Goal: Task Accomplishment & Management: Complete application form

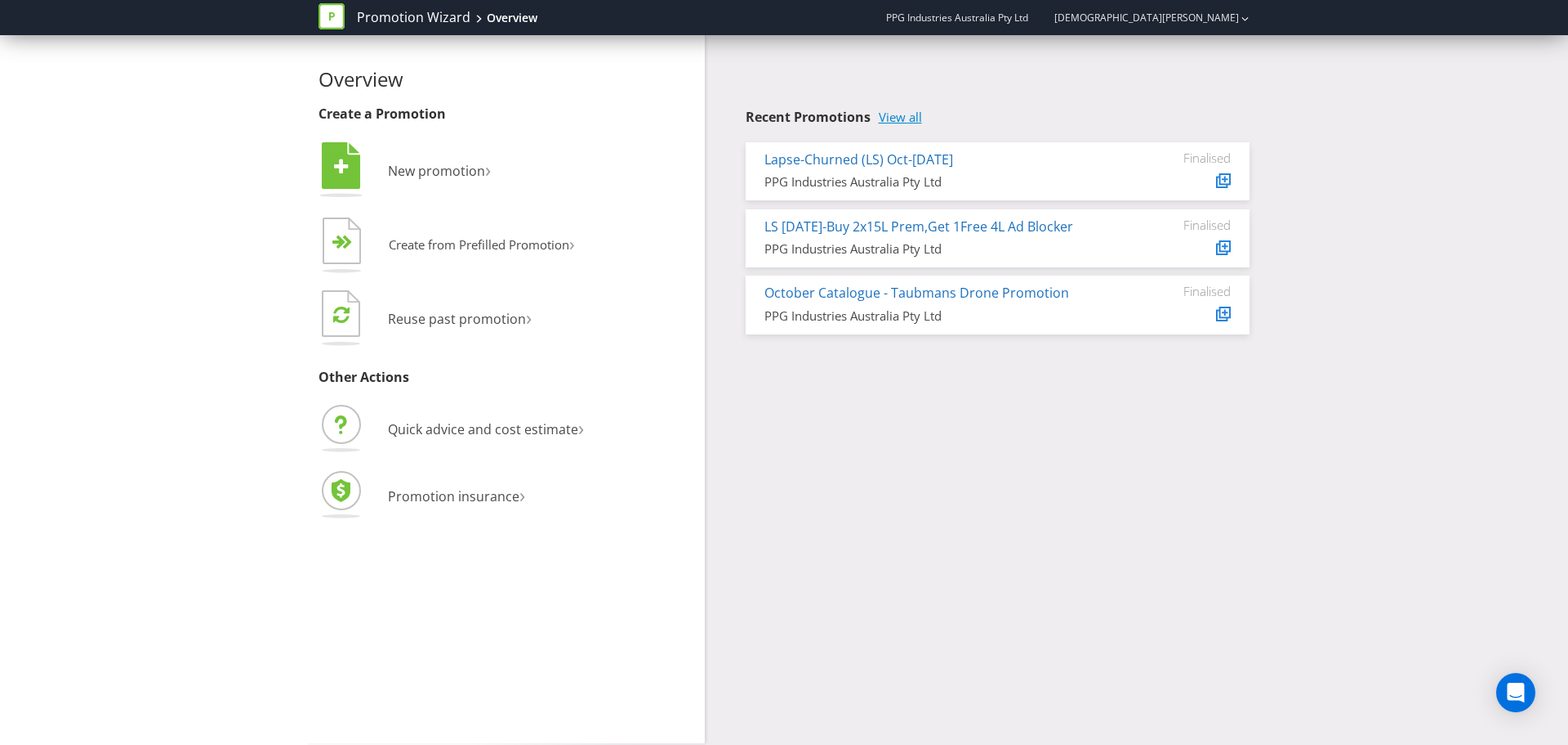
click at [920, 120] on link "View all" at bounding box center [900, 118] width 43 height 14
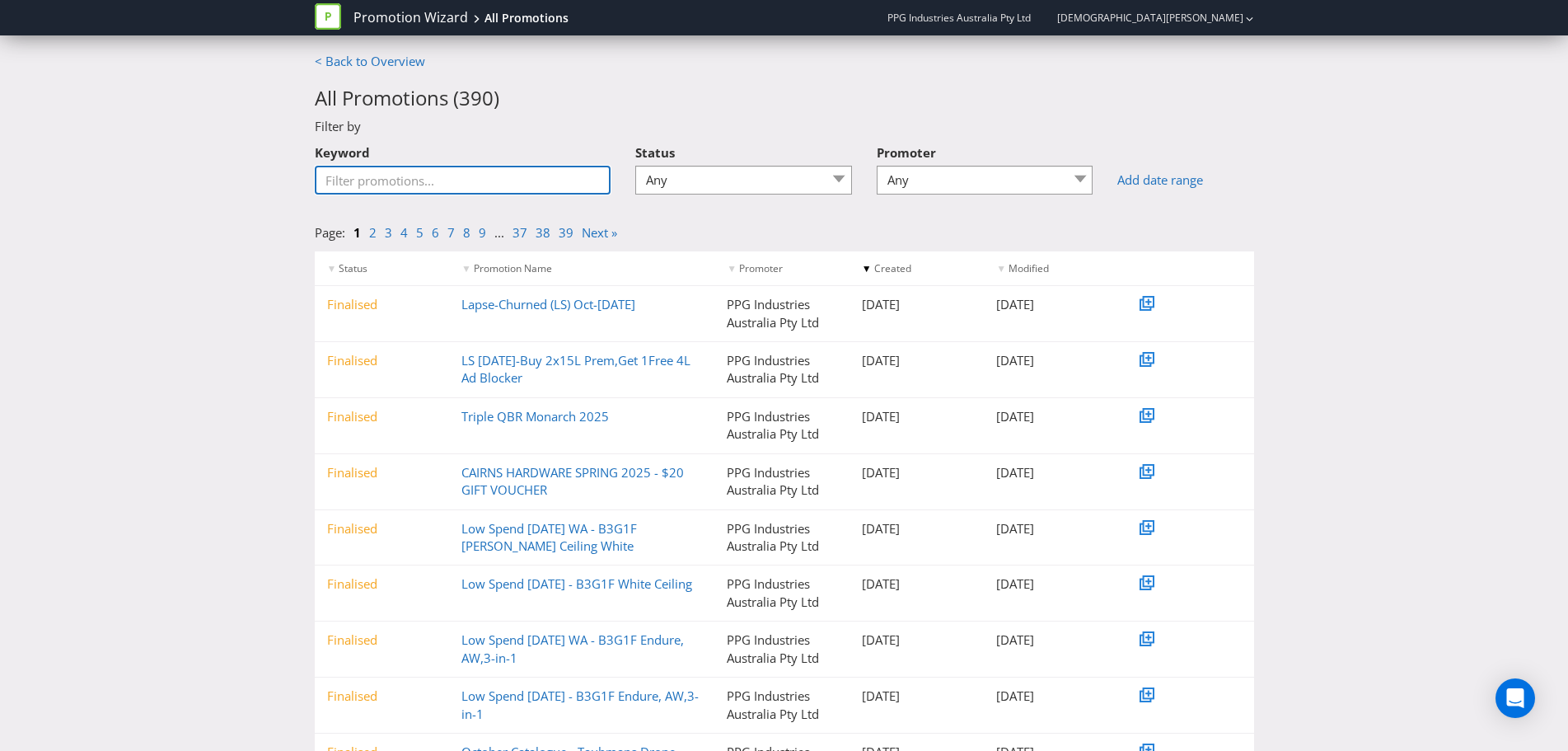
click at [391, 179] on input "Keyword" at bounding box center [463, 180] width 296 height 29
type input "WIN"
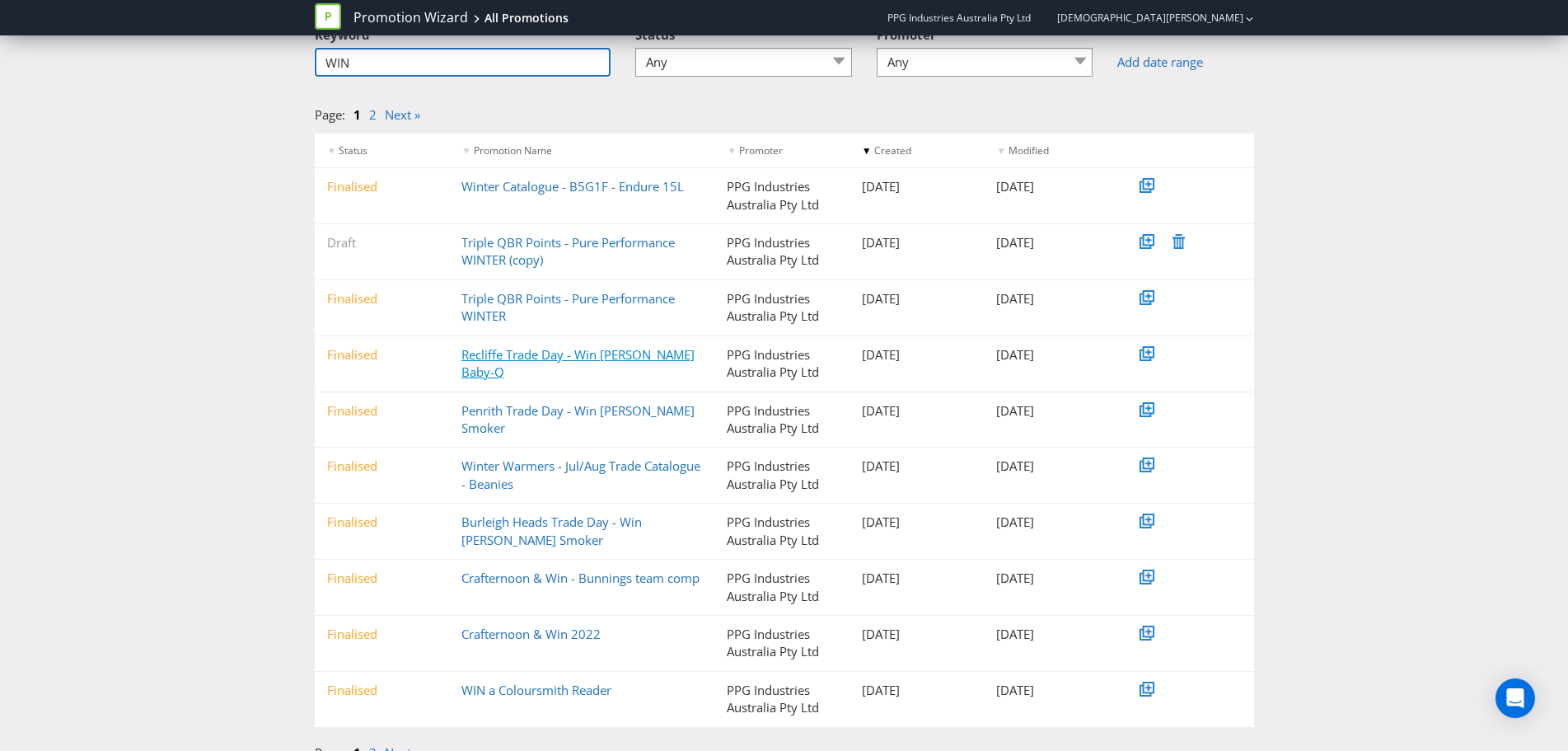
scroll to position [138, 0]
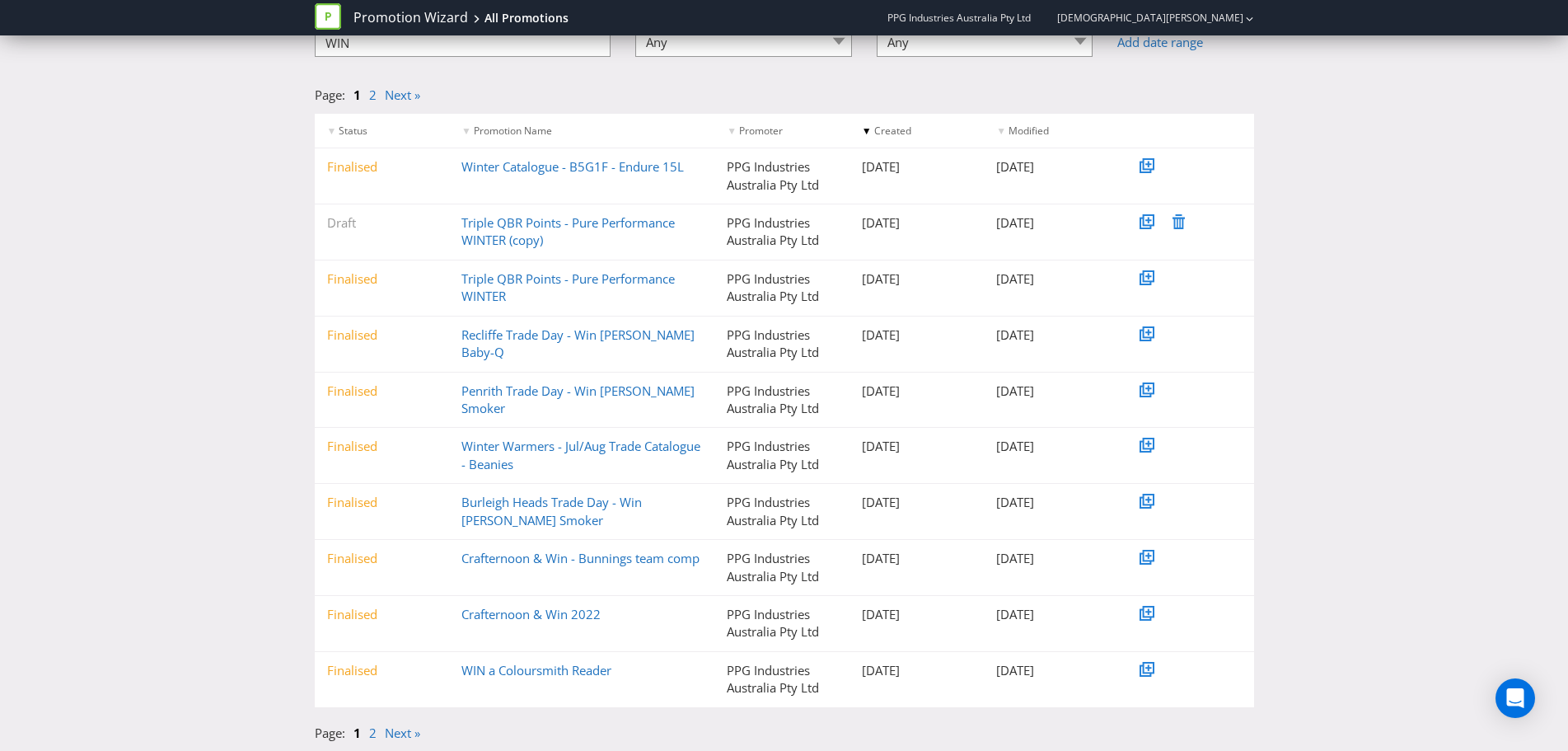
click at [381, 734] on li "2" at bounding box center [377, 733] width 16 height 18
click at [369, 734] on link "2" at bounding box center [372, 732] width 7 height 17
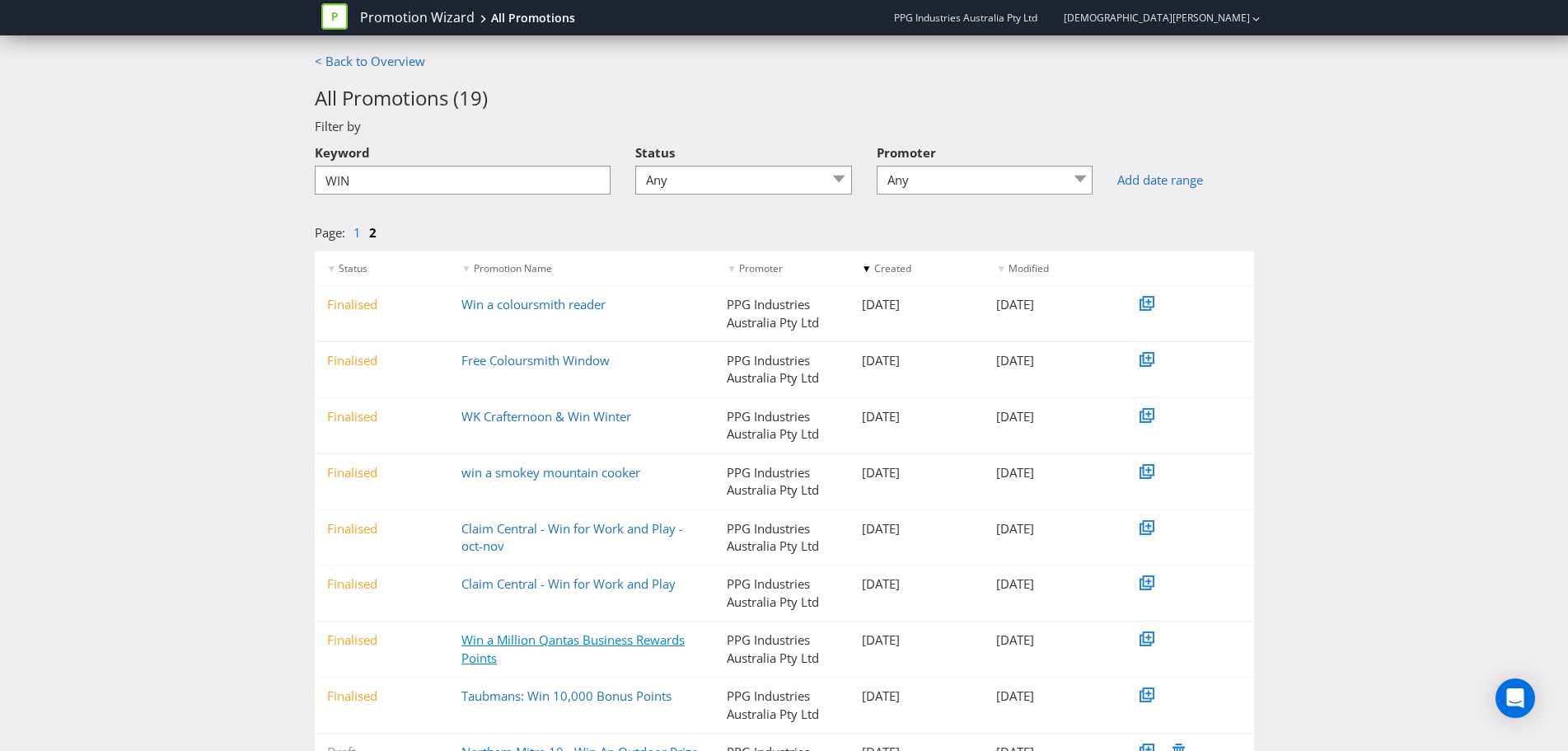
click at [571, 640] on link "Win a Million Qantas Business Rewards Points" at bounding box center [573, 648] width 223 height 34
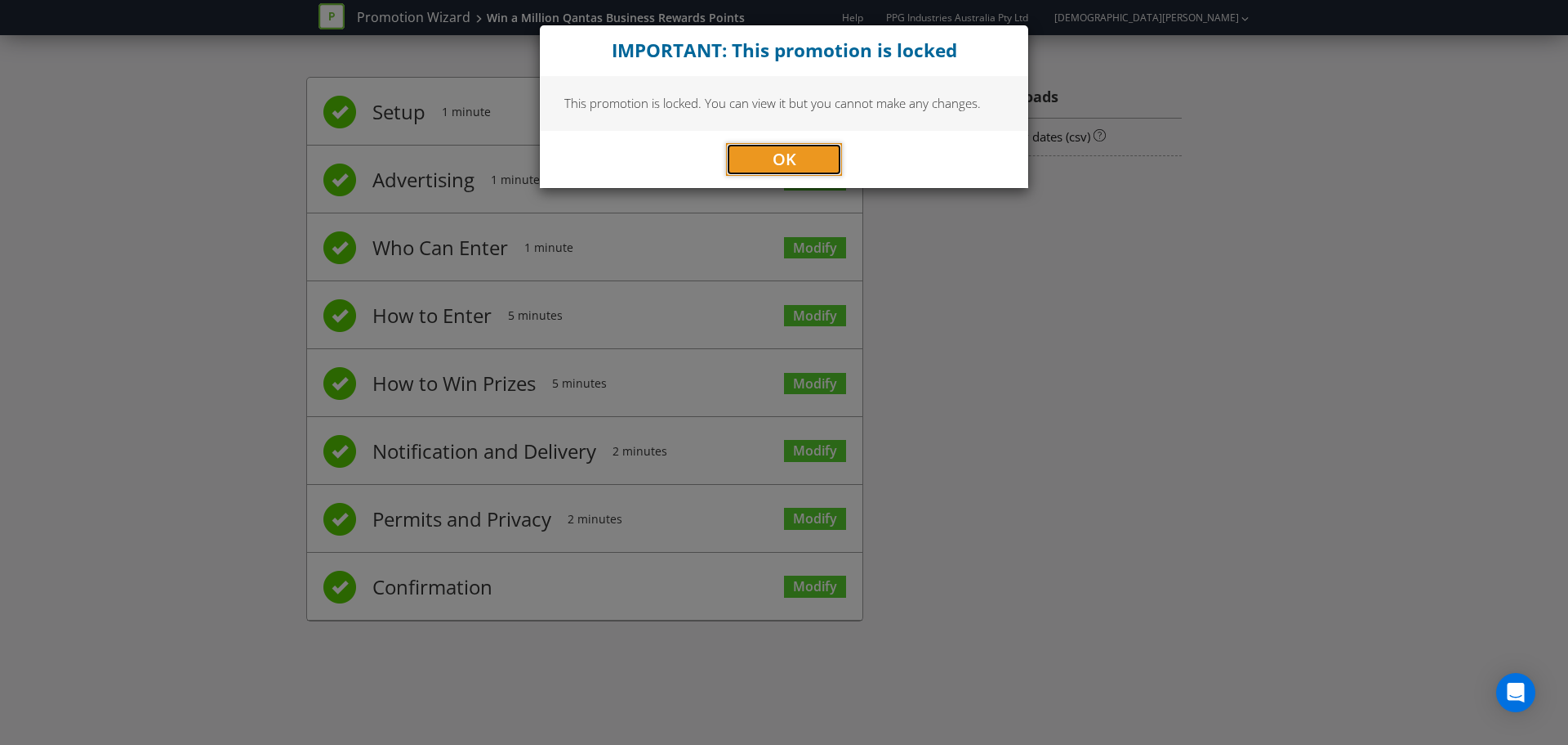
click at [791, 169] on span "OK" at bounding box center [784, 159] width 24 height 22
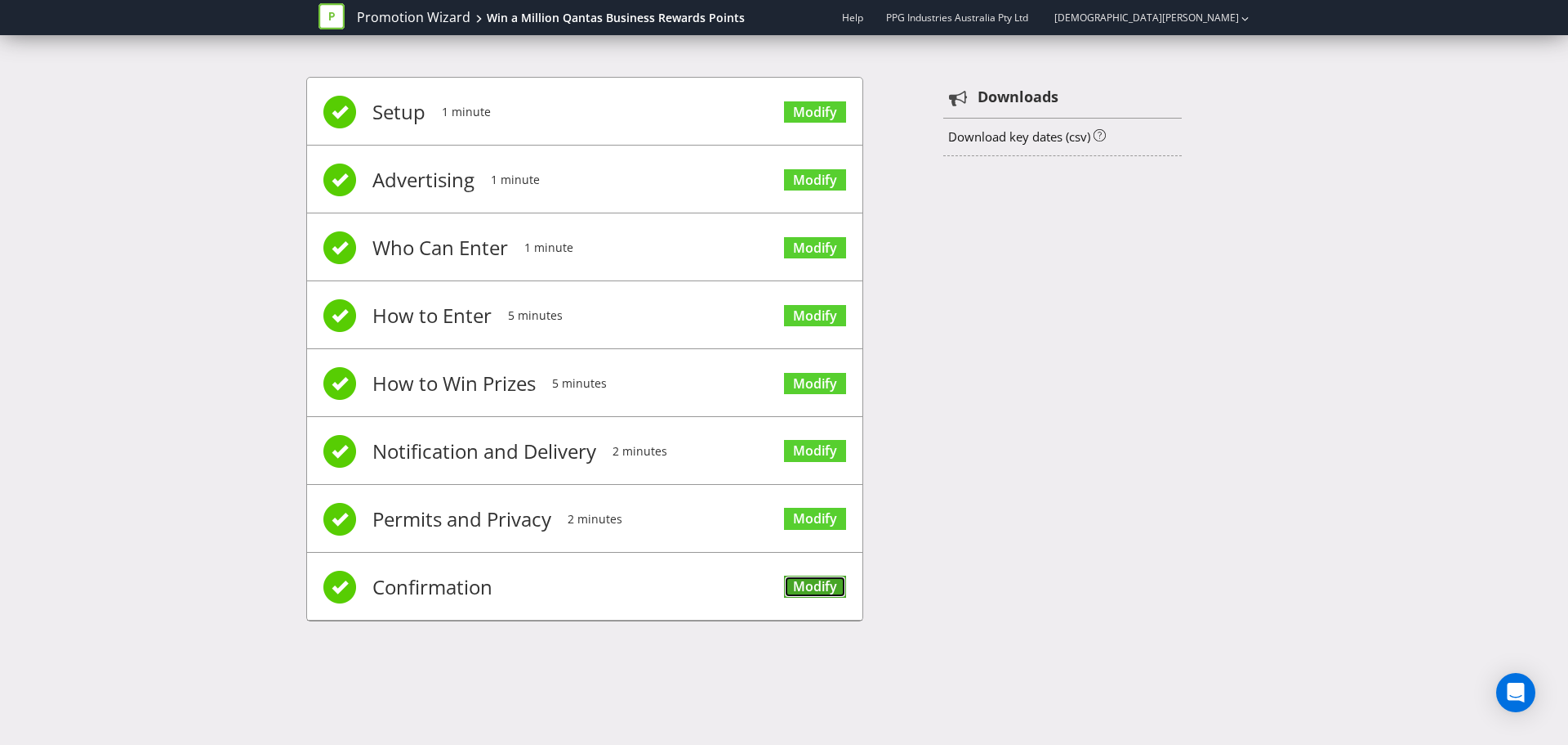
click at [795, 590] on link "Modify" at bounding box center [815, 586] width 62 height 22
click at [809, 582] on link "Modify" at bounding box center [815, 586] width 62 height 22
click at [807, 591] on link "Modify" at bounding box center [815, 586] width 62 height 22
click at [816, 595] on link "Modify" at bounding box center [815, 586] width 62 height 22
click at [174, 326] on div "Setup 1 minute Modify Advertising 1 minute Modify Who Can Enter 1 minute Modify…" at bounding box center [784, 357] width 1568 height 610
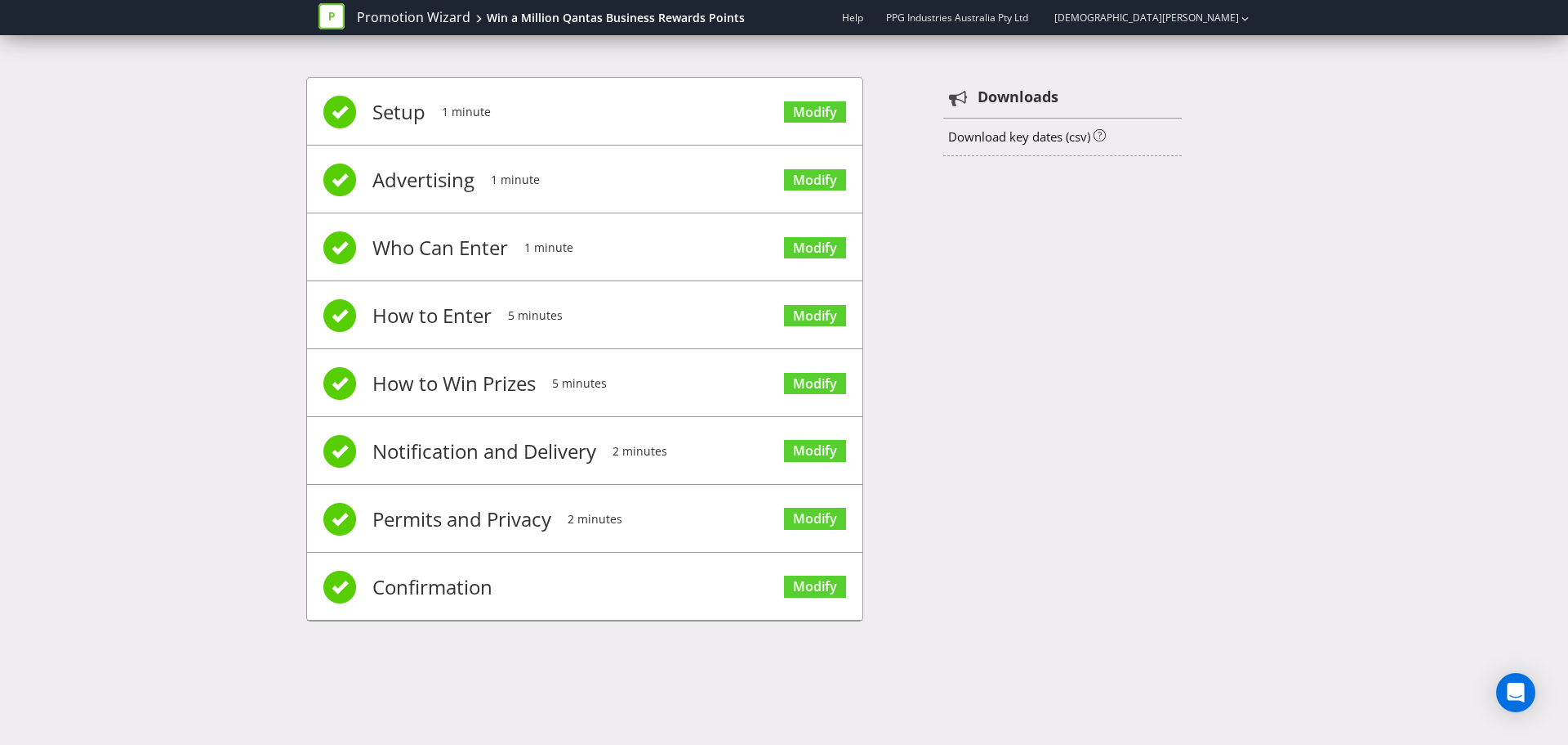
click at [1051, 386] on div "Setup 1 minute Modify Advertising 1 minute Modify Who Can Enter 1 minute Modify…" at bounding box center [784, 357] width 956 height 610
click at [411, 13] on link "Promotion Wizard" at bounding box center [413, 17] width 113 height 18
click at [1054, 455] on div "Setup 1 minute Modify Advertising 1 minute Modify Who Can Enter 1 minute Modify…" at bounding box center [784, 357] width 956 height 610
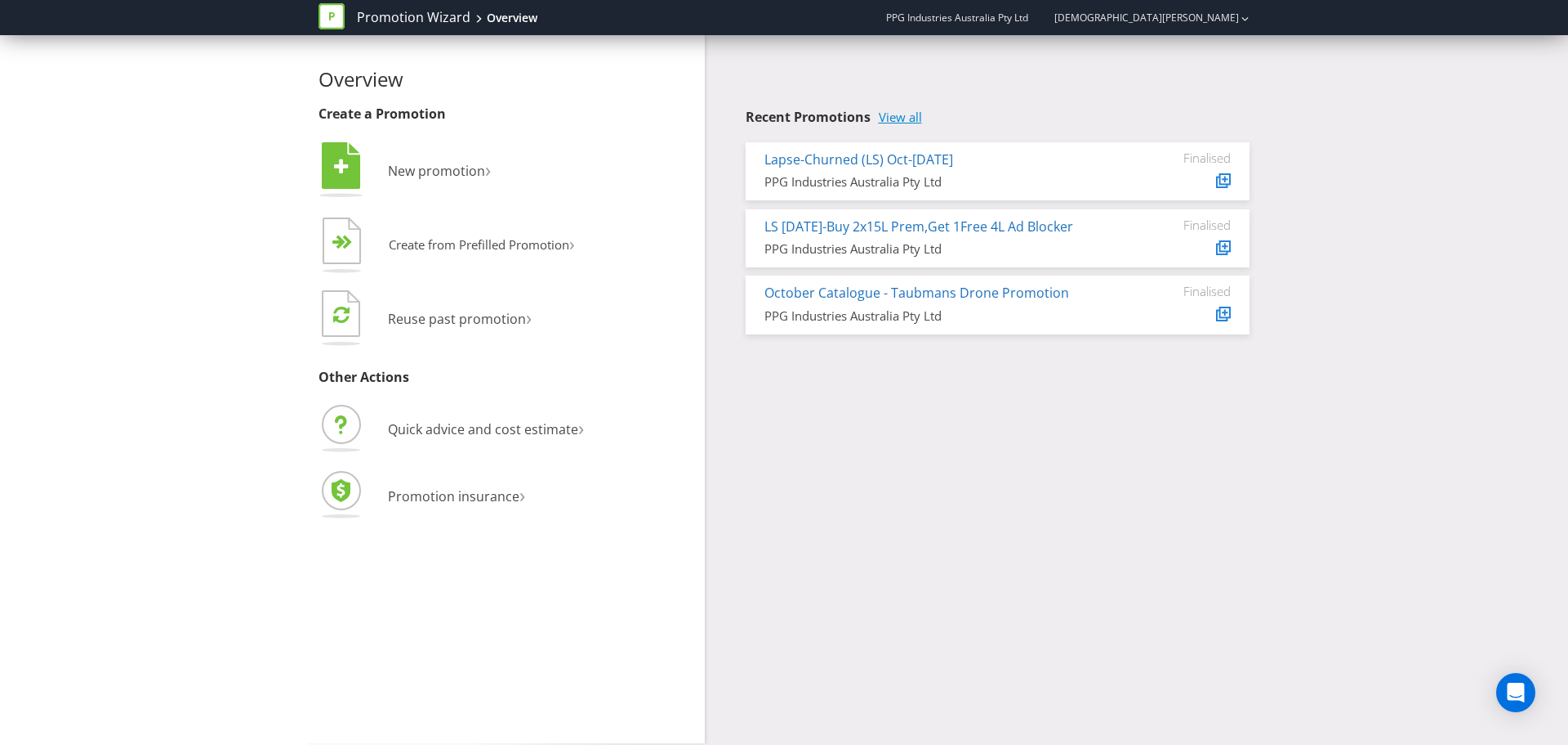
click at [893, 124] on link "View all" at bounding box center [900, 118] width 43 height 14
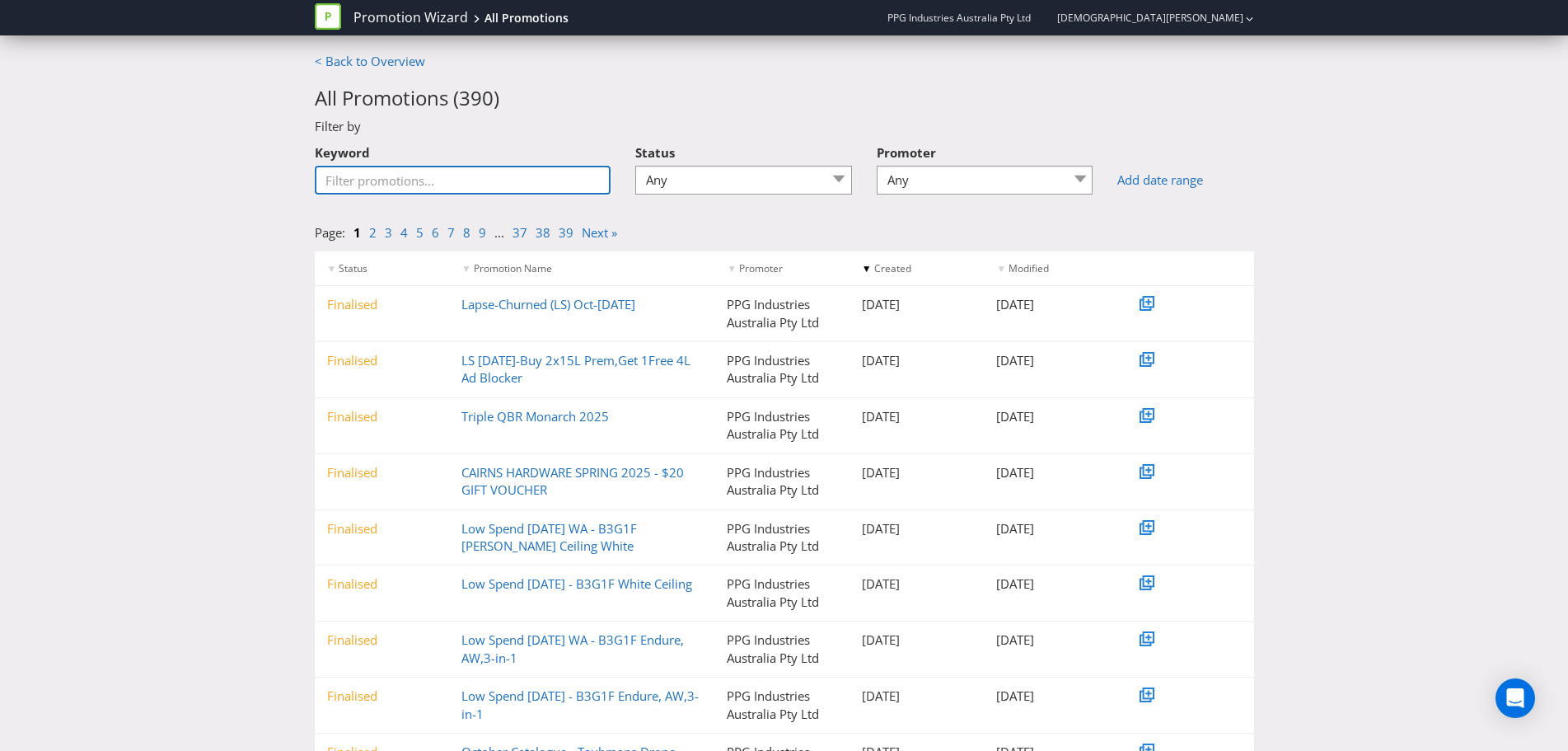
click at [408, 189] on input "Keyword" at bounding box center [463, 180] width 296 height 29
type input "WIN"
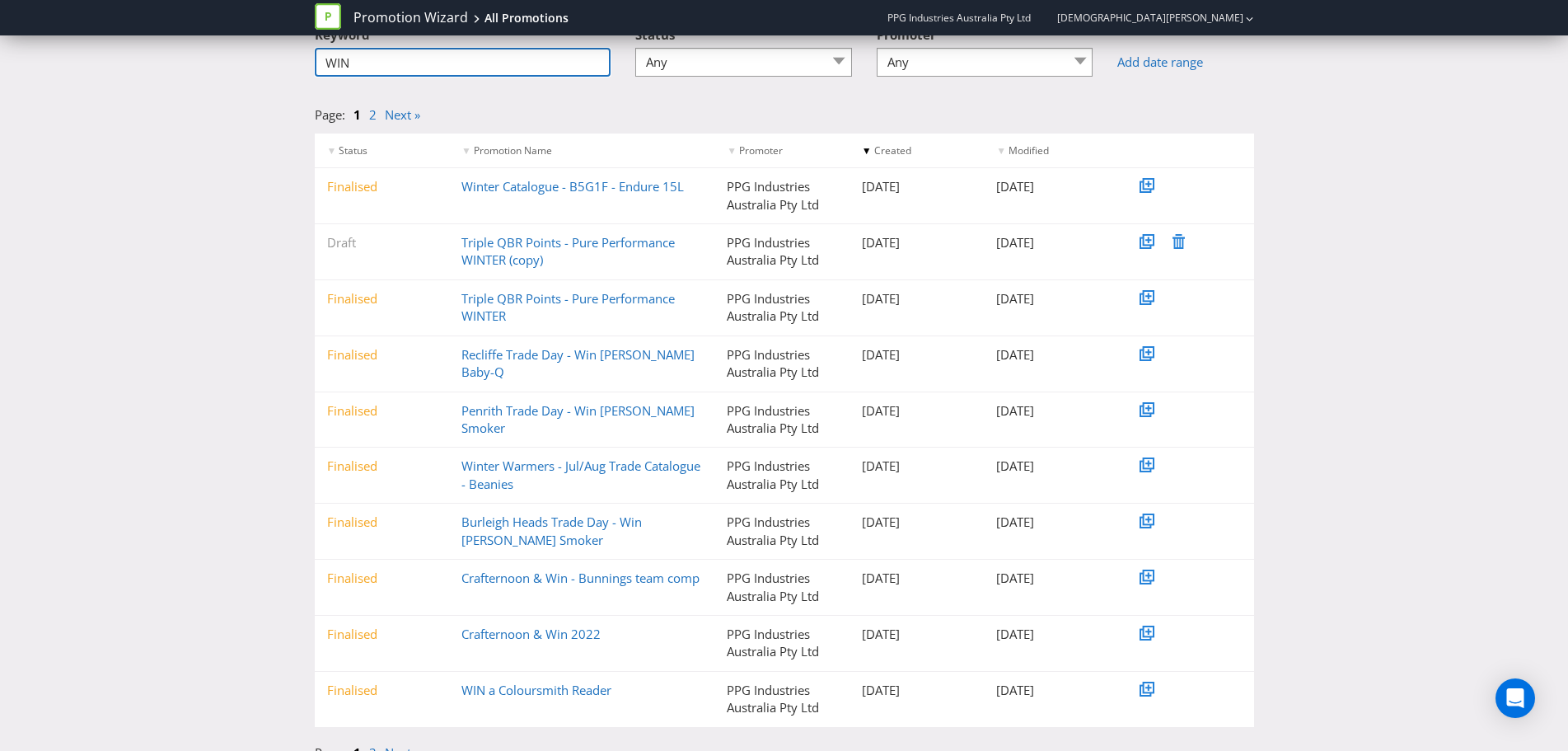
scroll to position [138, 0]
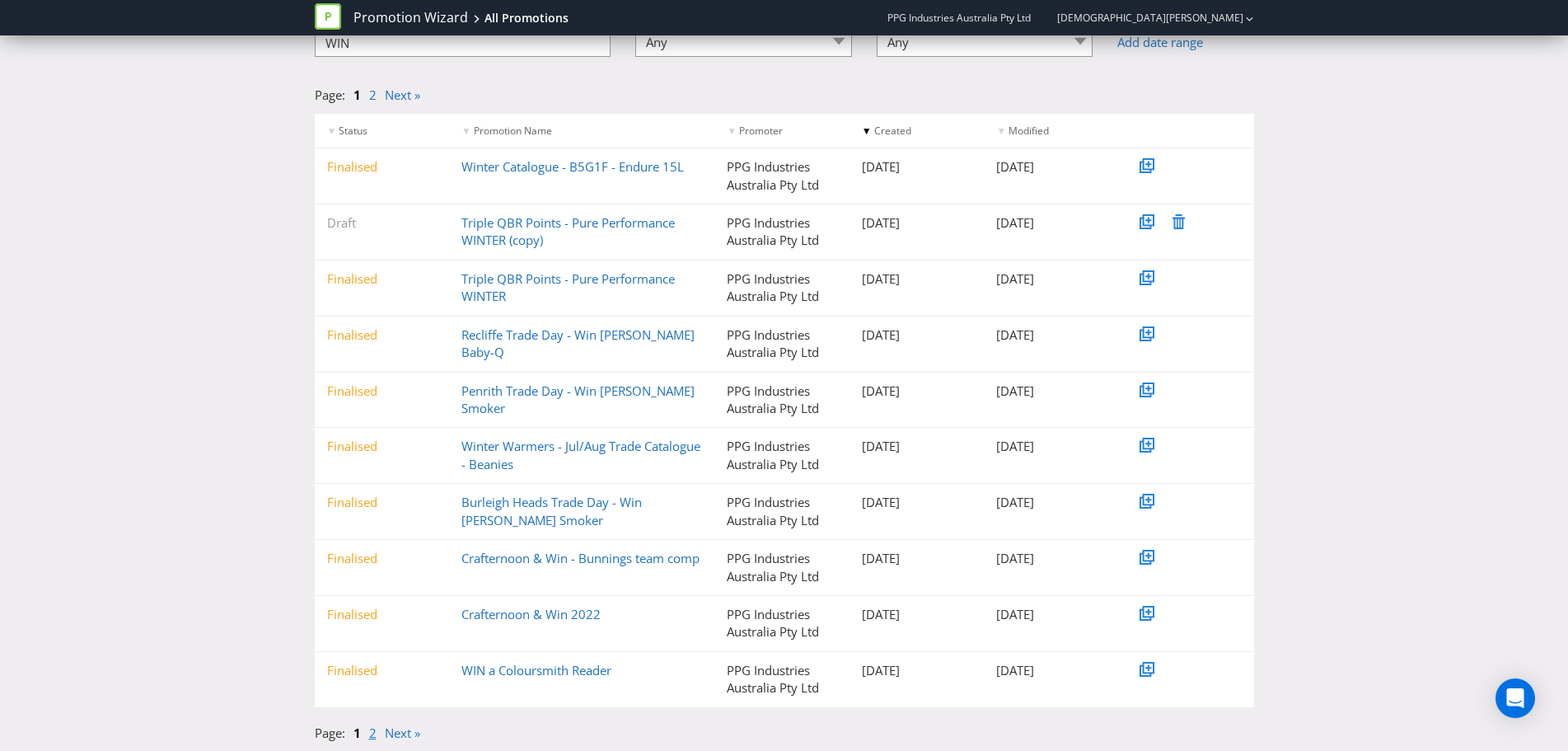
click at [369, 735] on link "2" at bounding box center [372, 732] width 7 height 17
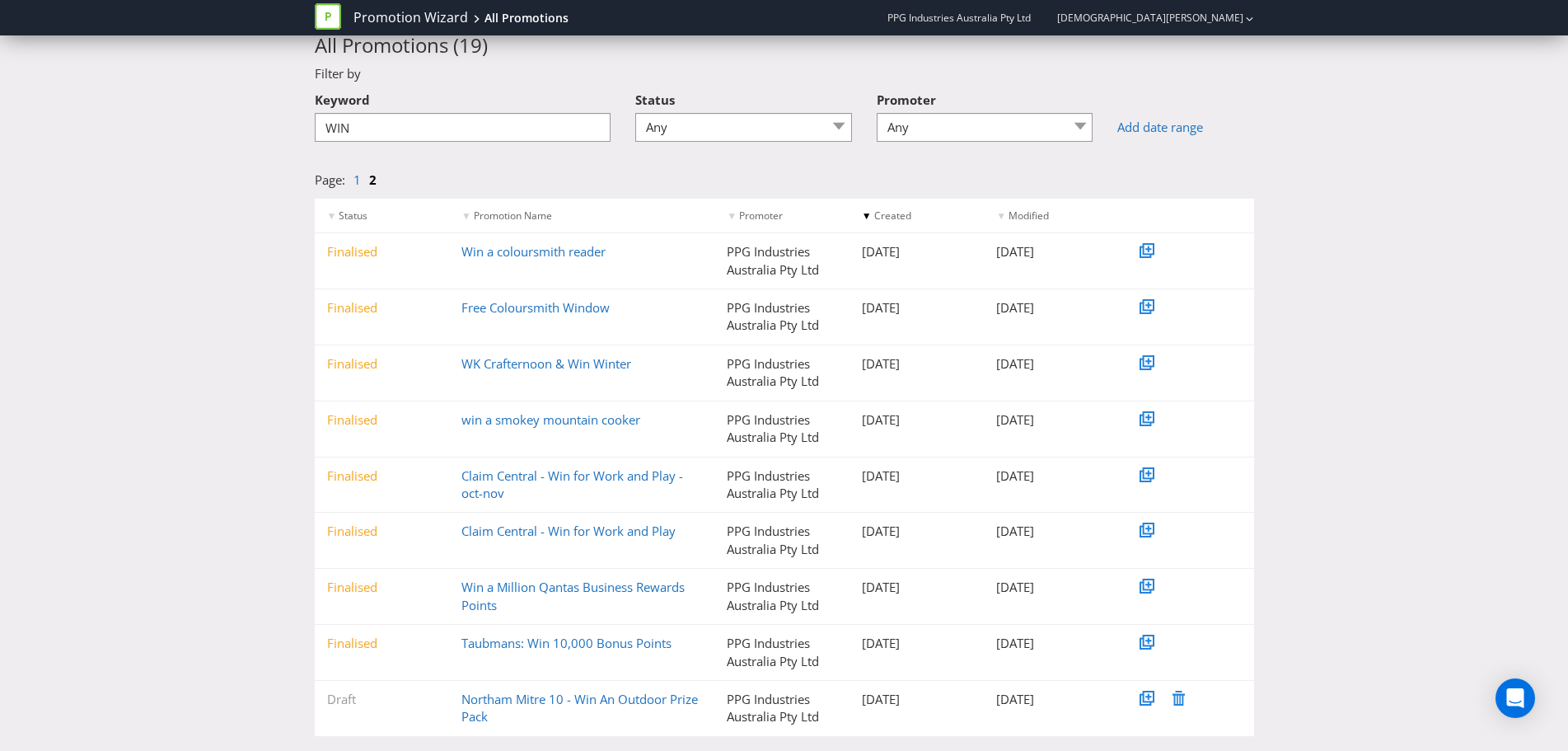
scroll to position [81, 0]
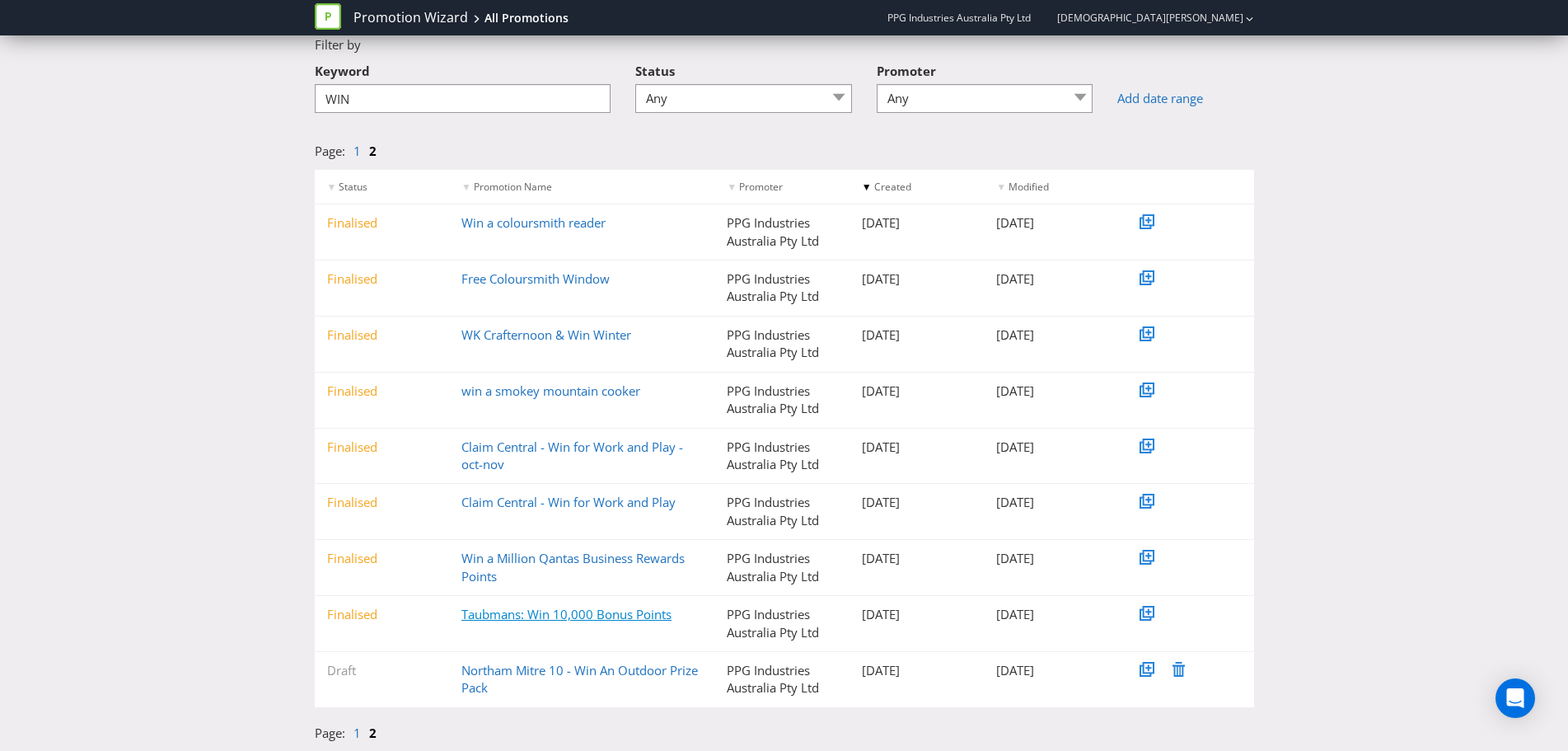
click at [584, 615] on link "Taubmans: Win 10,000 Bonus Points" at bounding box center [567, 614] width 210 height 17
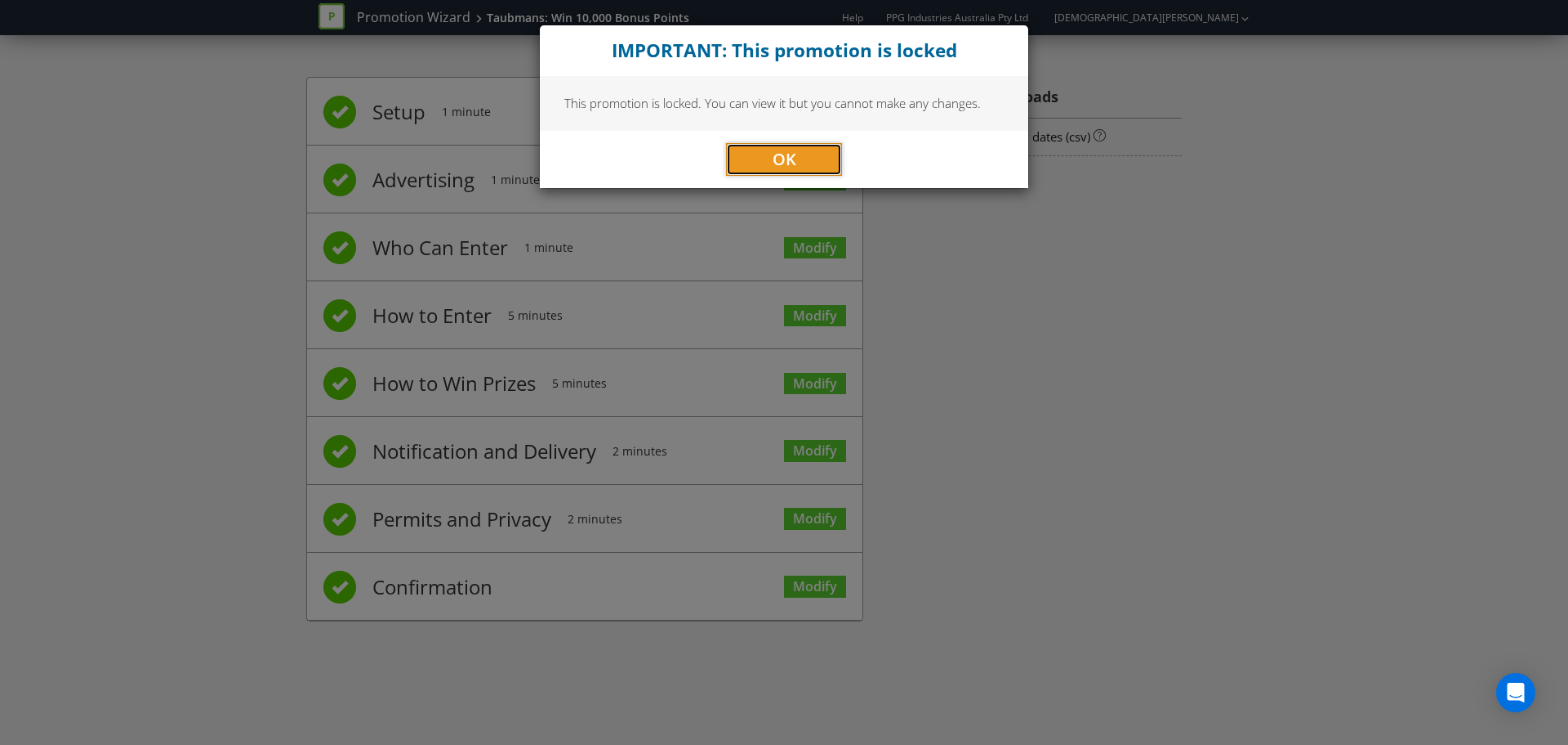
click at [828, 161] on button "OK" at bounding box center [784, 159] width 116 height 32
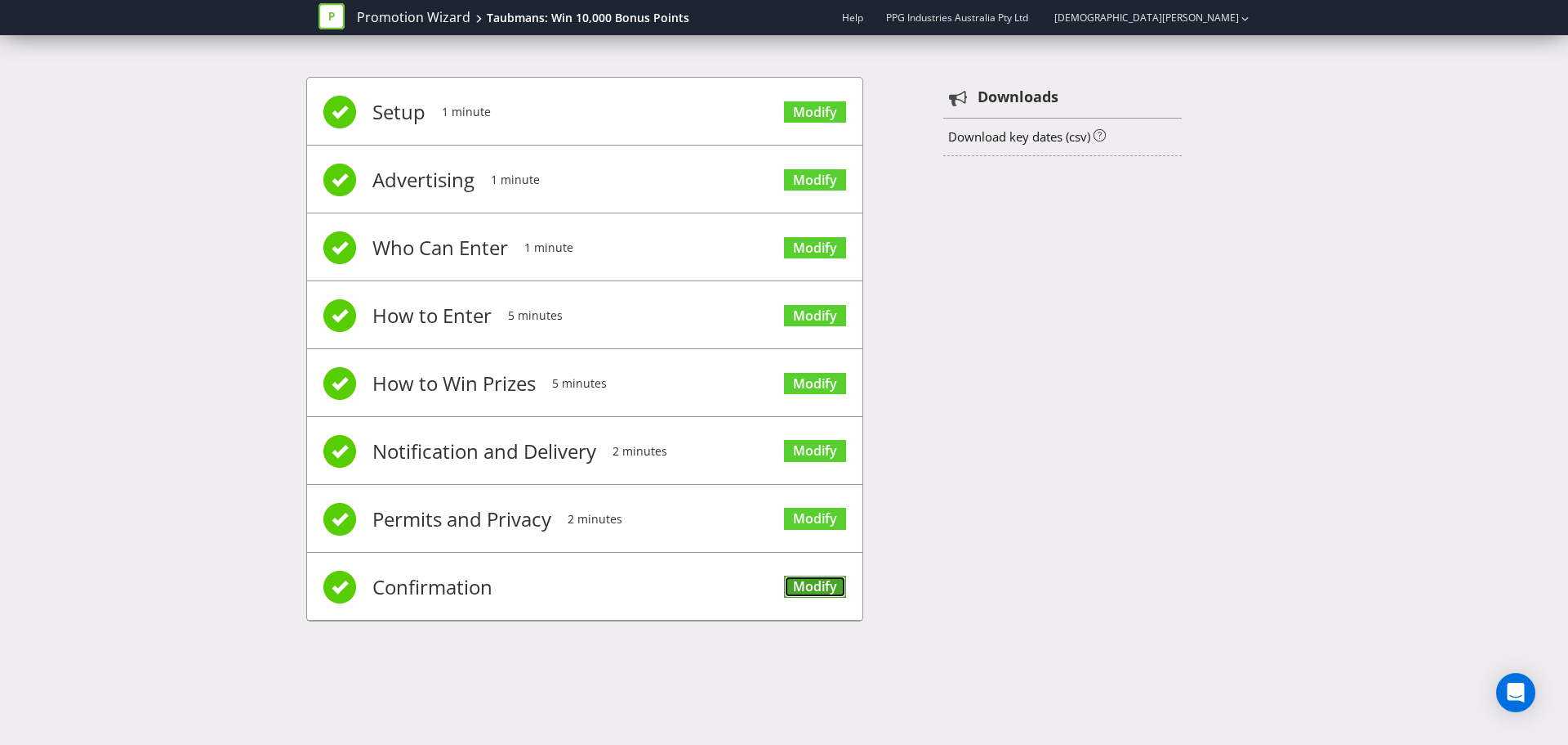
click at [820, 576] on link "Modify" at bounding box center [815, 586] width 62 height 22
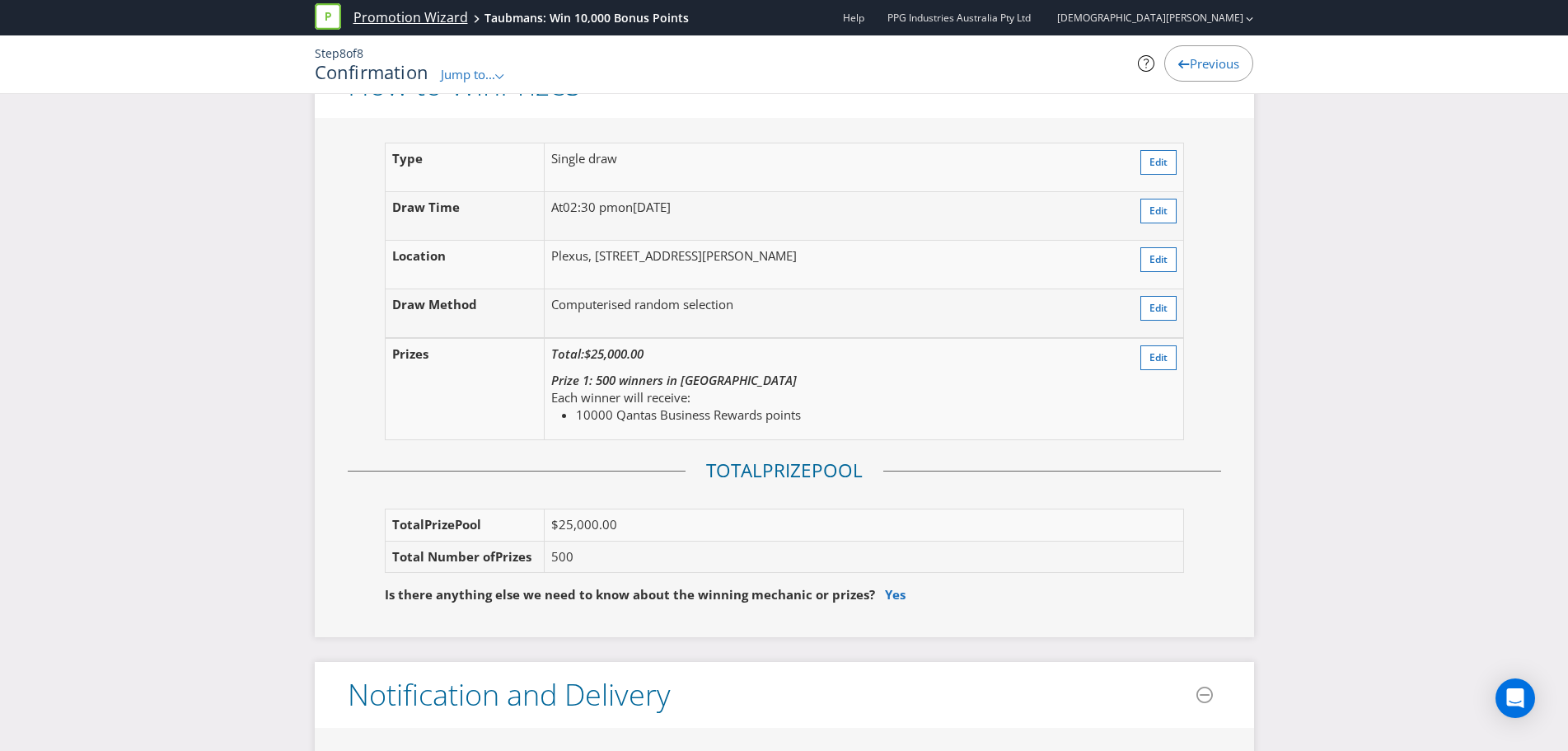
scroll to position [2142, 0]
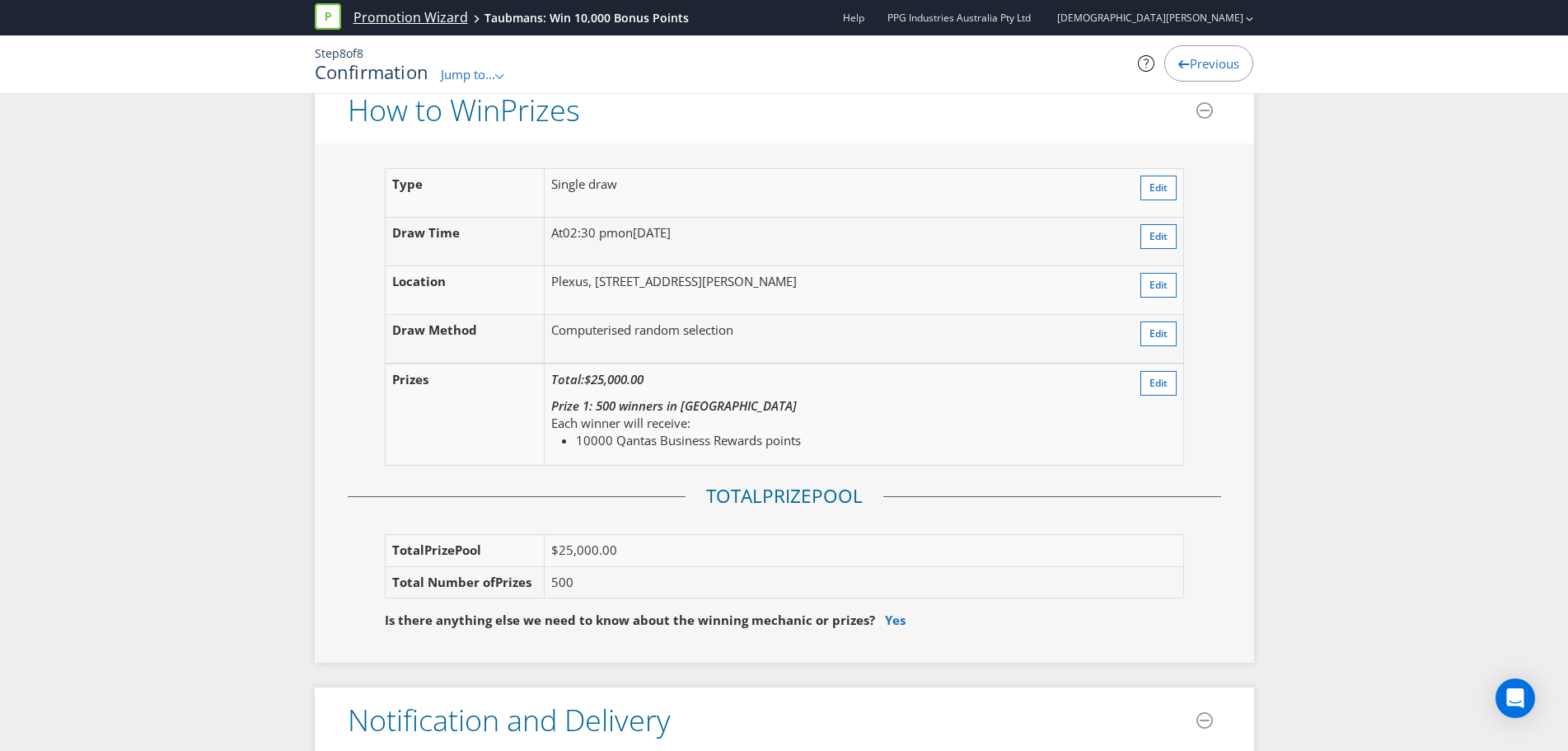
click at [440, 13] on link "Promotion Wizard" at bounding box center [410, 17] width 114 height 19
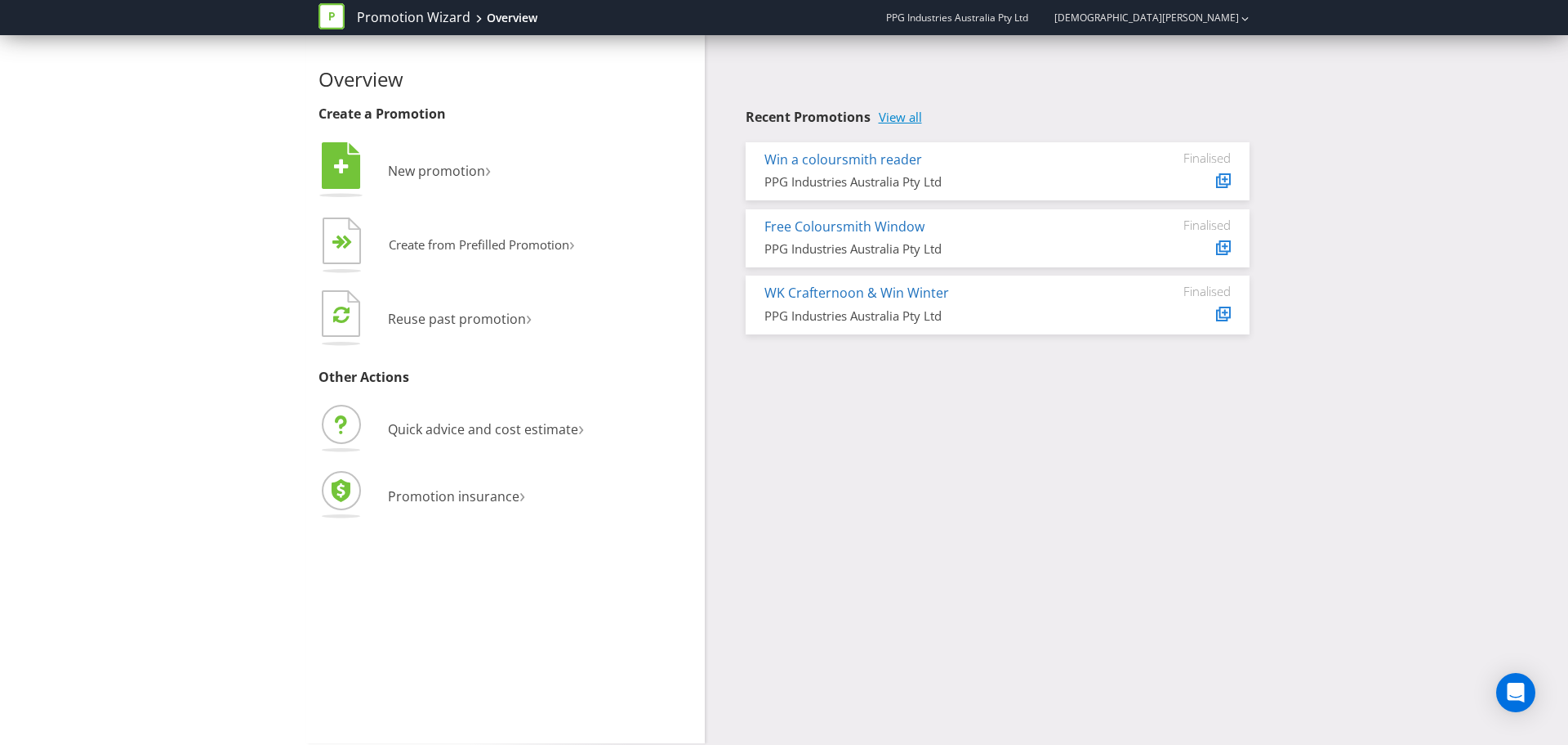
click at [895, 119] on link "View all" at bounding box center [900, 118] width 43 height 14
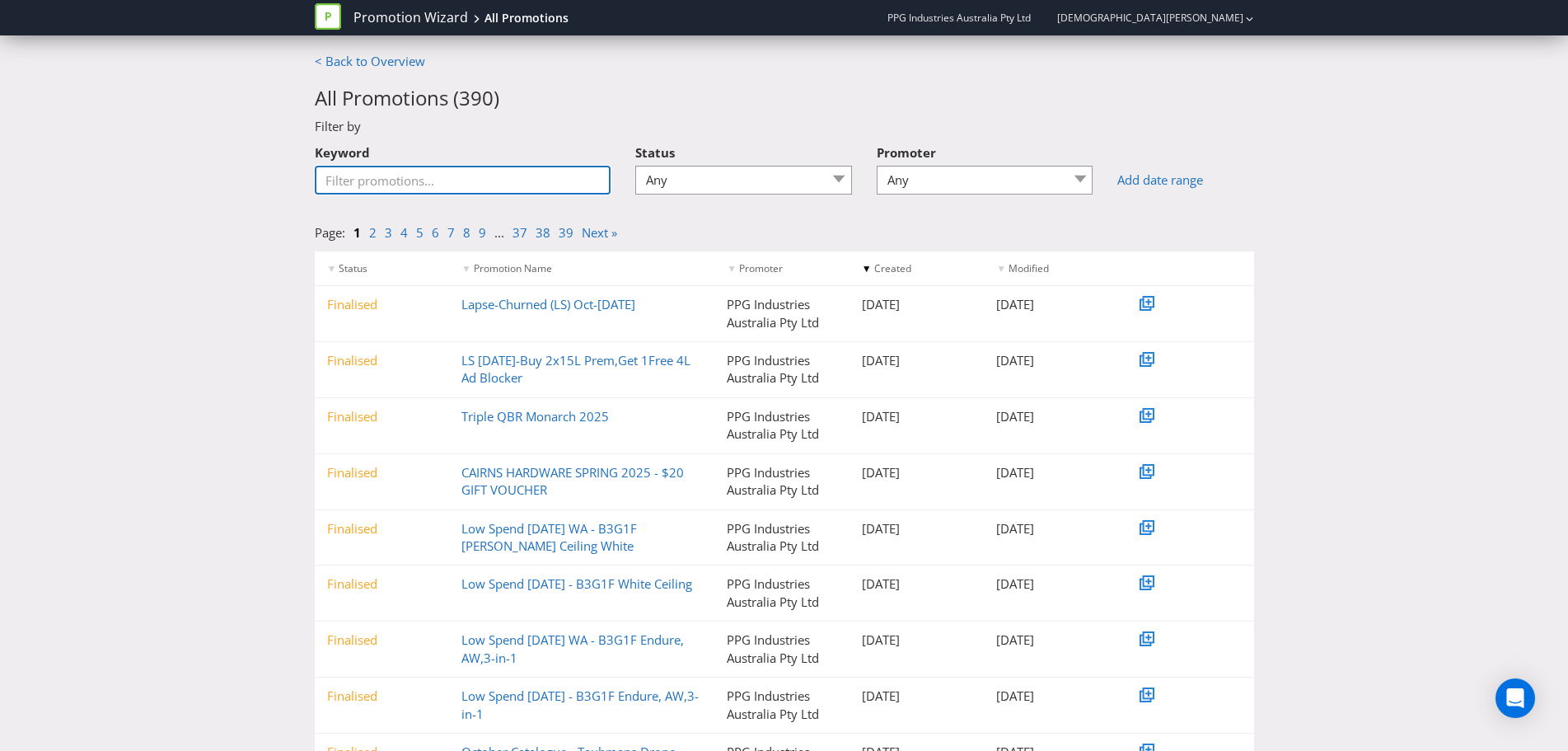
click at [386, 186] on input "Keyword" at bounding box center [463, 180] width 296 height 29
type input "WIN"
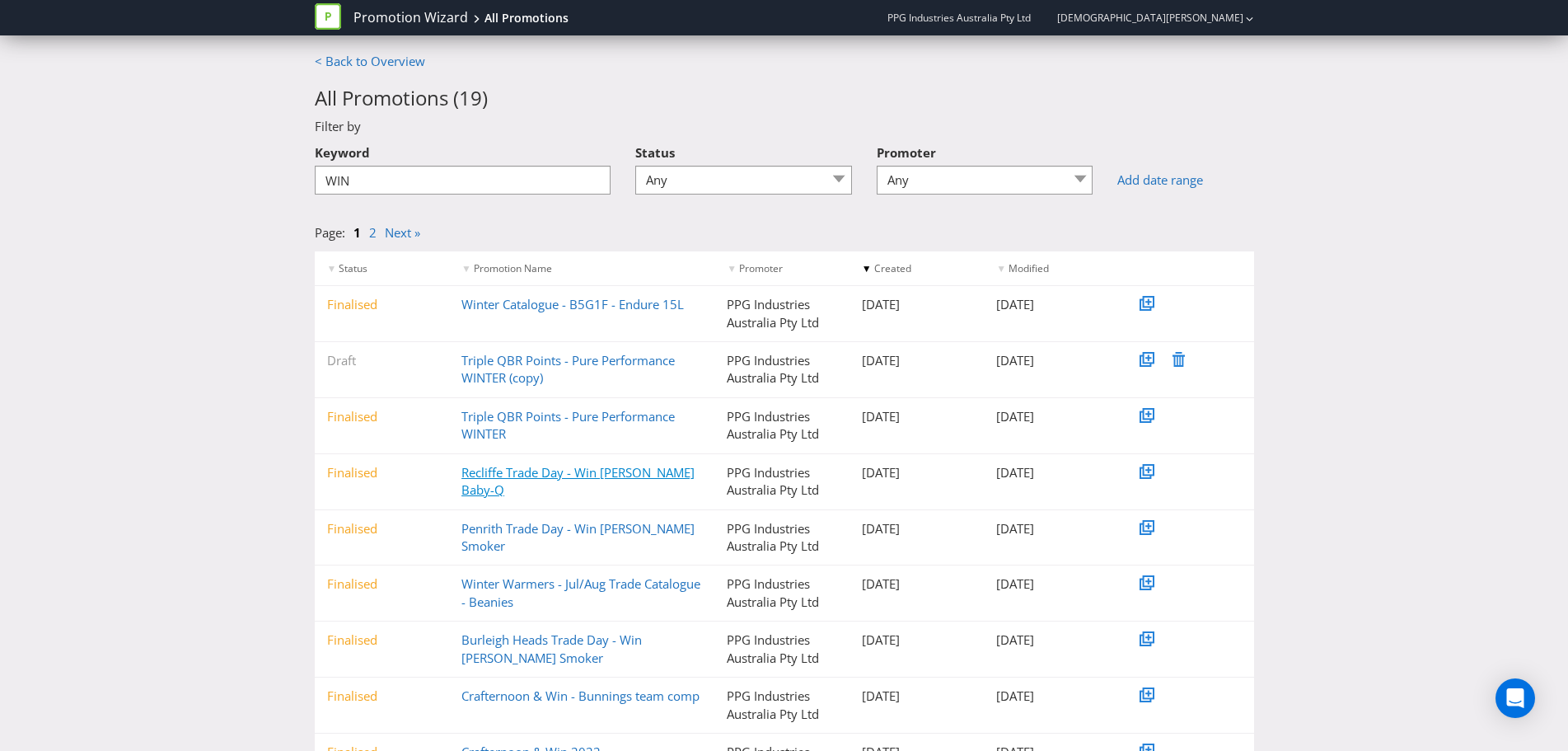
click at [528, 476] on link "Recliffe Trade Day - Win Weber Baby-Q" at bounding box center [578, 480] width 233 height 34
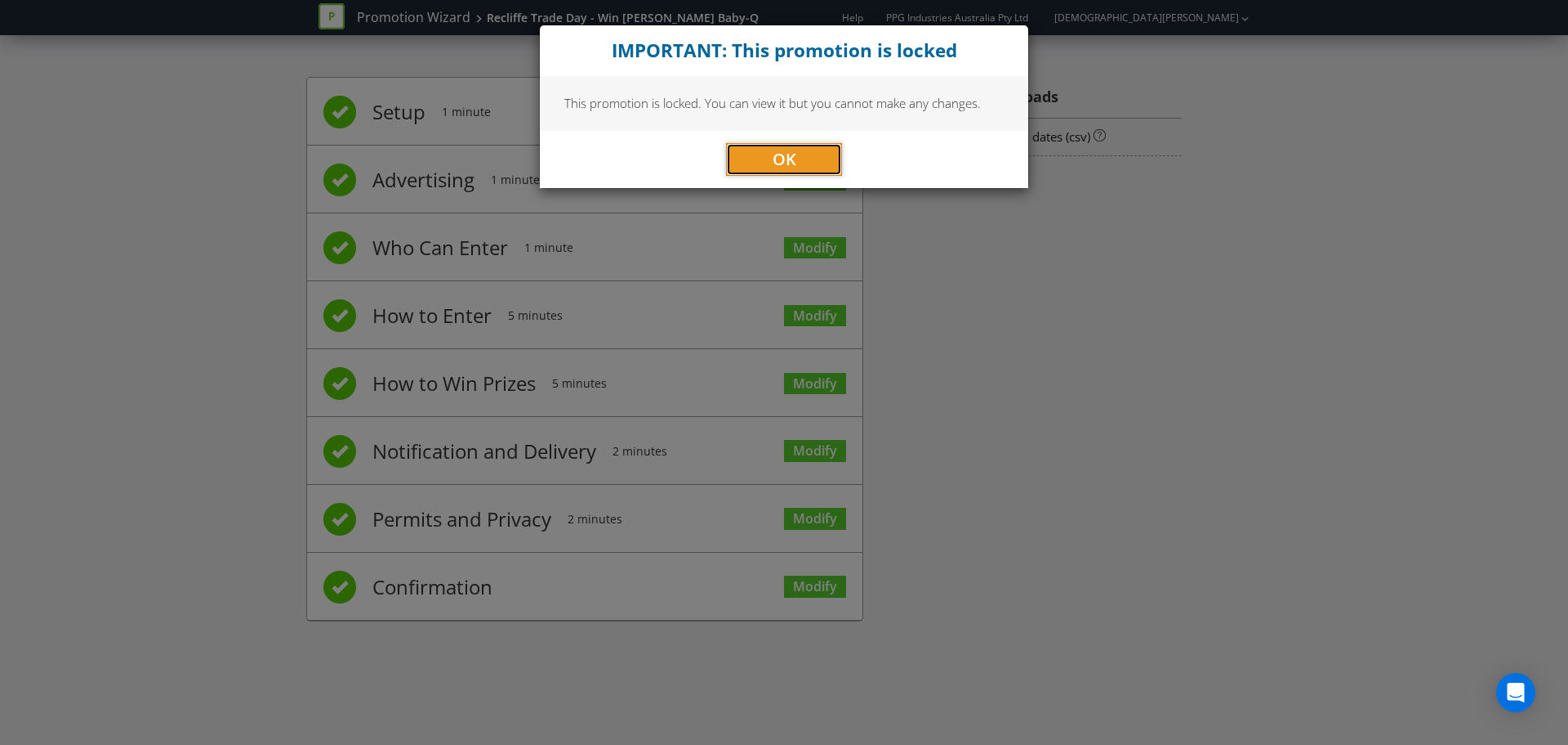
click at [777, 162] on span "OK" at bounding box center [784, 159] width 24 height 22
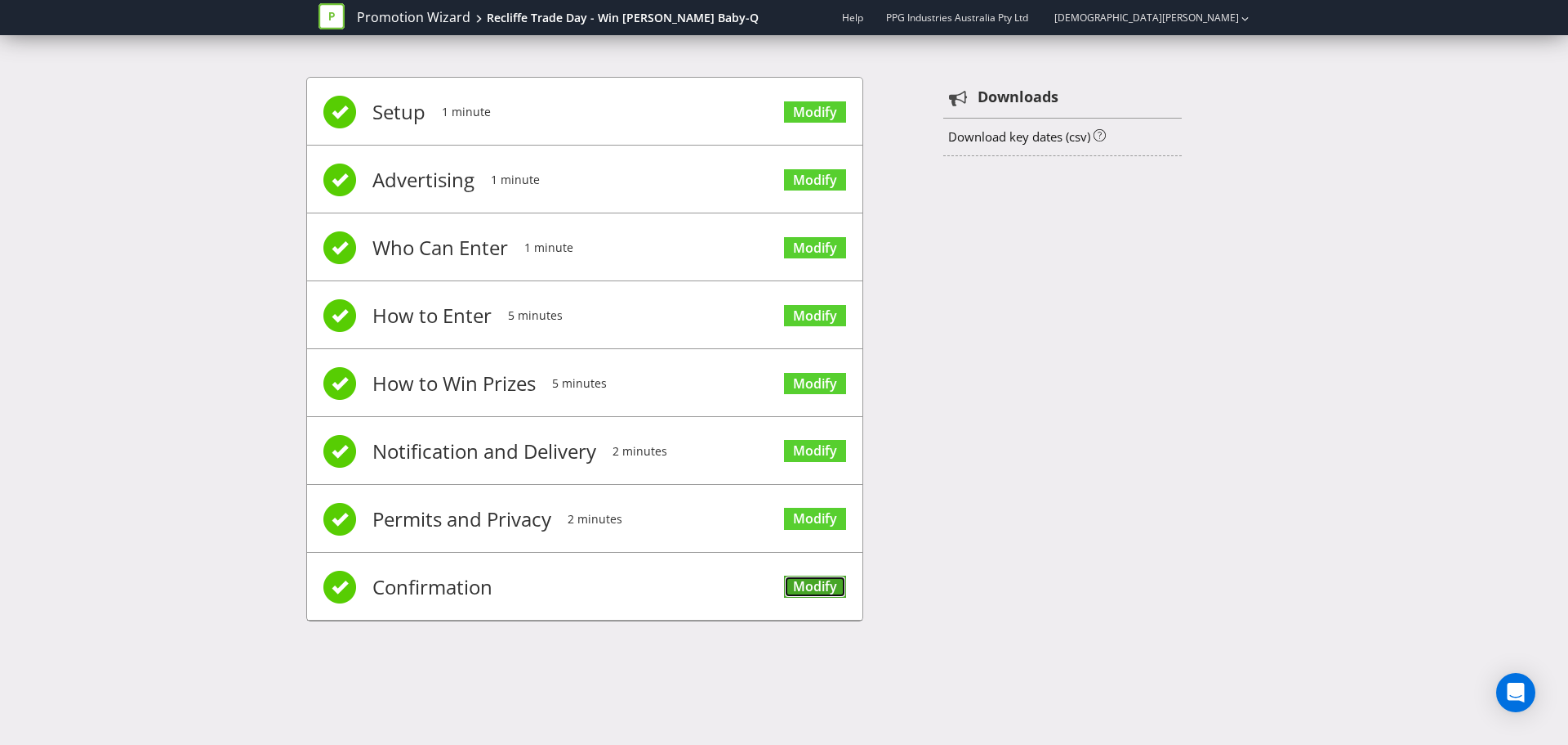
click at [820, 584] on link "Modify" at bounding box center [815, 586] width 62 height 22
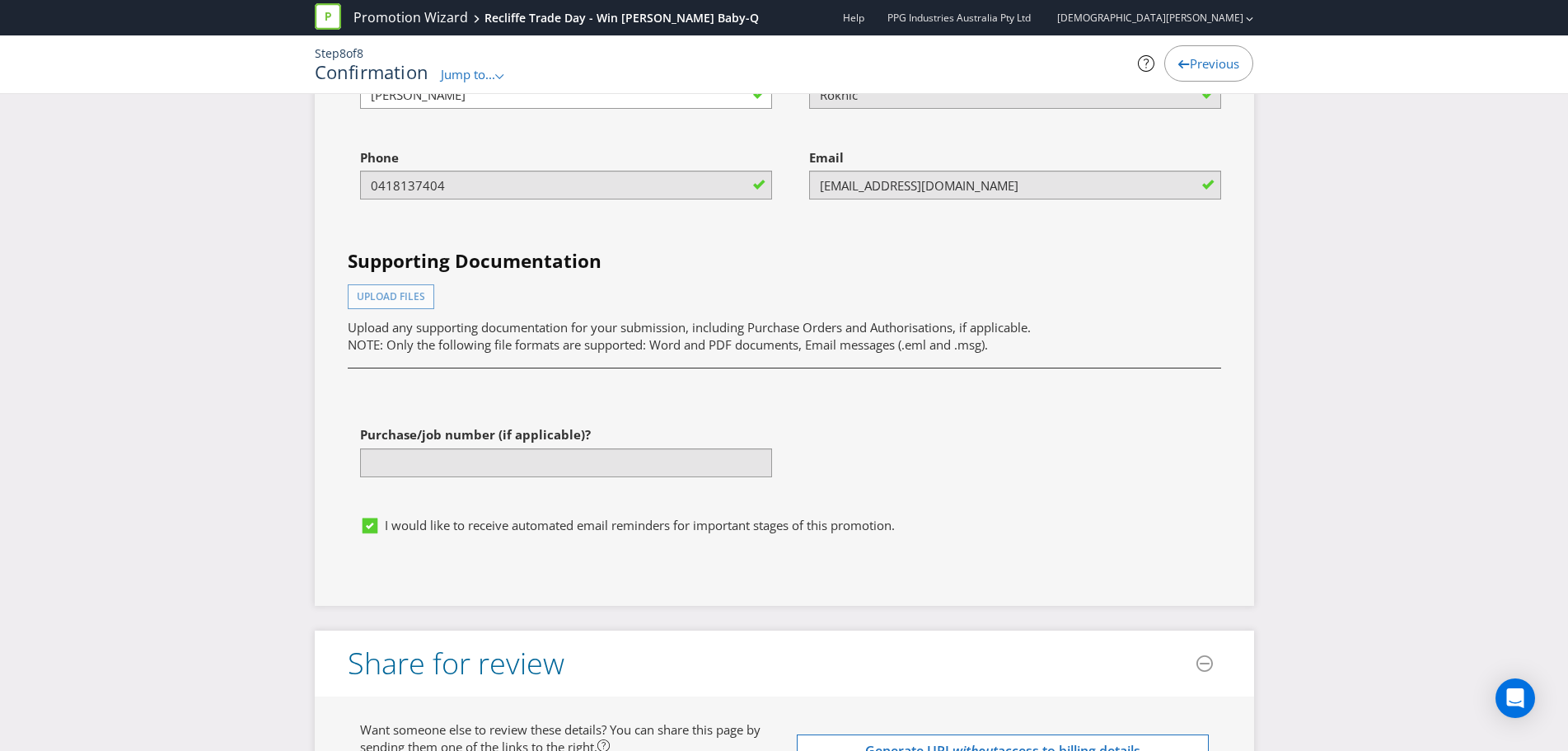
scroll to position [4449, 0]
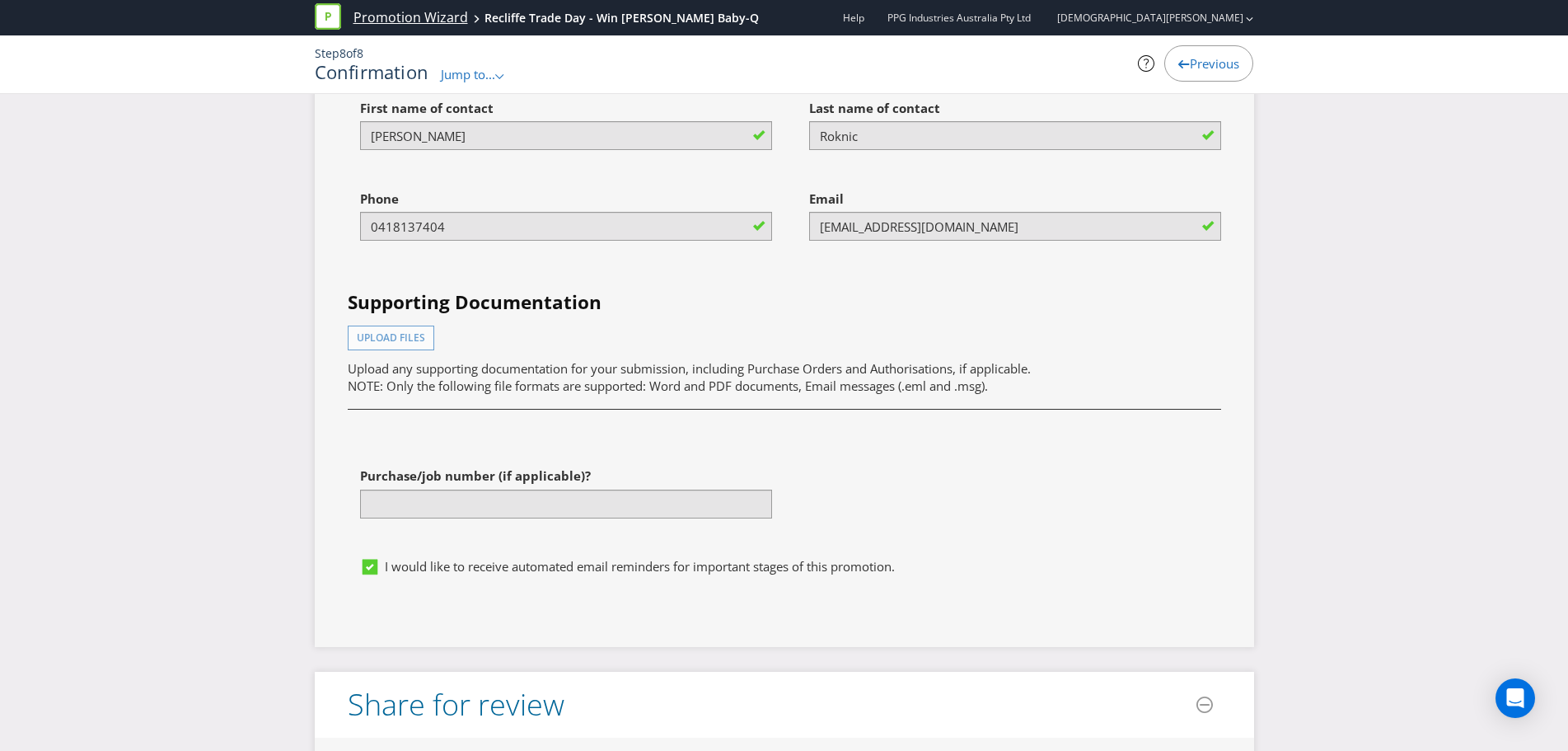
click at [427, 15] on link "Promotion Wizard" at bounding box center [410, 17] width 114 height 19
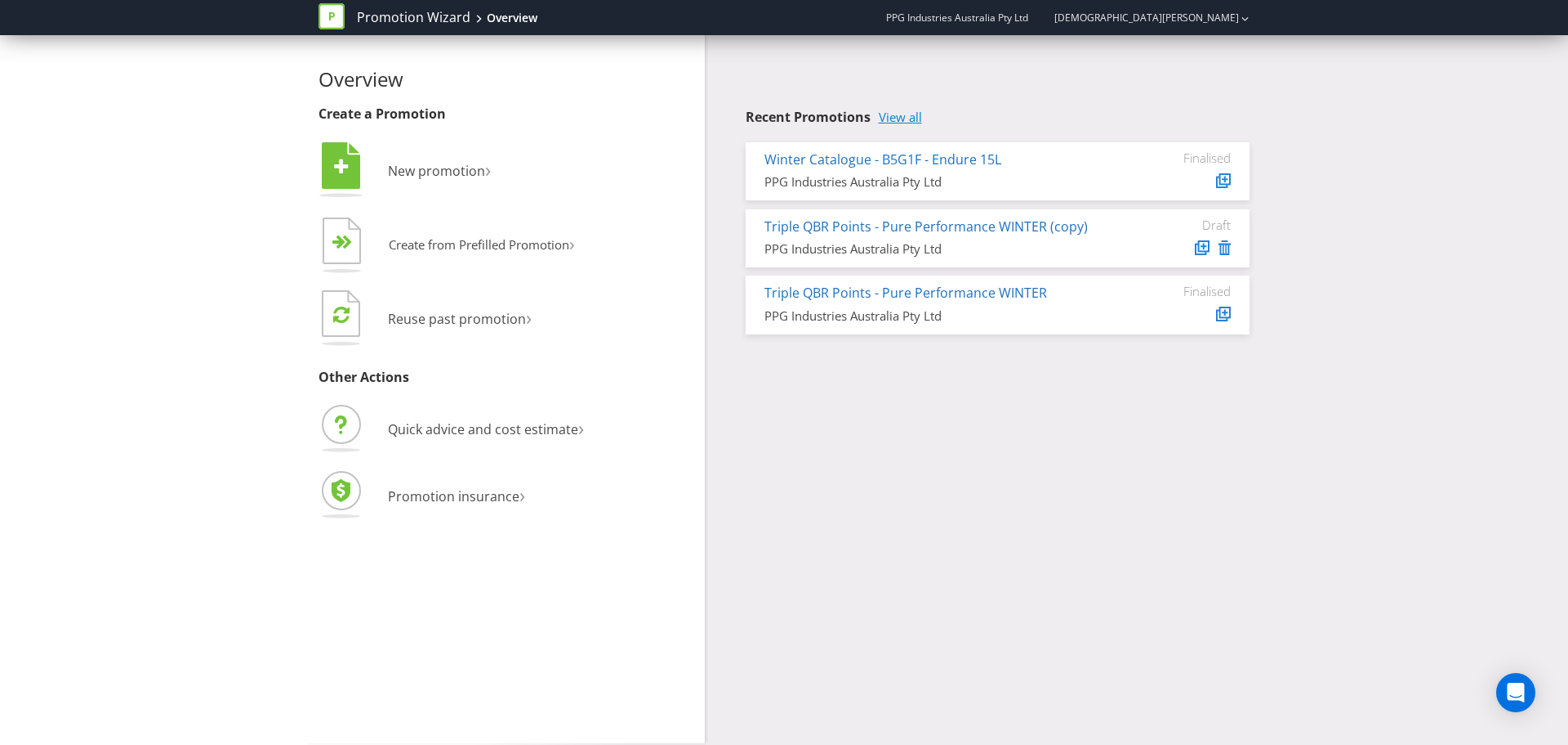
click at [893, 119] on link "View all" at bounding box center [900, 118] width 43 height 14
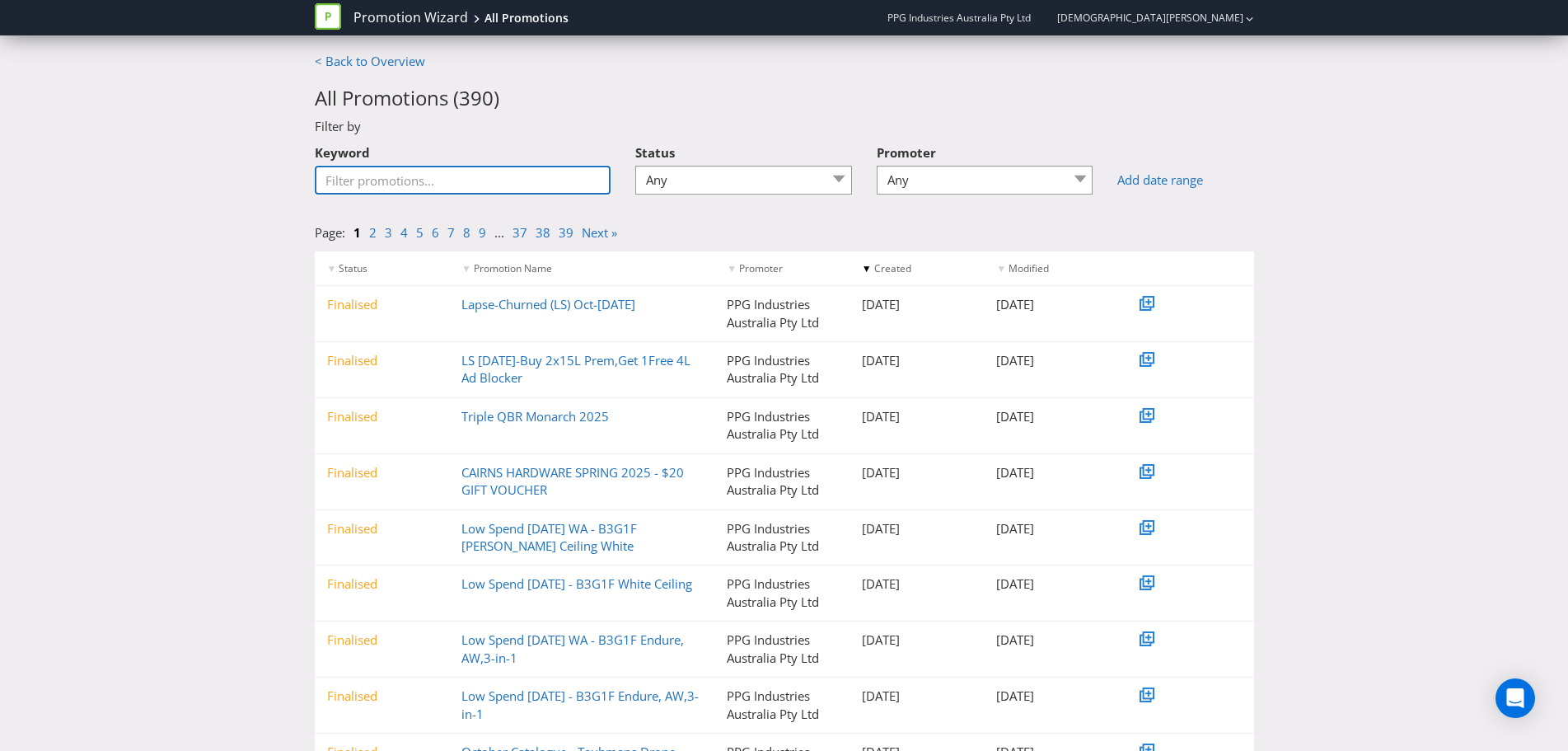
click at [379, 183] on input "Keyword" at bounding box center [463, 180] width 296 height 29
type input "WIN"
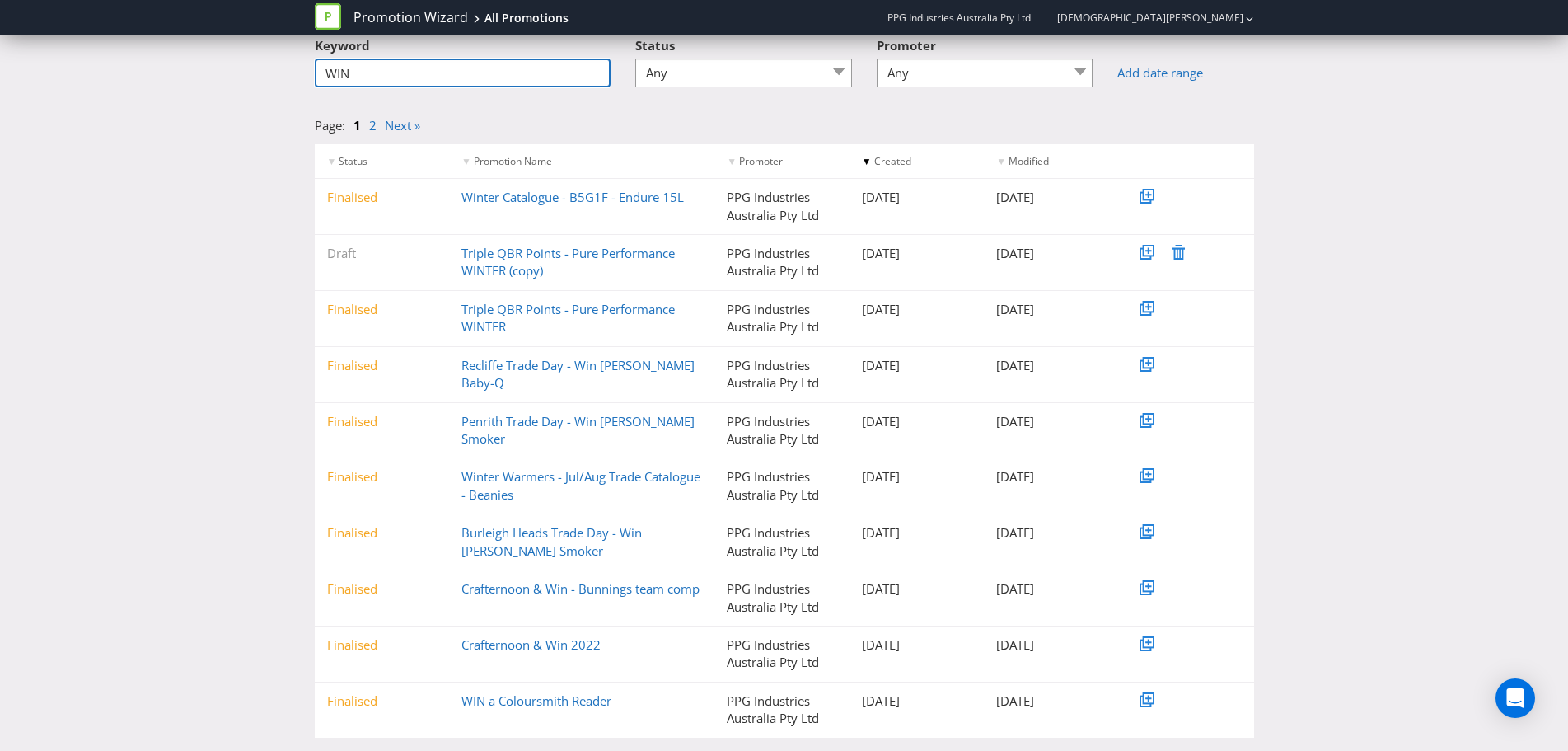
scroll to position [138, 0]
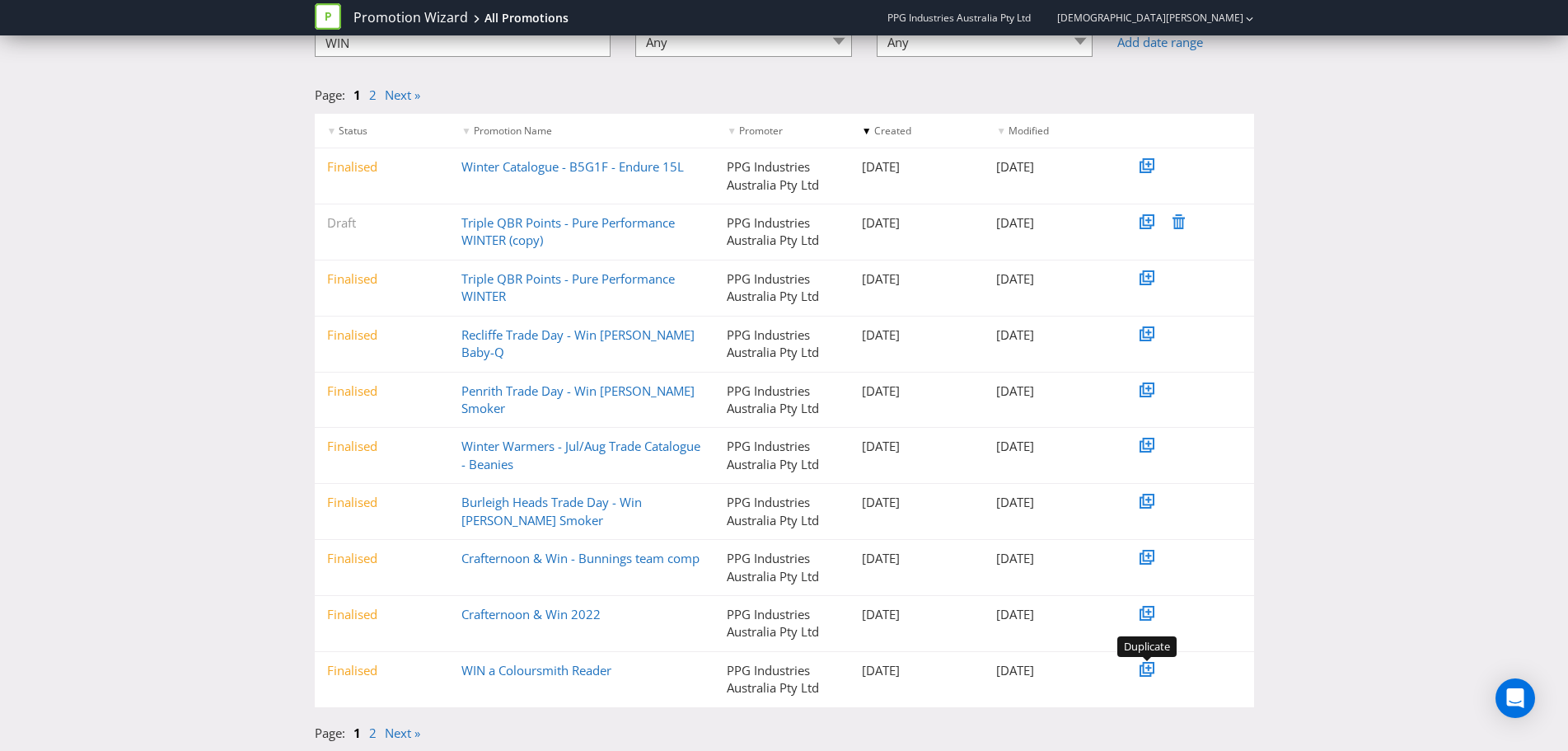
click at [1145, 667] on icon at bounding box center [1148, 667] width 8 height 8
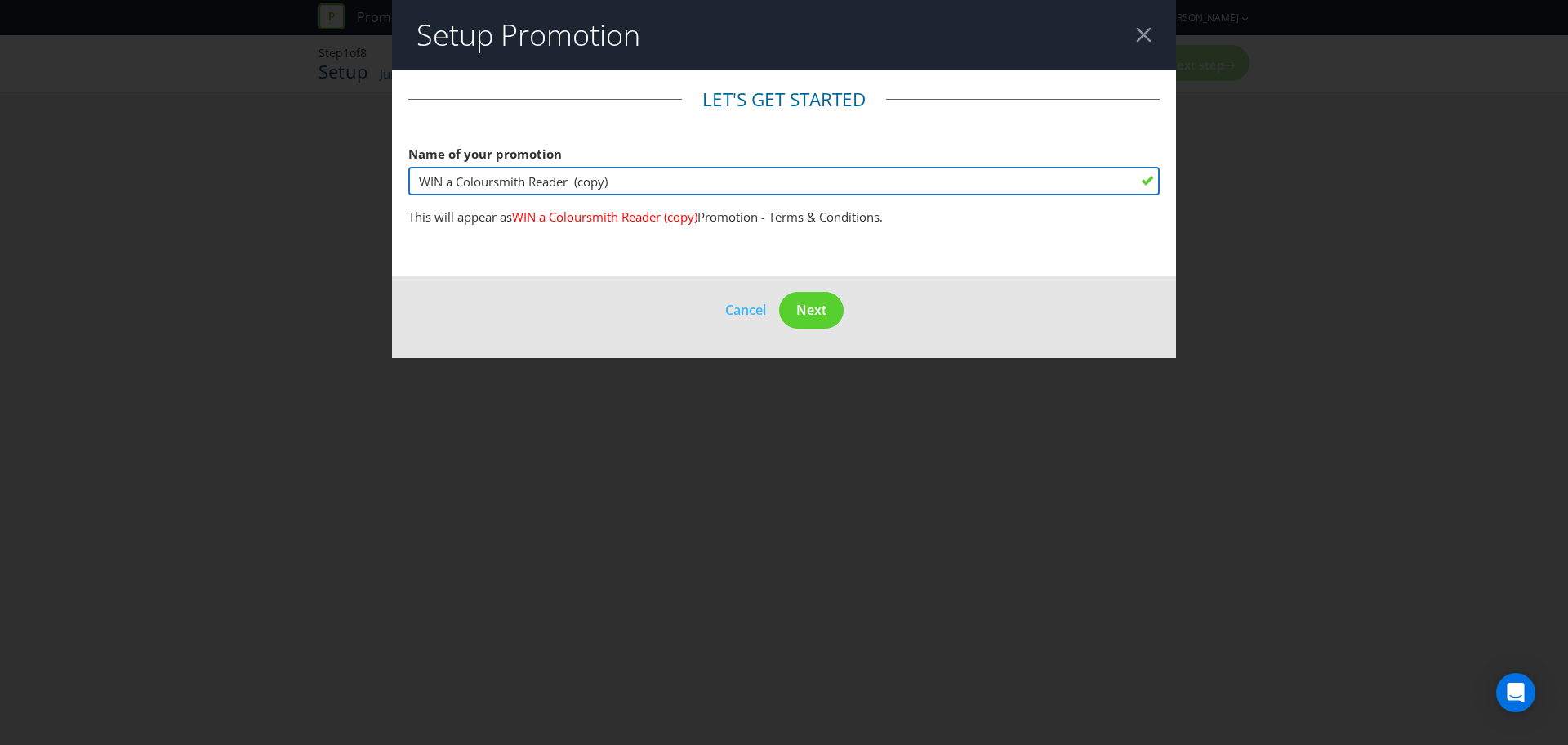
click at [623, 186] on input "WIN a Coloursmith Reader (copy)" at bounding box center [784, 181] width 752 height 29
drag, startPoint x: 623, startPoint y: 186, endPoint x: 375, endPoint y: 190, distance: 248.0
click at [375, 190] on div "Setup Promotion Let's get started Name of your promotion WIN a Coloursmith Read…" at bounding box center [784, 372] width 1568 height 745
type input "r"
type input "Ready to Roll Trade Promotion"
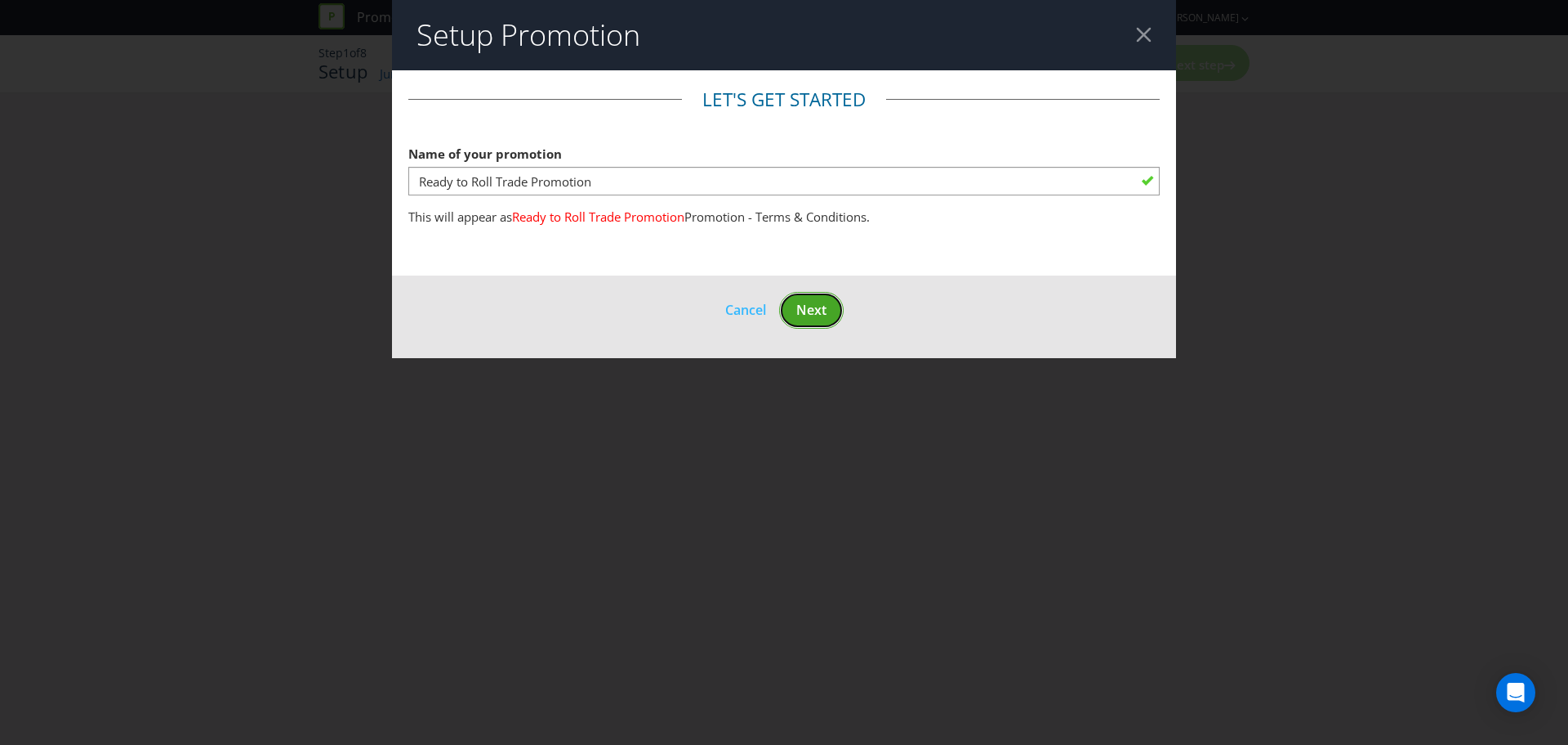
click at [802, 312] on span "Next" at bounding box center [811, 310] width 30 height 18
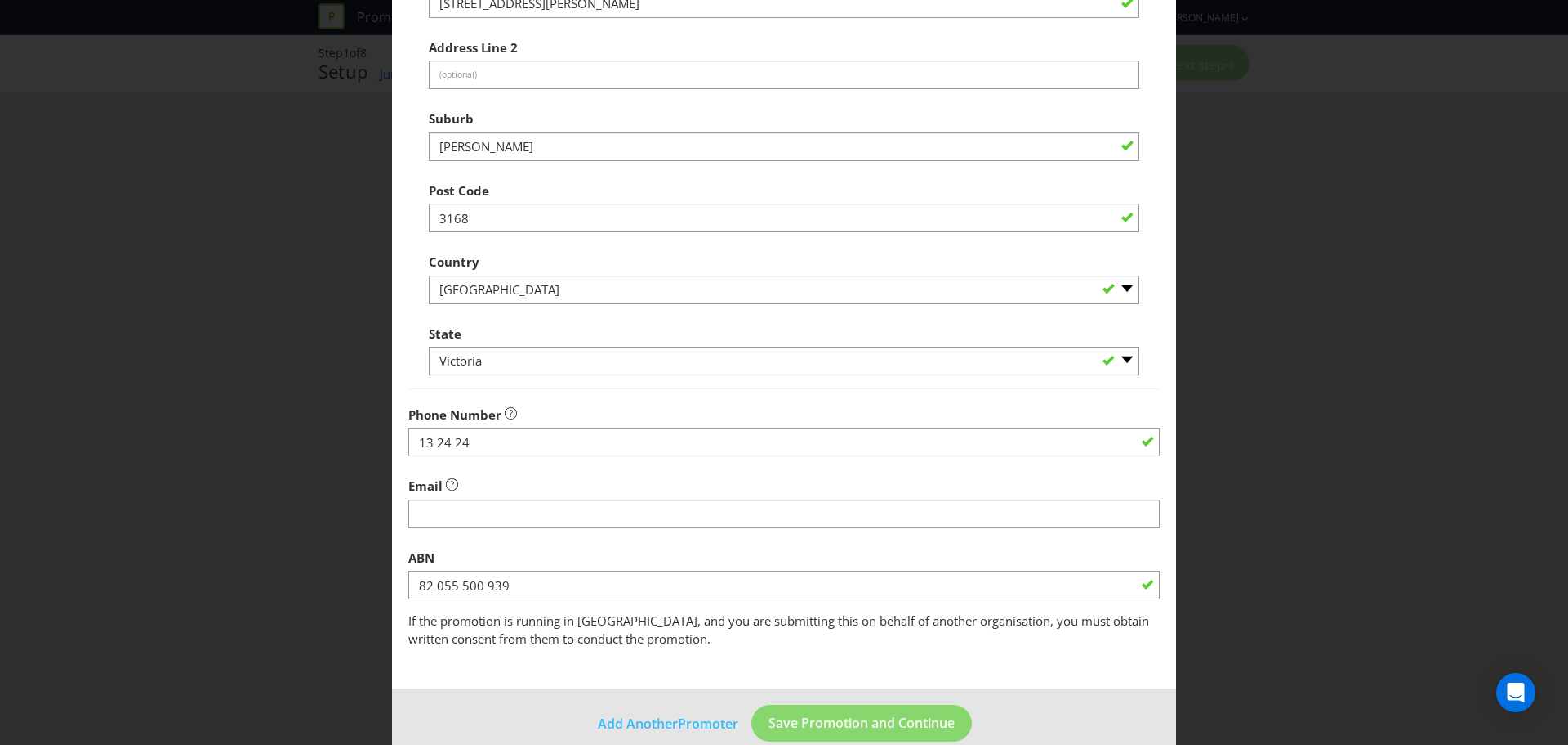
scroll to position [322, 0]
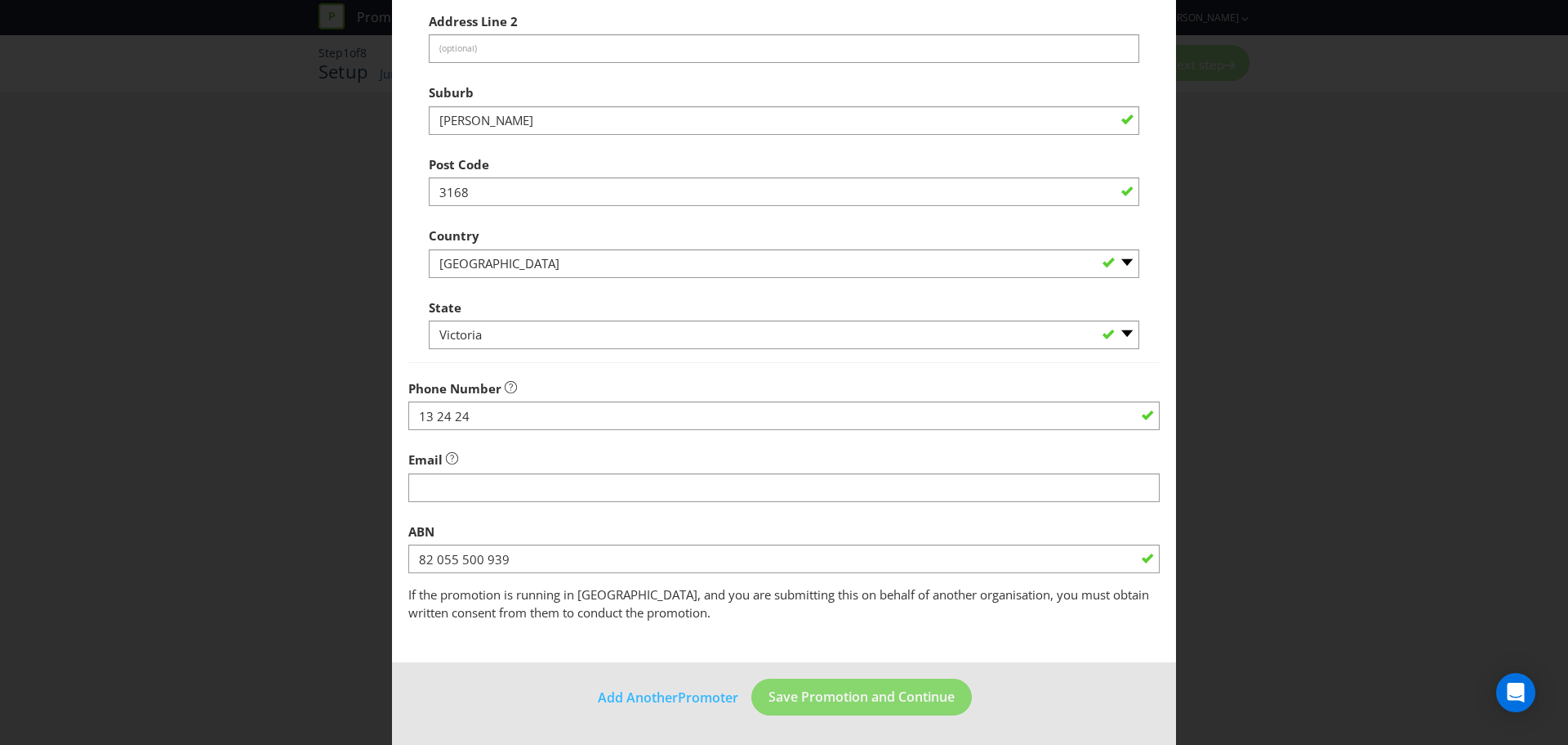
click at [182, 525] on div "Edit Promoter Promoter Information Company Name PPG Industries Australia Pty Lt…" at bounding box center [784, 372] width 1568 height 745
click at [834, 697] on span "Save Promotion and Continue" at bounding box center [862, 696] width 186 height 18
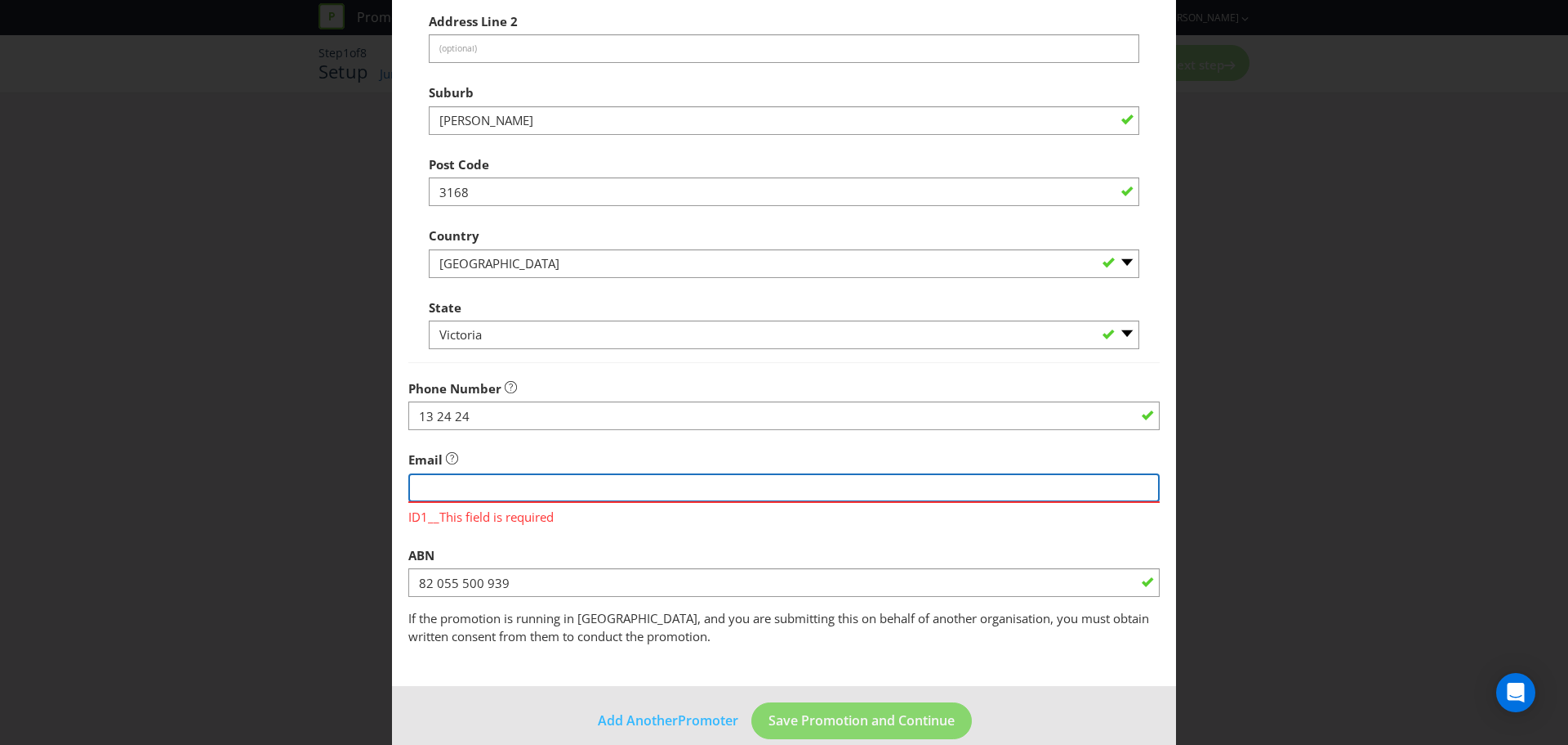
click at [485, 489] on input "string" at bounding box center [784, 487] width 752 height 29
click at [469, 491] on input "string" at bounding box center [784, 487] width 752 height 29
type input "anzarchitecturalcs@ppg.com"
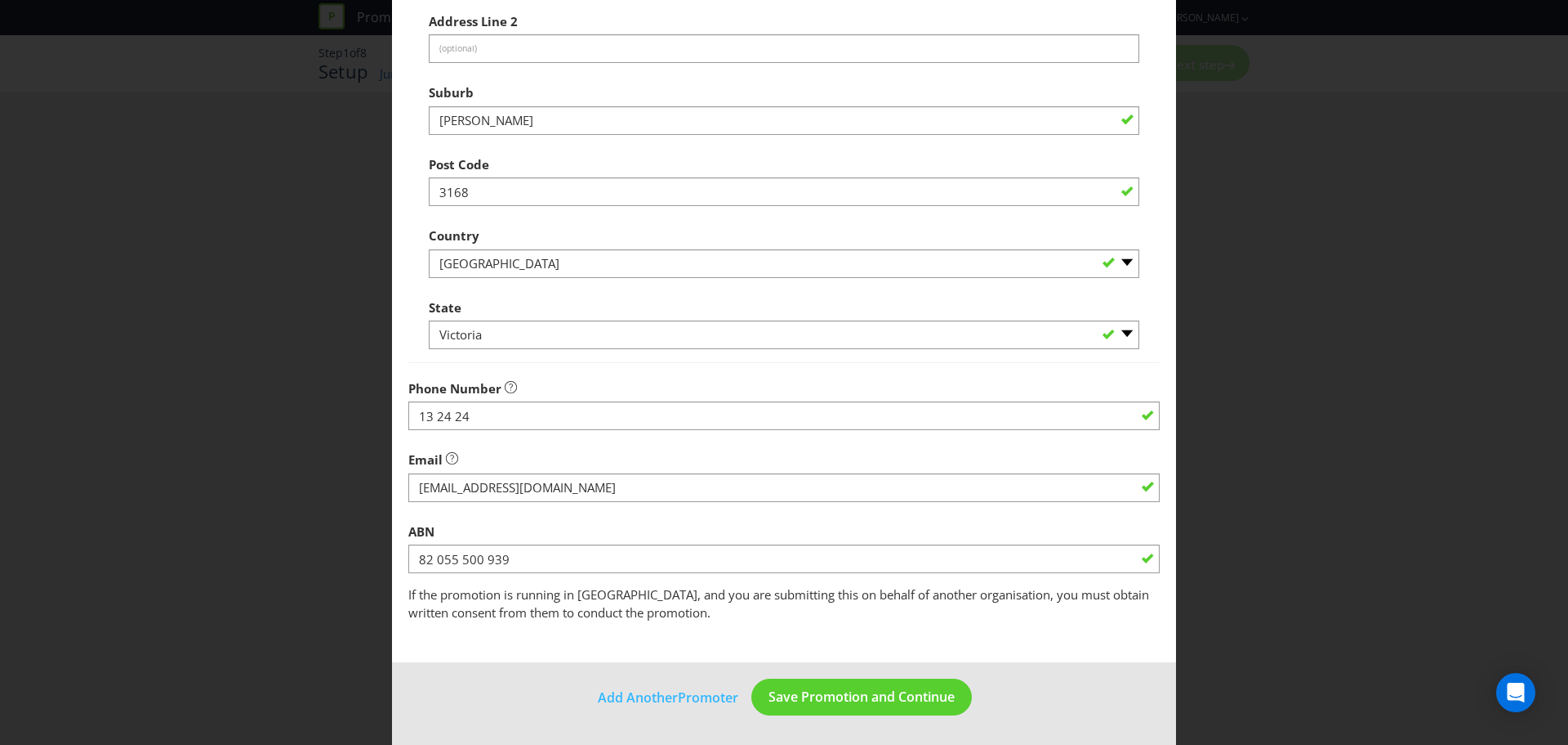
click at [1297, 507] on div "Edit Promoter Promoter Information Company Name PPG Industries Australia Pty Lt…" at bounding box center [784, 372] width 1568 height 745
click at [823, 695] on span "Save Promotion and Continue" at bounding box center [862, 696] width 186 height 18
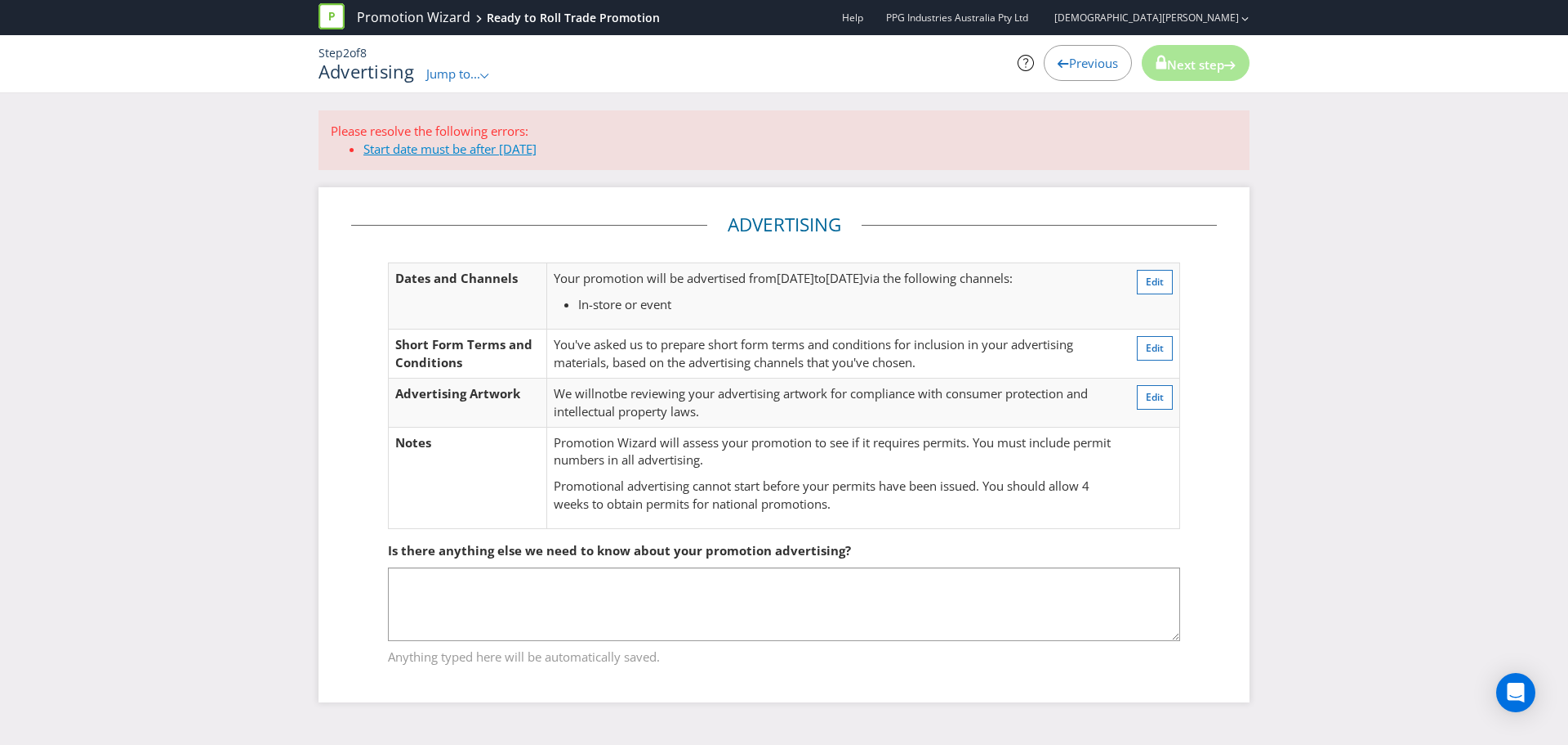
click at [433, 145] on link "Start date must be after today" at bounding box center [450, 148] width 173 height 17
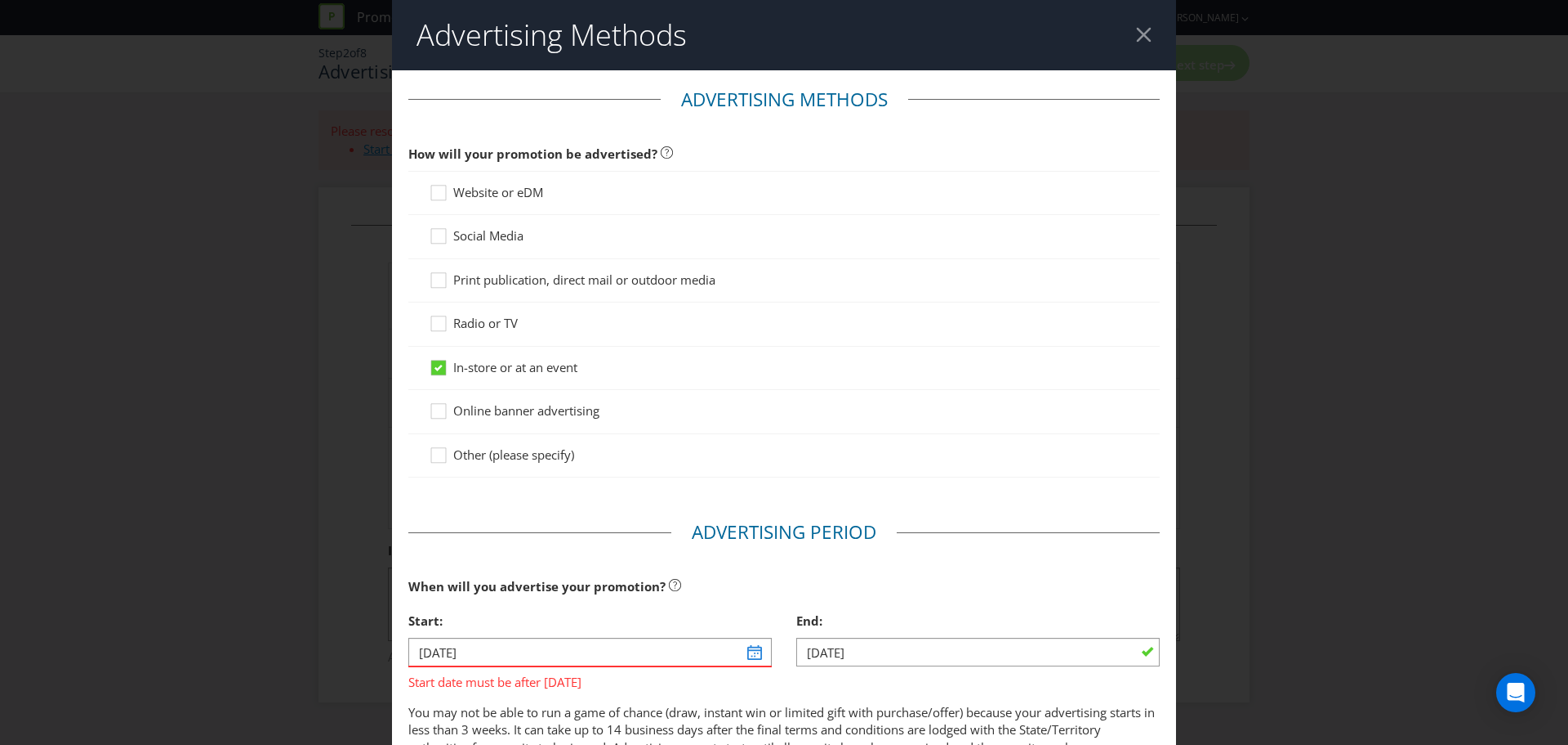
scroll to position [428, 0]
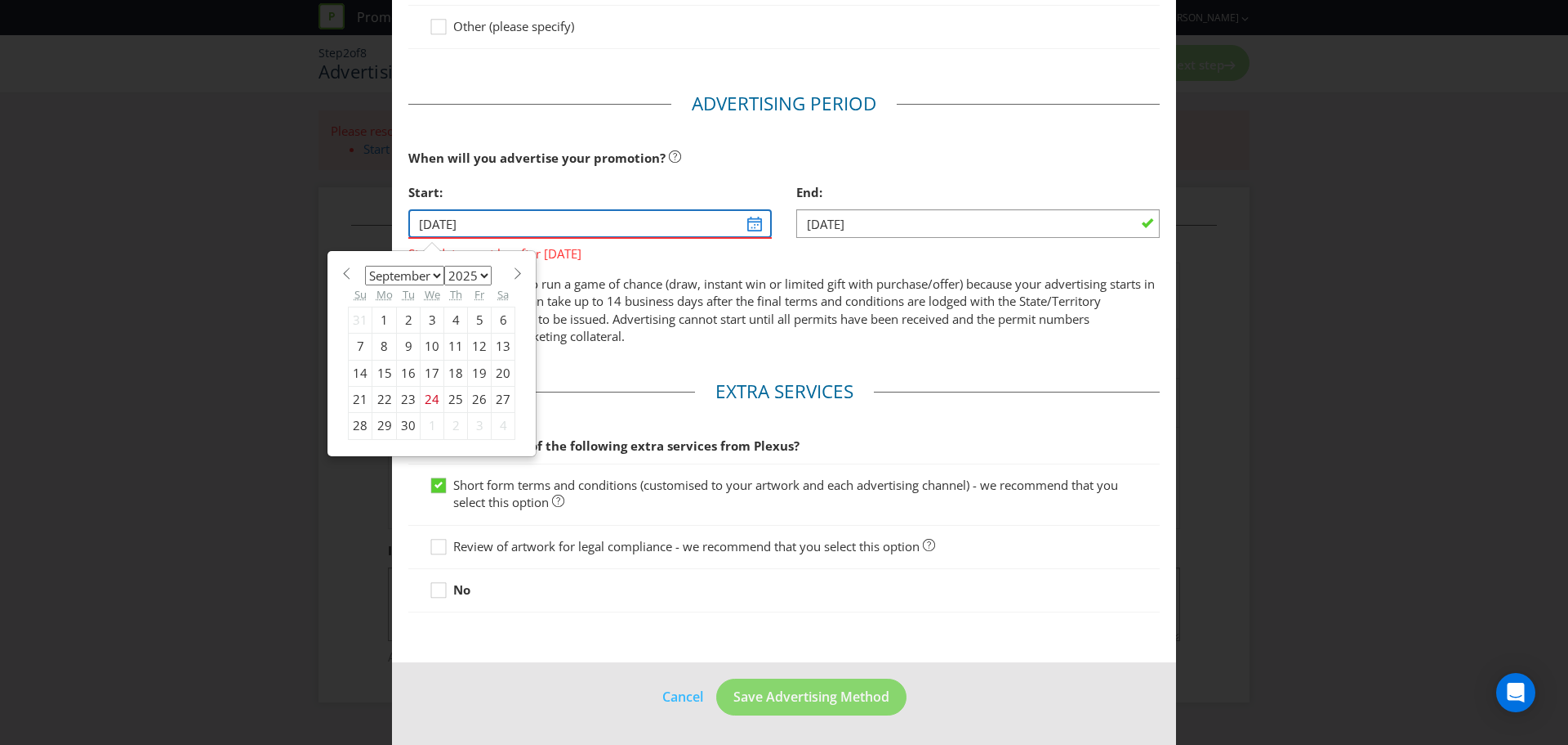
click at [750, 229] on input "23/01/22" at bounding box center [590, 223] width 364 height 29
click at [431, 278] on select "January February March April May June July August September October November De…" at bounding box center [404, 276] width 79 height 19
select select "10"
click at [365, 266] on select "January February March April May June July August September October November De…" at bounding box center [404, 276] width 79 height 19
click at [495, 319] on div "1" at bounding box center [503, 319] width 24 height 26
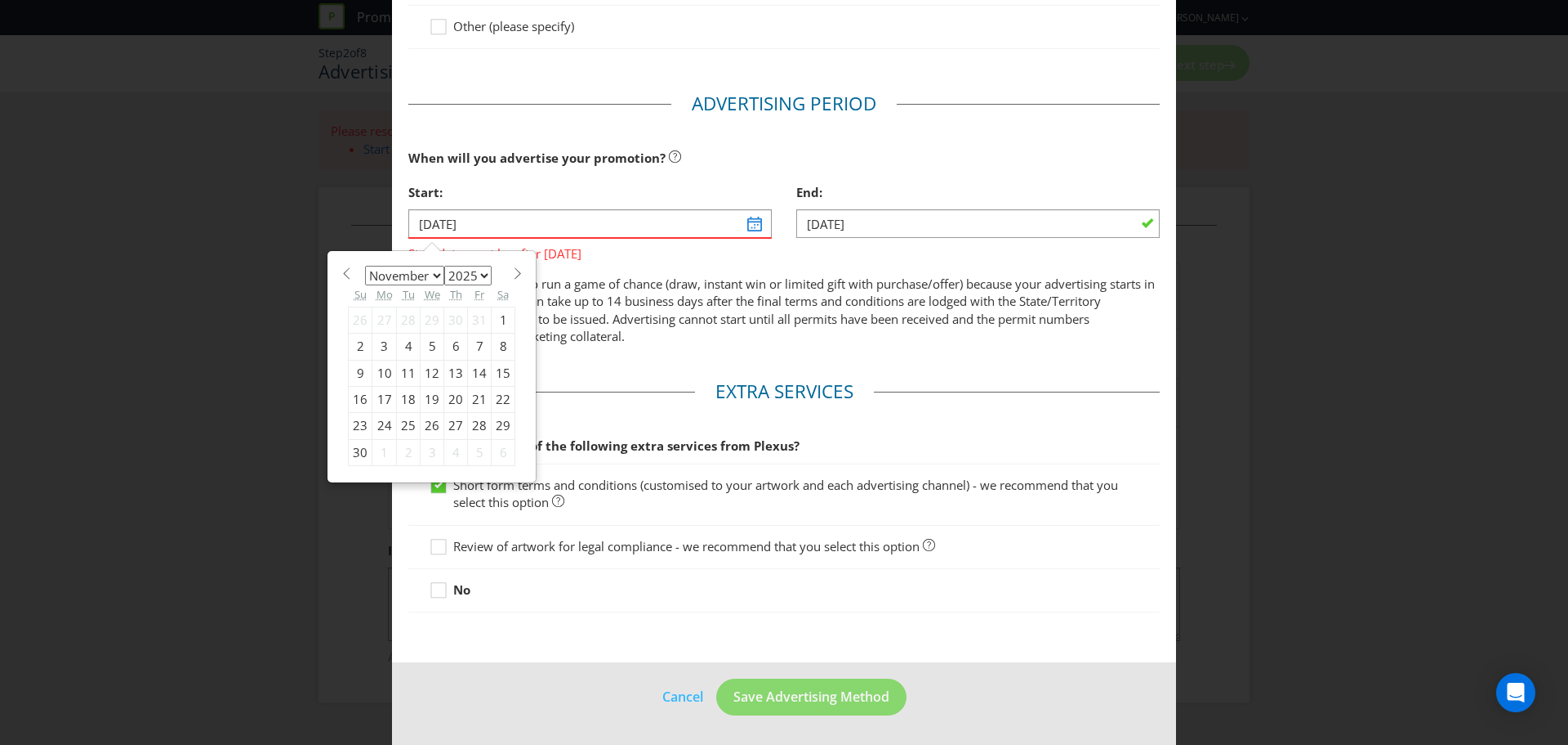
type input "01/11/25"
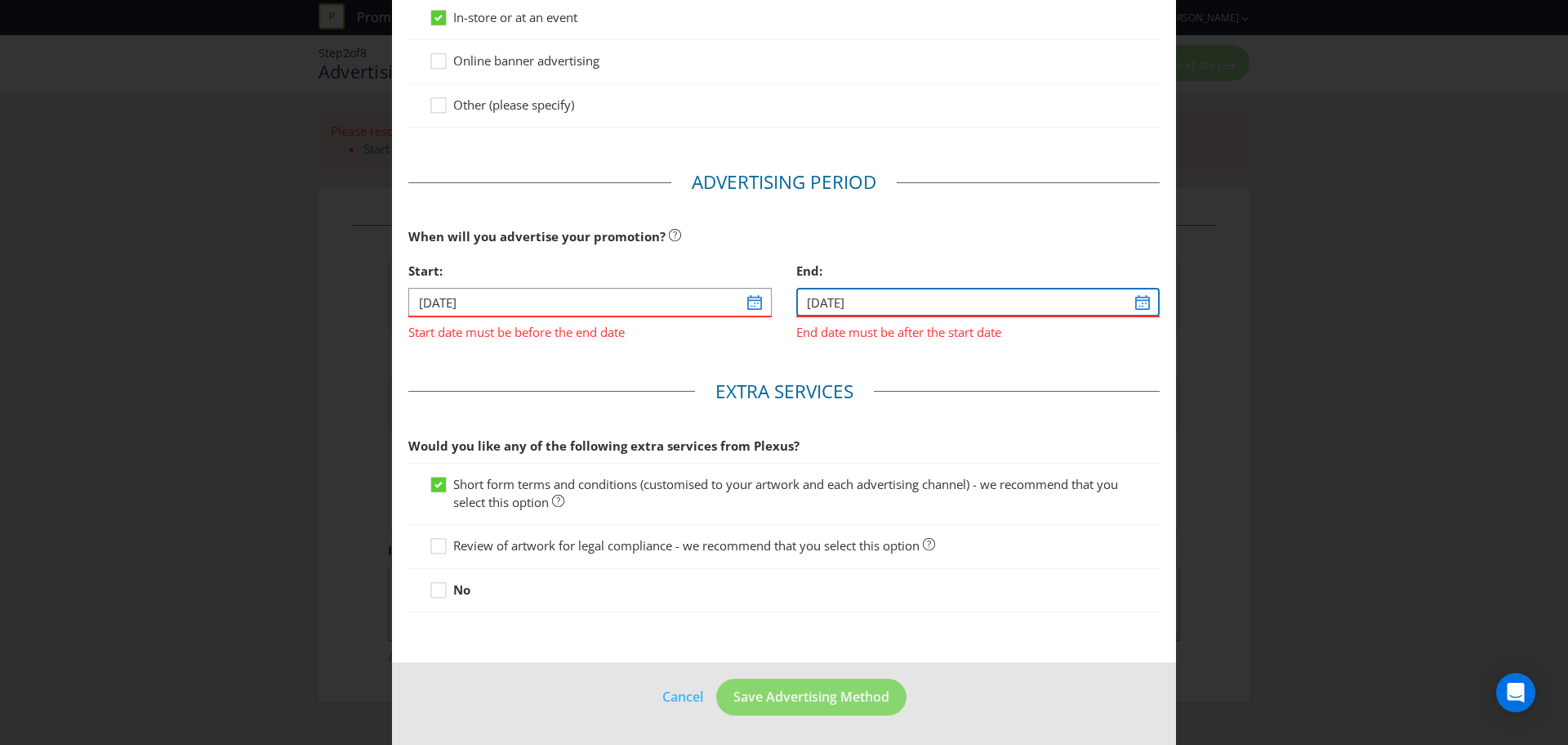
click at [1126, 300] on input "24/02/22" at bounding box center [978, 302] width 364 height 29
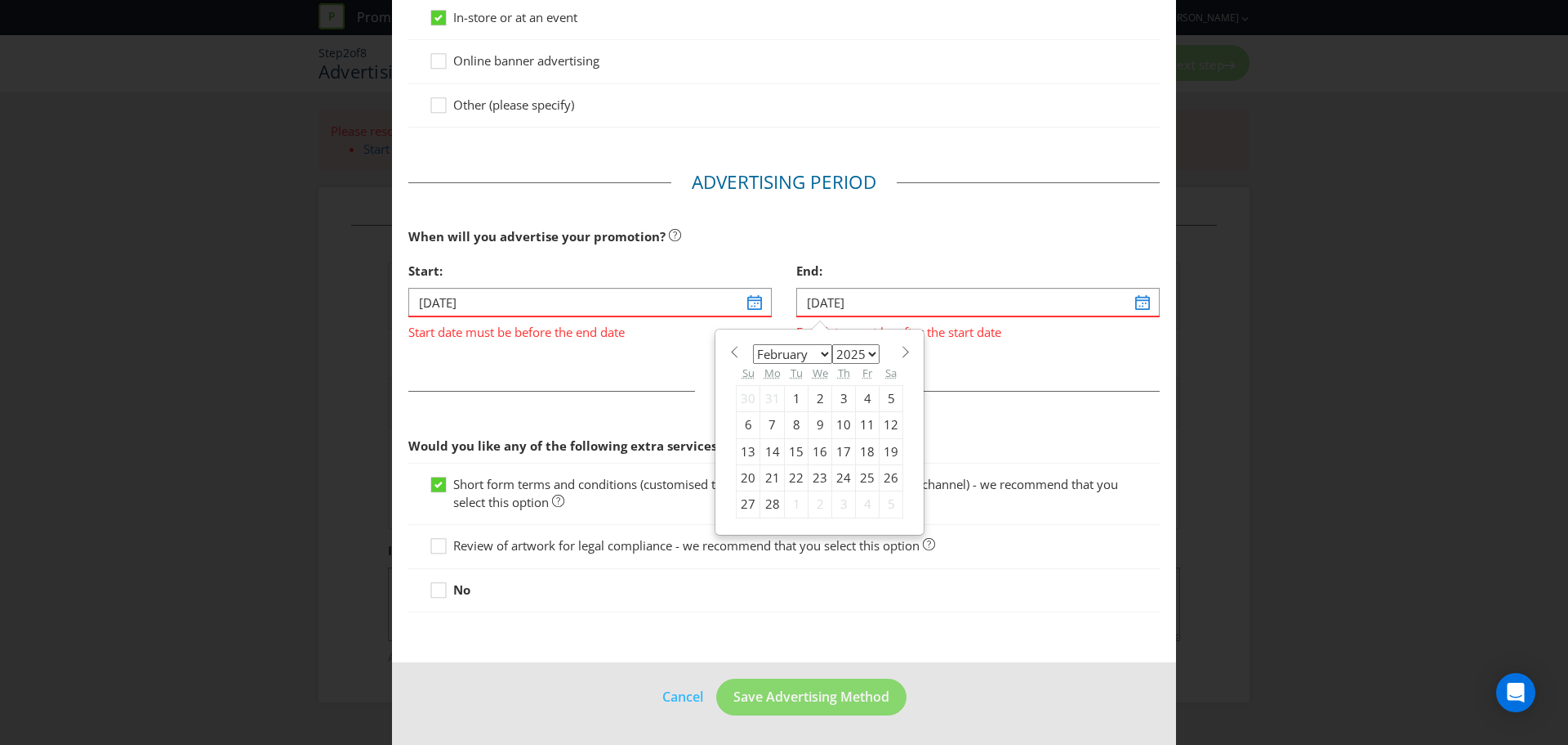
click at [816, 351] on select "January February March April May June July August September October November De…" at bounding box center [793, 354] width 79 height 19
select select "11"
click at [753, 344] on select "January February March April May June July August September October November De…" at bounding box center [793, 354] width 79 height 19
click at [740, 448] on div "14" at bounding box center [748, 451] width 24 height 26
type input "14/12/25"
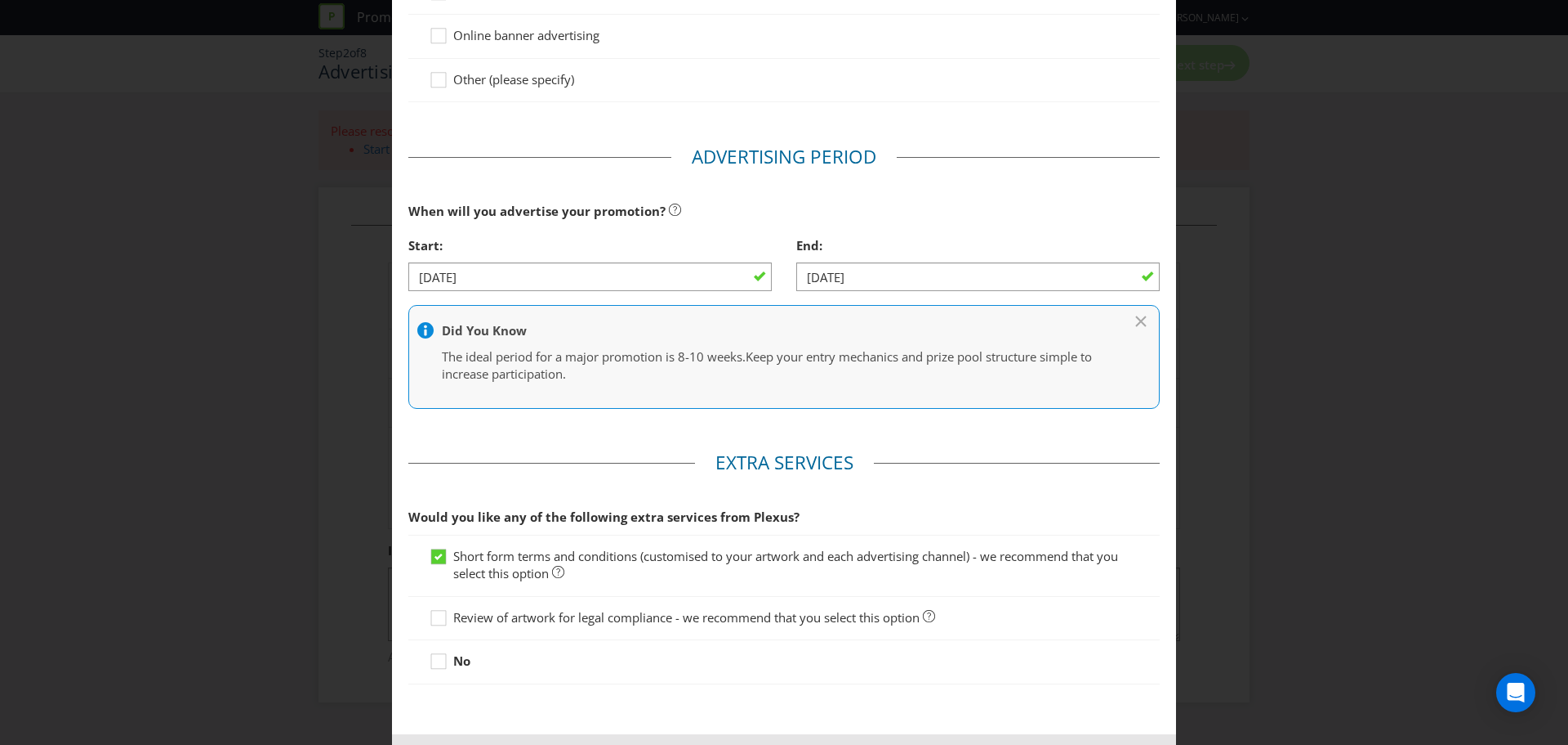
scroll to position [447, 0]
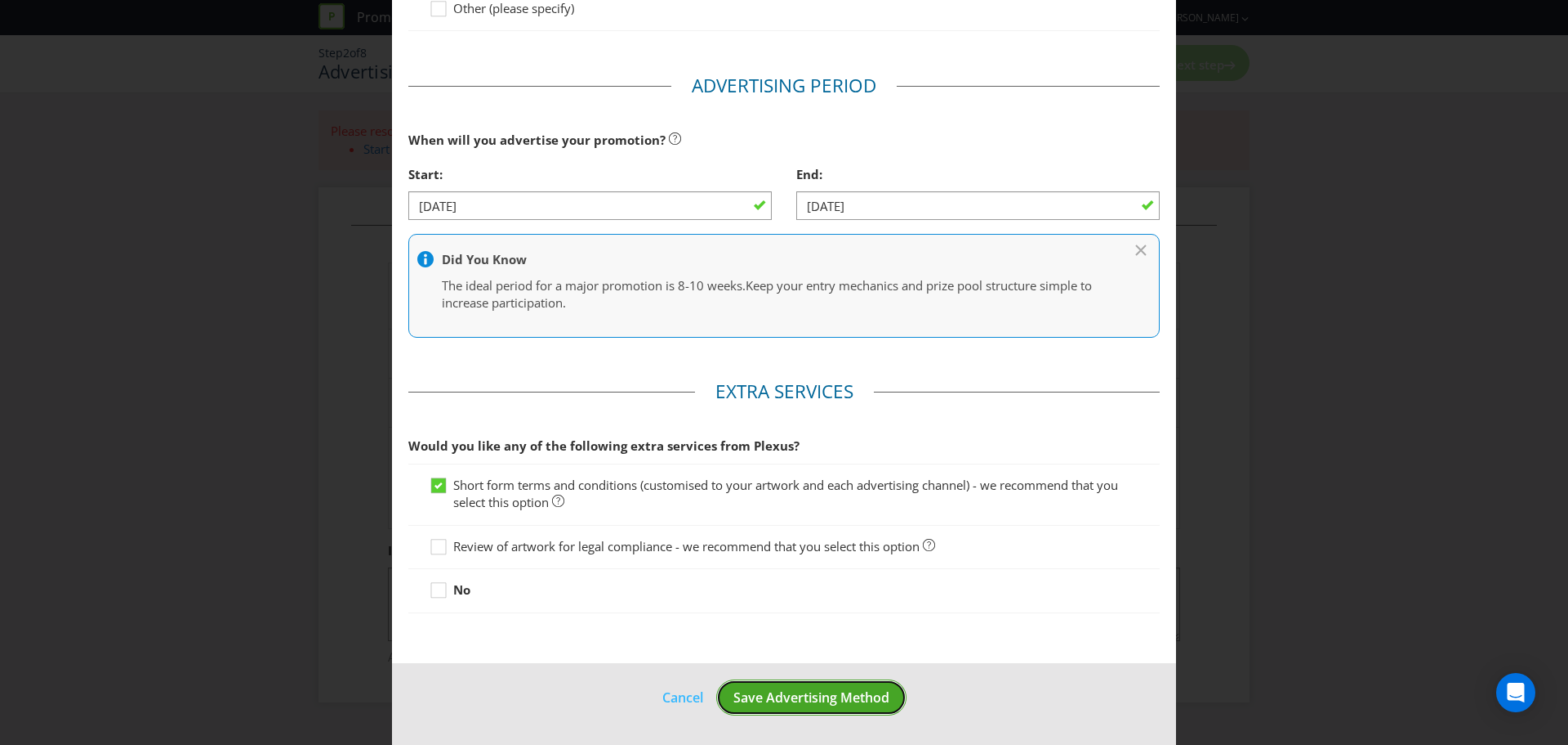
click at [793, 695] on span "Save Advertising Method" at bounding box center [811, 697] width 156 height 18
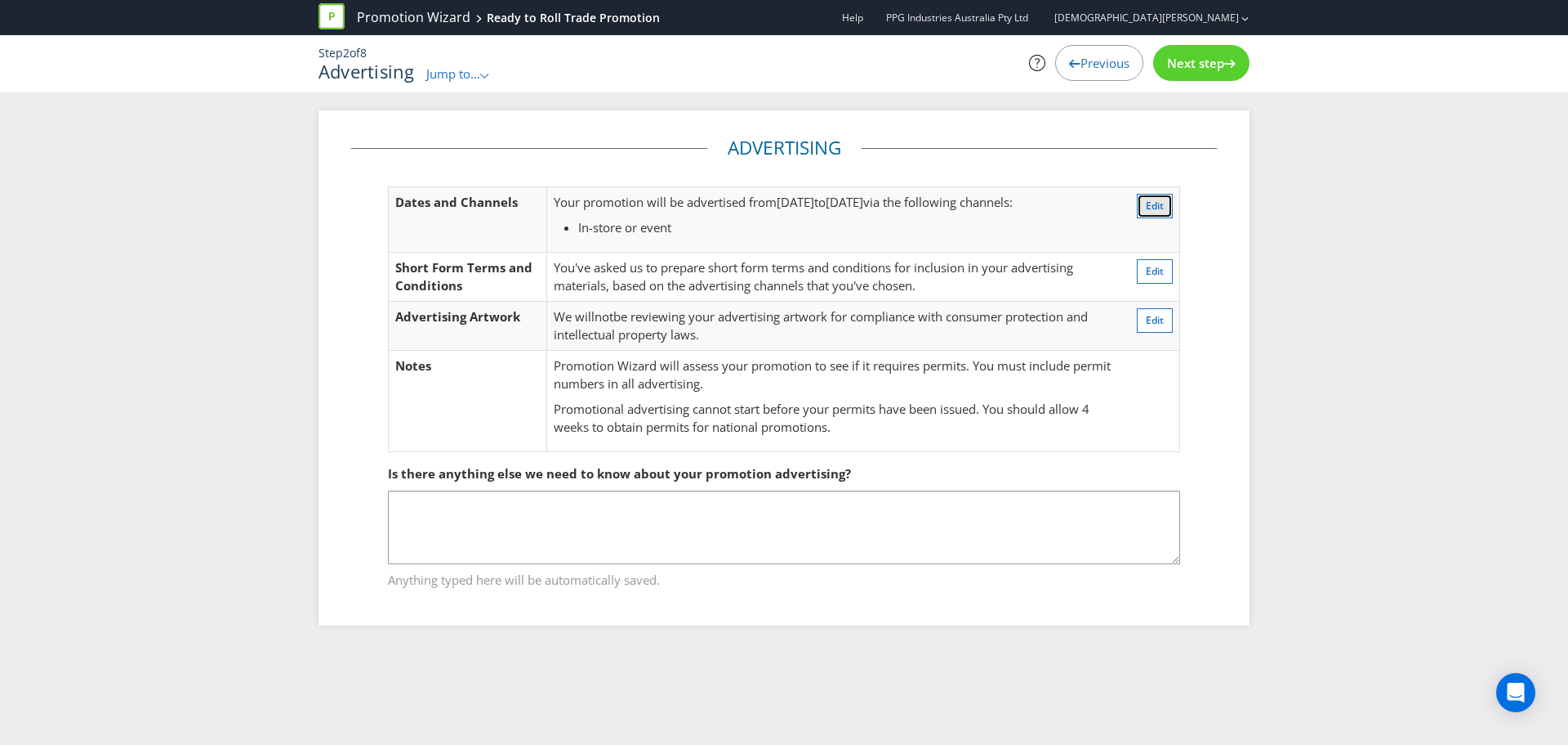
click at [1164, 211] on button "Edit" at bounding box center [1155, 206] width 36 height 25
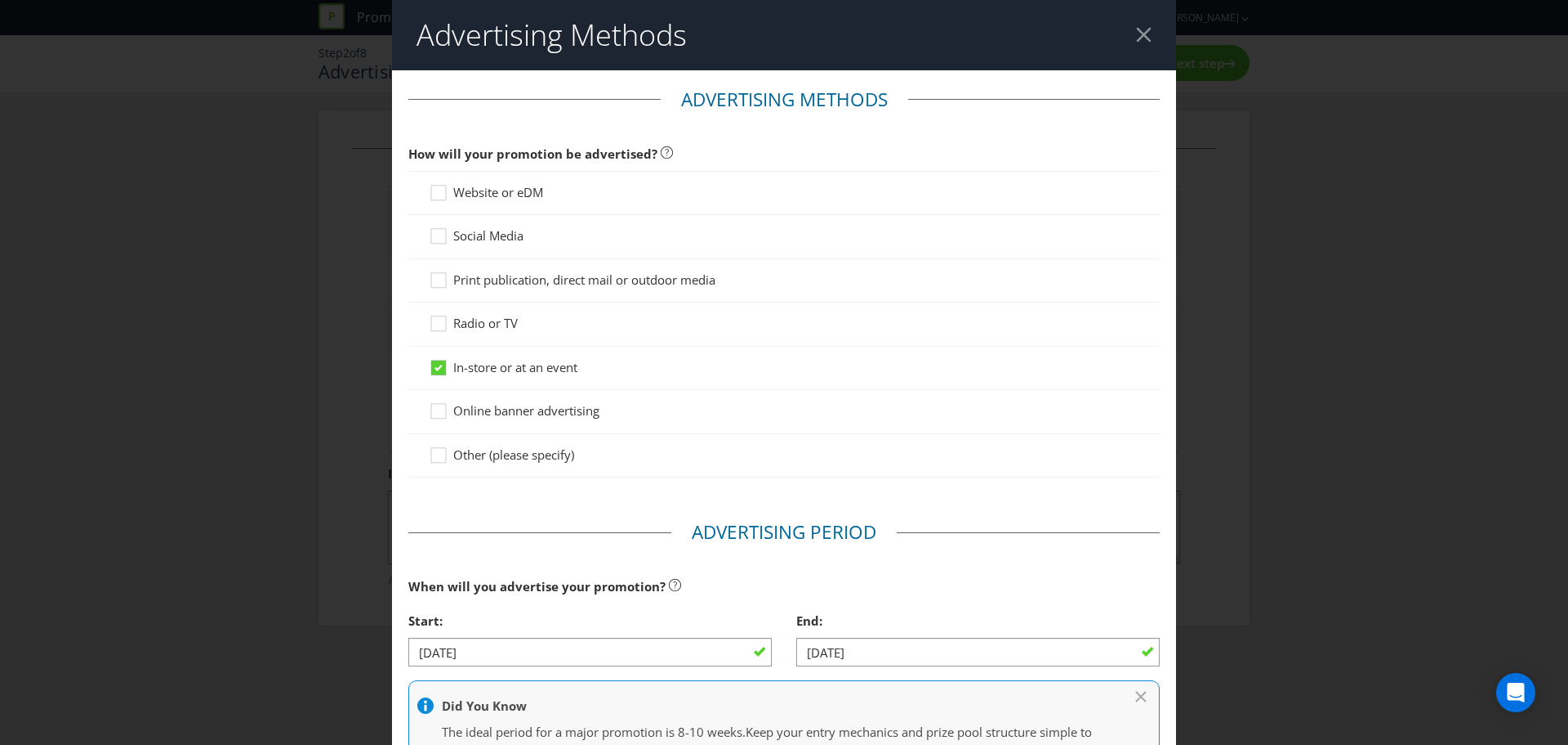
scroll to position [87, 0]
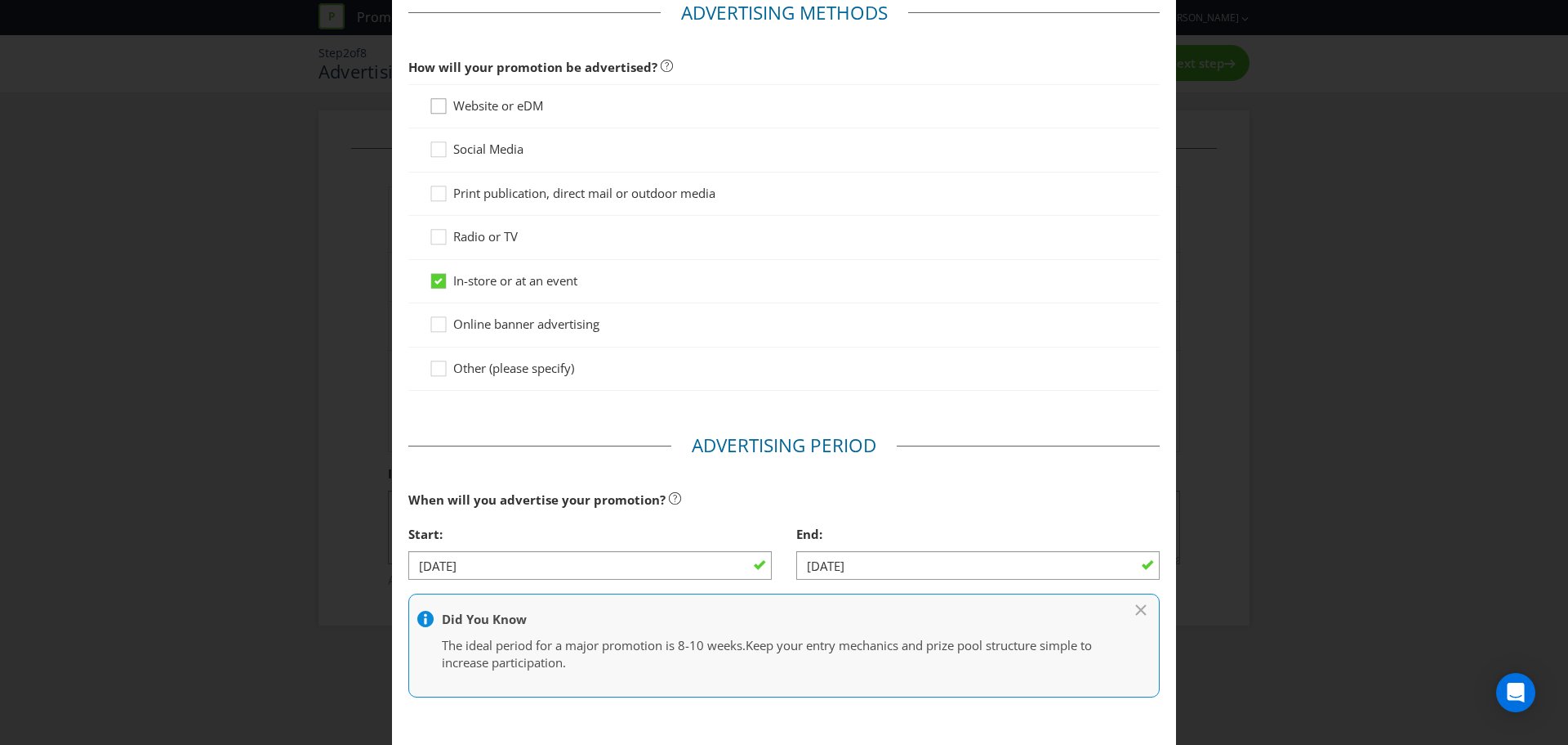
click at [431, 108] on icon at bounding box center [441, 110] width 25 height 25
click at [0, 0] on input "Website or eDM" at bounding box center [0, 0] width 0 height 0
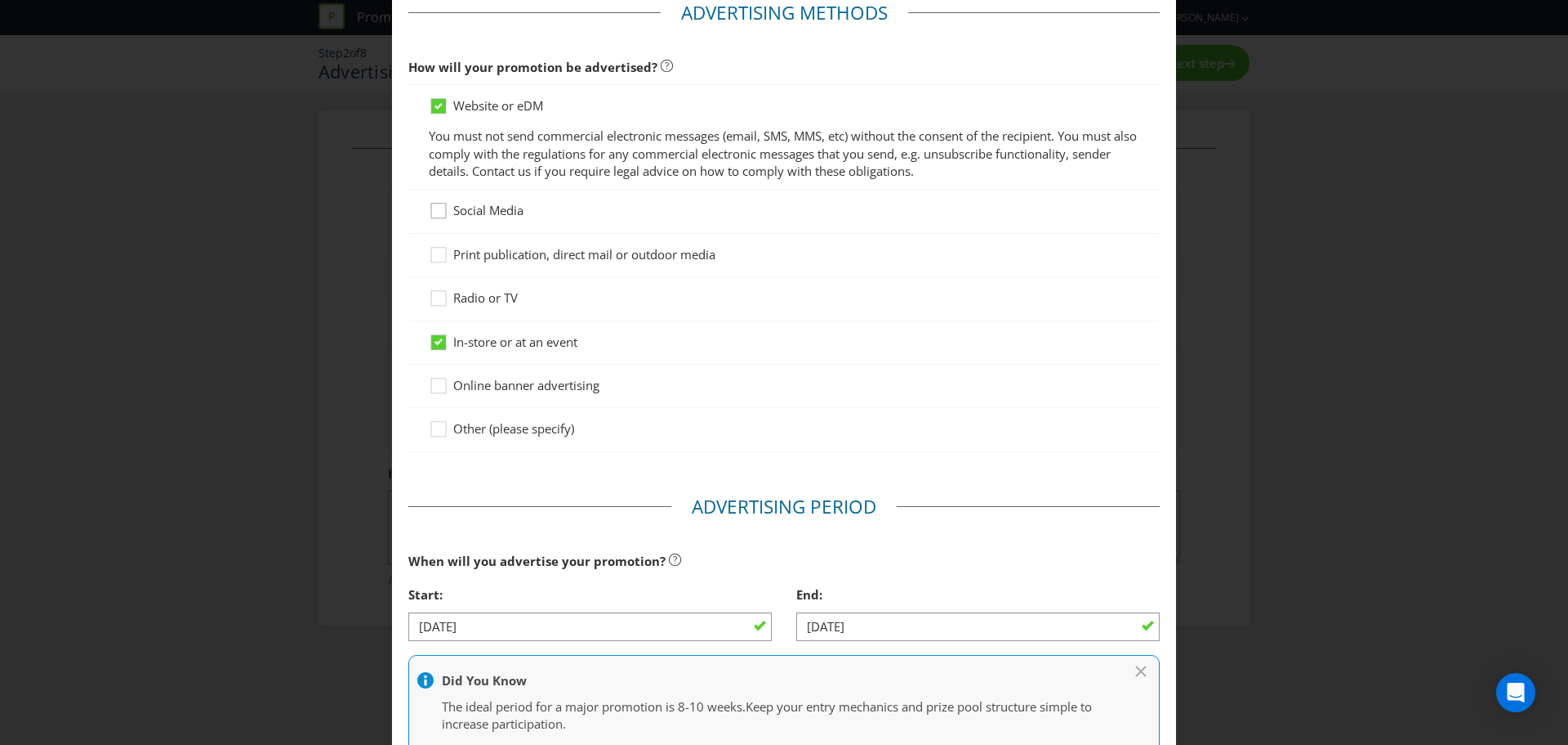
click at [445, 211] on icon at bounding box center [441, 214] width 25 height 25
click at [0, 0] on input "Social Media" at bounding box center [0, 0] width 0 height 0
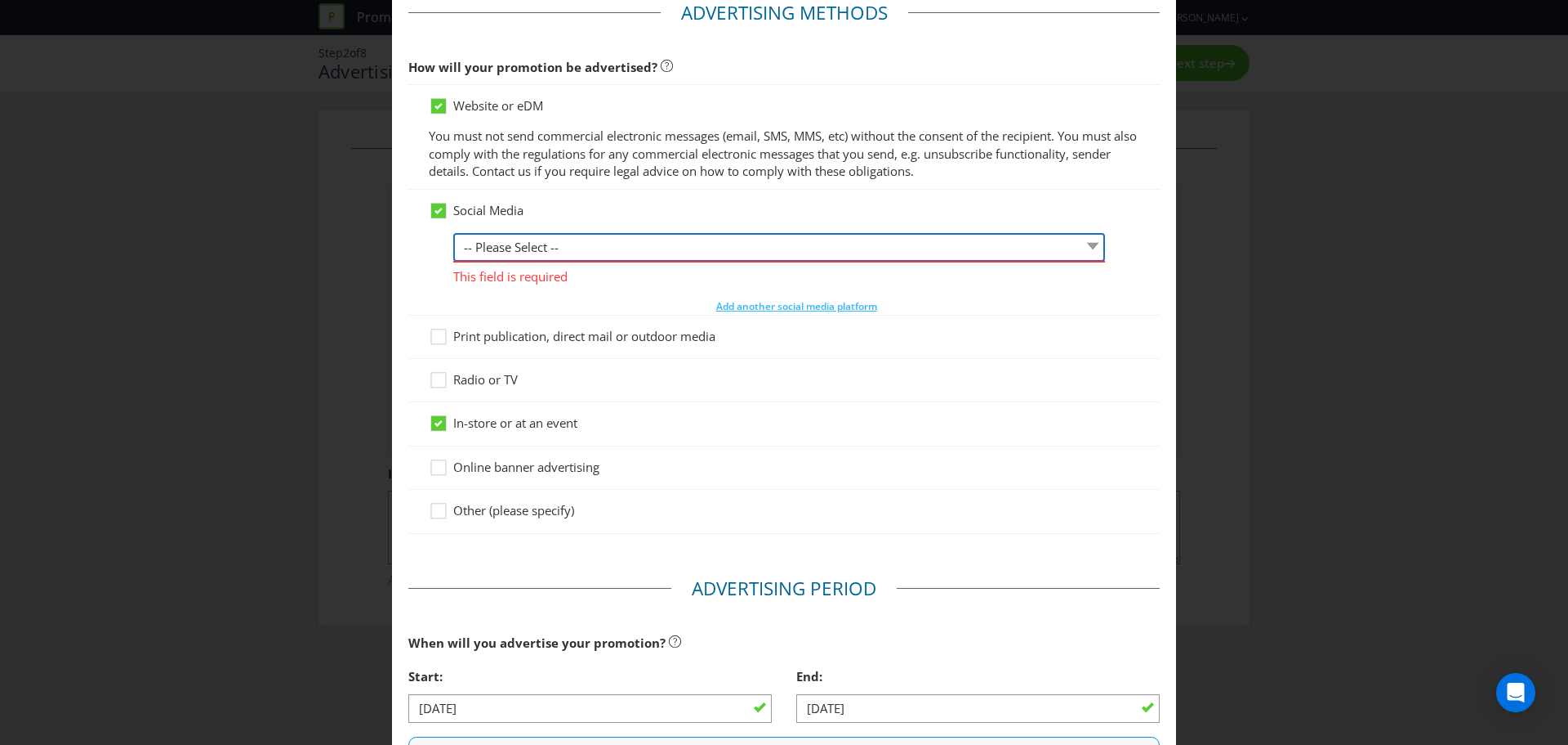
click at [528, 245] on select "-- Please Select -- Facebook X Instagram Snapchat LinkedIn Pinterest Tumblr You…" at bounding box center [779, 247] width 652 height 29
select select "INSTAGRAM"
click at [453, 233] on select "-- Please Select -- Facebook X Instagram Snapchat LinkedIn Pinterest Tumblr You…" at bounding box center [779, 247] width 652 height 29
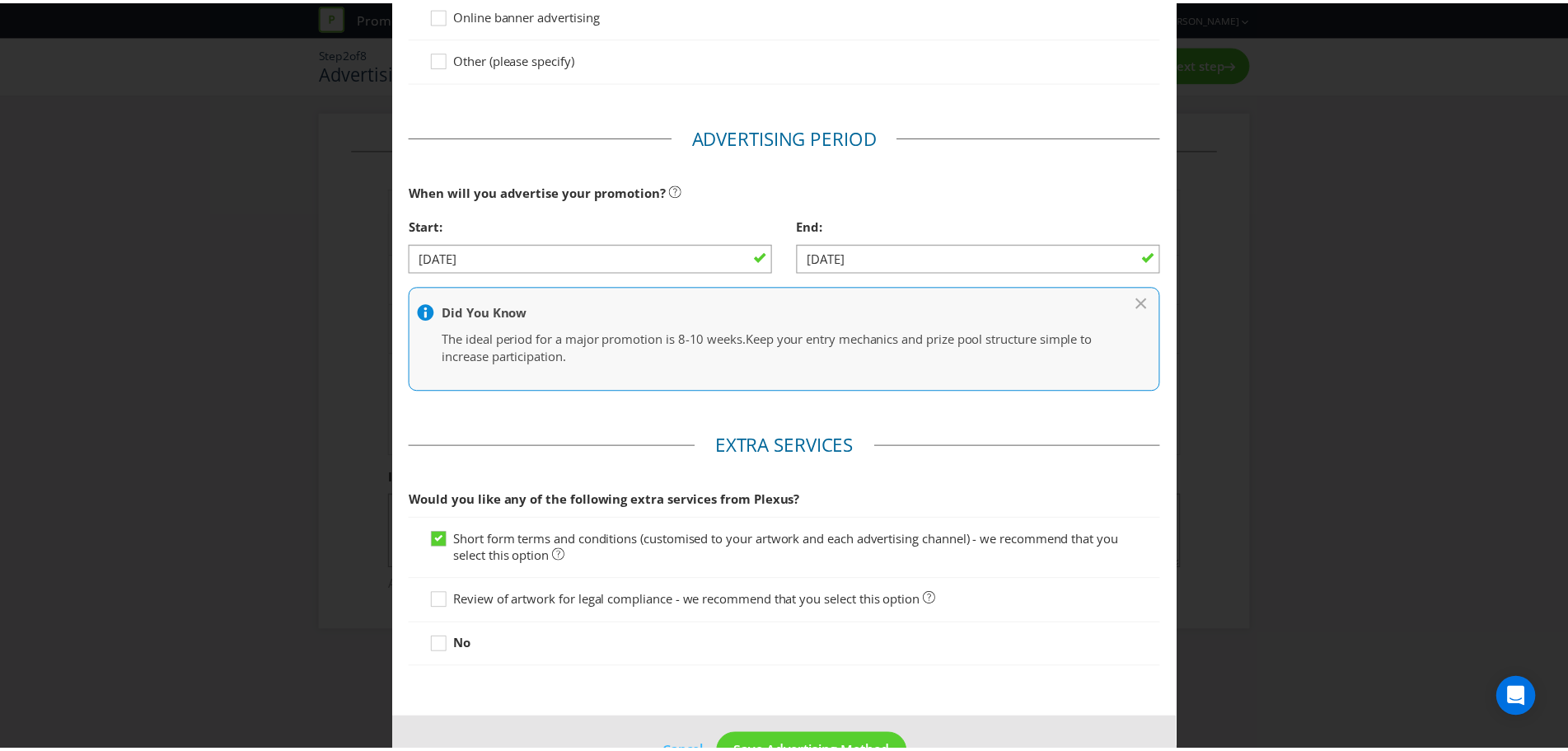
scroll to position [571, 0]
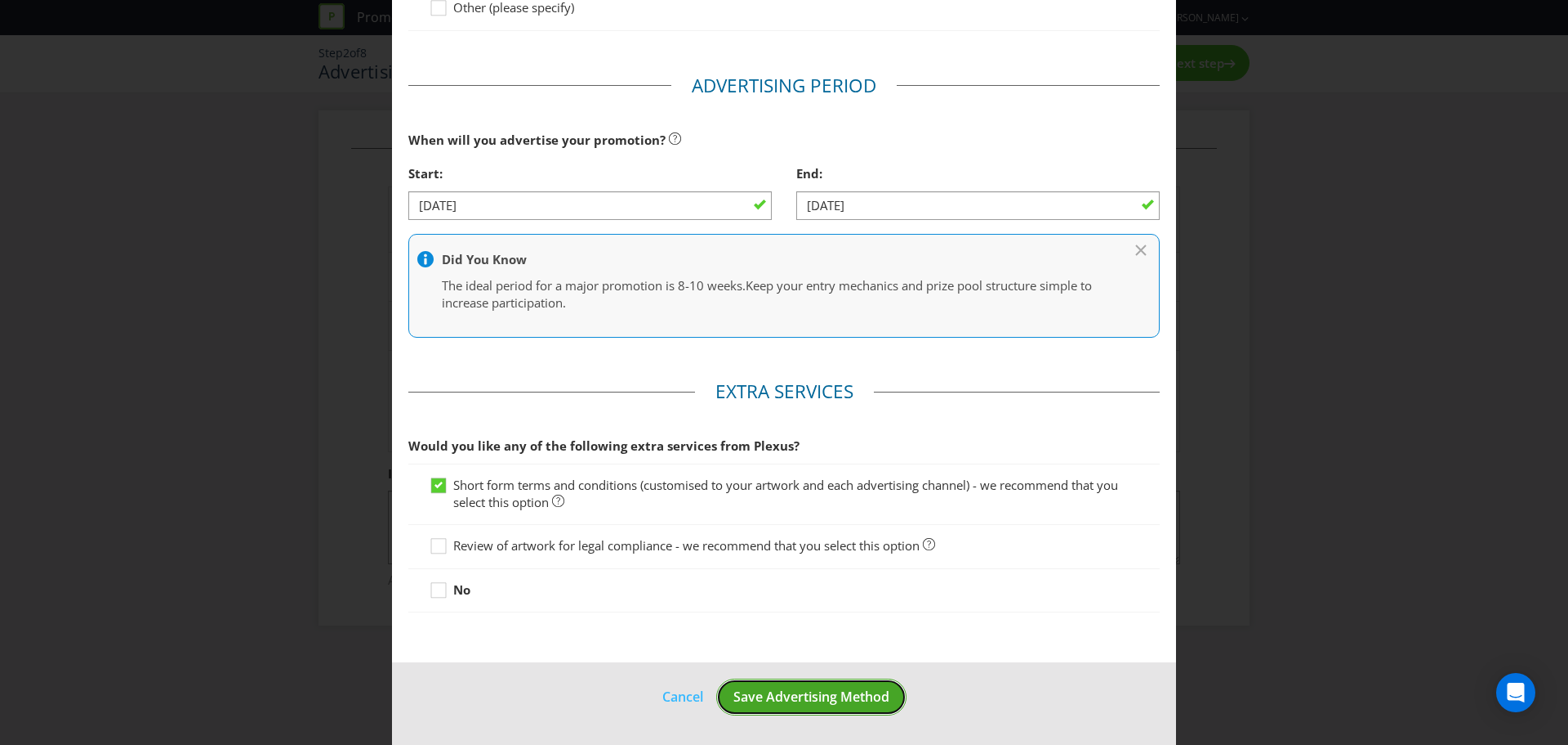
click at [769, 697] on span "Save Advertising Method" at bounding box center [811, 696] width 156 height 18
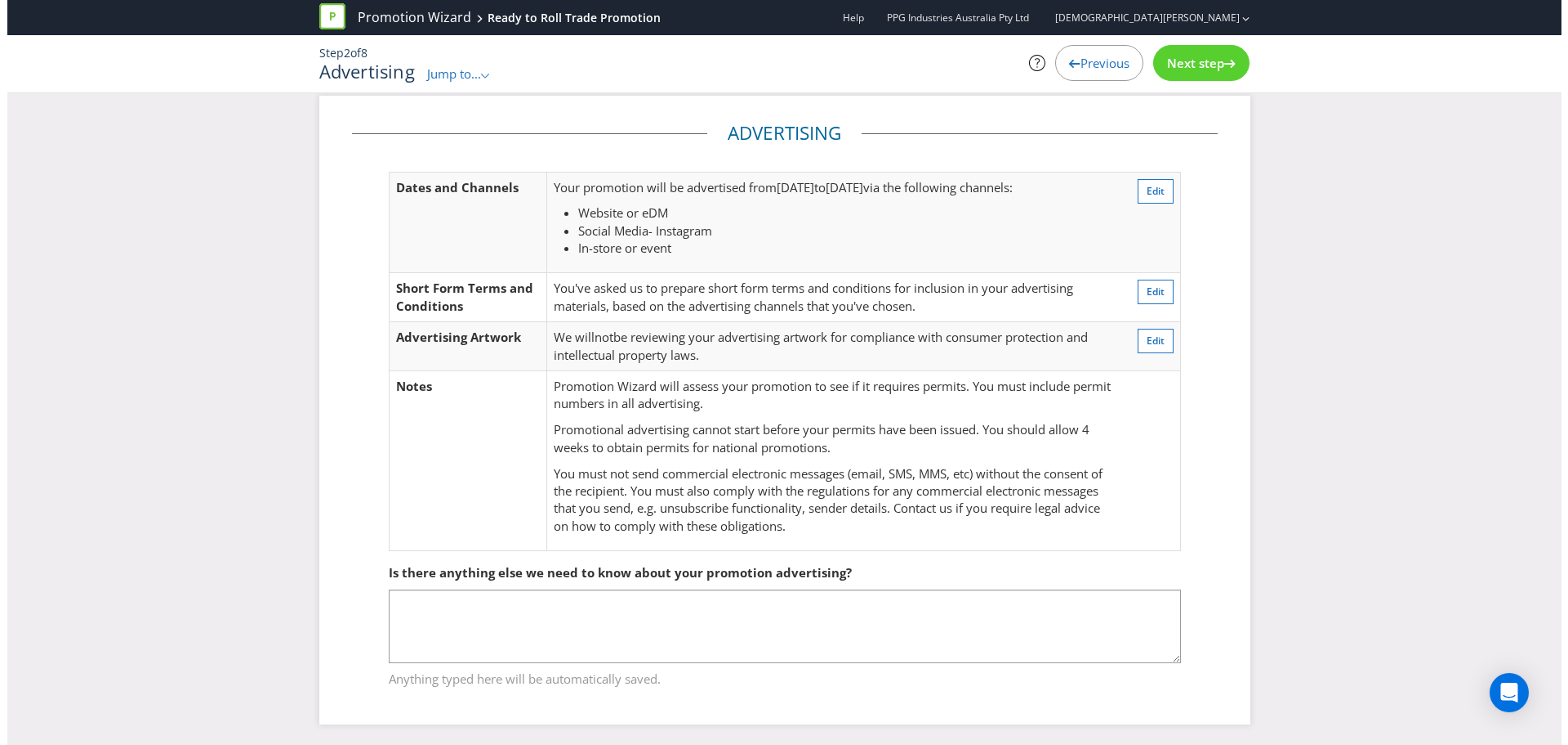
scroll to position [18, 0]
click at [1188, 64] on span "Next step" at bounding box center [1188, 62] width 57 height 17
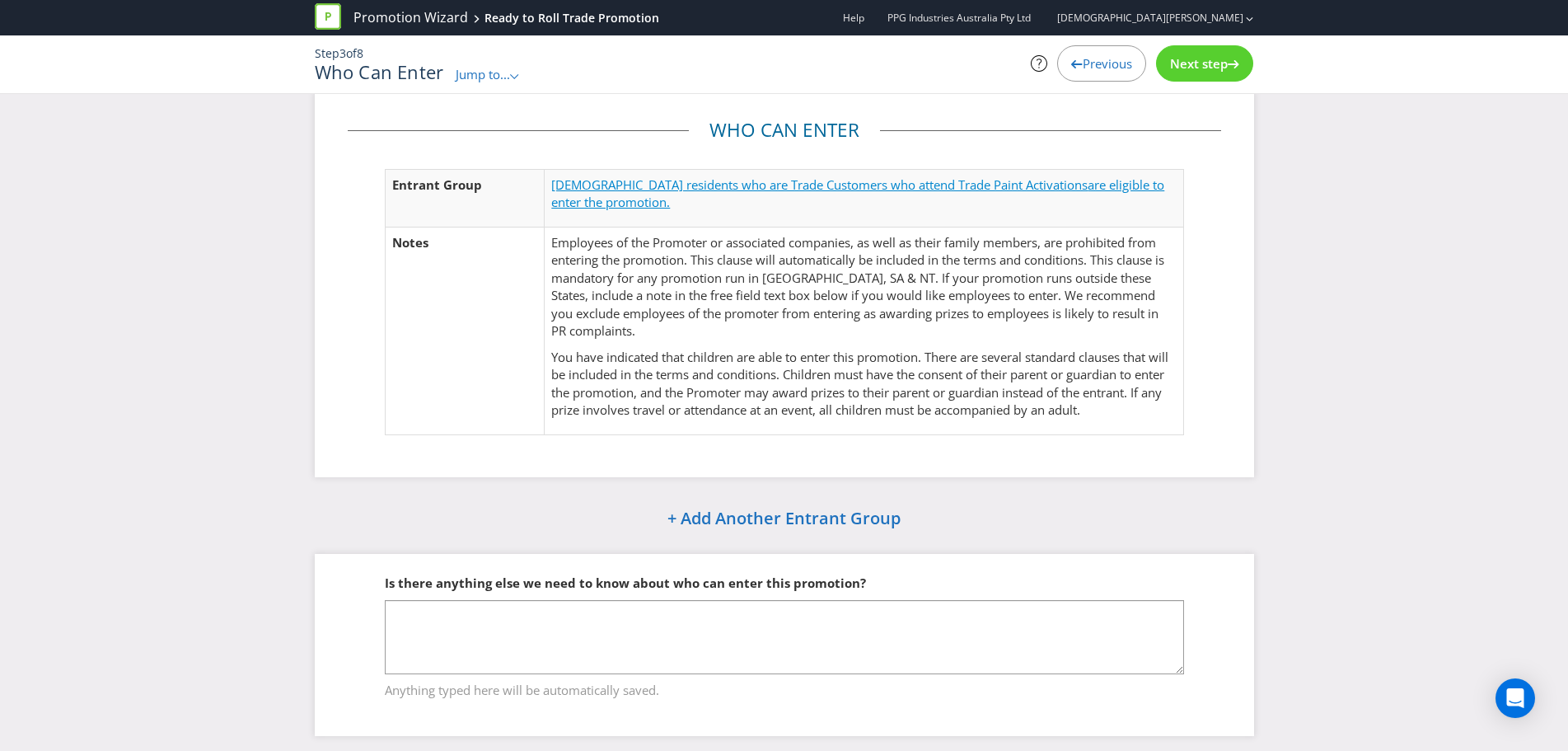
click at [602, 189] on span "Australian residents who are Trade Customers who attend Trade Paint Activations" at bounding box center [819, 184] width 536 height 17
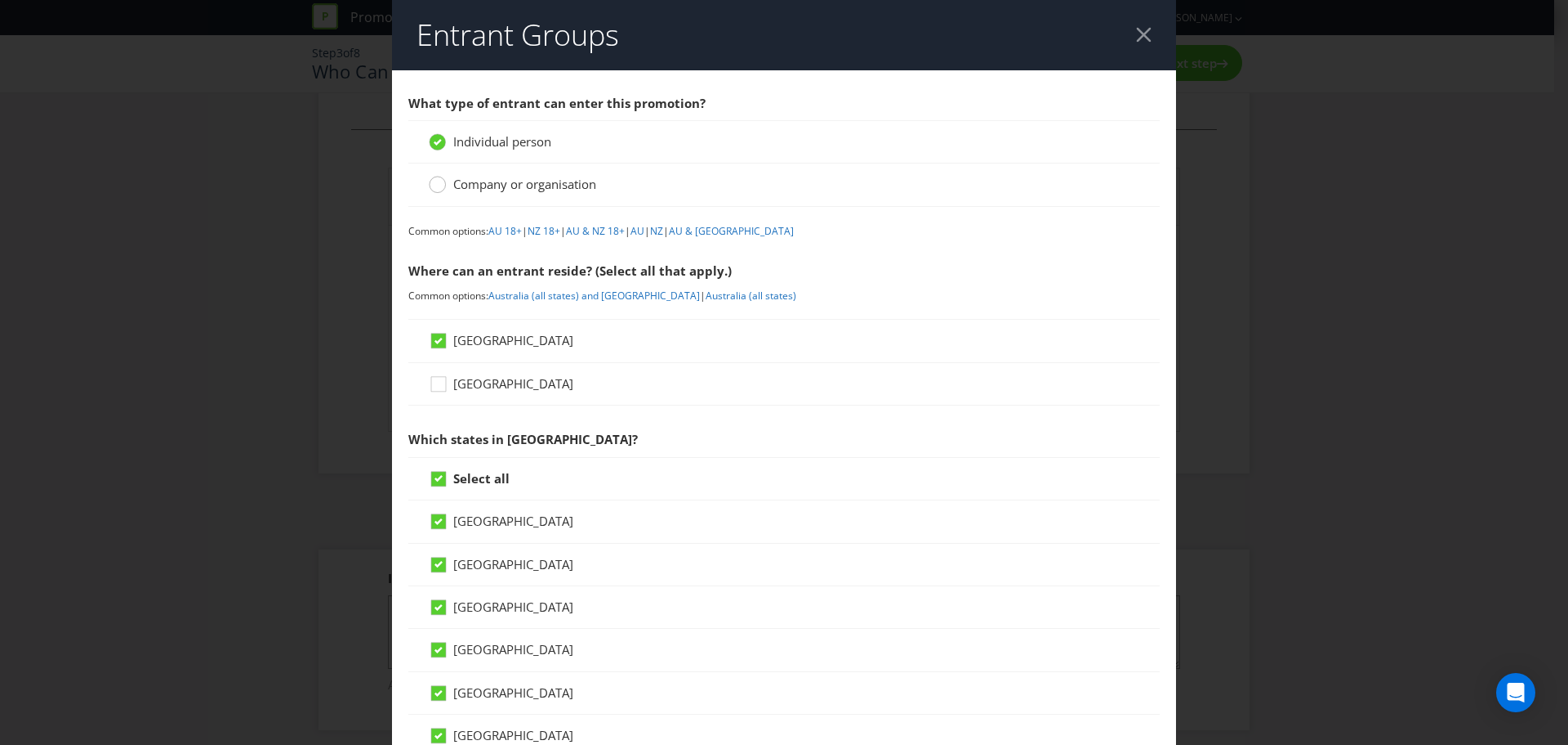
click at [436, 192] on circle at bounding box center [438, 184] width 17 height 17
click at [0, 0] on input "Company or organisation" at bounding box center [0, 0] width 0 height 0
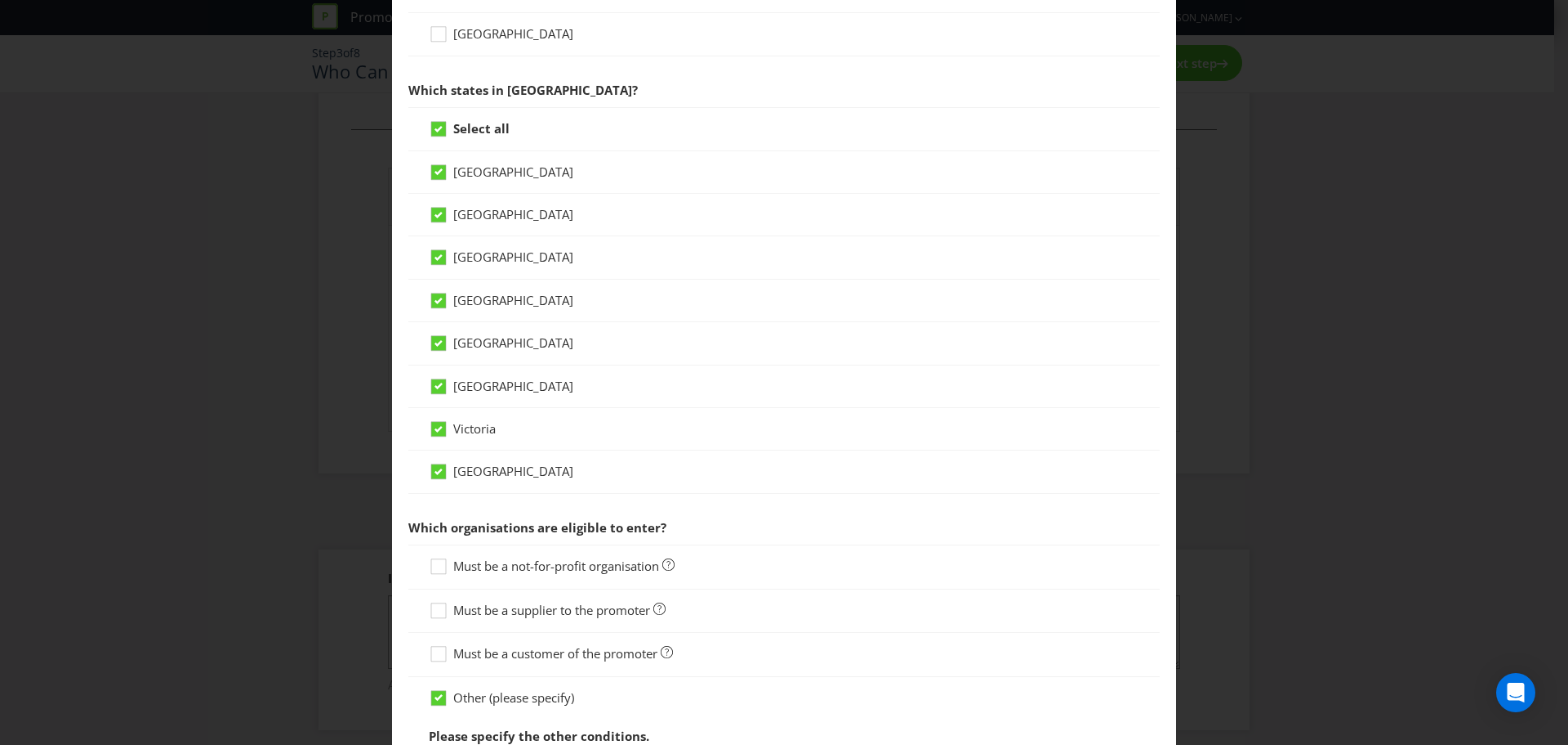
scroll to position [409, 0]
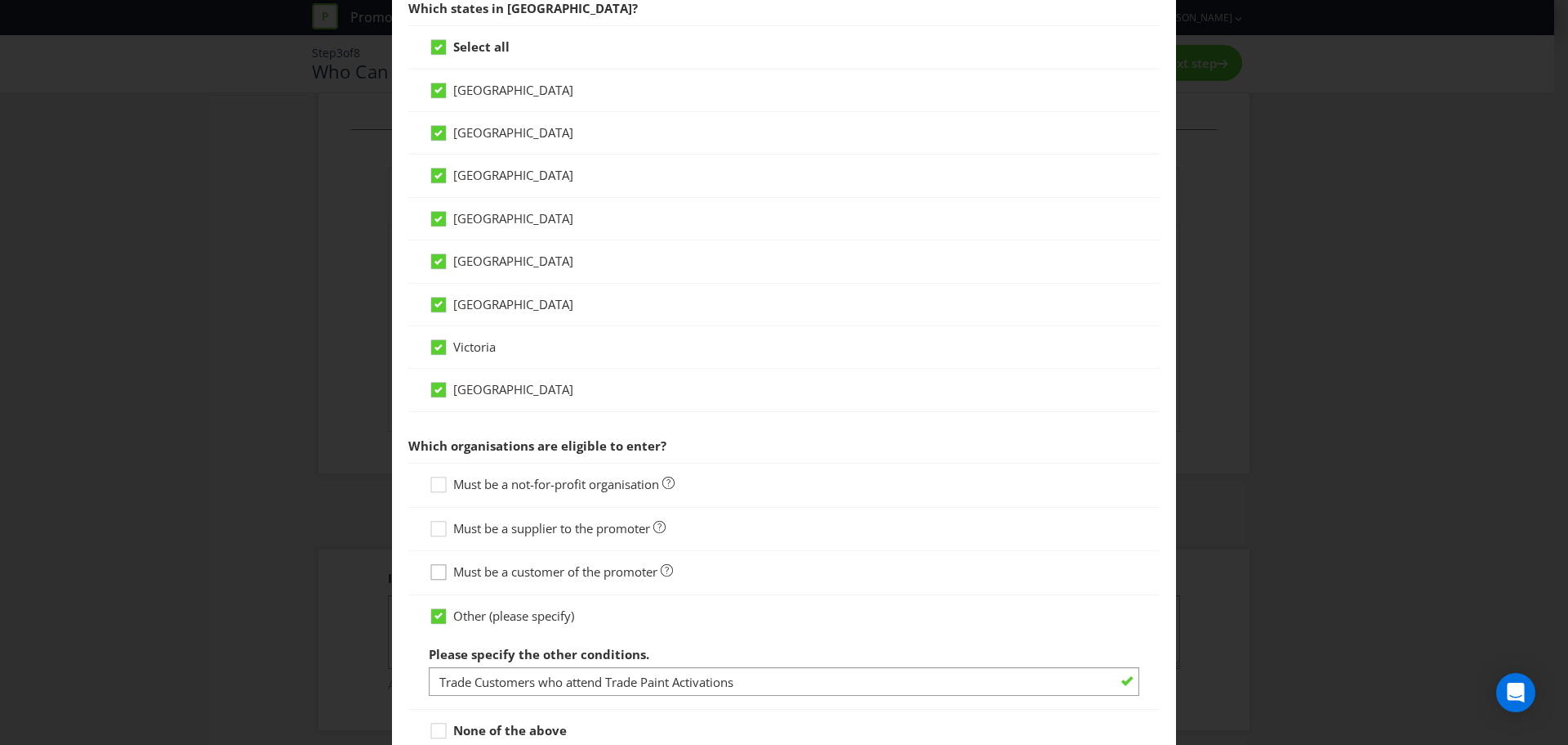
click at [443, 568] on icon at bounding box center [438, 572] width 15 height 15
click at [0, 0] on input "Must be a customer of the promoter" at bounding box center [0, 0] width 0 height 0
click at [439, 615] on icon at bounding box center [438, 615] width 15 height 15
click at [0, 0] on input "Other (please specify)" at bounding box center [0, 0] width 0 height 0
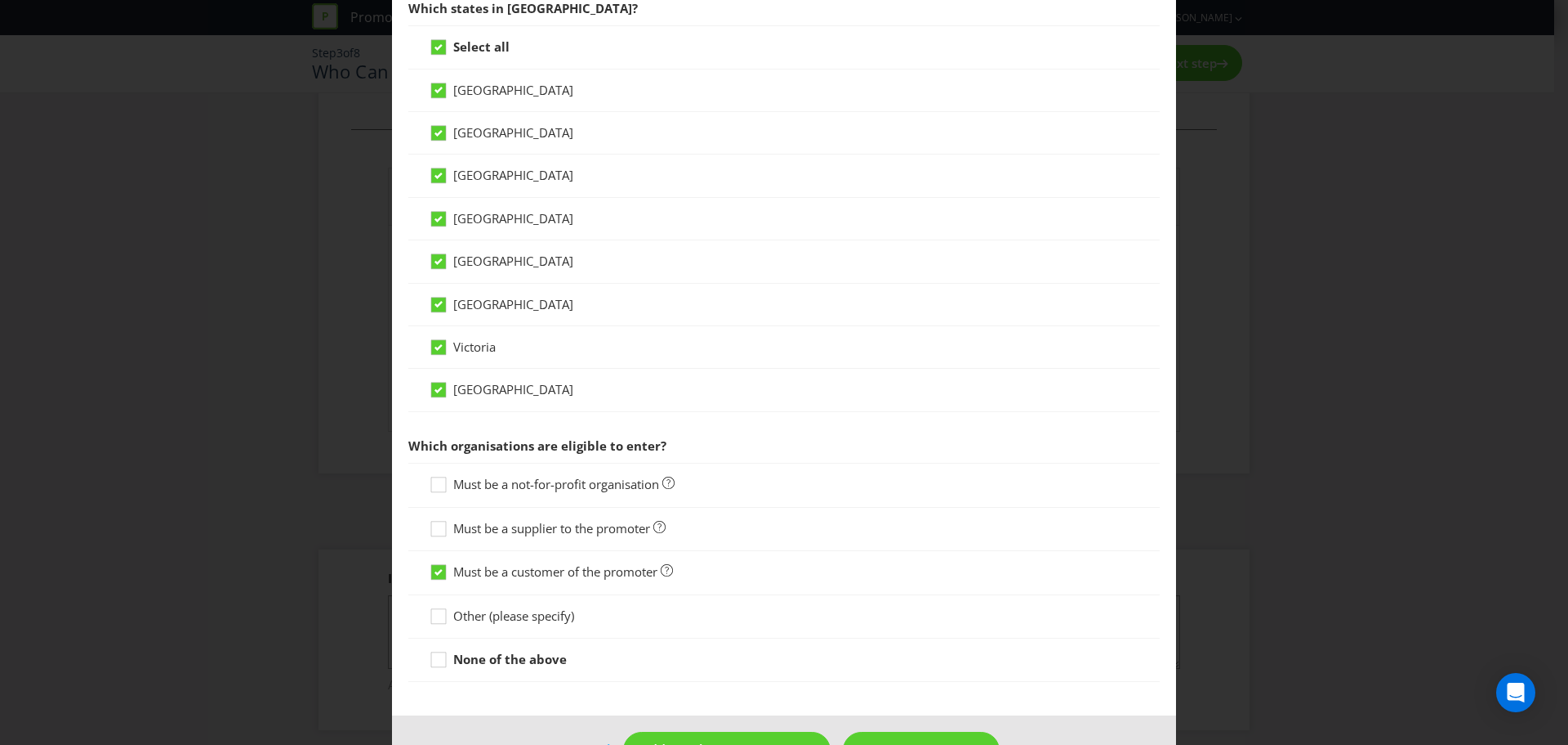
click at [183, 485] on div "Entrant Groups What type of entrant can enter this promotion? Individual person…" at bounding box center [784, 372] width 1568 height 745
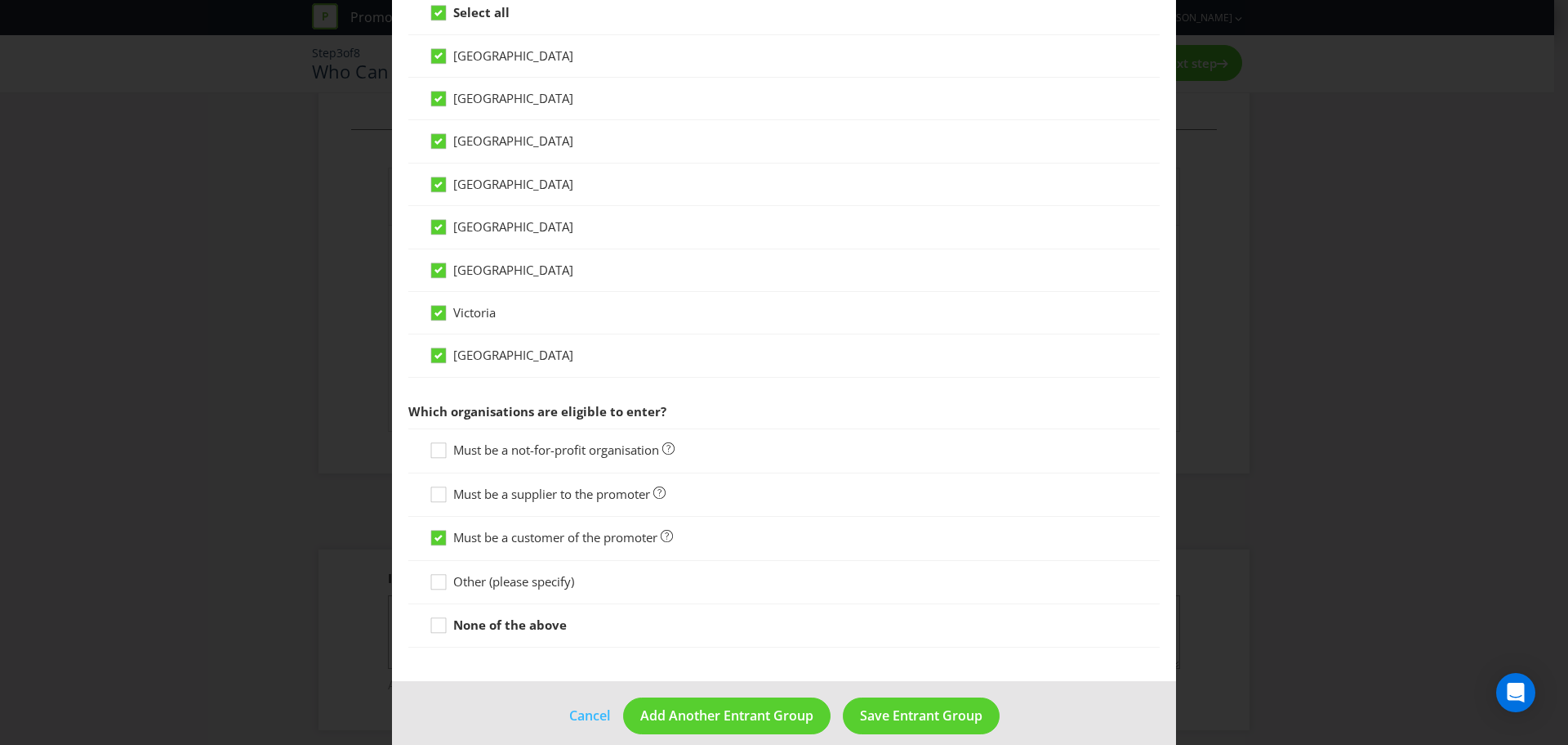
scroll to position [462, 0]
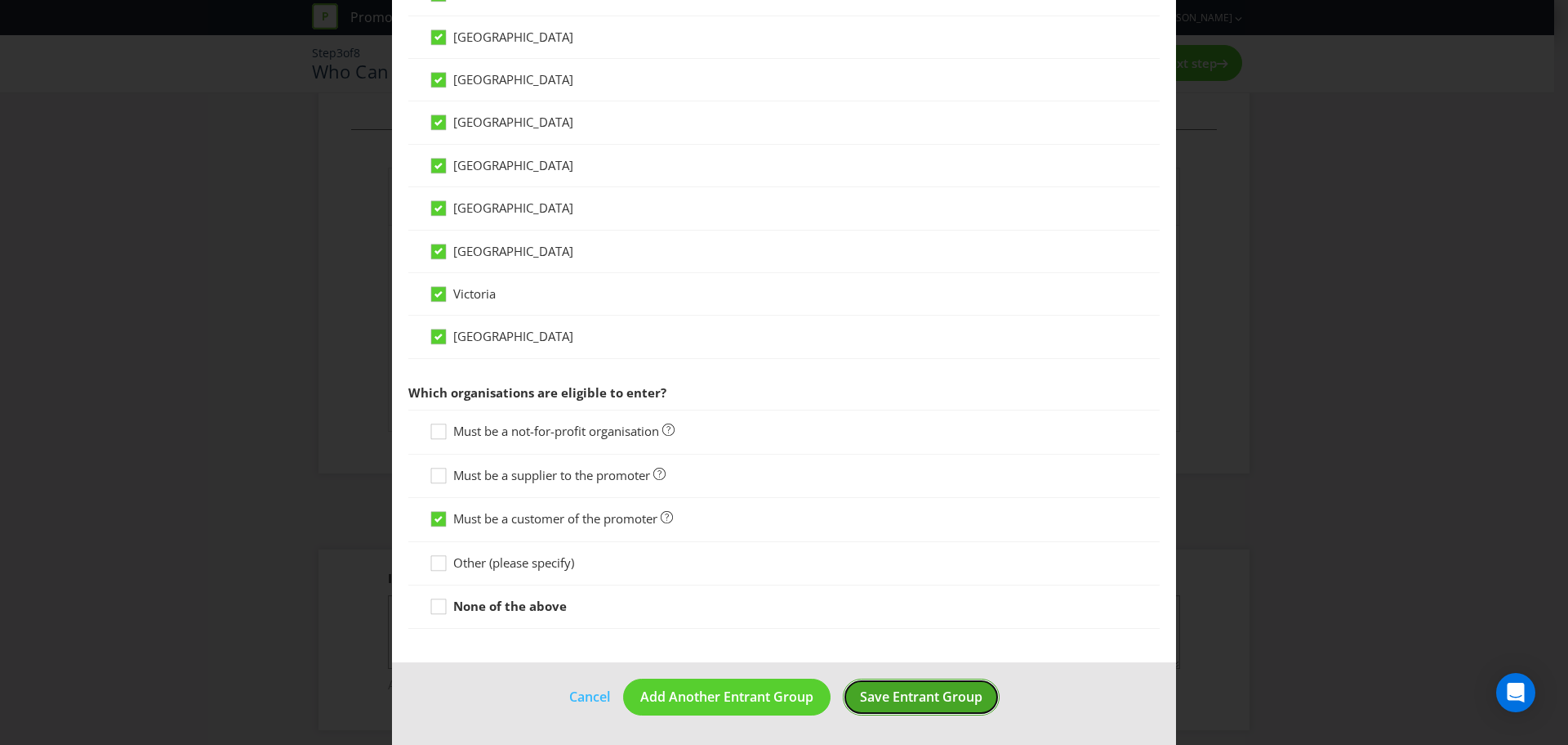
click at [892, 687] on span "Save Entrant Group" at bounding box center [922, 696] width 123 height 18
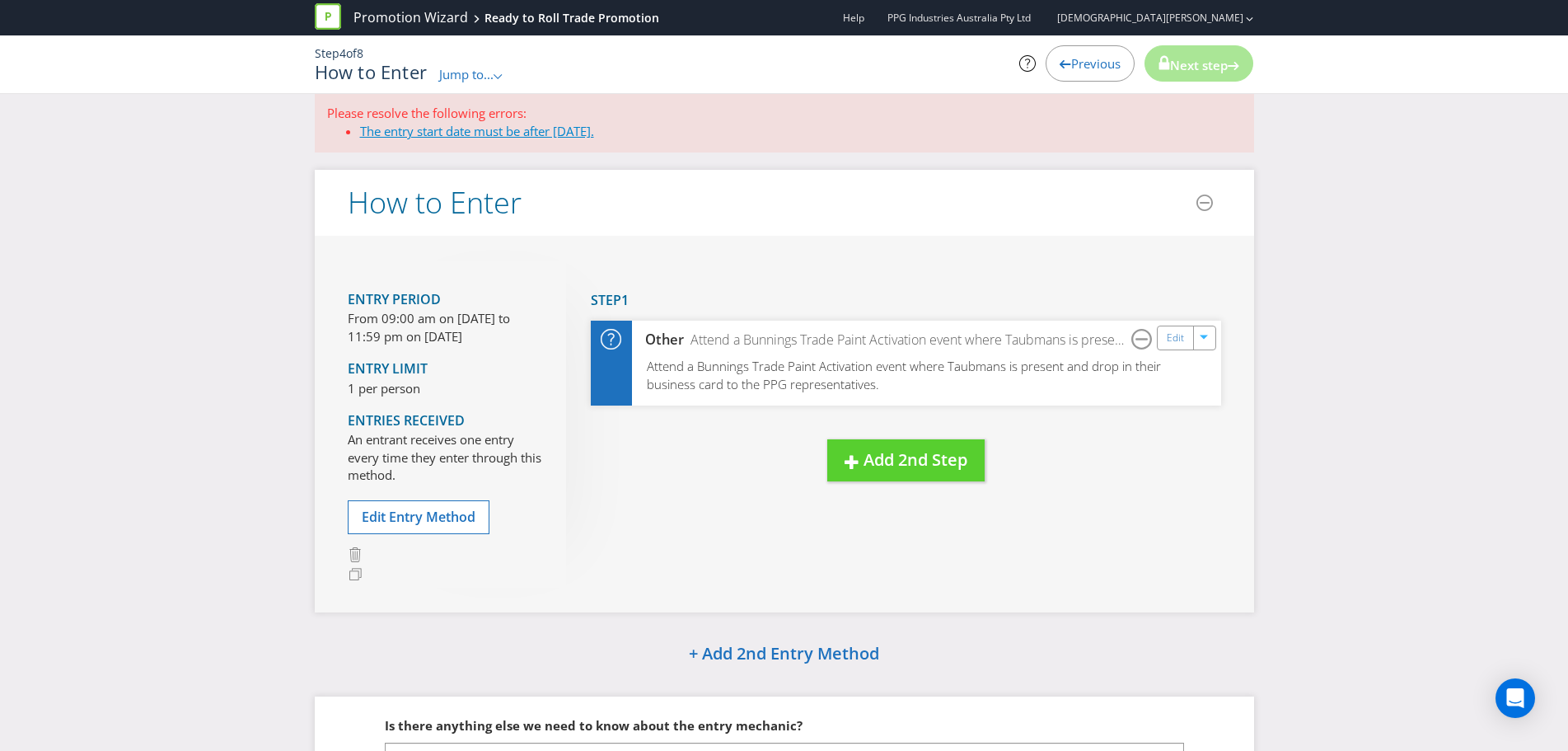
click at [459, 130] on link "The entry start date must be after today." at bounding box center [477, 131] width 234 height 17
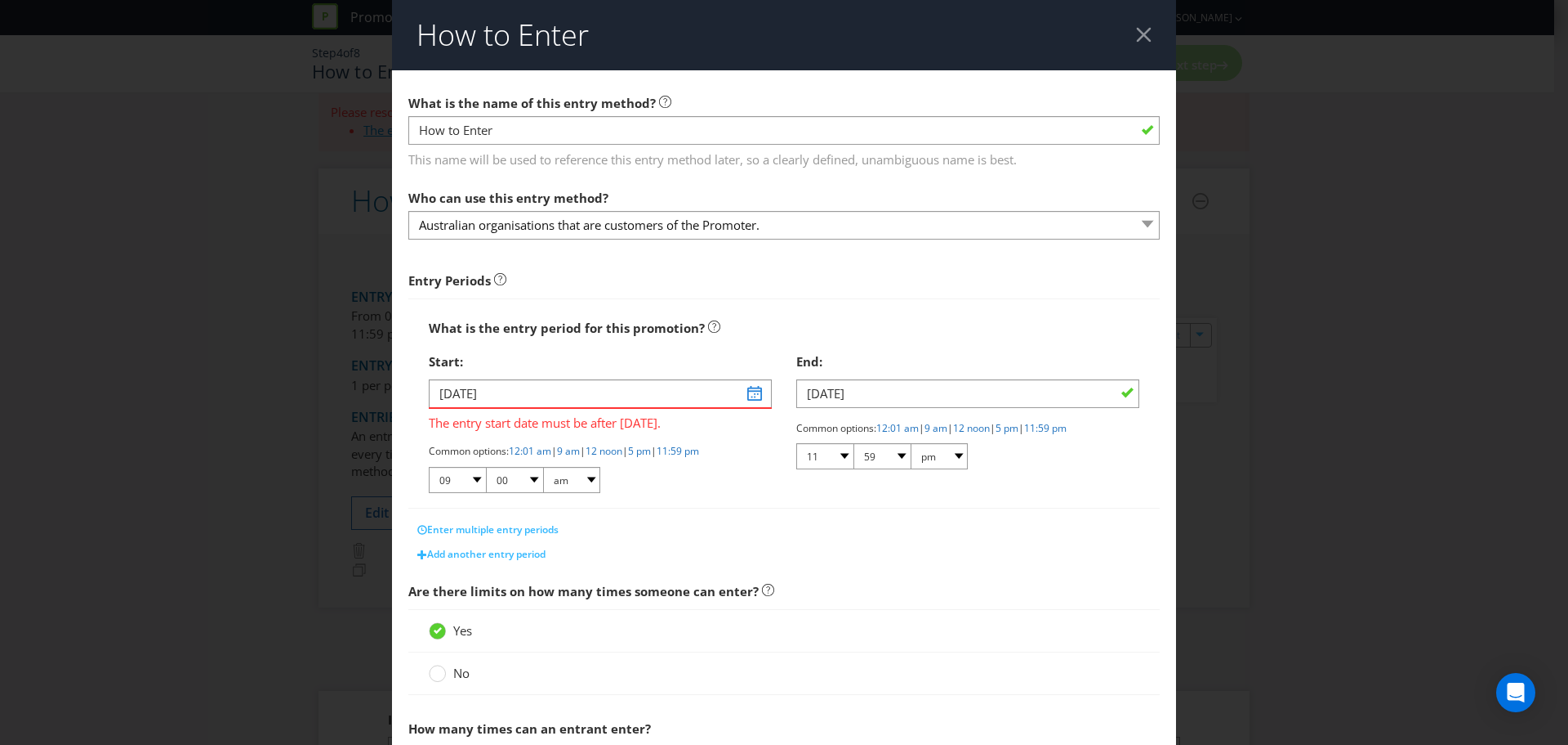
scroll to position [285, 0]
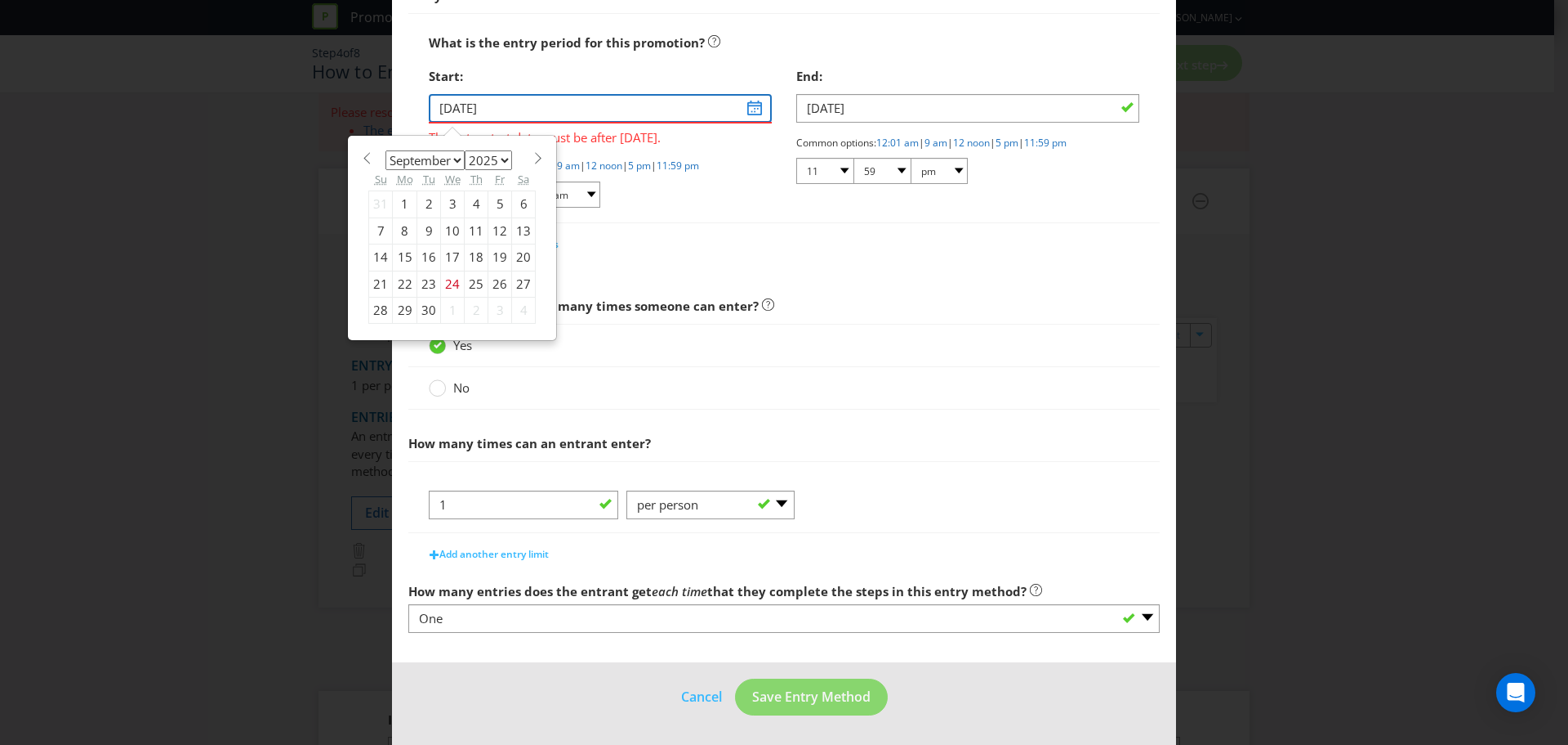
click at [745, 104] on input "23/01/22" at bounding box center [600, 108] width 343 height 29
click at [451, 160] on select "January February March April May June July August September October November De…" at bounding box center [425, 160] width 79 height 19
select select "10"
click at [386, 150] on select "January February March April May June July August September October November De…" at bounding box center [425, 160] width 79 height 19
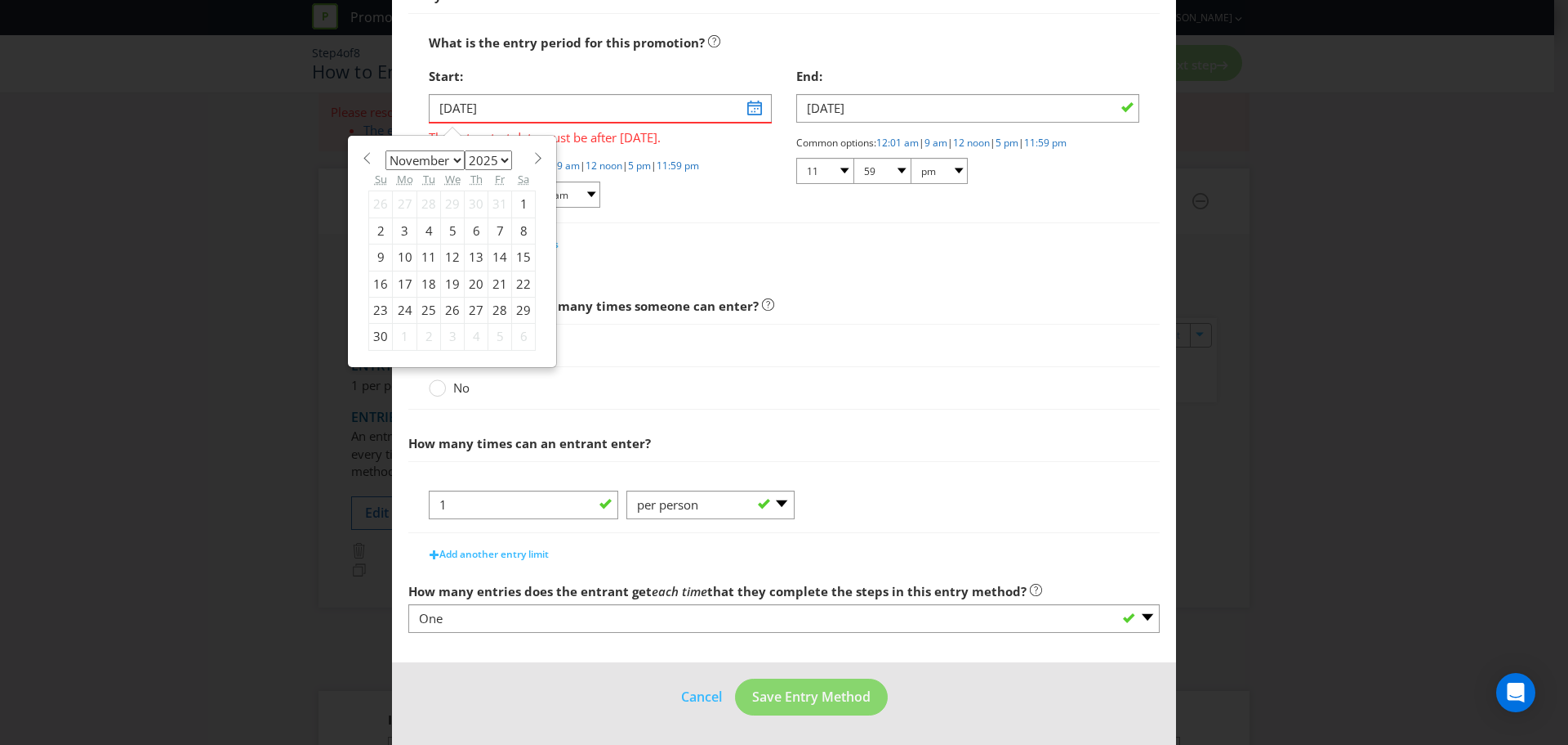
click at [512, 202] on div "1" at bounding box center [524, 204] width 24 height 26
type input "01/11/25"
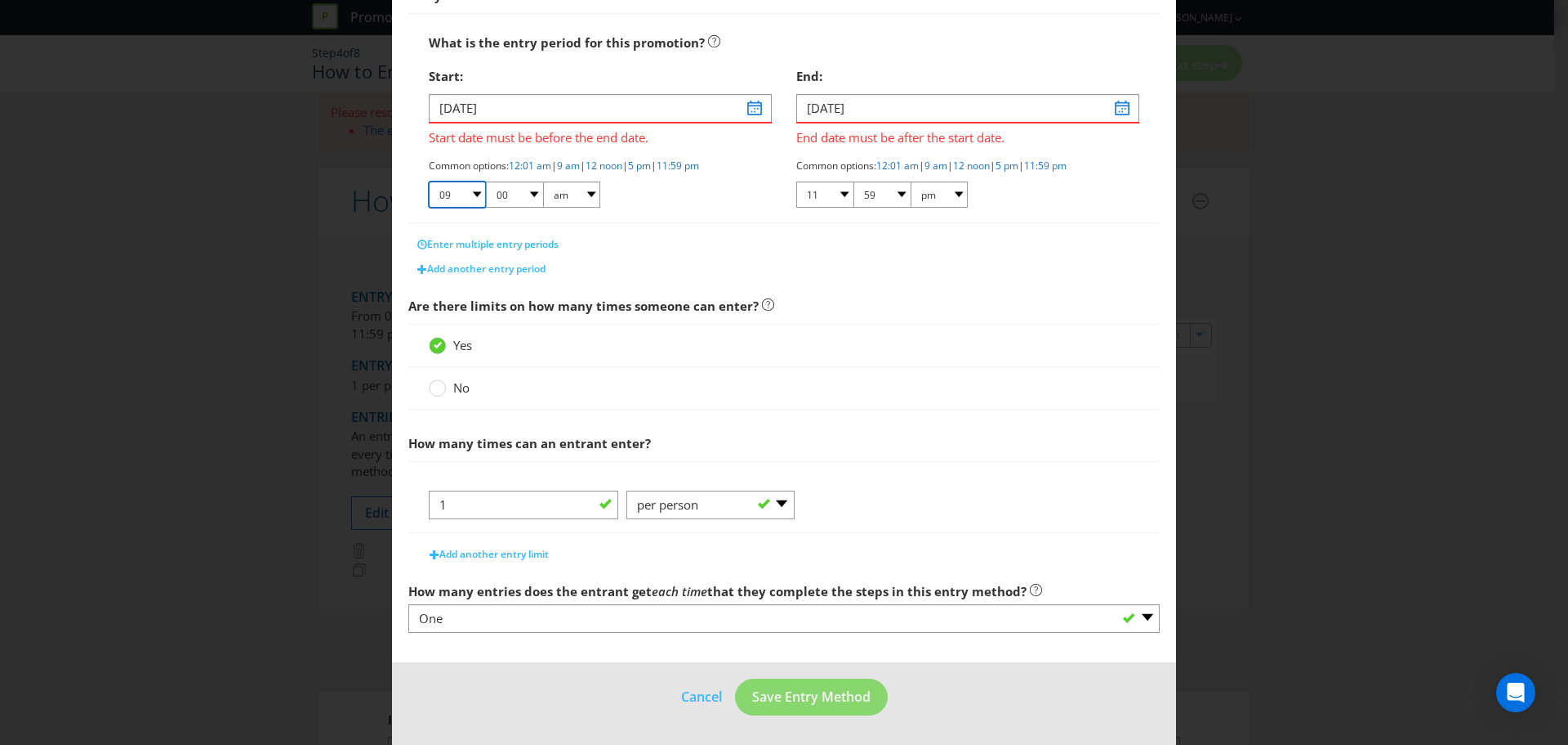
click at [475, 191] on select "01 02 03 04 05 06 07 08 09 10 11 12" at bounding box center [457, 195] width 57 height 26
select select "06"
click at [429, 182] on select "01 02 03 04 05 06 07 08 09 10 11 12" at bounding box center [457, 195] width 57 height 26
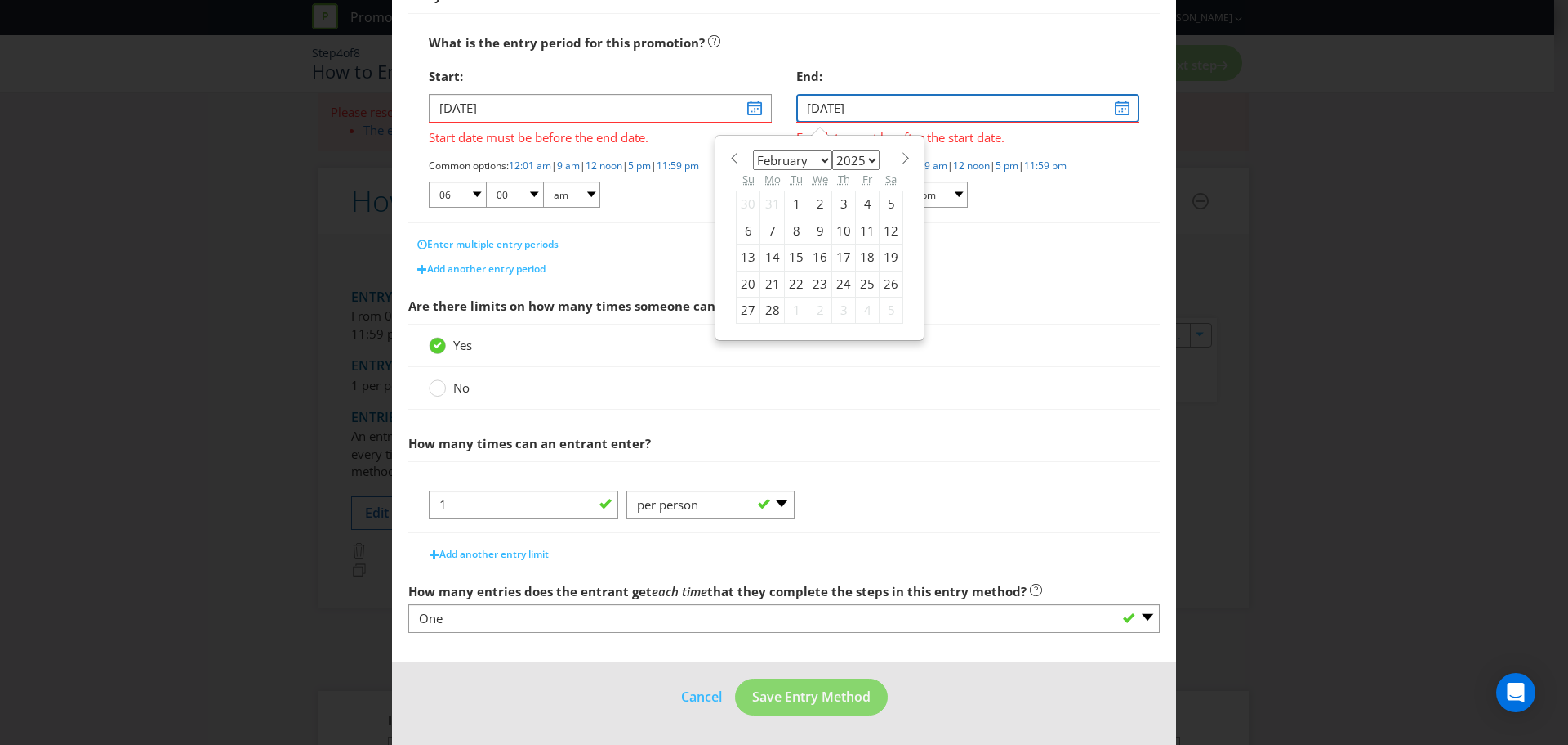
click at [1117, 109] on input "24/02/22" at bounding box center [967, 108] width 343 height 29
click at [818, 161] on select "January February March April May June July August September October November De…" at bounding box center [793, 160] width 79 height 19
select select "11"
click at [753, 150] on select "January February March April May June July August September October November De…" at bounding box center [793, 160] width 79 height 19
click at [742, 255] on div "14" at bounding box center [748, 258] width 24 height 26
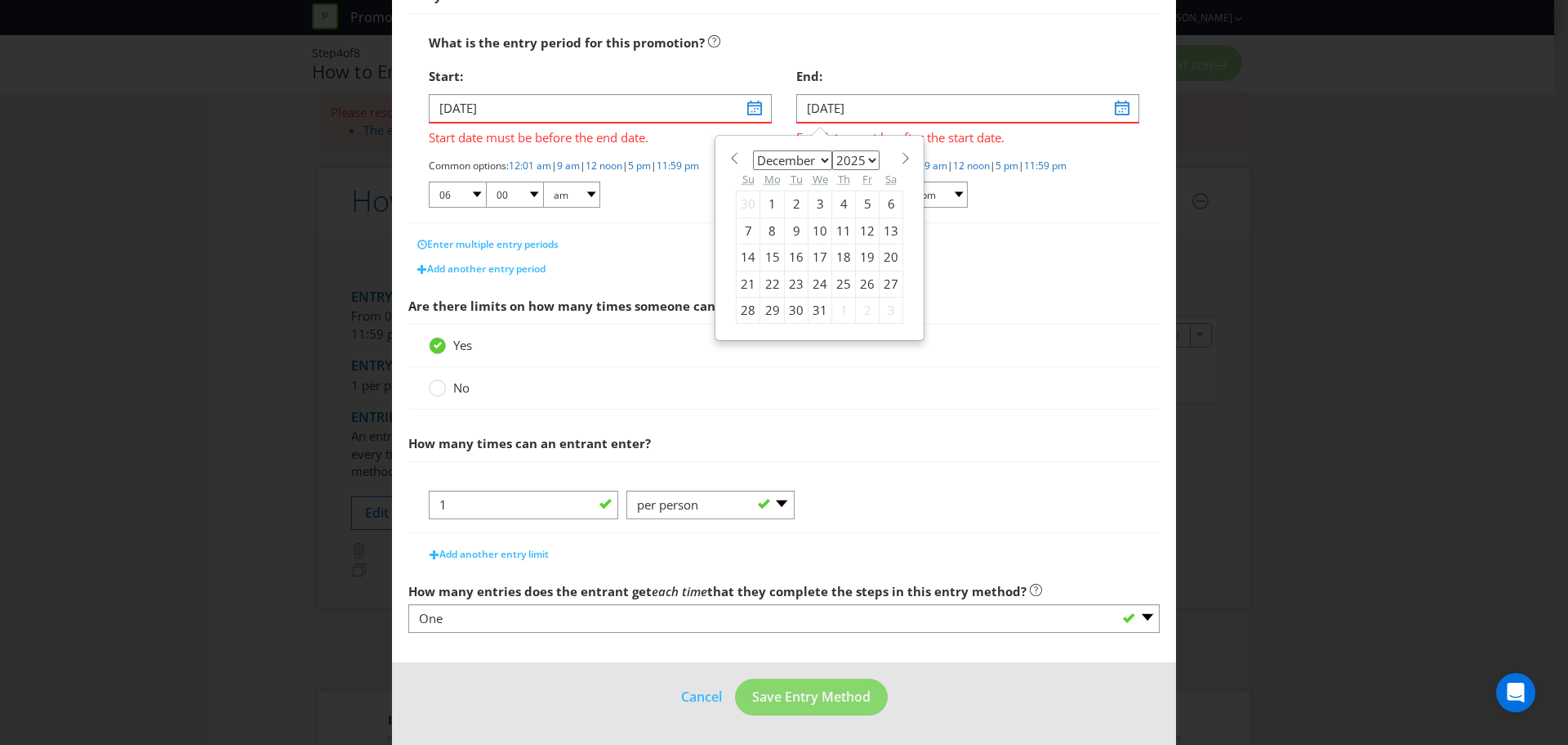
type input "14/12/25"
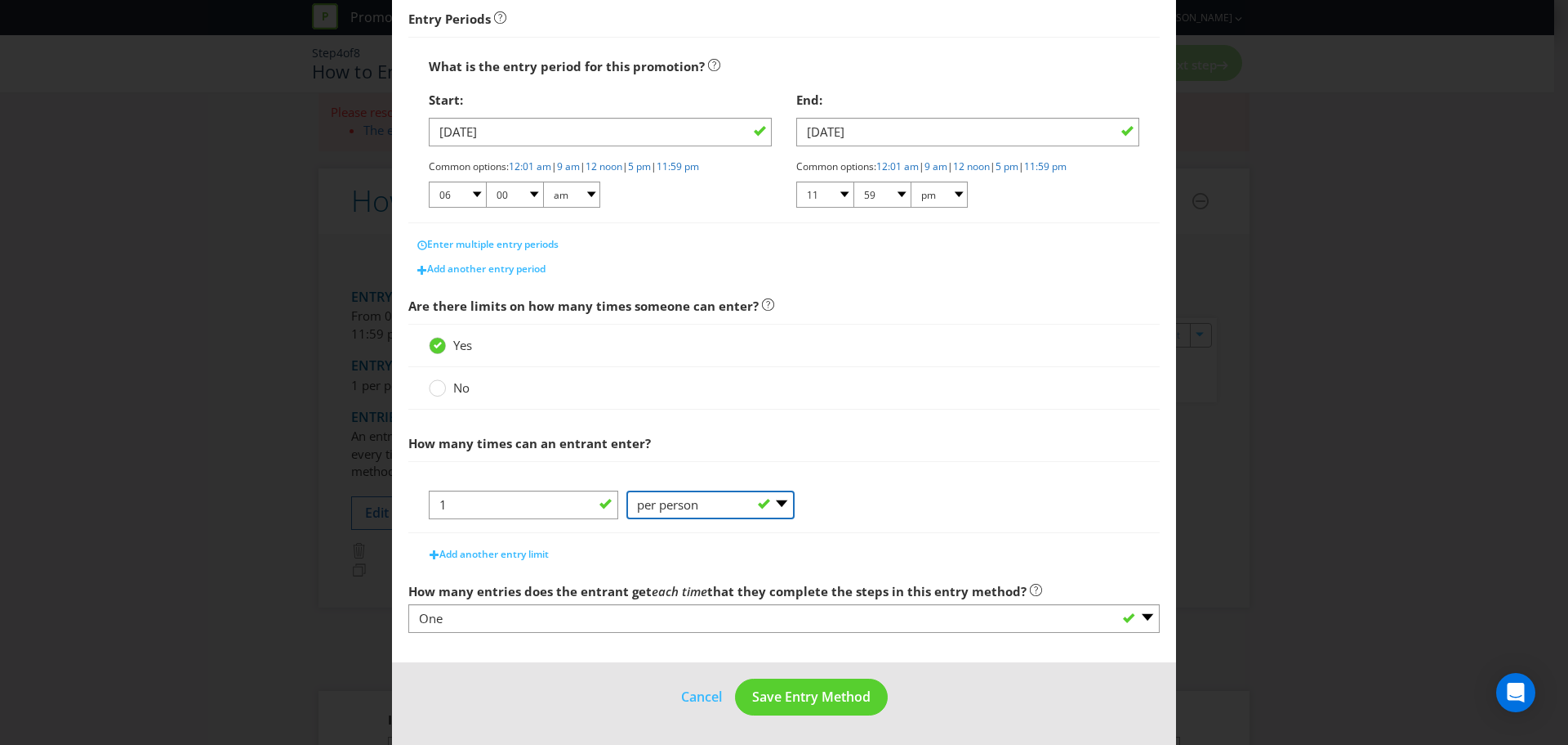
click at [774, 500] on select "-- Please Select -- per person per day per purchase per transaction Other (plea…" at bounding box center [710, 505] width 168 height 29
select select "PER_TRANSACTION"
click at [626, 491] on select "-- Please Select -- per person per day per purchase per transaction Other (plea…" at bounding box center [710, 505] width 168 height 29
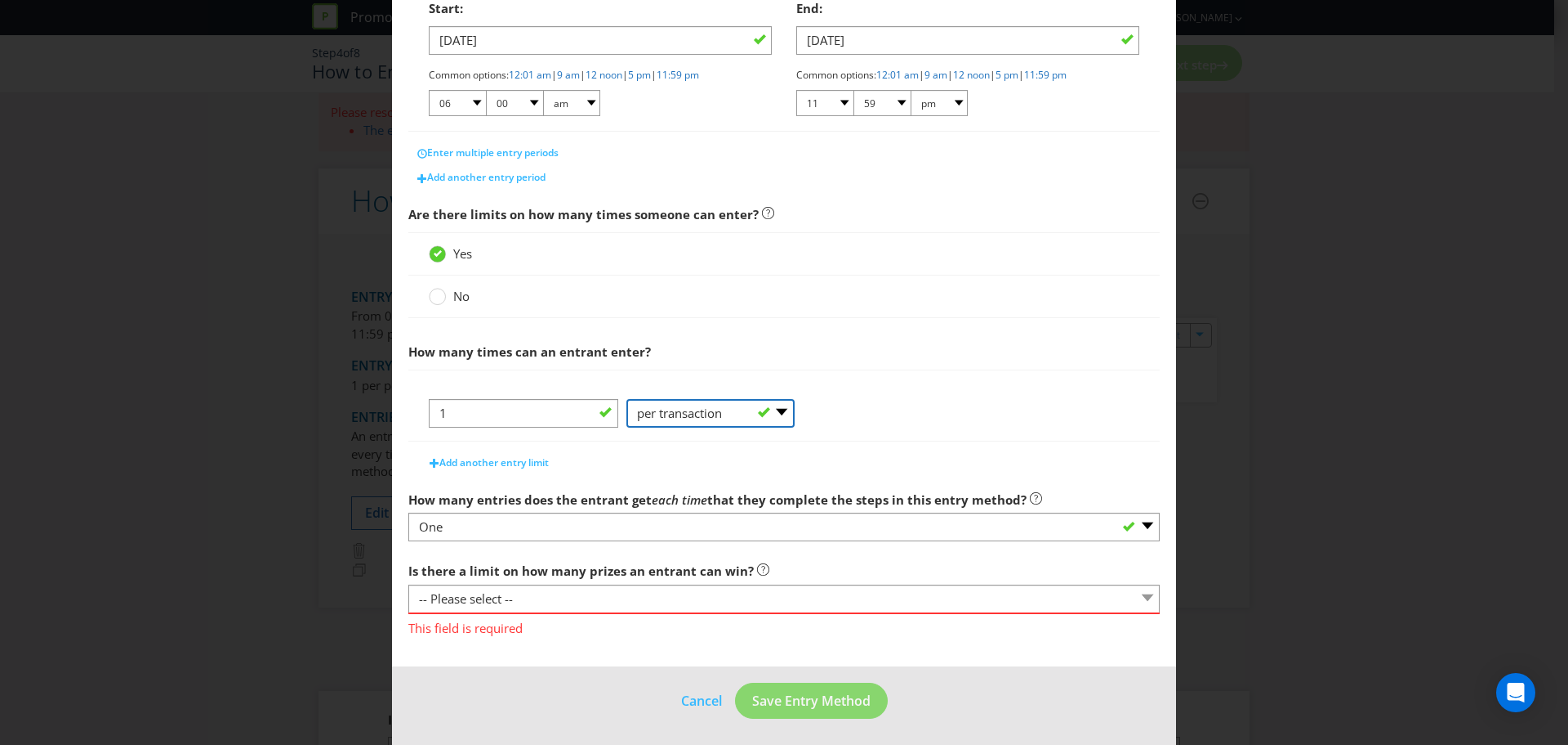
scroll to position [356, 0]
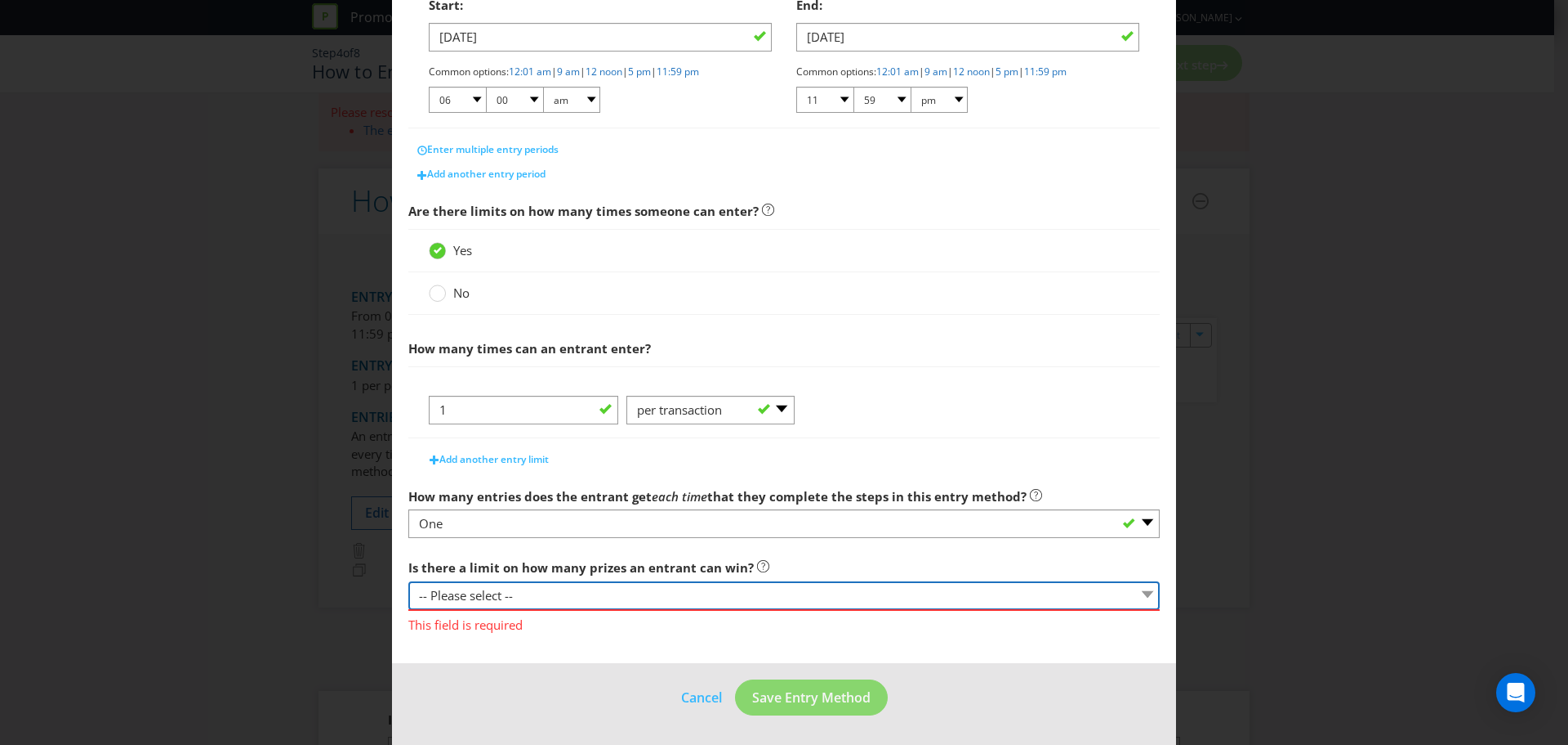
click at [1130, 589] on select "-- Please select -- Yes, there is a maximum number of prizes that one entrant c…" at bounding box center [784, 595] width 752 height 29
select select "UNLIMITED"
click at [409, 581] on select "-- Please select -- Yes, there is a maximum number of prizes that one entrant c…" at bounding box center [784, 595] width 752 height 29
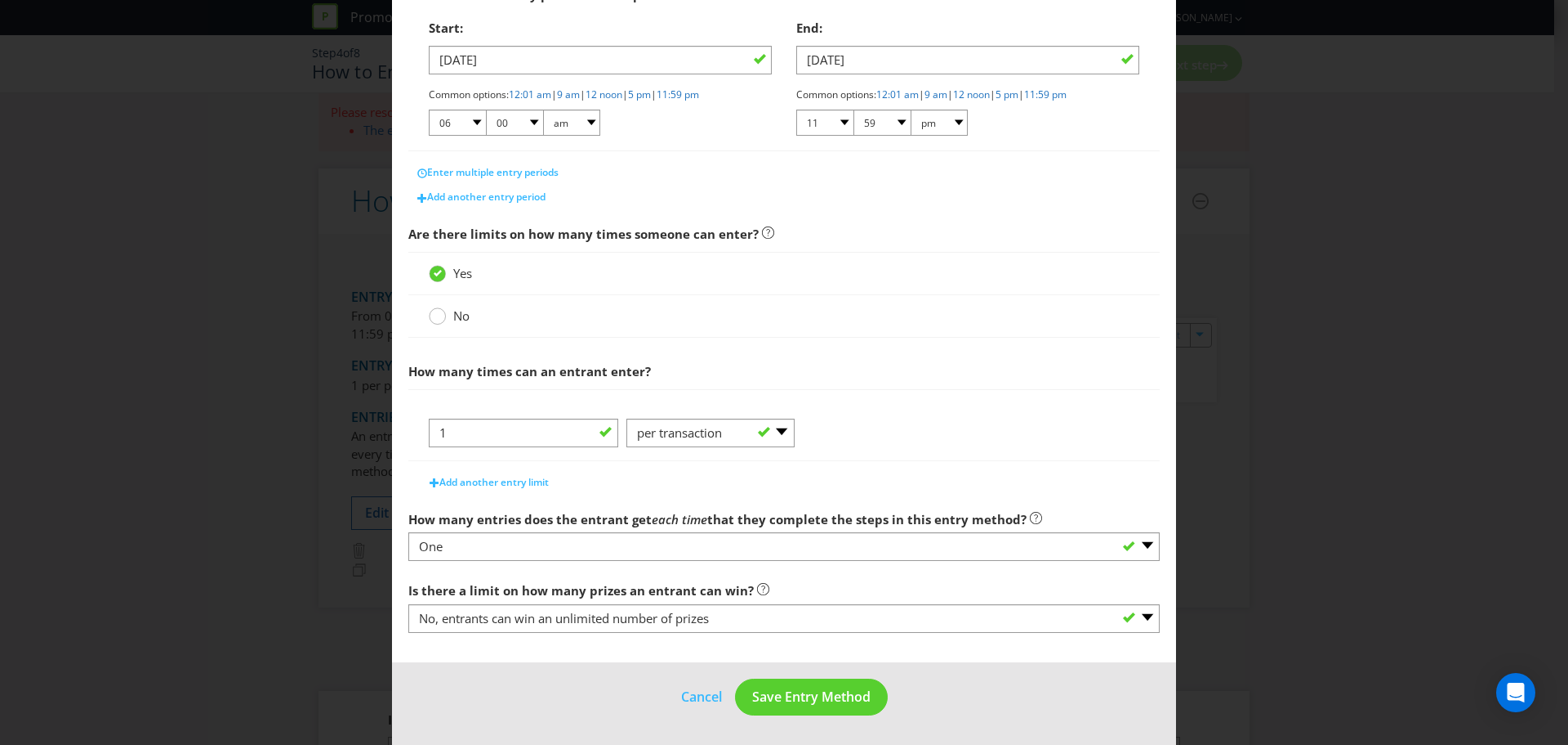
click at [429, 316] on icon at bounding box center [438, 316] width 18 height 18
click at [0, 0] on input "No" at bounding box center [0, 0] width 0 height 0
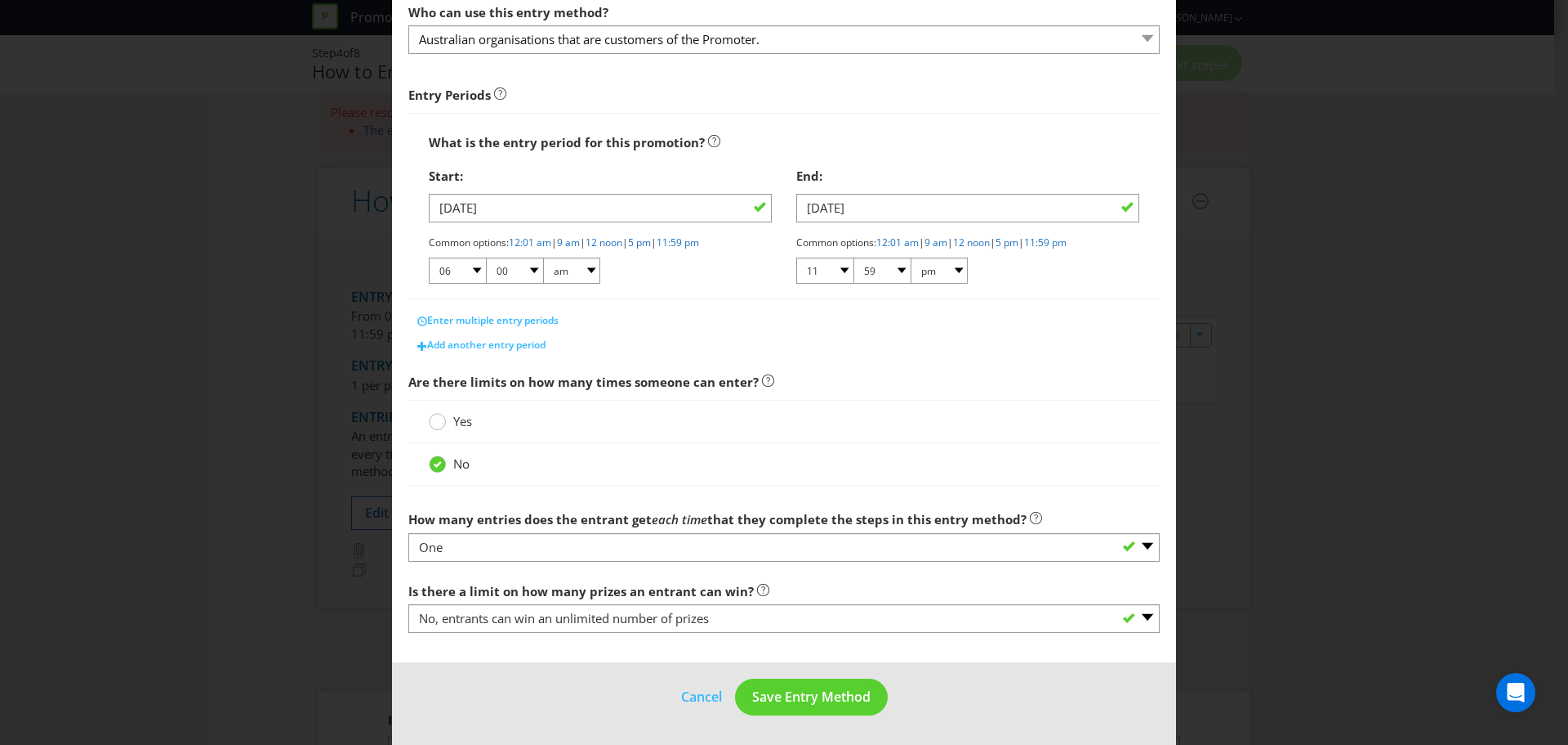
click at [438, 424] on circle at bounding box center [438, 421] width 17 height 17
click at [0, 0] on input "Yes" at bounding box center [0, 0] width 0 height 0
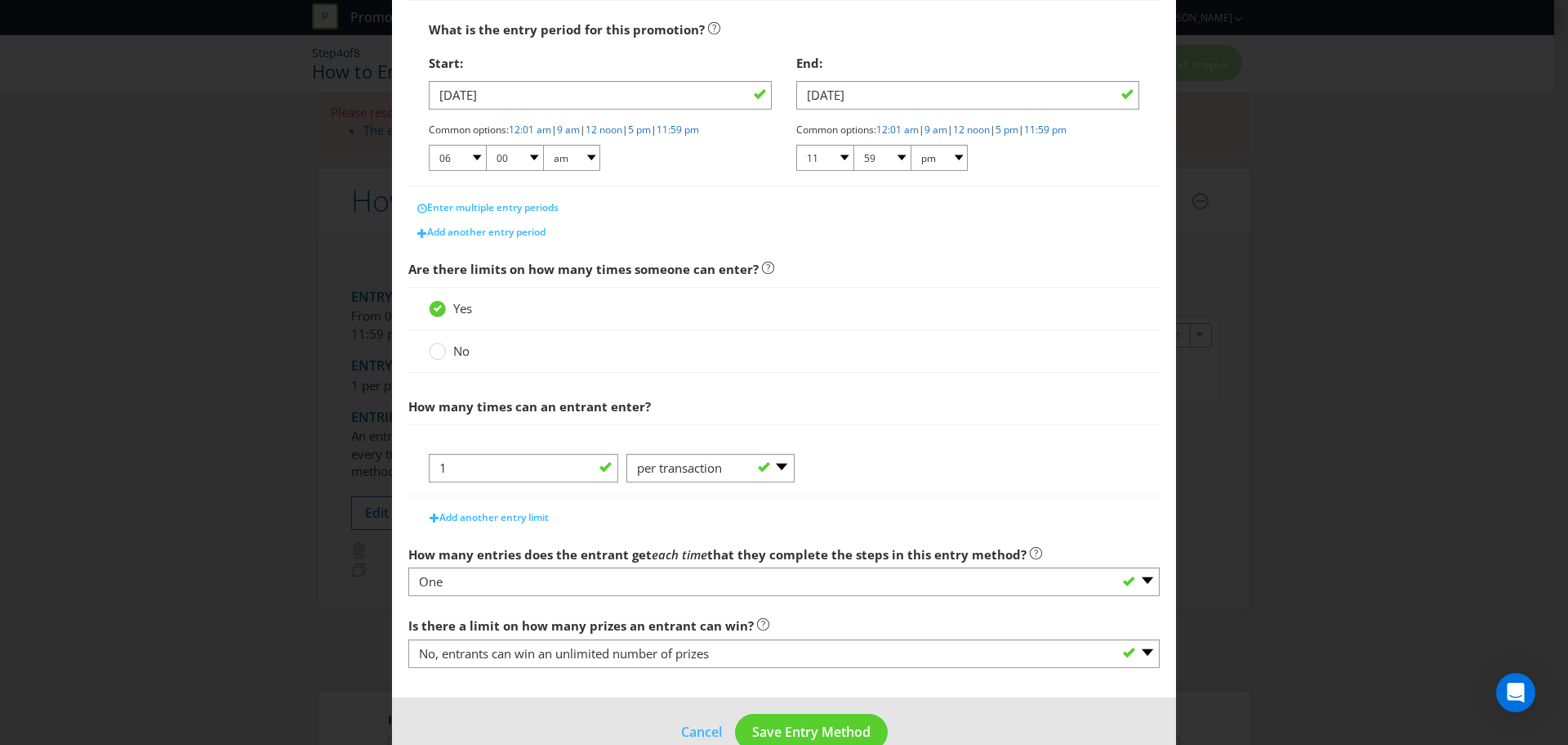
scroll to position [333, 0]
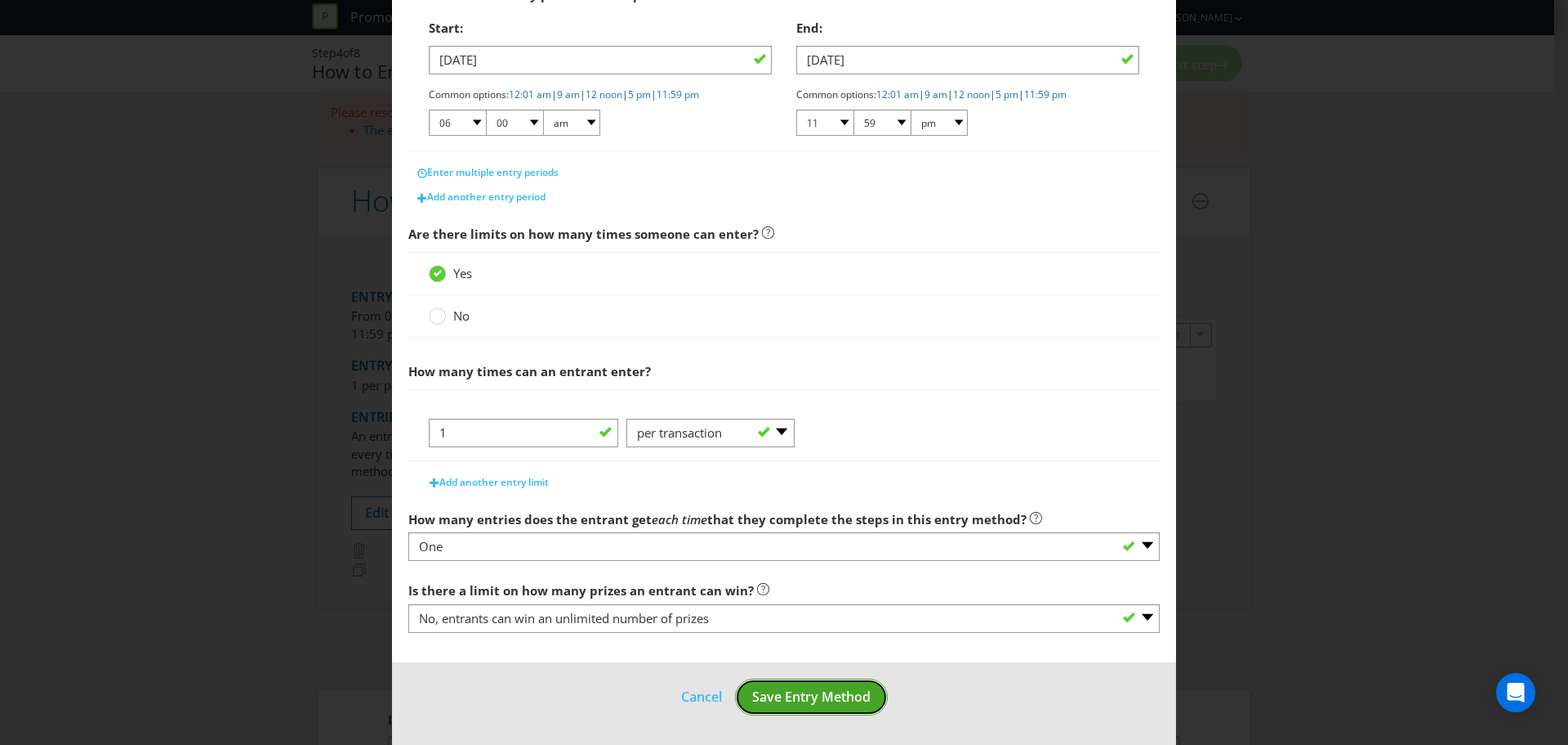
click at [793, 692] on span "Save Entry Method" at bounding box center [811, 696] width 118 height 18
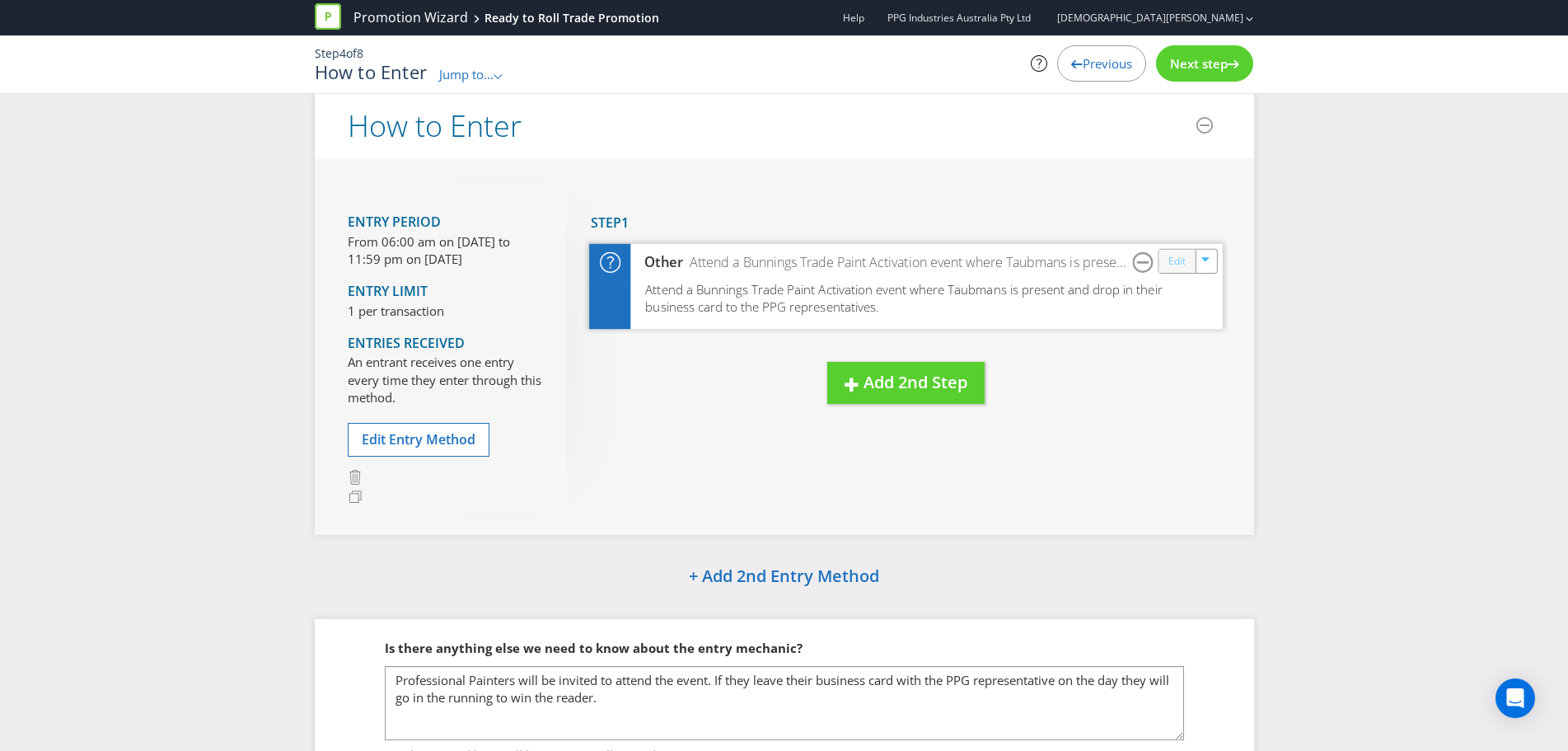
click at [1173, 266] on link "Edit" at bounding box center [1176, 260] width 18 height 19
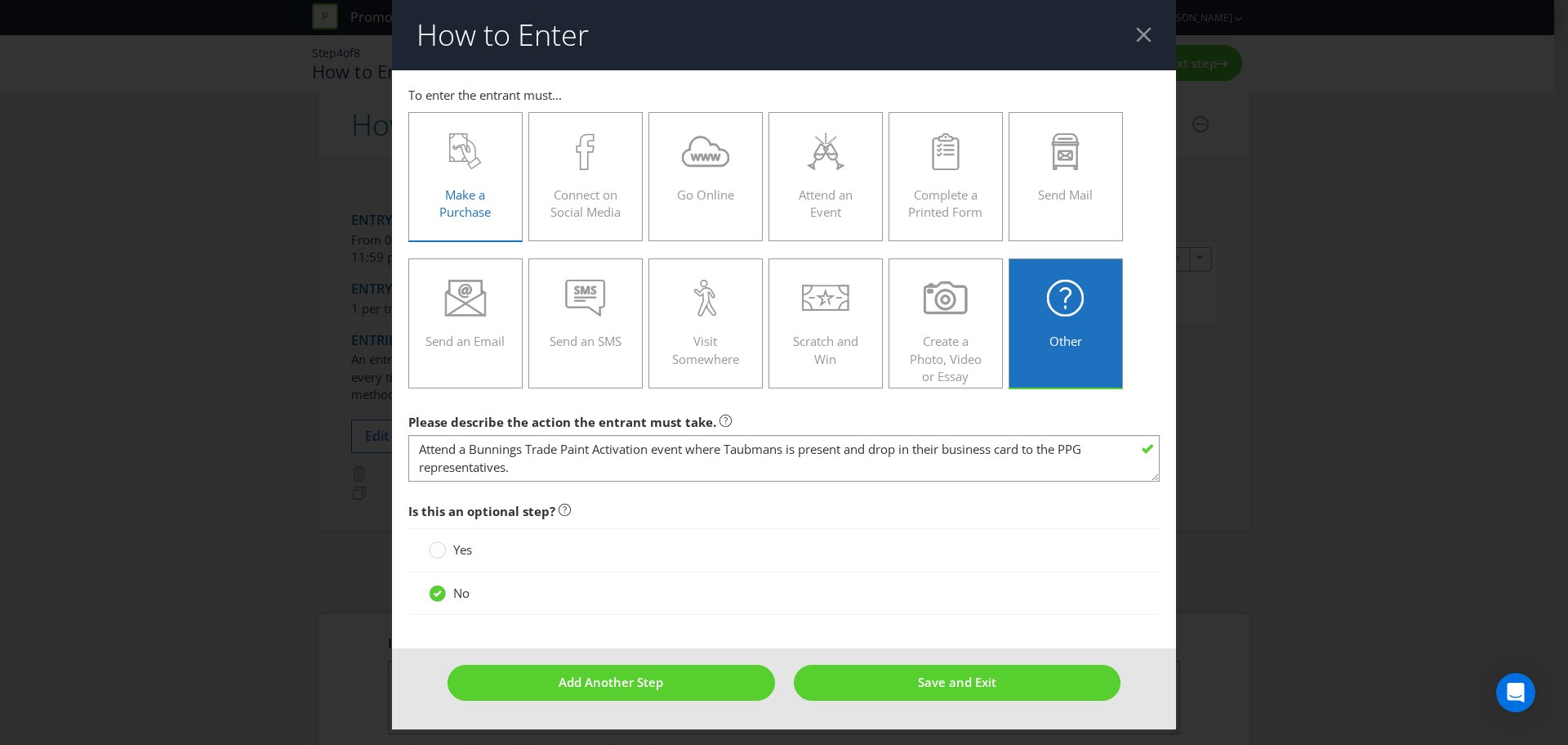
click at [455, 170] on div "Make a Purchase" at bounding box center [465, 170] width 80 height 74
click at [0, 0] on input "Make a Purchase" at bounding box center [0, 0] width 0 height 0
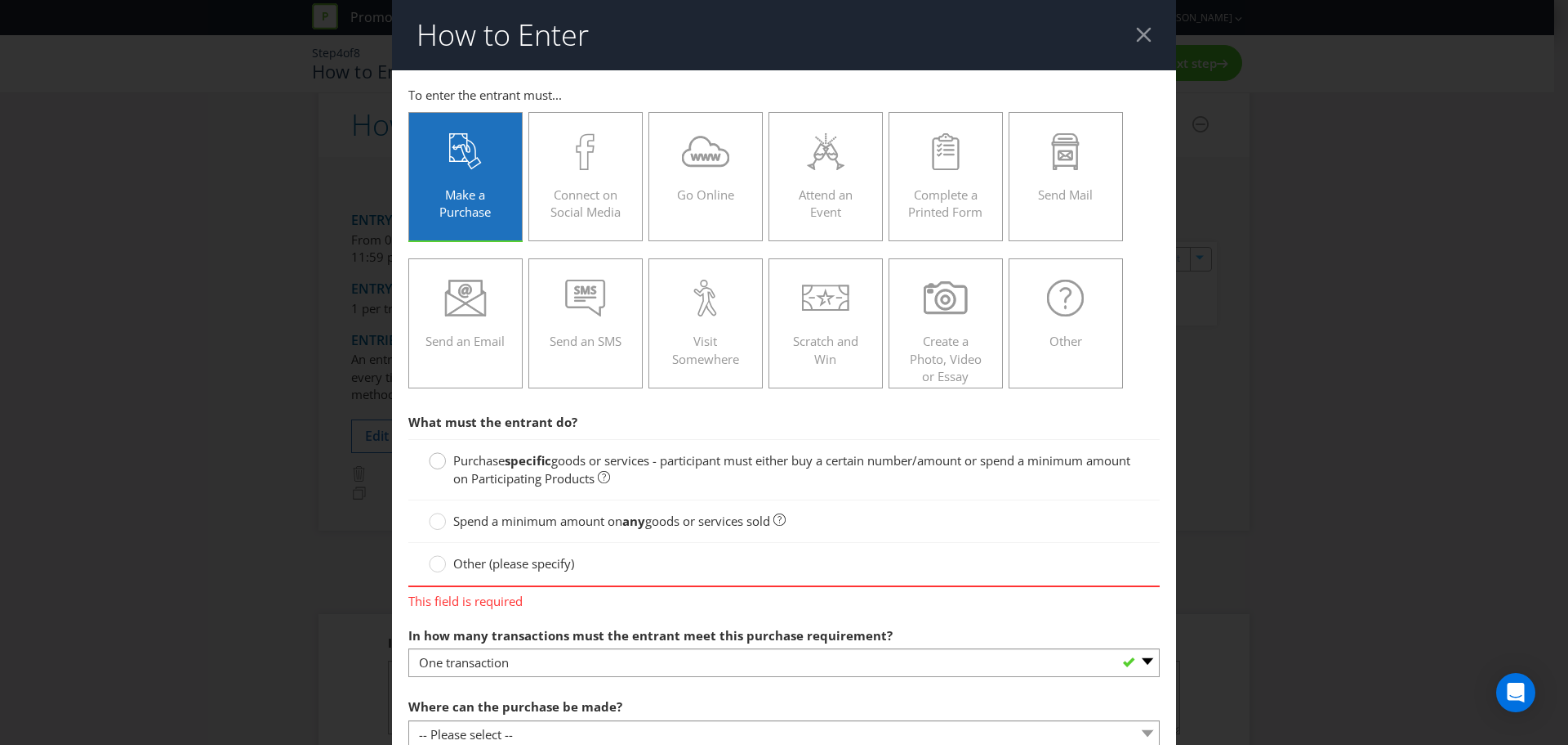
click at [435, 460] on circle at bounding box center [438, 461] width 17 height 17
click at [0, 0] on input "Purchase specific goods or services - participant must either buy a certain num…" at bounding box center [0, 0] width 0 height 0
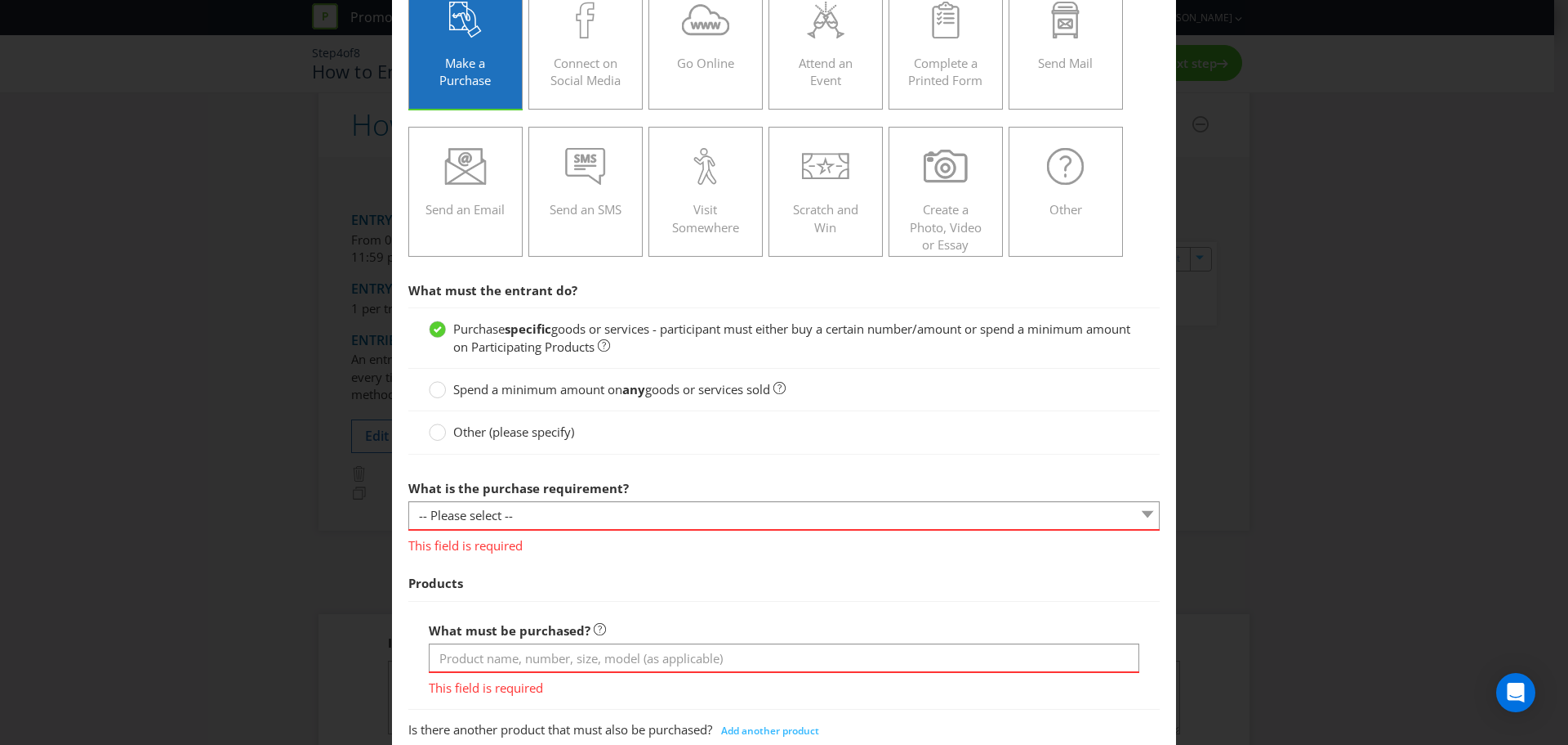
scroll to position [163, 0]
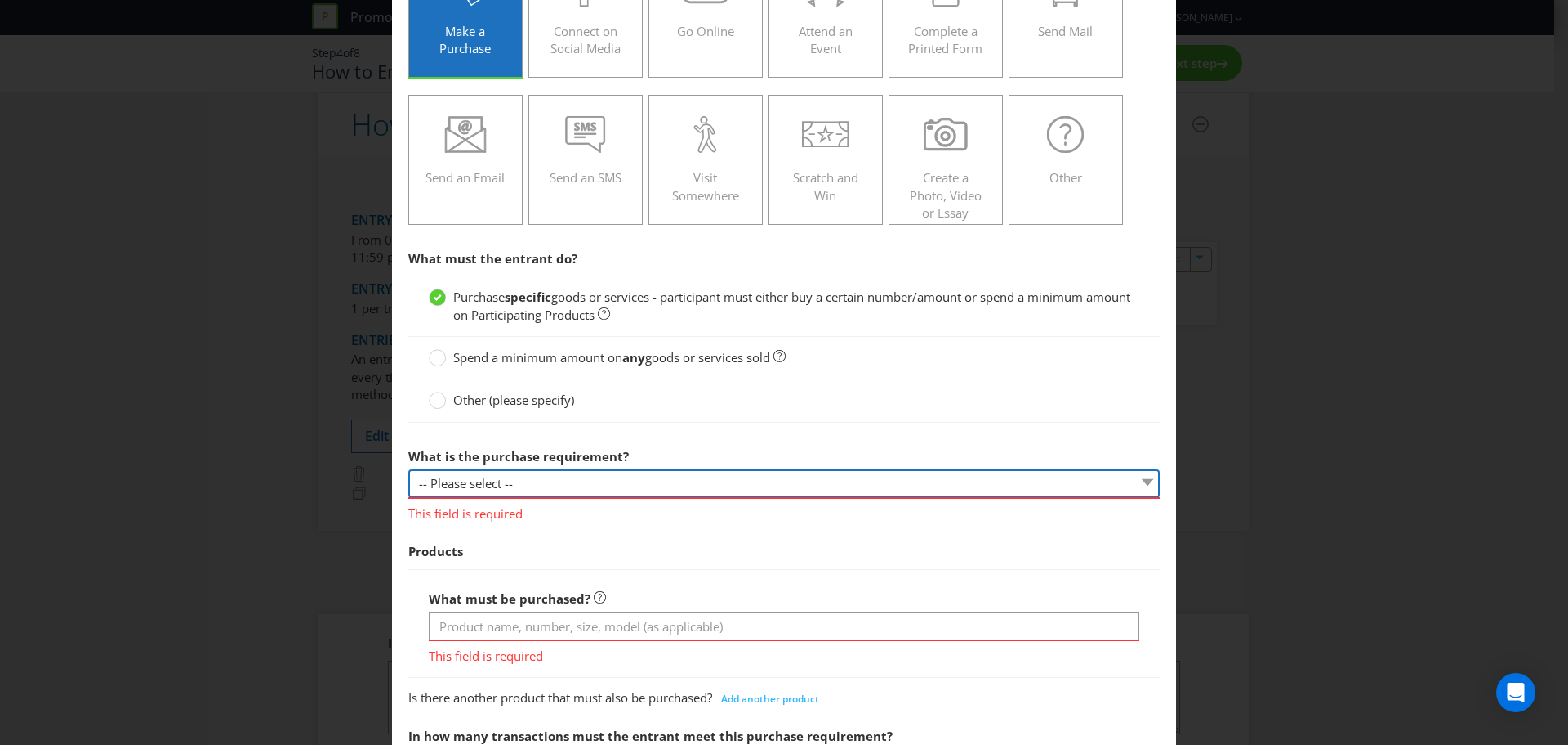
click at [509, 475] on select "-- Please select -- Buy a certain number of these products or services Spend a …" at bounding box center [784, 484] width 752 height 29
select select "MINIMUM_QUANTITY"
click at [409, 469] on select "-- Please select -- Buy a certain number of these products or services Spend a …" at bounding box center [784, 484] width 752 height 29
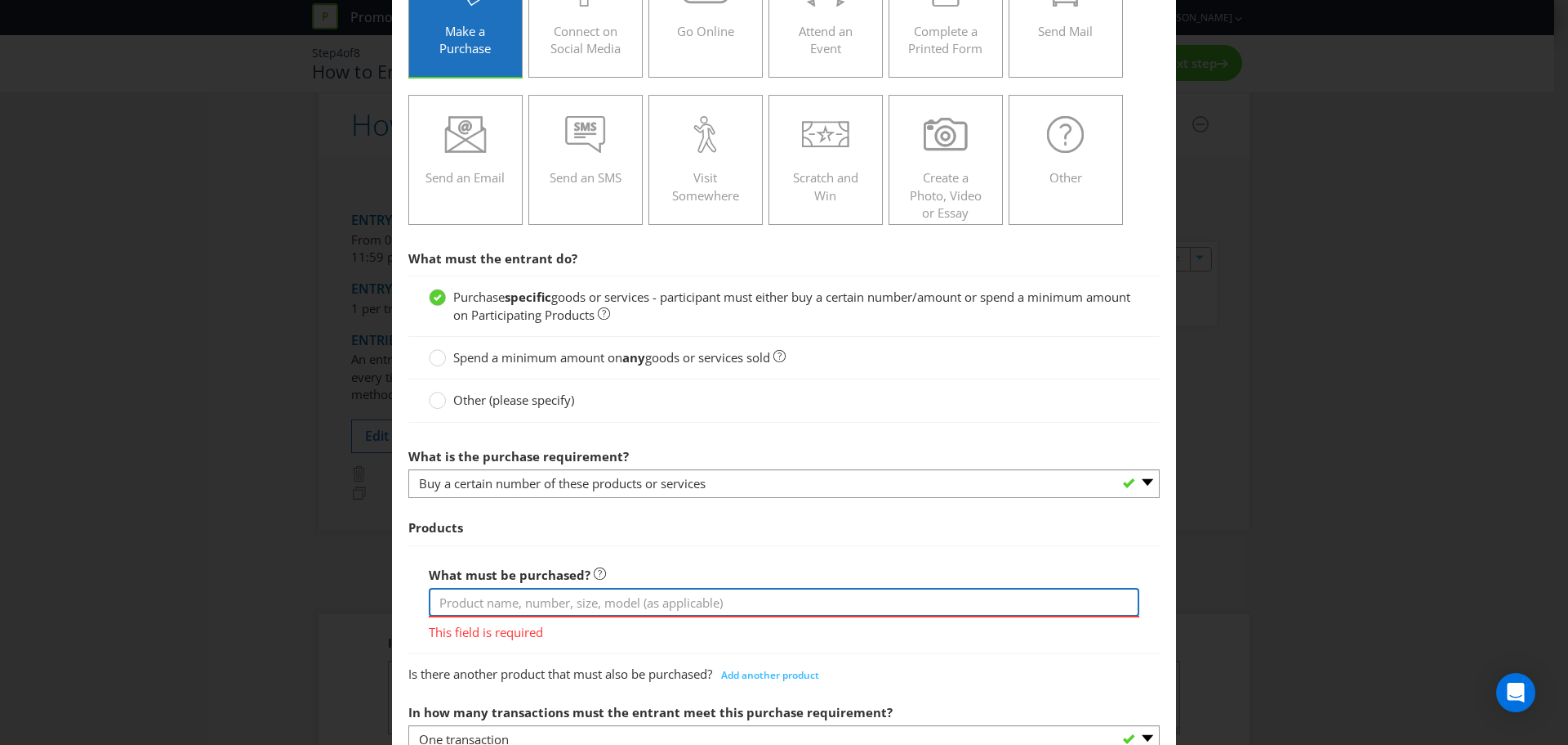
click at [496, 598] on input "text" at bounding box center [784, 602] width 710 height 29
type input "Buy 2 x 15L of any Taubmans Paint Product"
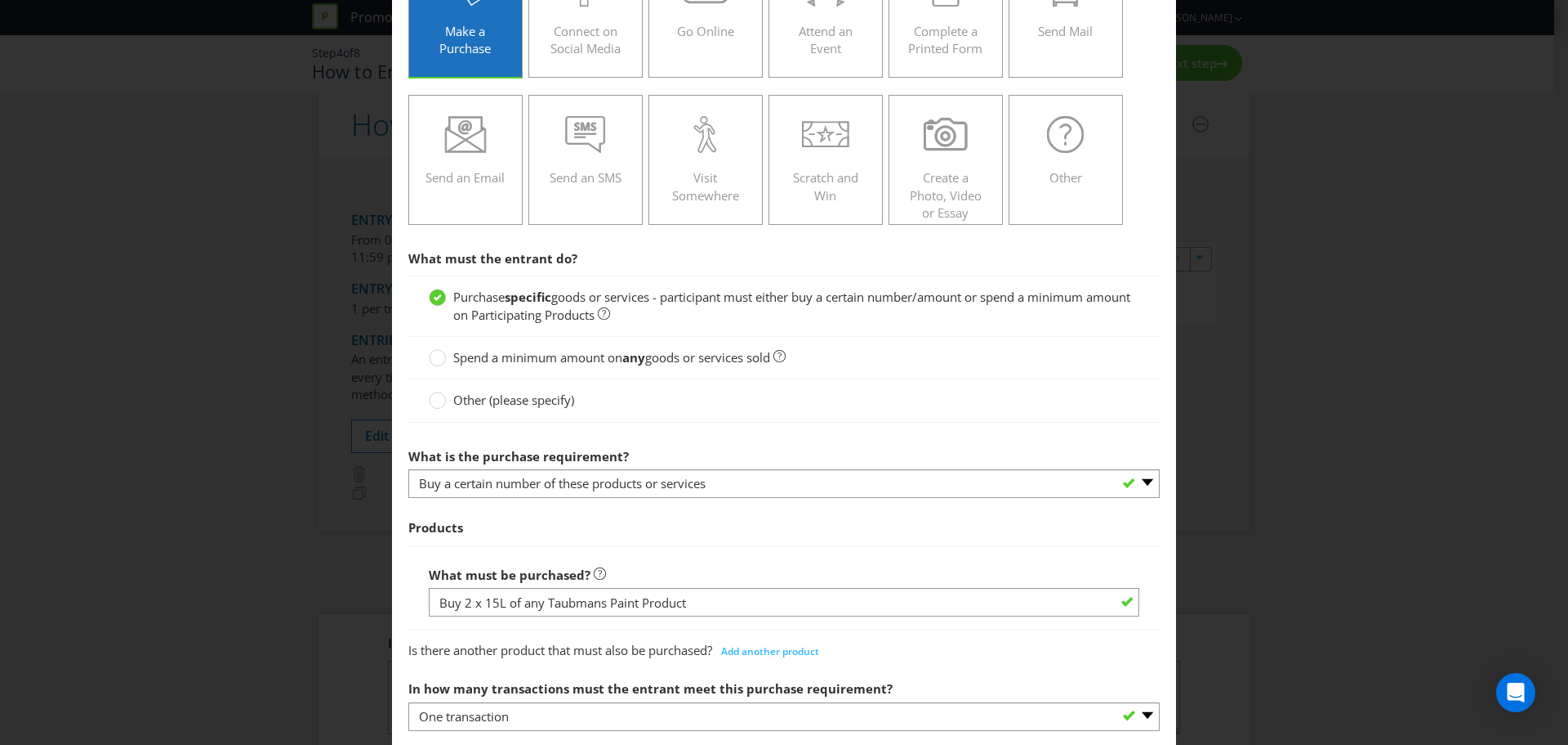
click at [1340, 528] on div "How to Enter To enter the entrant must... Make a Purchase Connect on Social Med…" at bounding box center [784, 372] width 1568 height 745
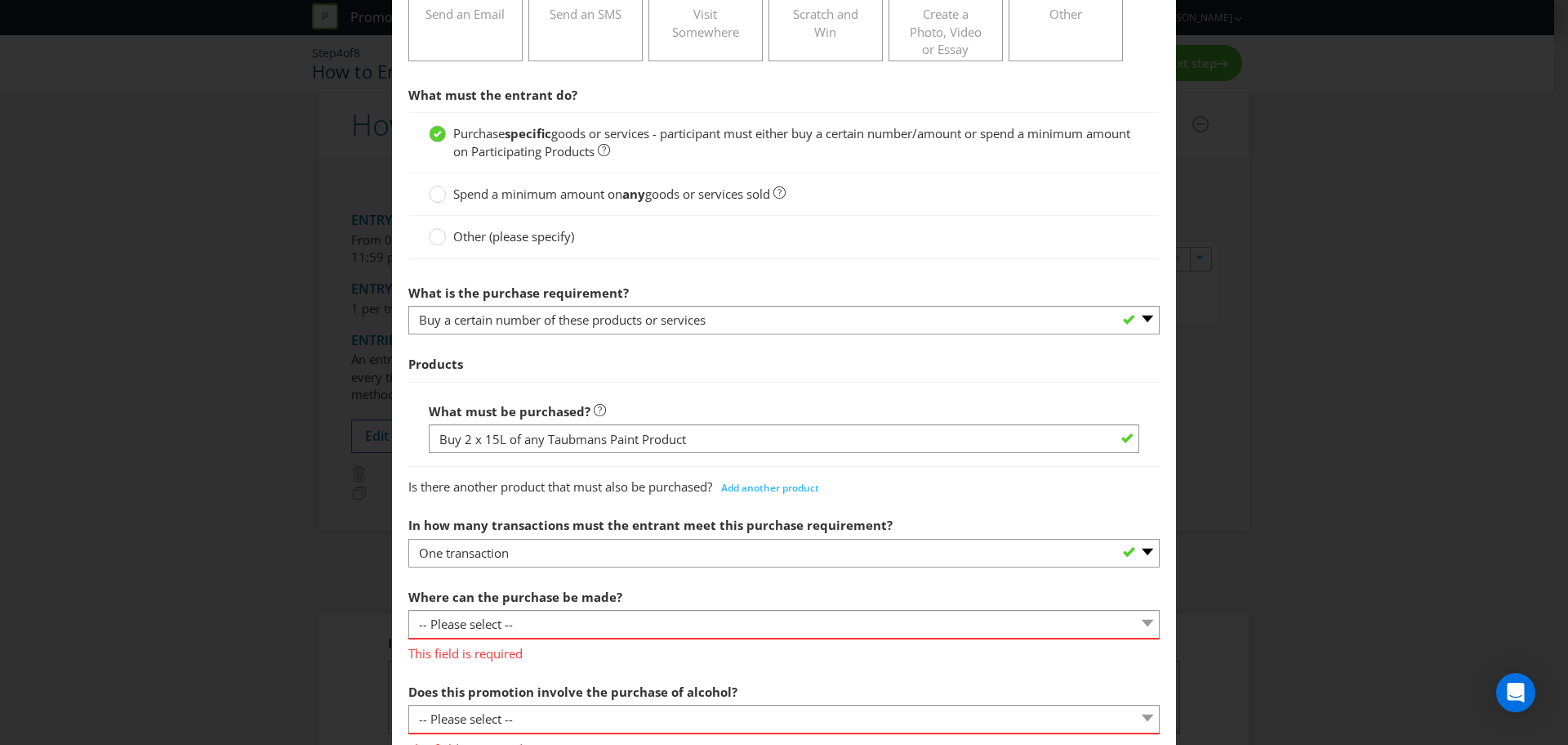
scroll to position [409, 0]
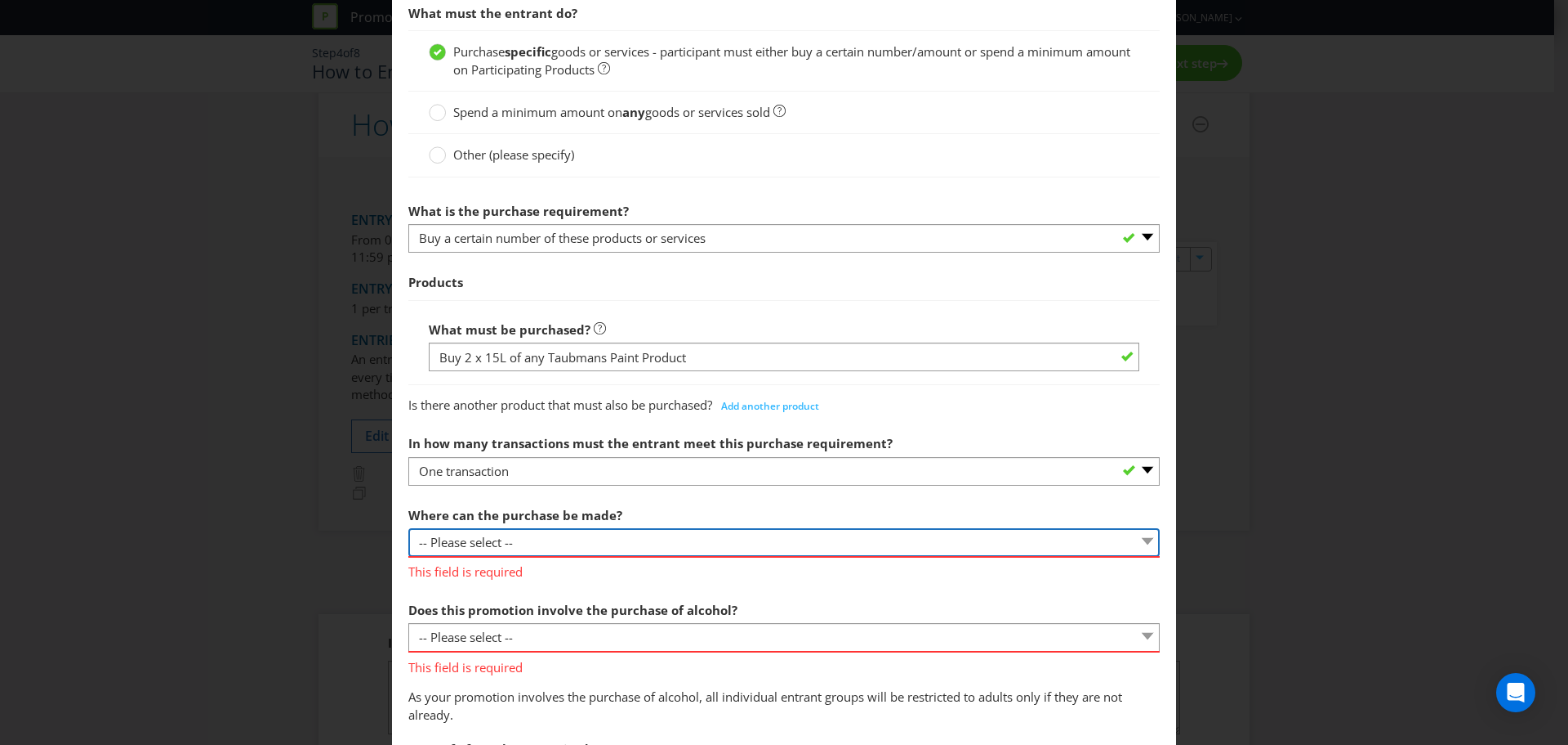
click at [521, 537] on select "-- Please select -- Any stores displaying promotional material (including onlin…" at bounding box center [784, 542] width 752 height 29
select select "ANY_DISPLAYING_NOT_ONLINE"
click at [409, 528] on select "-- Please select -- Any stores displaying promotional material (including onlin…" at bounding box center [784, 542] width 752 height 29
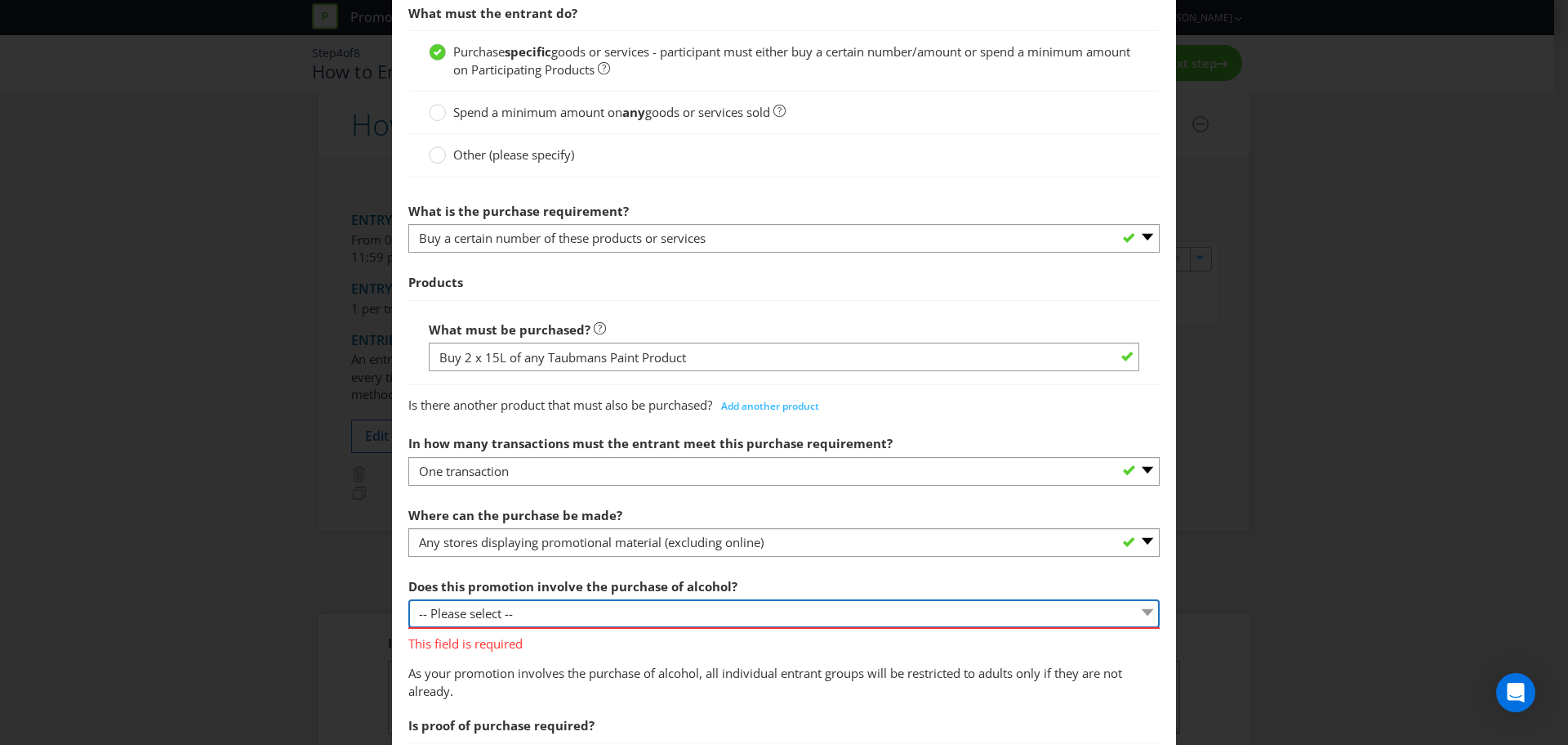
click at [495, 620] on select "-- Please select -- Yes, for on-premises consumption Yes, for off-premises cons…" at bounding box center [784, 613] width 752 height 29
select select "NO"
click at [409, 599] on select "-- Please select -- Yes, for on-premises consumption Yes, for off-premises cons…" at bounding box center [784, 613] width 752 height 29
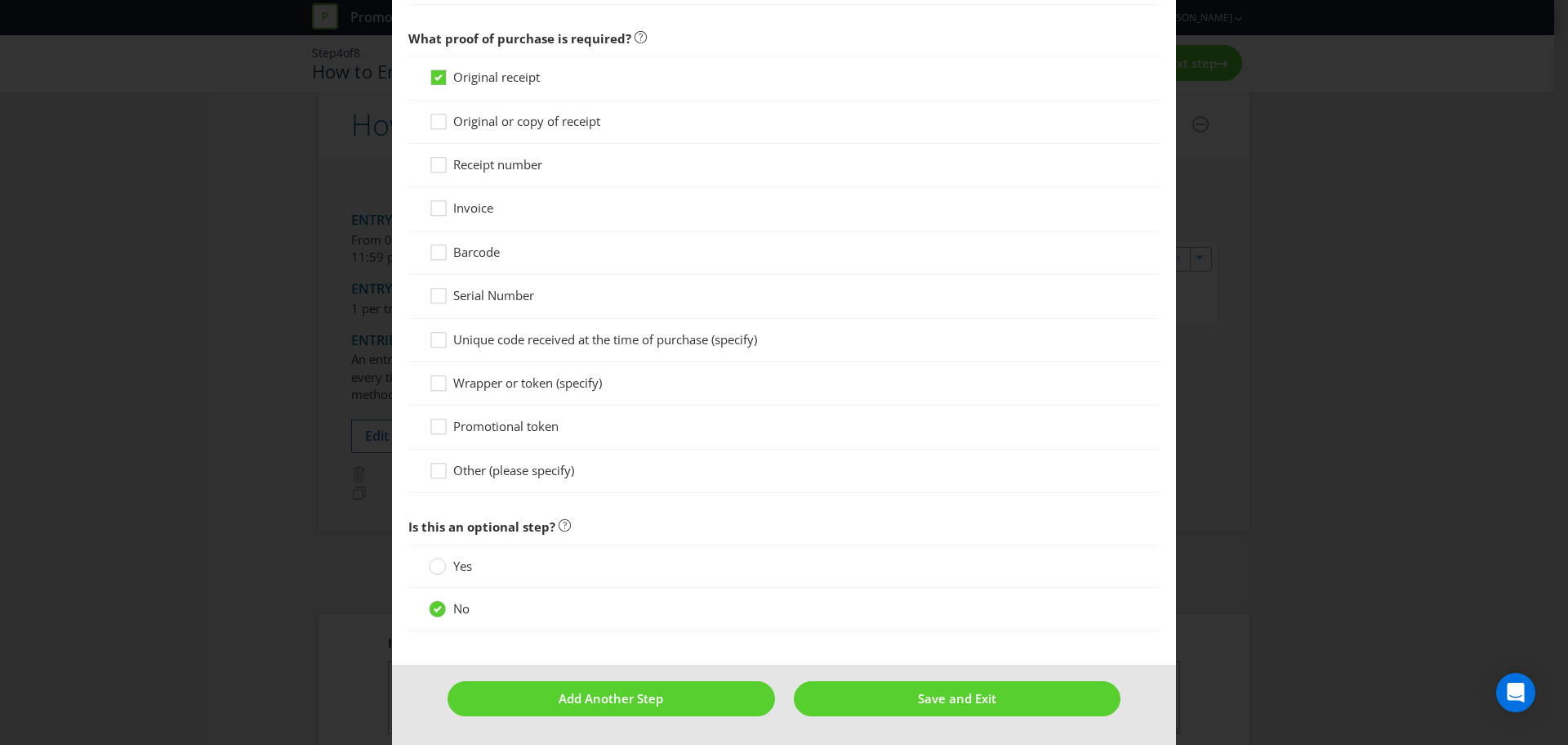
scroll to position [1165, 0]
click at [938, 695] on span "Save and Exit" at bounding box center [957, 698] width 78 height 17
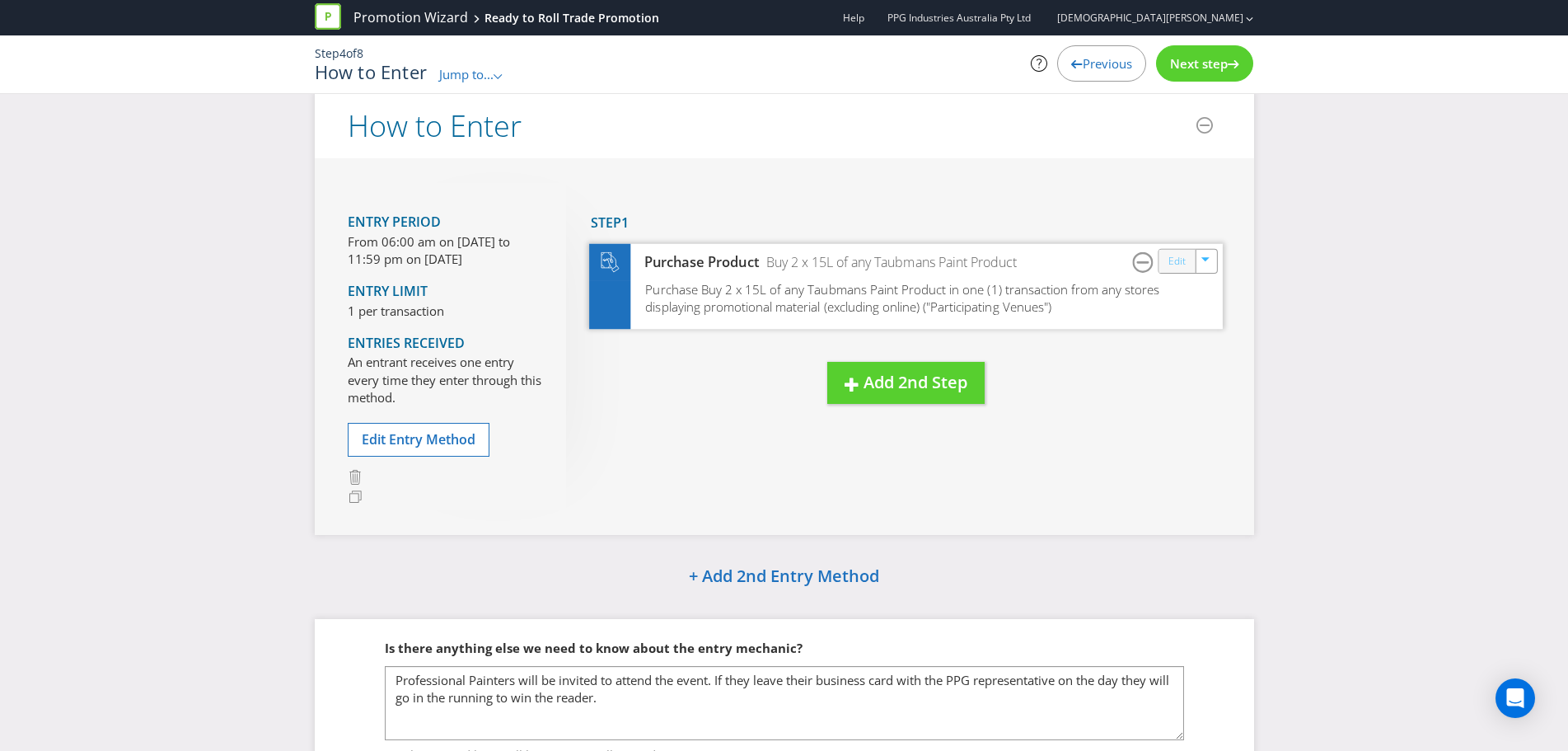
click at [1182, 264] on link "Edit" at bounding box center [1176, 260] width 18 height 19
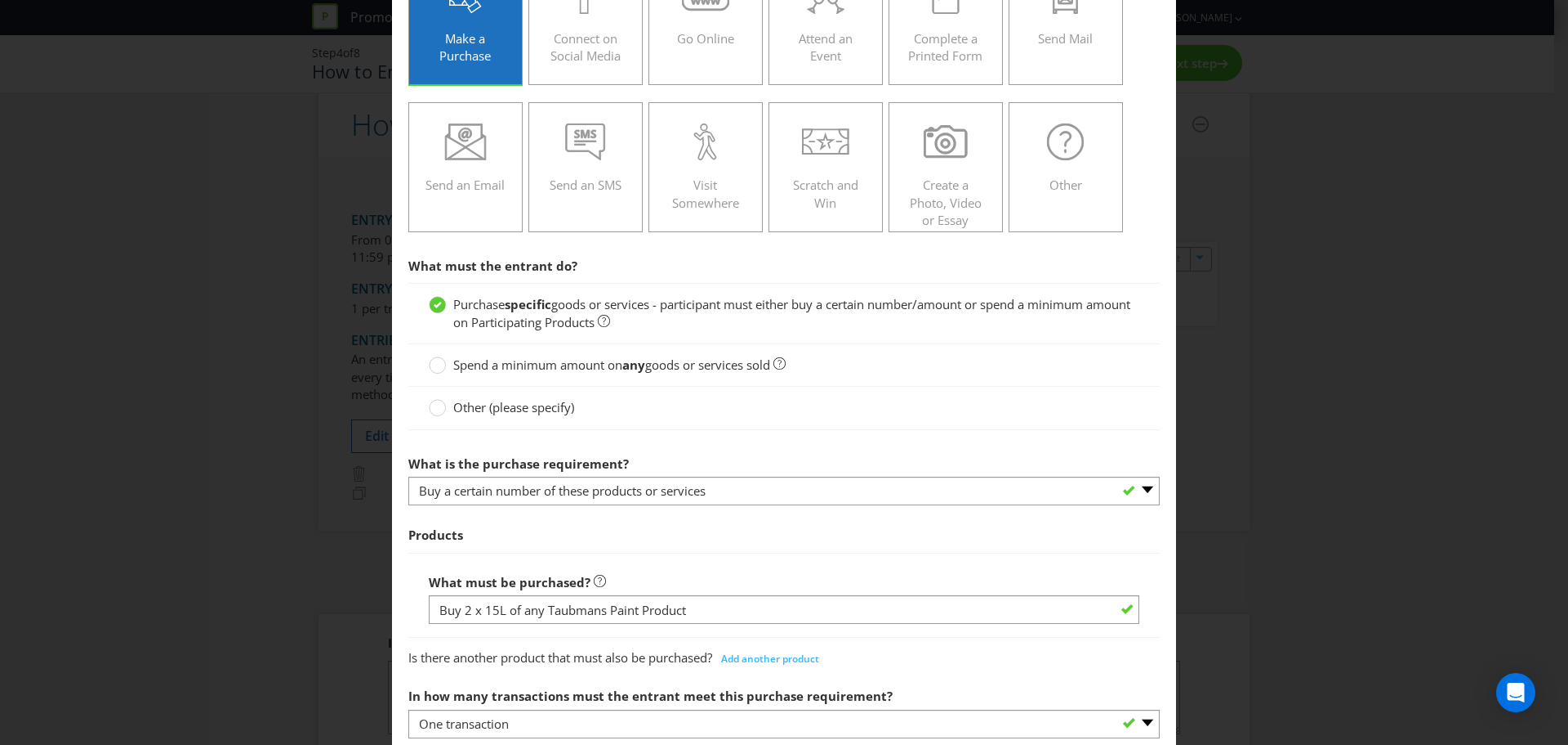
scroll to position [163, 0]
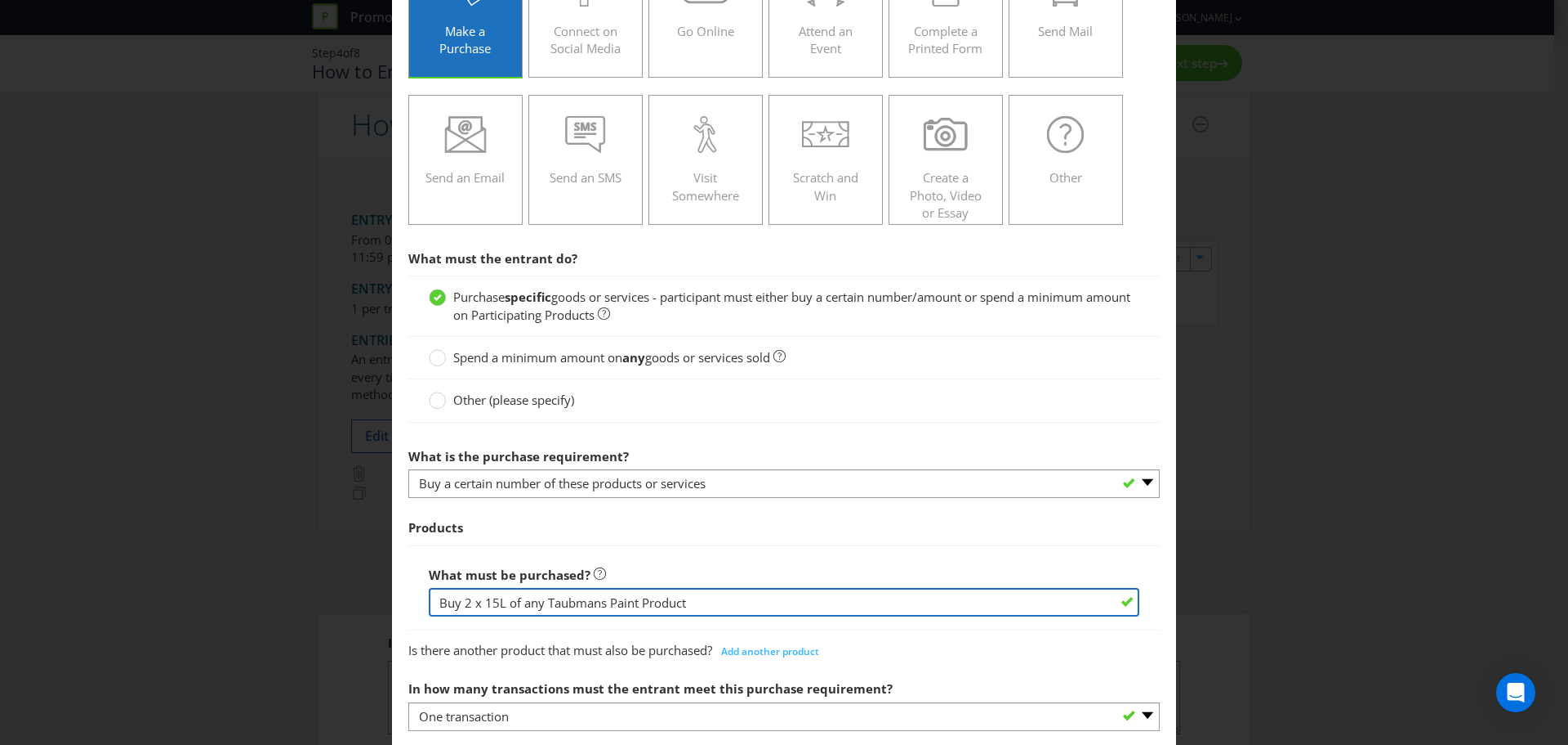
click at [460, 604] on input "Buy 2 x 15L of any Taubmans Paint Product" at bounding box center [784, 602] width 710 height 29
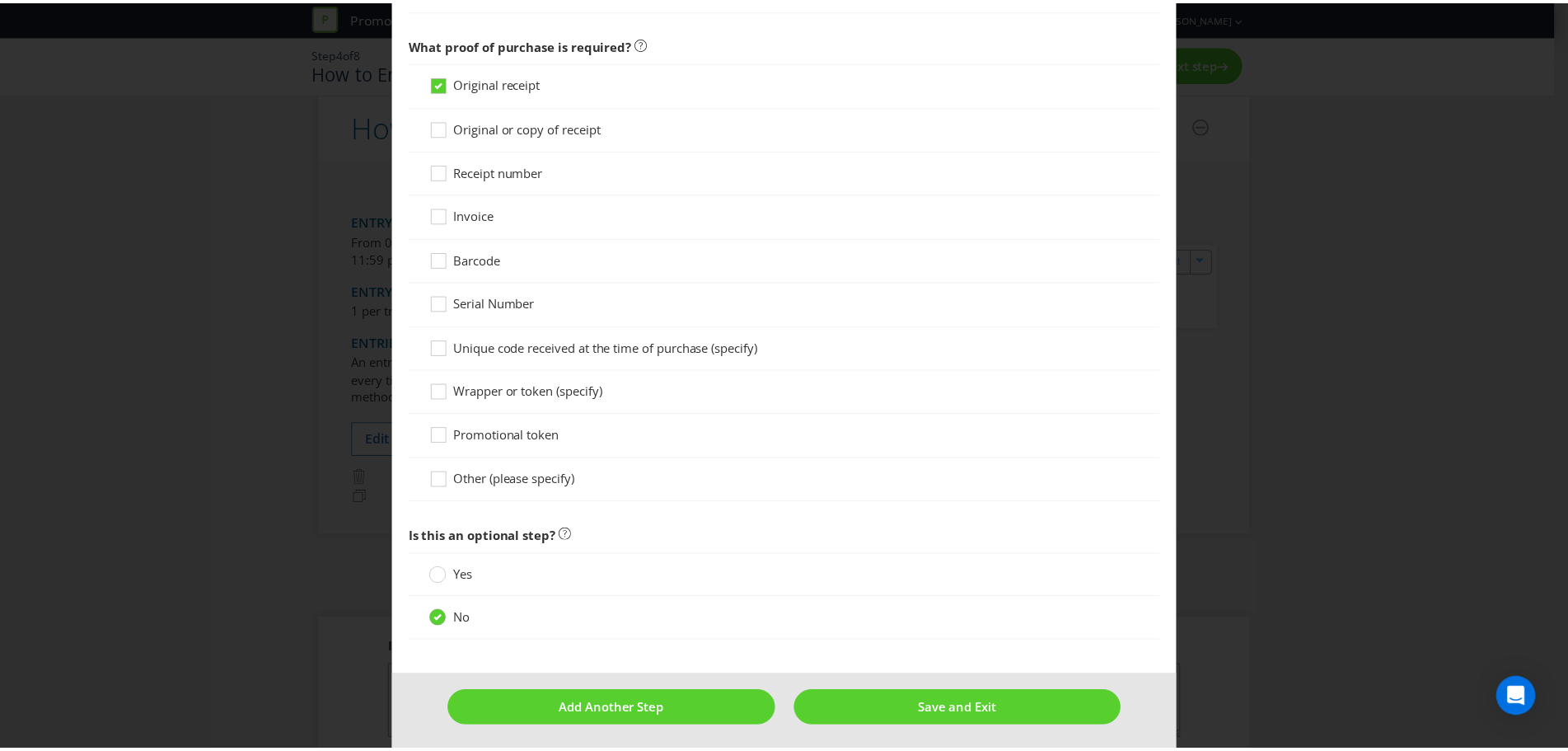
scroll to position [1175, 0]
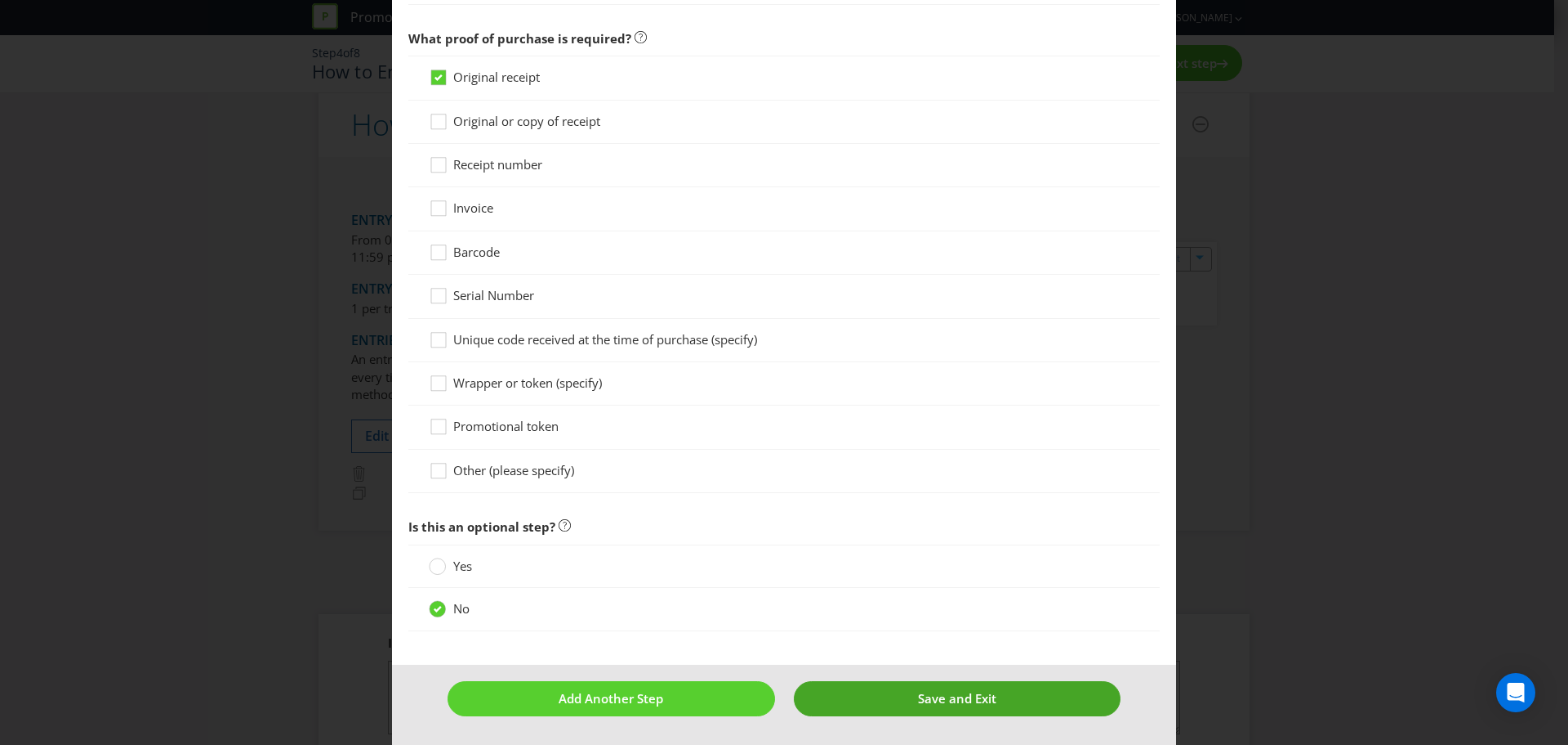
type input "2 x 15L of any Taubmans Paint Product"
click at [961, 692] on span "Save and Exit" at bounding box center [957, 698] width 78 height 17
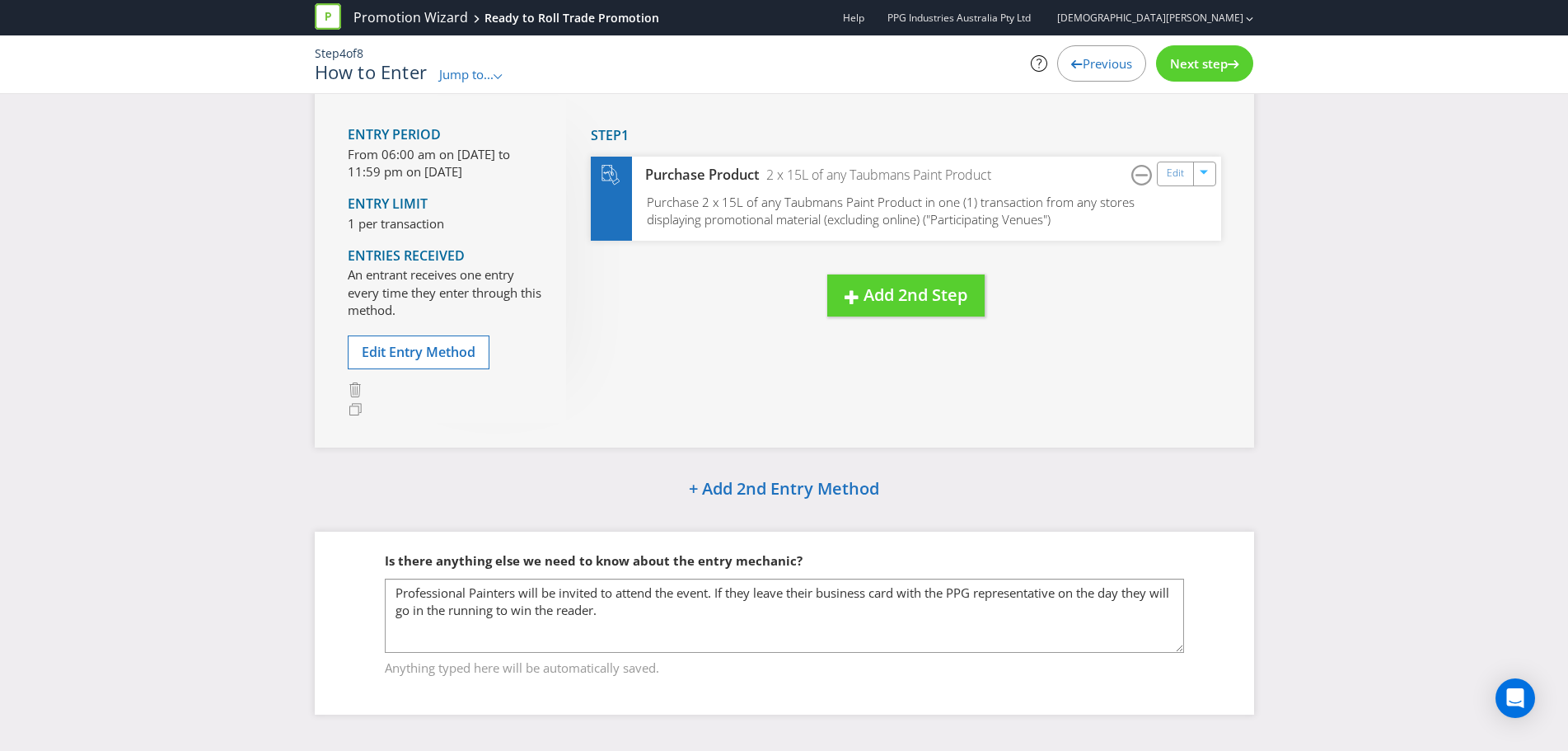
scroll to position [114, 0]
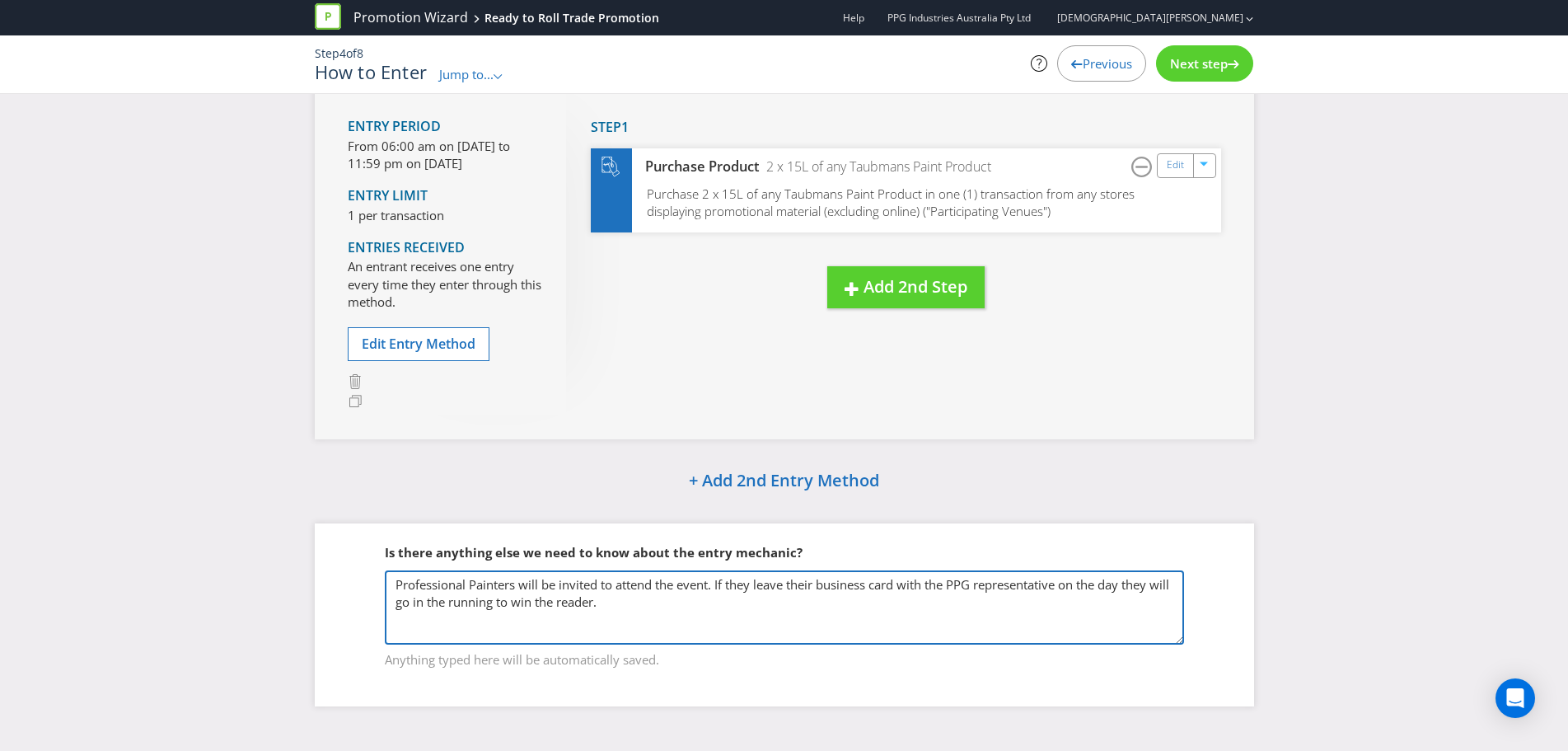
drag, startPoint x: 639, startPoint y: 611, endPoint x: 302, endPoint y: 586, distance: 337.9
click at [302, 586] on div "How to Enter Entry Period From 06:00 am on 01 Nov 2025 to 11:59 pm on 14 Dec 20…" at bounding box center [784, 363] width 964 height 733
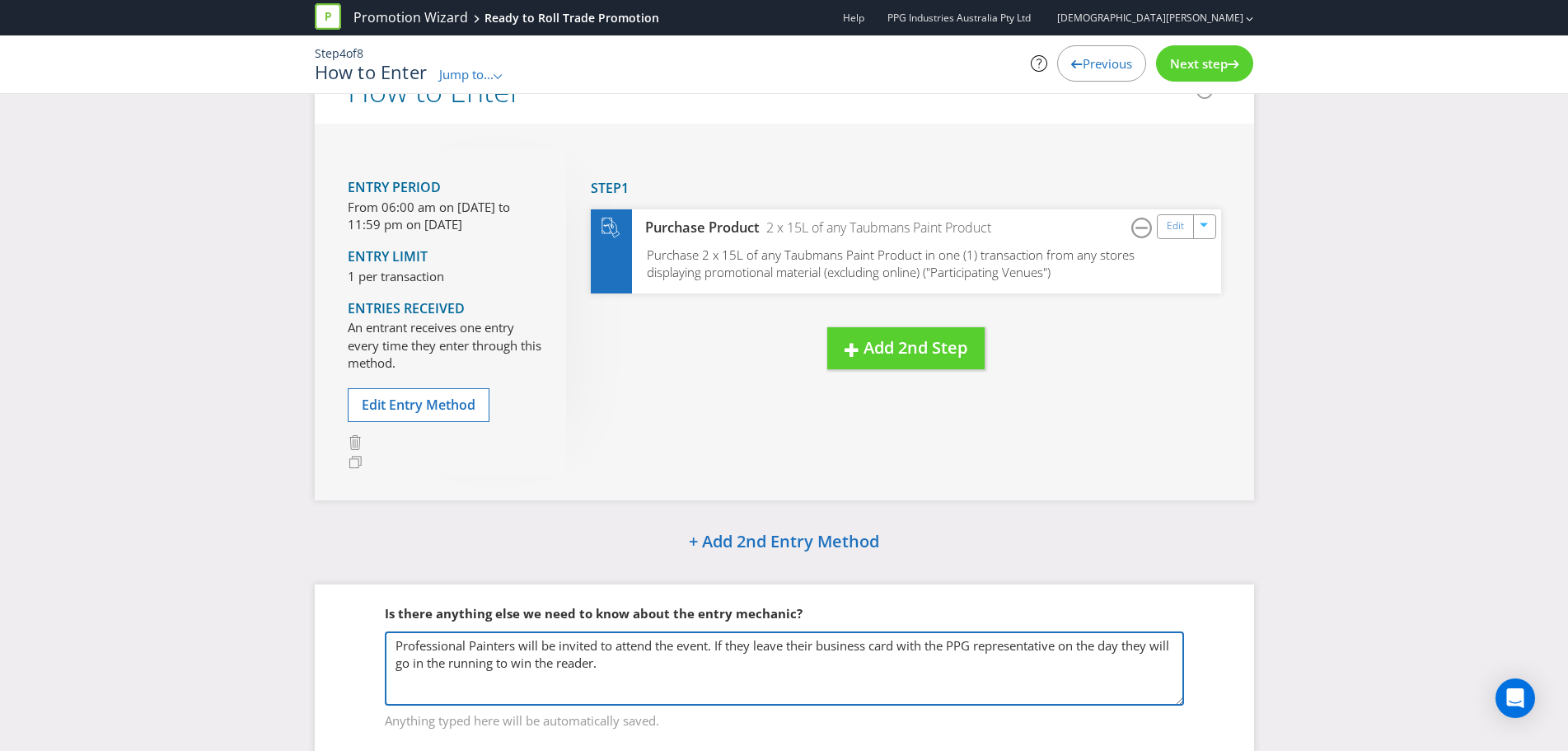
scroll to position [82, 0]
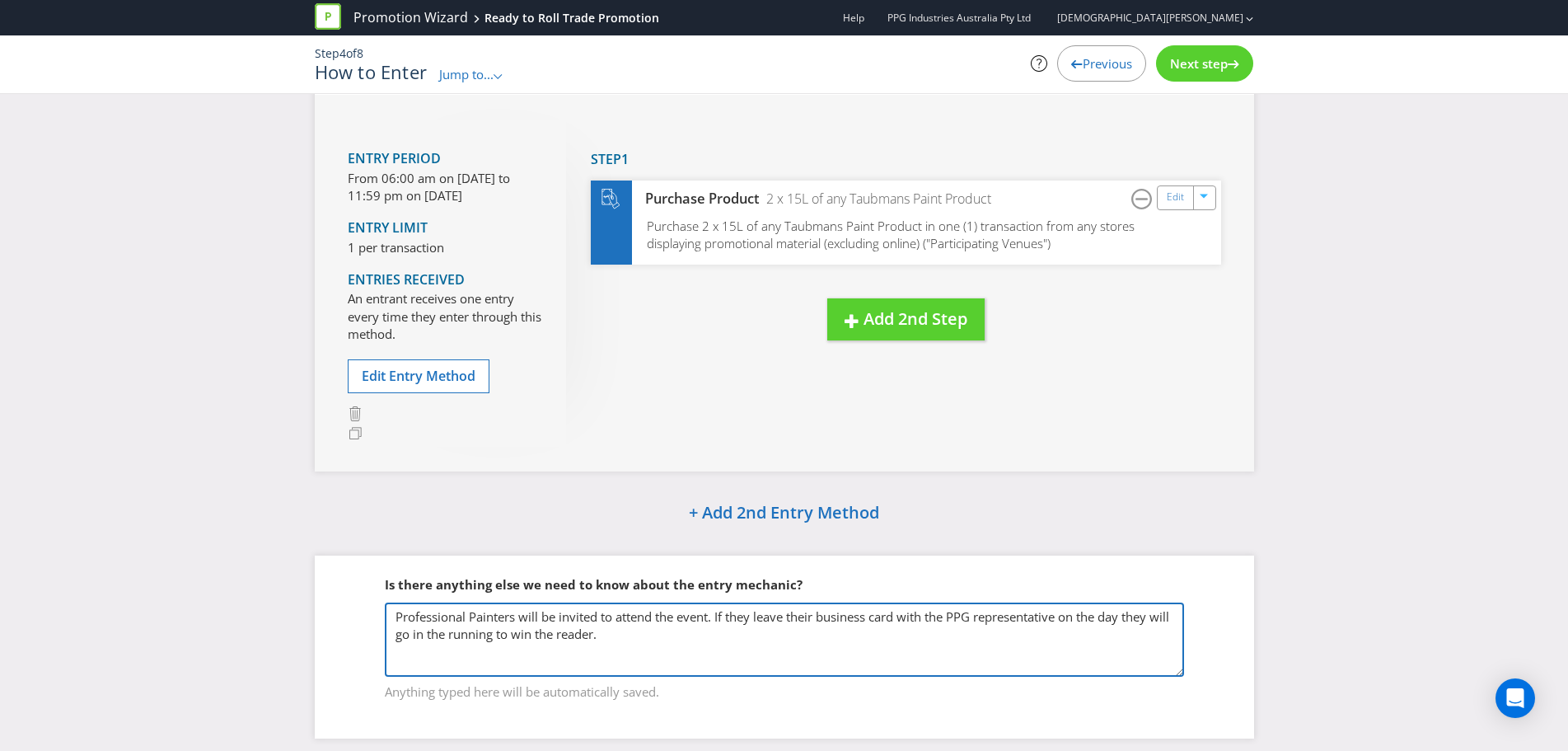
type textarea "E"
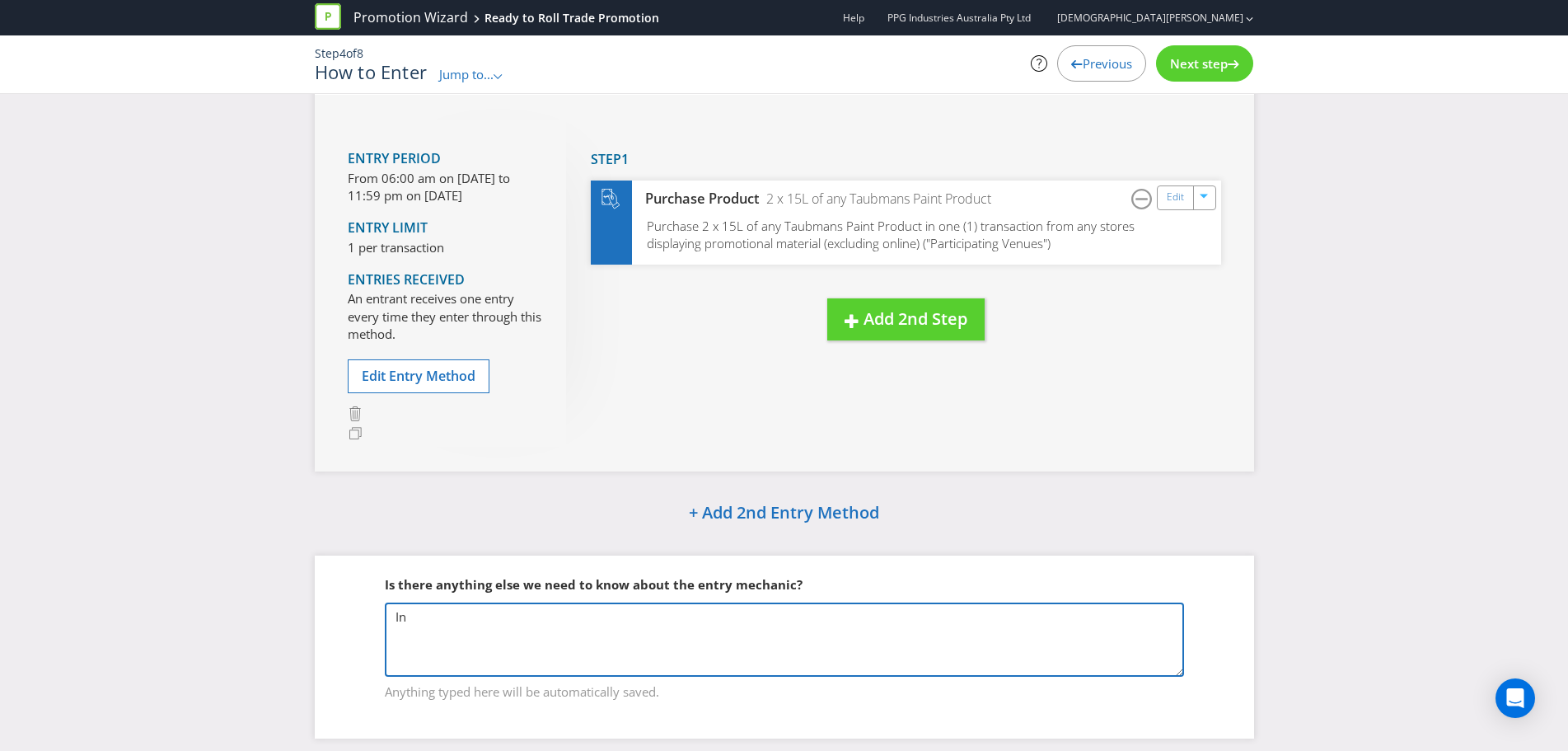
type textarea "I"
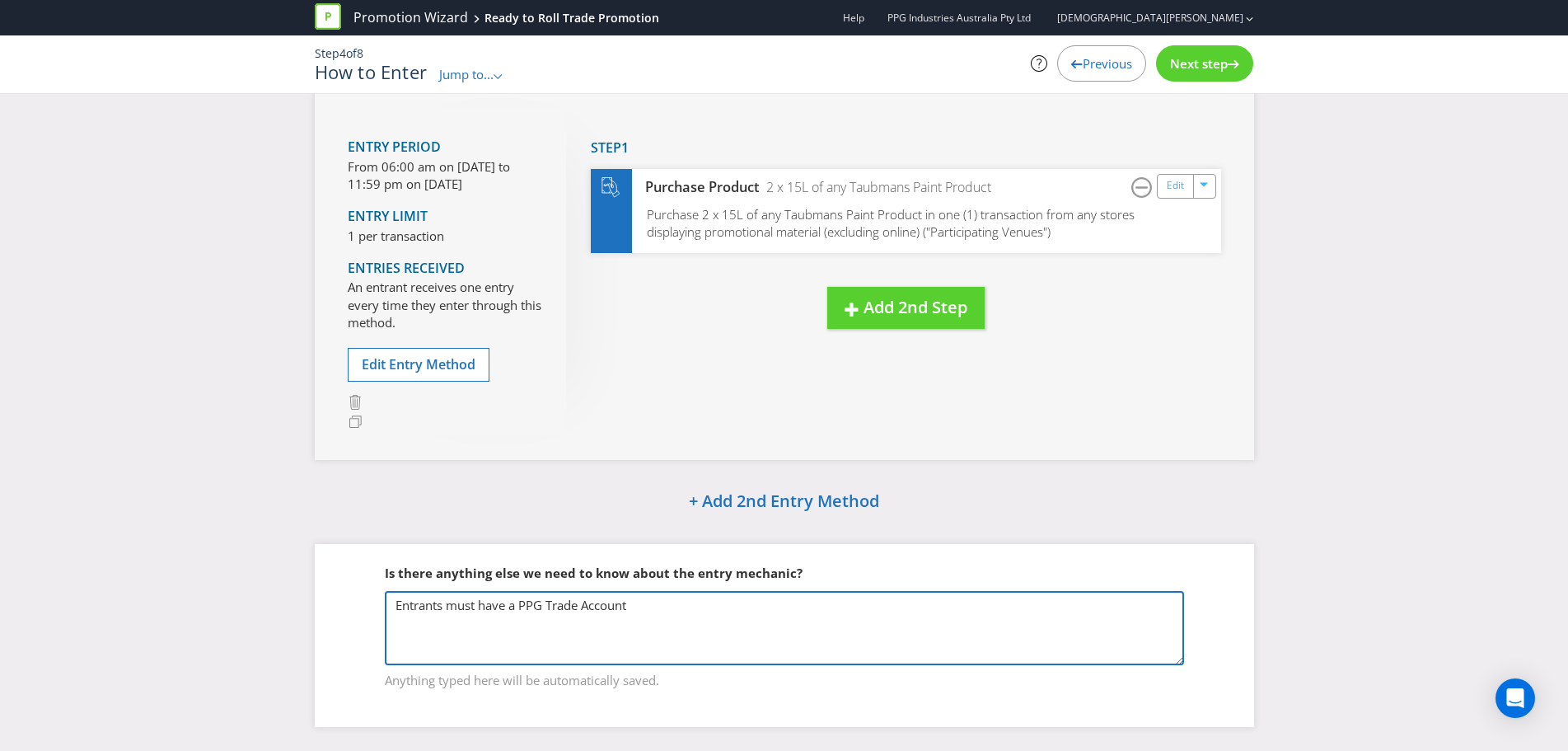
scroll to position [114, 0]
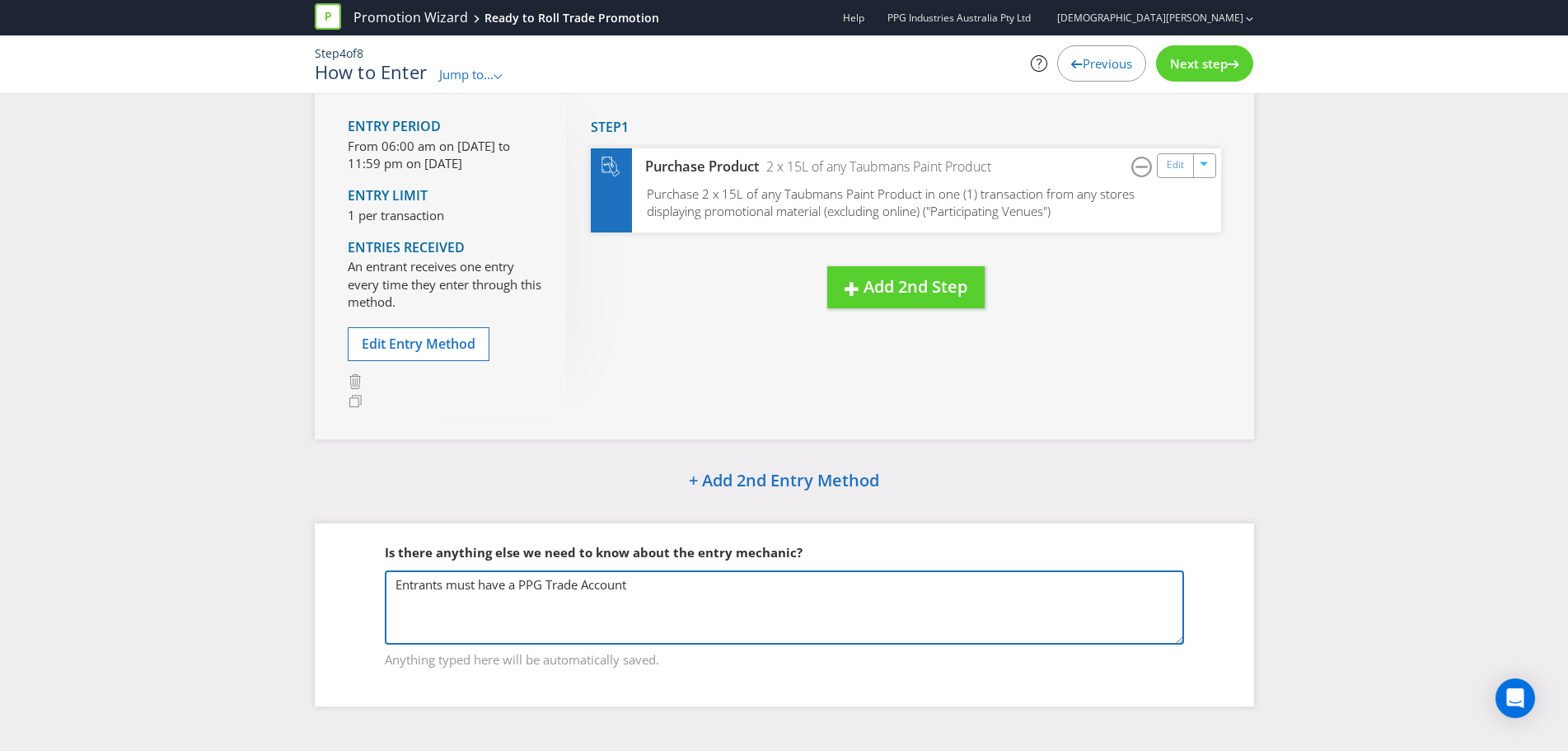
type textarea "Entrants must have a PPG Trade Account"
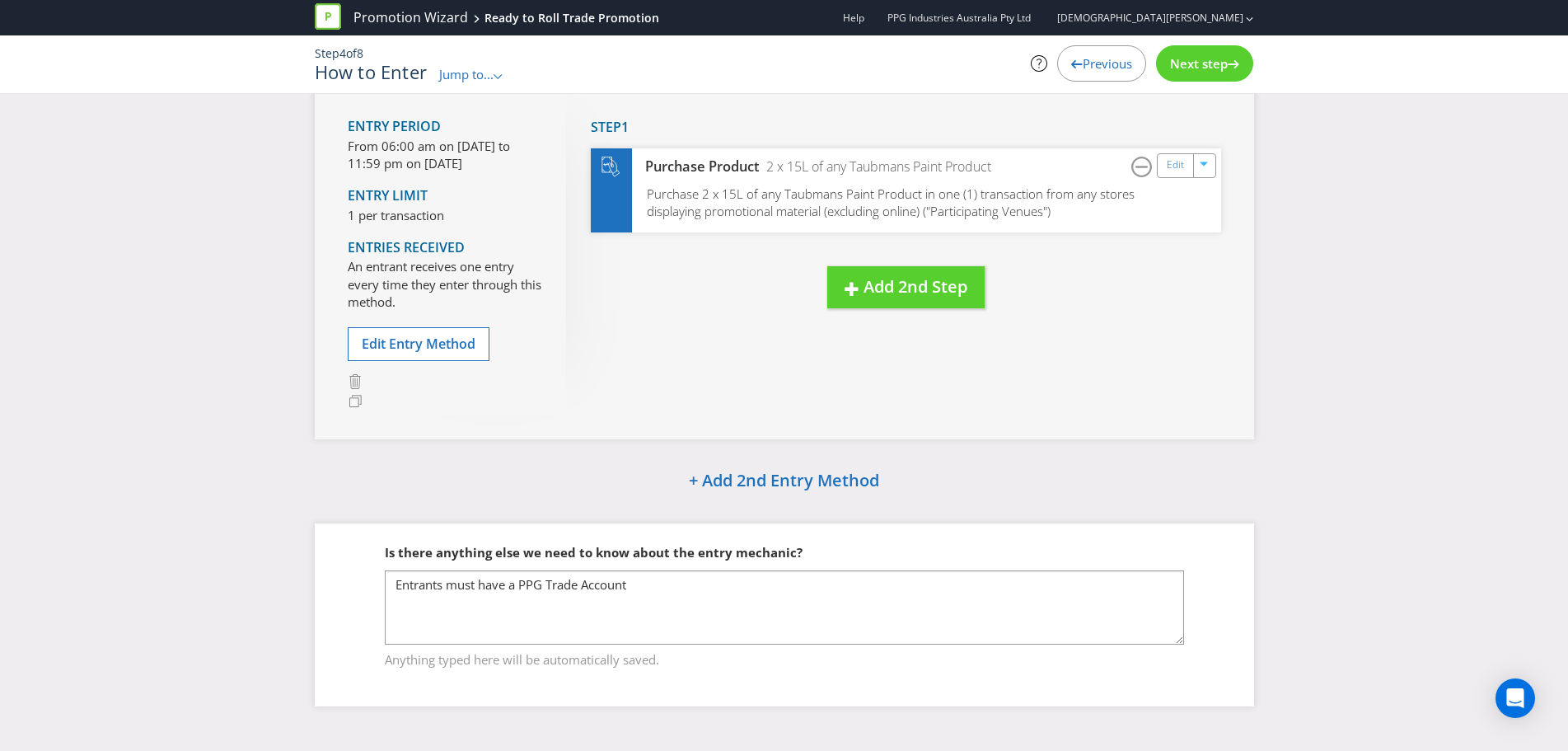
click at [1186, 68] on span "Next step" at bounding box center [1198, 63] width 57 height 17
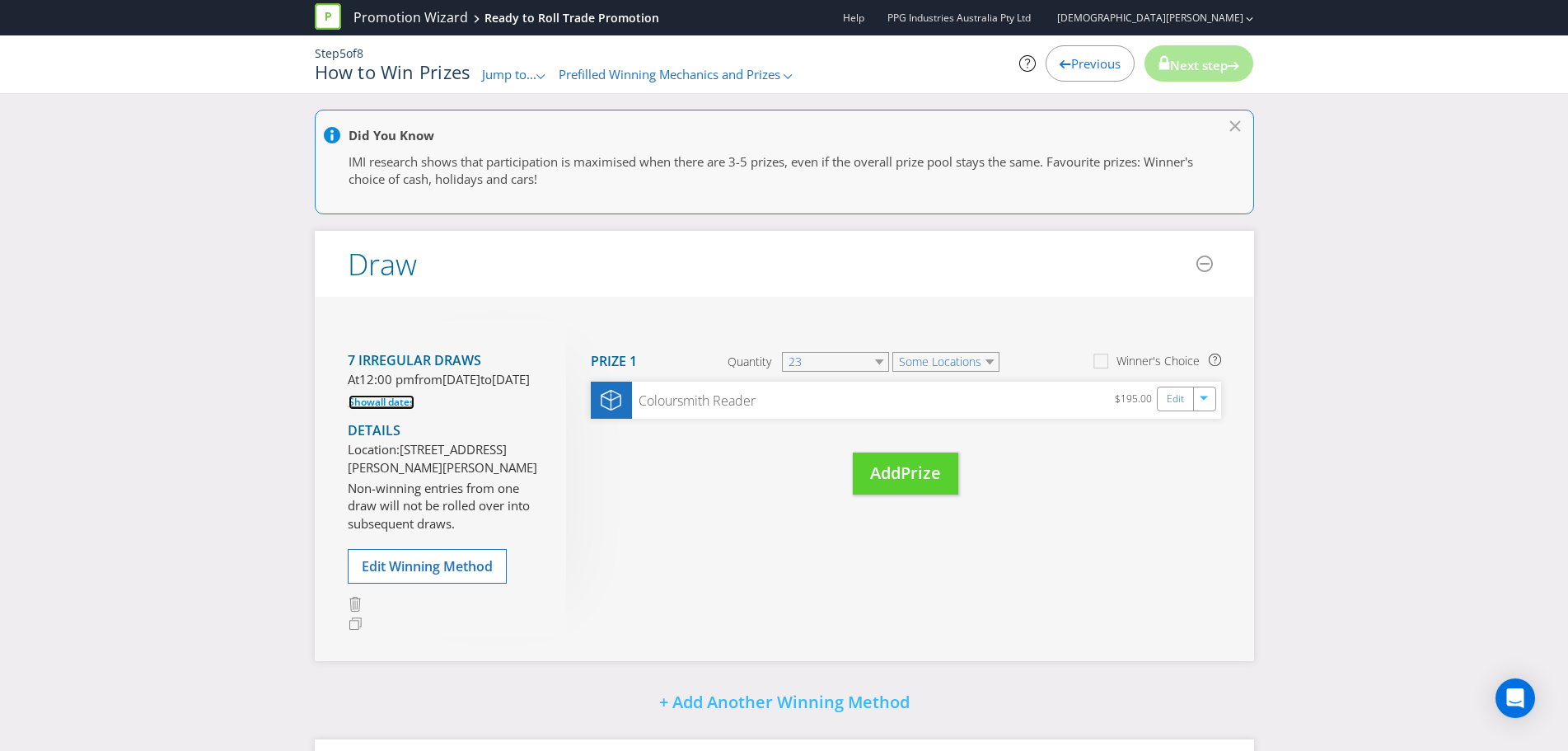
click at [382, 409] on span "all dates" at bounding box center [394, 402] width 40 height 14
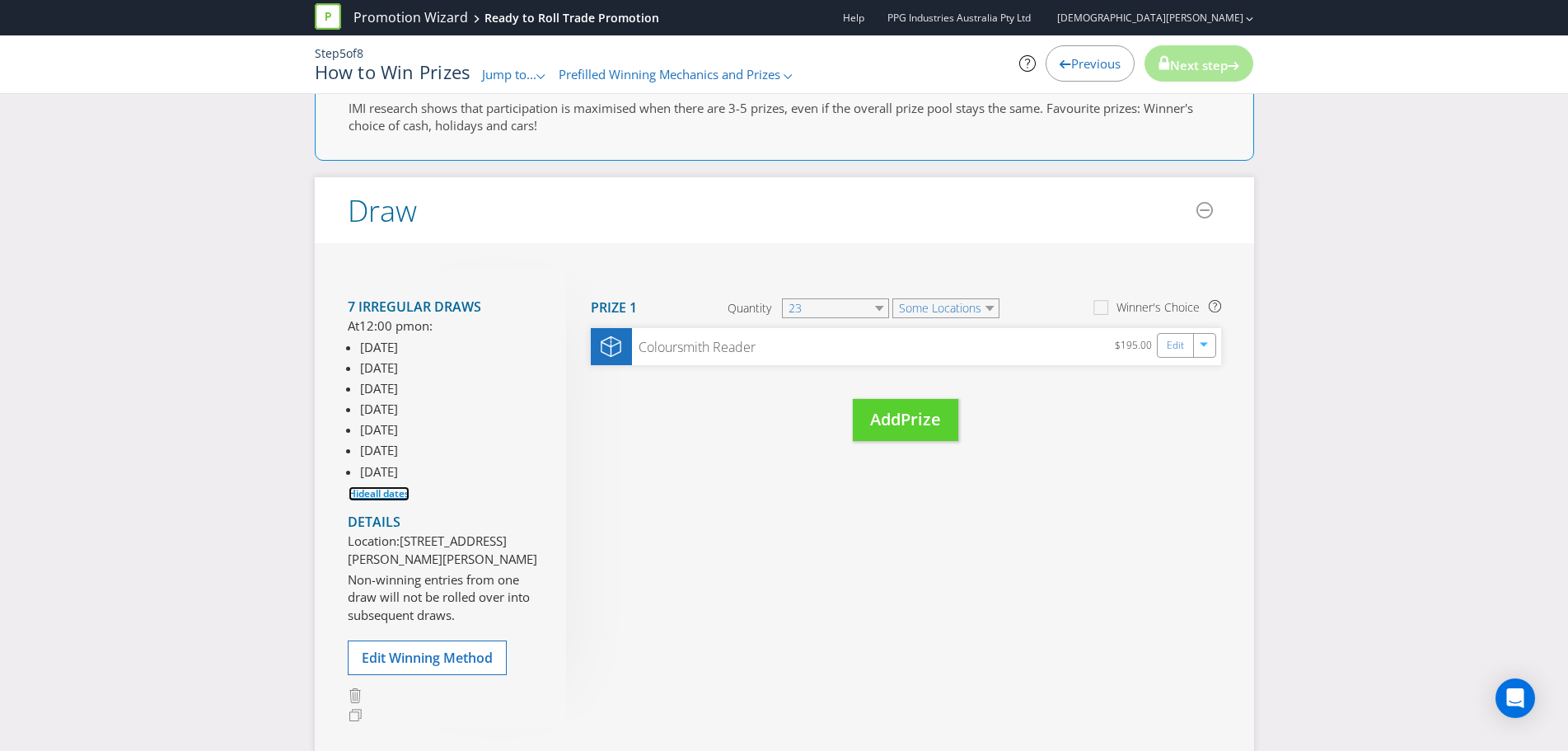
scroll to position [197, 0]
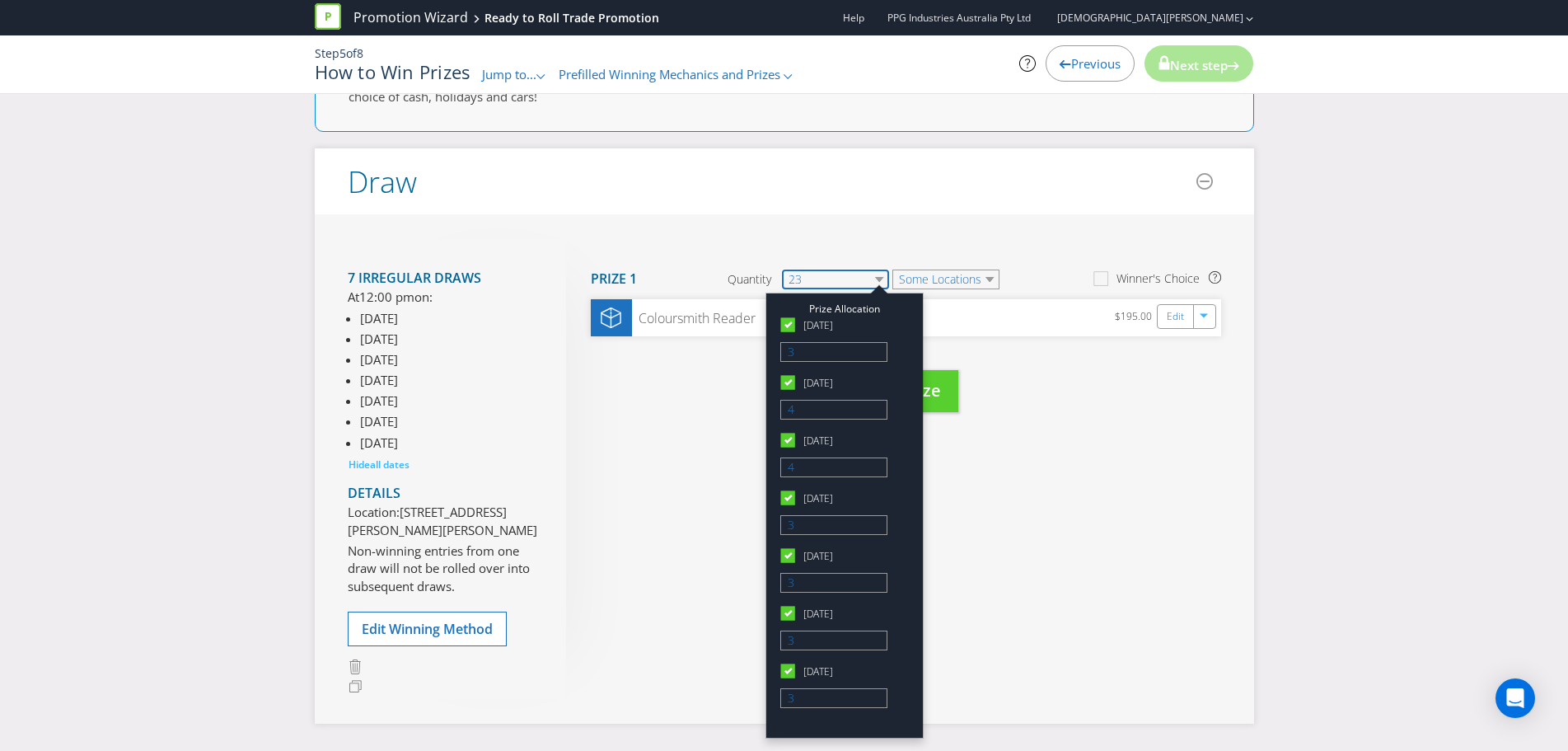
click at [869, 280] on select "23" at bounding box center [835, 280] width 107 height 19
click at [870, 280] on select "23" at bounding box center [835, 280] width 107 height 19
click at [1377, 295] on div "Please resolve the following errors: You have said that entrants can enter usin…" at bounding box center [784, 461] width 1568 height 1094
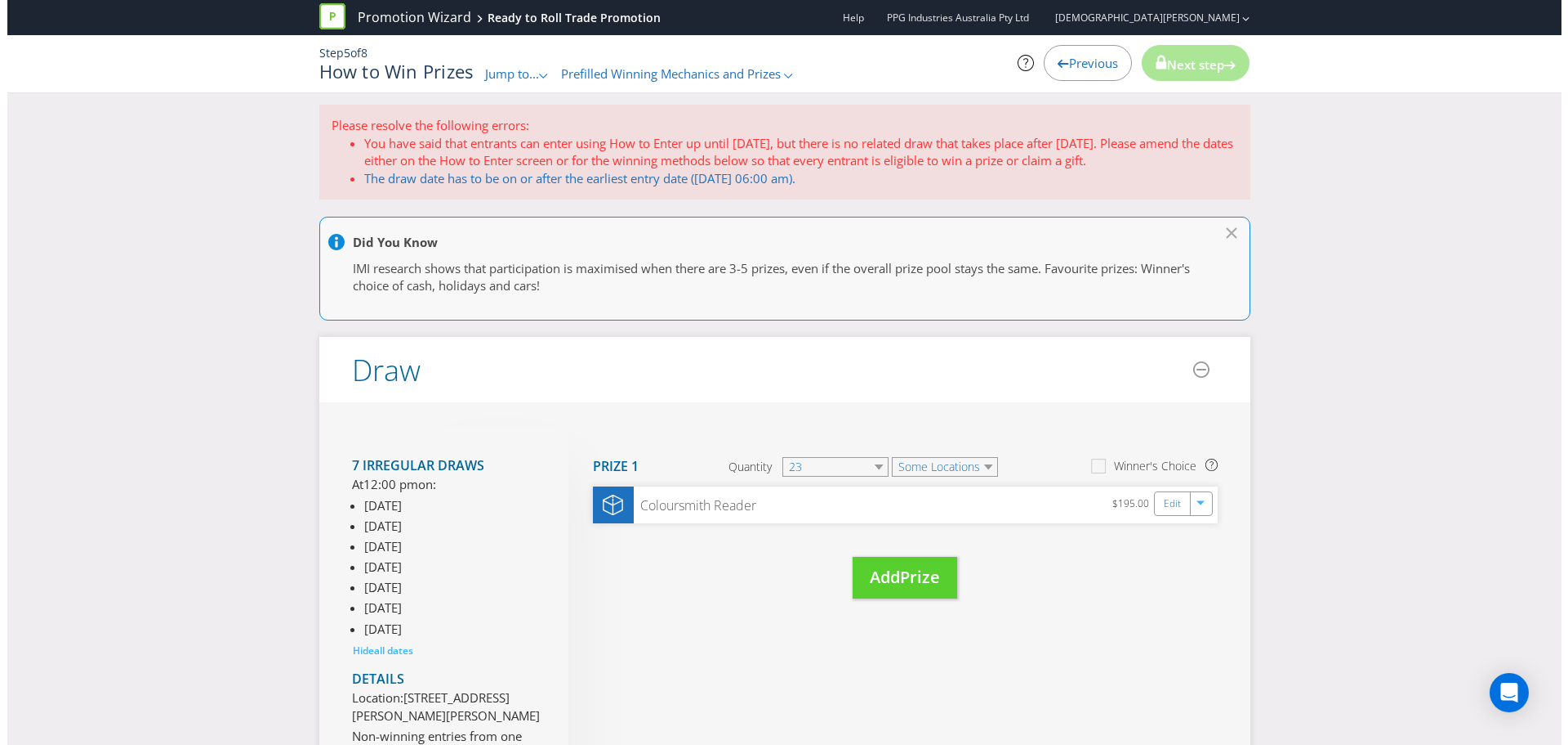
scroll to position [0, 0]
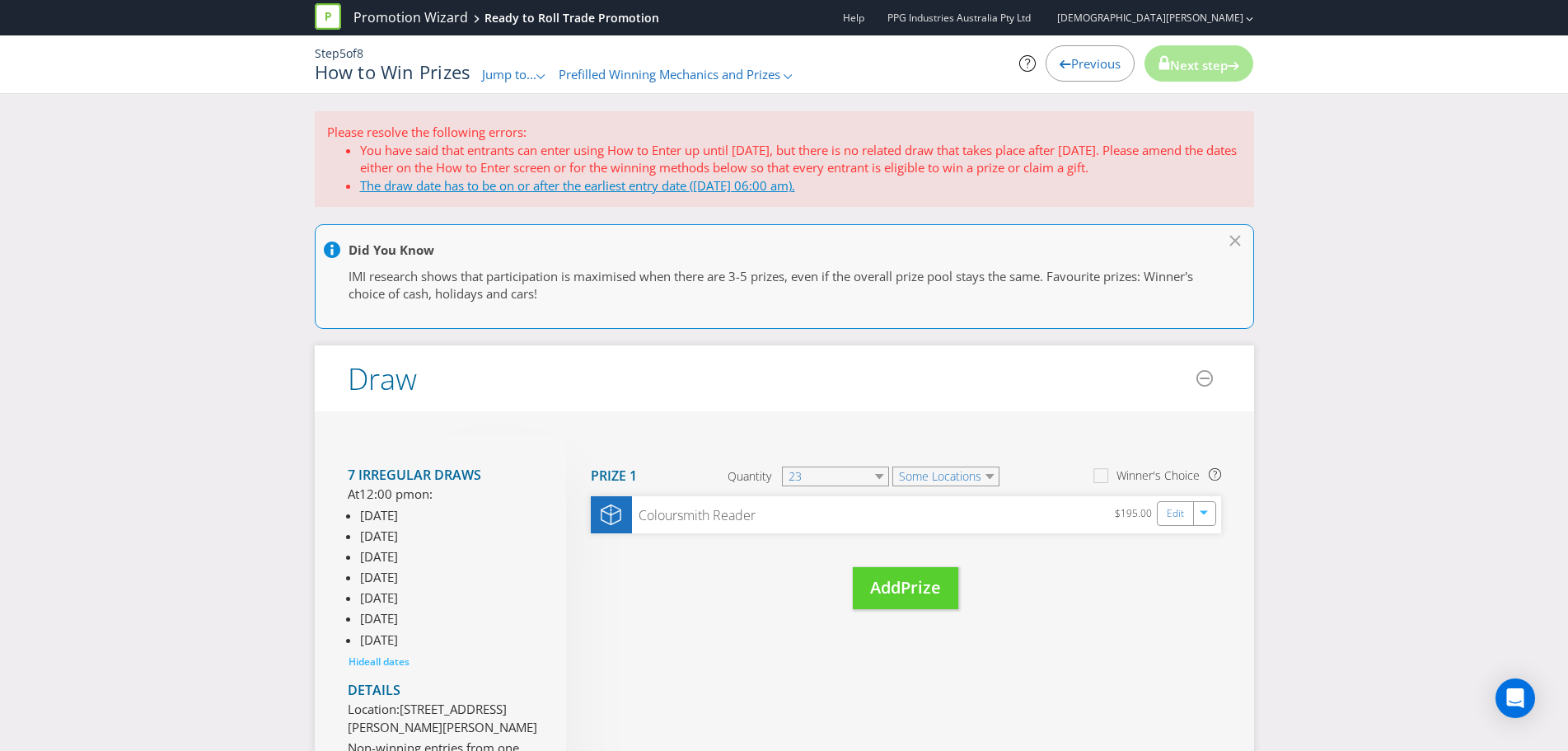
click at [500, 187] on link "The draw date has to be on or after the earliest entry date (01/11/25 06:00 am)." at bounding box center [577, 185] width 435 height 17
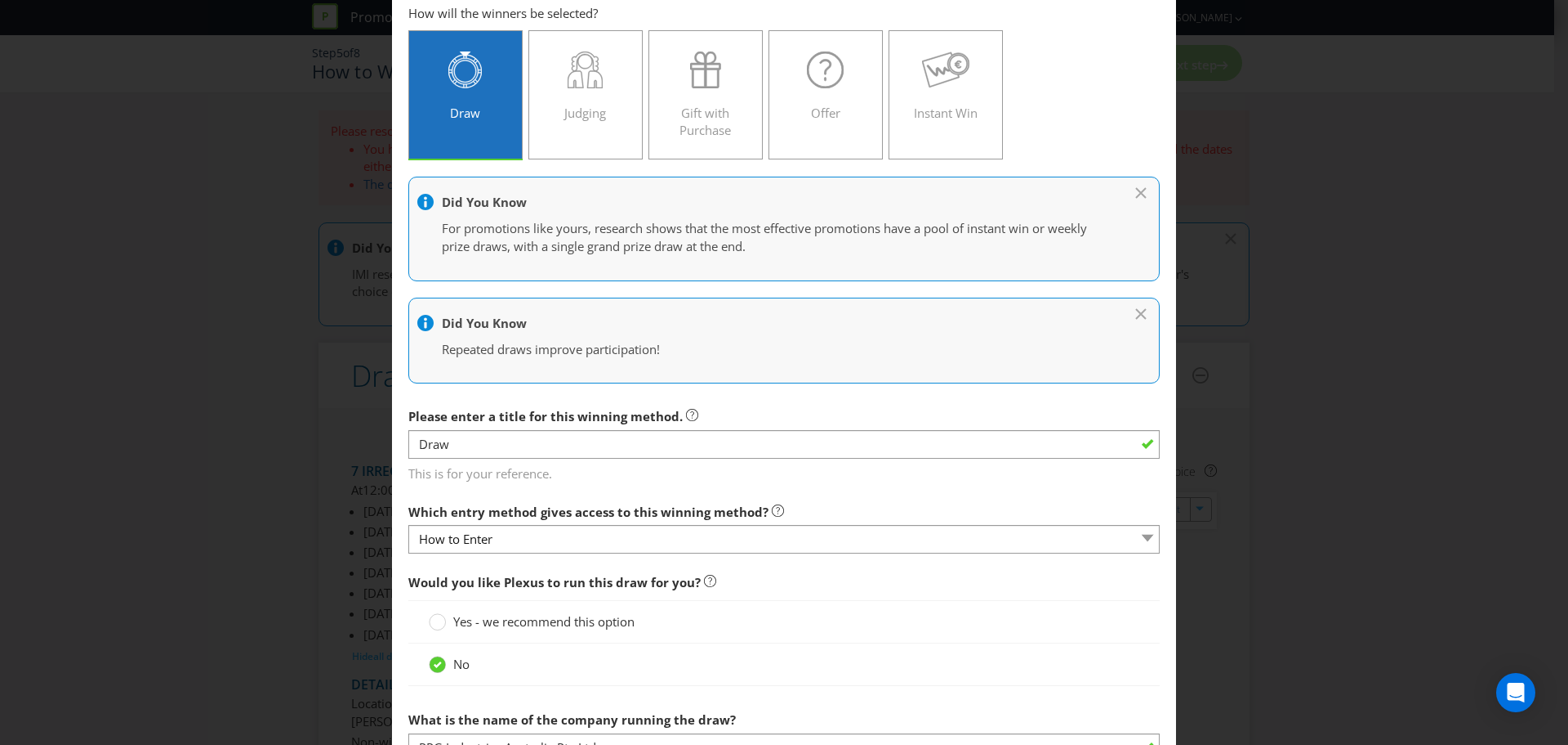
scroll to position [163, 0]
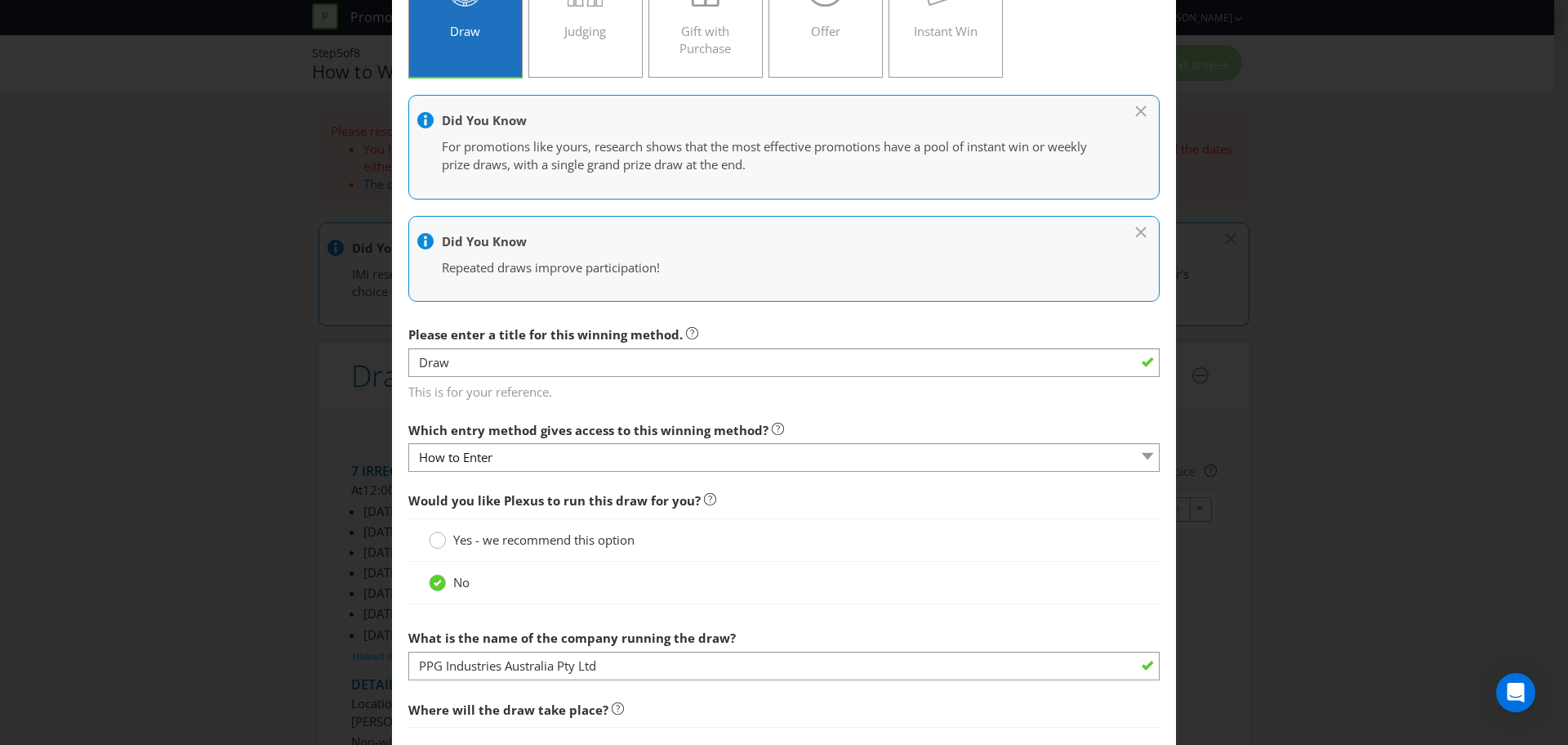
click at [435, 541] on circle at bounding box center [438, 540] width 17 height 17
click at [0, 0] on input "Yes - we recommend this option" at bounding box center [0, 0] width 0 height 0
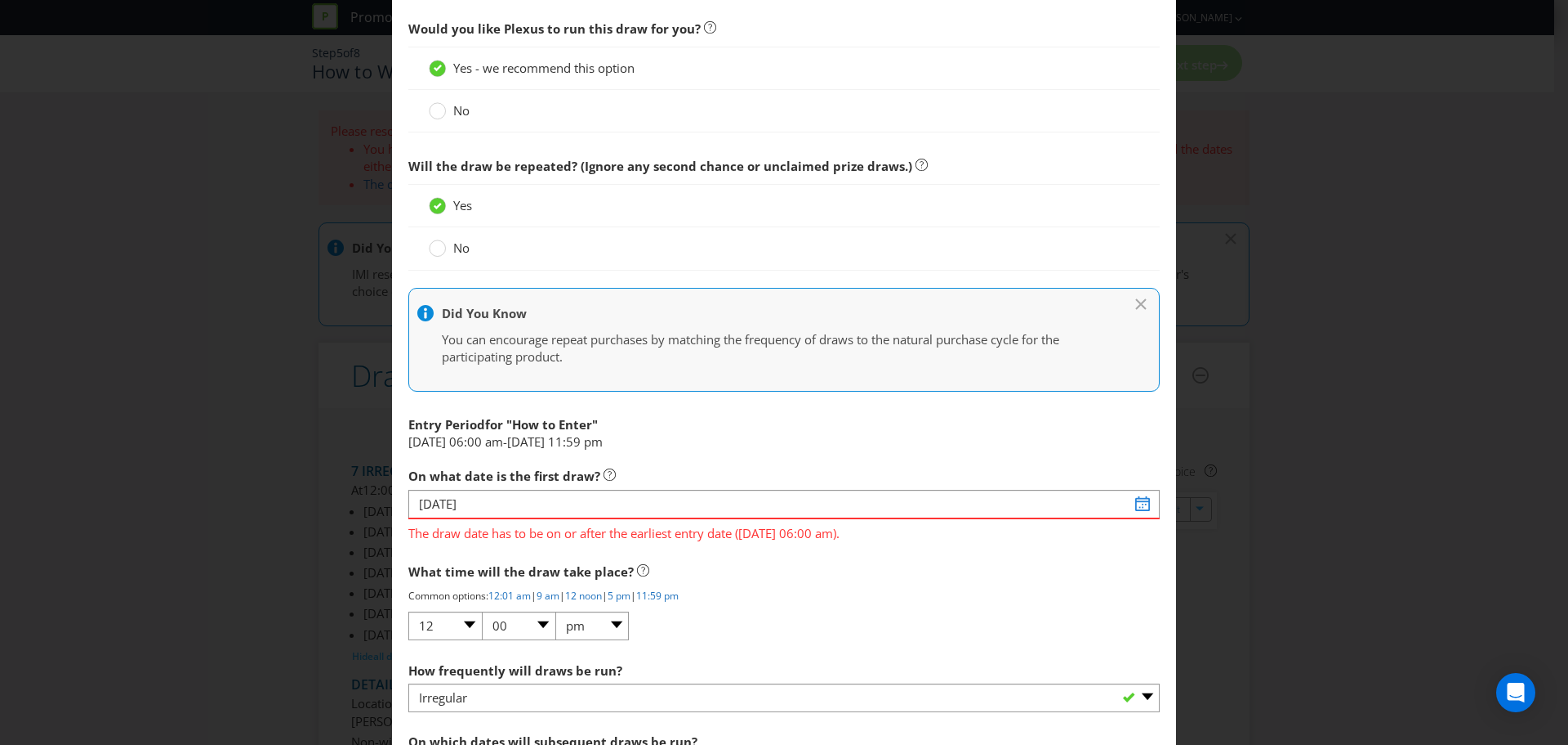
scroll to position [654, 0]
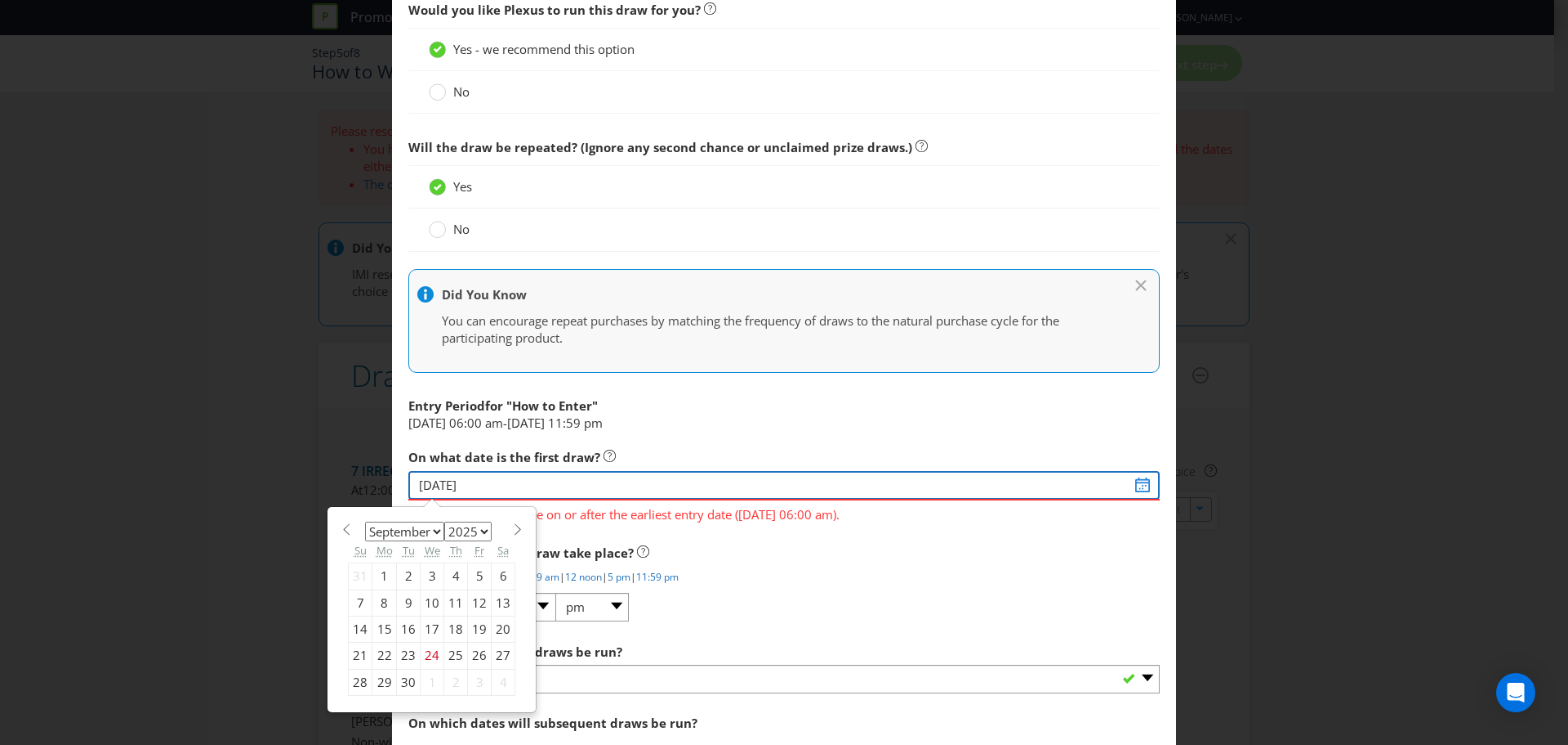
click at [472, 491] on input "27/01/22" at bounding box center [784, 485] width 752 height 29
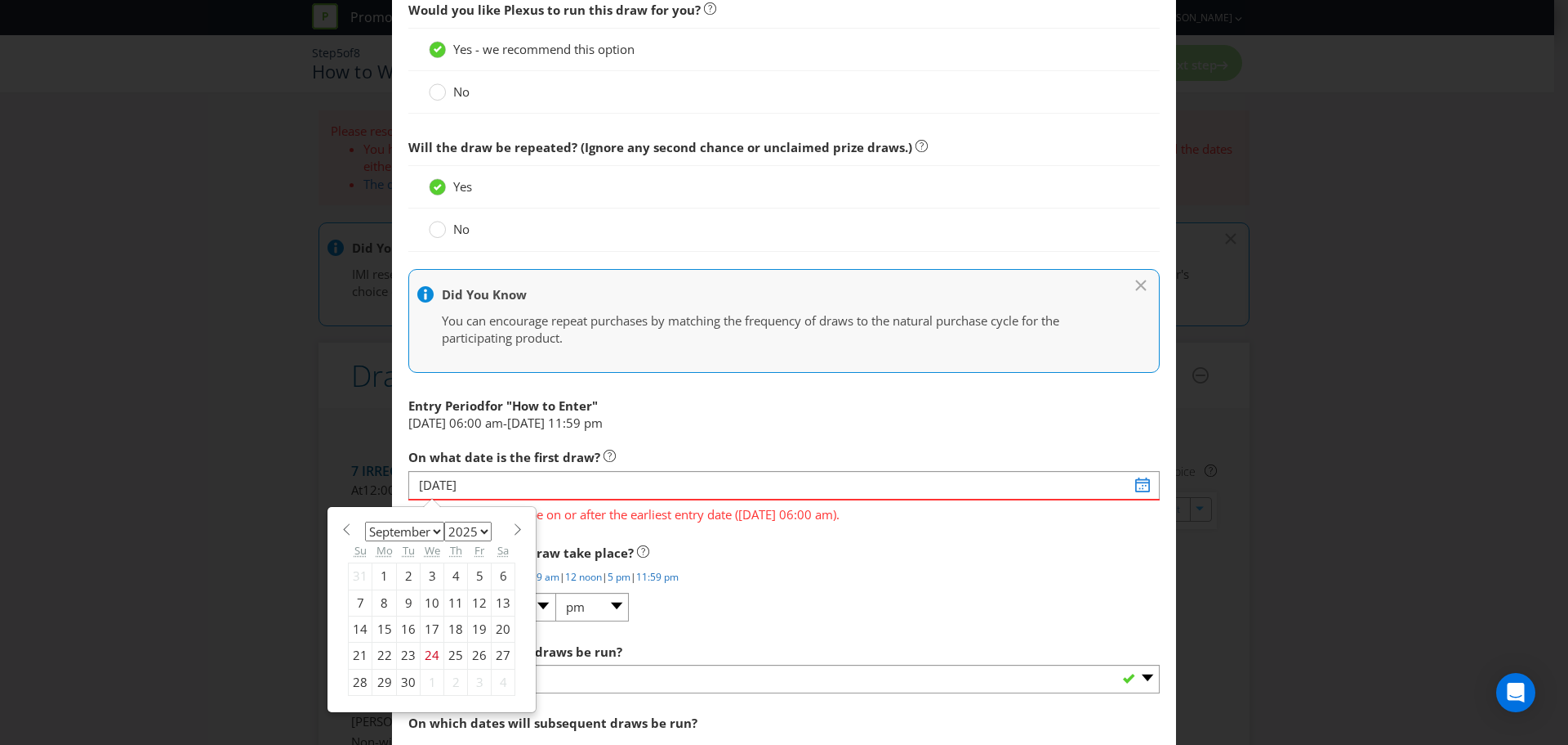
click at [436, 529] on select "January February March April May June July August September October November De…" at bounding box center [404, 531] width 79 height 19
select select "10"
click at [365, 521] on select "January February March April May June July August September October November De…" at bounding box center [404, 531] width 79 height 19
click at [497, 571] on div "1" at bounding box center [503, 577] width 24 height 26
type input "01/11/25"
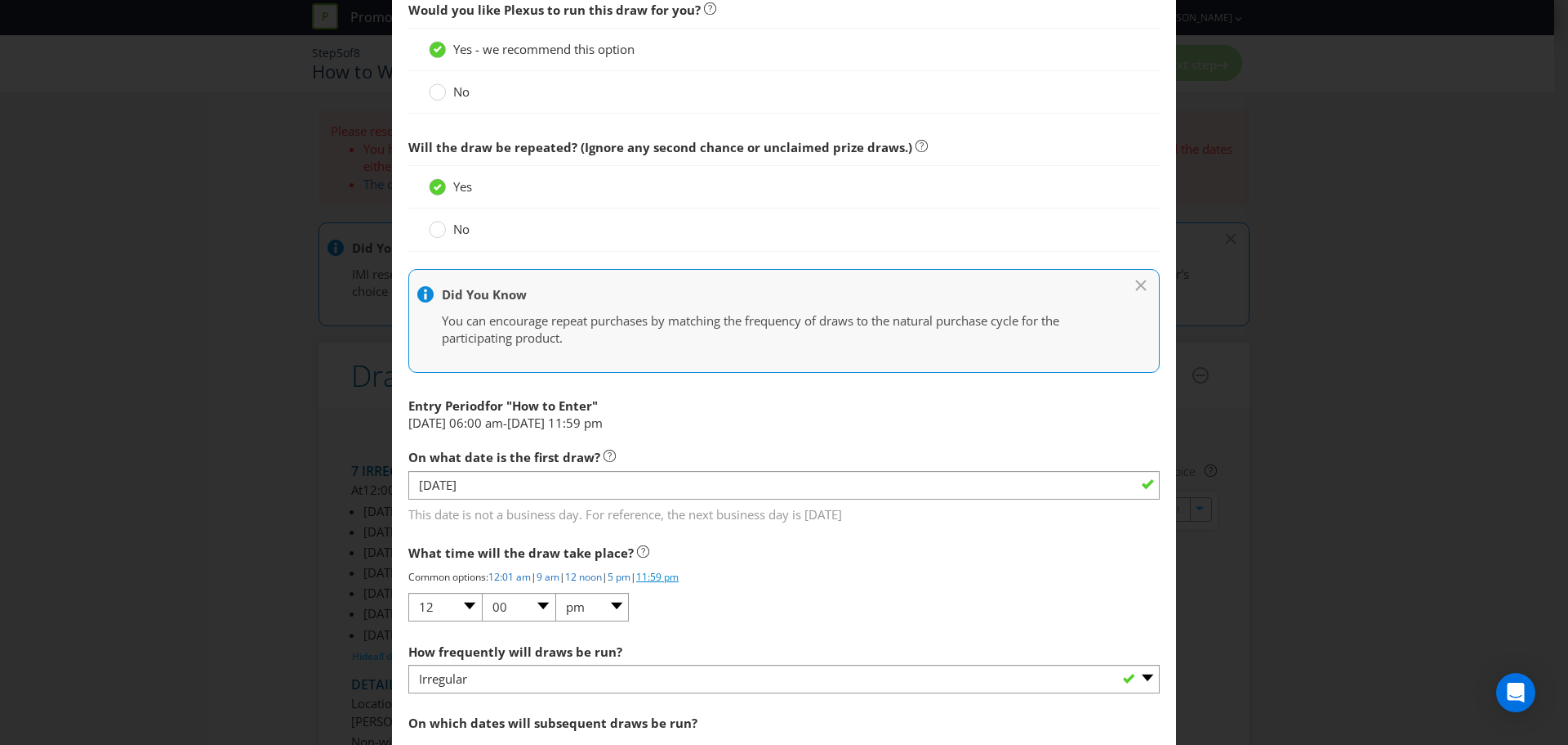
click at [678, 575] on link "11:59 pm" at bounding box center [658, 577] width 42 height 14
select select "11"
select select "59"
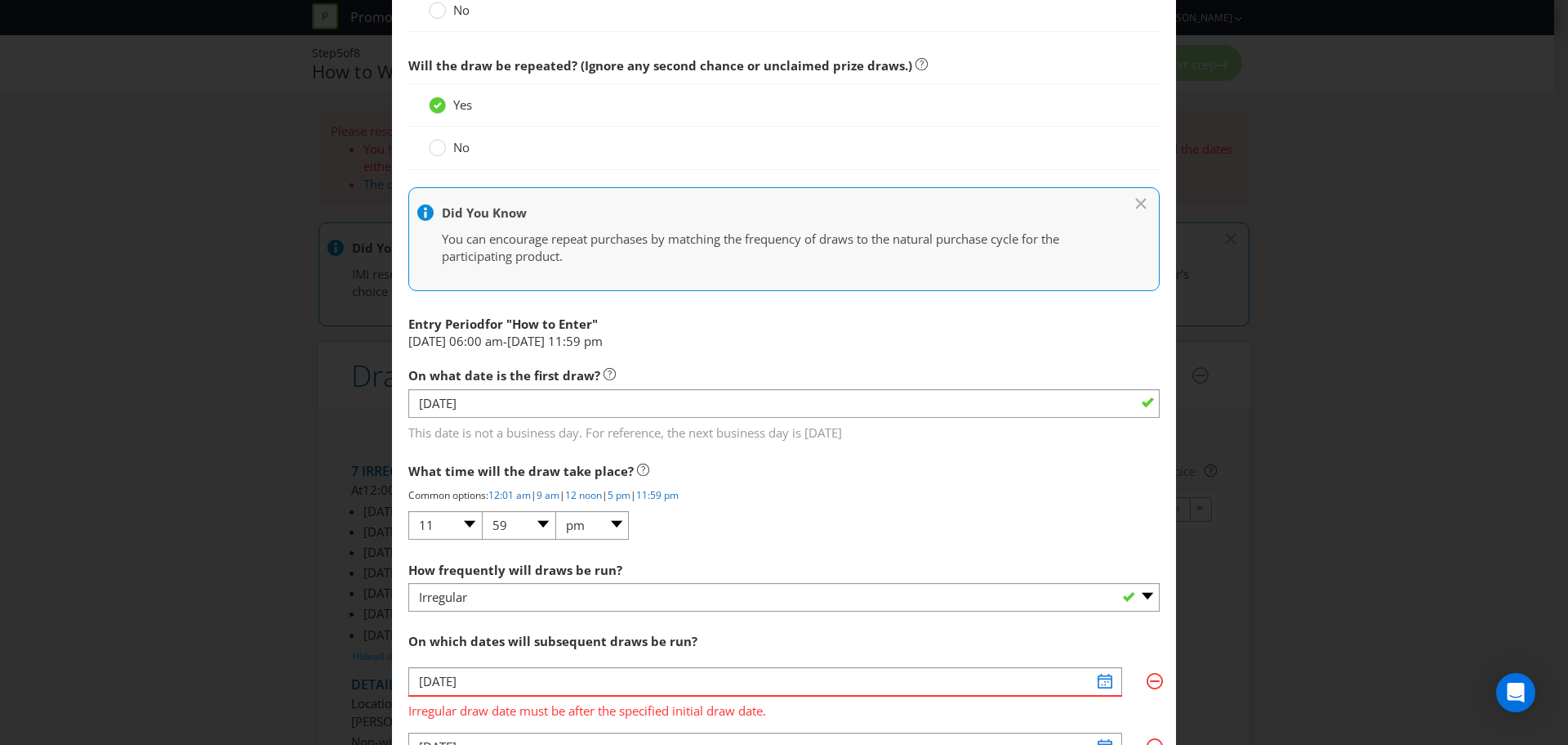
scroll to position [818, 0]
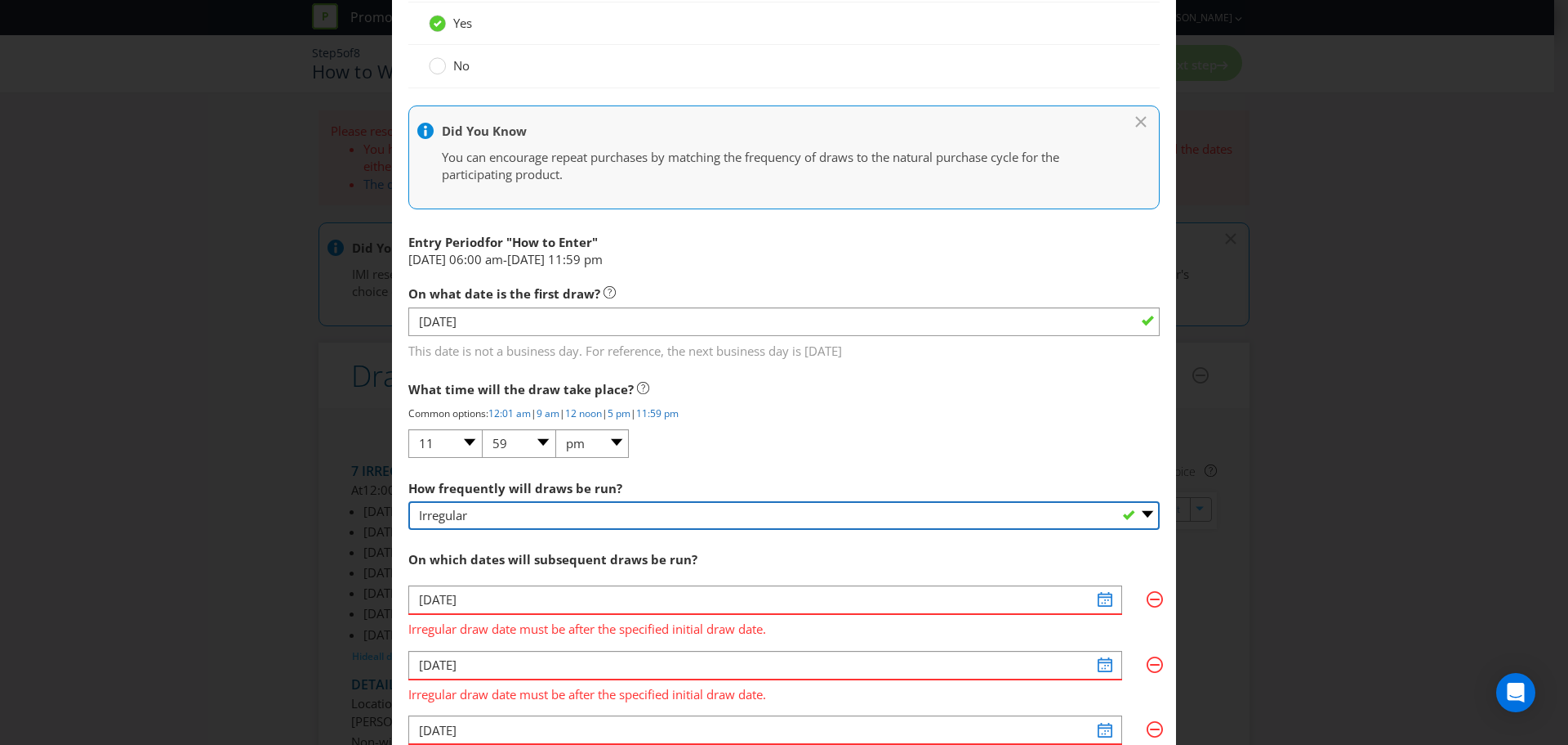
click at [543, 519] on select "-- Please select -- Hourly Daily Weekly Fortnightly Monthly Every 3 Months Irre…" at bounding box center [784, 515] width 752 height 29
select select "DAILY"
click at [409, 501] on select "-- Please select -- Hourly Daily Weekly Fortnightly Monthly Every 3 Months Irre…" at bounding box center [784, 515] width 752 height 29
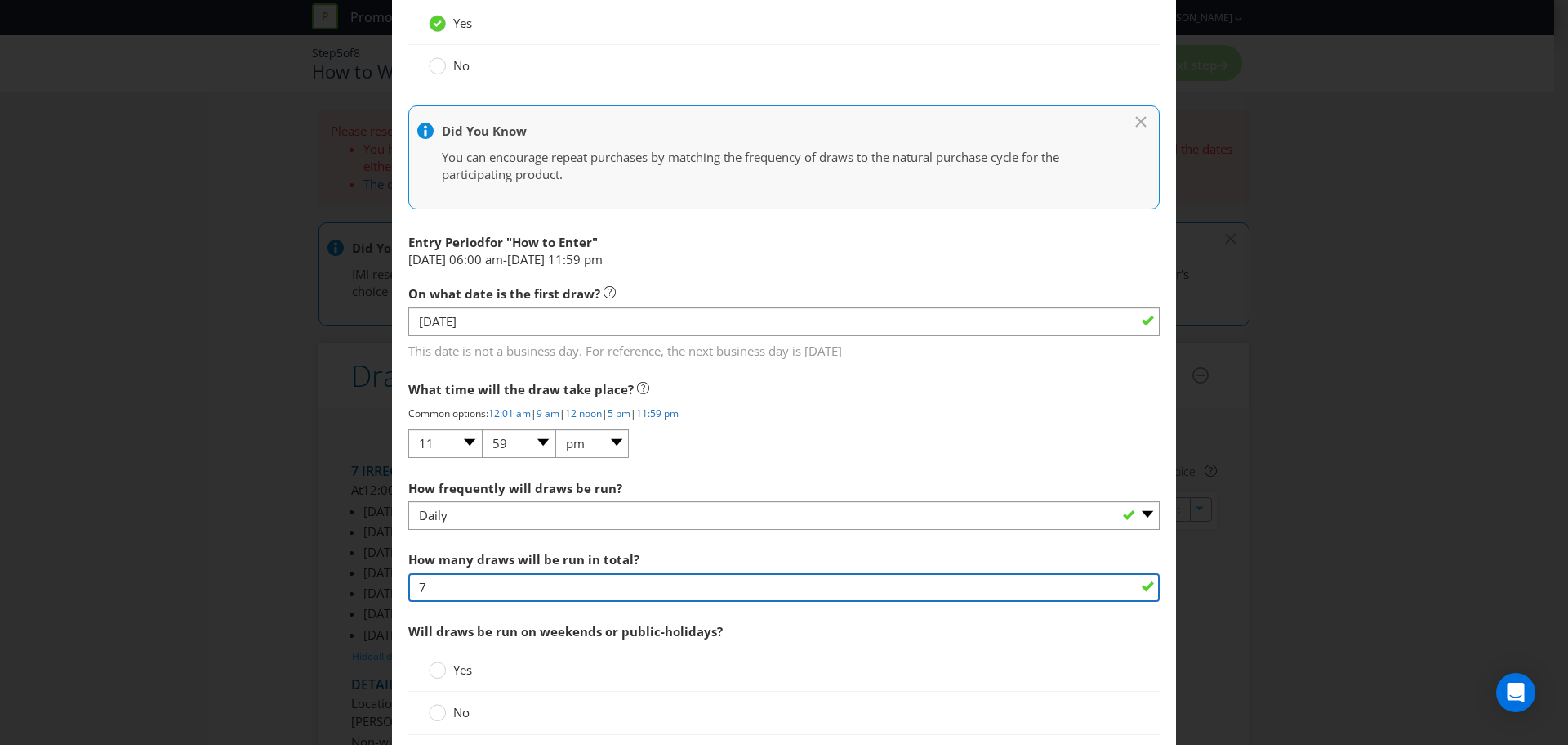
click at [447, 583] on input "7" at bounding box center [784, 587] width 752 height 29
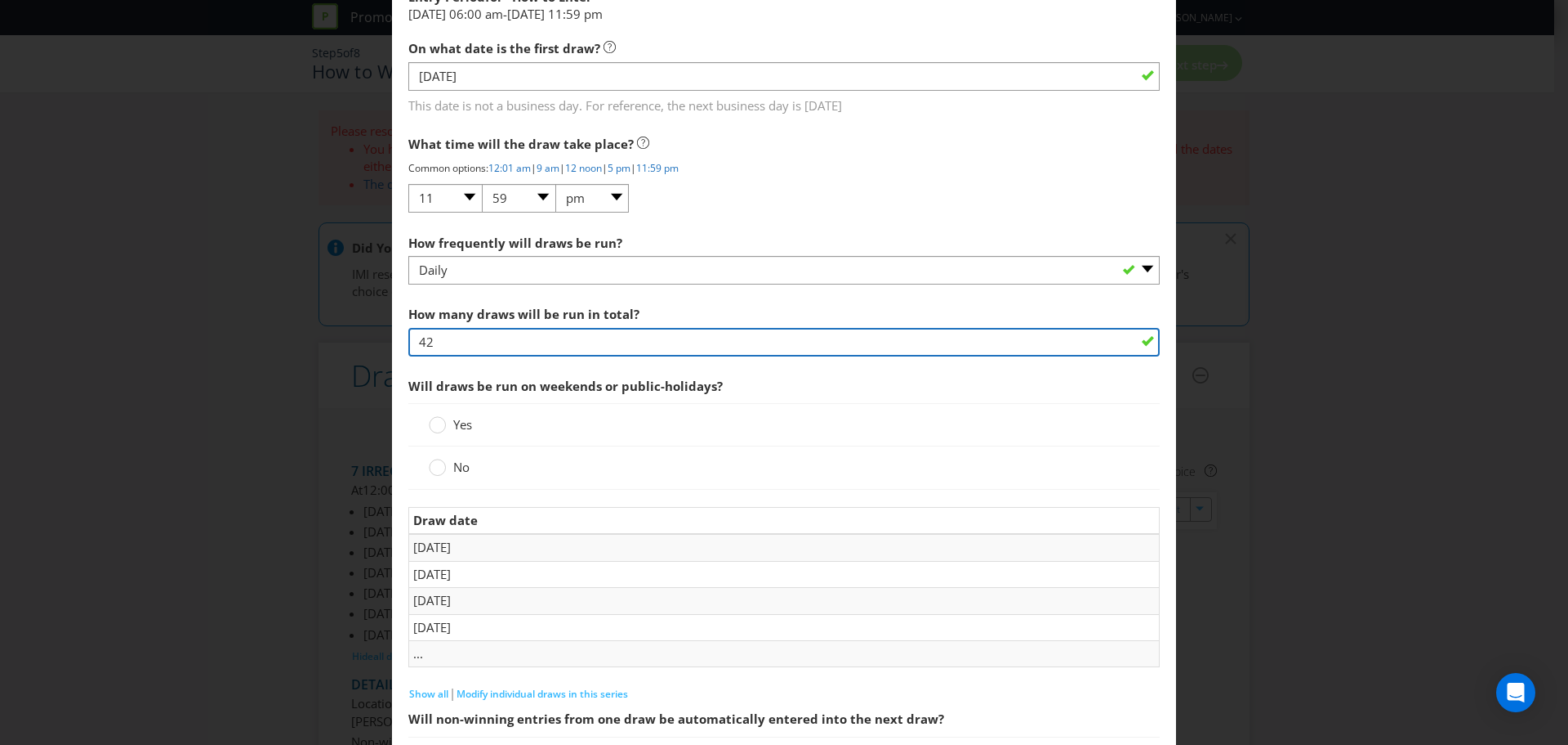
scroll to position [1144, 0]
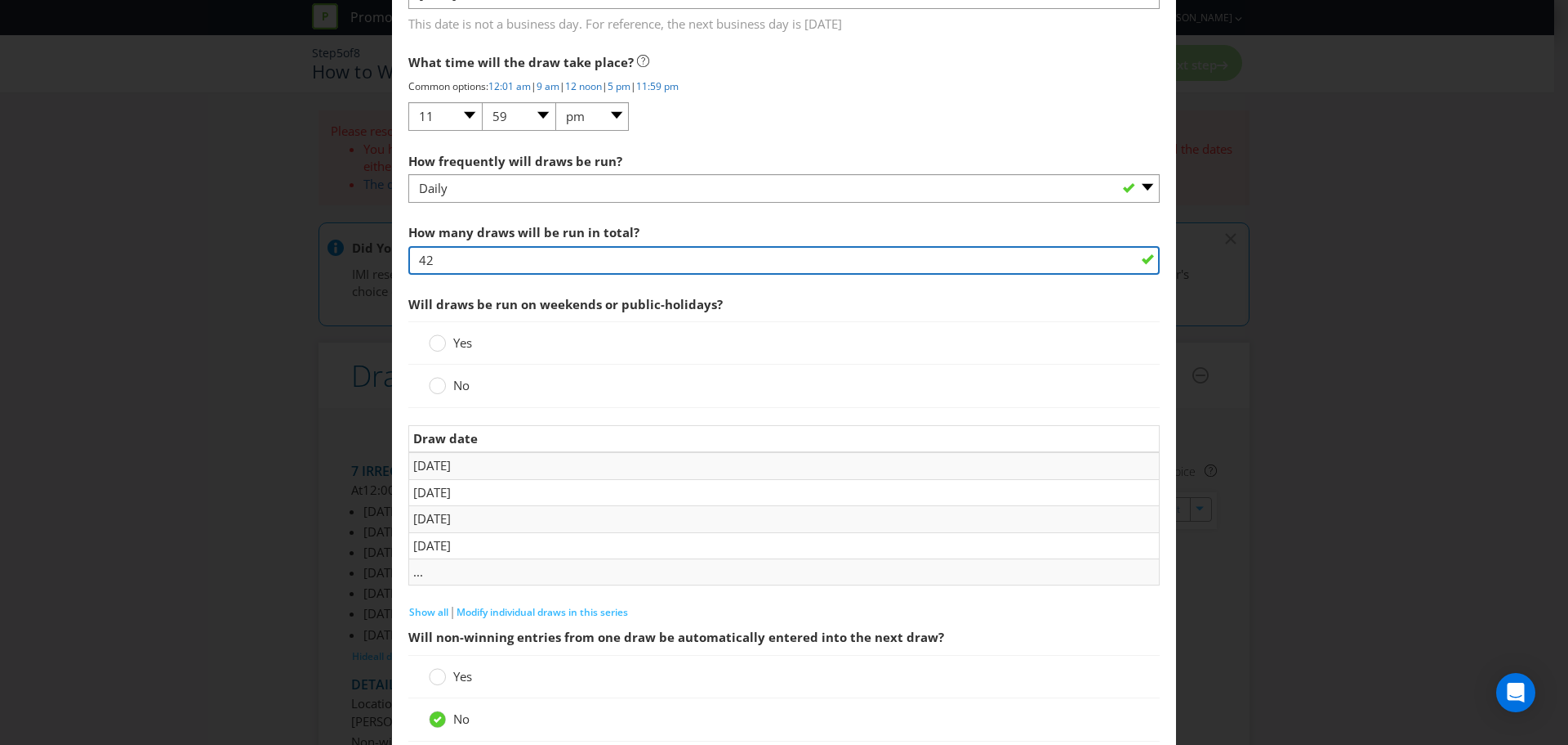
type input "42"
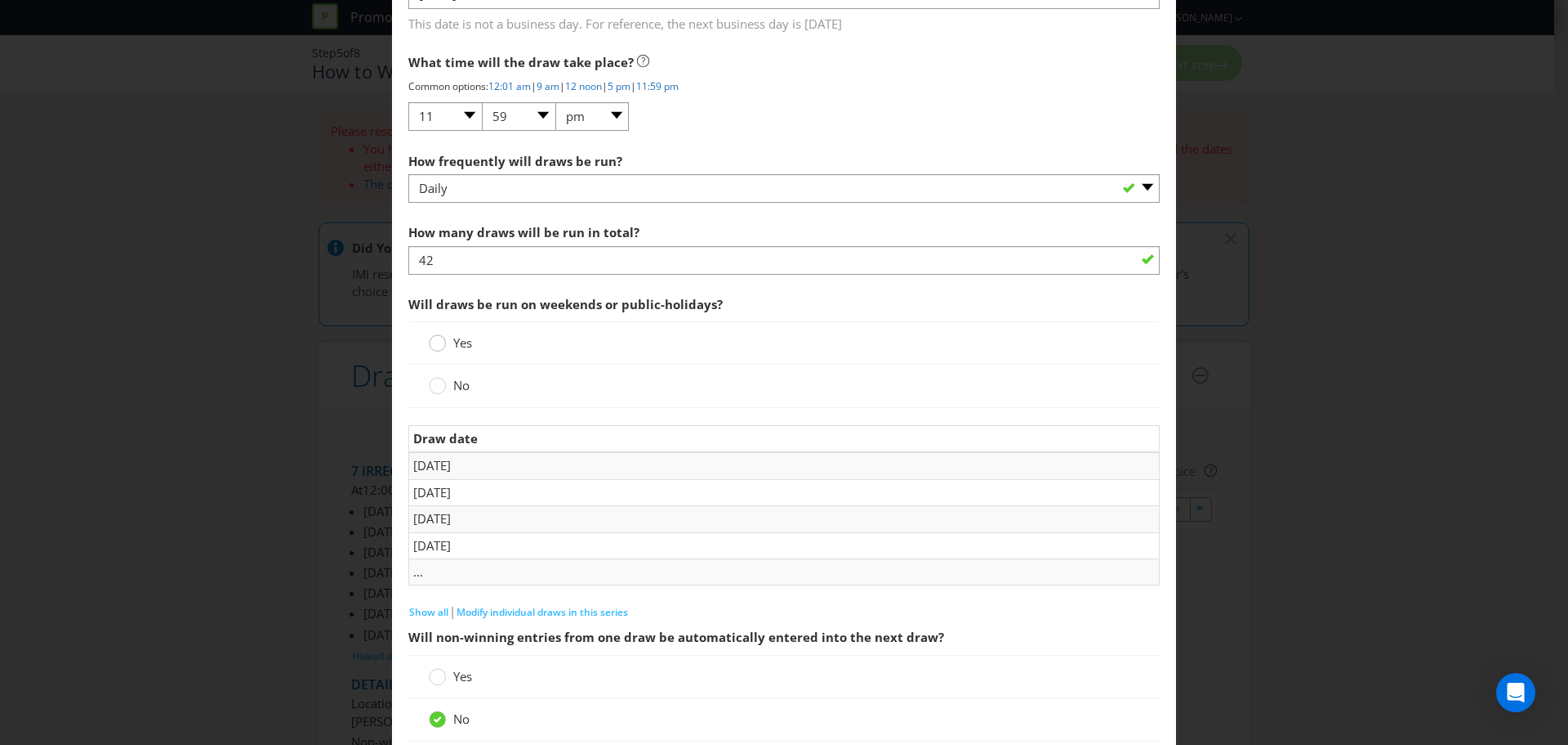
click at [430, 347] on circle at bounding box center [438, 343] width 17 height 17
click at [0, 0] on input "Yes" at bounding box center [0, 0] width 0 height 0
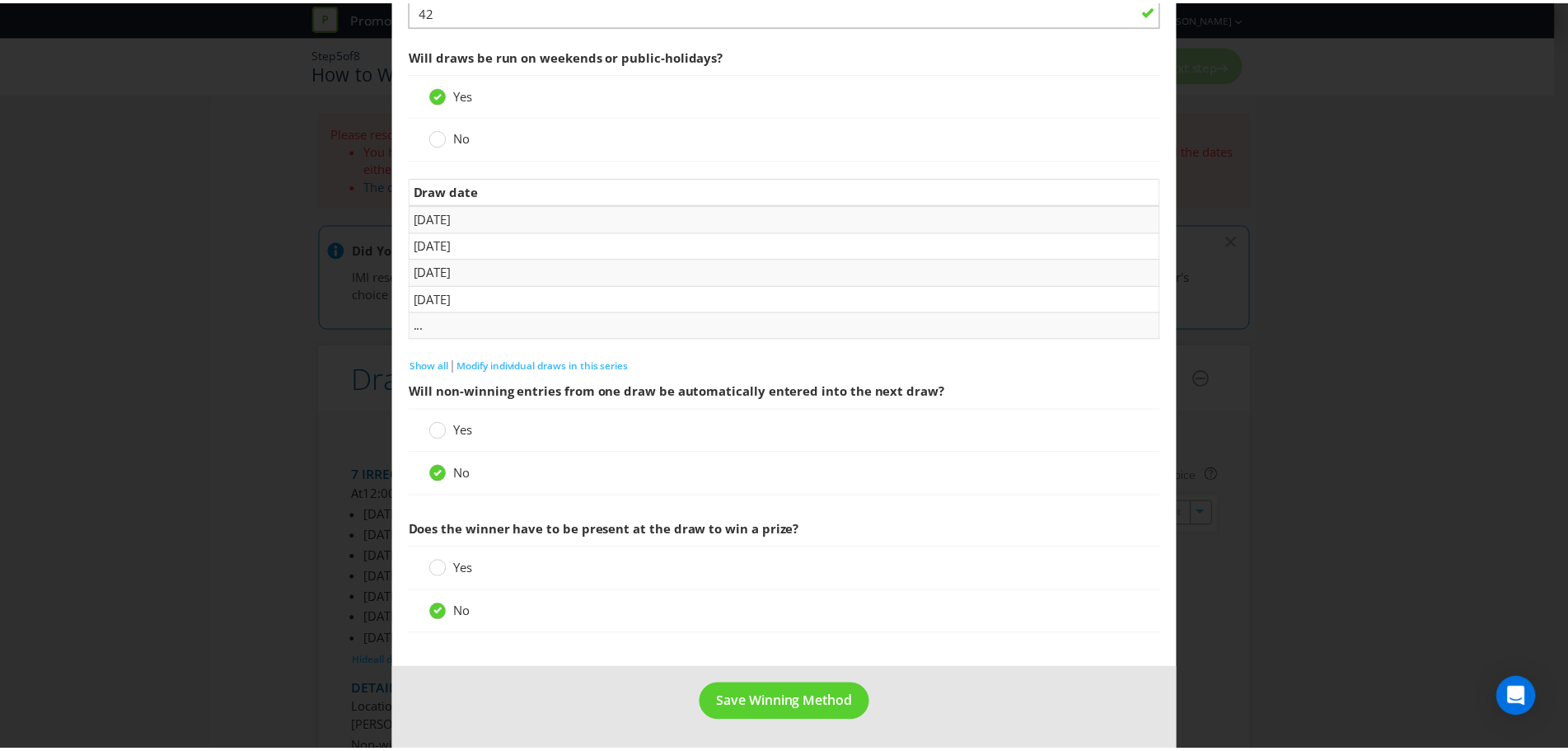
scroll to position [1406, 0]
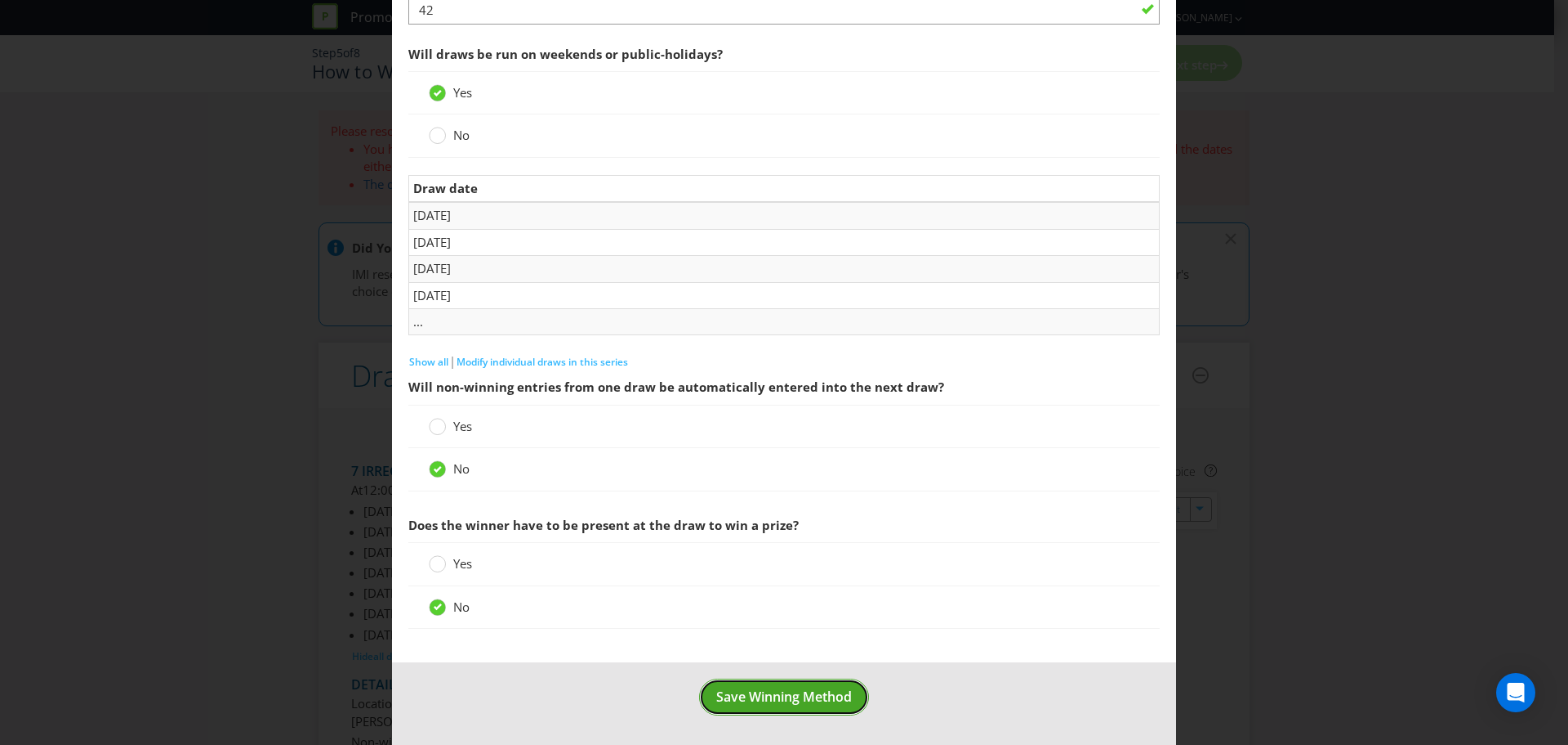
click at [759, 689] on span "Save Winning Method" at bounding box center [784, 696] width 136 height 18
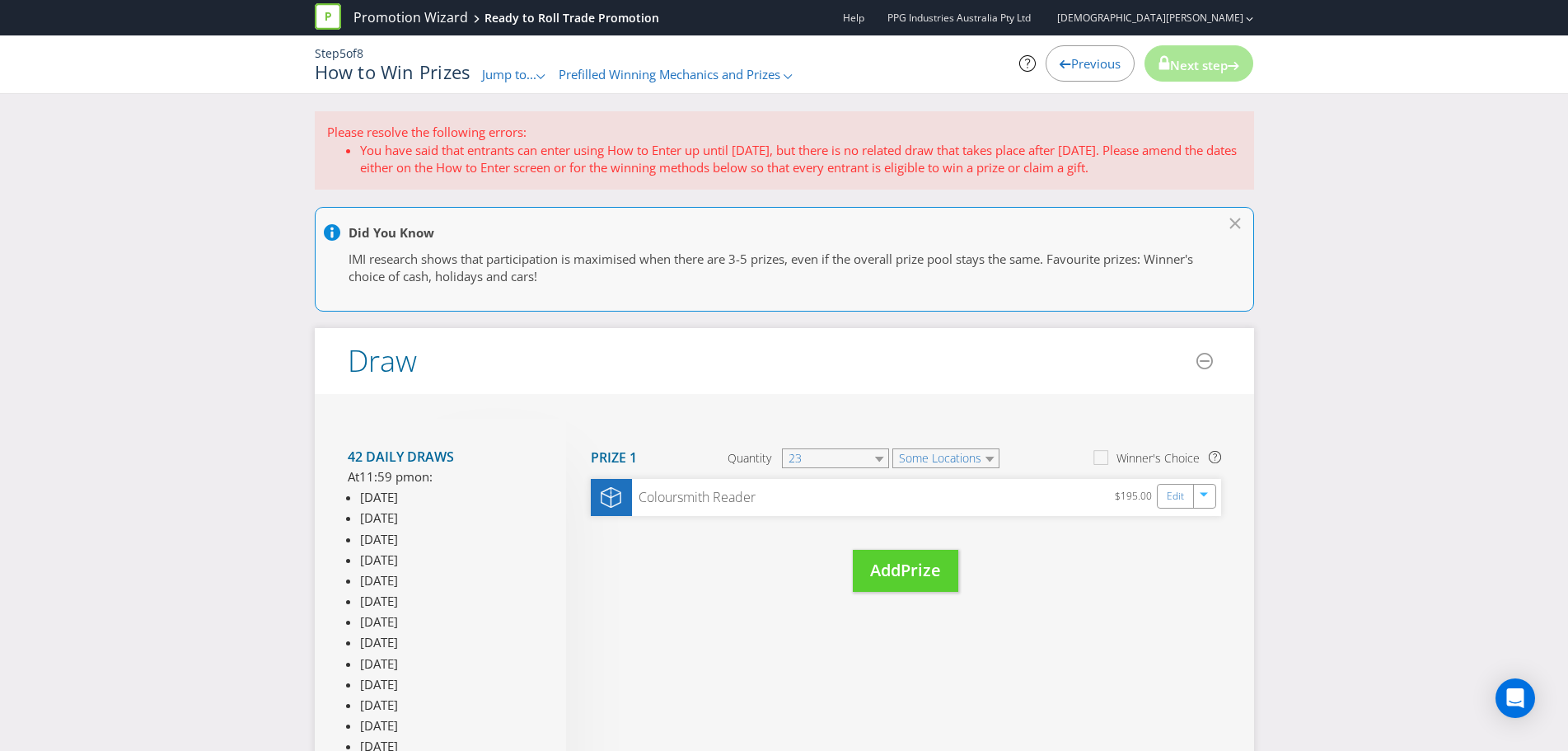
click at [449, 165] on li "You have said that entrants can enter using How to Enter up until 14/12/25, but…" at bounding box center [800, 159] width 882 height 35
click at [631, 152] on li "You have said that entrants can enter using How to Enter up until 14/12/25, but…" at bounding box center [800, 159] width 882 height 35
click at [510, 75] on span "Jump to..." at bounding box center [509, 74] width 54 height 17
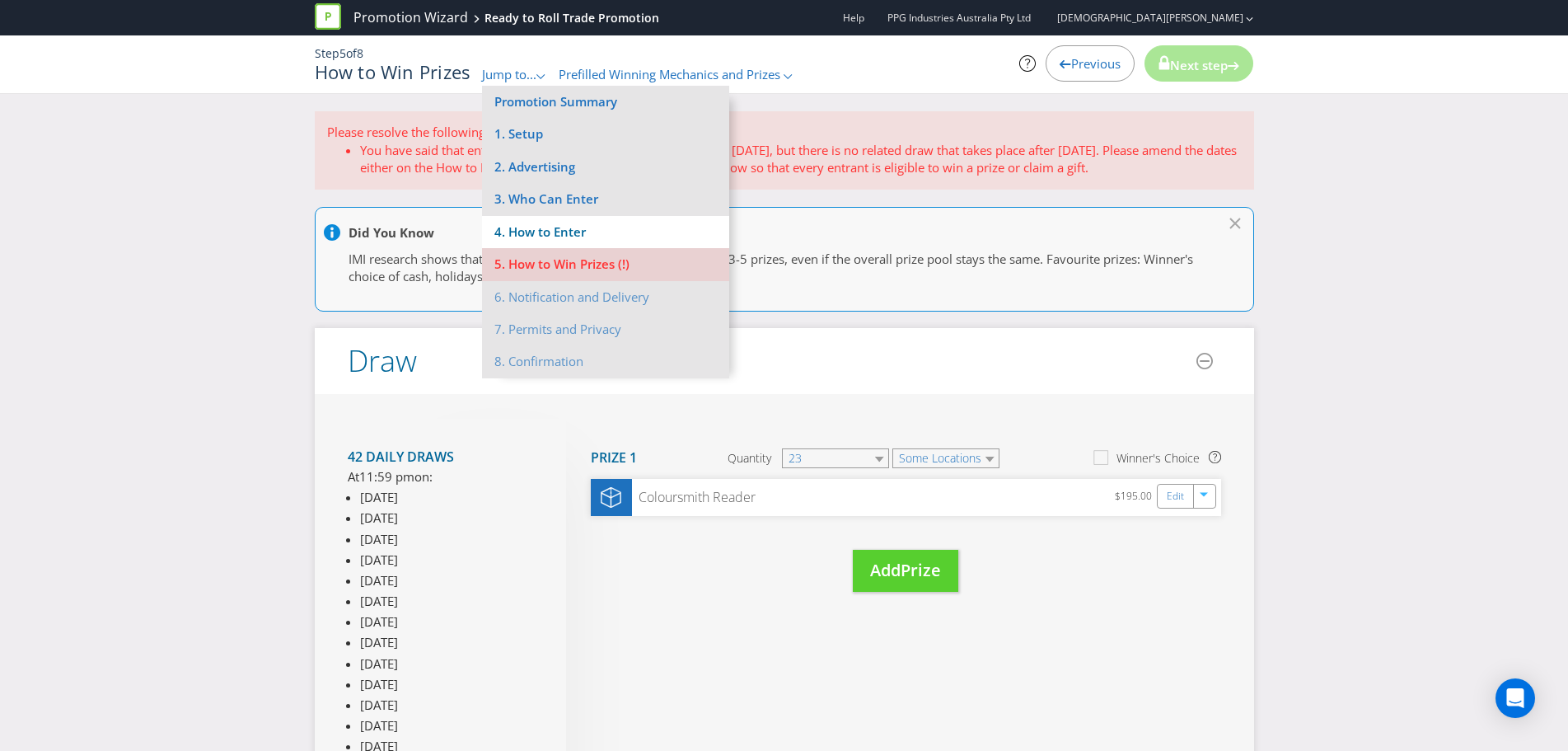
click at [519, 227] on li "4. How to Enter" at bounding box center [605, 232] width 247 height 32
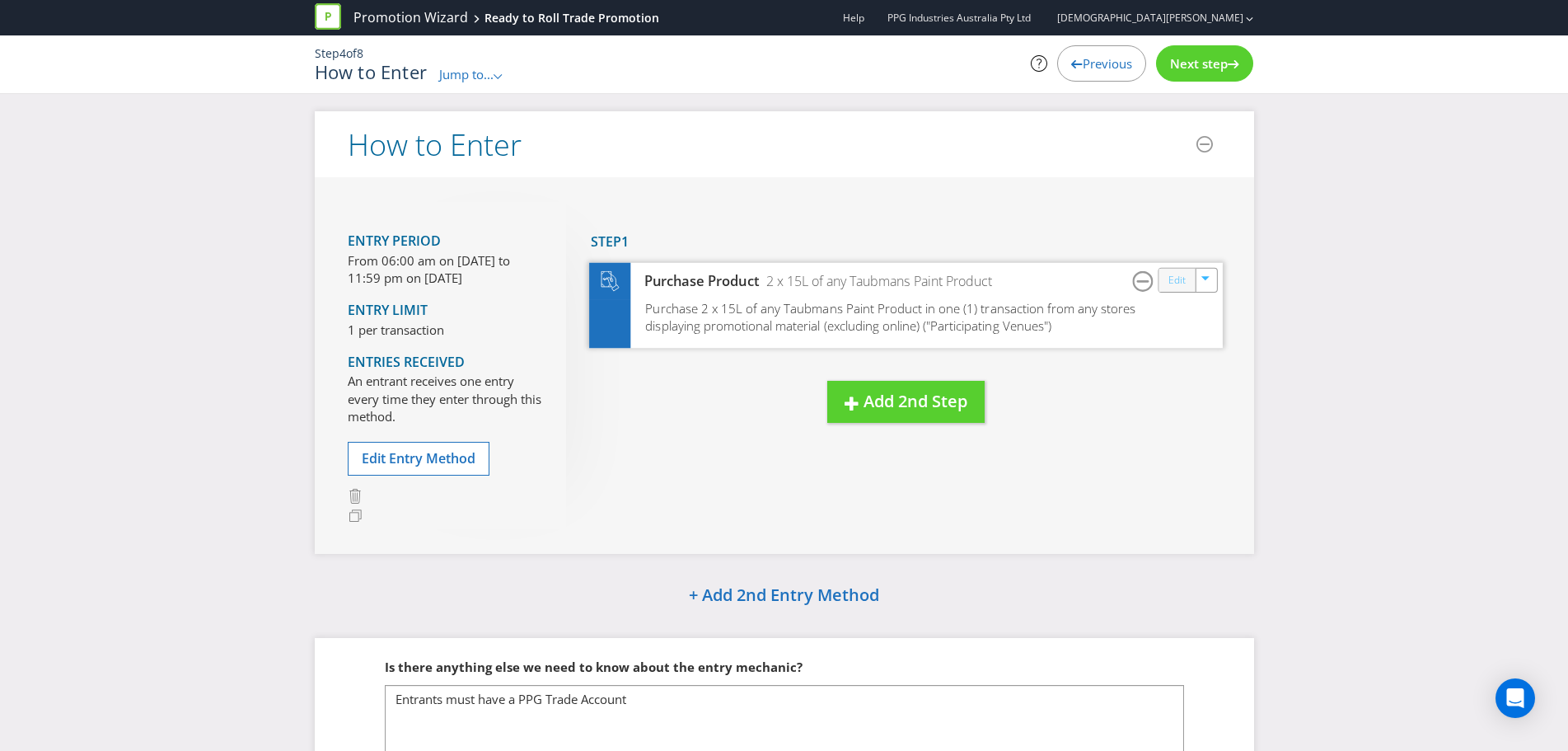
click at [1178, 284] on link "Edit" at bounding box center [1176, 280] width 18 height 19
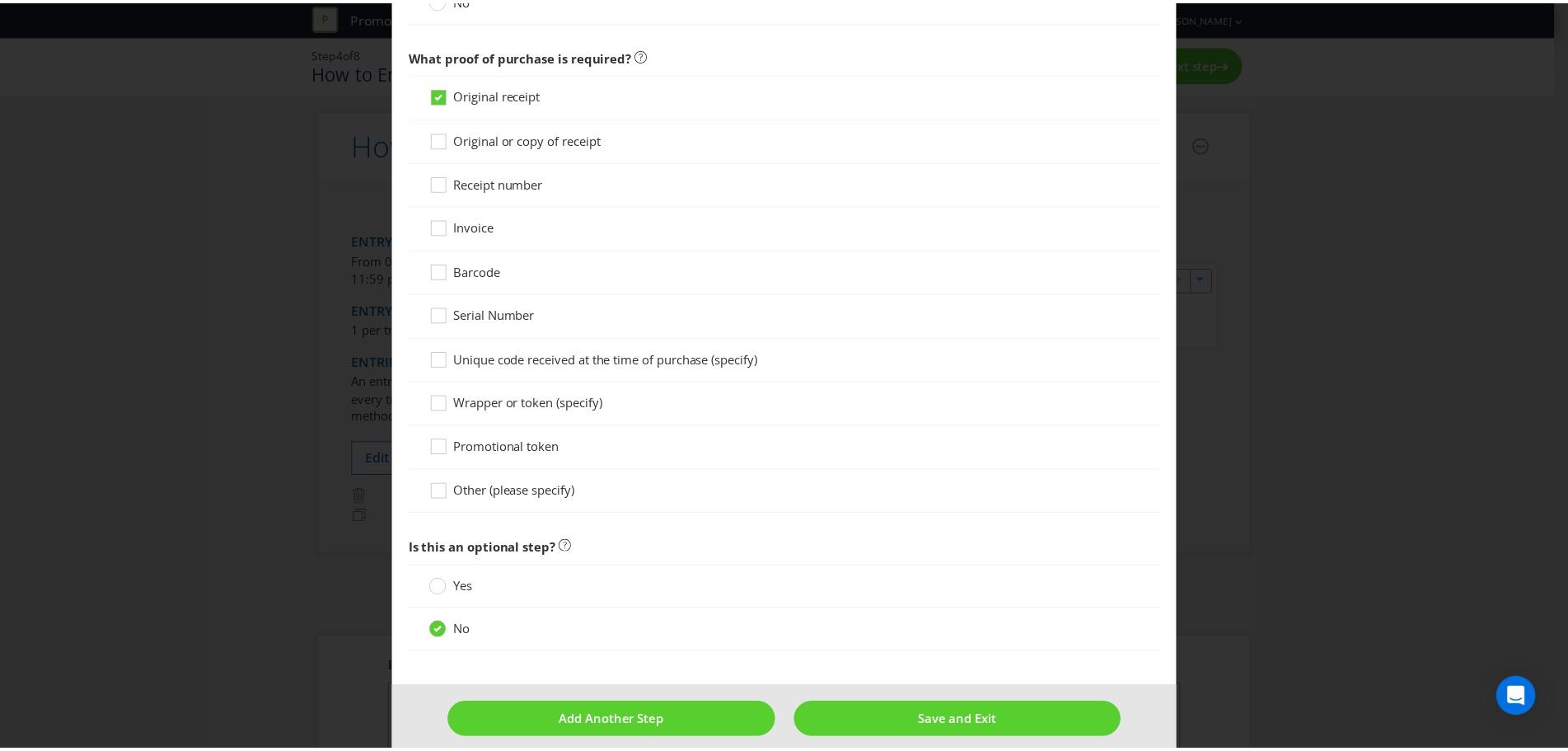
scroll to position [1175, 0]
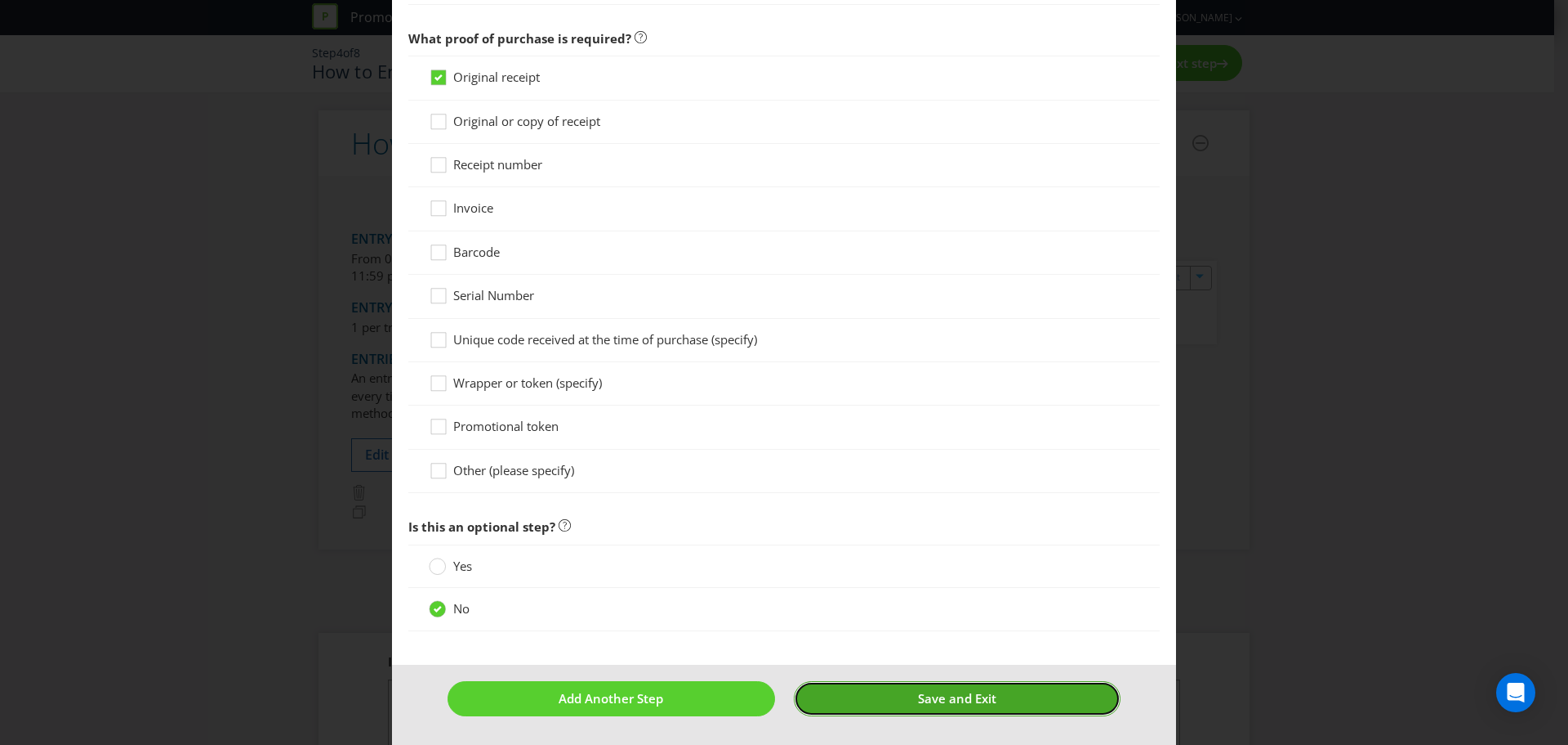
click at [881, 686] on button "Save and Exit" at bounding box center [958, 698] width 328 height 35
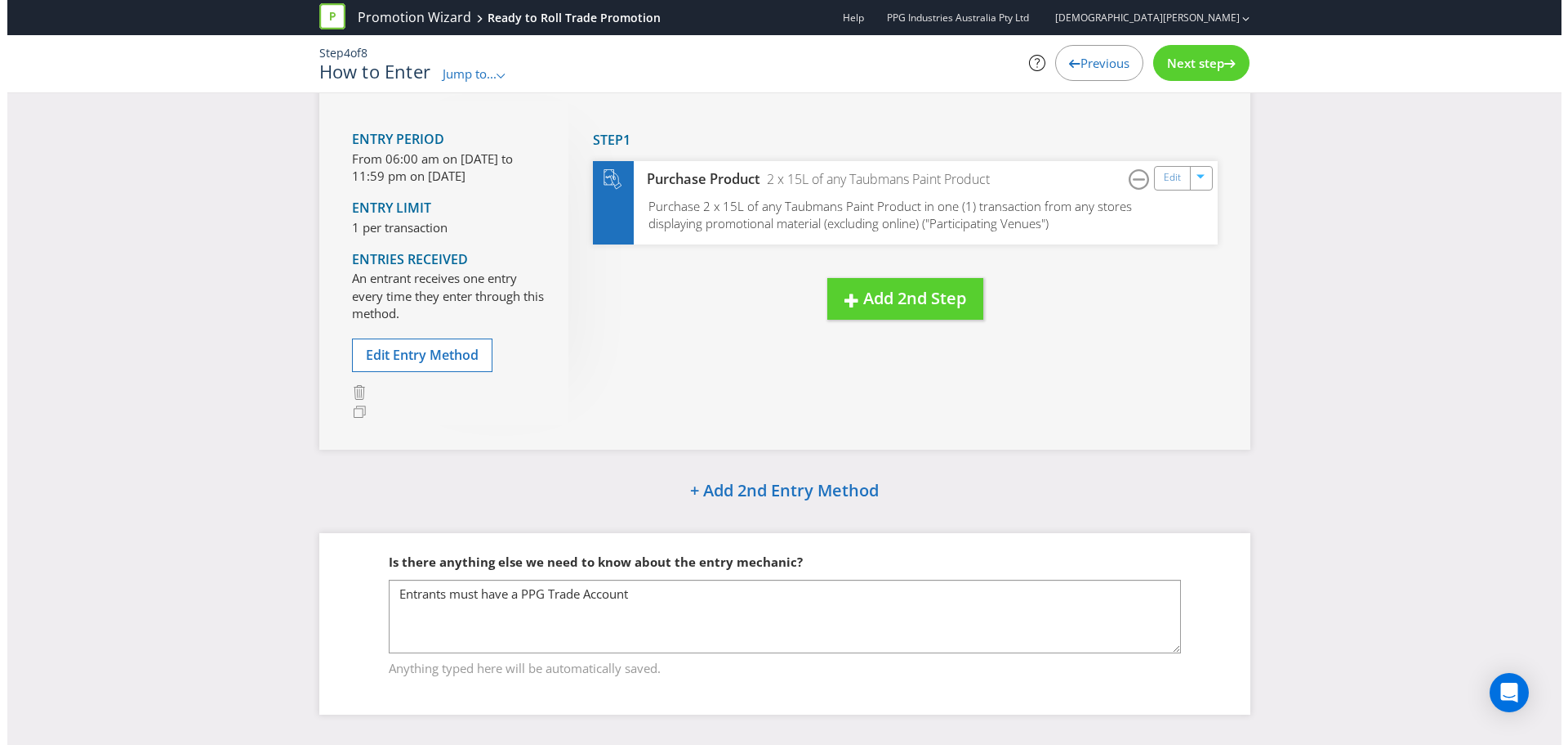
scroll to position [113, 0]
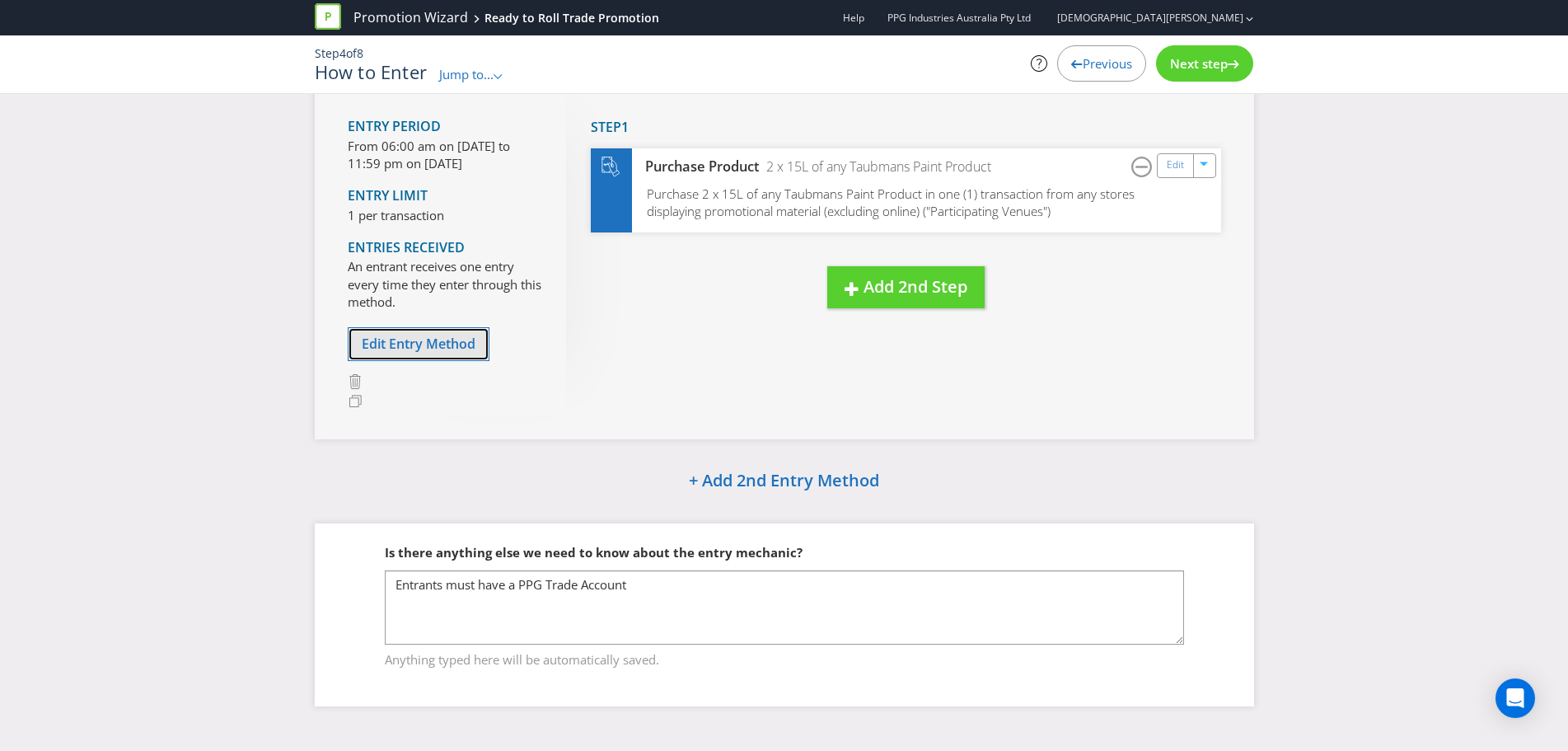
click at [421, 339] on span "Edit Entry Method" at bounding box center [418, 343] width 114 height 18
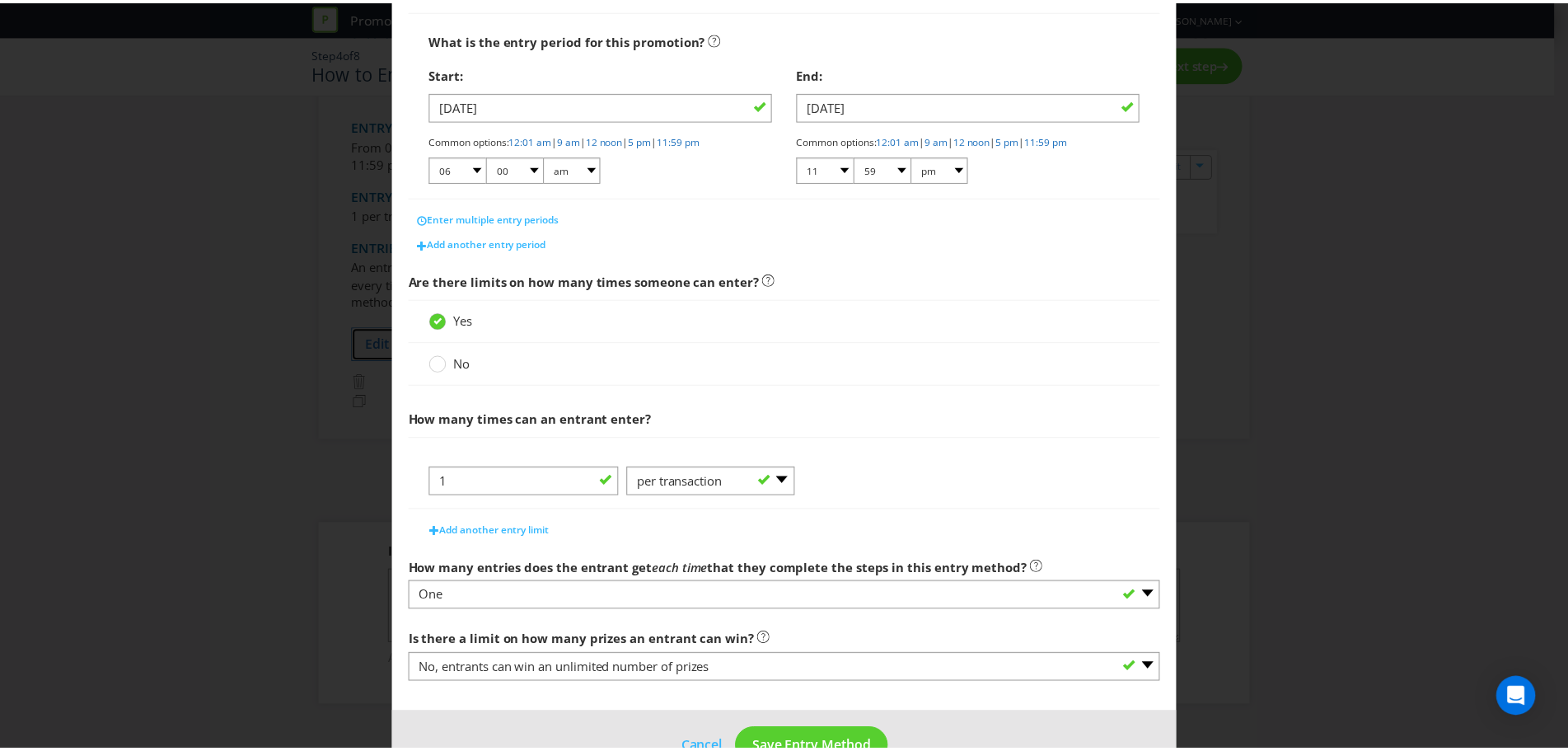
scroll to position [336, 0]
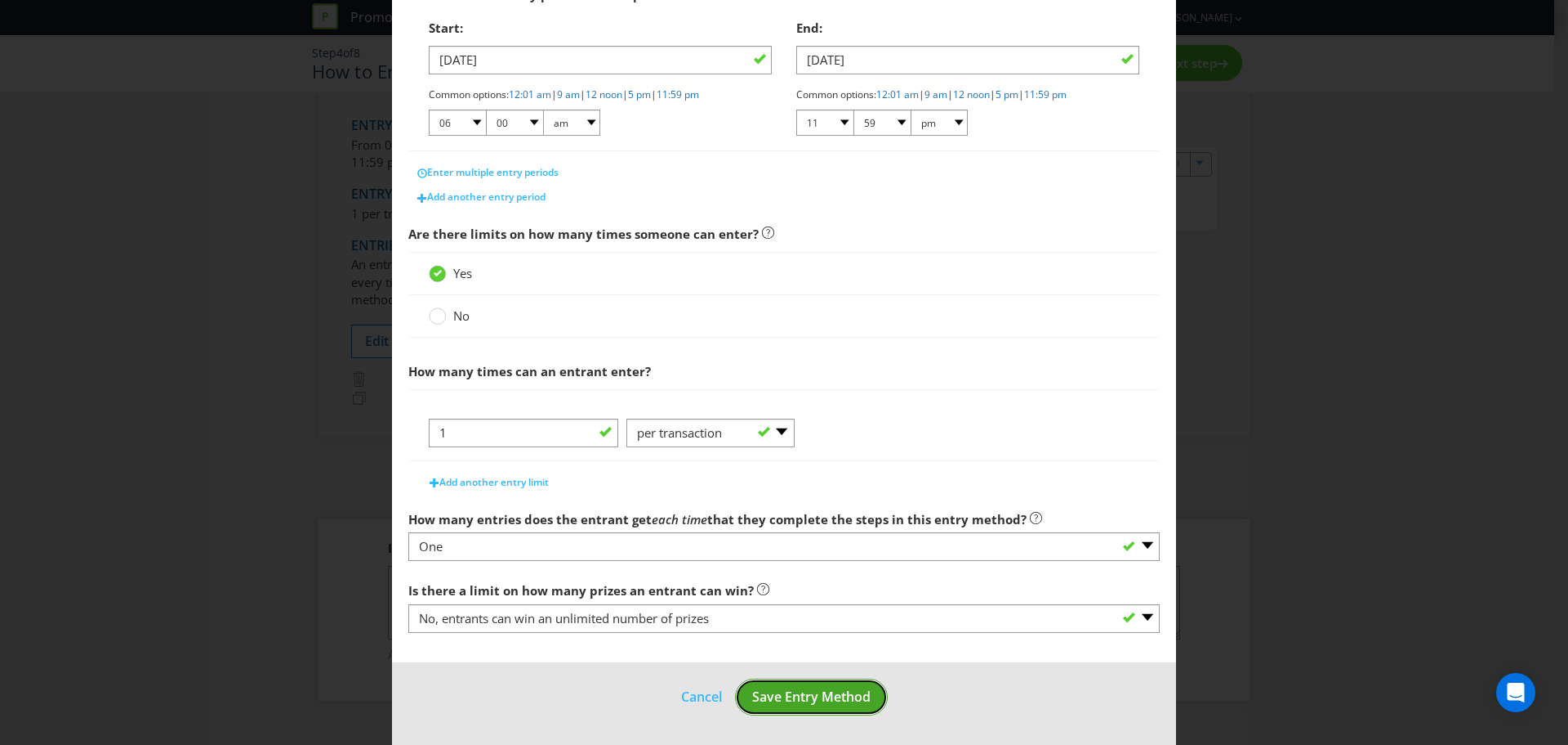
click at [807, 684] on button "Save Entry Method" at bounding box center [811, 697] width 153 height 37
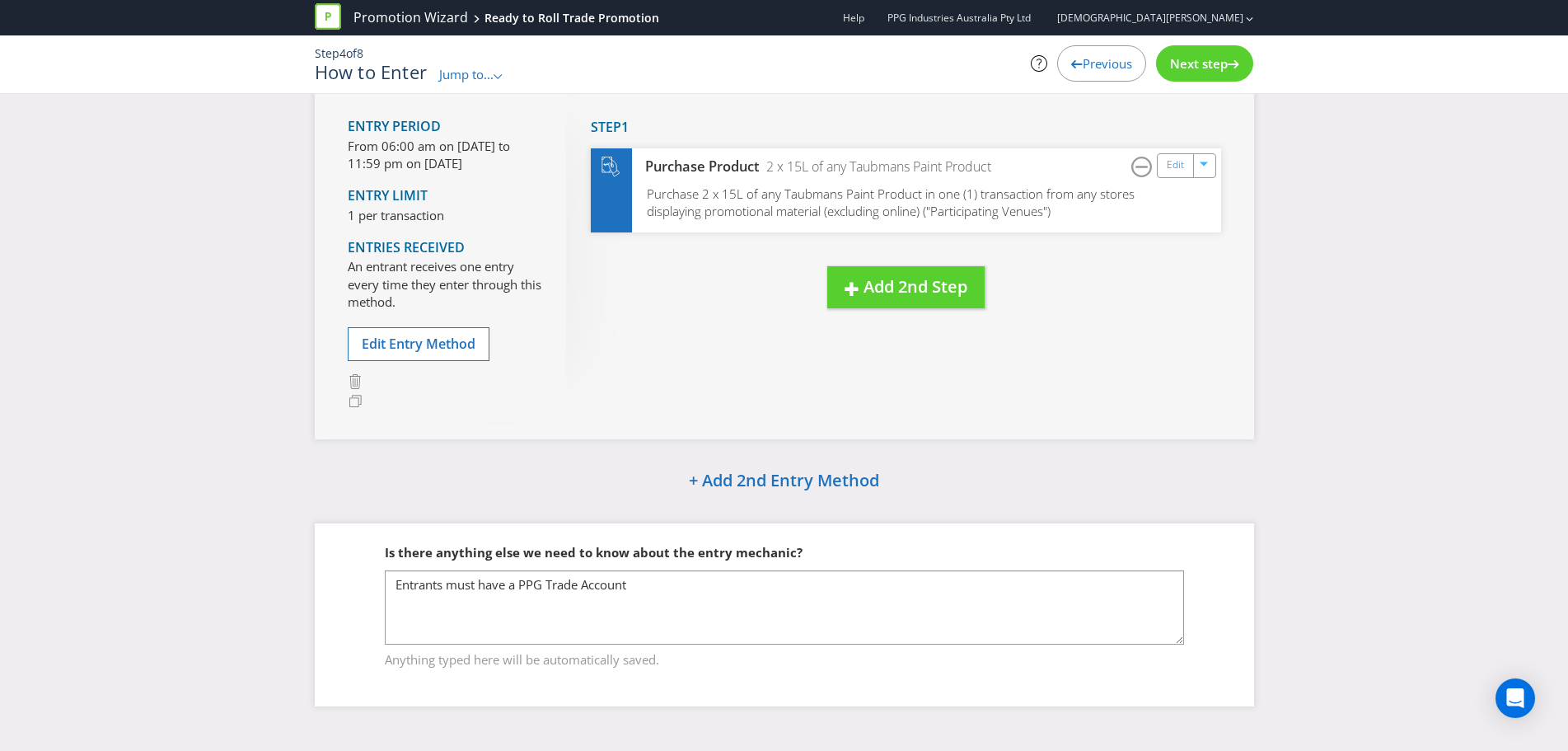
click at [455, 79] on span "Jump to..." at bounding box center [465, 74] width 54 height 17
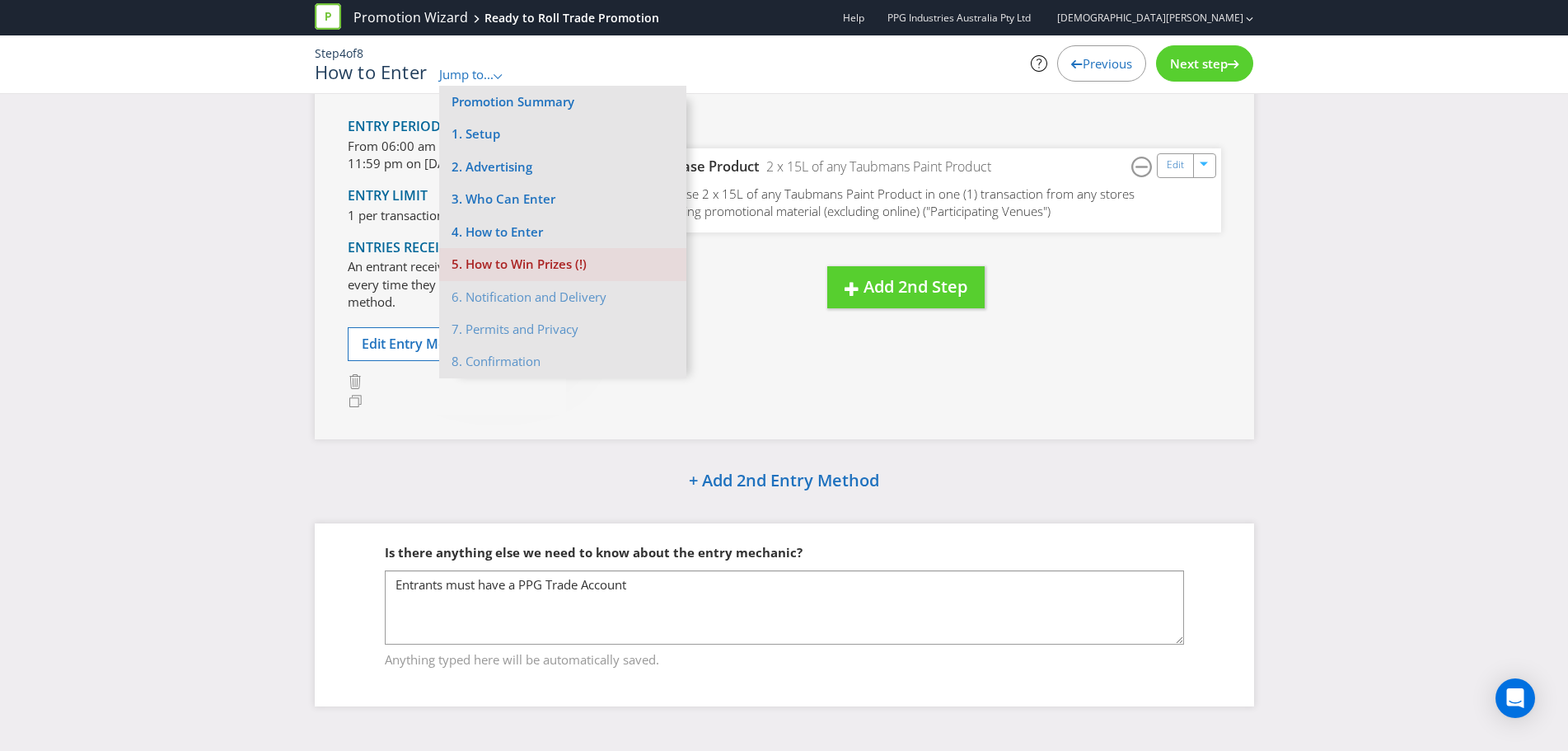
click at [493, 259] on li "5. How to Win Prizes (!)" at bounding box center [562, 264] width 247 height 32
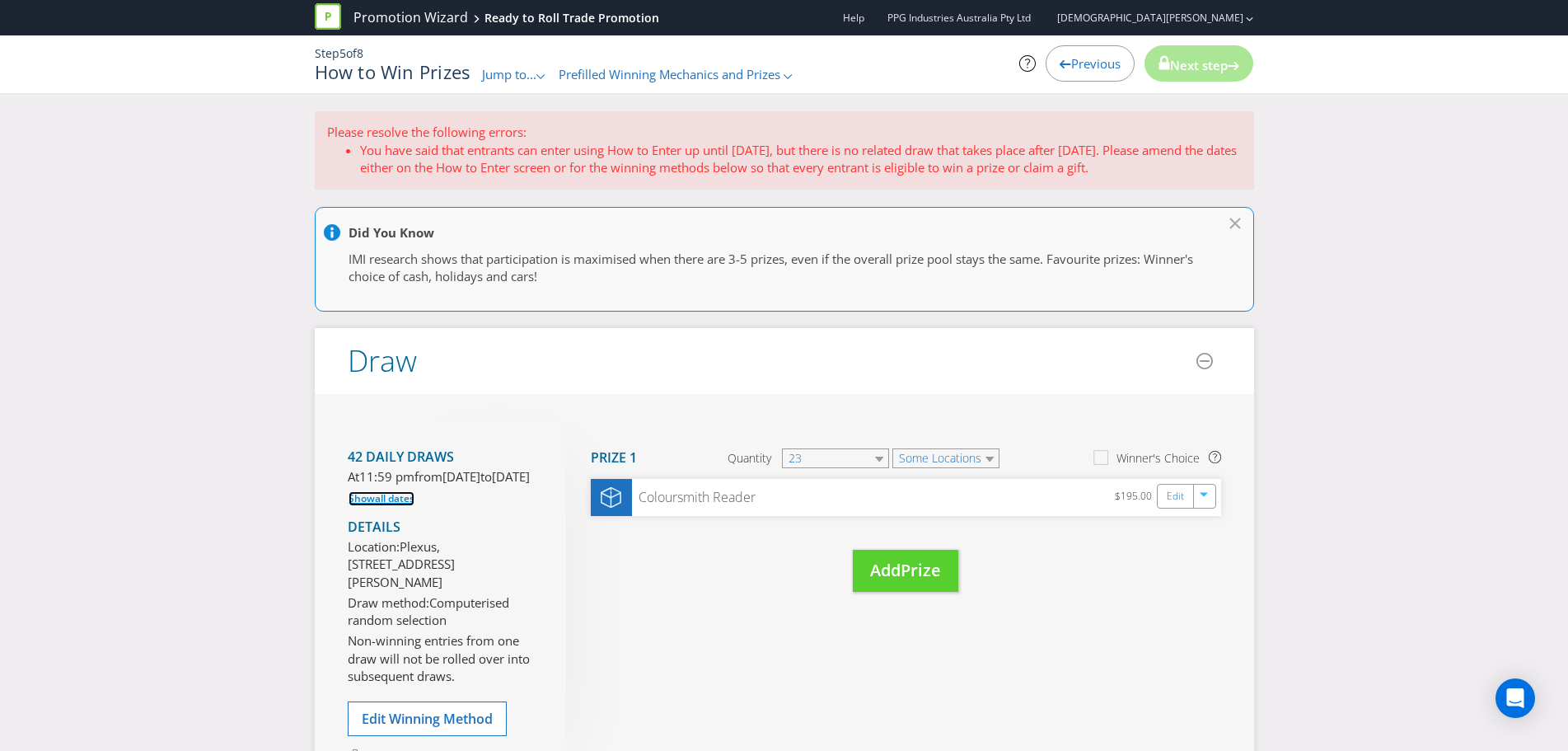
click at [376, 505] on span "all dates" at bounding box center [394, 498] width 40 height 14
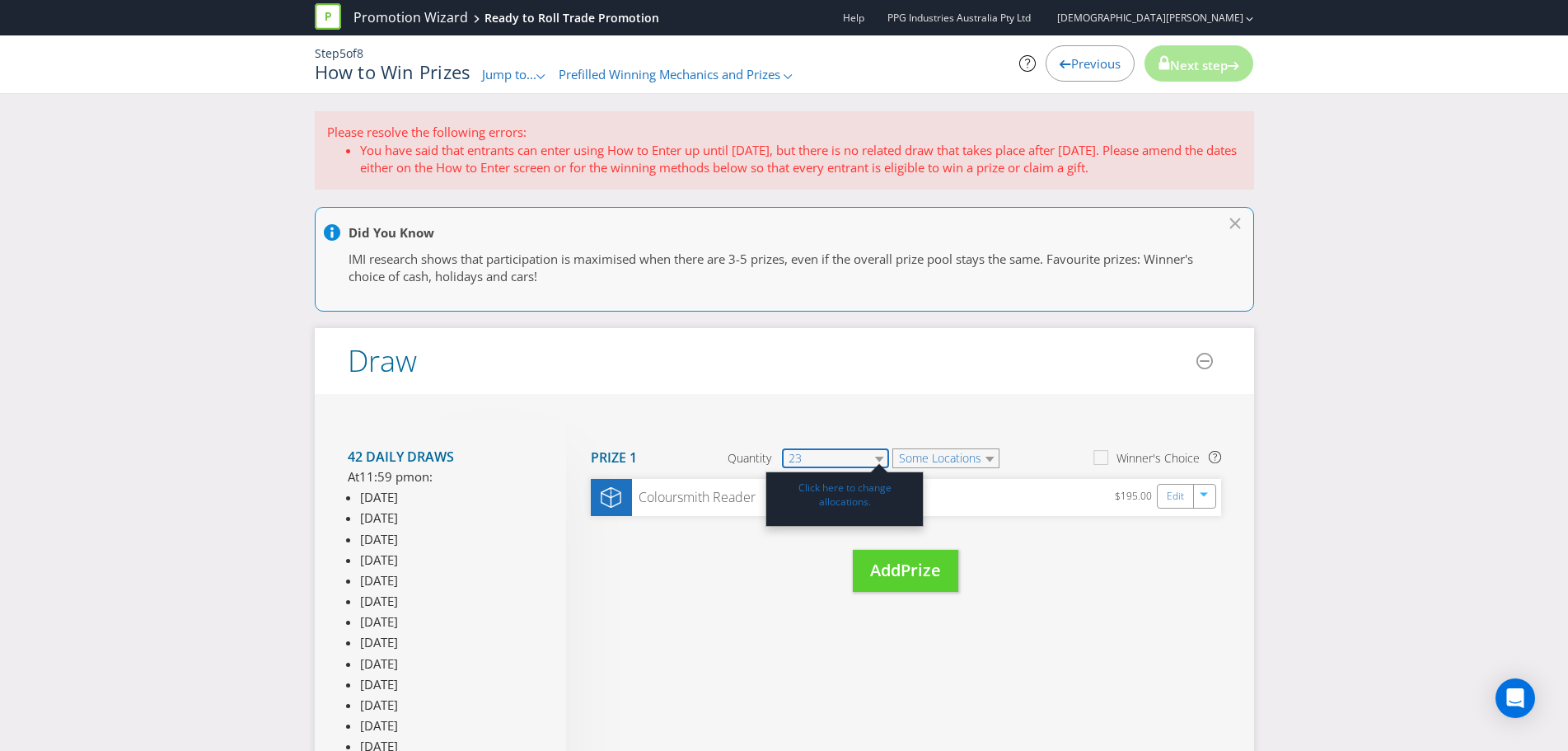
click at [875, 458] on select "23" at bounding box center [835, 458] width 107 height 19
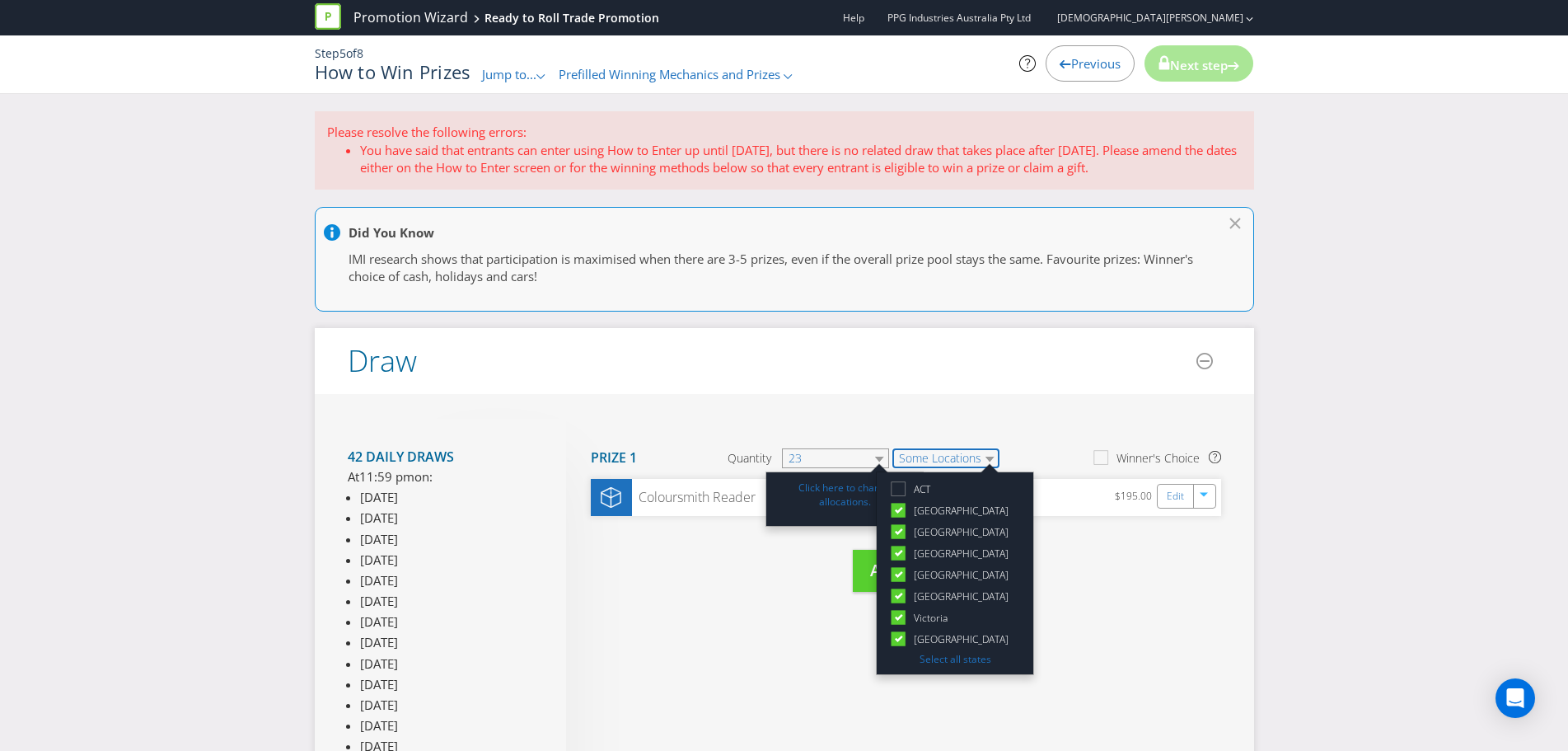
click at [931, 459] on select "Some Locations" at bounding box center [945, 458] width 107 height 19
click at [956, 459] on select "Some Locations" at bounding box center [945, 458] width 107 height 19
click at [1182, 501] on link "Edit" at bounding box center [1176, 496] width 18 height 19
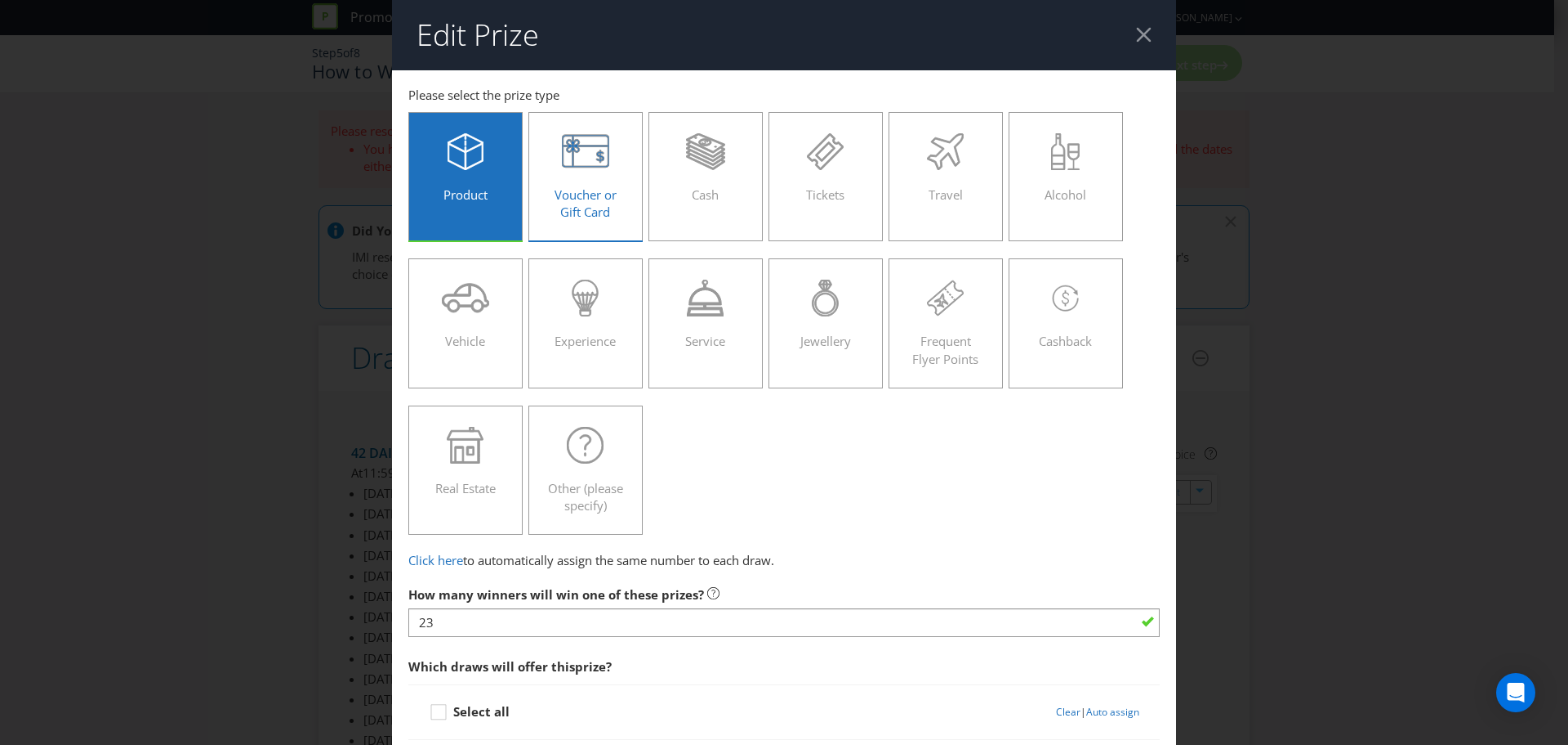
click at [561, 215] on span "Voucher or Gift Card" at bounding box center [585, 203] width 62 height 33
click at [0, 0] on input "Voucher or Gift Card" at bounding box center [0, 0] width 0 height 0
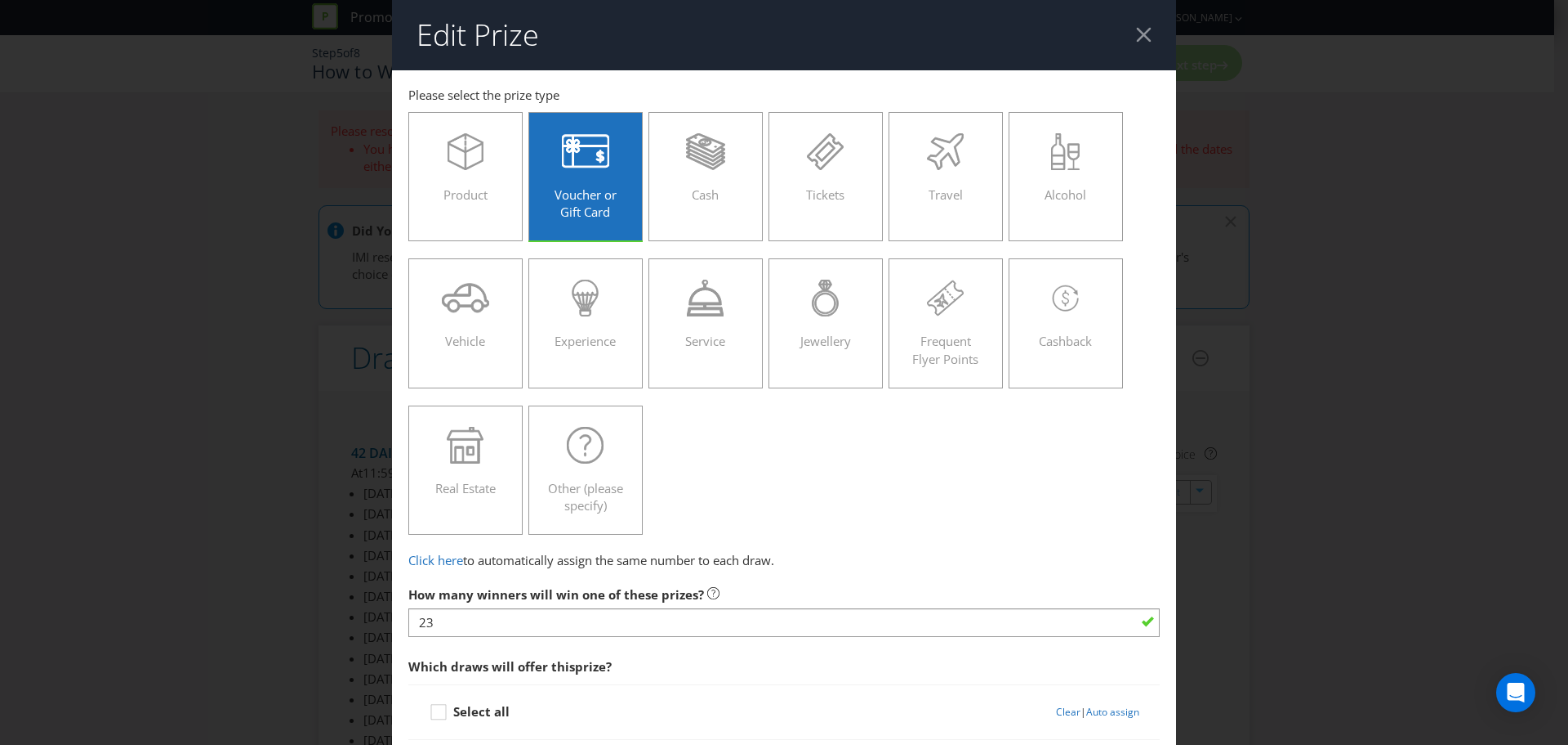
click at [1138, 27] on div at bounding box center [1144, 35] width 16 height 16
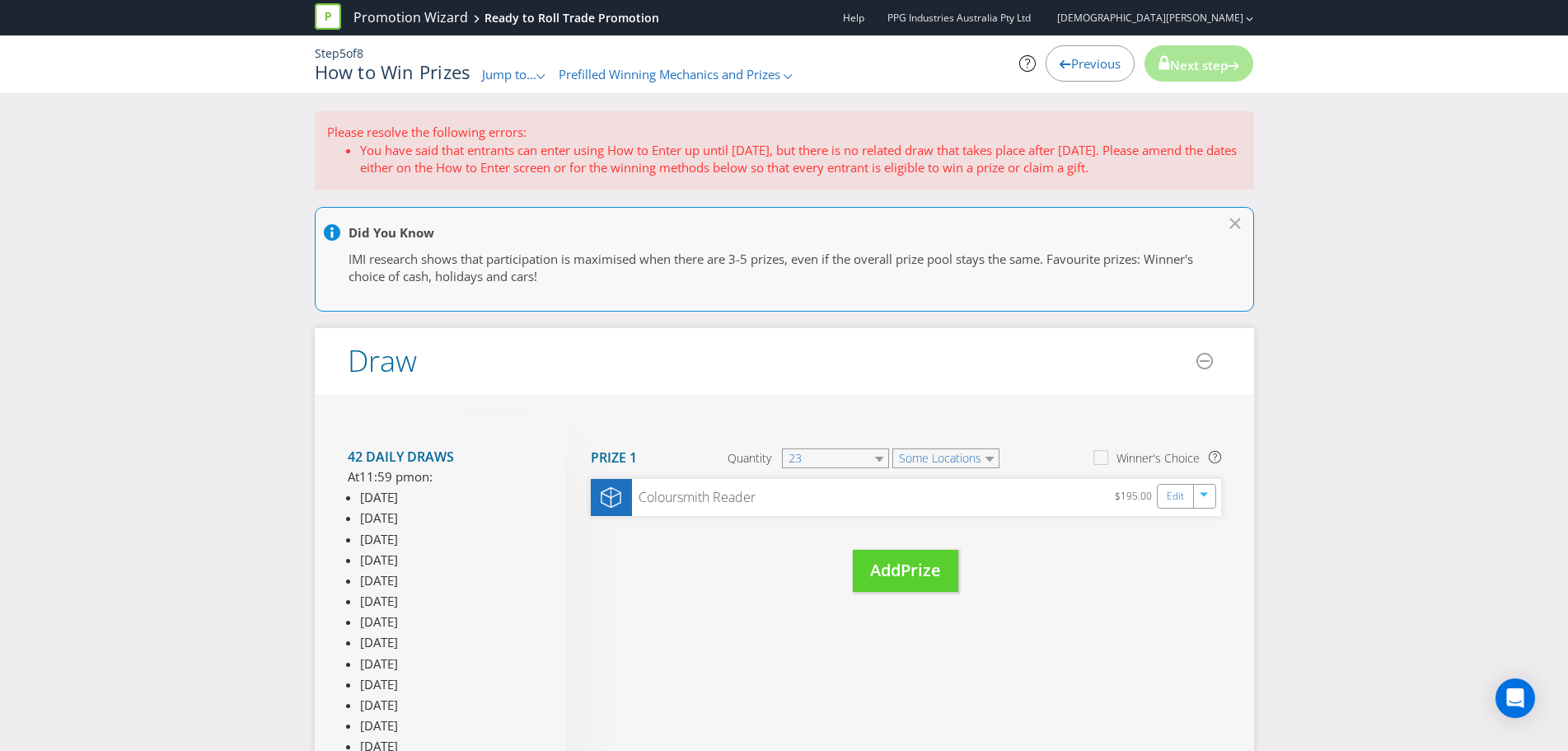
click at [499, 73] on span "Jump to..." at bounding box center [509, 74] width 54 height 17
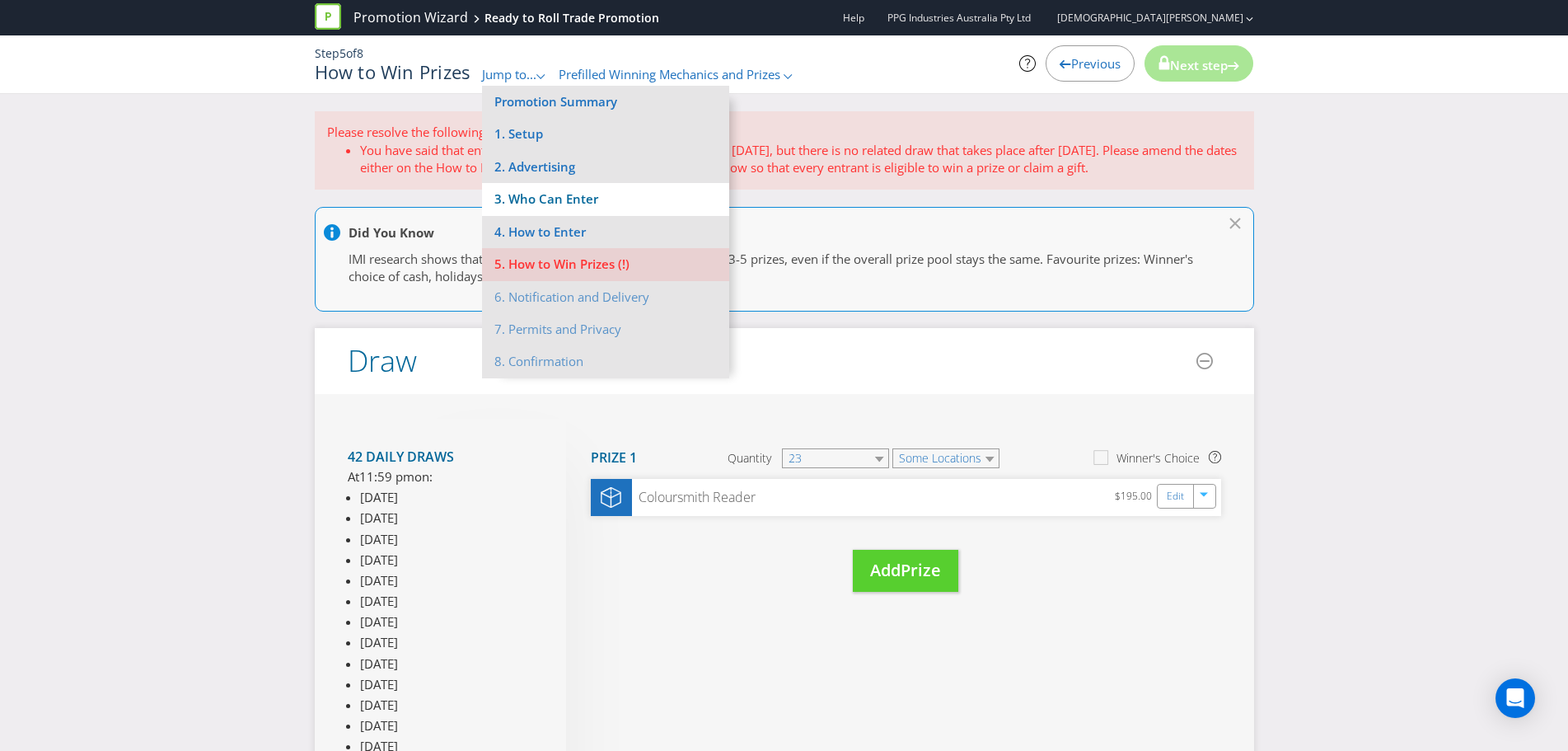
click at [516, 187] on li "3. Who Can Enter" at bounding box center [605, 199] width 247 height 32
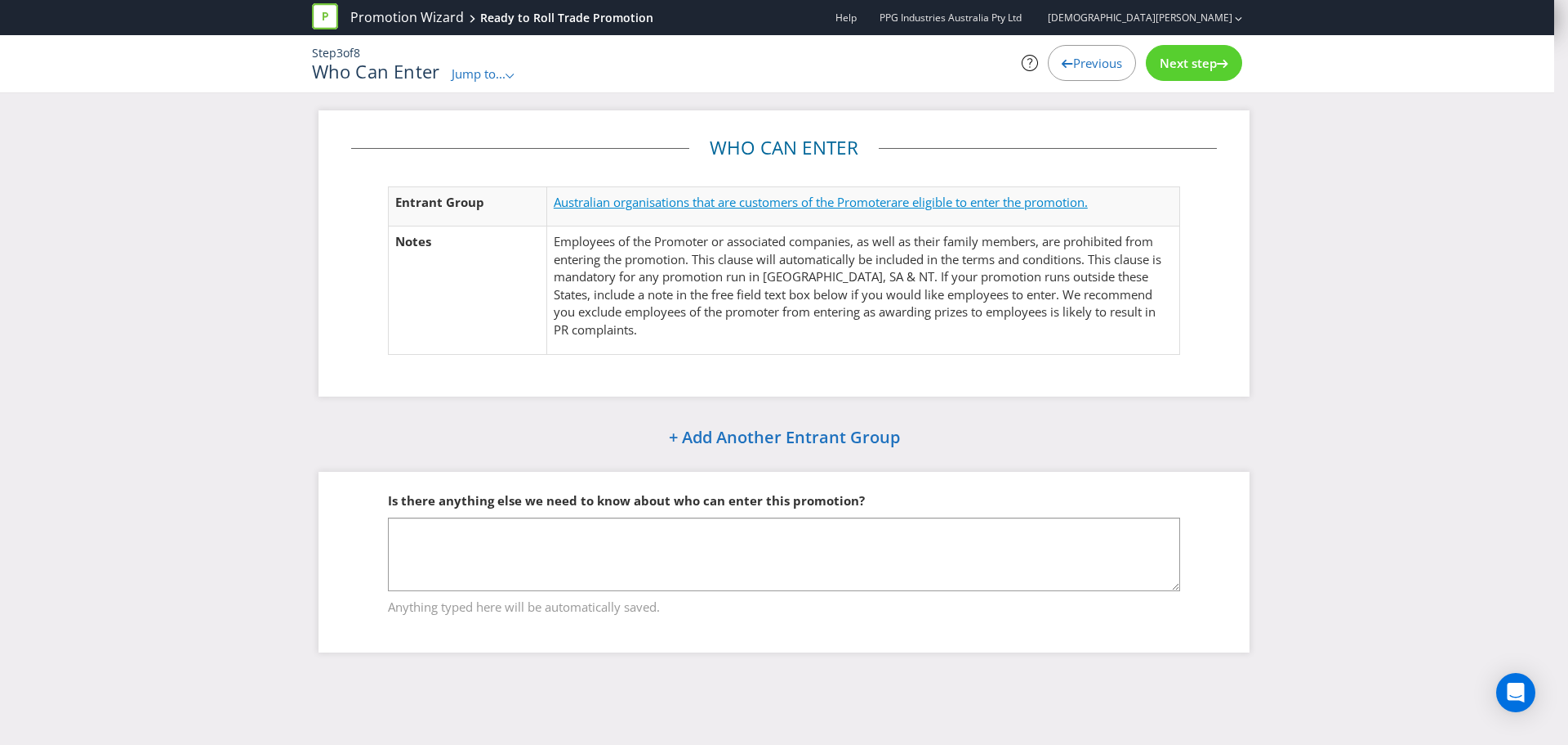
click at [794, 203] on span "Australian organisations that are customers of the Promoter" at bounding box center [723, 202] width 338 height 17
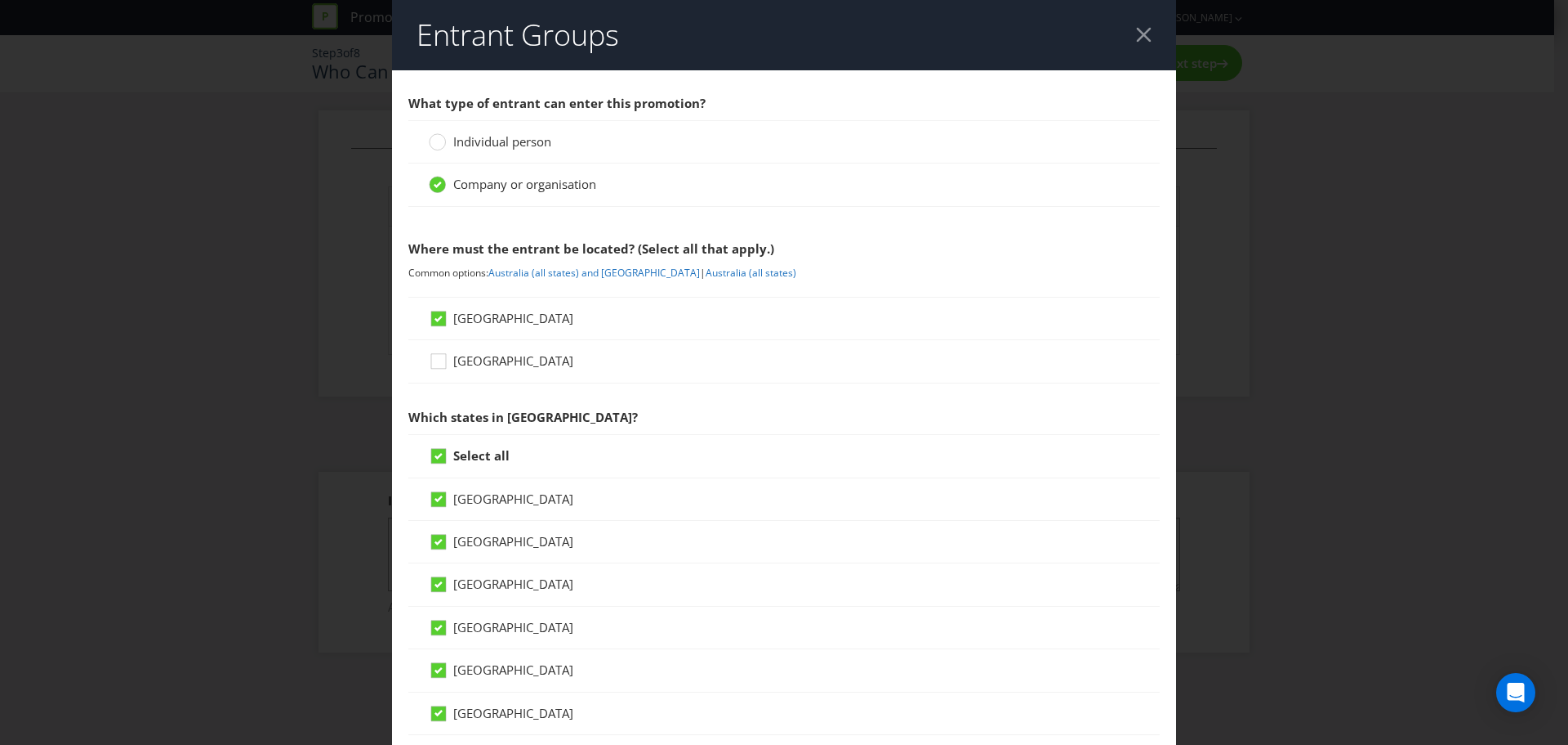
click at [1137, 39] on div at bounding box center [1144, 35] width 16 height 16
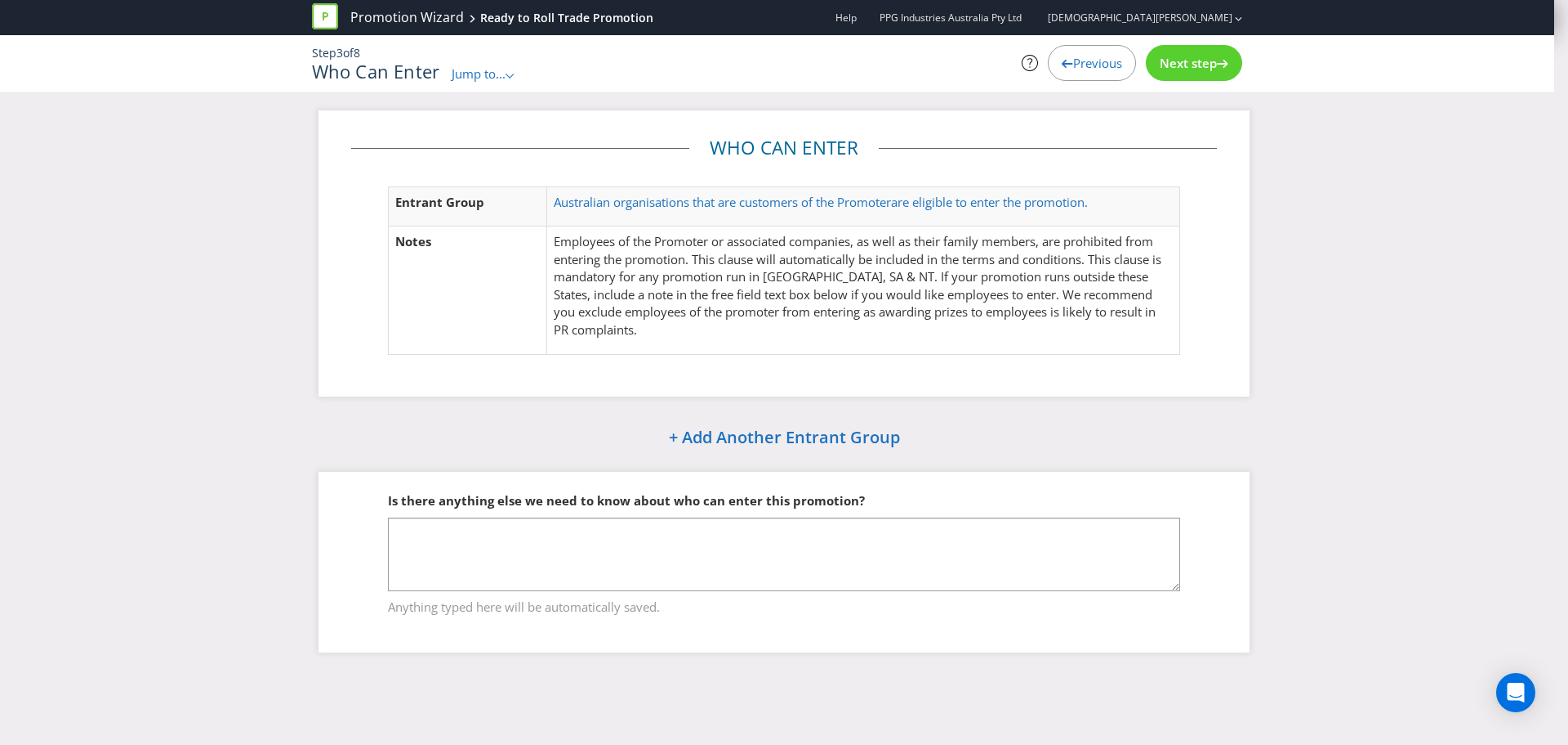
click at [1151, 72] on div "Next step" at bounding box center [1194, 62] width 96 height 36
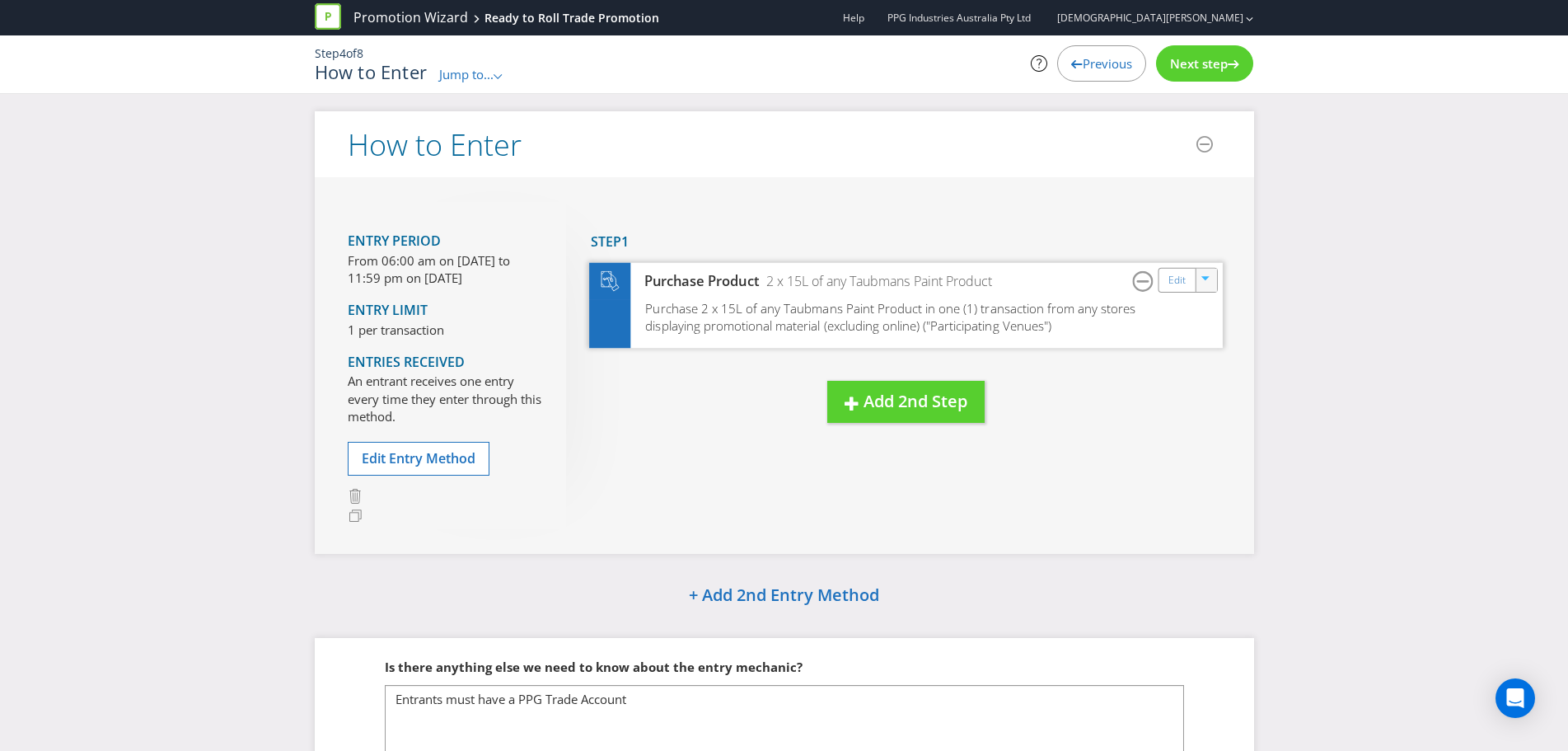
click at [1205, 284] on icon "button" at bounding box center [1205, 280] width 10 height 10
click at [1183, 279] on link "Edit" at bounding box center [1176, 280] width 18 height 19
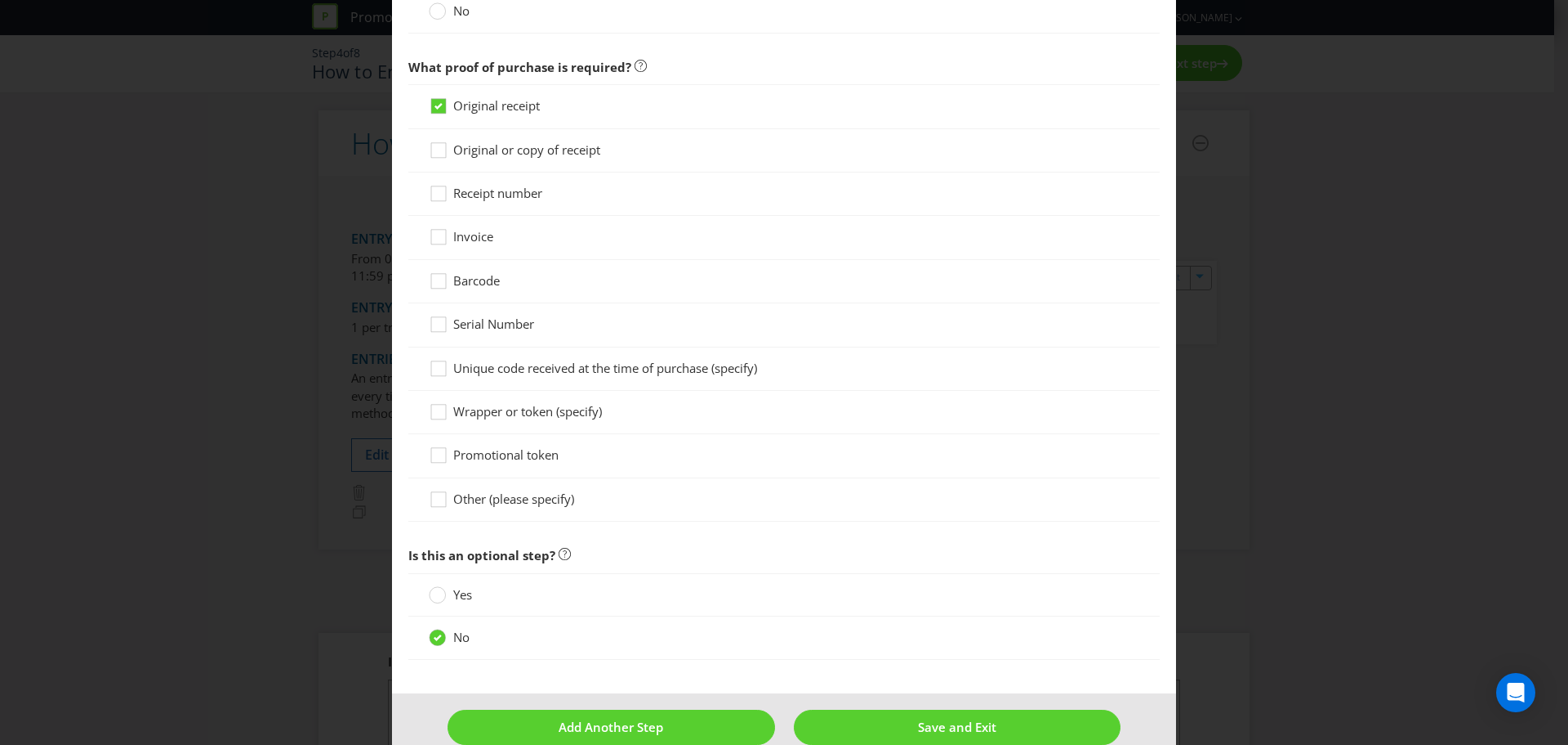
scroll to position [1165, 0]
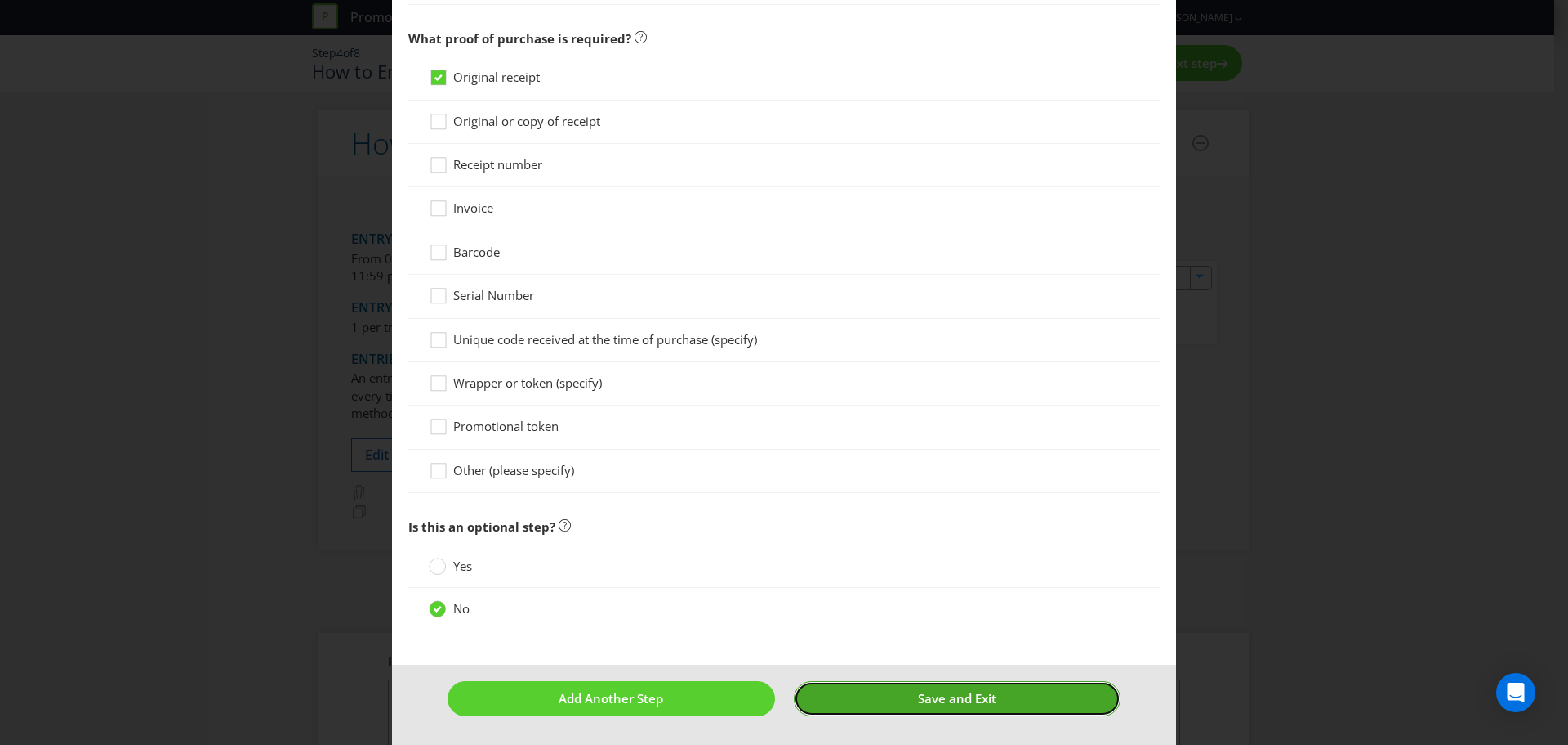
click at [902, 683] on button "Save and Exit" at bounding box center [958, 698] width 328 height 35
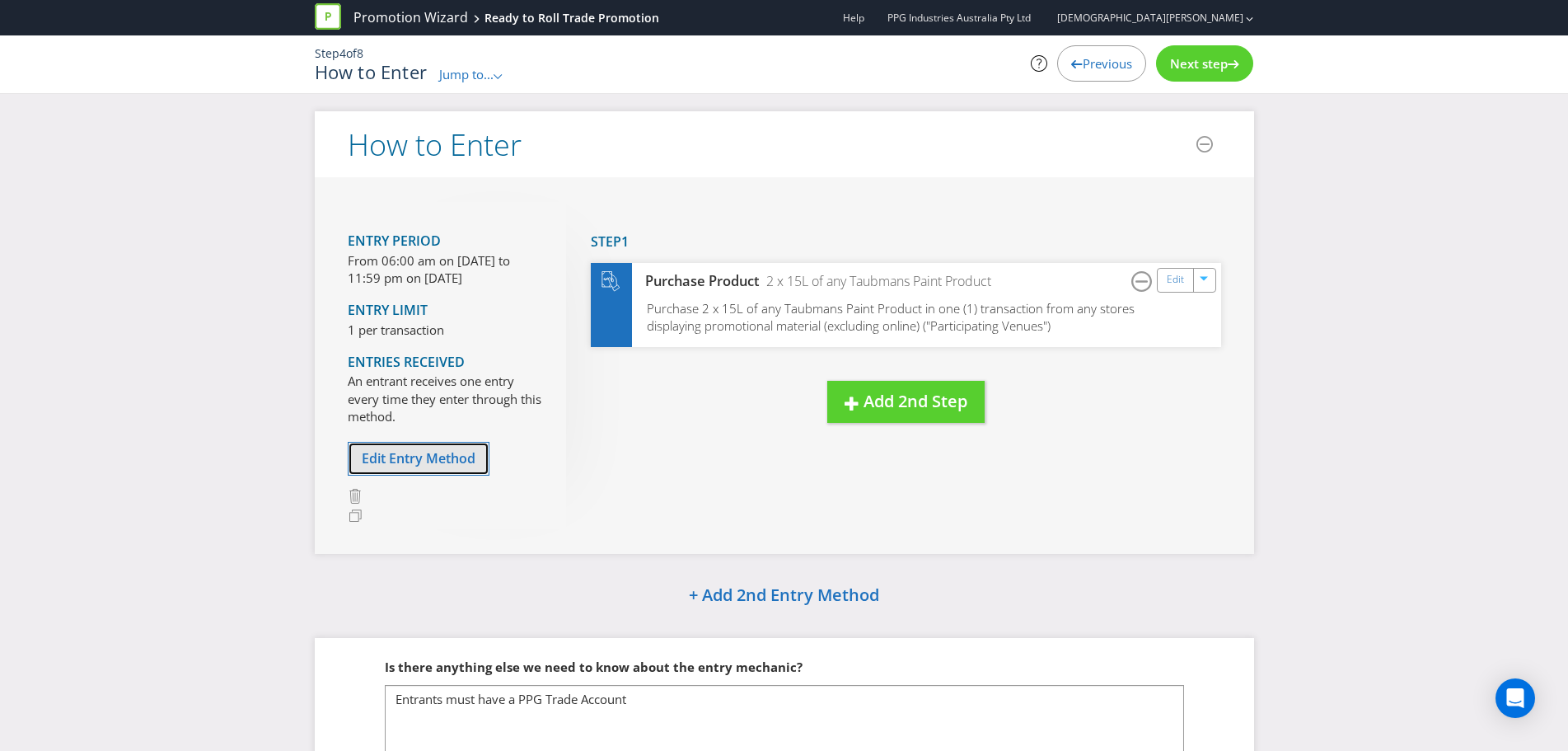
click at [431, 463] on span "Edit Entry Method" at bounding box center [418, 458] width 114 height 18
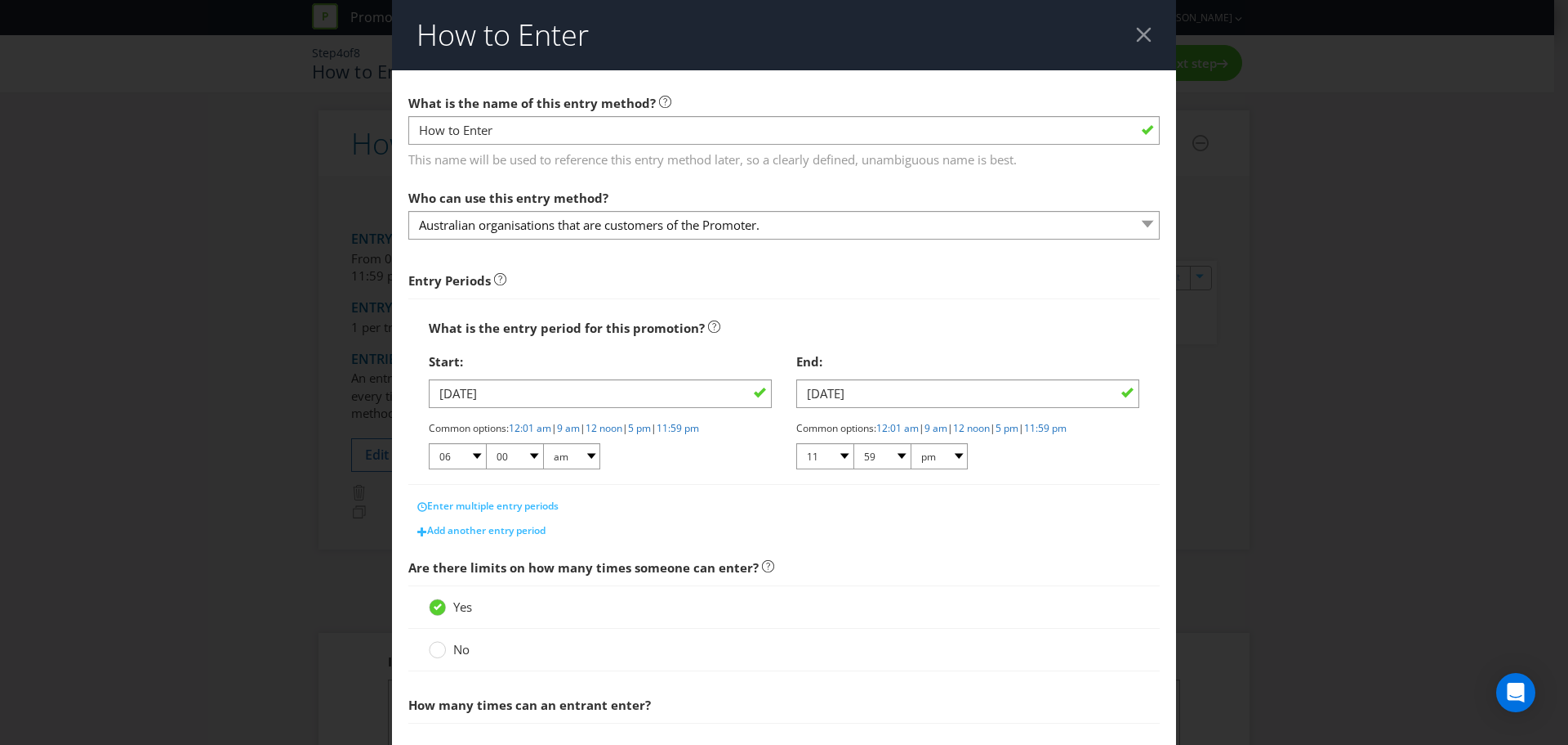
click at [1137, 36] on div at bounding box center [1144, 35] width 16 height 16
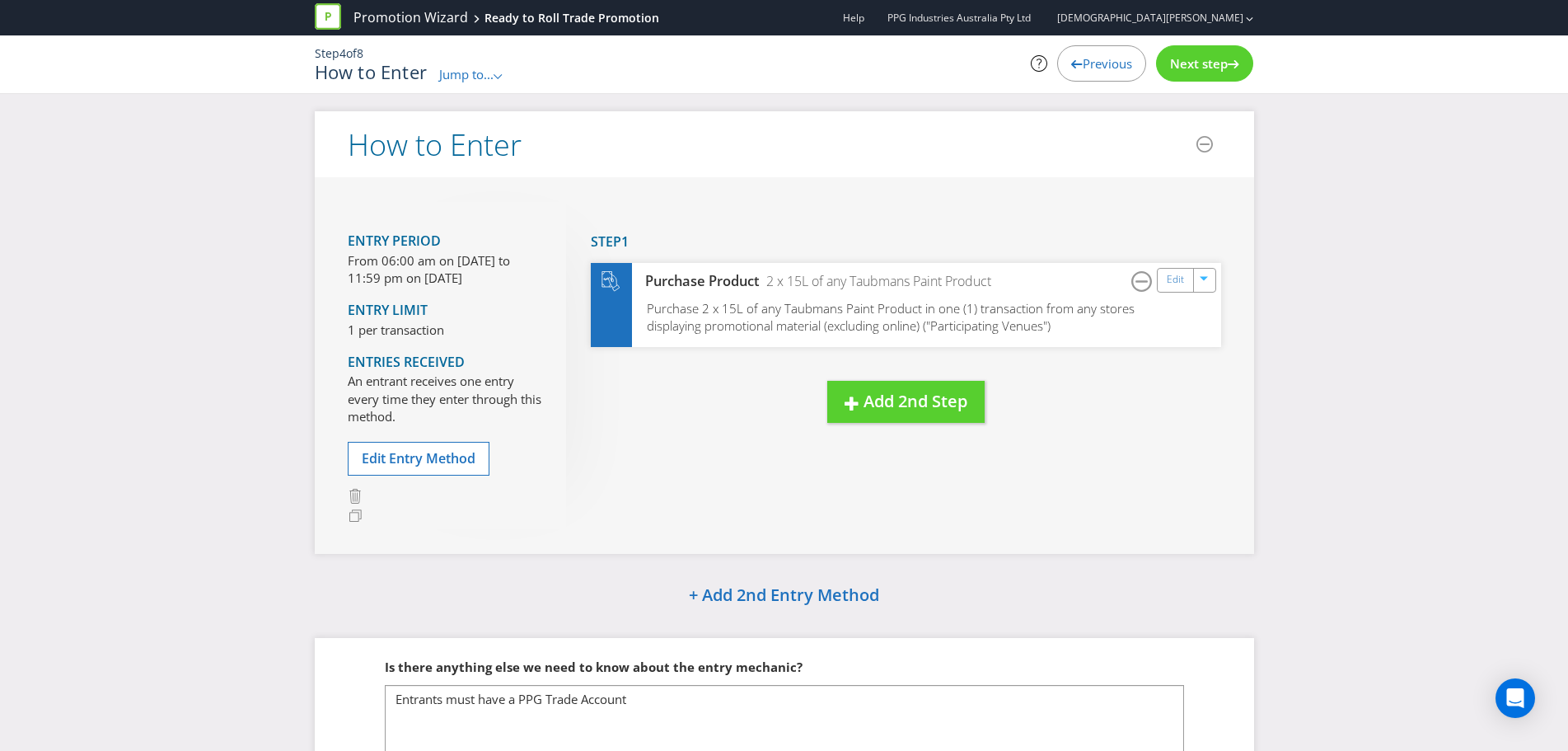
click at [392, 239] on span "Entry Period" at bounding box center [394, 241] width 93 height 18
click at [352, 66] on h1 "How to Enter" at bounding box center [371, 72] width 113 height 19
click at [775, 308] on span "Purchase 2 x 15L of any Taubmans Paint Product in one (1) transaction from any …" at bounding box center [890, 316] width 490 height 34
click at [792, 299] on span "Purchase 2 x 15L of any Taubmans Paint Product in one (1) transaction from any …" at bounding box center [890, 316] width 490 height 34
click at [792, 285] on div "2 x 15L of any Taubmans Paint Product" at bounding box center [875, 280] width 233 height 19
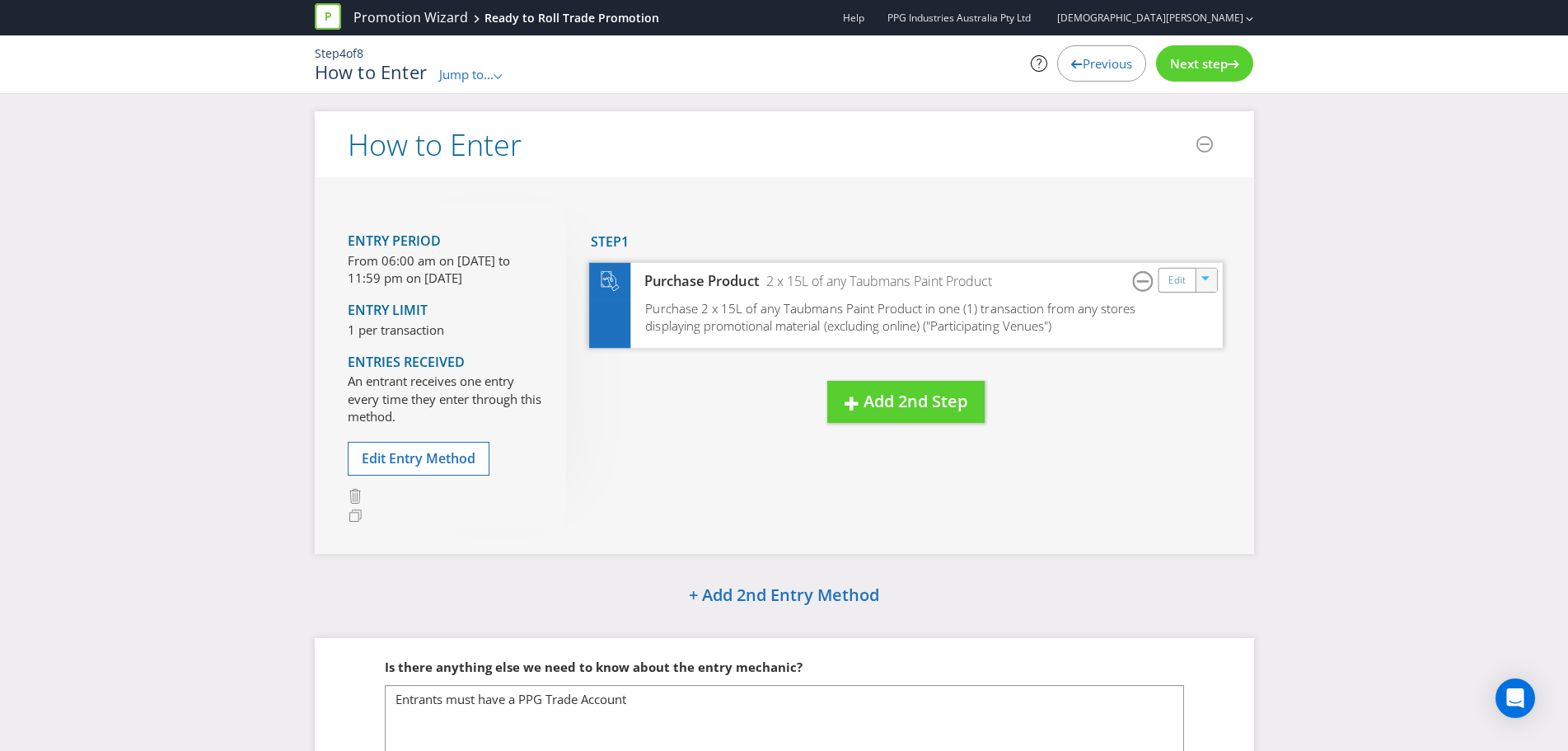
click at [1205, 281] on icon "button" at bounding box center [1205, 280] width 10 height 10
click at [1206, 281] on icon "button" at bounding box center [1205, 280] width 10 height 10
click at [1173, 275] on link "Edit" at bounding box center [1176, 280] width 18 height 19
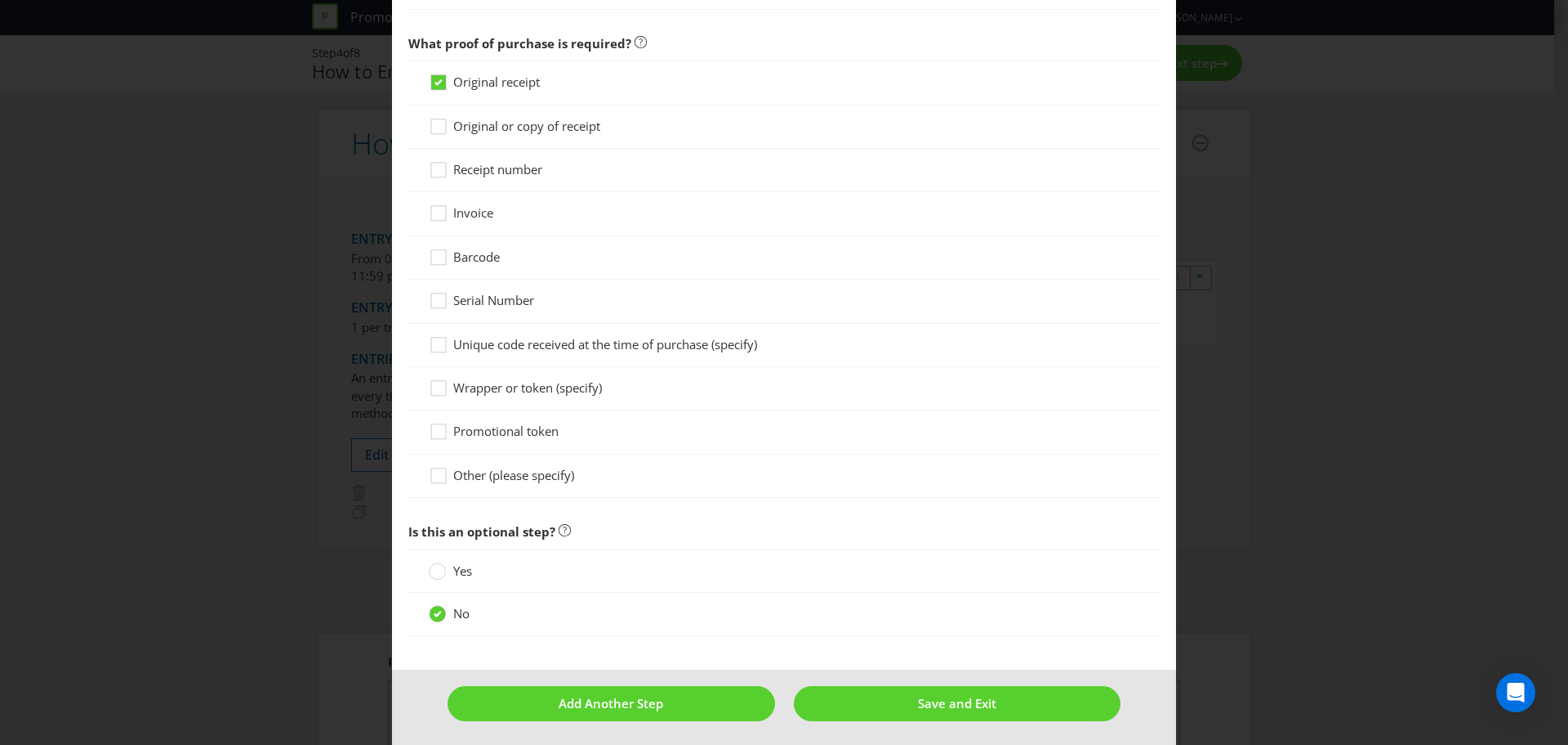
scroll to position [1165, 0]
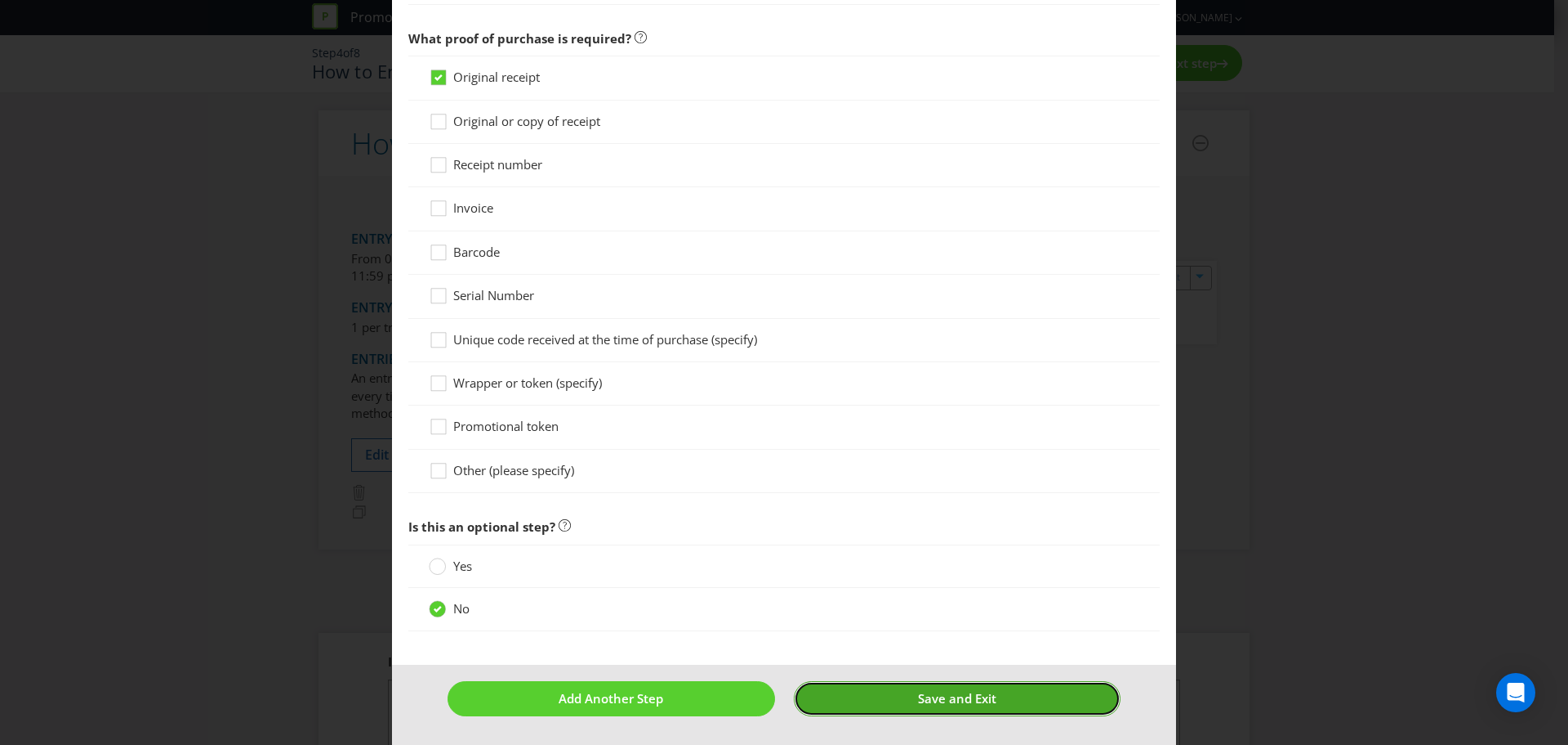
click at [937, 698] on span "Save and Exit" at bounding box center [957, 698] width 78 height 17
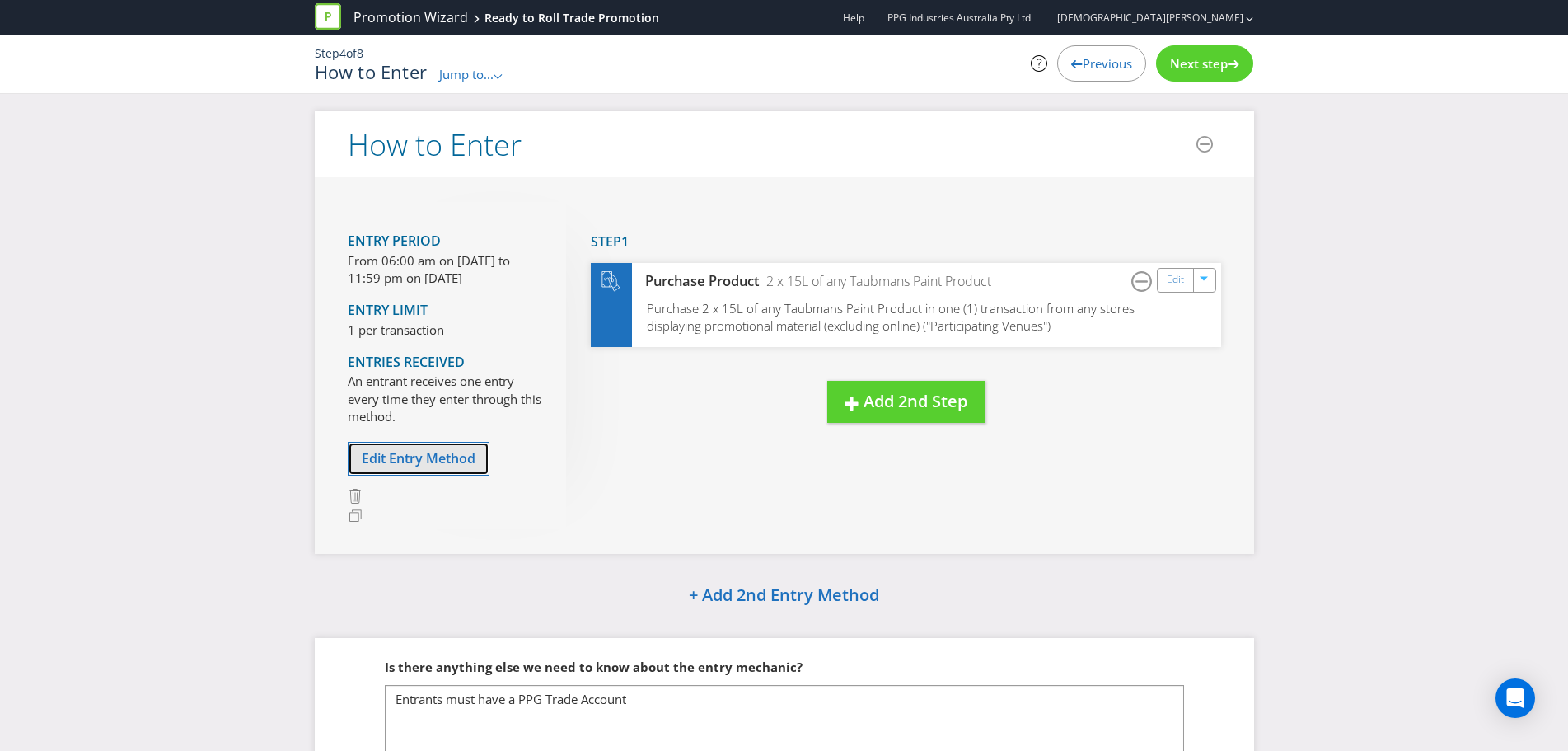
click at [376, 455] on span "Edit Entry Method" at bounding box center [418, 458] width 114 height 18
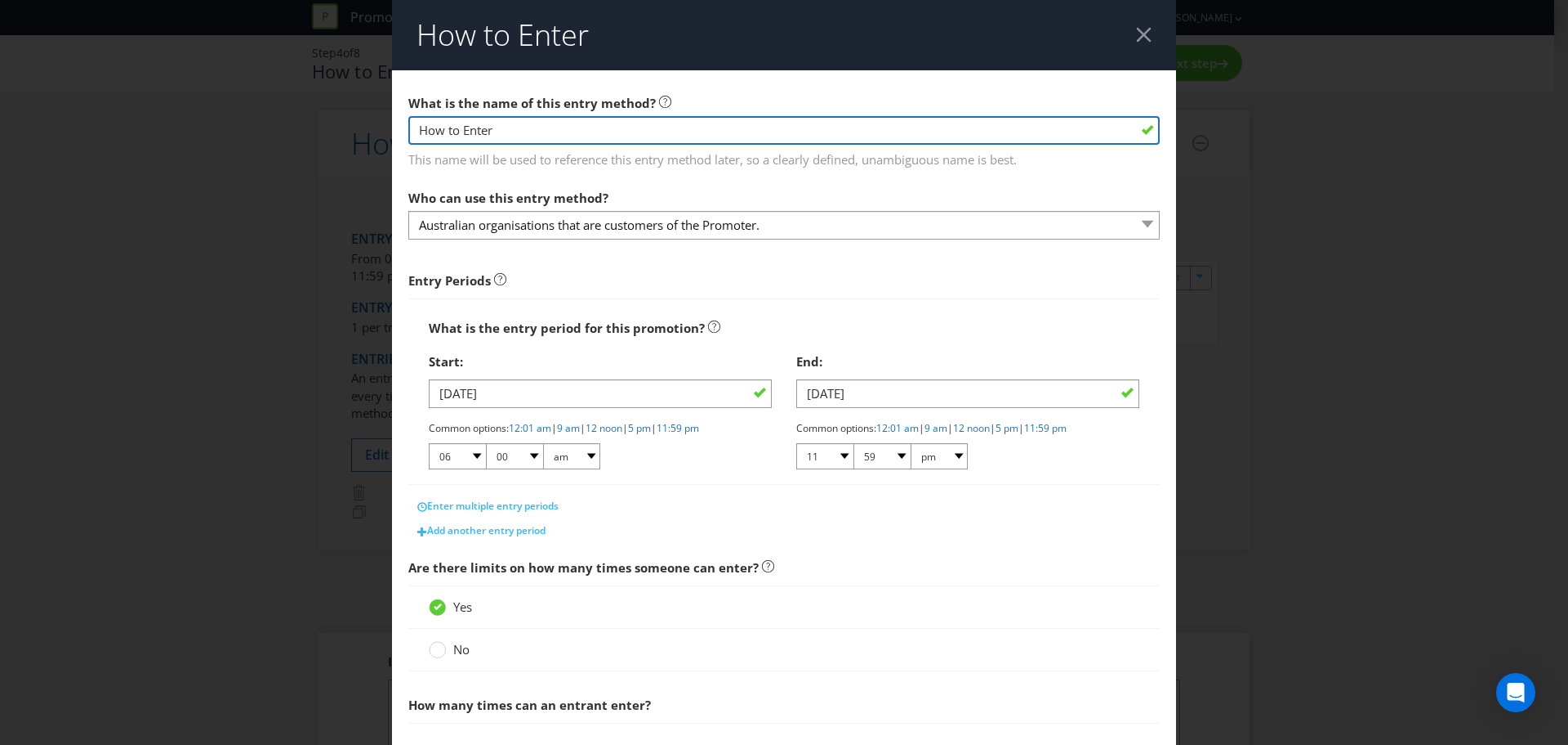
click at [503, 131] on input "How to Enter" at bounding box center [784, 130] width 752 height 29
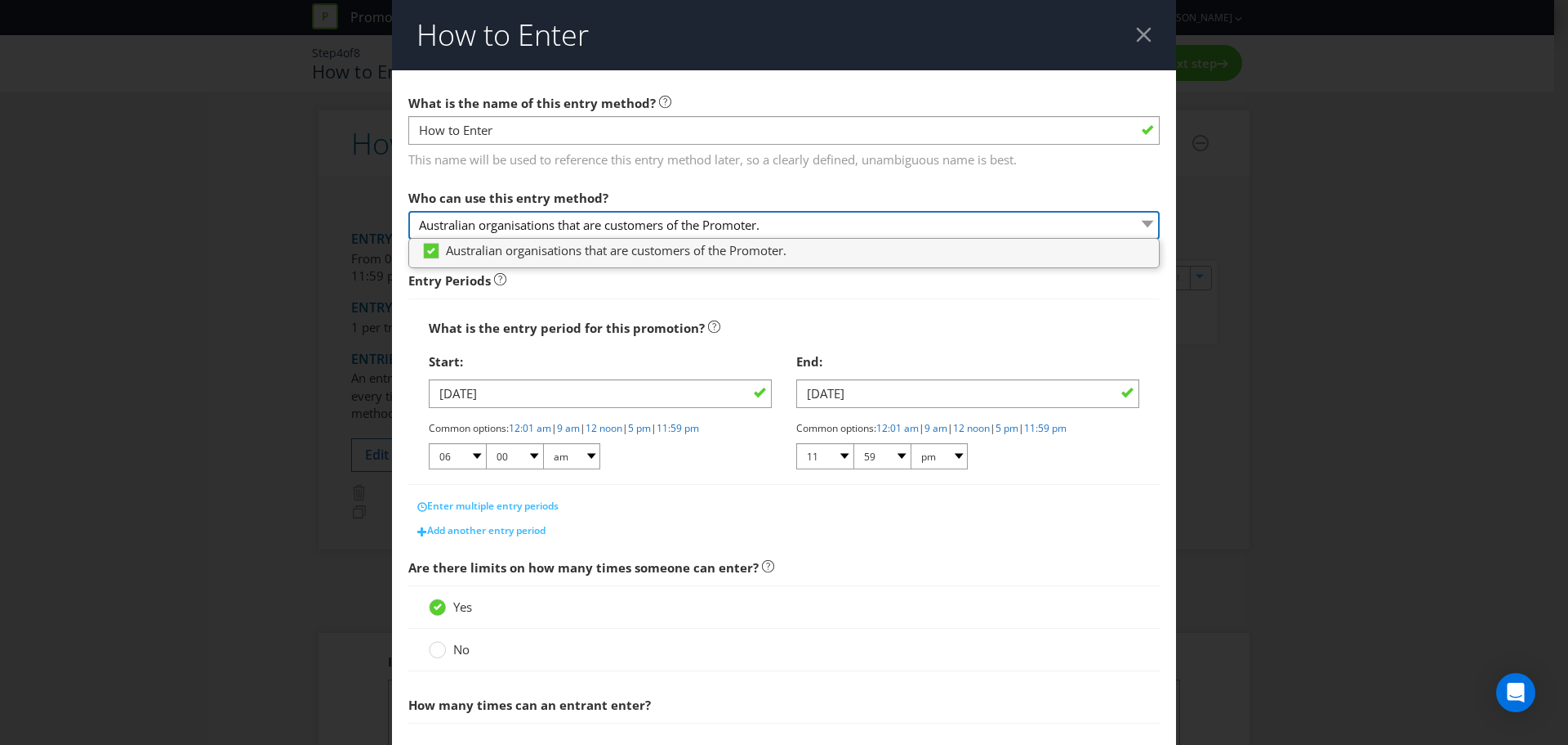
click at [473, 233] on select "Australian organisations that are customers of the Promoter." at bounding box center [784, 225] width 752 height 29
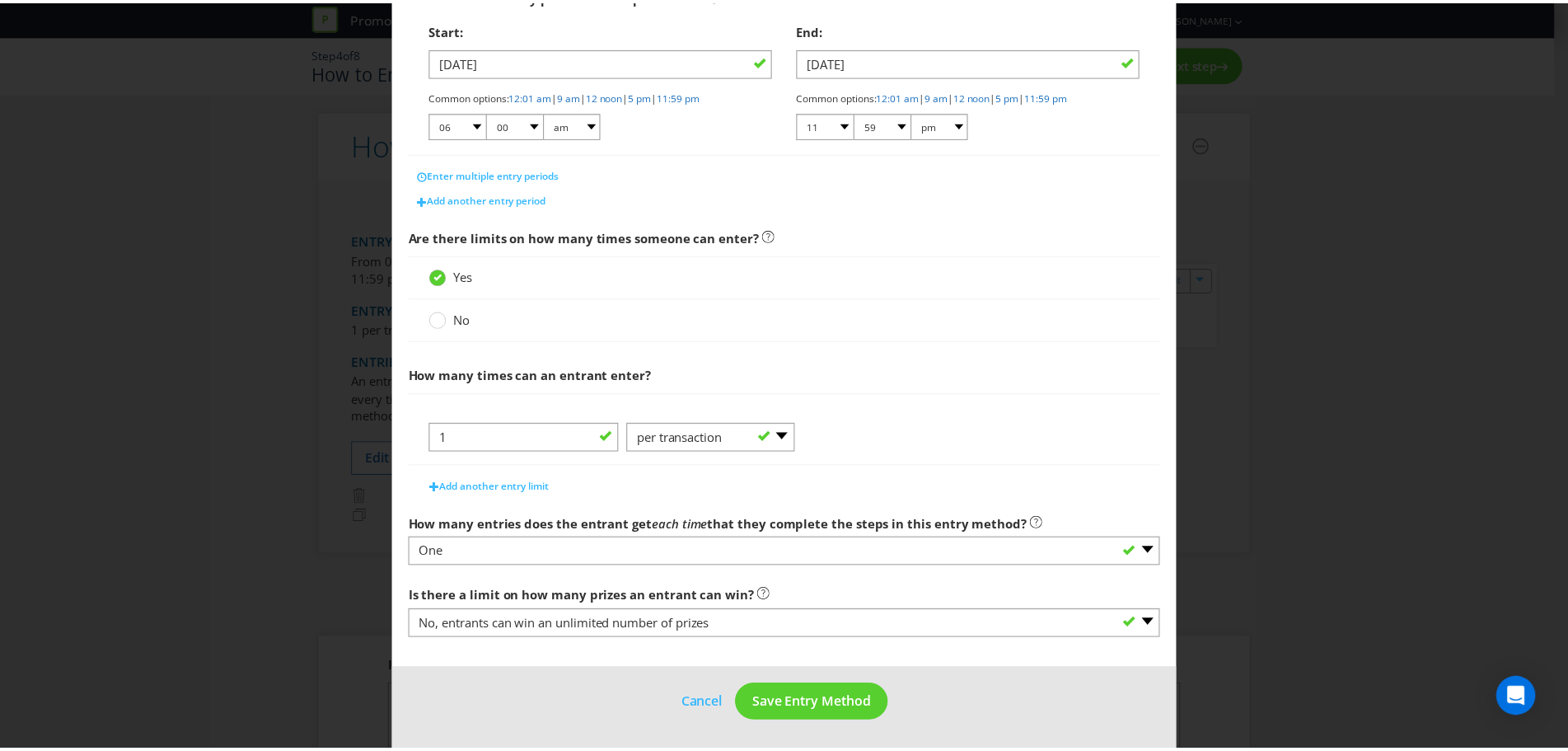
scroll to position [336, 0]
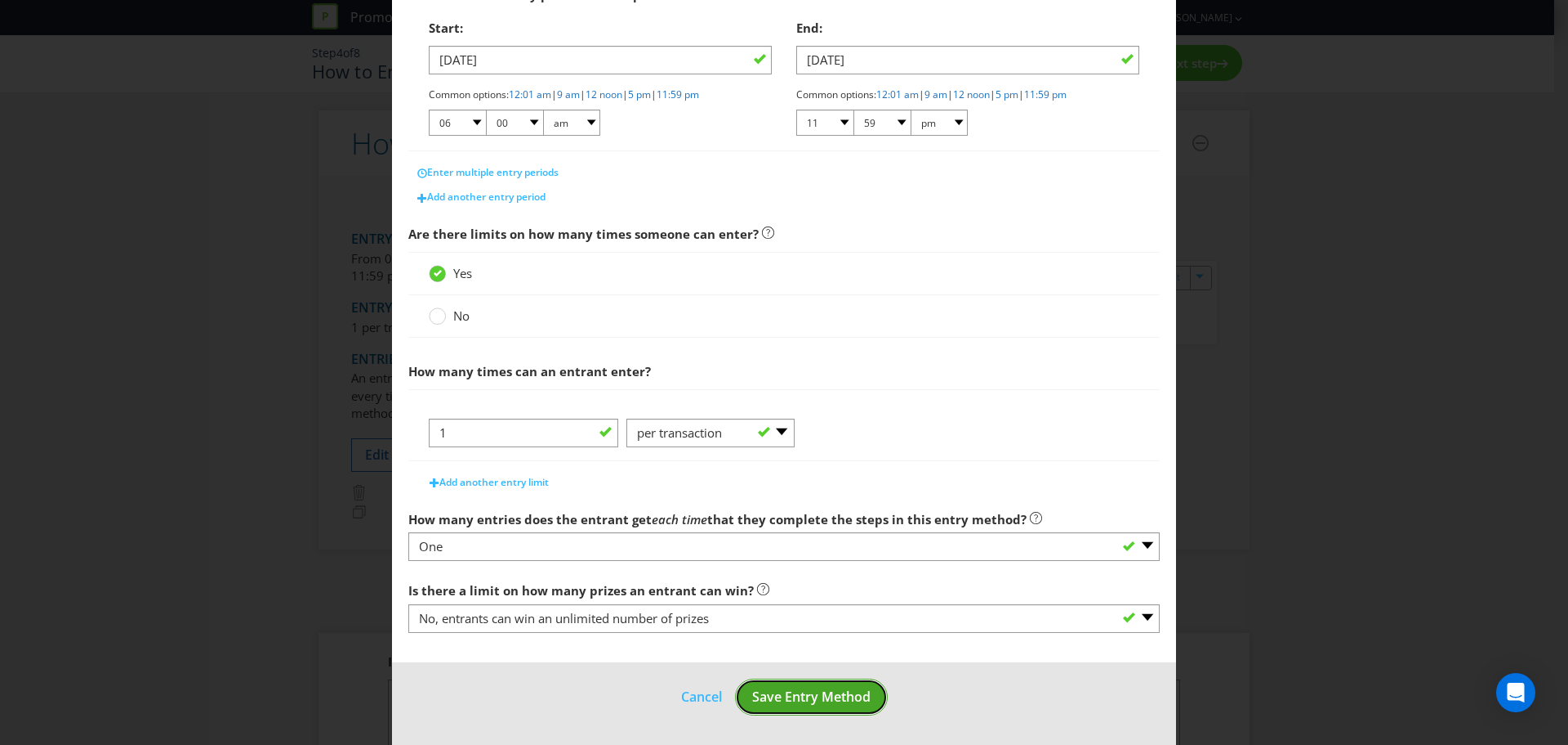
click at [806, 691] on span "Save Entry Method" at bounding box center [811, 696] width 118 height 18
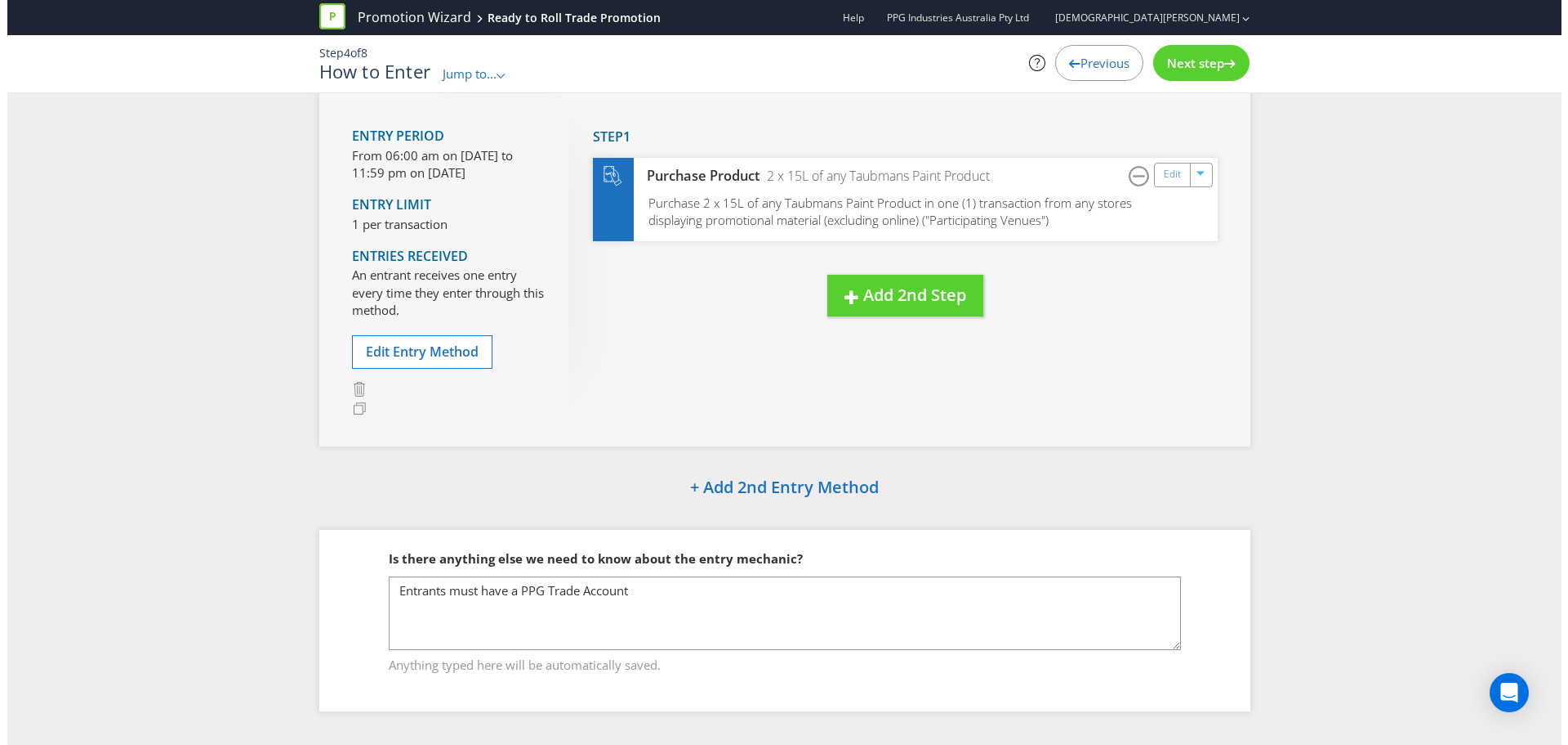
scroll to position [113, 0]
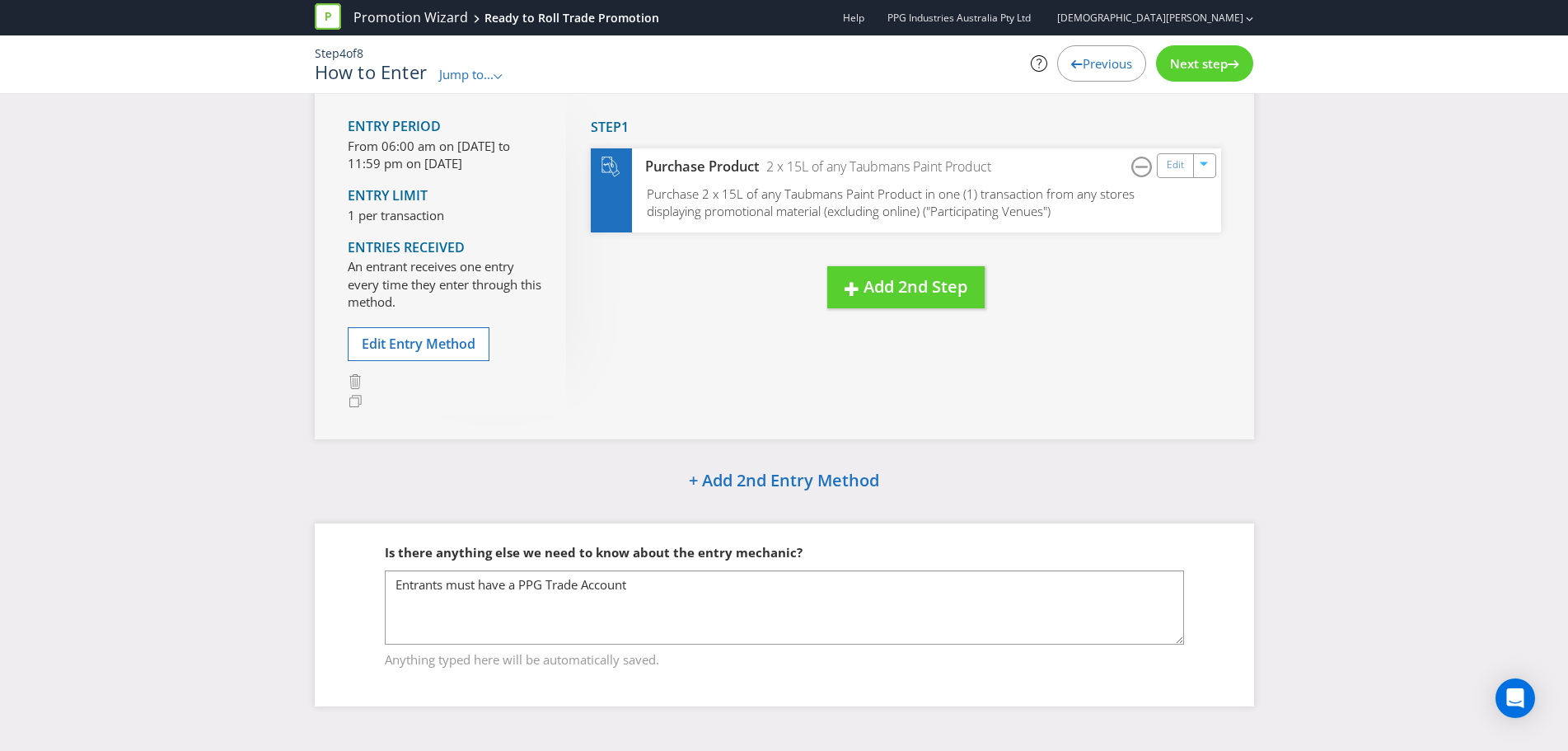
click at [1193, 54] on div "Next step" at bounding box center [1205, 63] width 97 height 36
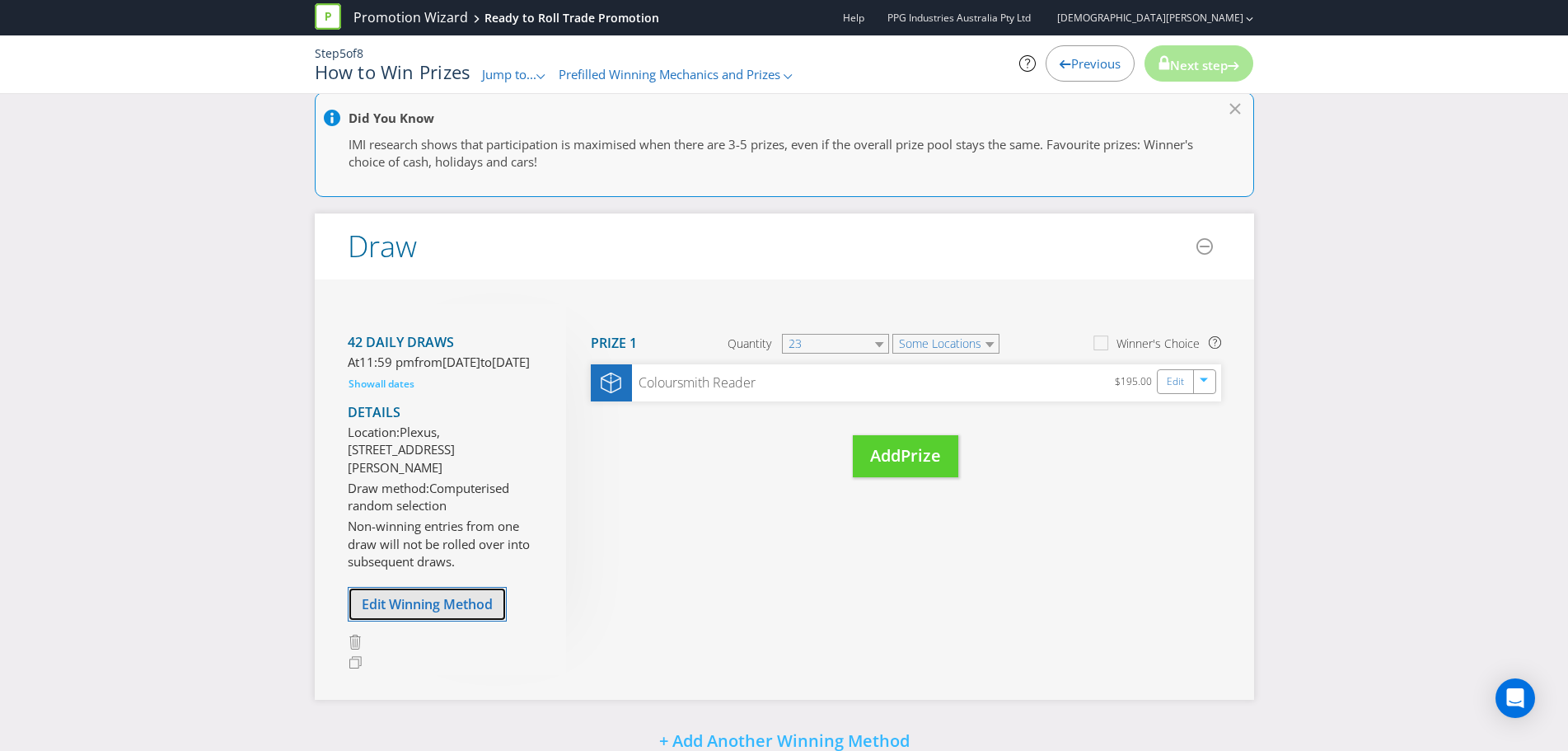
click at [402, 613] on span "Edit Winning Method" at bounding box center [427, 604] width 131 height 18
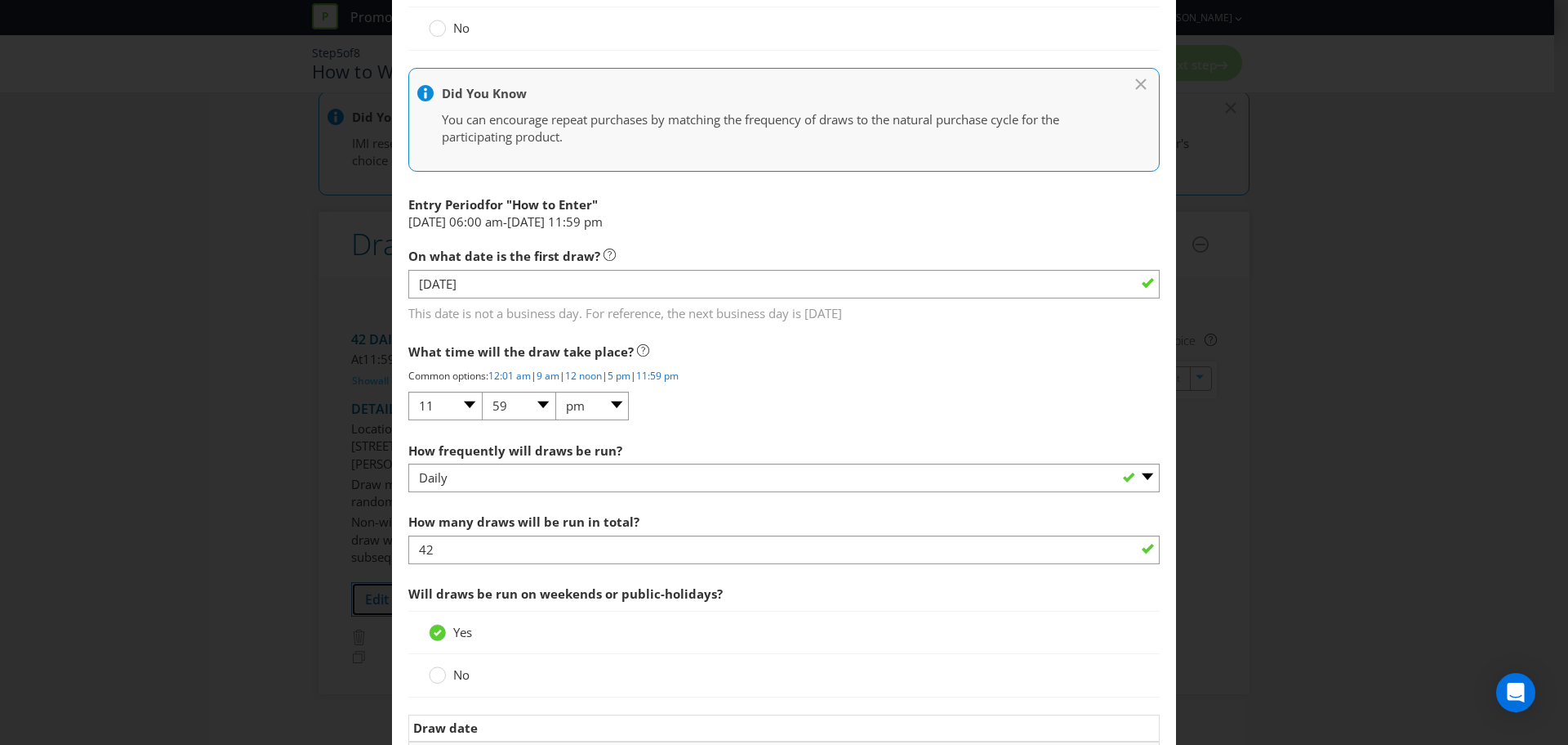
scroll to position [899, 0]
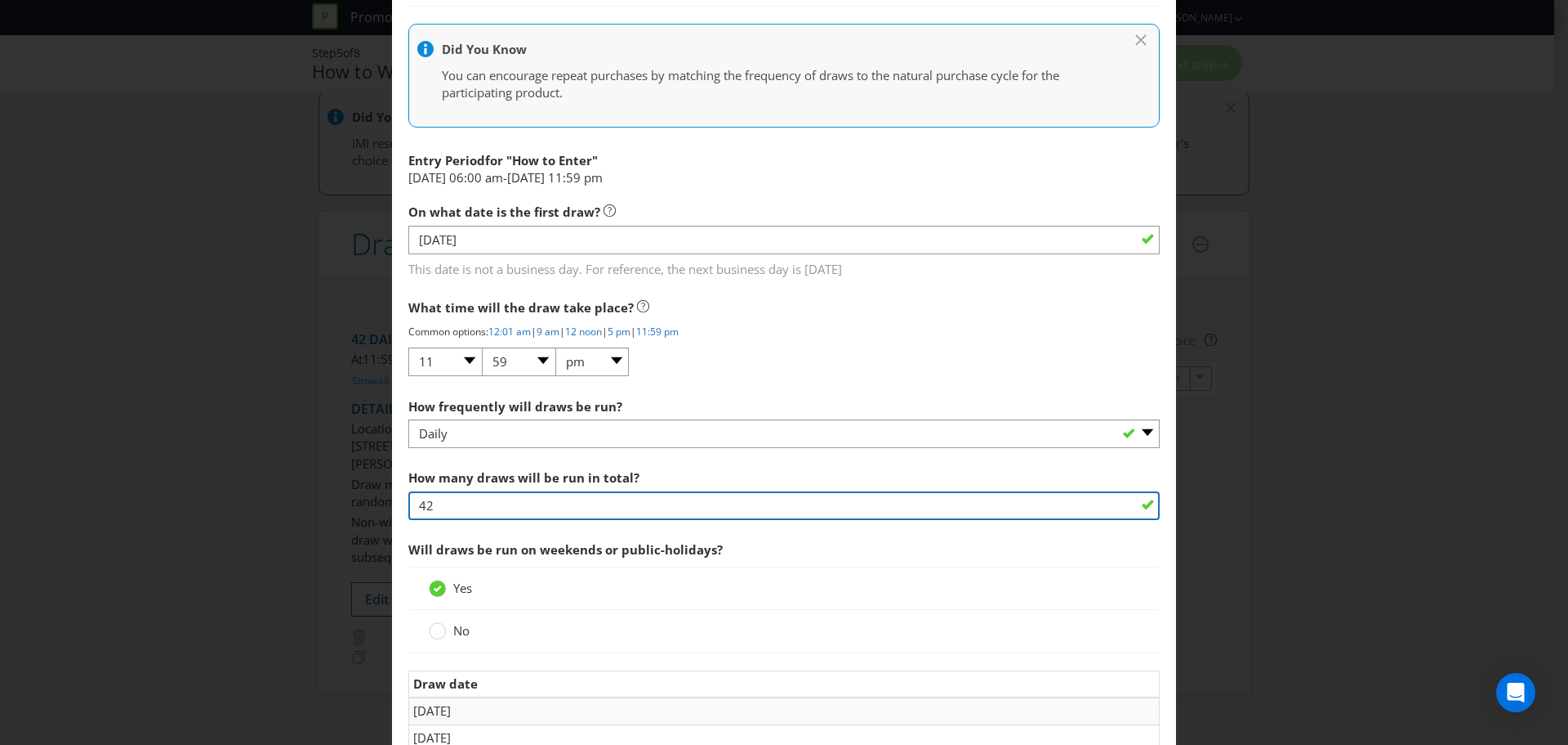
click at [460, 505] on input "42" at bounding box center [784, 505] width 752 height 29
type input "44"
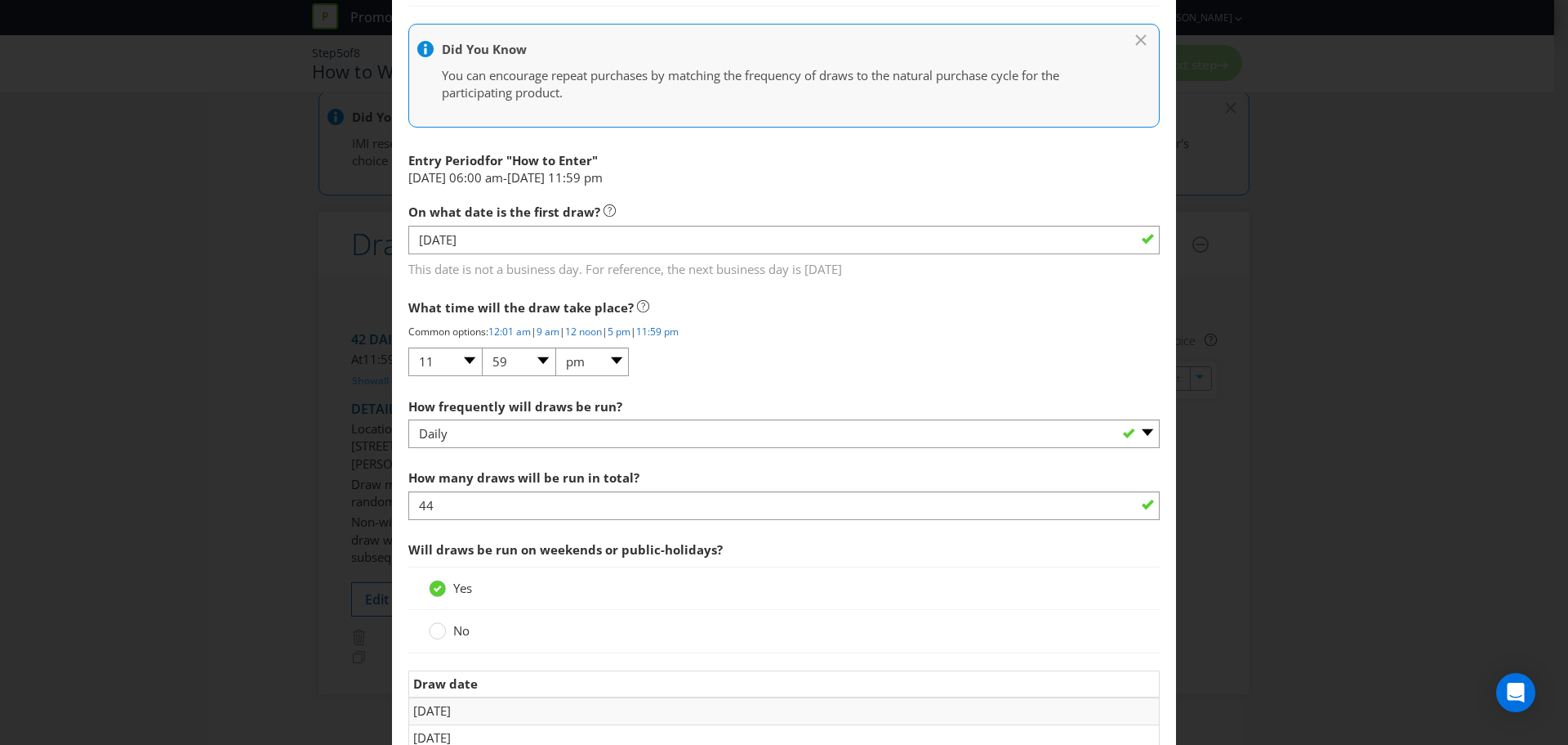
click at [1272, 484] on div "Edit Winning Method How to Enter How will the winners be selected? Draw Judging…" at bounding box center [784, 372] width 1568 height 745
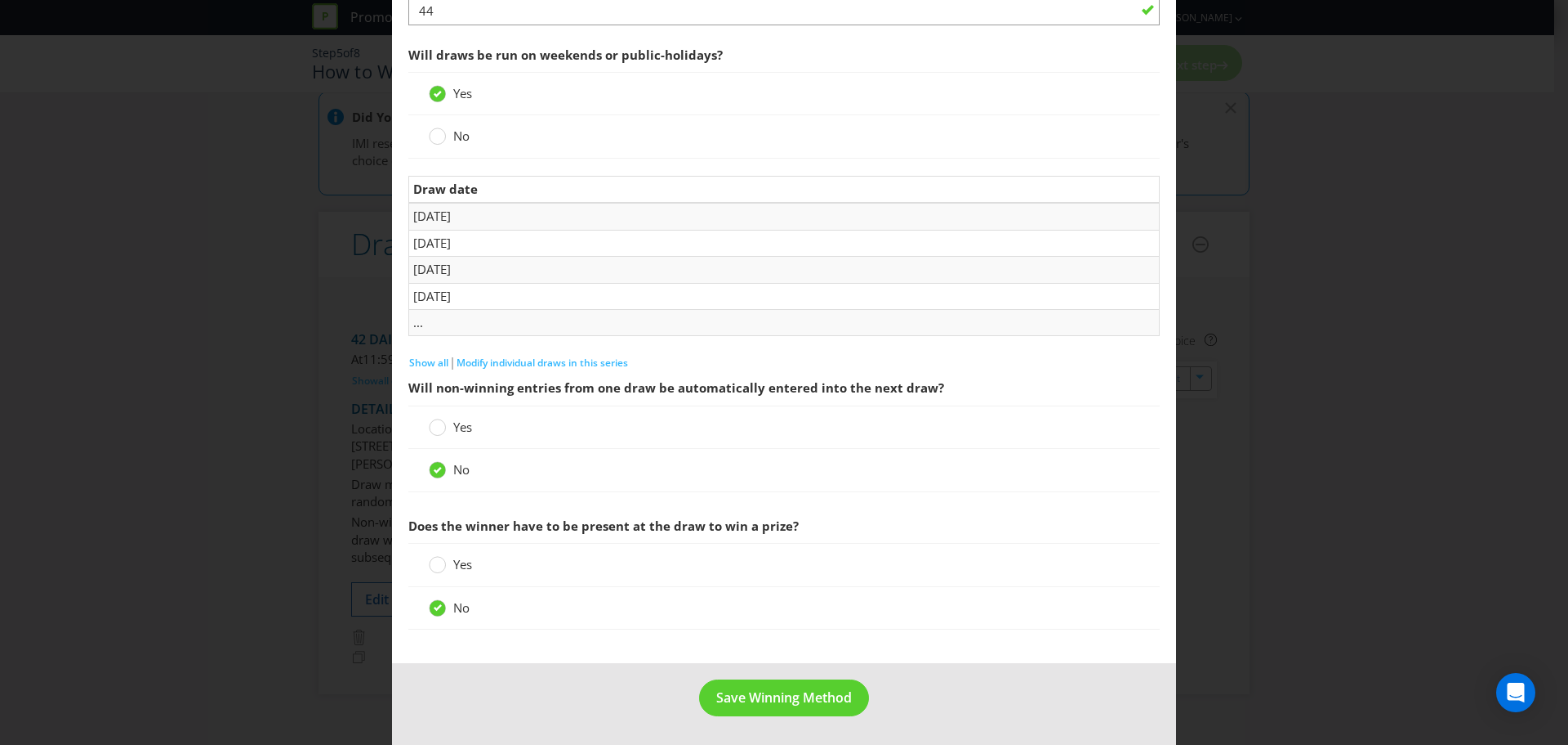
scroll to position [1394, 0]
click at [434, 361] on span "Show all" at bounding box center [429, 362] width 39 height 14
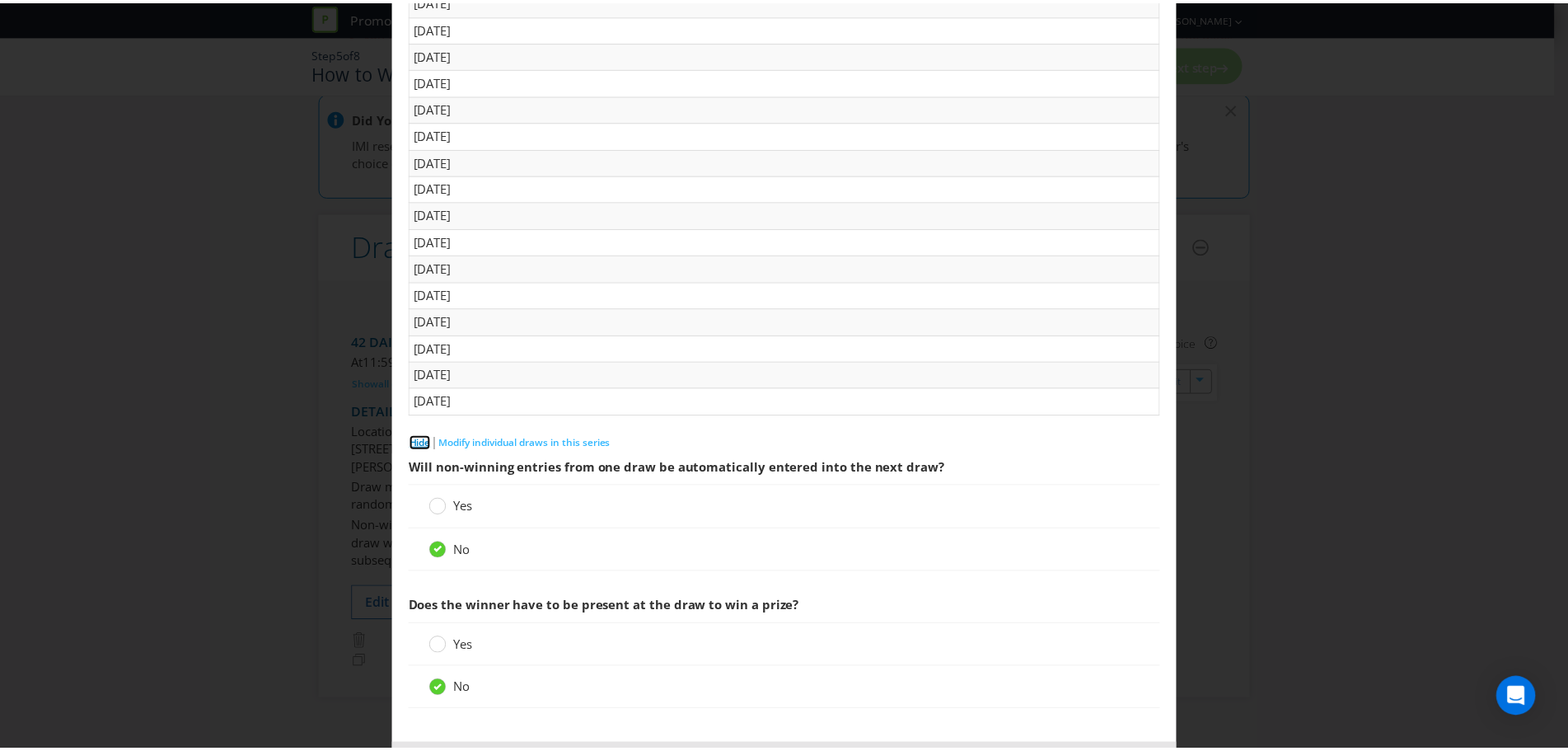
scroll to position [2448, 0]
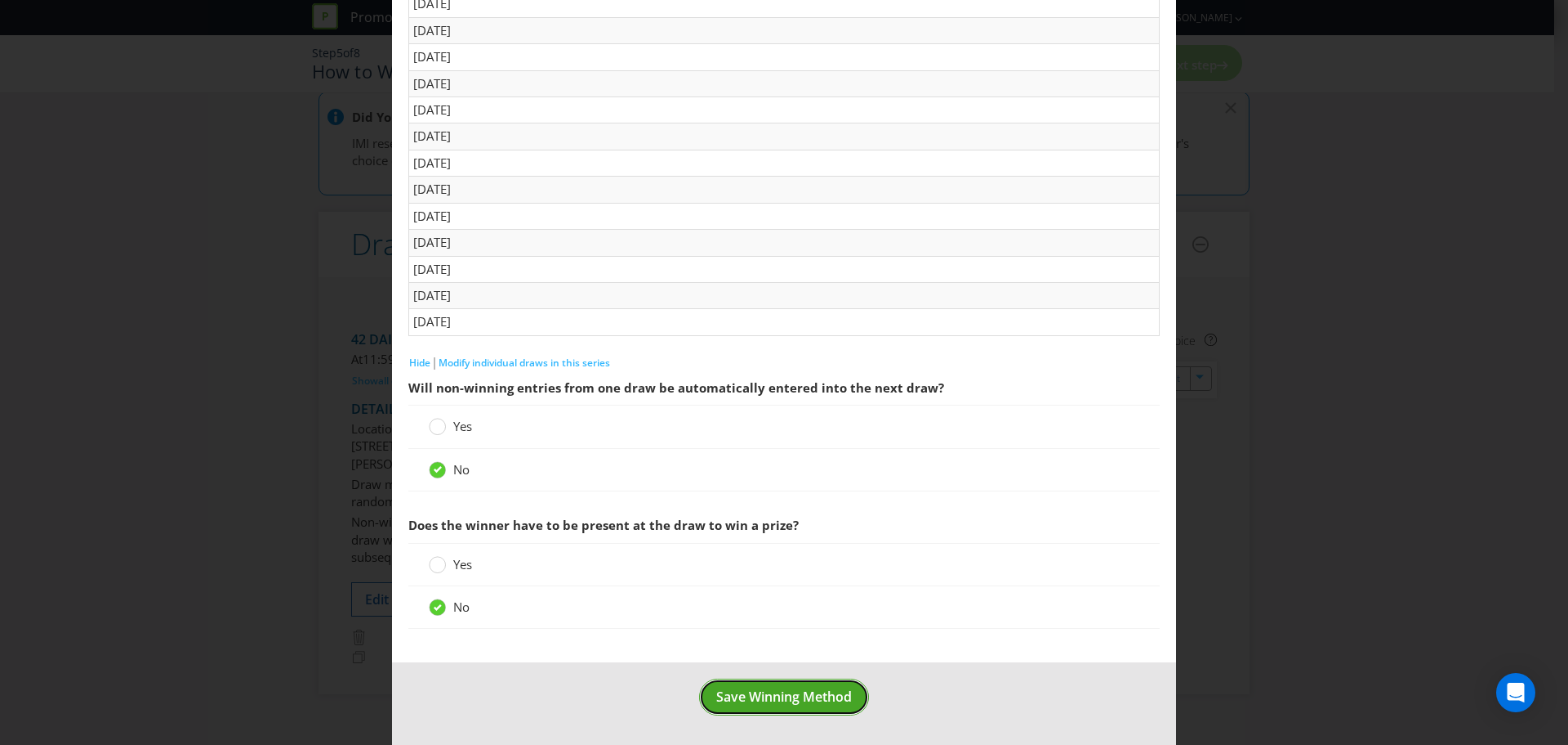
click at [786, 703] on span "Save Winning Method" at bounding box center [784, 696] width 136 height 18
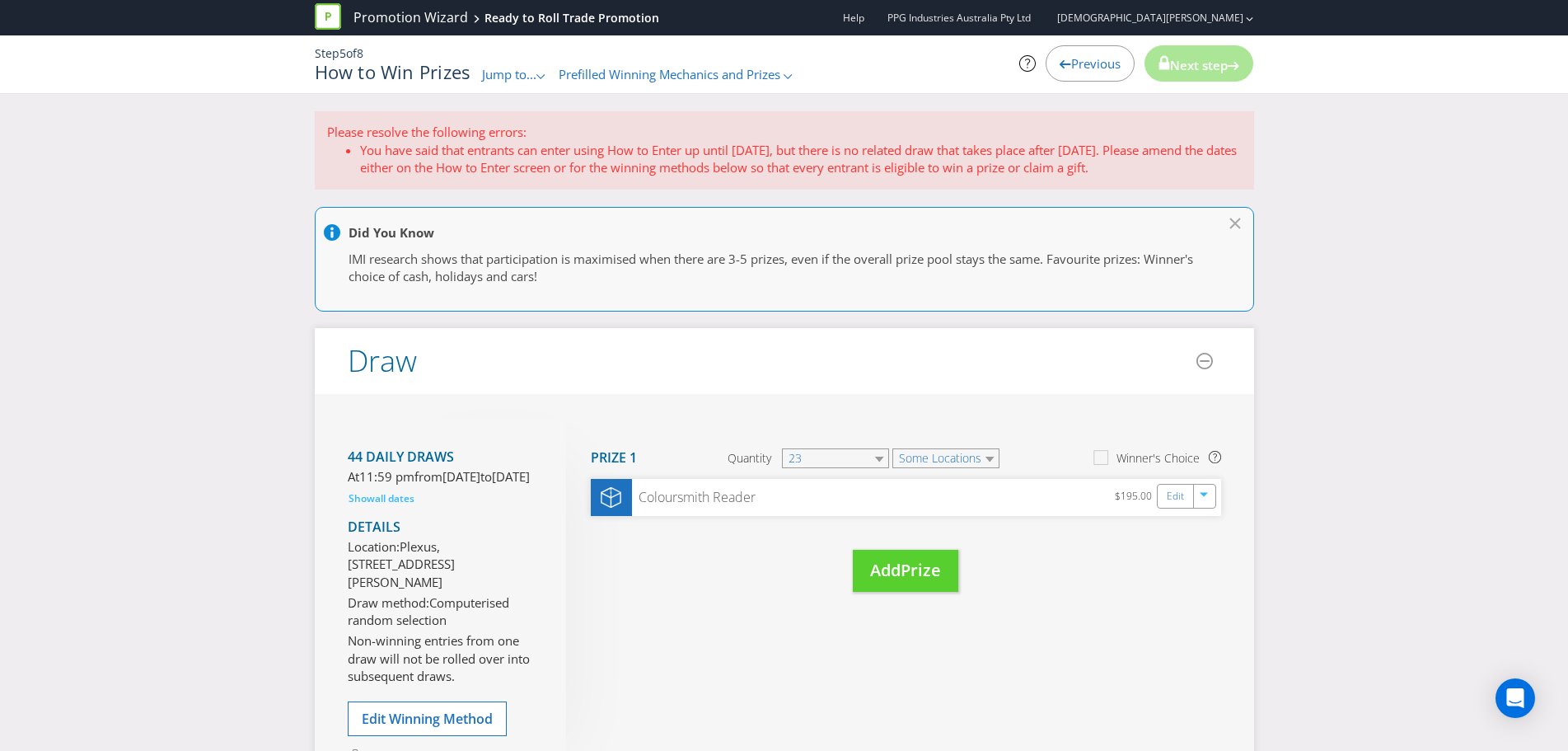
click at [677, 149] on li "You have said that entrants can enter using How to Enter up until 14/12/25, but…" at bounding box center [800, 159] width 882 height 35
click at [1205, 494] on icon "button" at bounding box center [1205, 494] width 8 height 4
click at [1182, 494] on link "Edit" at bounding box center [1176, 496] width 18 height 19
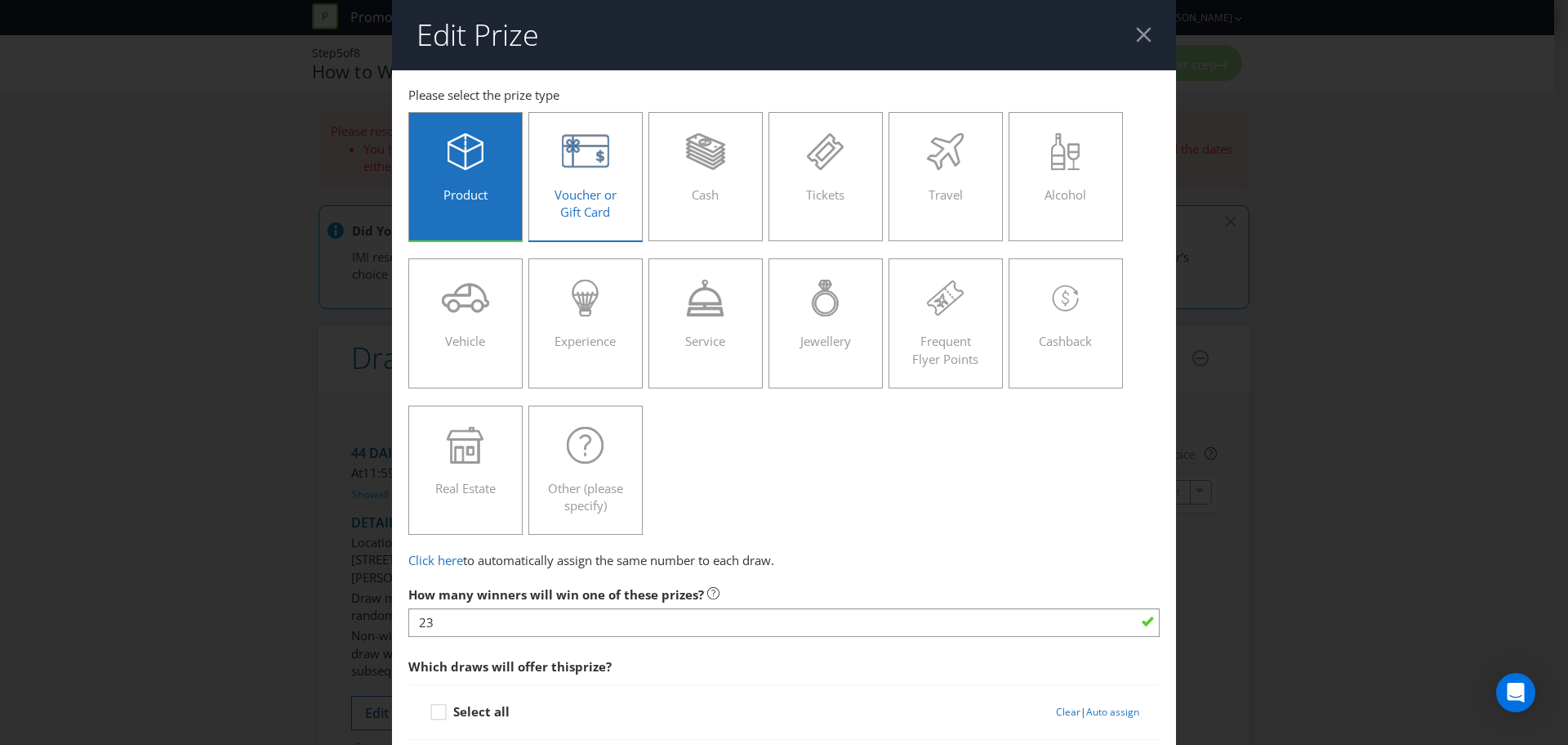
click at [554, 203] on div "Voucher or Gift Card" at bounding box center [585, 170] width 80 height 74
click at [0, 0] on input "Voucher or Gift Card" at bounding box center [0, 0] width 0 height 0
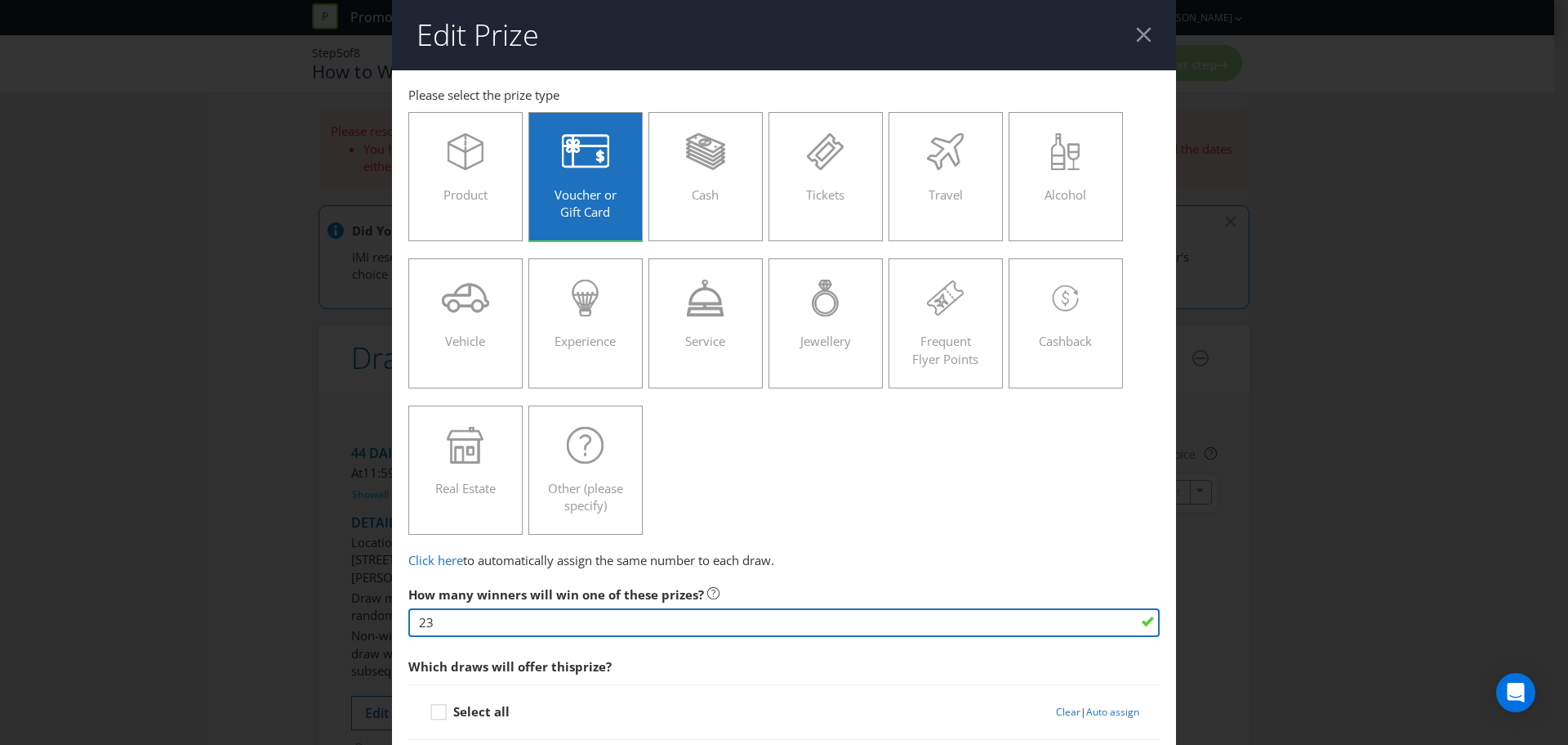
click at [432, 627] on input "23" at bounding box center [784, 622] width 752 height 29
type input "2"
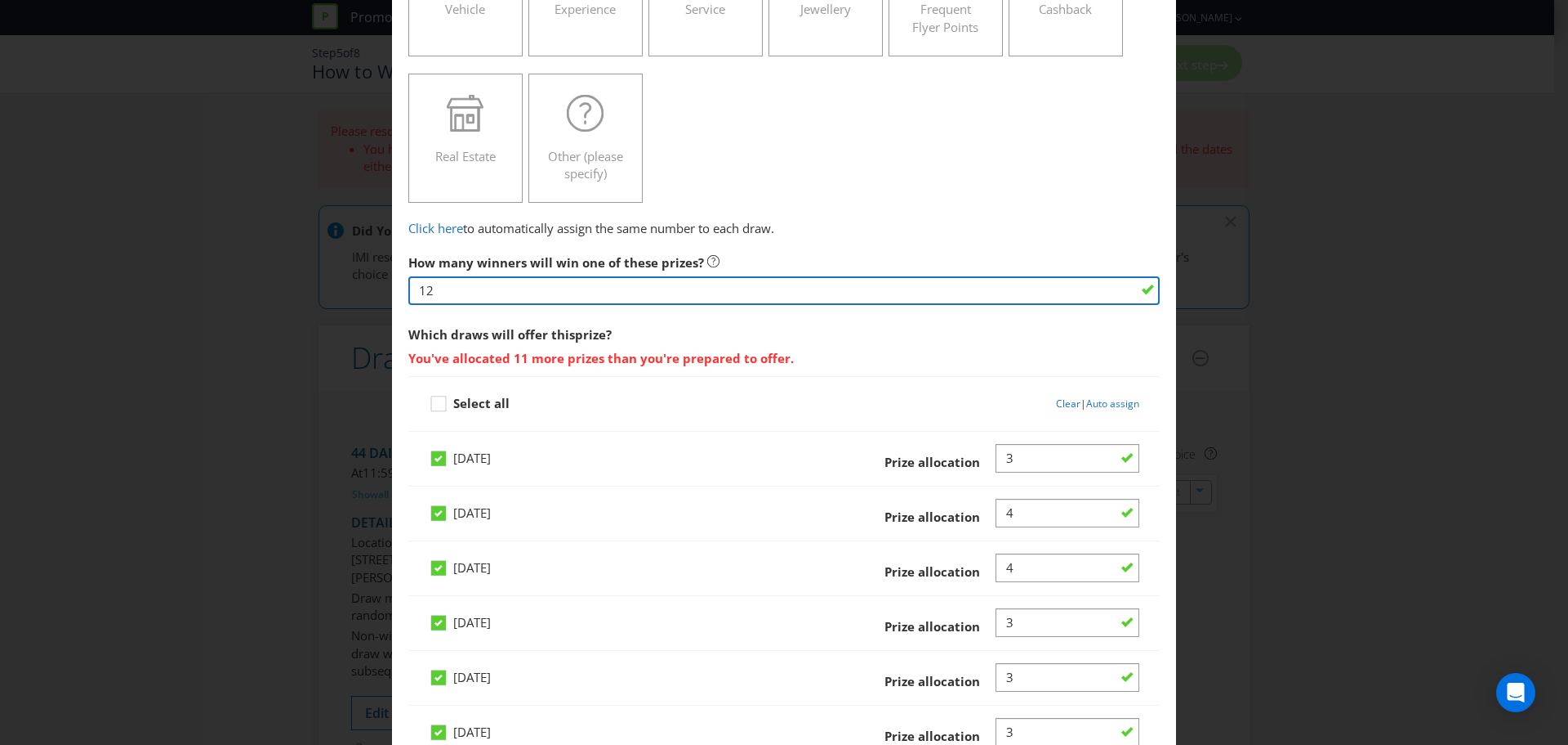
scroll to position [327, 0]
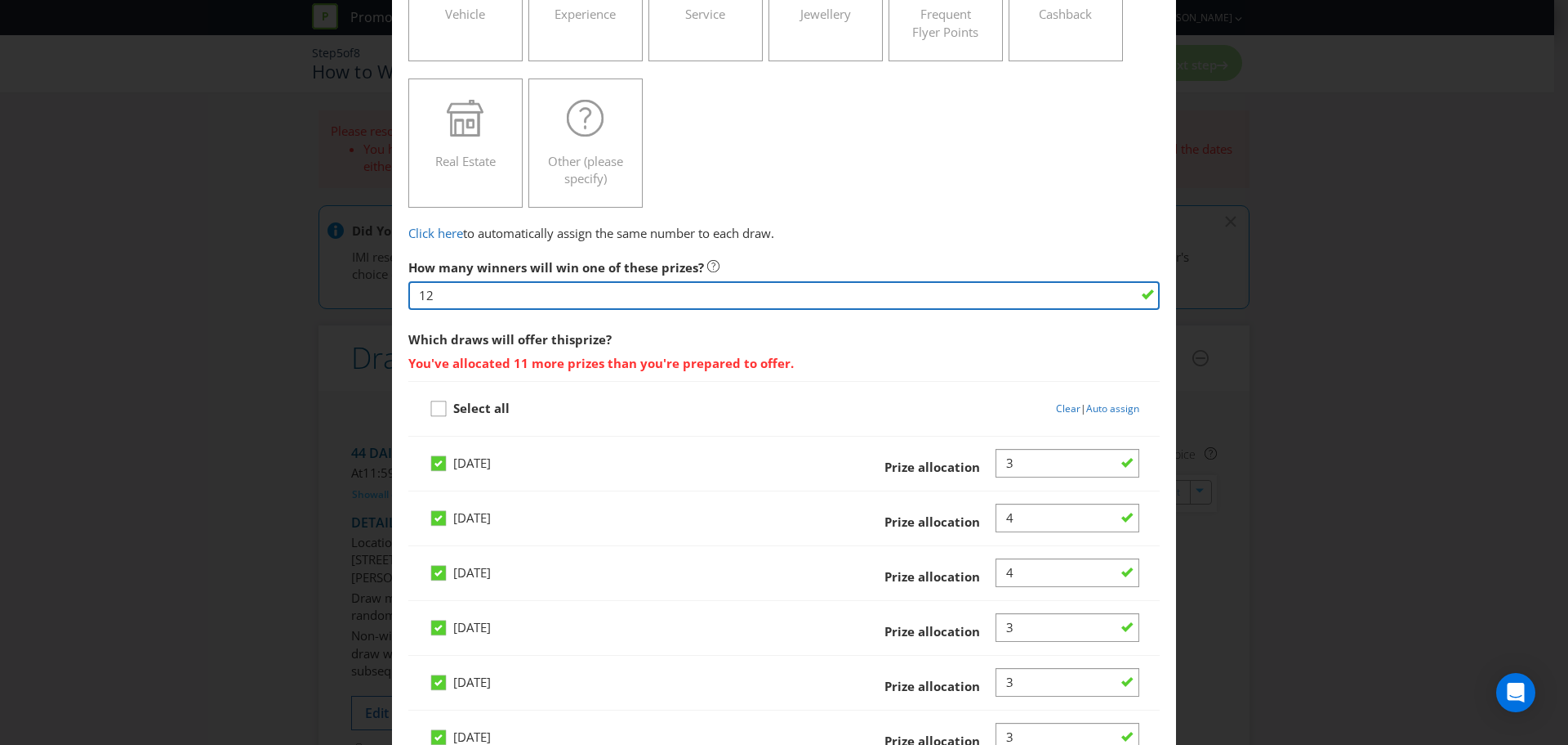
type input "12"
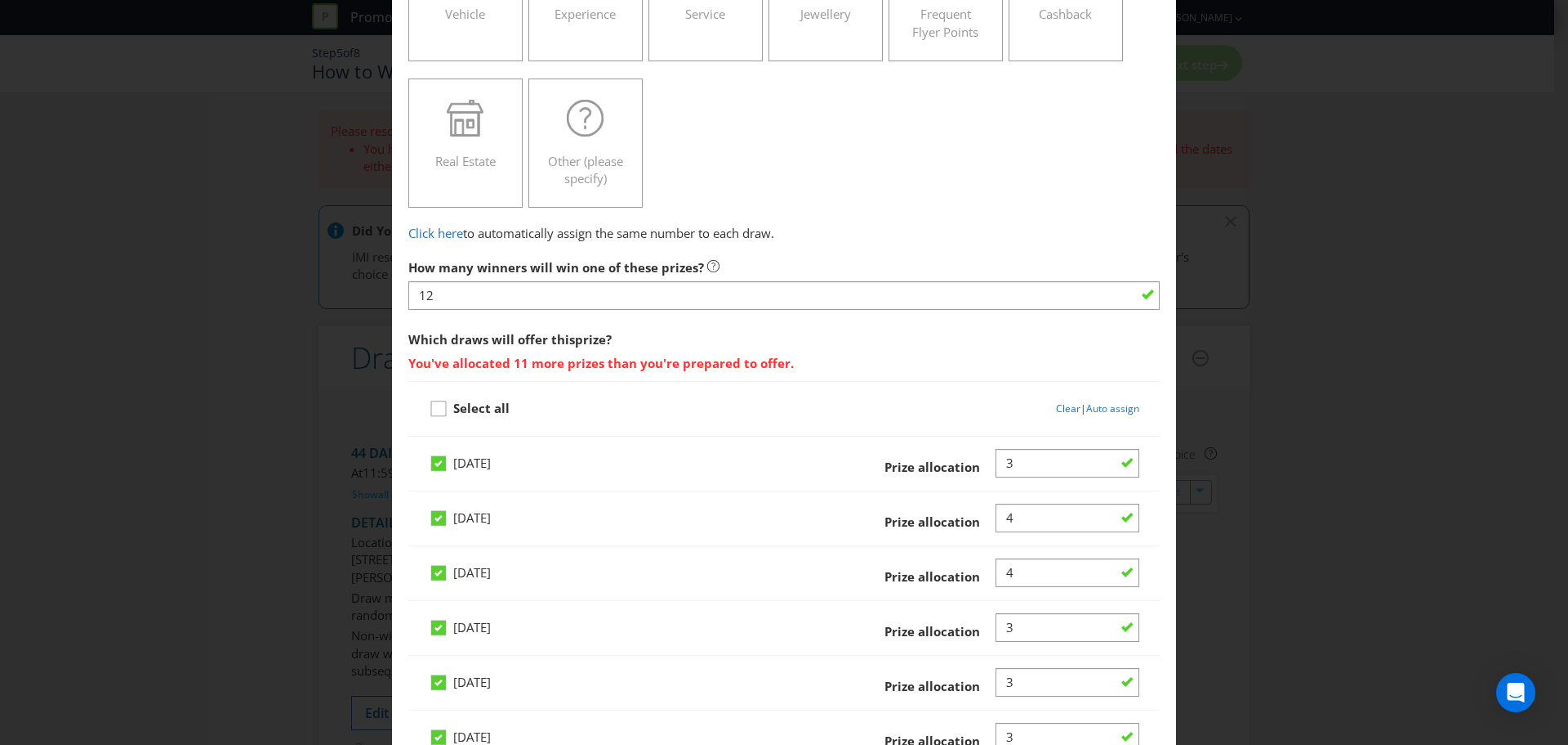
click at [440, 411] on icon at bounding box center [441, 412] width 25 height 25
click at [0, 0] on input "Select all" at bounding box center [0, 0] width 0 height 0
click at [1015, 461] on input "Number" at bounding box center [1068, 462] width 144 height 29
type input "12"
drag, startPoint x: 1044, startPoint y: 516, endPoint x: 968, endPoint y: 518, distance: 76.0
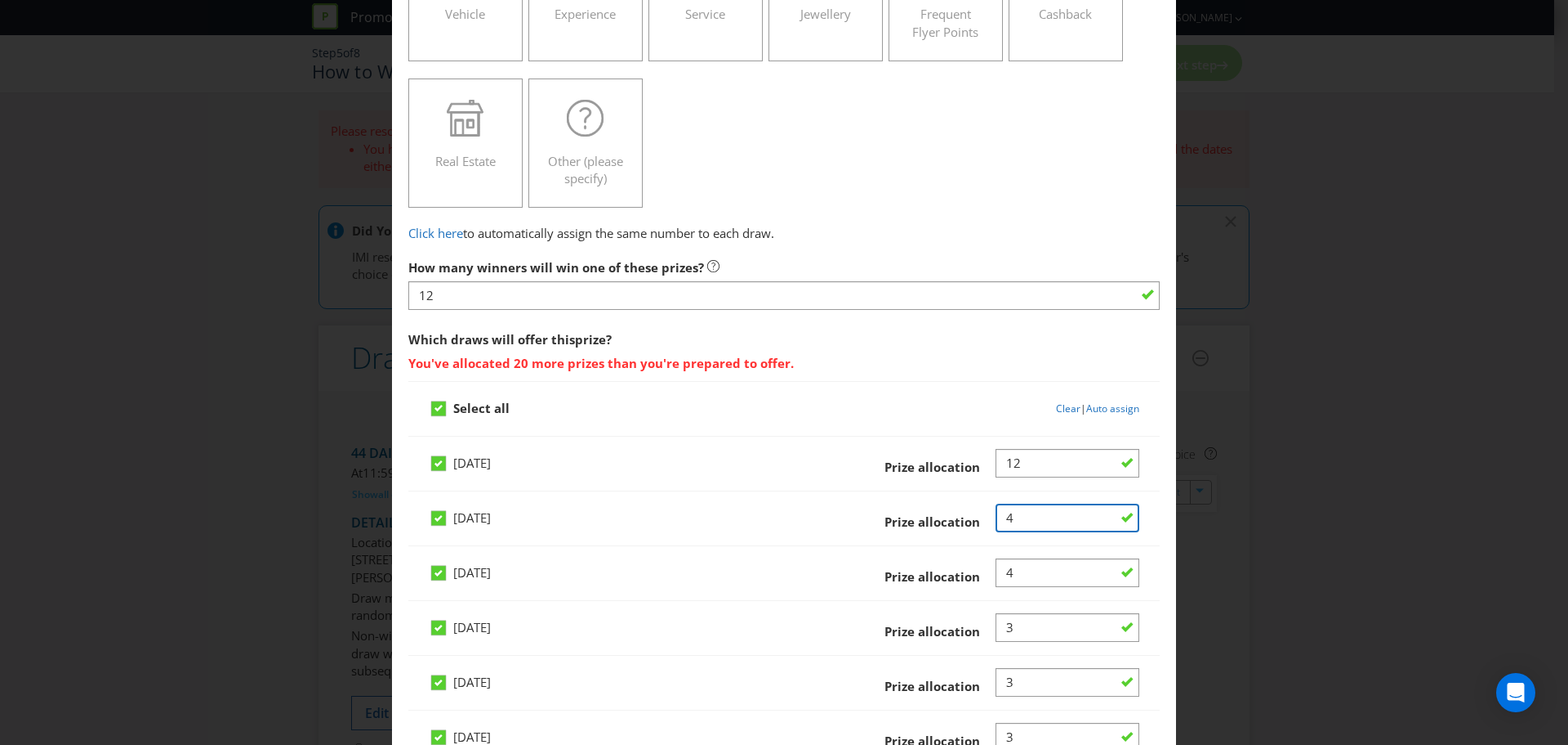
click at [968, 518] on div "Prize allocation" at bounding box center [983, 519] width 313 height 30
type input "12"
drag, startPoint x: 1016, startPoint y: 575, endPoint x: 968, endPoint y: 580, distance: 48.3
click at [968, 580] on div "Prize allocation" at bounding box center [983, 573] width 313 height 30
type input "12"
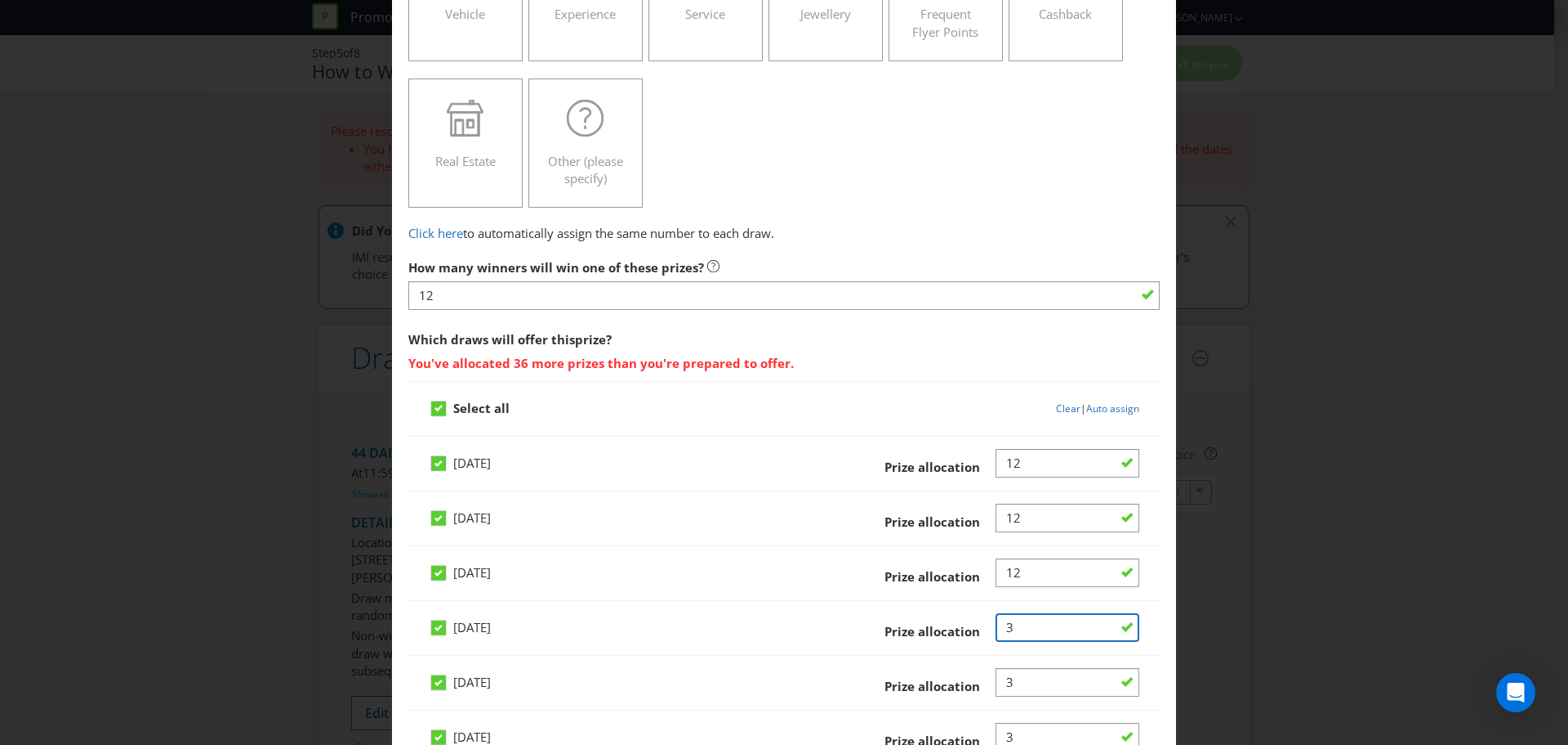
drag, startPoint x: 1010, startPoint y: 622, endPoint x: 978, endPoint y: 622, distance: 32.0
click at [984, 623] on div at bounding box center [1062, 628] width 156 height 30
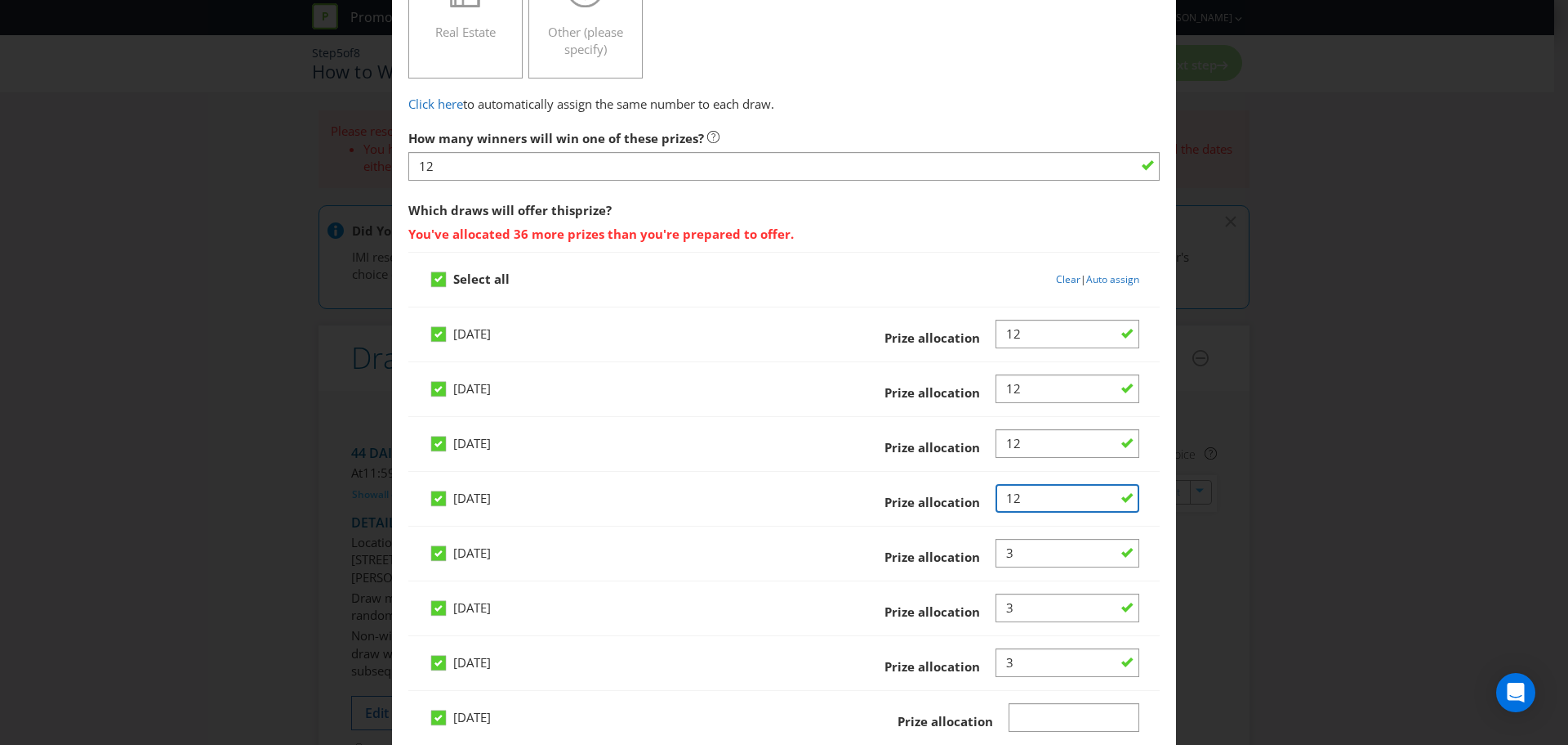
scroll to position [491, 0]
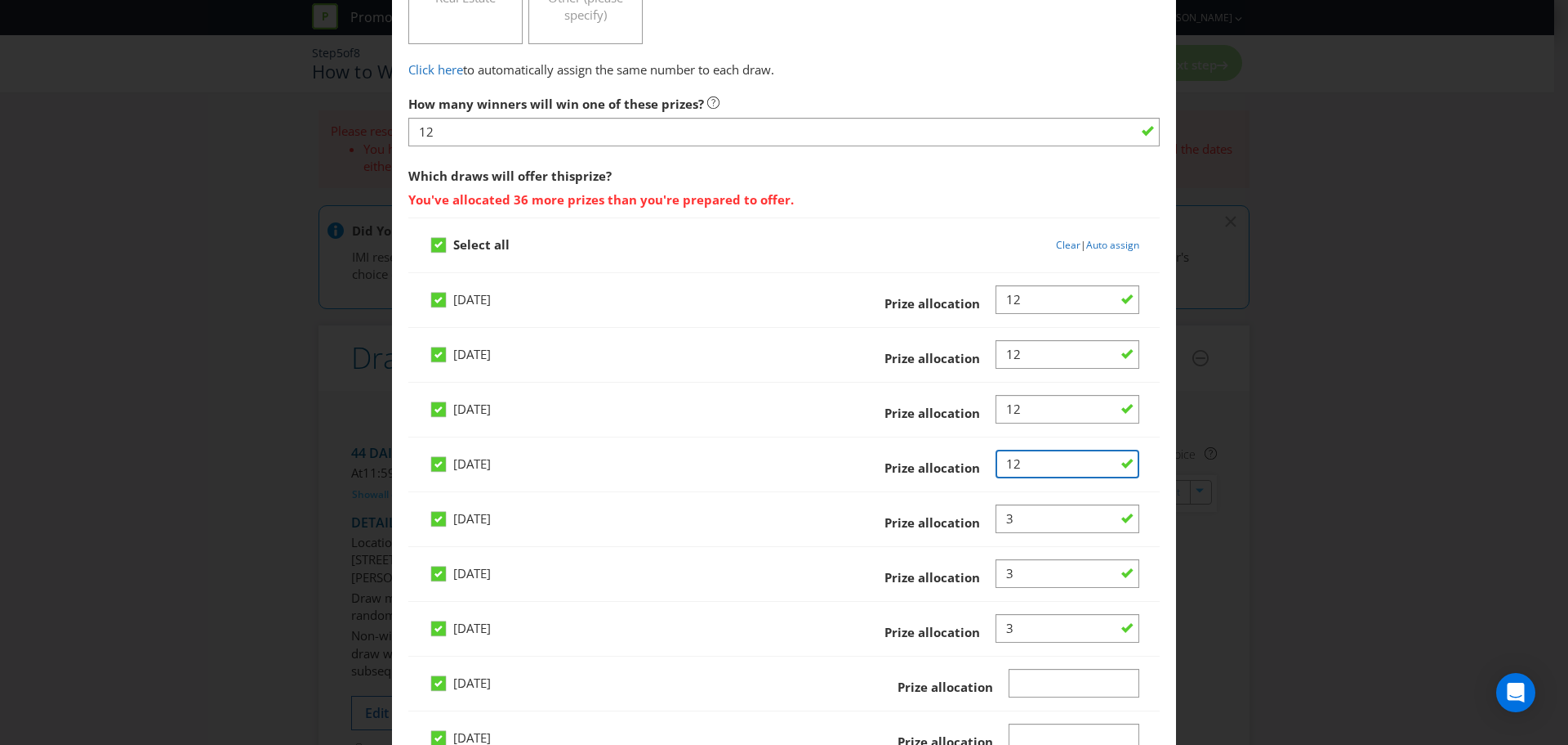
type input "12"
drag, startPoint x: 1016, startPoint y: 516, endPoint x: 931, endPoint y: 527, distance: 85.7
click at [931, 527] on div "Prize allocation" at bounding box center [983, 519] width 313 height 30
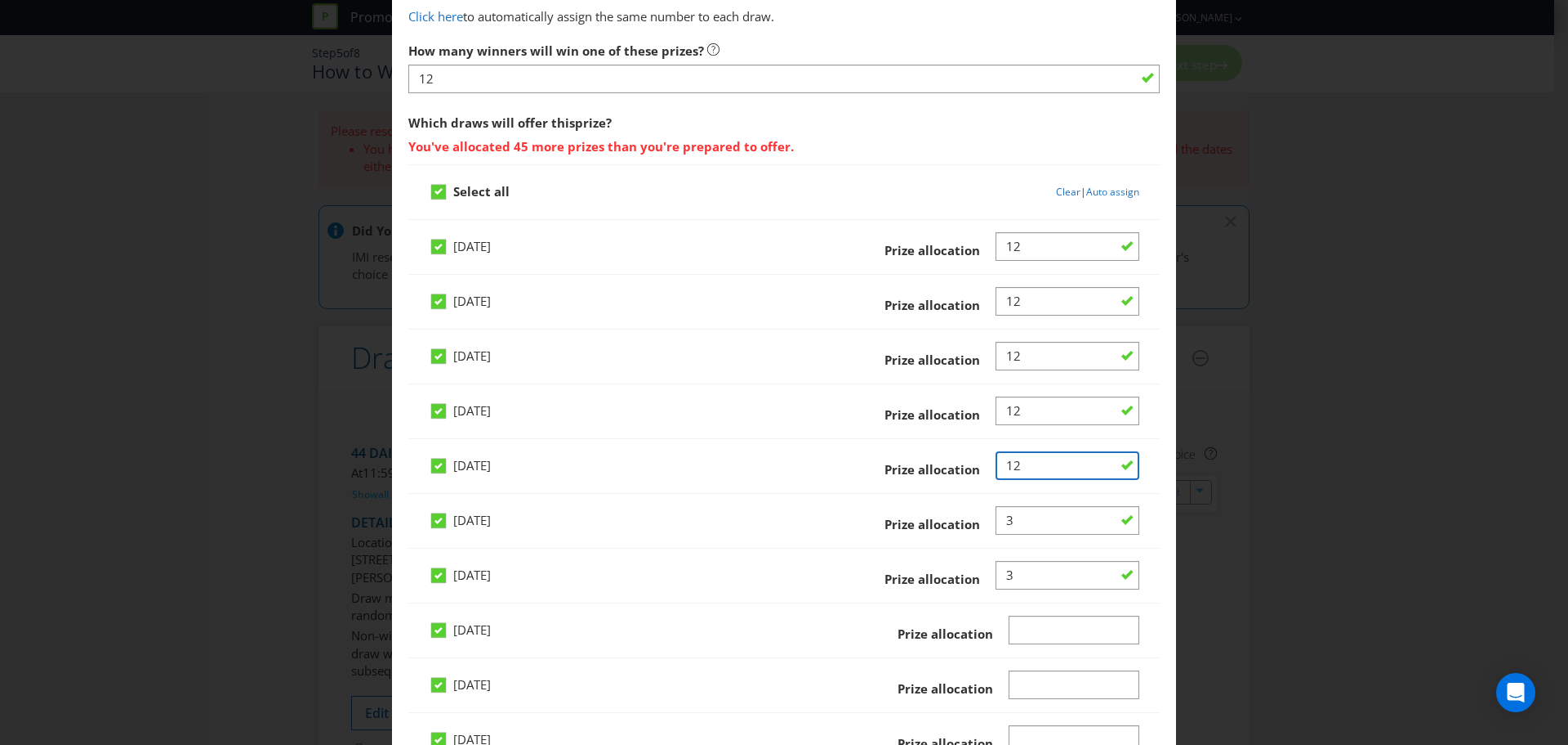
scroll to position [572, 0]
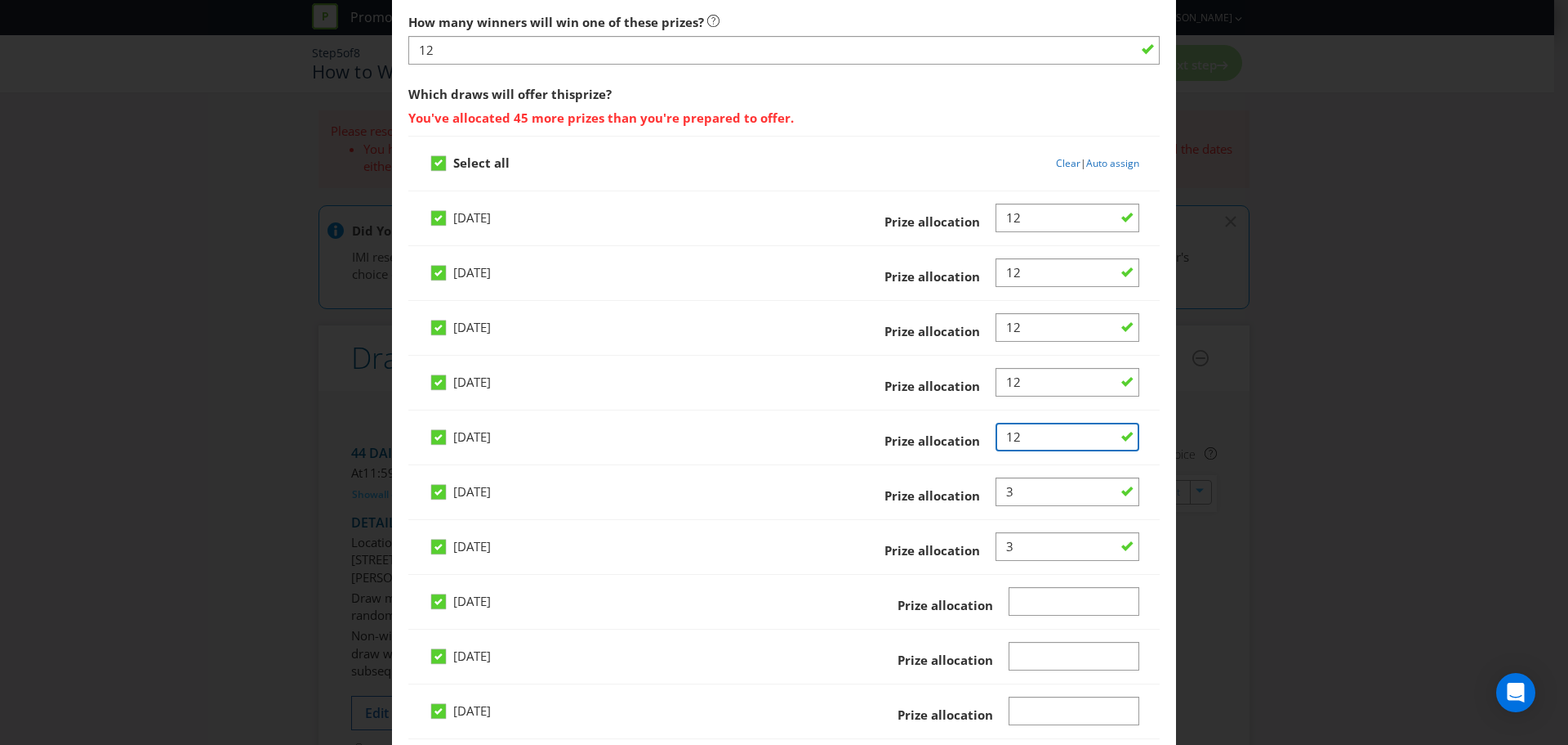
type input "12"
drag, startPoint x: 1019, startPoint y: 492, endPoint x: 935, endPoint y: 503, distance: 84.7
click at [935, 503] on div "Prize allocation" at bounding box center [983, 492] width 313 height 30
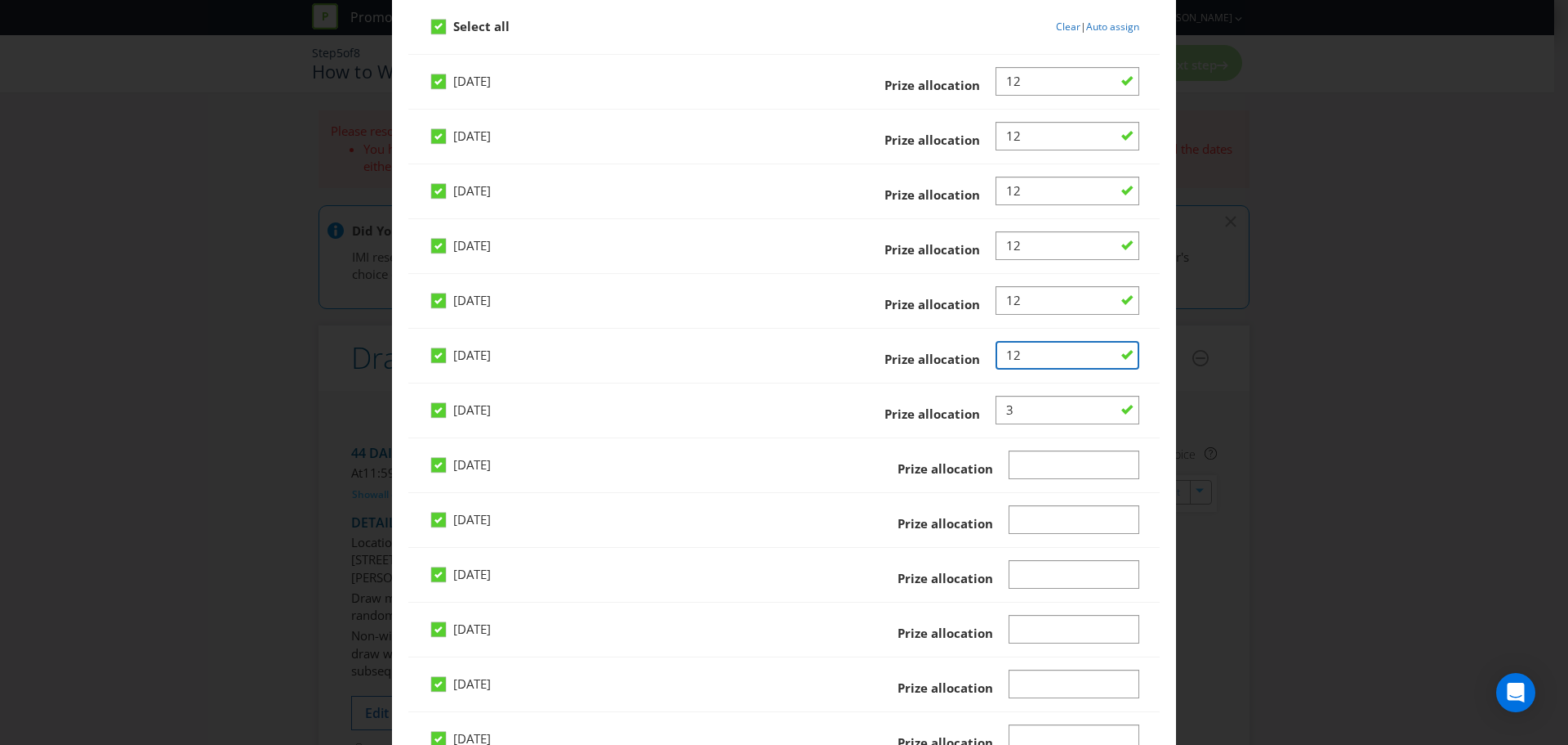
scroll to position [735, 0]
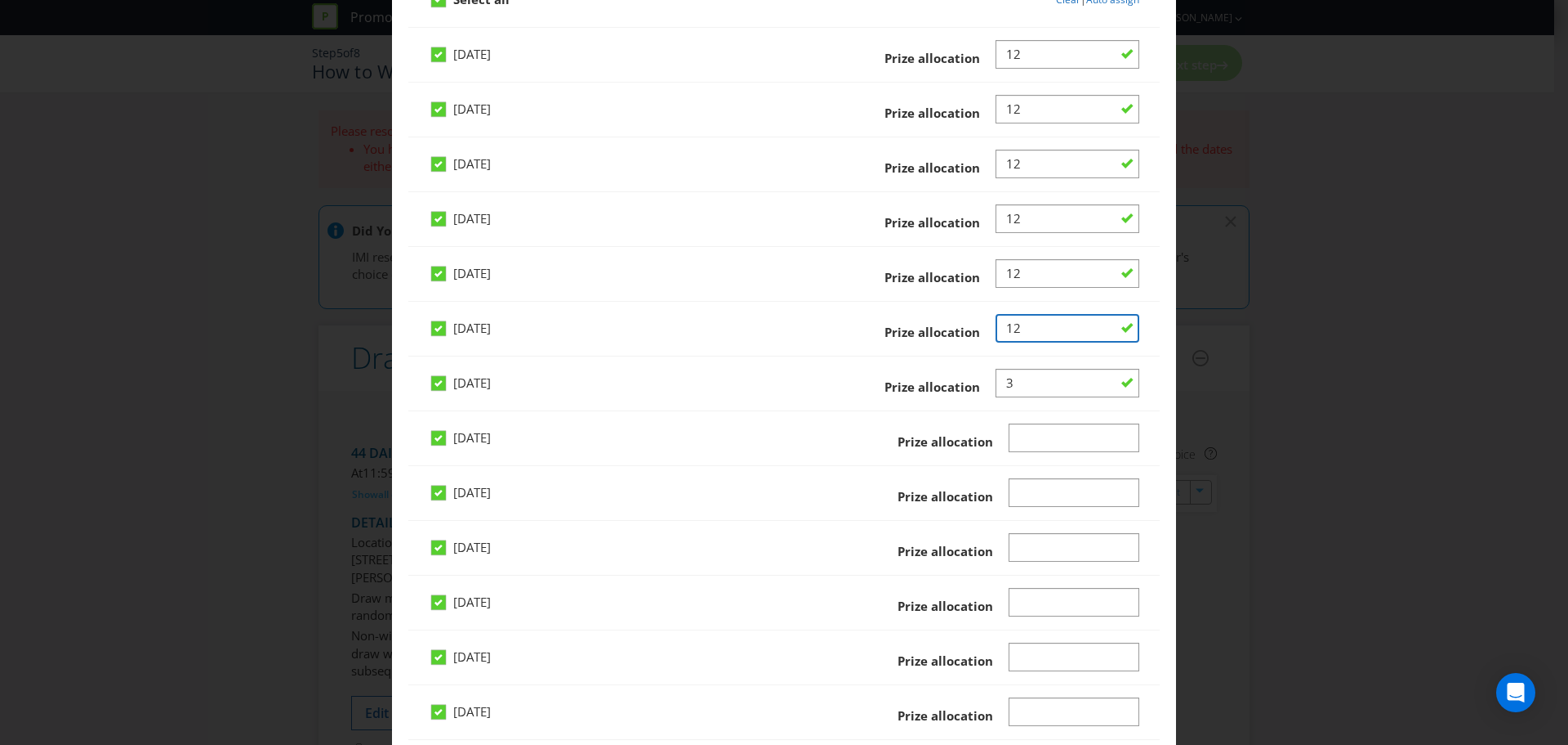
type input "12"
drag, startPoint x: 1023, startPoint y: 380, endPoint x: 957, endPoint y: 389, distance: 66.6
click at [957, 389] on div "Prize allocation" at bounding box center [983, 383] width 313 height 30
type input "12"
click at [1026, 441] on input "Number" at bounding box center [1074, 438] width 132 height 29
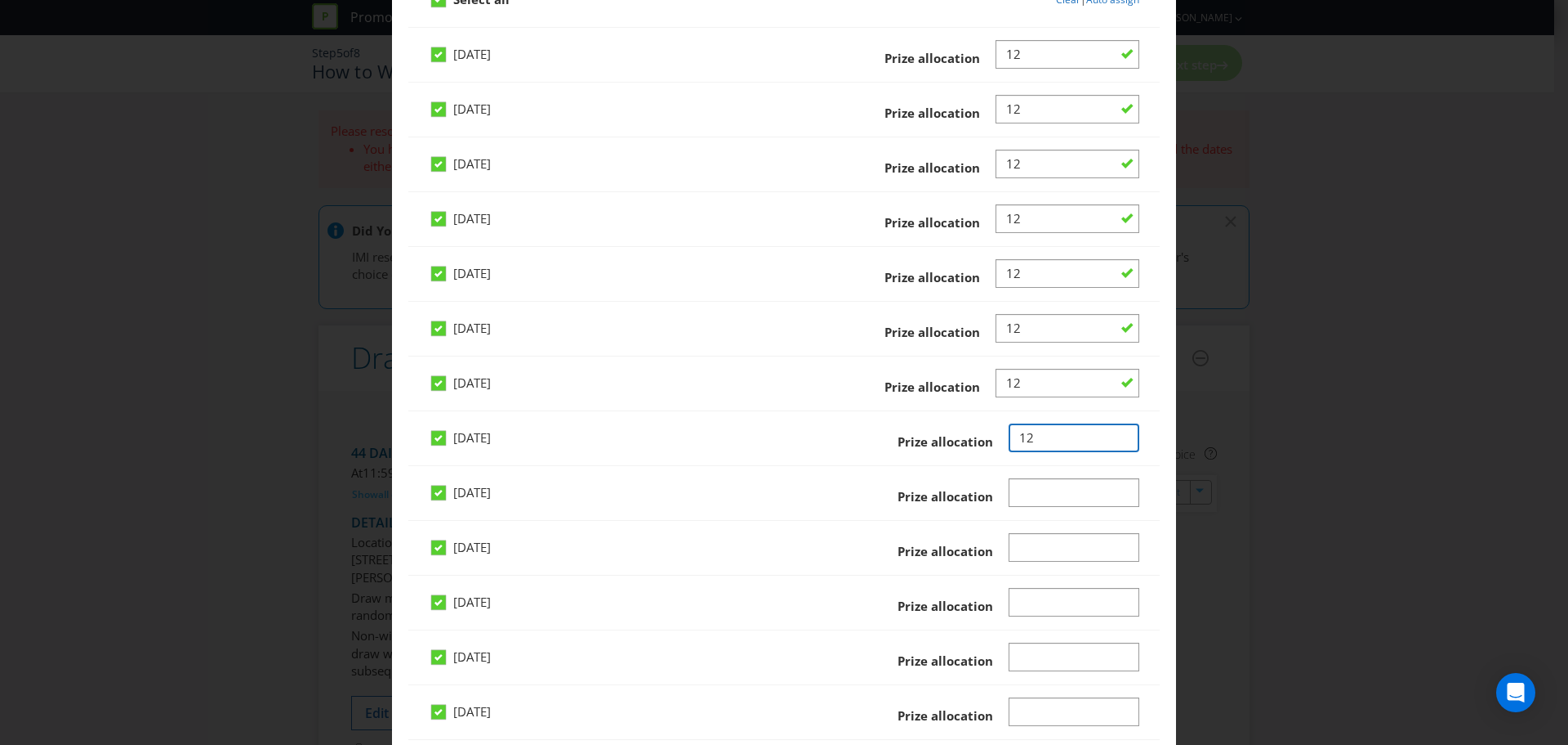
type input "12"
click at [1015, 491] on input "Number" at bounding box center [1074, 492] width 132 height 29
type input "12"
click at [1010, 552] on input "Number" at bounding box center [1074, 547] width 132 height 29
type input "12"
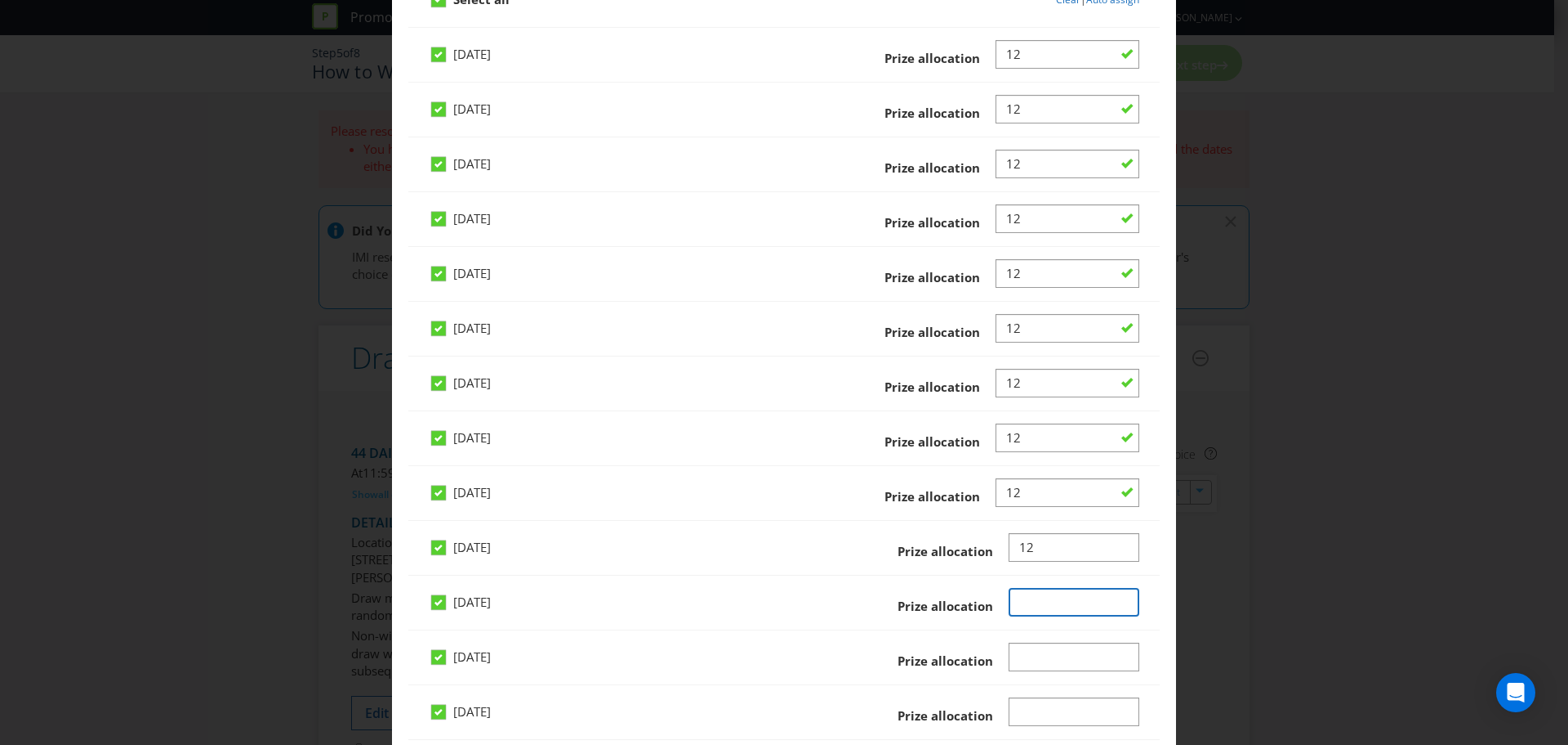
click at [1011, 603] on input "Number" at bounding box center [1074, 602] width 132 height 29
type input "12"
click at [1016, 657] on input "Number" at bounding box center [1074, 656] width 132 height 29
type input "12"
click at [1009, 709] on input "Number" at bounding box center [1074, 712] width 132 height 29
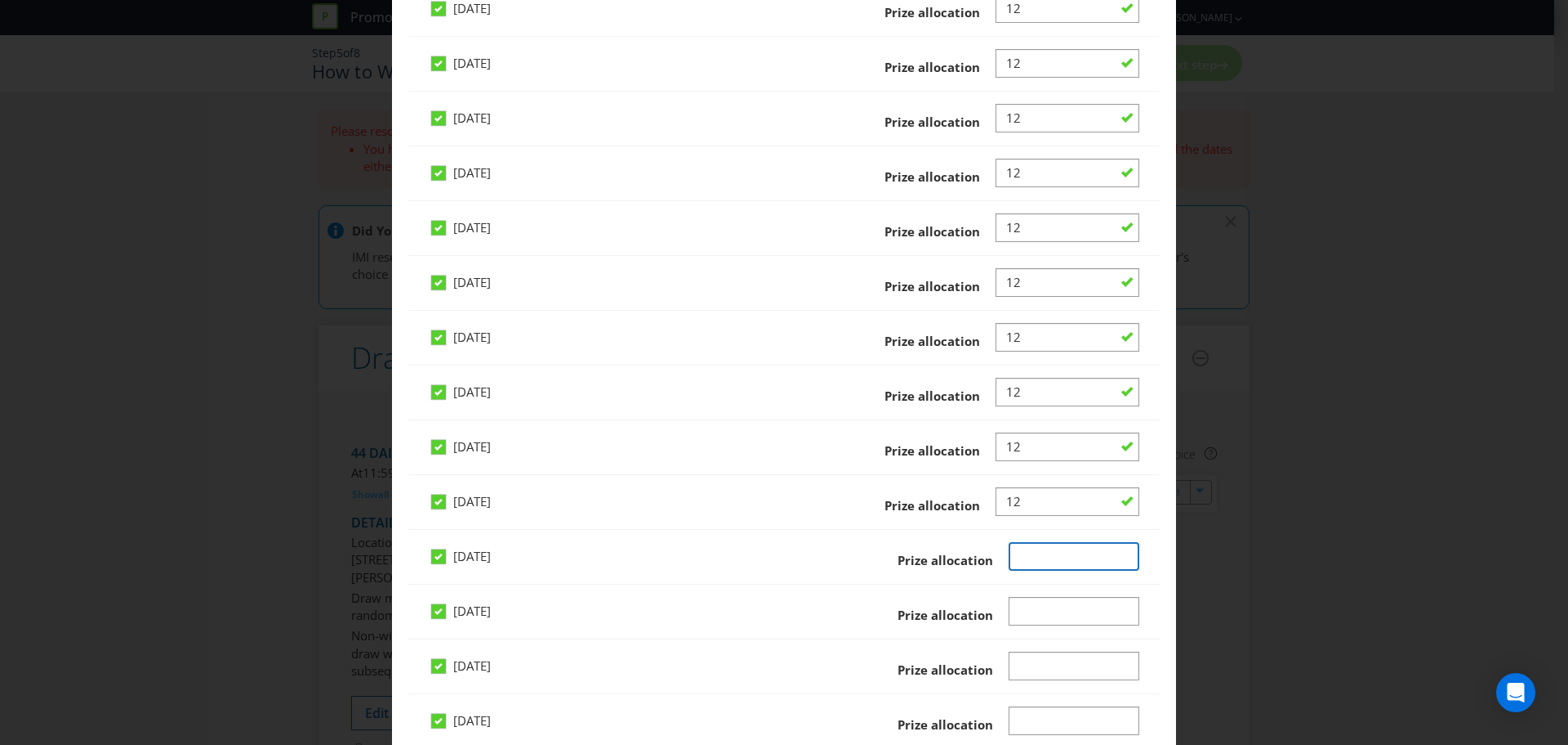
scroll to position [899, 0]
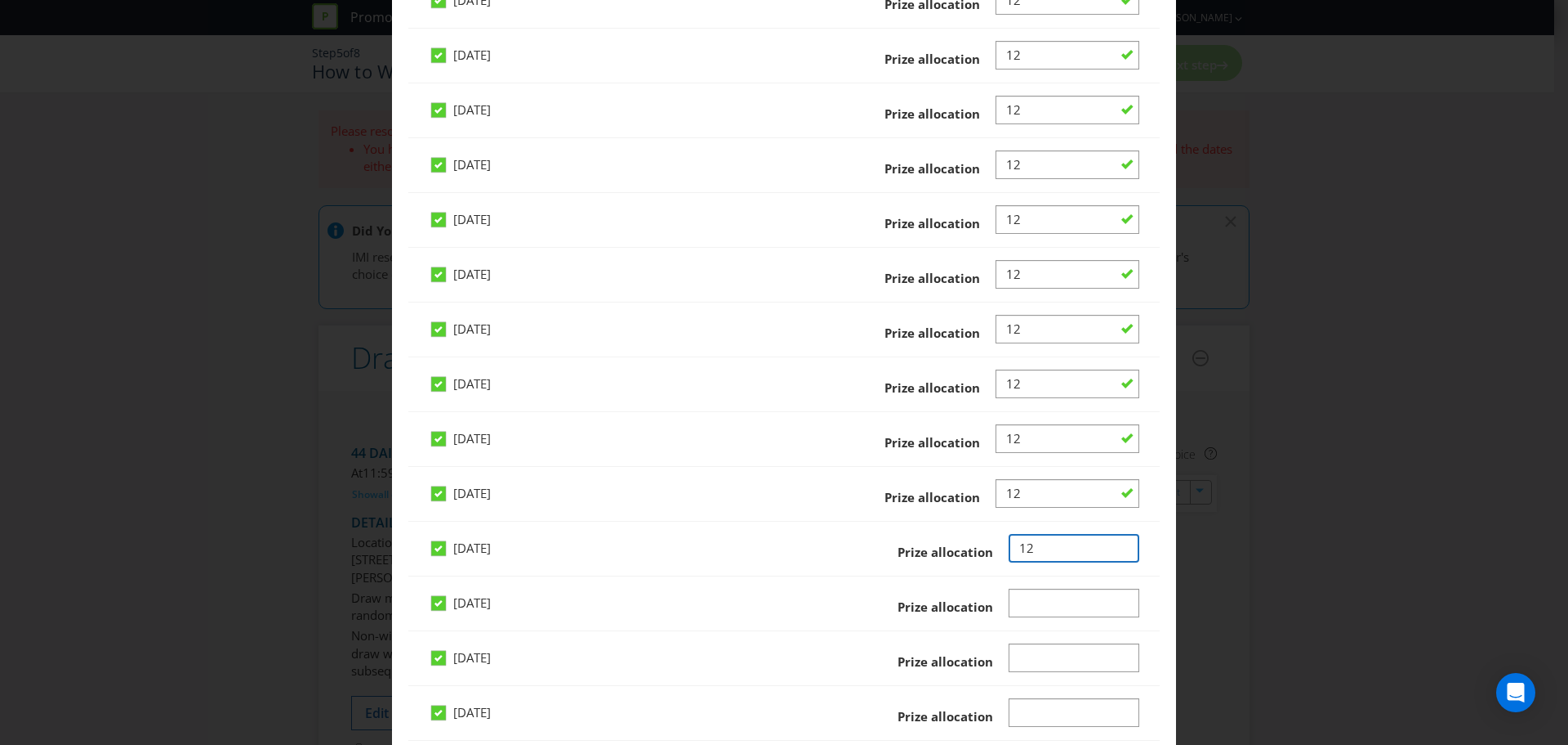
type input "12"
click at [1025, 616] on div at bounding box center [1074, 617] width 132 height 2
click at [1017, 606] on input "Number" at bounding box center [1074, 603] width 132 height 29
type input "12"
click at [1009, 655] on input "Number" at bounding box center [1074, 657] width 132 height 29
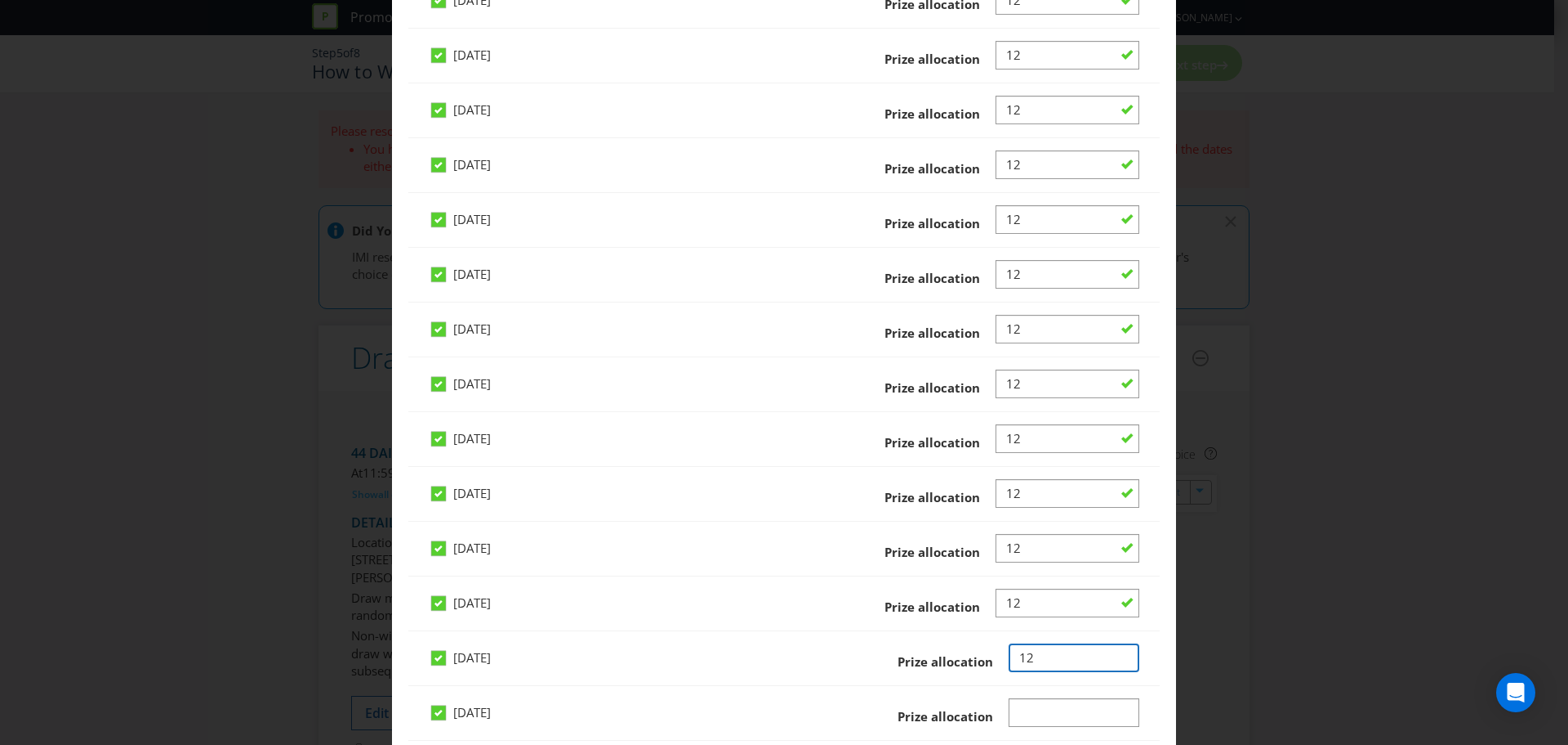
type input "12"
click at [1009, 711] on input "Number" at bounding box center [1074, 713] width 132 height 29
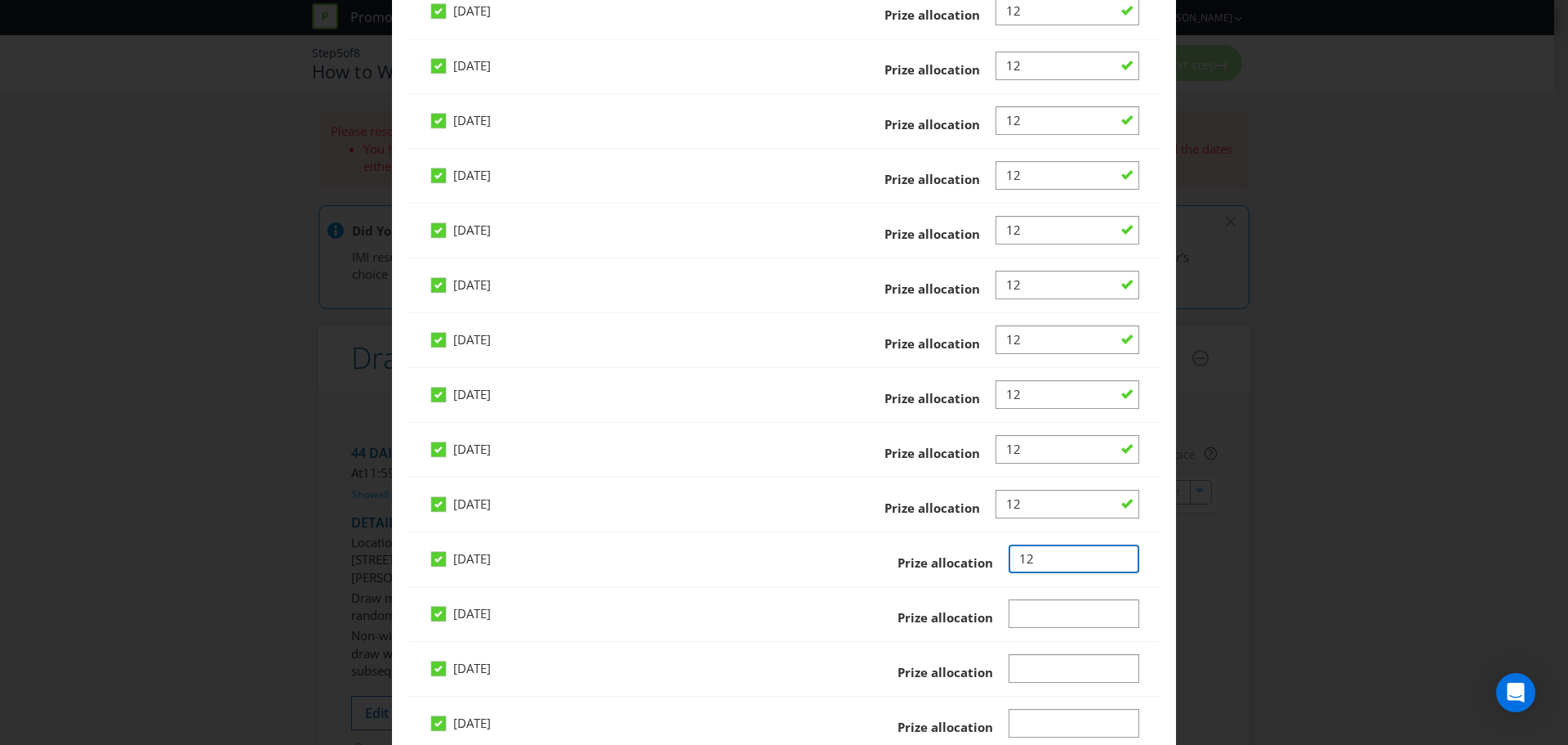
scroll to position [1063, 0]
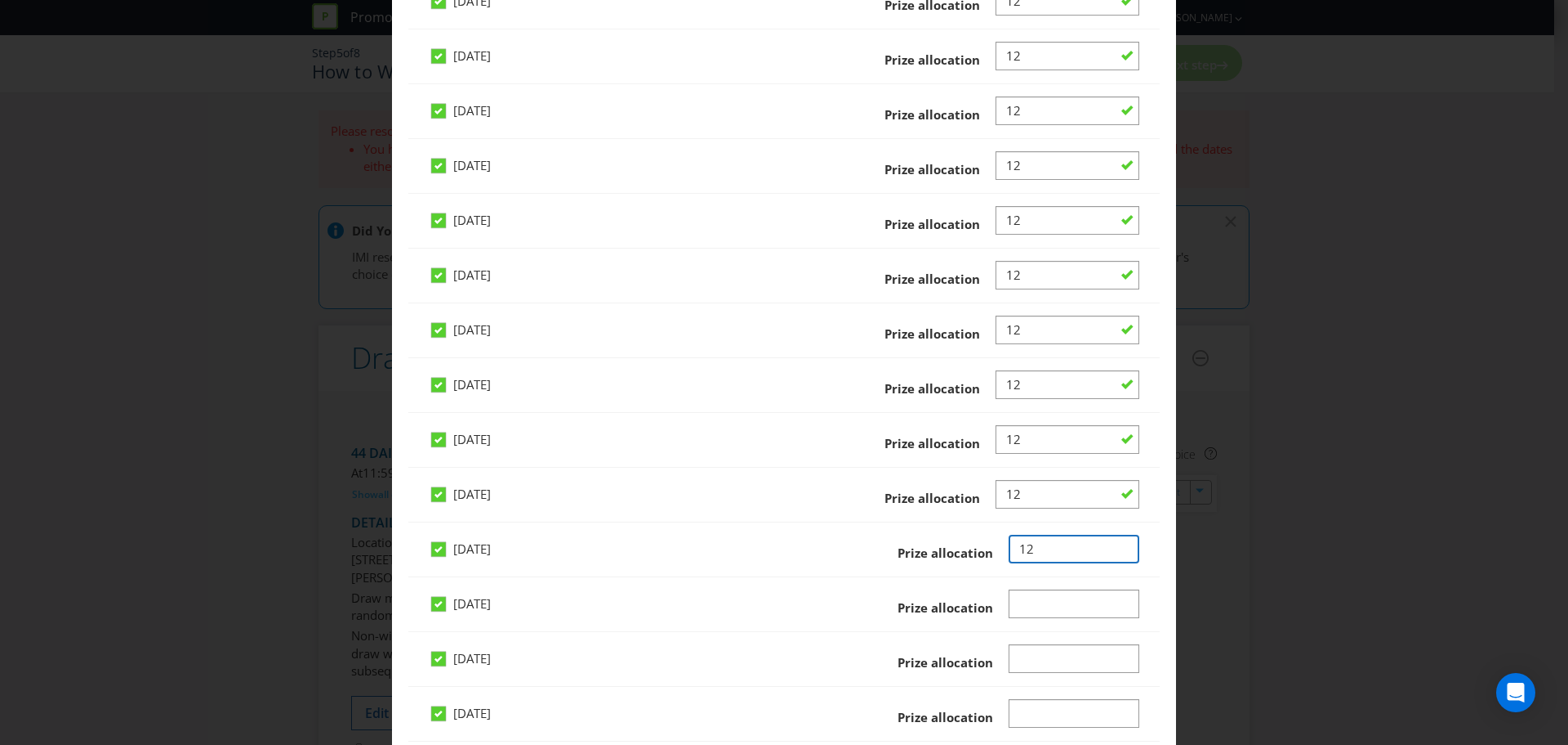
type input "12"
click at [1017, 605] on input "Number" at bounding box center [1074, 604] width 132 height 29
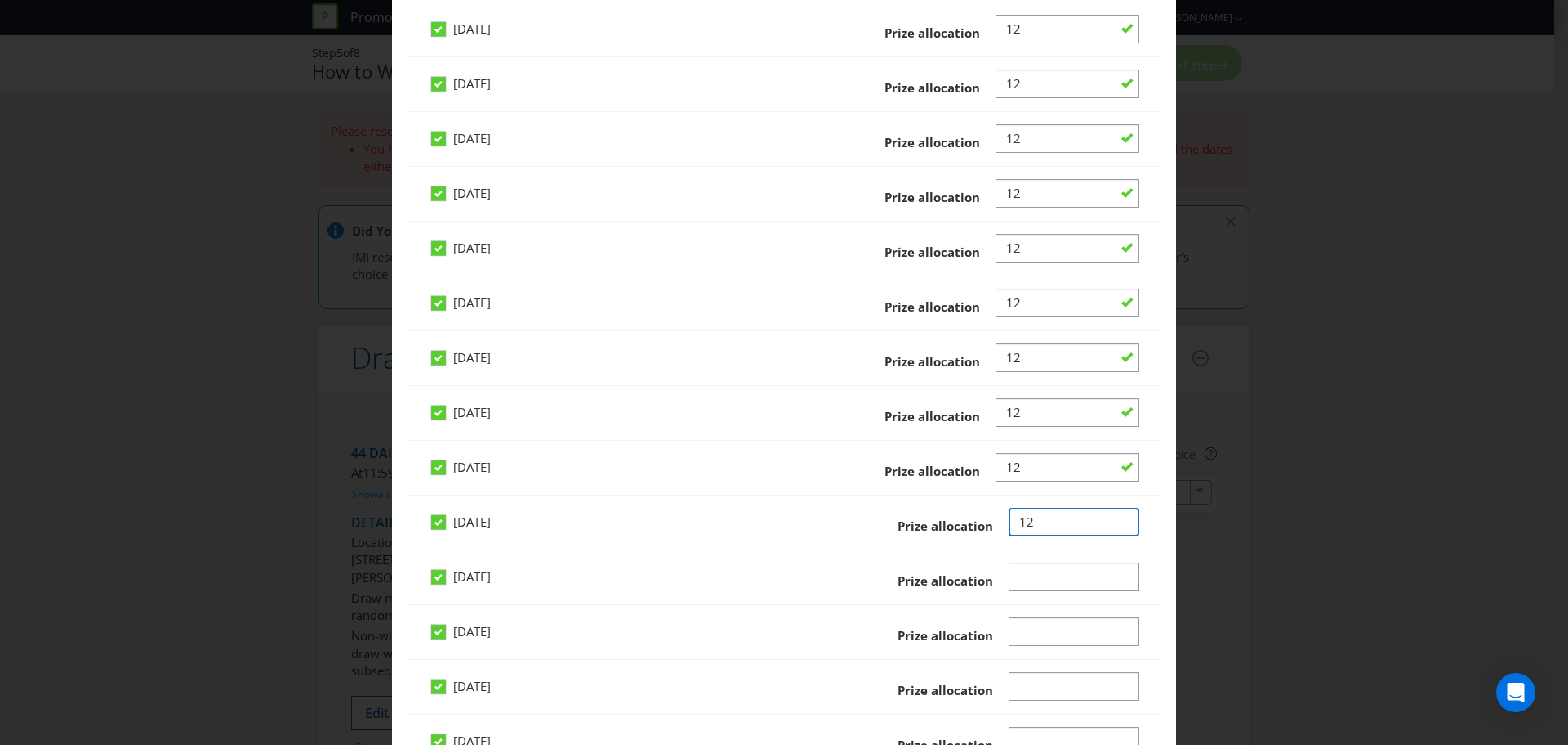
type input "12"
click at [1016, 579] on input "Number" at bounding box center [1074, 577] width 132 height 29
type input "12"
click at [1012, 626] on input "Number" at bounding box center [1074, 631] width 132 height 29
type input "12"
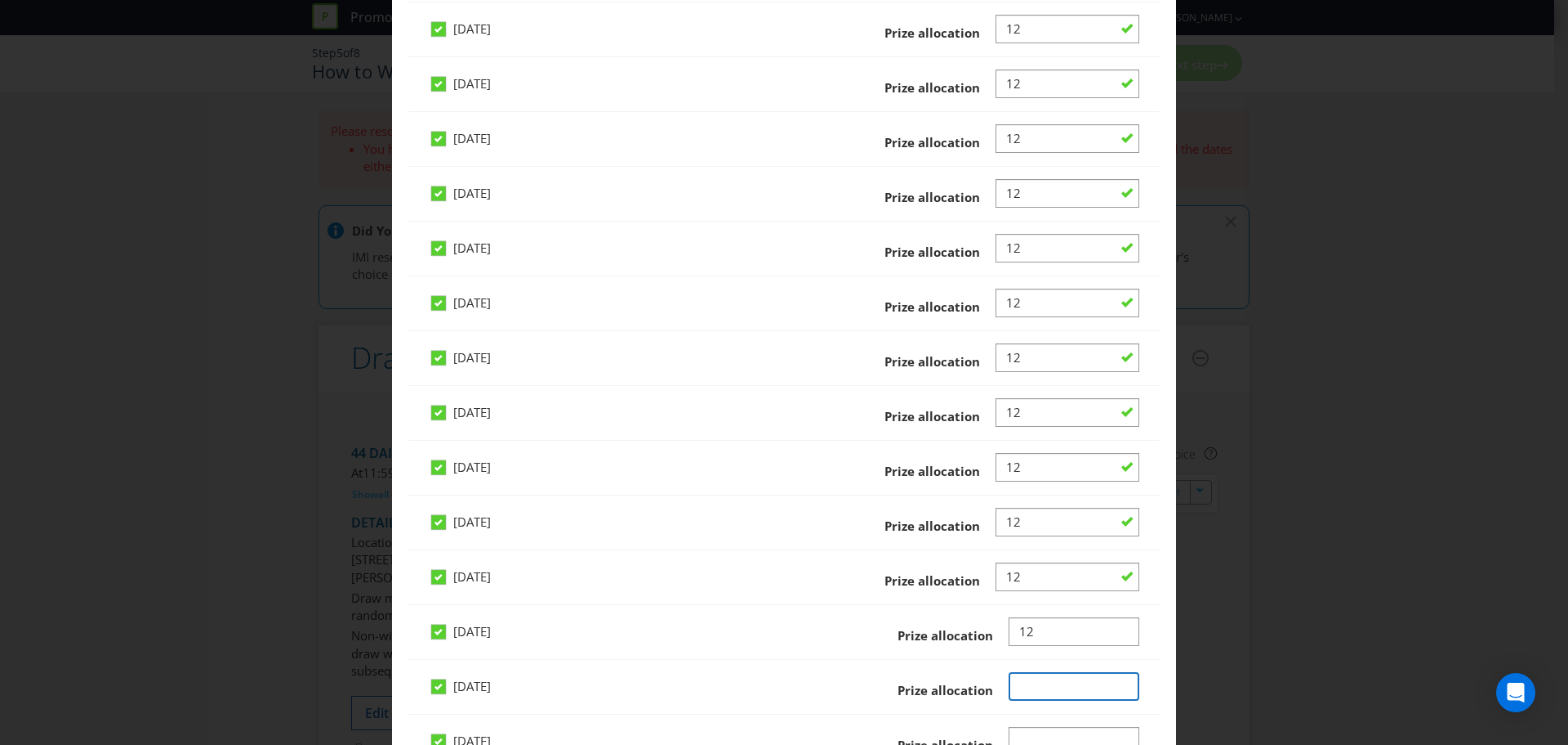
click at [1023, 686] on input "Number" at bounding box center [1074, 686] width 132 height 29
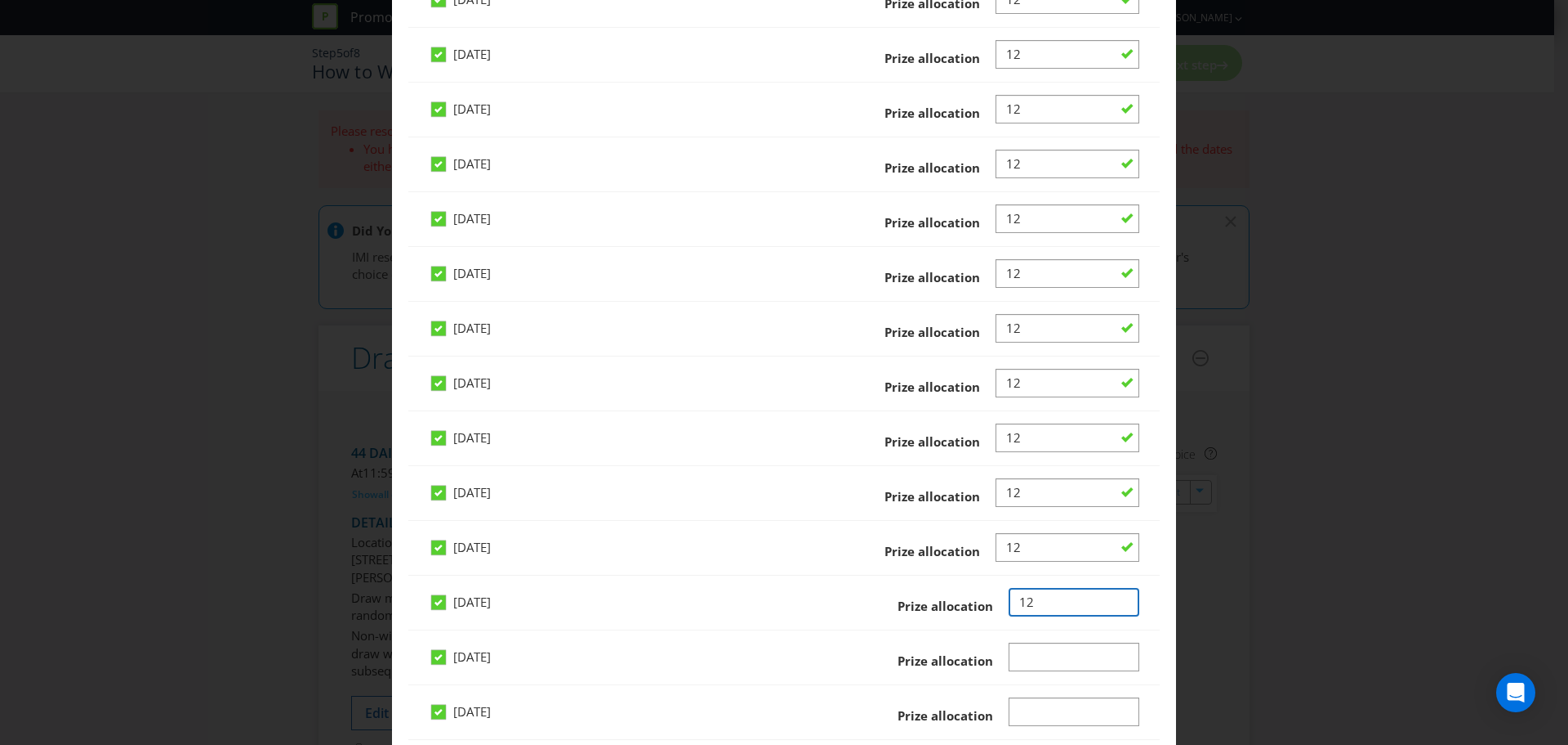
scroll to position [1307, 0]
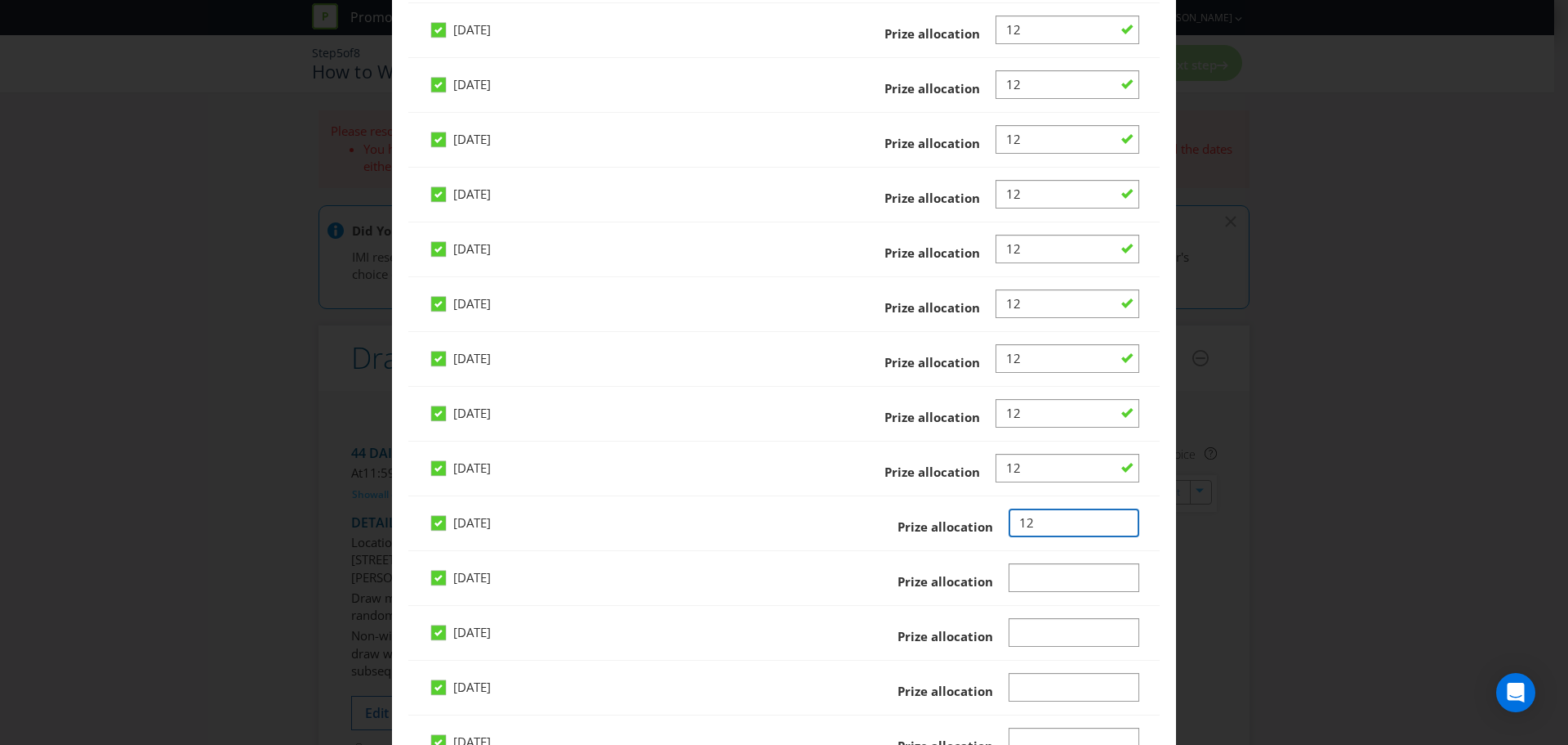
type input "12"
drag, startPoint x: 1028, startPoint y: 572, endPoint x: 1030, endPoint y: 581, distance: 9.2
click at [1029, 573] on input "Number" at bounding box center [1074, 577] width 132 height 29
type input "12"
click at [1024, 633] on input "Number" at bounding box center [1074, 632] width 132 height 29
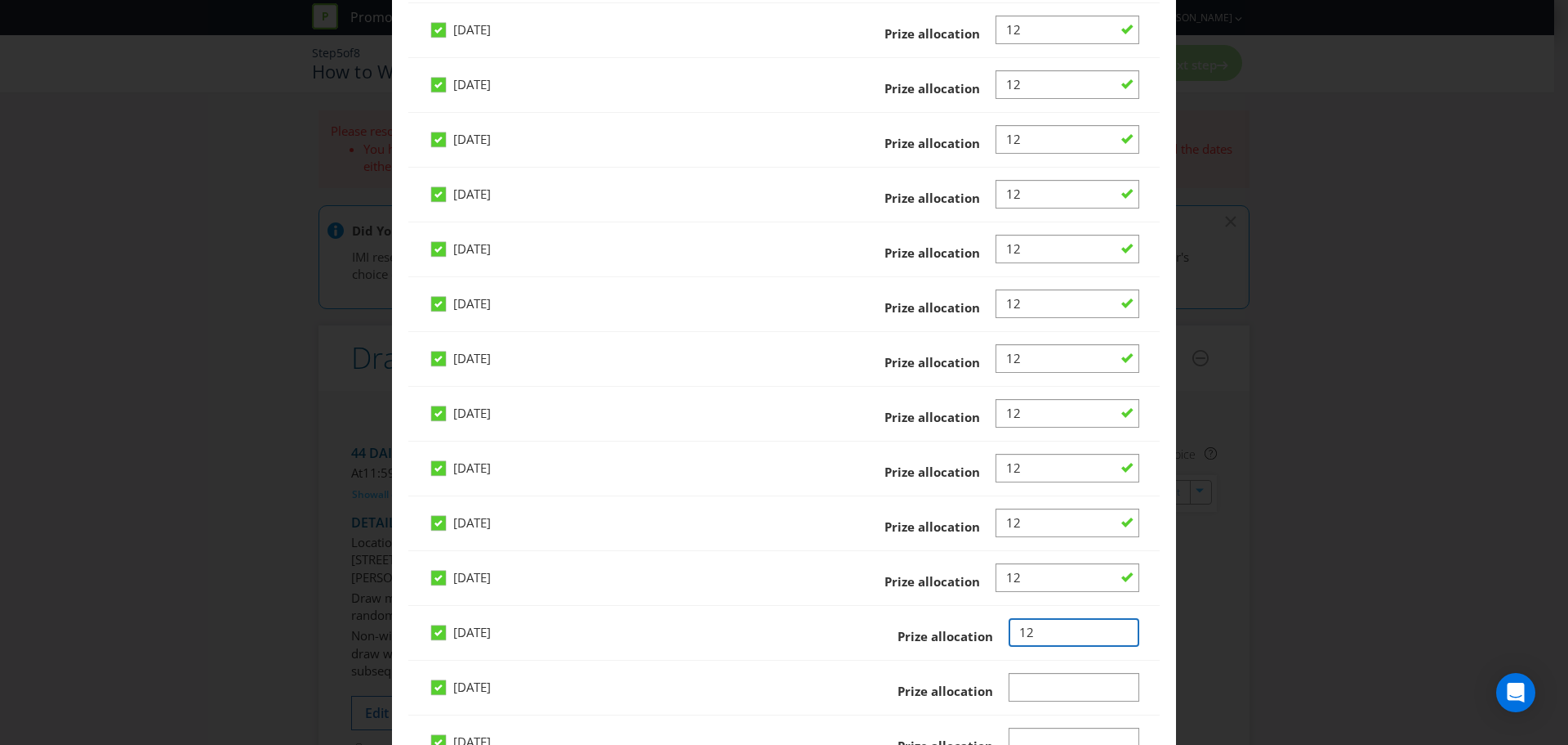
type input "12"
click at [1009, 698] on input "Number" at bounding box center [1074, 687] width 132 height 29
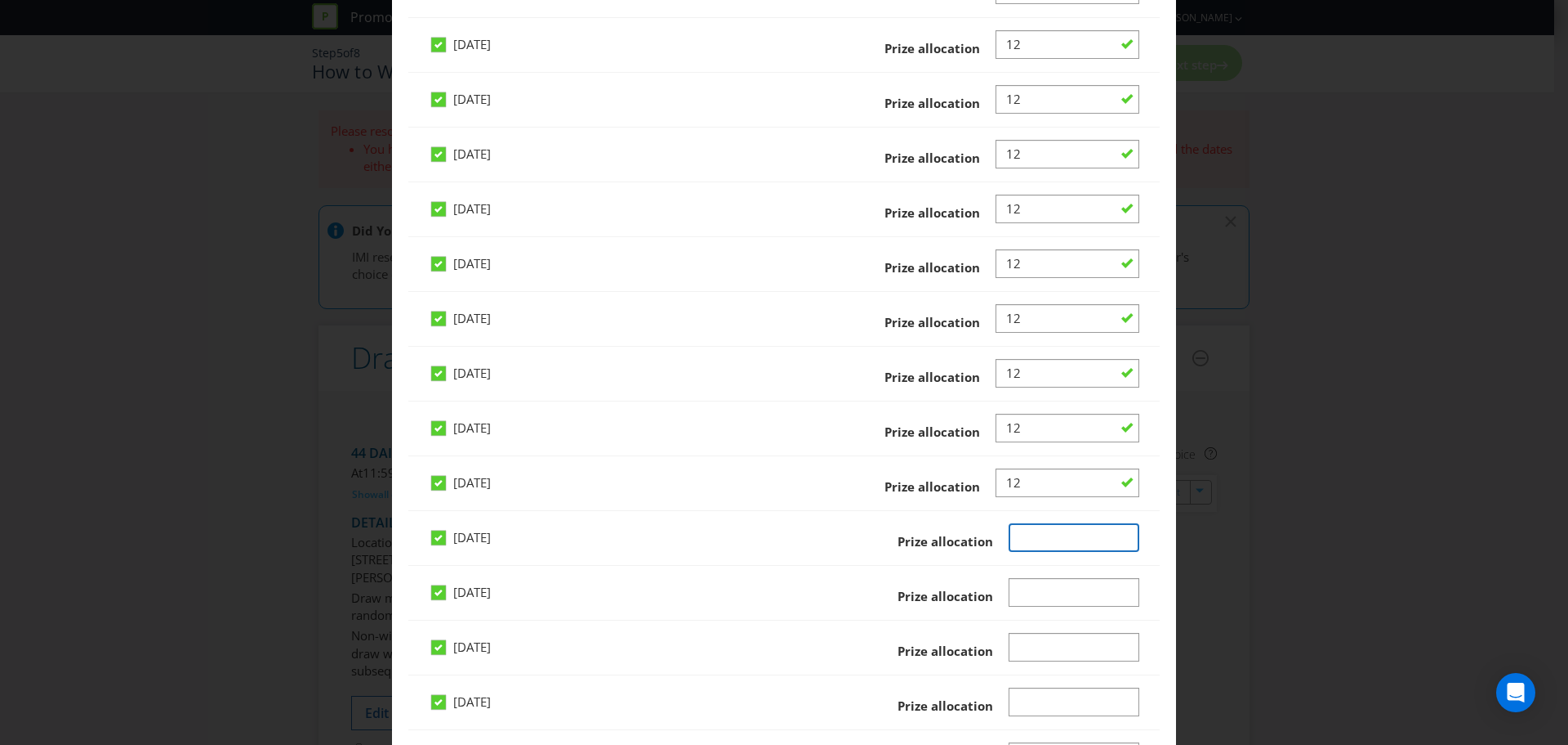
scroll to position [1472, 0]
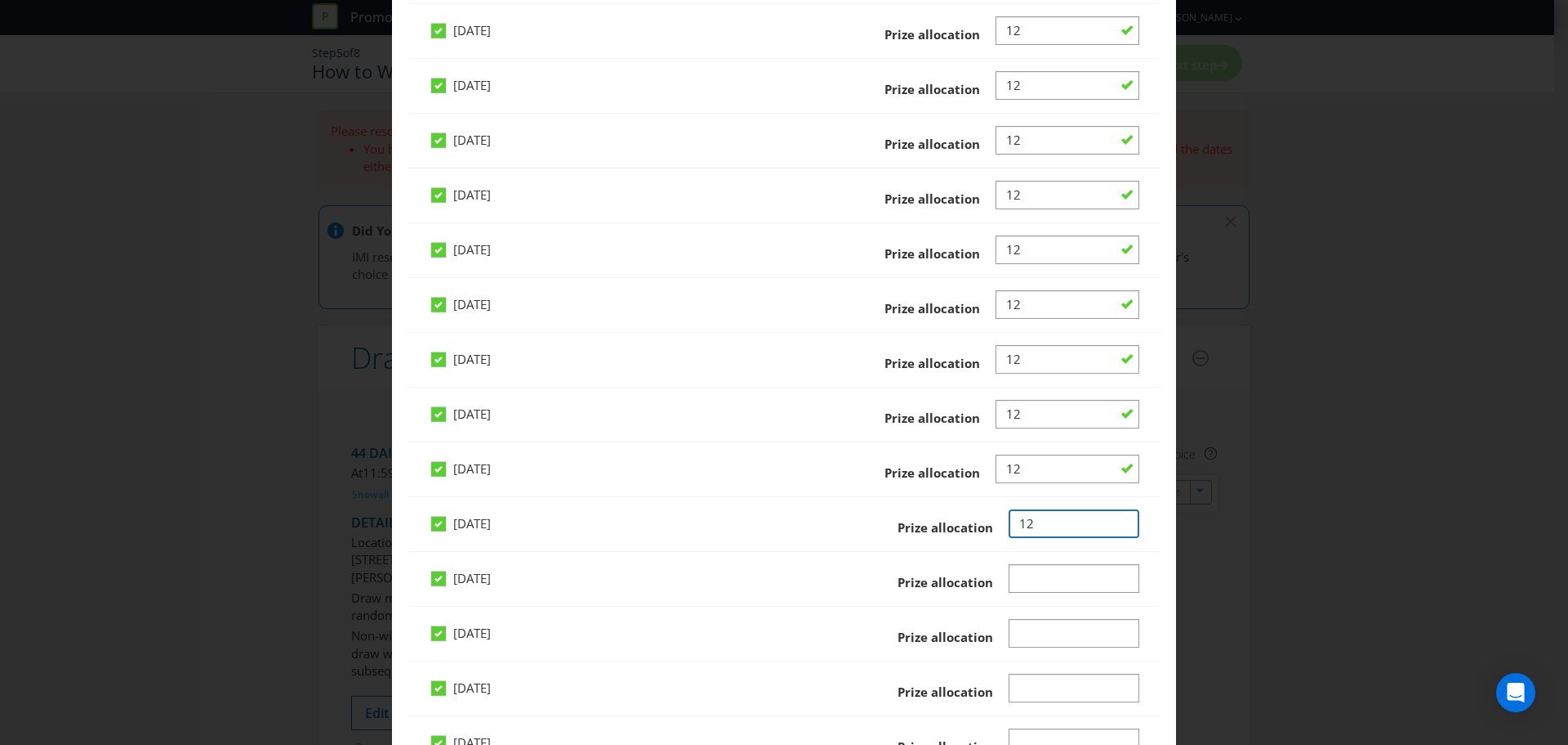
type input "12"
click at [1017, 567] on input "Number" at bounding box center [1074, 578] width 132 height 29
type input "12"
click at [1021, 635] on input "Number" at bounding box center [1074, 633] width 132 height 29
type input "12"
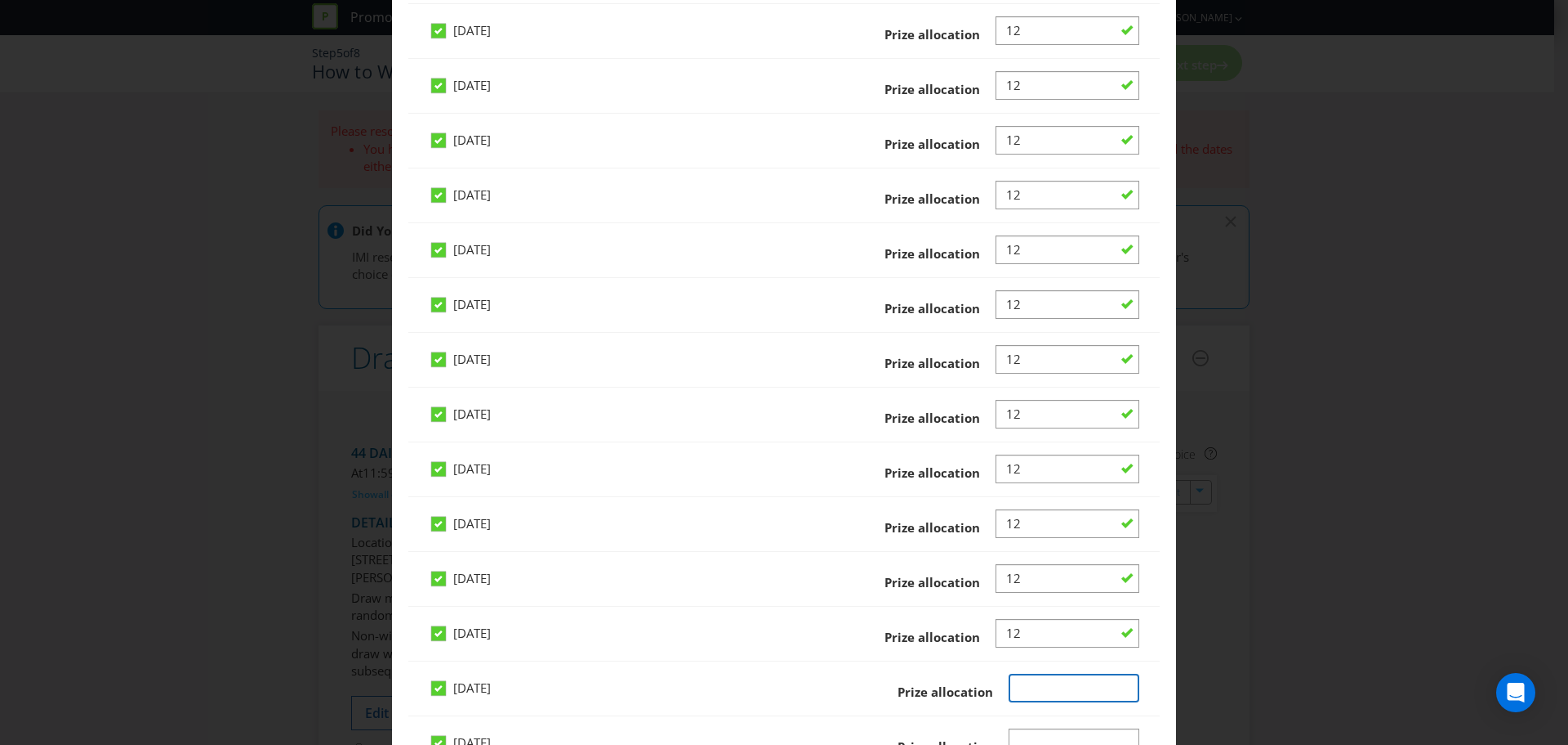
click at [1009, 685] on input "Number" at bounding box center [1074, 688] width 132 height 29
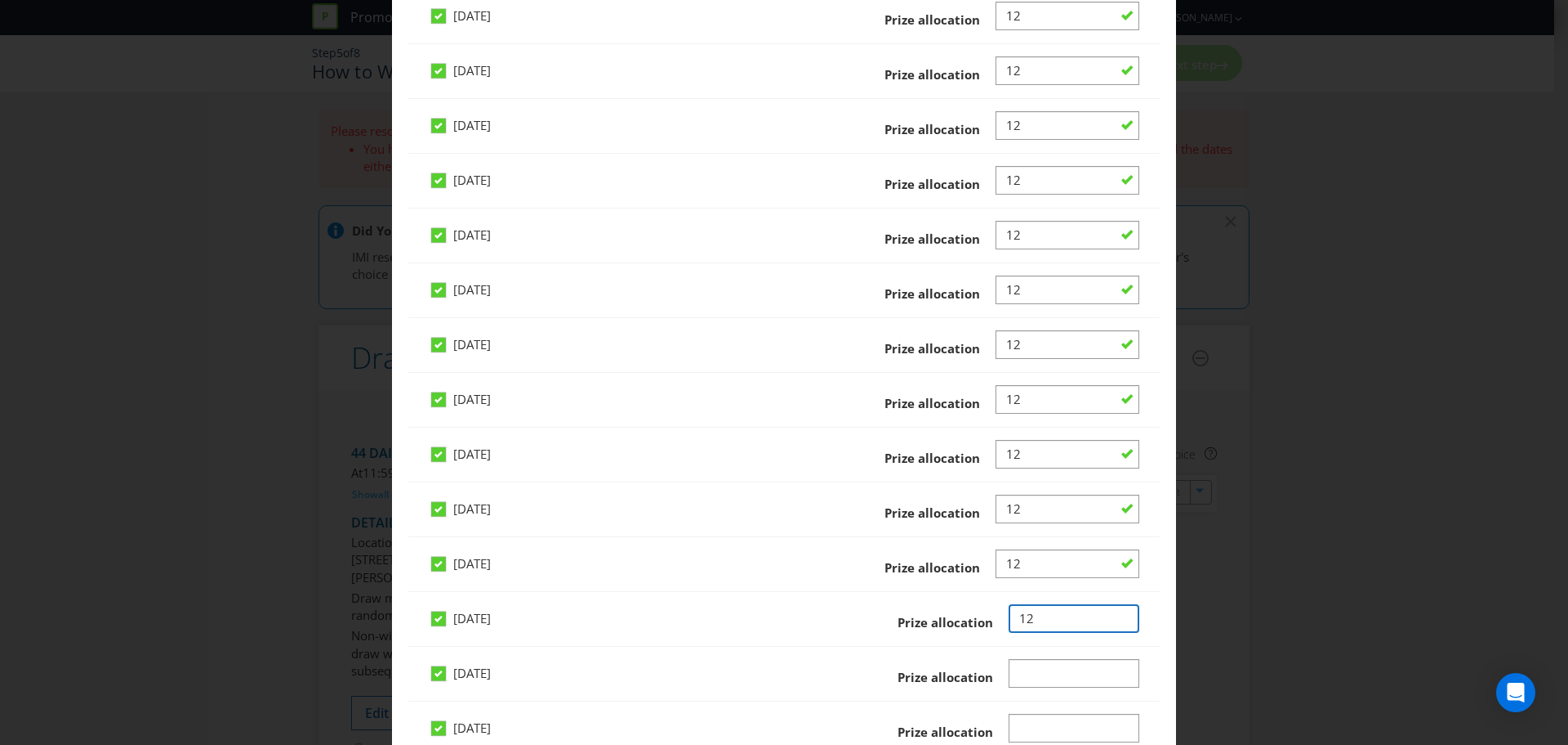
scroll to position [1635, 0]
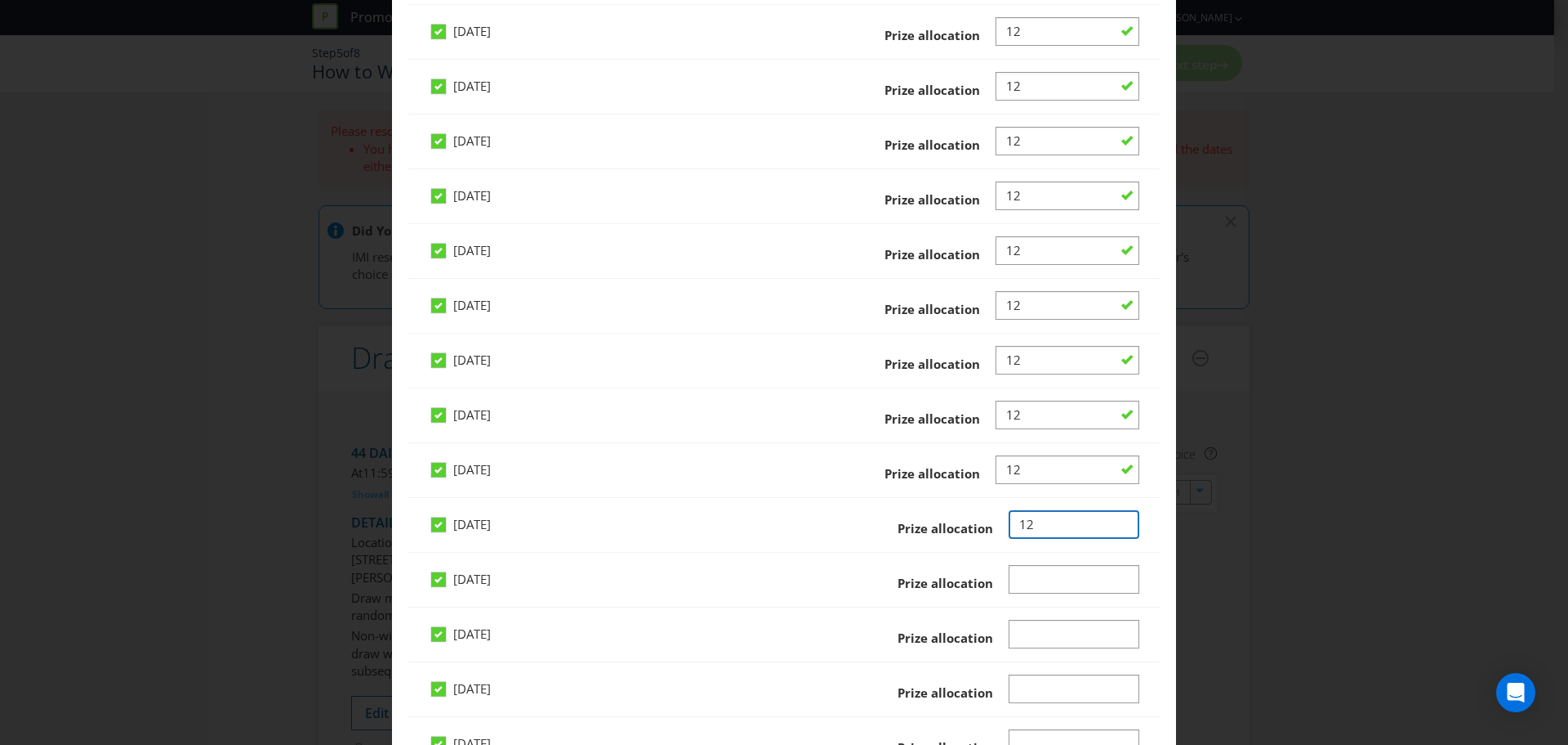
type input "12"
click at [1012, 574] on input "Number" at bounding box center [1074, 579] width 132 height 29
type input "12"
click at [1012, 638] on input "Number" at bounding box center [1074, 634] width 132 height 29
type input "12"
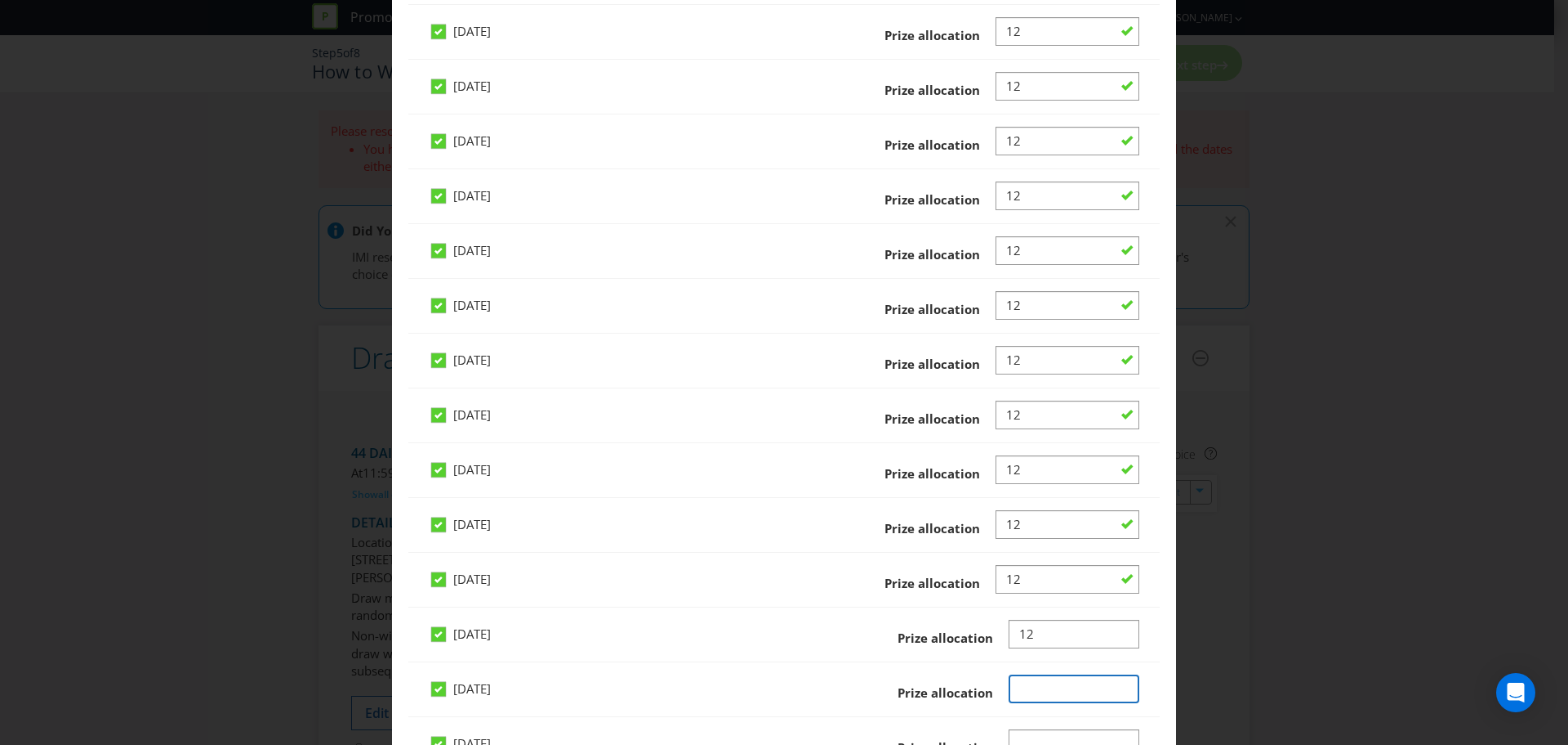
click at [1009, 692] on input "Number" at bounding box center [1074, 688] width 132 height 29
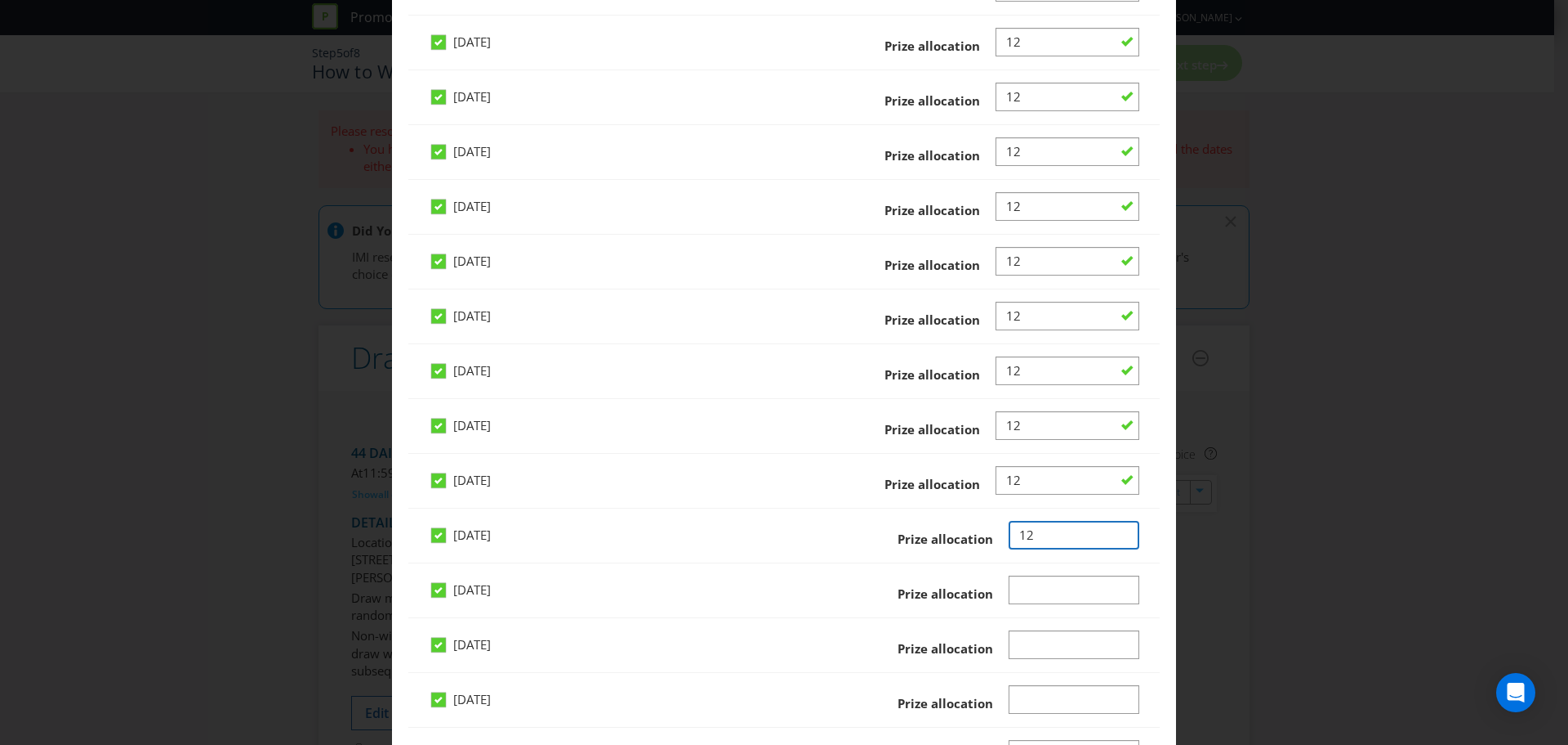
scroll to position [1798, 0]
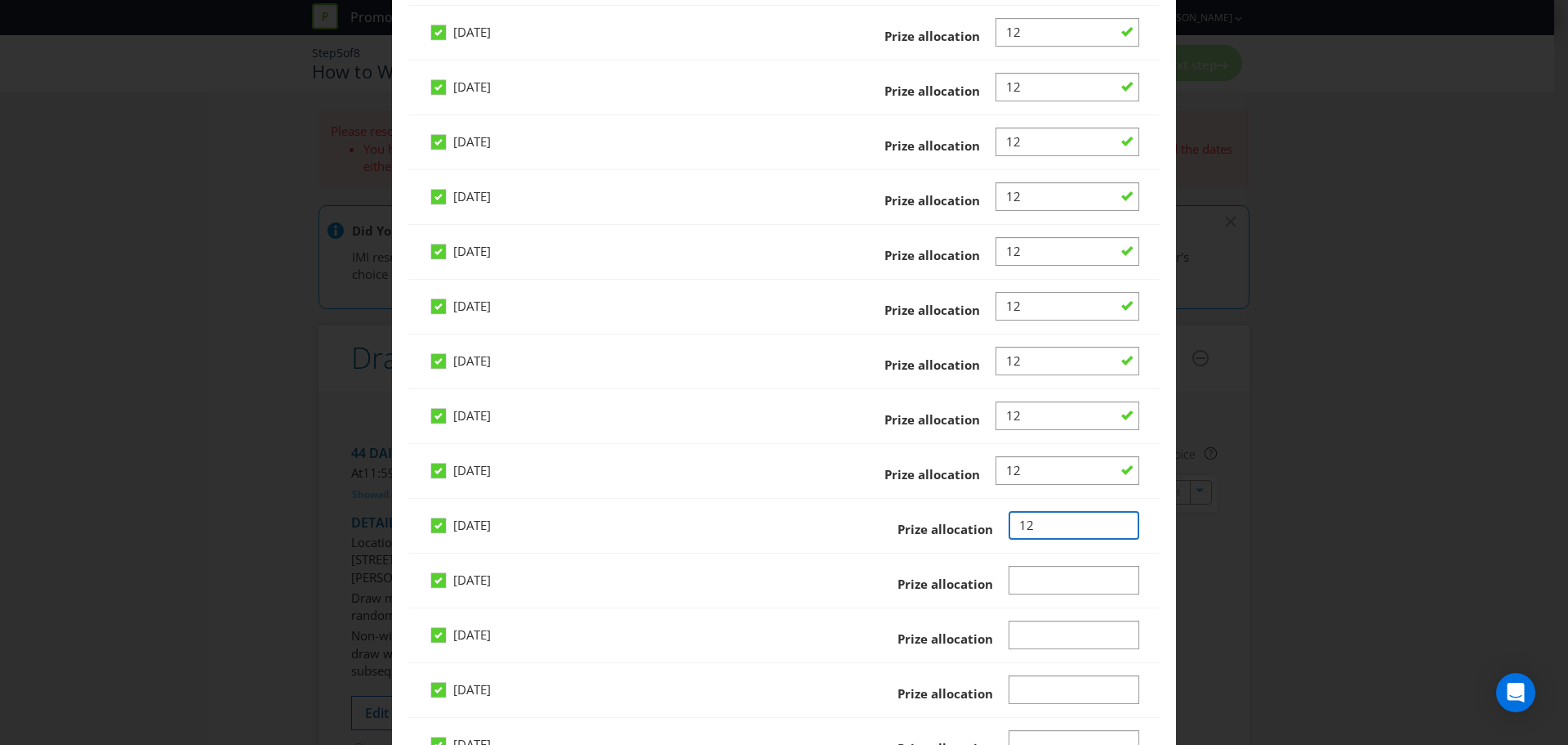
type input "12"
click at [1019, 577] on input "Number" at bounding box center [1074, 580] width 132 height 29
type input "12"
click at [1010, 639] on input "Number" at bounding box center [1074, 634] width 132 height 29
type input "12"
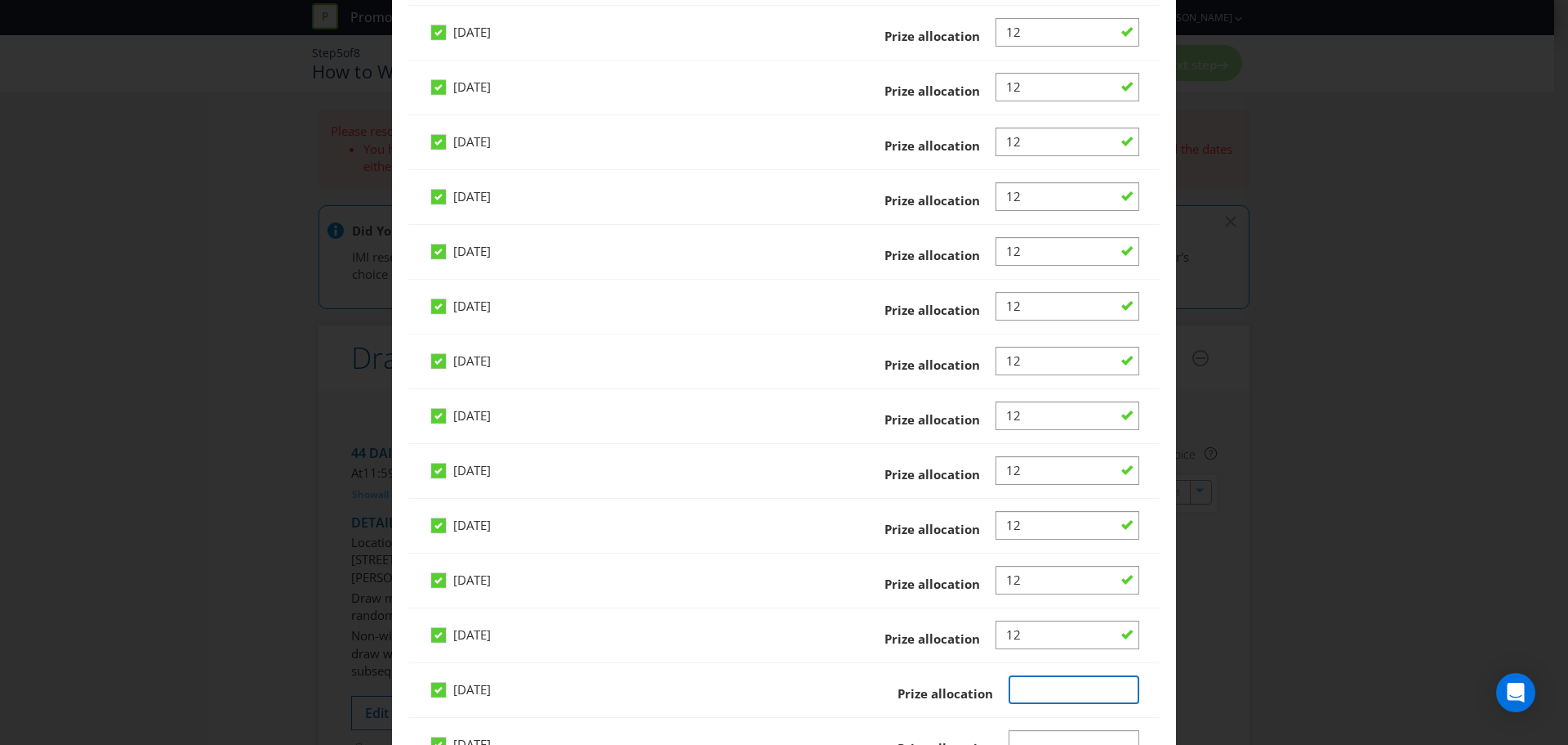
click at [1022, 684] on input "Number" at bounding box center [1074, 689] width 132 height 29
type input "12"
click at [1016, 596] on div "Wednesday 03 Dec 2025 Prize allocation" at bounding box center [784, 588] width 710 height 42
click at [1018, 589] on input "Number" at bounding box center [1074, 581] width 132 height 29
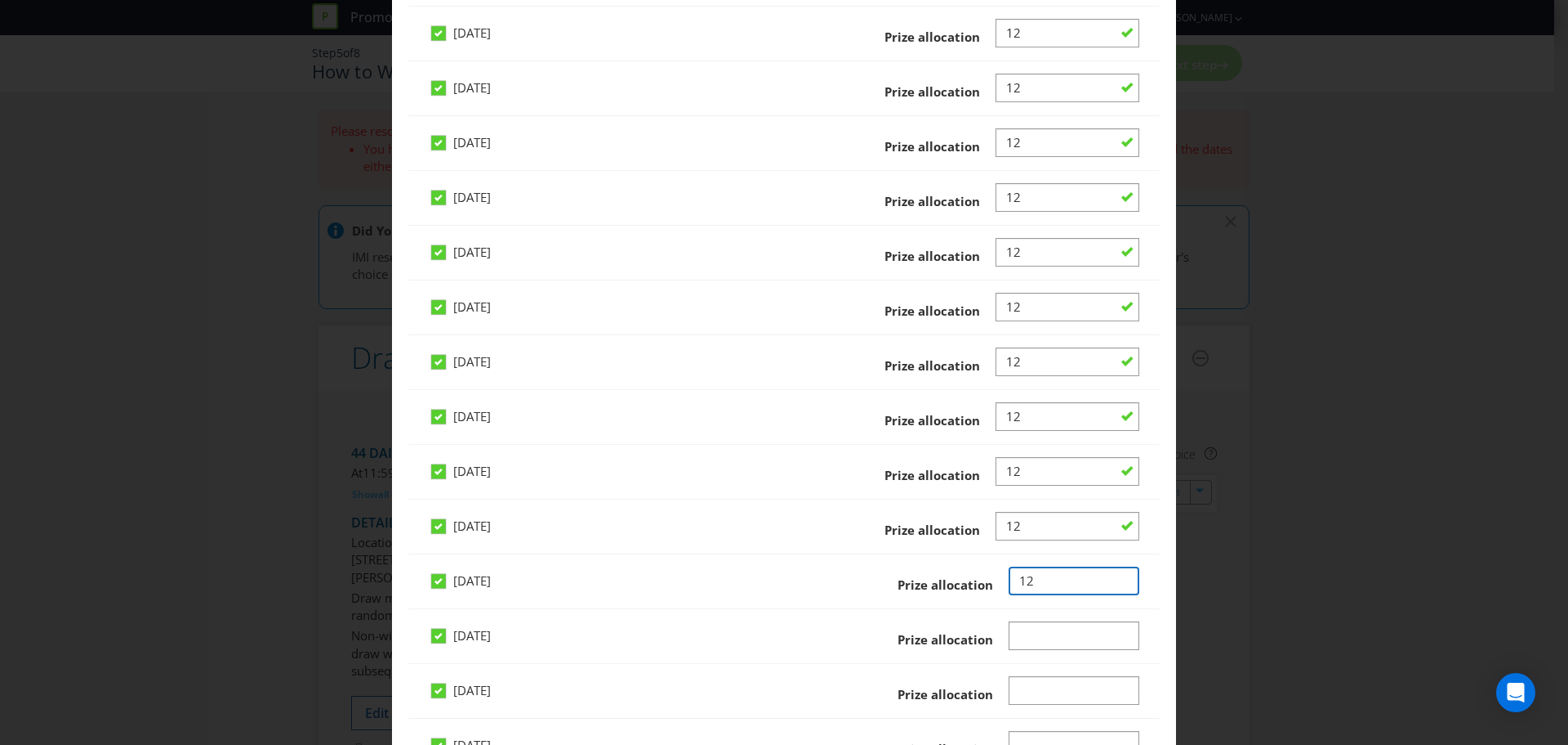
type input "12"
click at [1018, 637] on input "Number" at bounding box center [1074, 635] width 132 height 29
type input "12"
click at [1011, 688] on input "Number" at bounding box center [1074, 690] width 132 height 29
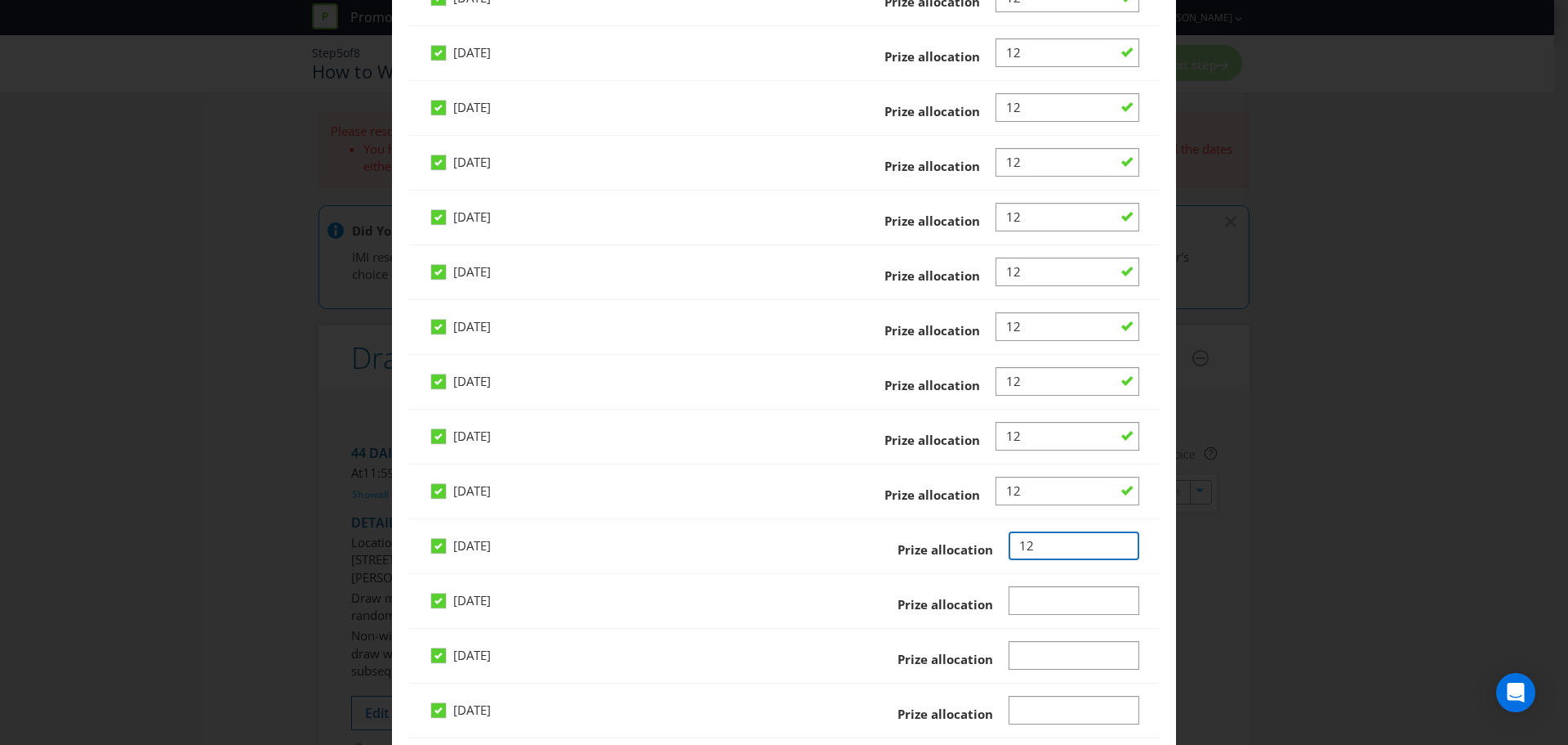
scroll to position [2125, 0]
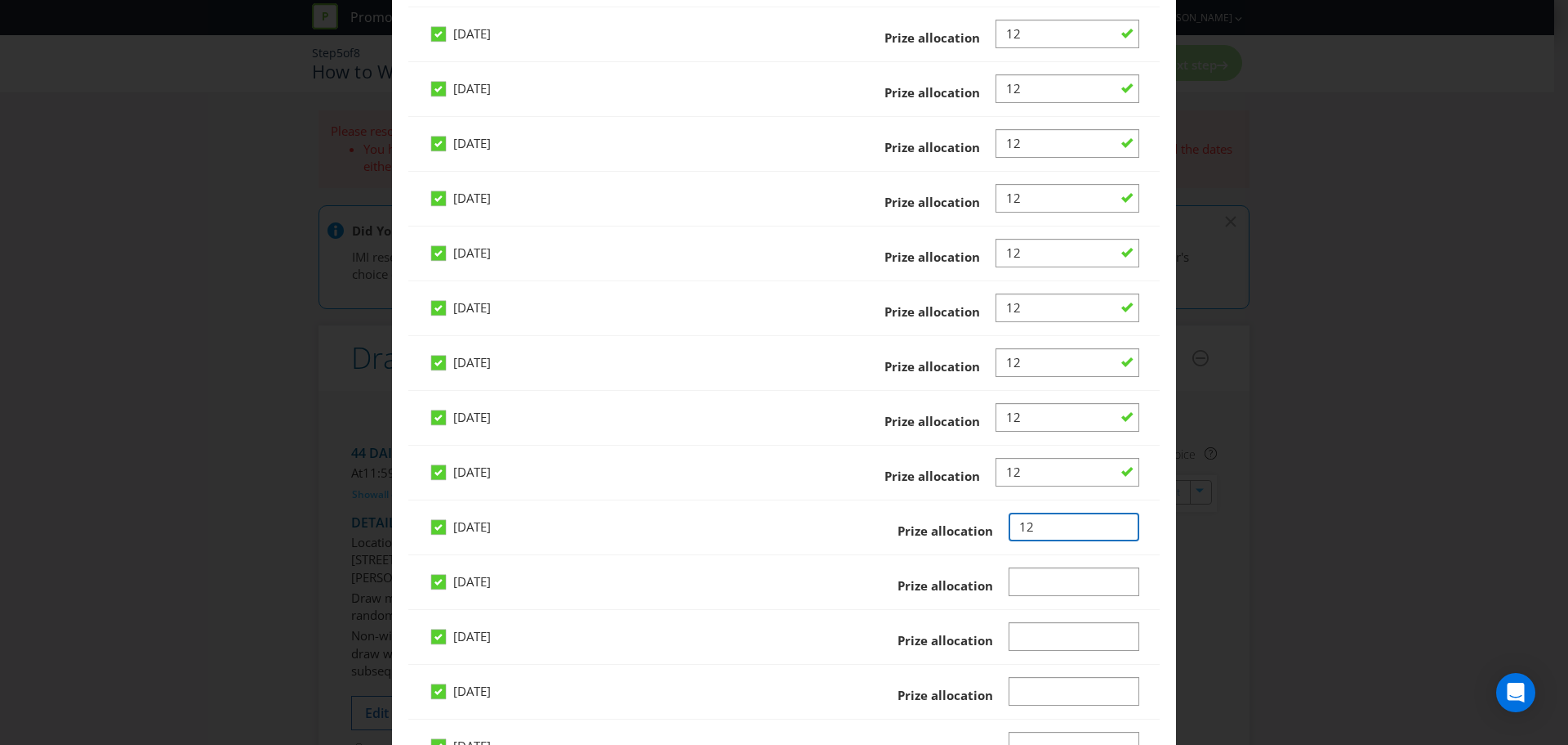
type input "12"
click at [1016, 588] on input "Number" at bounding box center [1074, 581] width 132 height 29
type input "12"
click at [1023, 636] on input "Number" at bounding box center [1074, 636] width 132 height 29
type input "12"
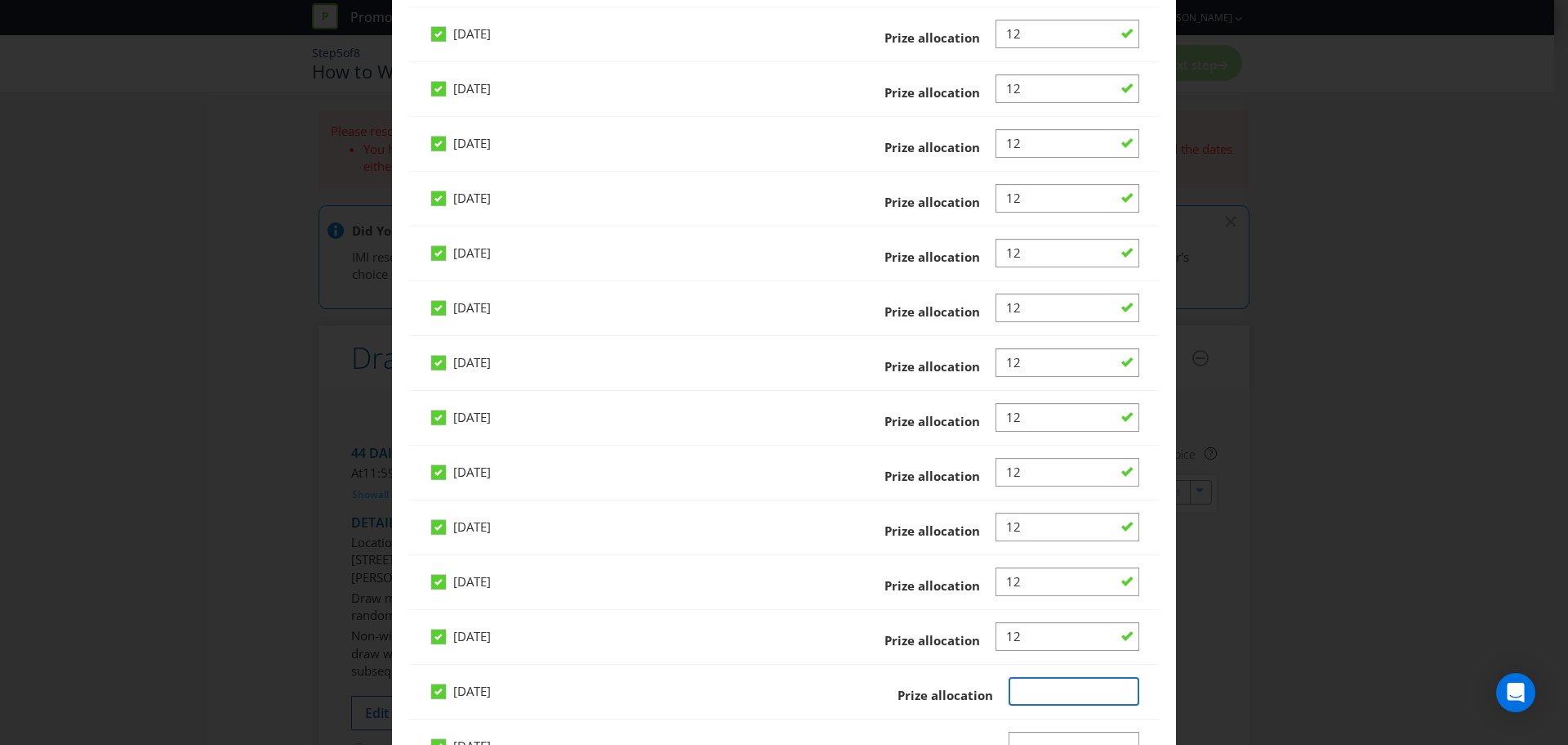
click at [1031, 688] on input "Number" at bounding box center [1074, 691] width 132 height 29
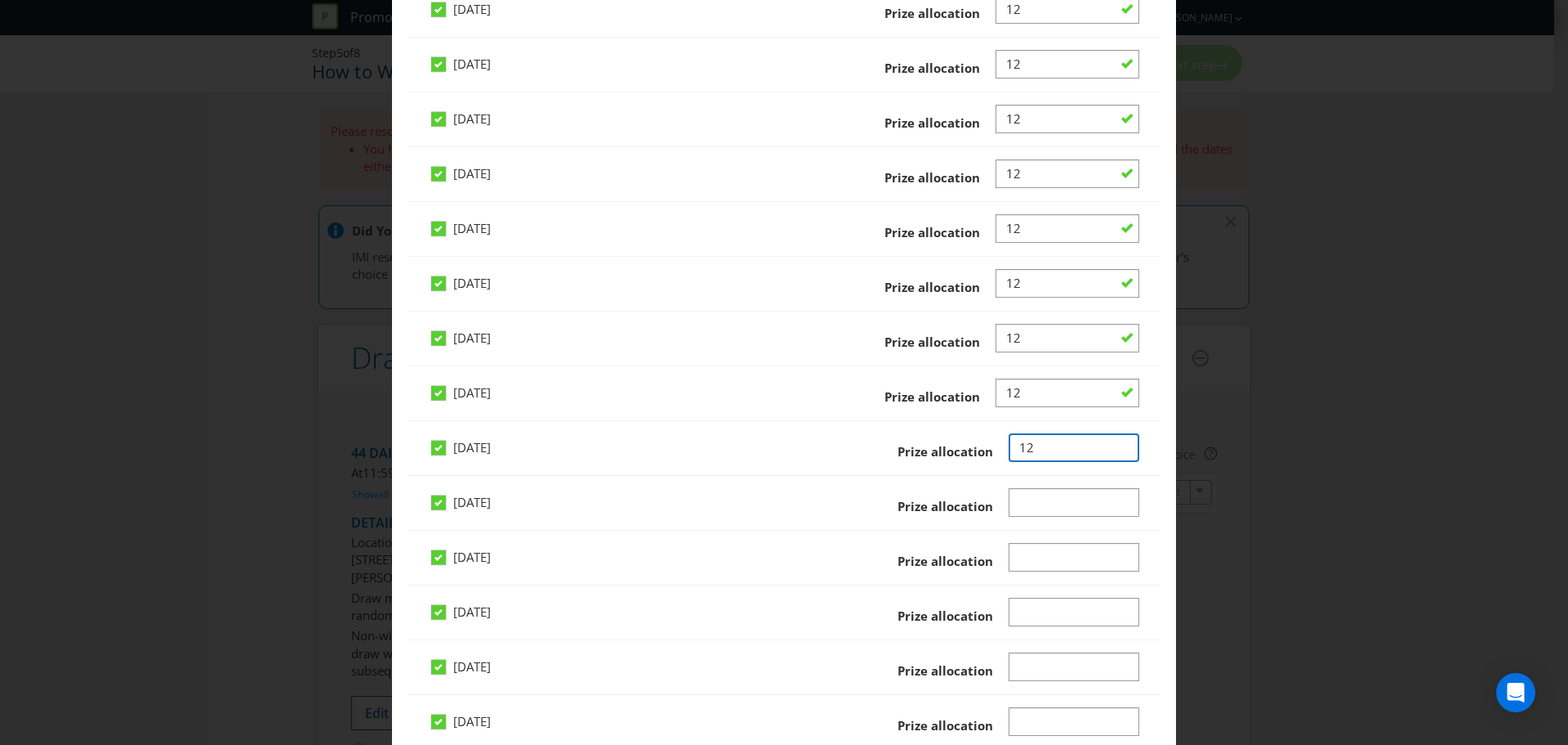
scroll to position [2370, 0]
type input "12"
drag, startPoint x: 1031, startPoint y: 495, endPoint x: 1040, endPoint y: 519, distance: 25.6
click at [1035, 507] on input "Number" at bounding box center [1074, 500] width 132 height 29
type input "12"
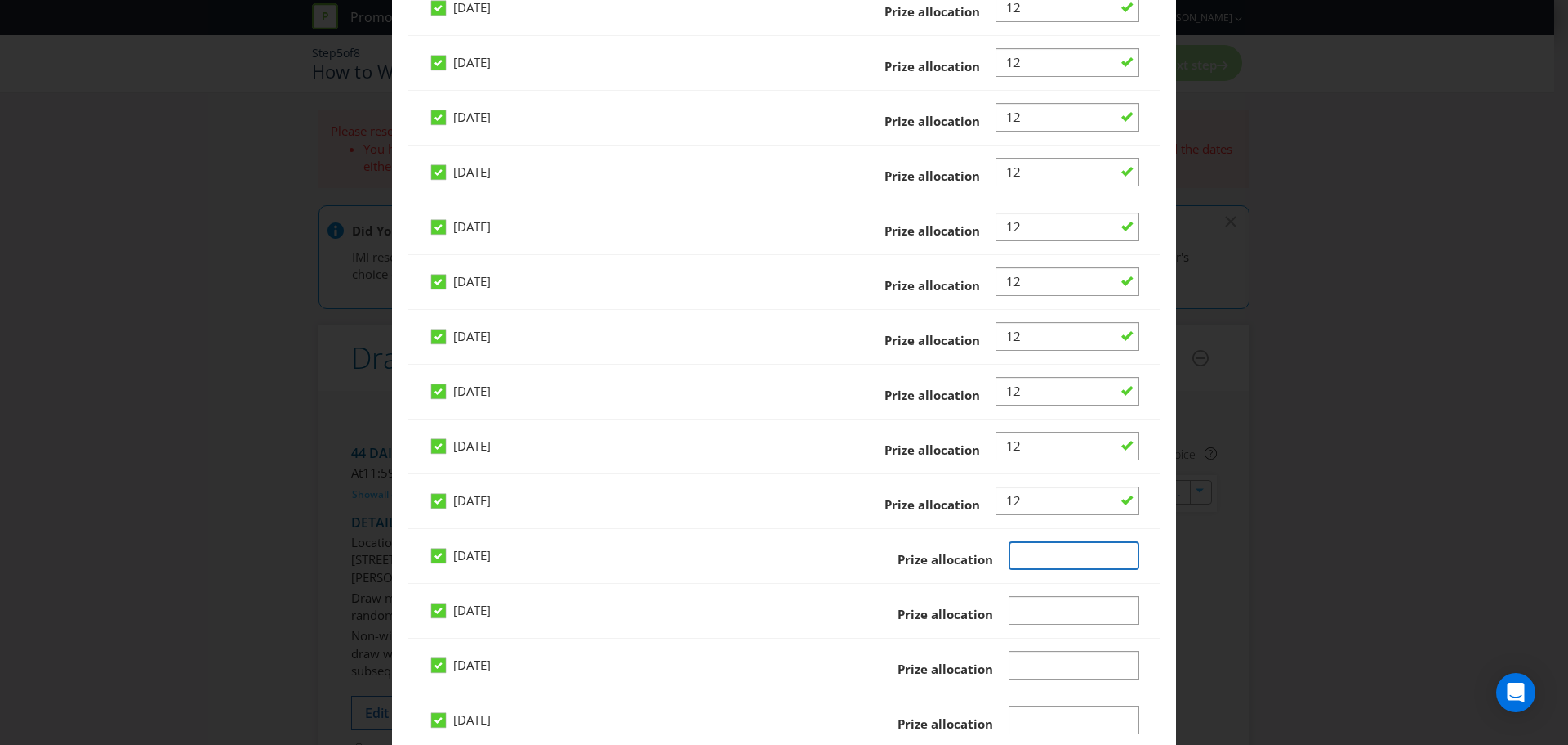
drag, startPoint x: 1016, startPoint y: 549, endPoint x: 1008, endPoint y: 566, distance: 18.8
click at [1016, 558] on input "Number" at bounding box center [1074, 555] width 132 height 29
type input "12"
click at [1009, 615] on input "Number" at bounding box center [1074, 610] width 132 height 29
type input "12"
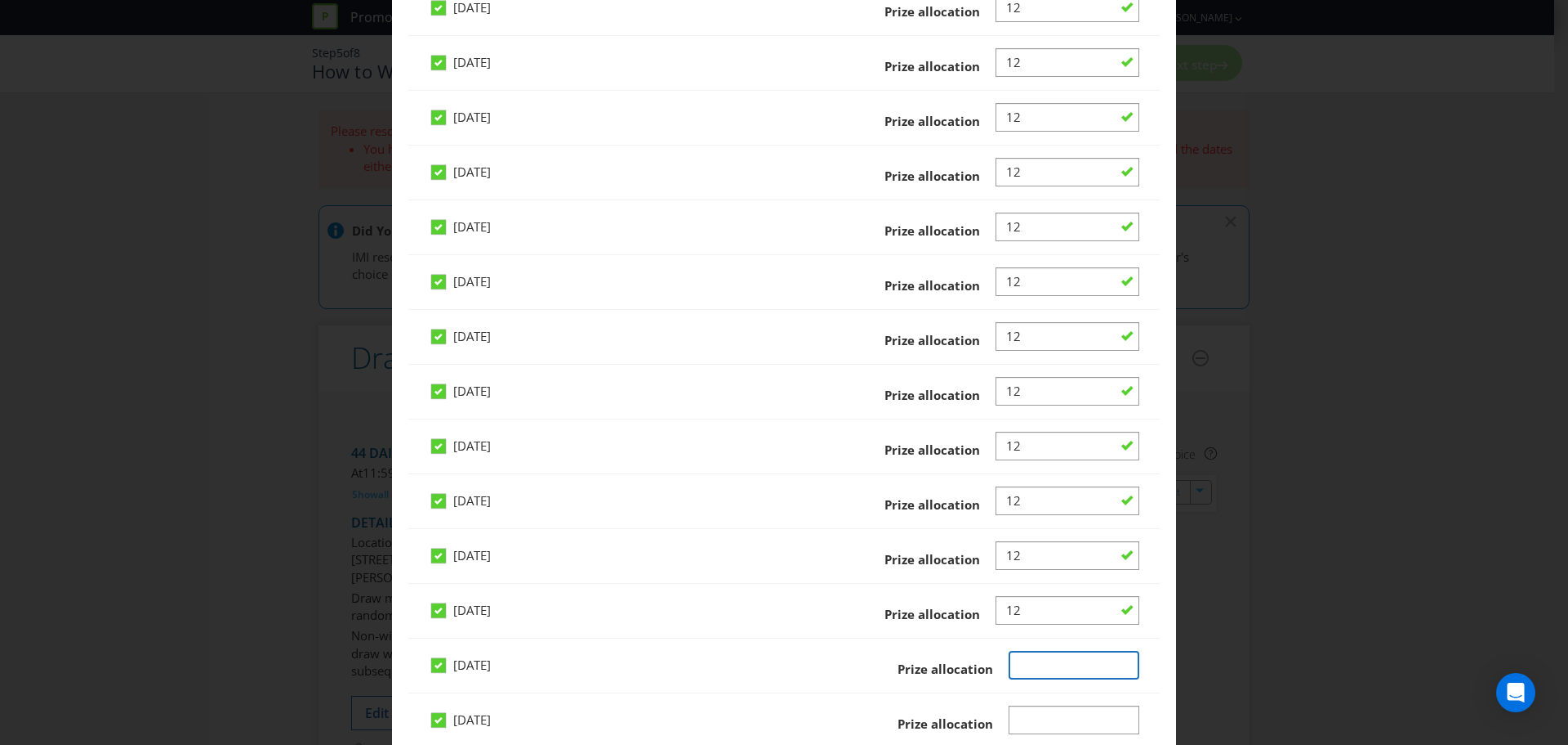
click at [1009, 660] on input "Number" at bounding box center [1074, 664] width 132 height 29
type input "12"
click at [1023, 720] on input "Number" at bounding box center [1074, 720] width 132 height 29
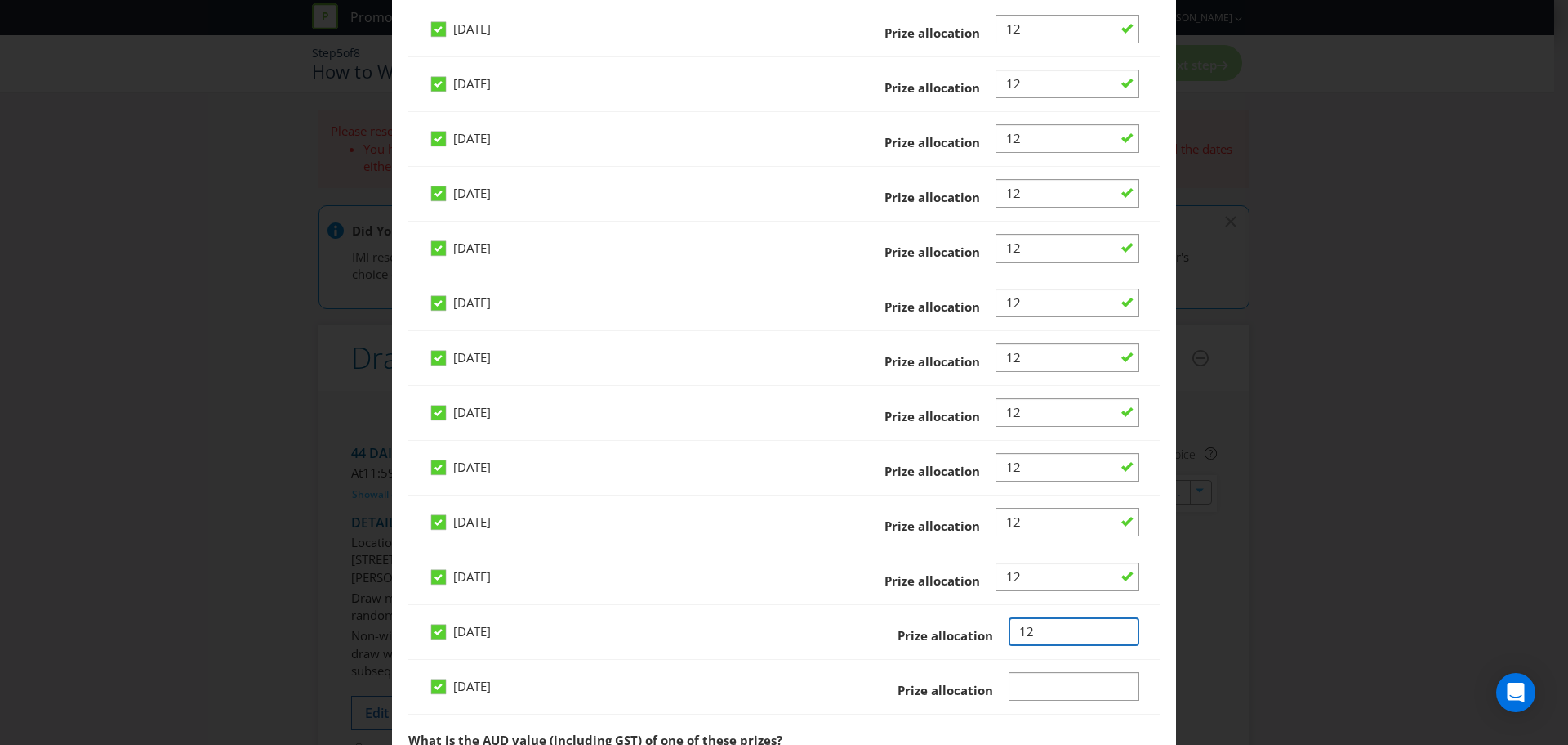
scroll to position [2616, 0]
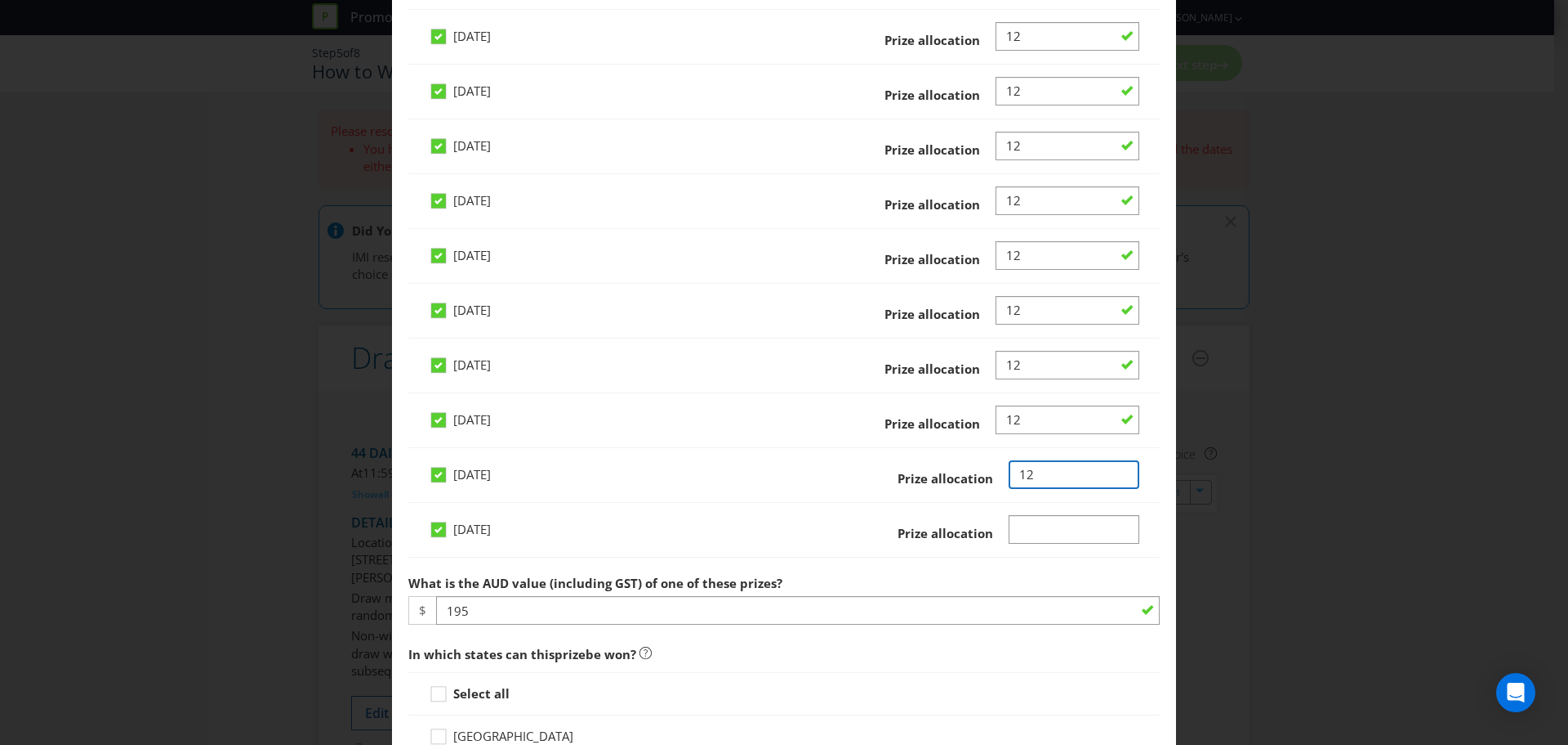
type input "12"
drag, startPoint x: 1031, startPoint y: 516, endPoint x: 1034, endPoint y: 531, distance: 15.3
click at [1031, 519] on input "Number" at bounding box center [1074, 529] width 132 height 29
type input "12"
click at [883, 548] on div "Sunday 14 Dec 2025 Prize allocation" at bounding box center [784, 536] width 710 height 42
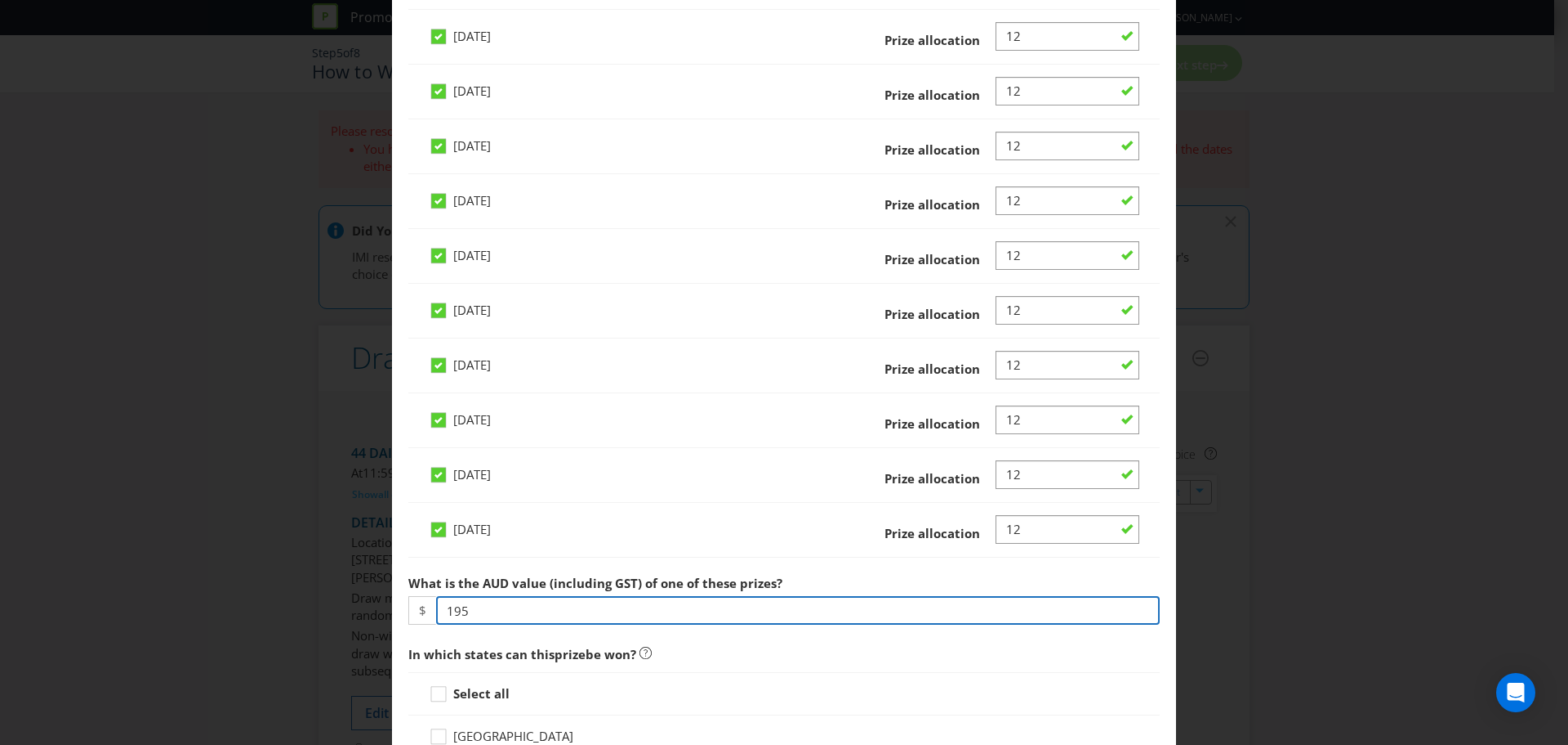
drag, startPoint x: 487, startPoint y: 613, endPoint x: 407, endPoint y: 617, distance: 80.1
click at [409, 617] on div "$ 195" at bounding box center [784, 610] width 752 height 29
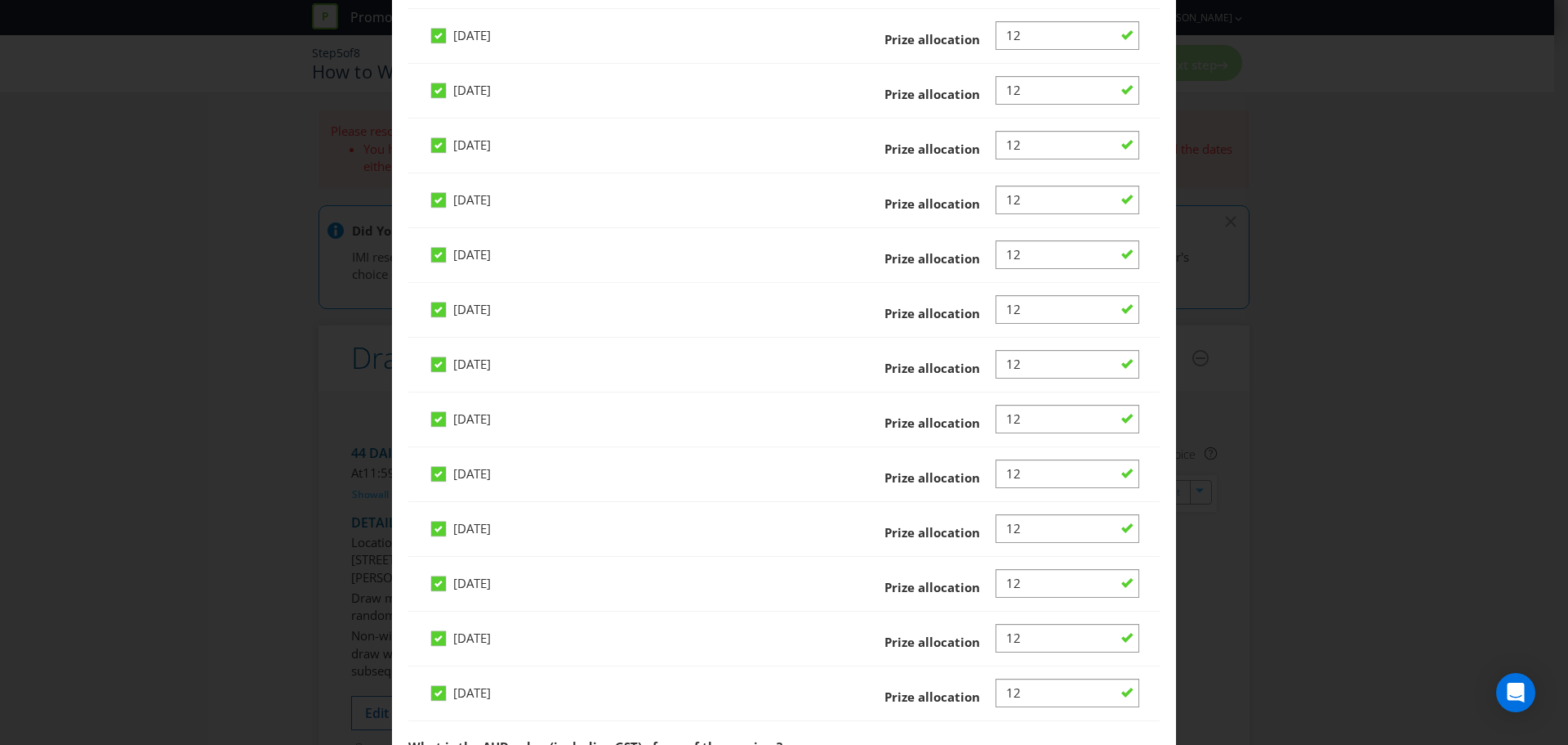
scroll to position [2861, 0]
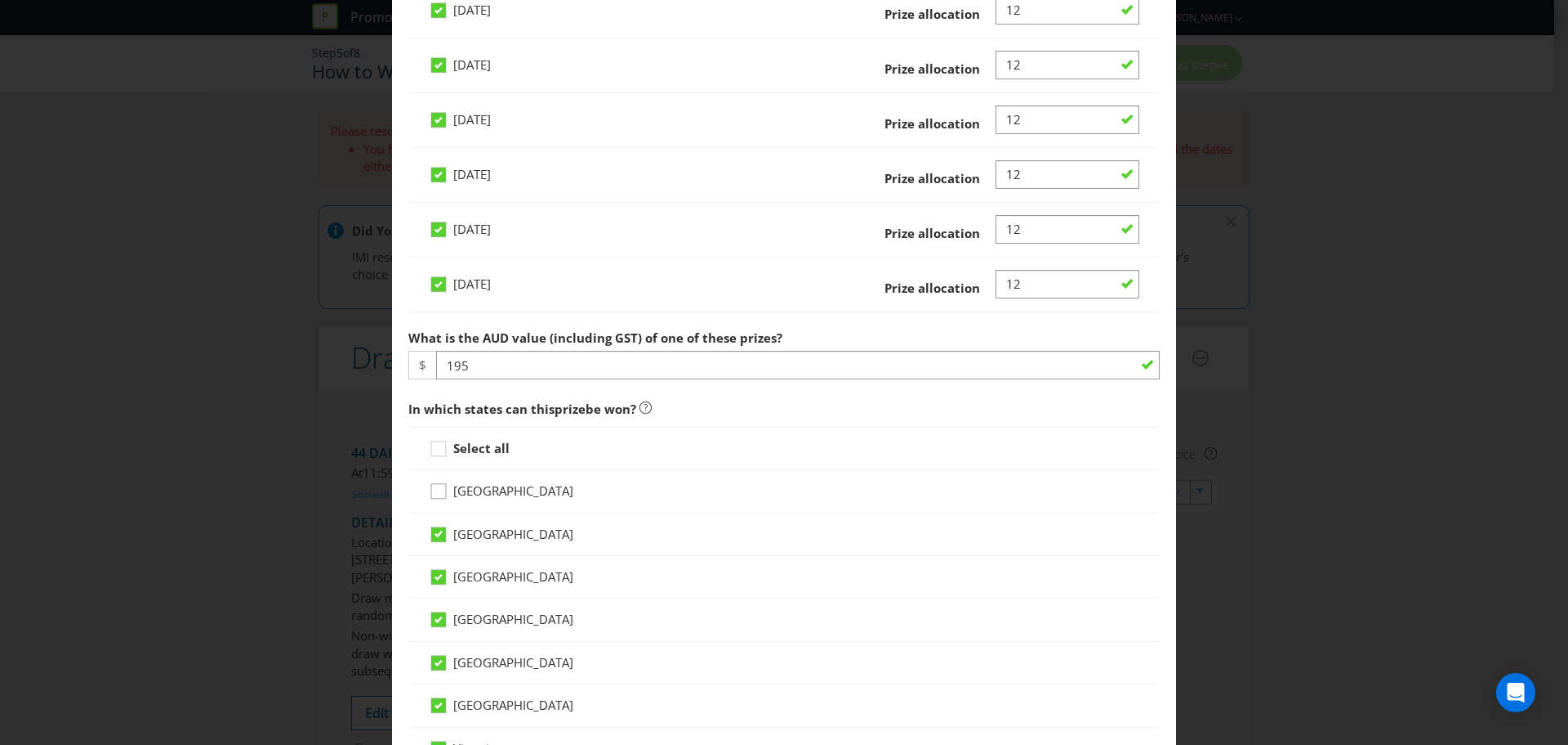
click at [435, 486] on div at bounding box center [438, 485] width 8 height 8
click at [0, 0] on input "Australian Capital Territory" at bounding box center [0, 0] width 0 height 0
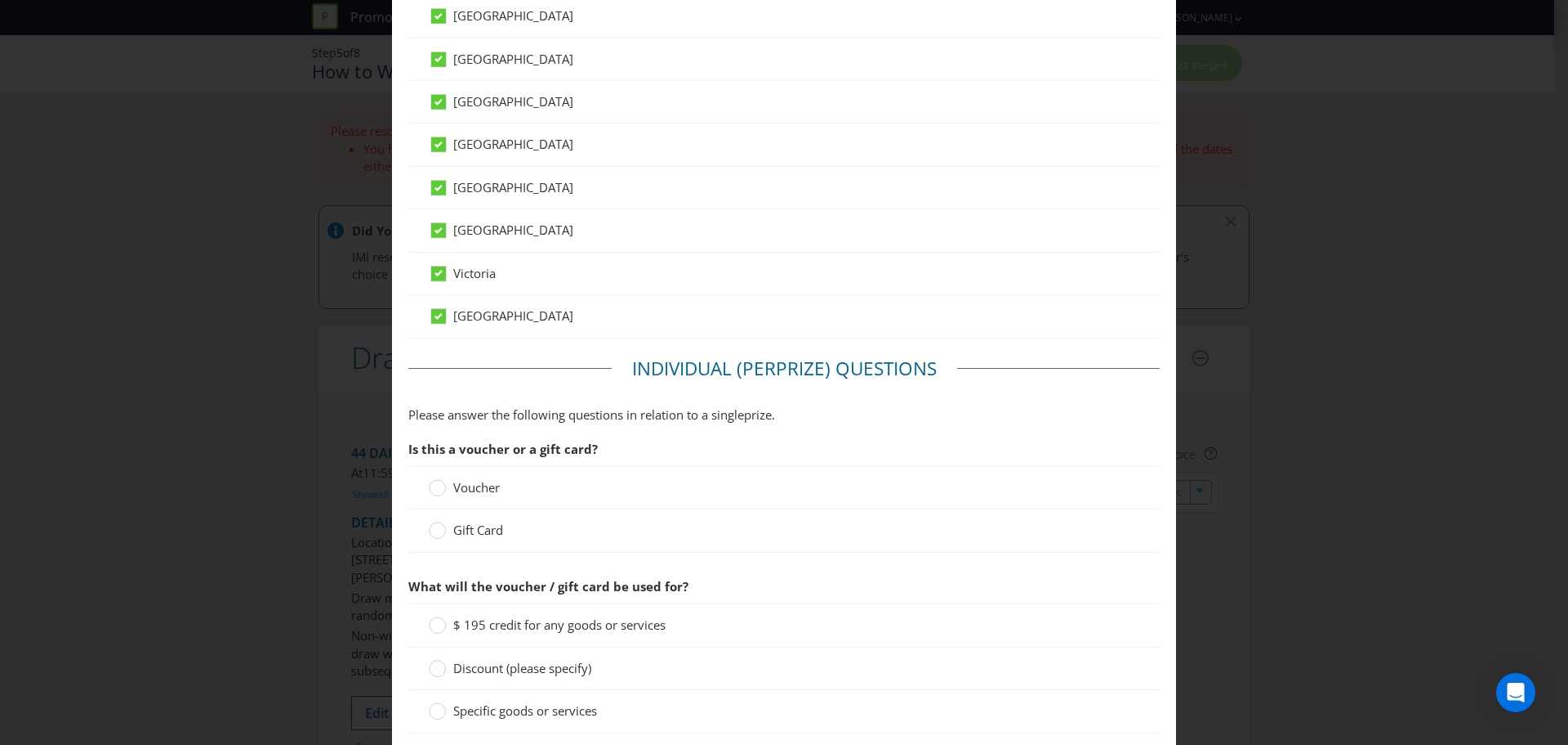
scroll to position [3351, 0]
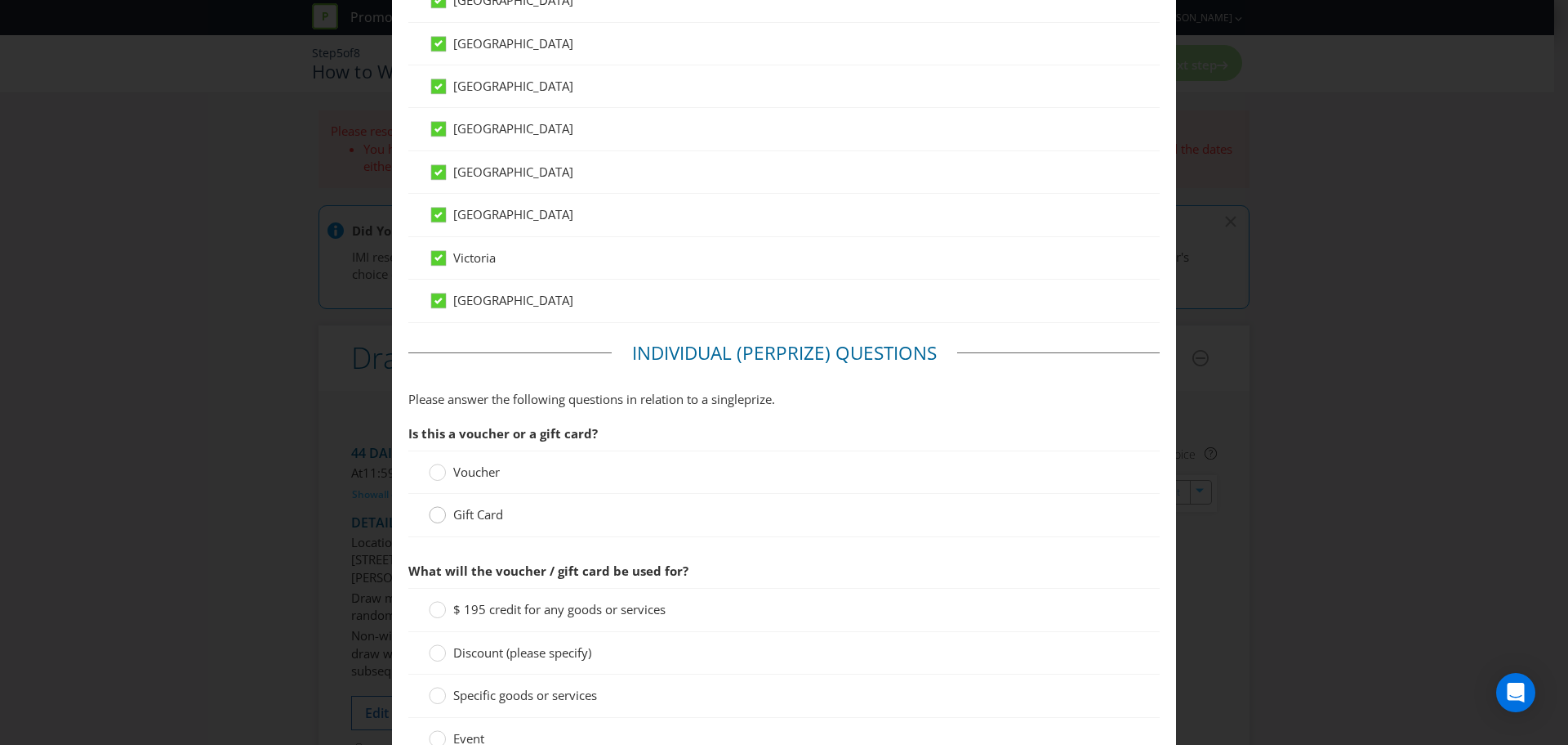
click at [433, 514] on circle at bounding box center [438, 515] width 17 height 17
click at [0, 0] on input "Gift Card" at bounding box center [0, 0] width 0 height 0
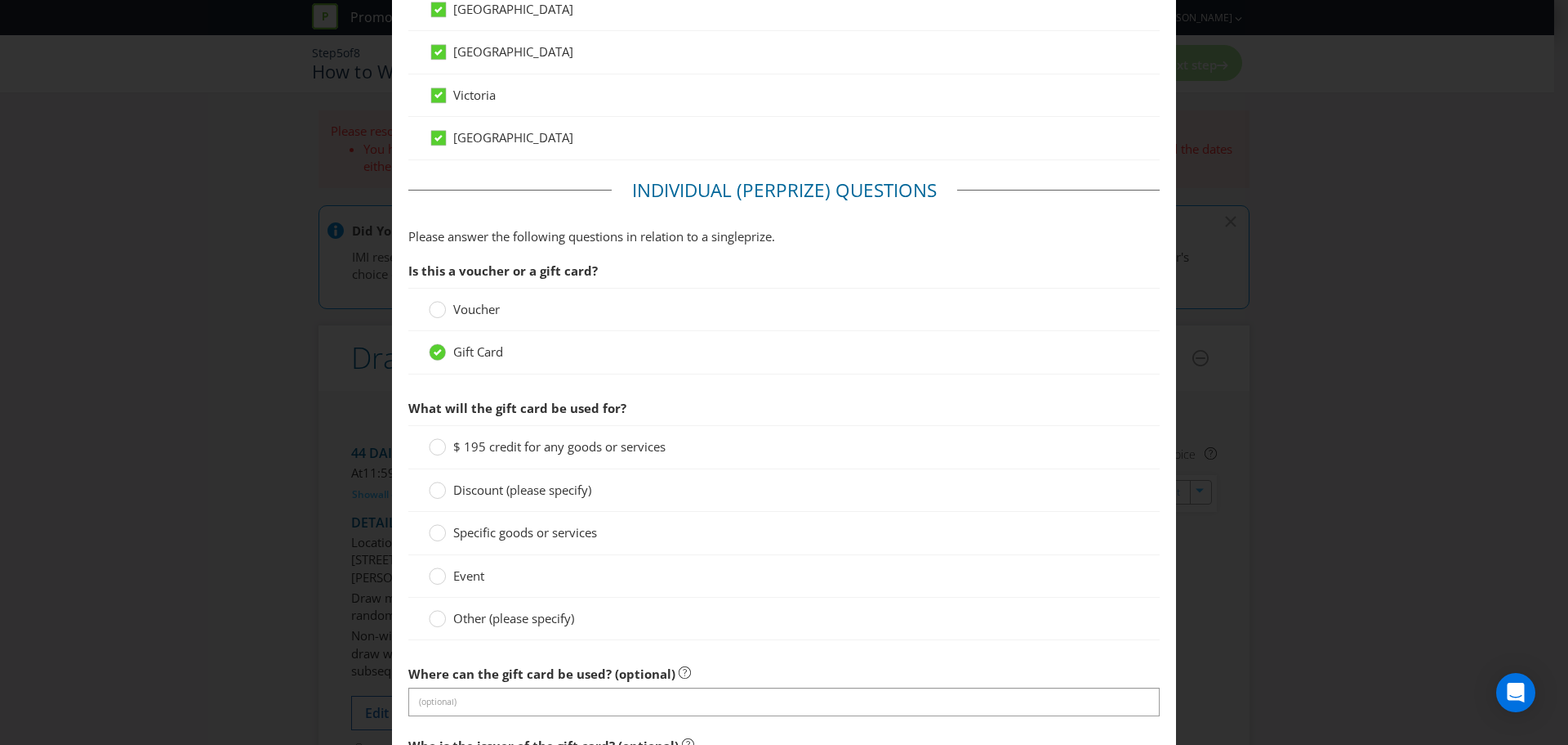
scroll to position [3514, 0]
click at [443, 620] on label "Other (please specify)" at bounding box center [503, 618] width 149 height 18
click at [0, 0] on input "Other (please specify)" at bounding box center [0, 0] width 0 height 0
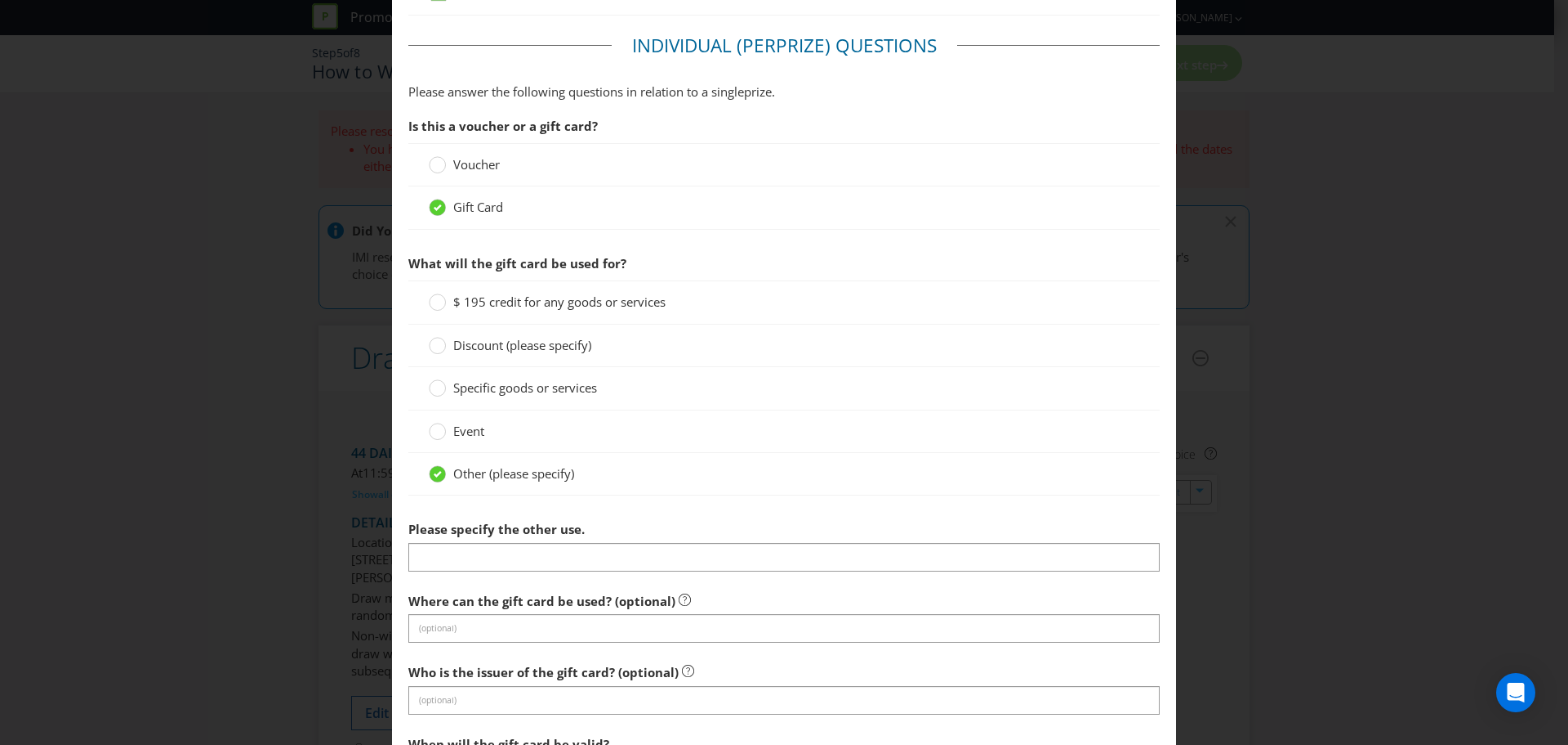
scroll to position [3678, 0]
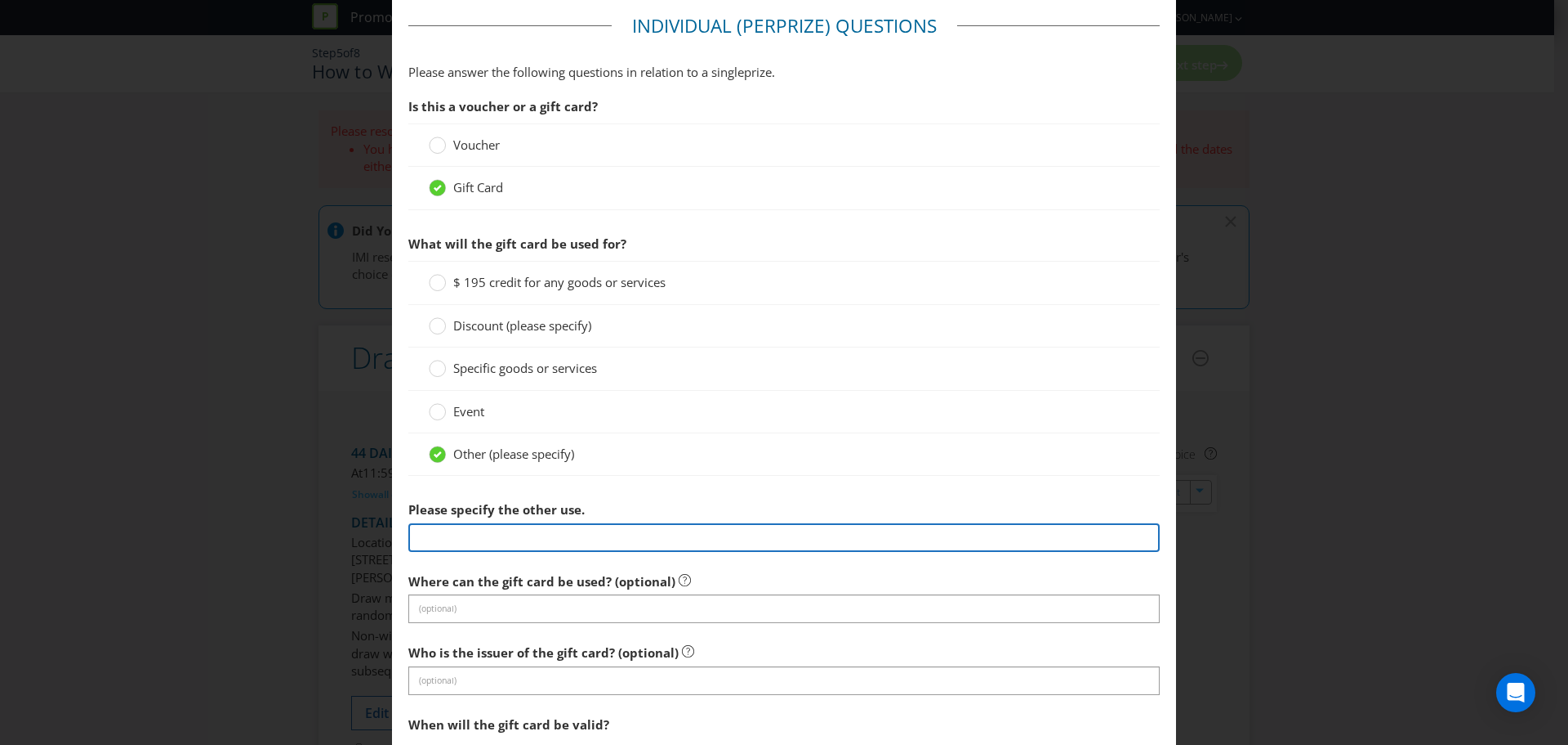
click at [547, 542] on input "text" at bounding box center [784, 537] width 752 height 29
type input "Daily Prizes include: $20 7Eleven Gift Card or $20 Ampol Gift Card"
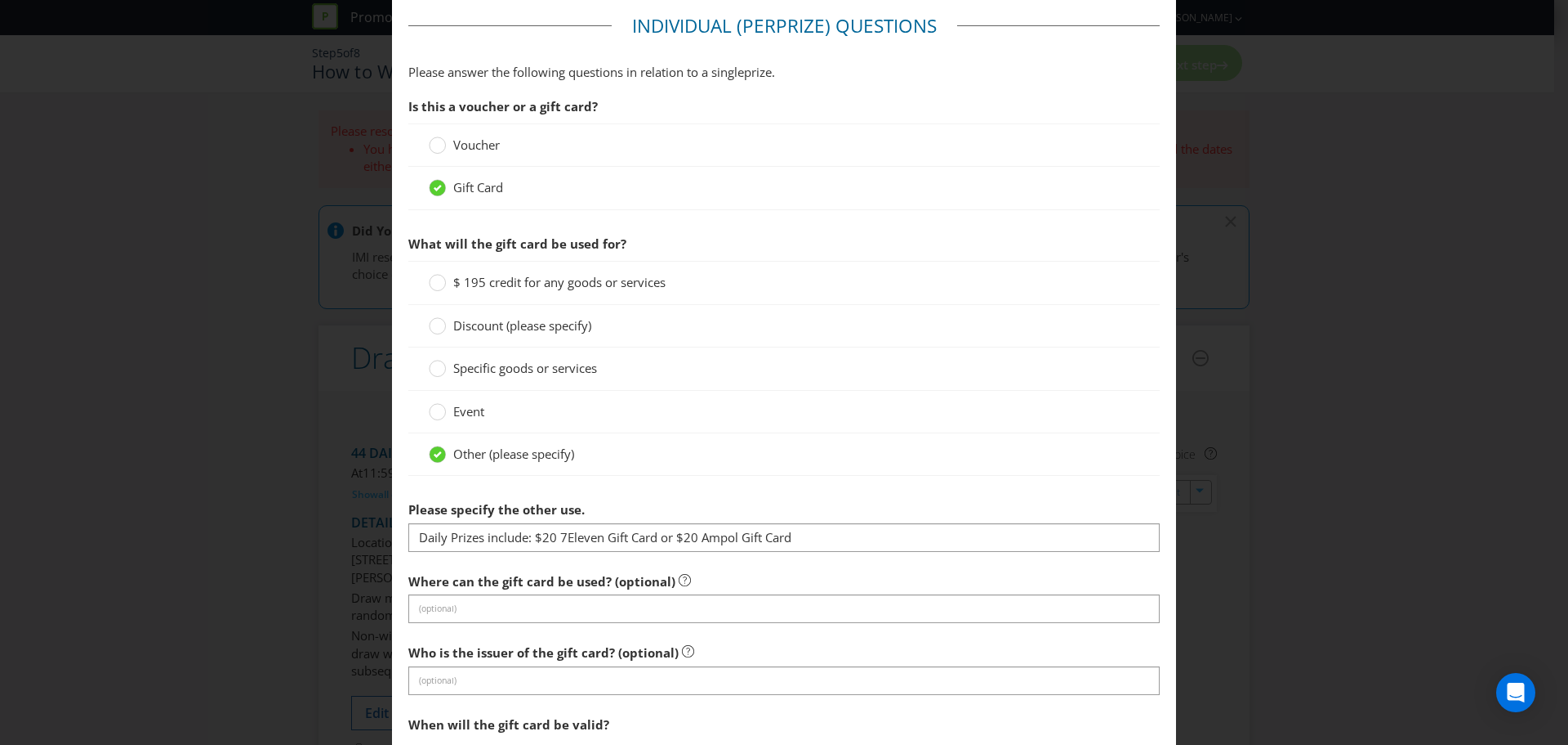
click at [644, 590] on label "Where can the gift card be used? (optional)" at bounding box center [550, 577] width 282 height 25
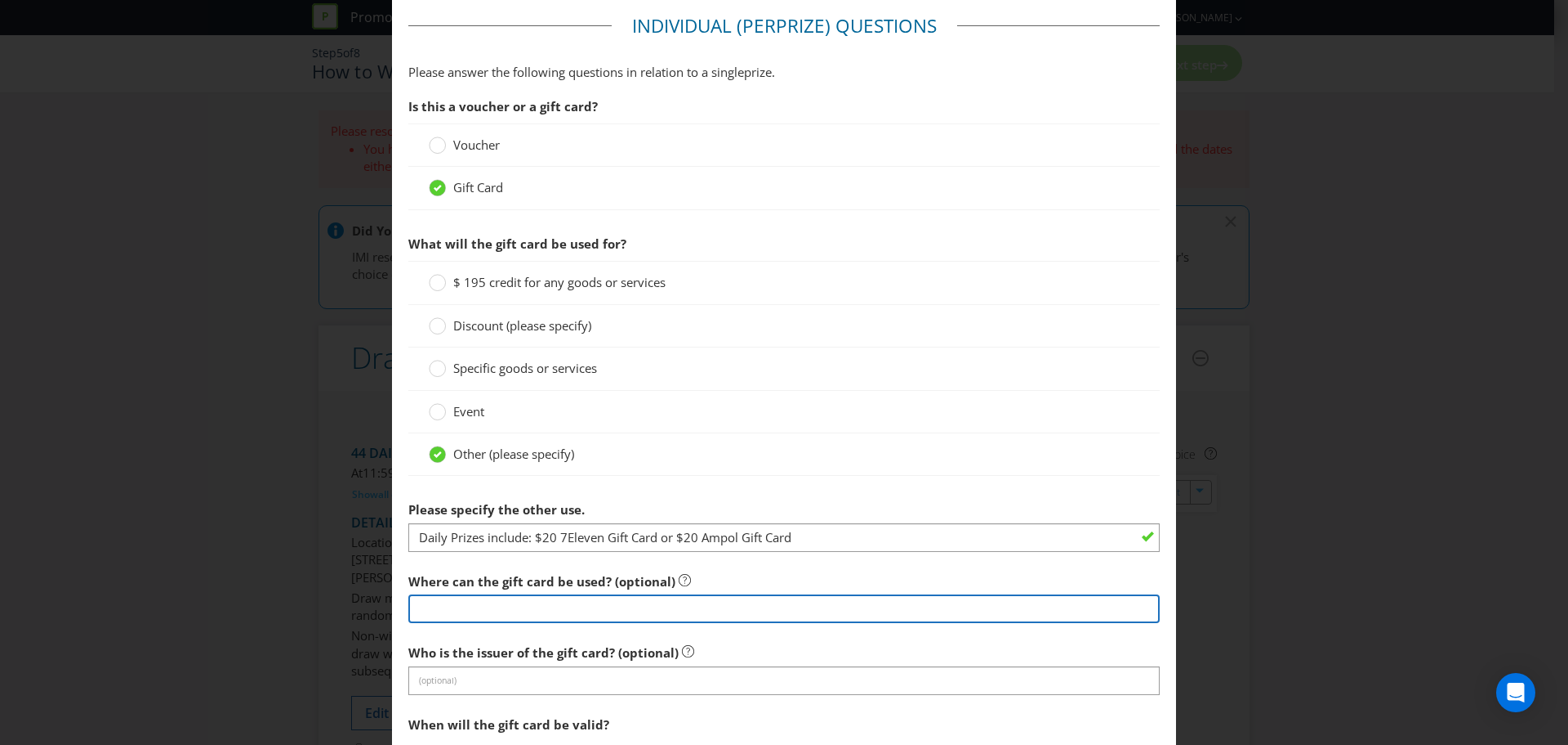
click at [524, 599] on input "text" at bounding box center [784, 608] width 752 height 29
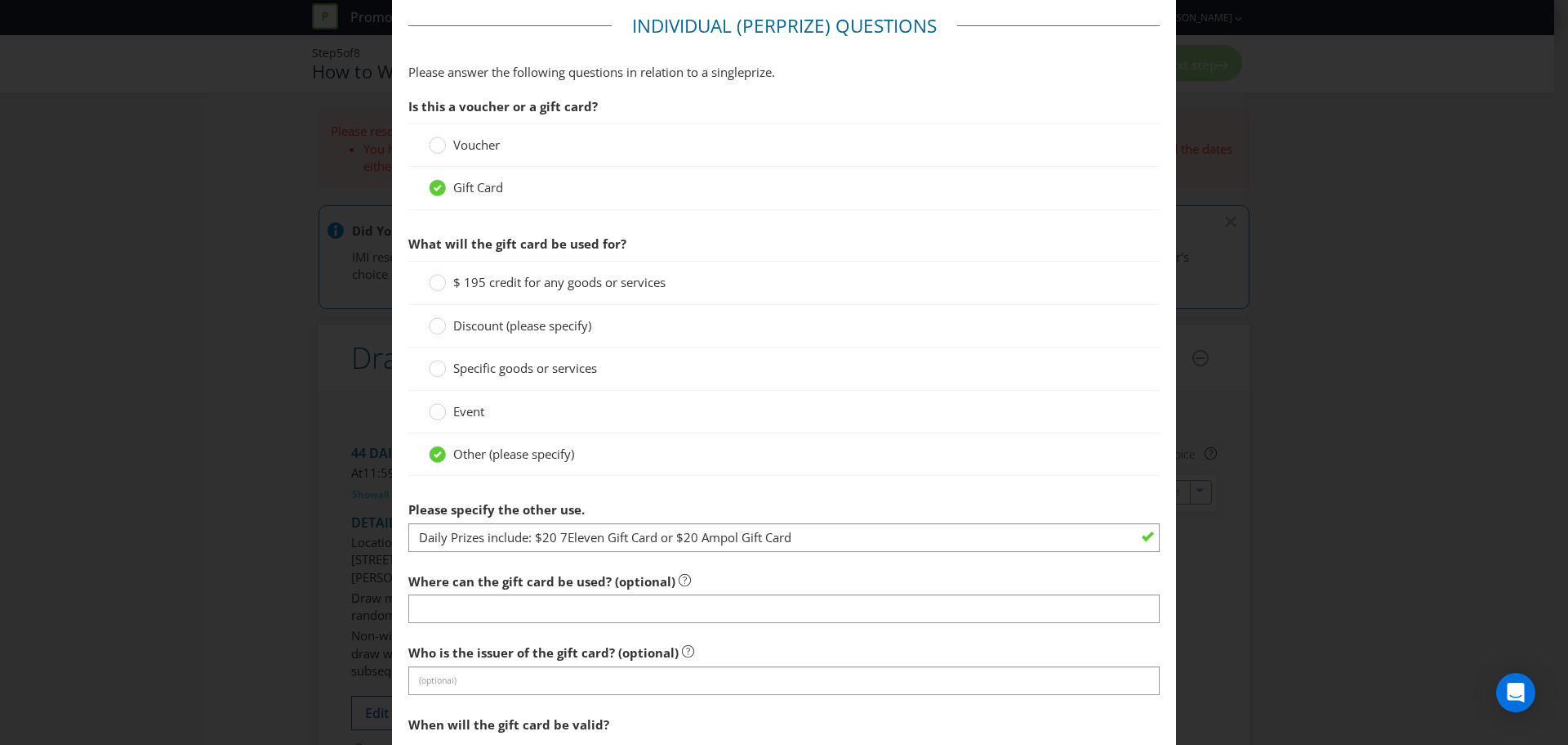
click at [810, 624] on div at bounding box center [784, 623] width 752 height 2
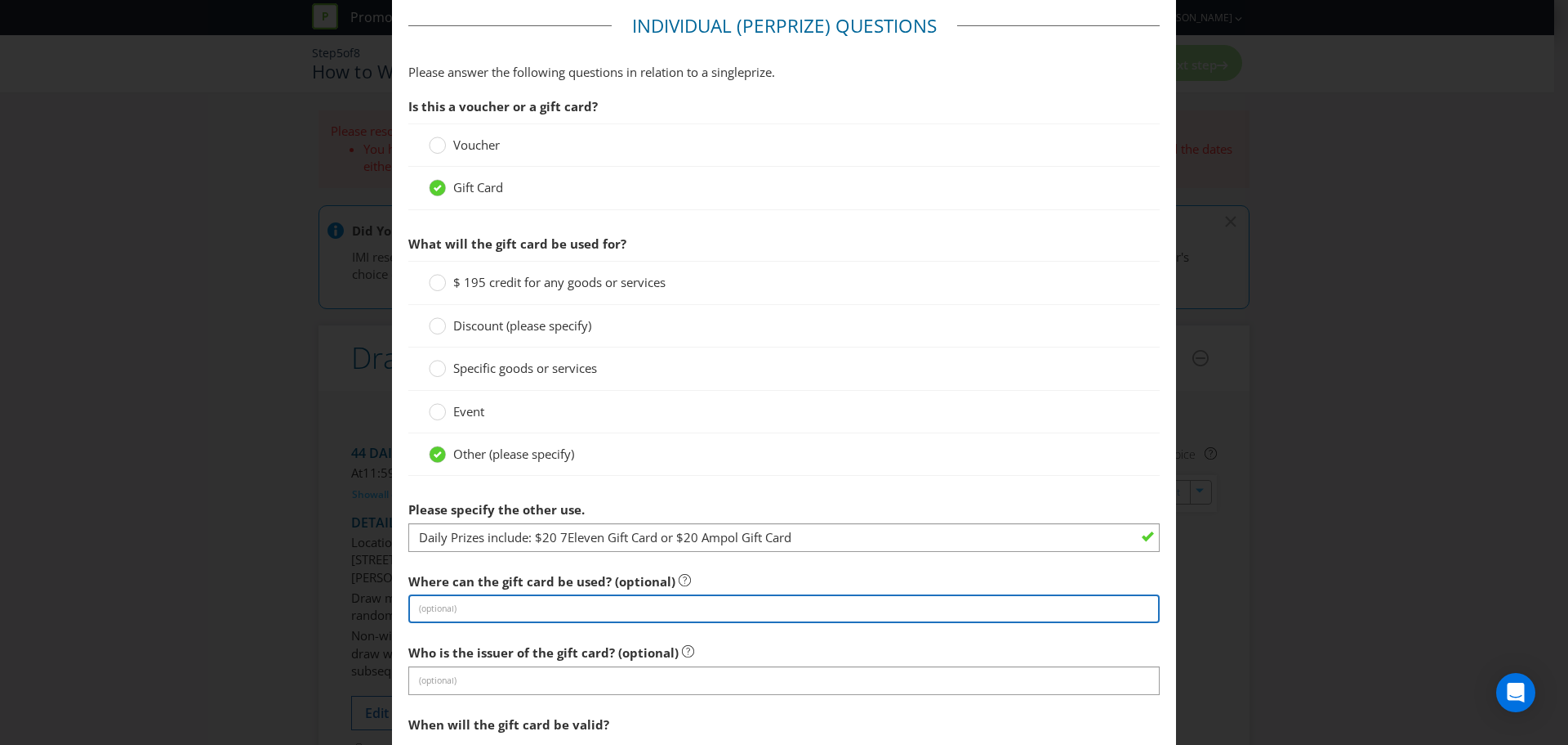
click at [458, 611] on input "text" at bounding box center [784, 608] width 752 height 29
type input "7 Eleven stores"
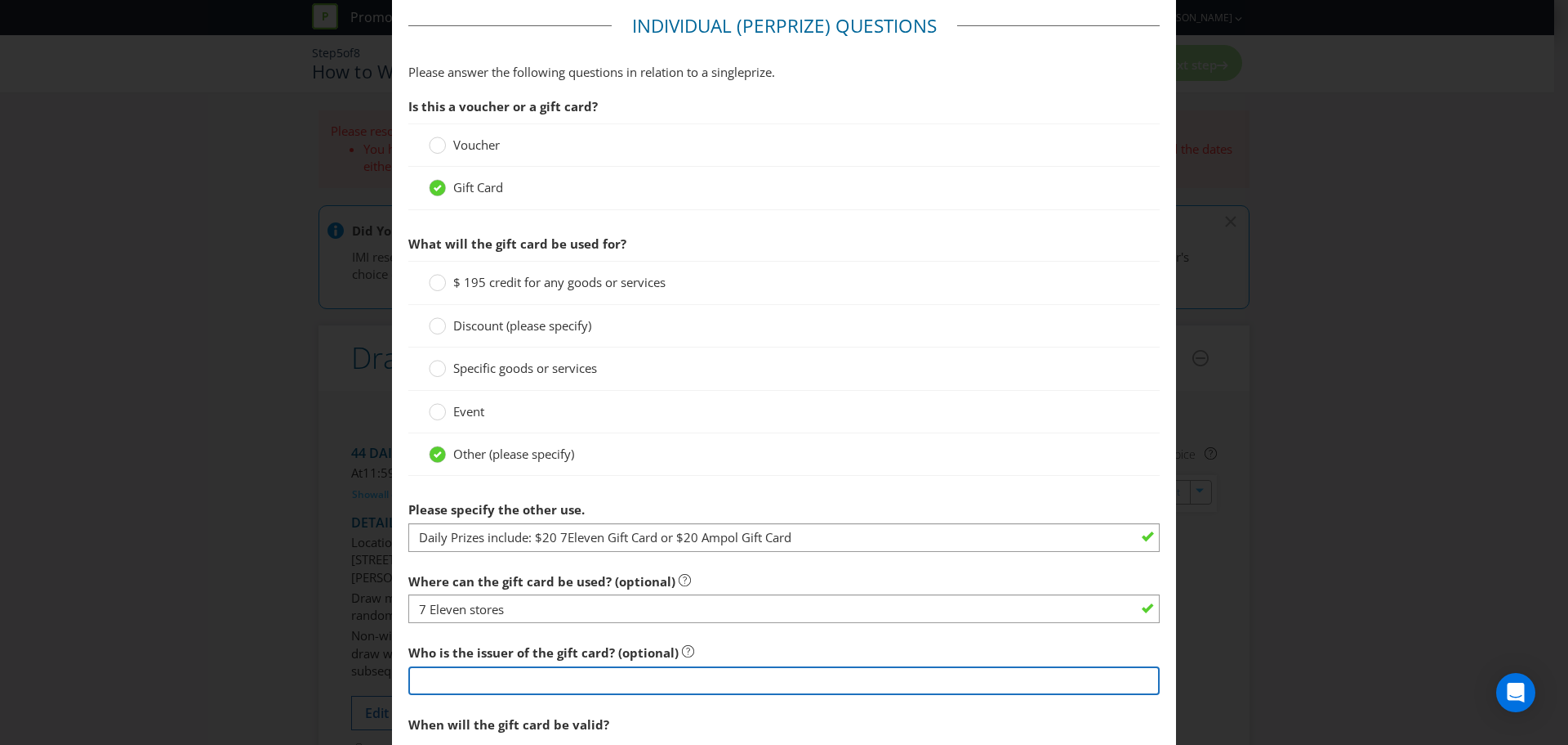
click at [452, 677] on input "text" at bounding box center [784, 680] width 752 height 29
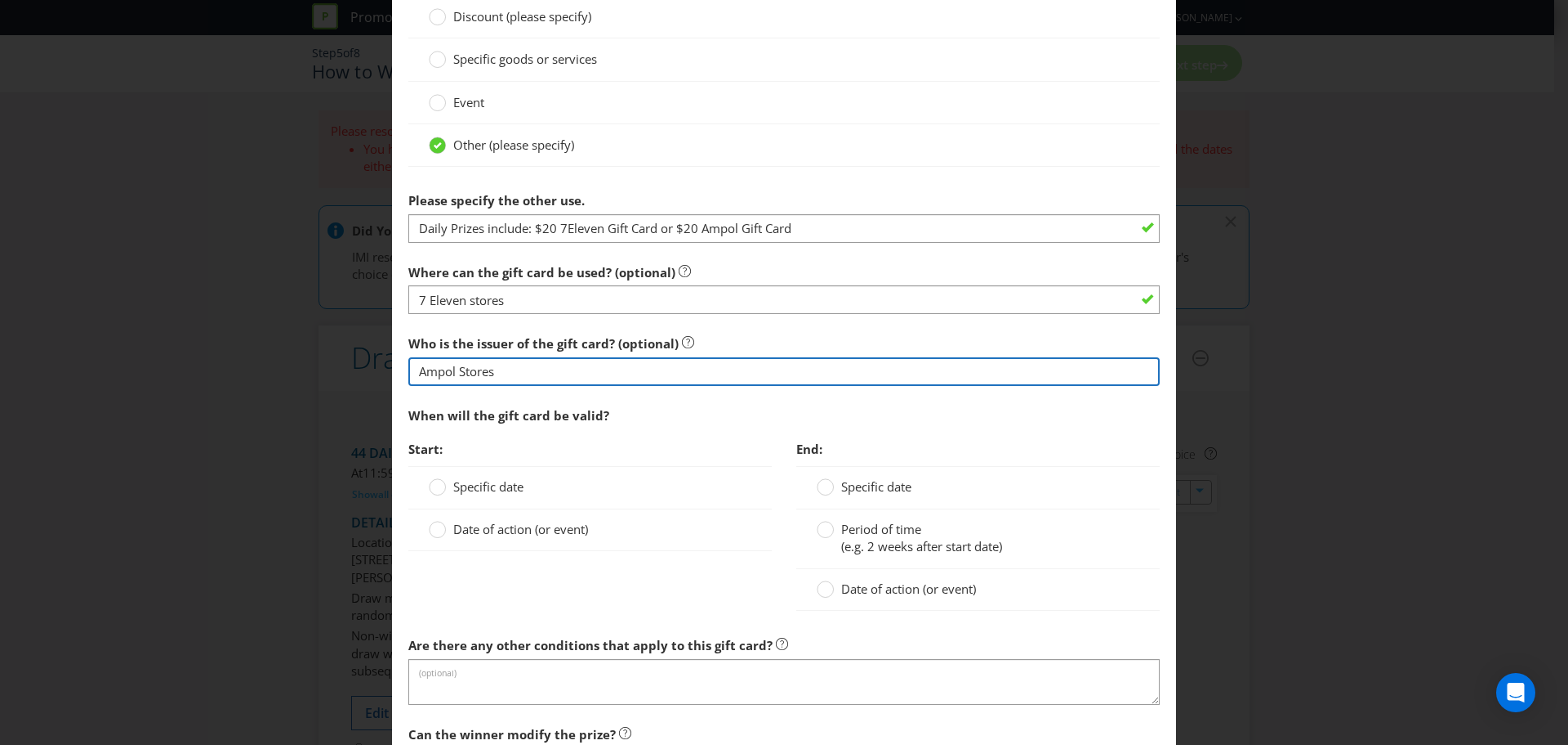
scroll to position [4005, 0]
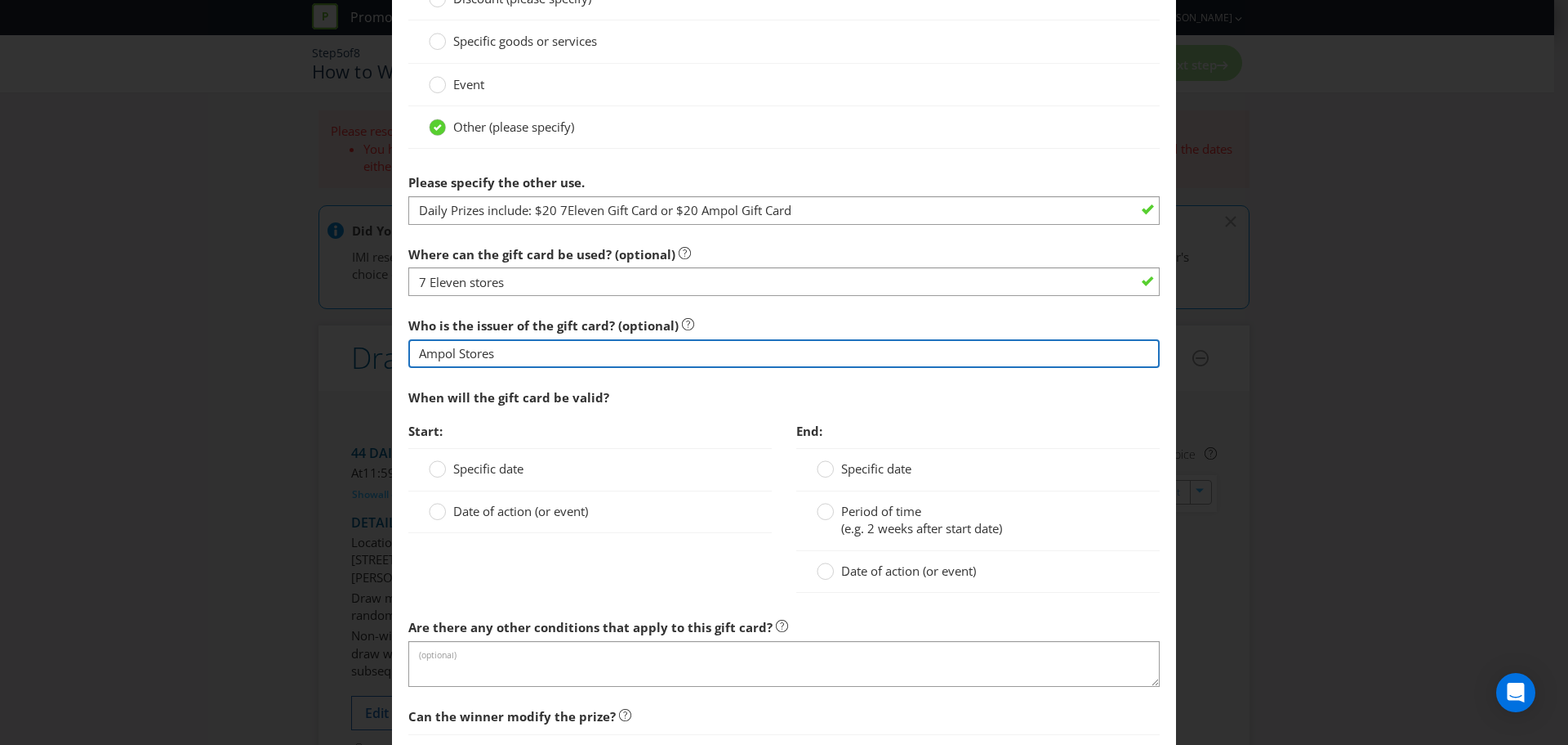
type input "Ampol Stores"
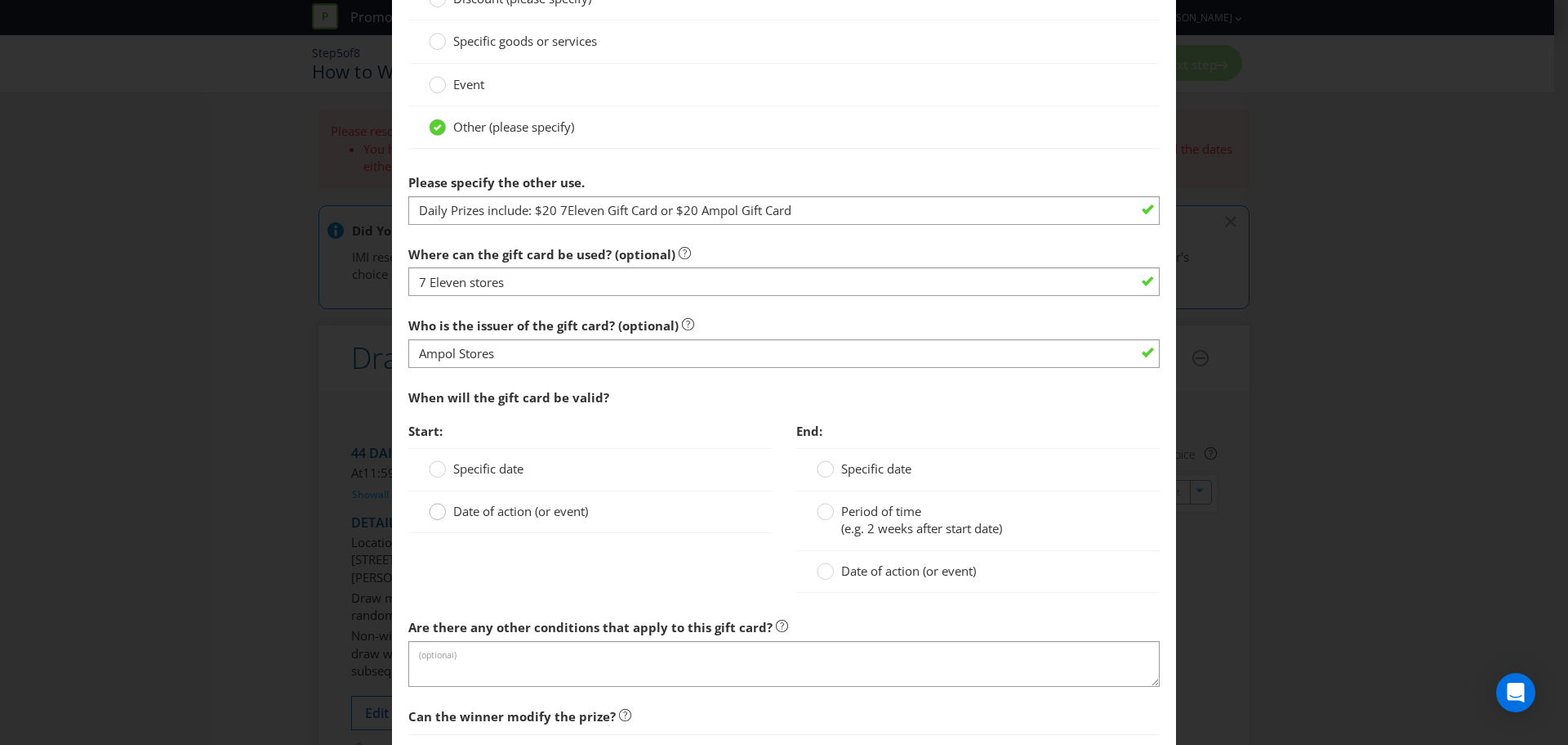
click at [436, 512] on circle at bounding box center [438, 512] width 17 height 17
click at [0, 0] on input "Date of action (or event)" at bounding box center [0, 0] width 0 height 0
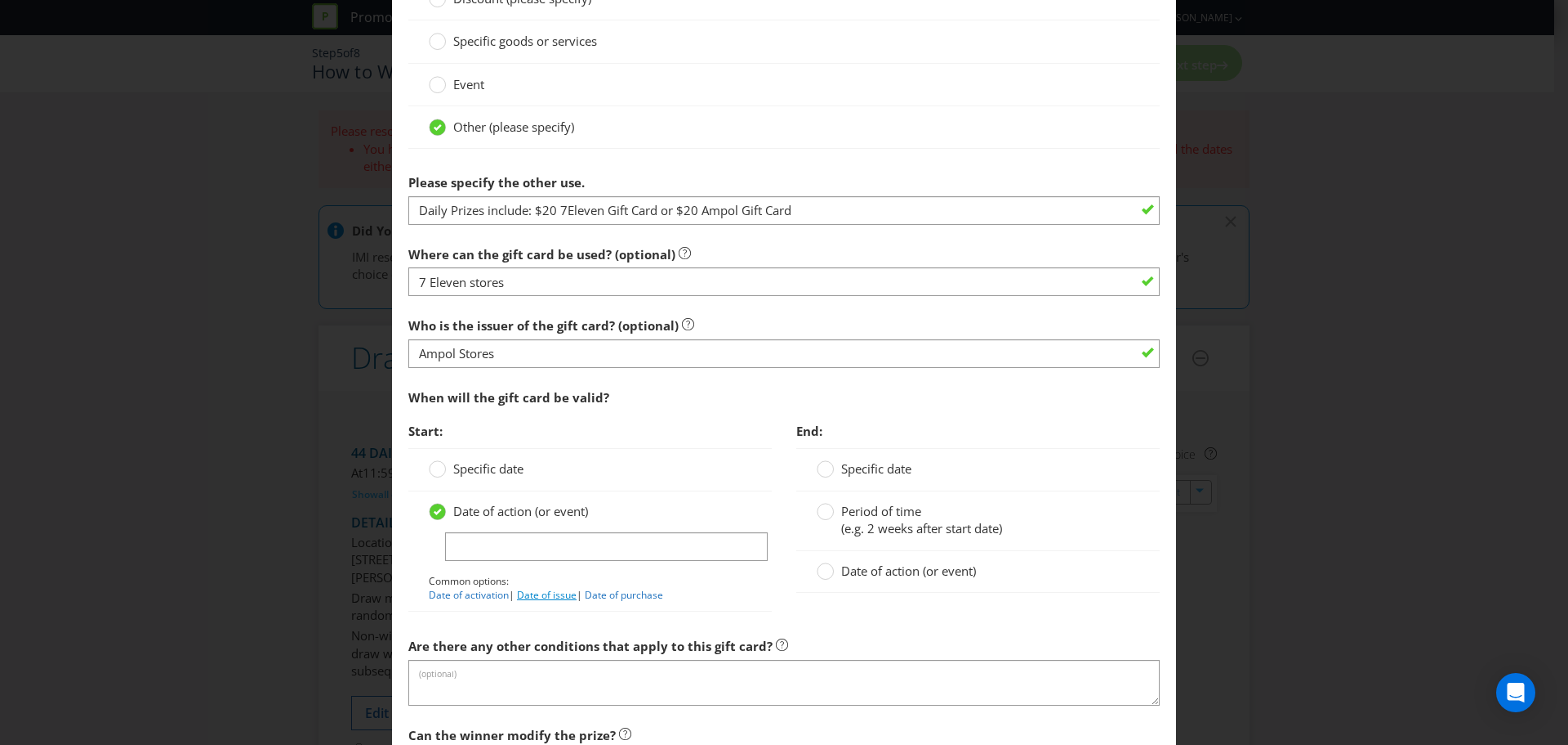
click at [531, 594] on link "Date of issue" at bounding box center [547, 595] width 60 height 14
type input "Date of issue"
click at [830, 497] on div "Period of time (e.g. 2 weeks after start date)" at bounding box center [978, 521] width 364 height 60
click at [823, 509] on div at bounding box center [825, 505] width 8 height 8
click at [0, 0] on input "Period of time (e.g. 2 weeks after start date)" at bounding box center [0, 0] width 0 height 0
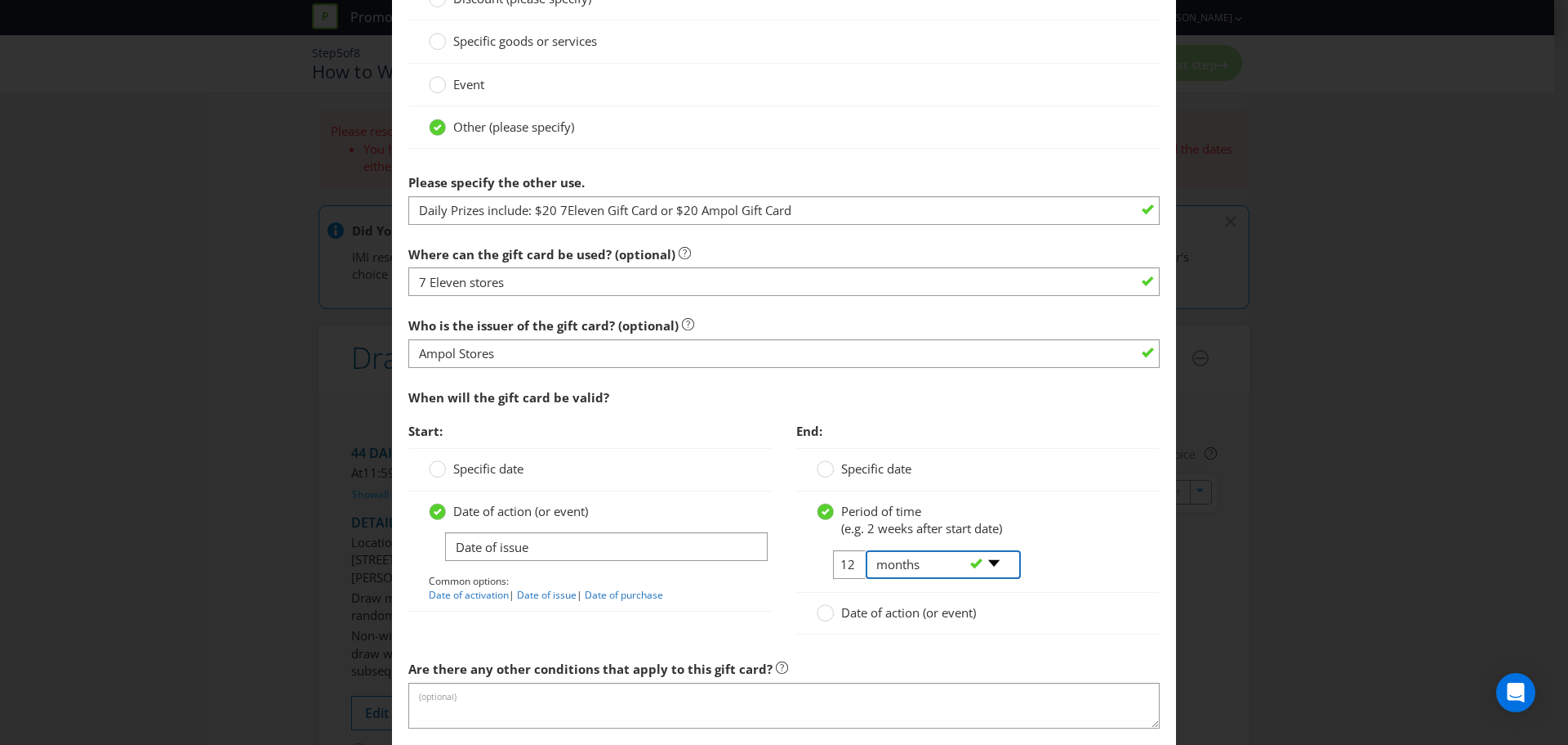
click at [983, 562] on select "-- Please select -- days weeks months years" at bounding box center [943, 564] width 155 height 29
select select "YEARS"
click at [866, 550] on select "-- Please select -- days weeks months years" at bounding box center [943, 564] width 155 height 29
click at [853, 563] on div "-- Please select -- days weeks months years" at bounding box center [936, 565] width 166 height 30
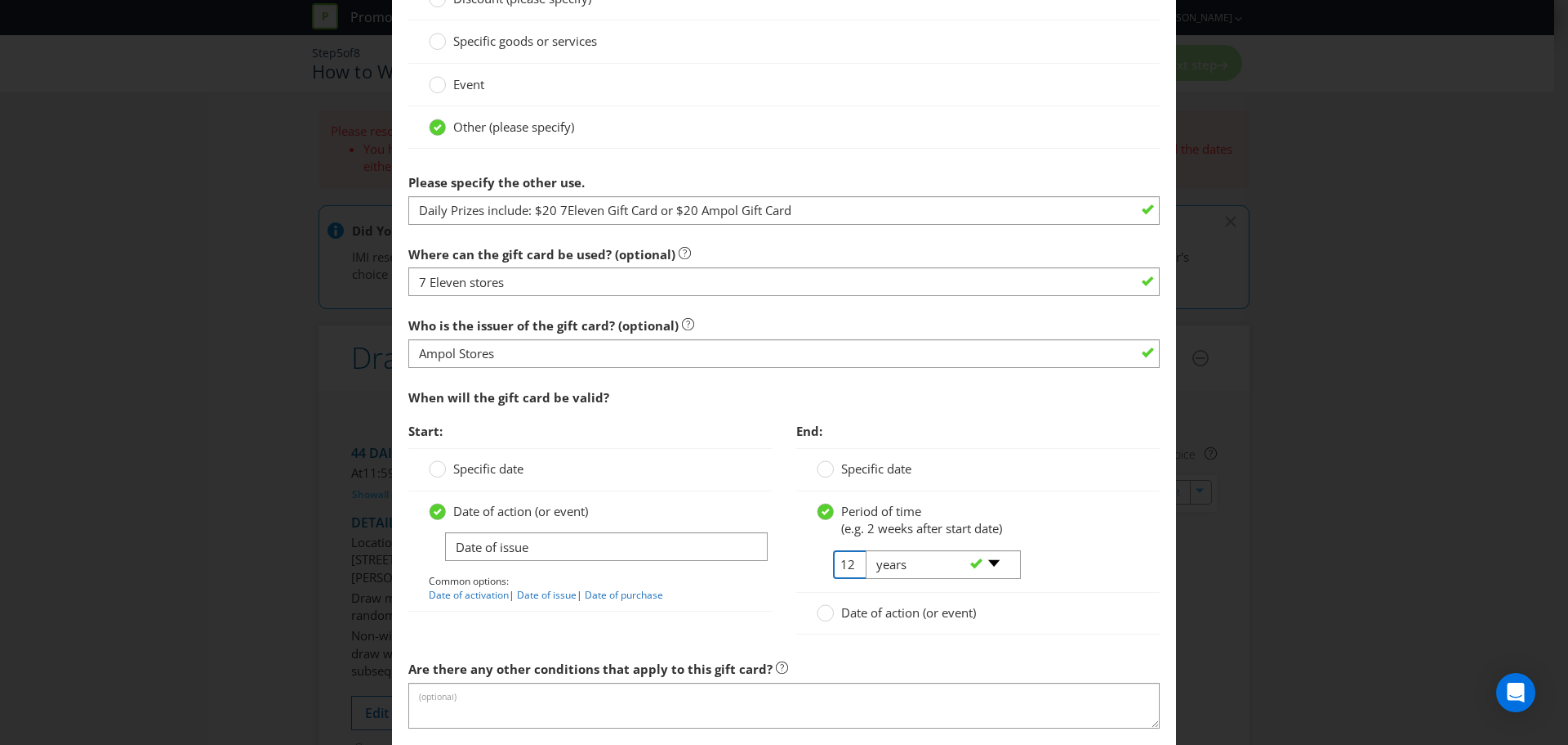
click at [843, 566] on input "12" at bounding box center [852, 564] width 37 height 29
click at [843, 566] on input "2" at bounding box center [852, 564] width 37 height 29
type input "2"
click at [1100, 613] on div "Date of action (or event)" at bounding box center [979, 612] width 323 height 18
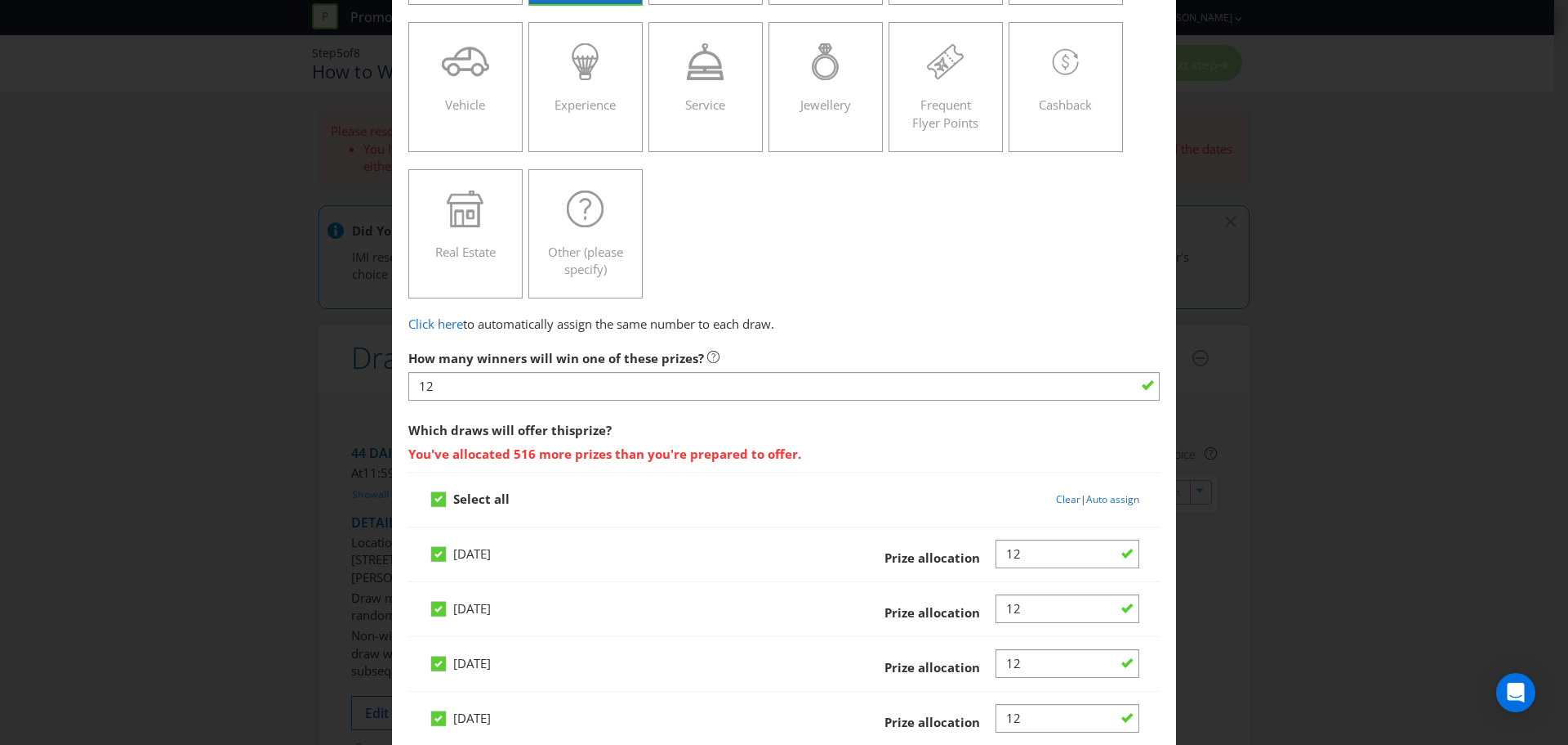
scroll to position [245, 0]
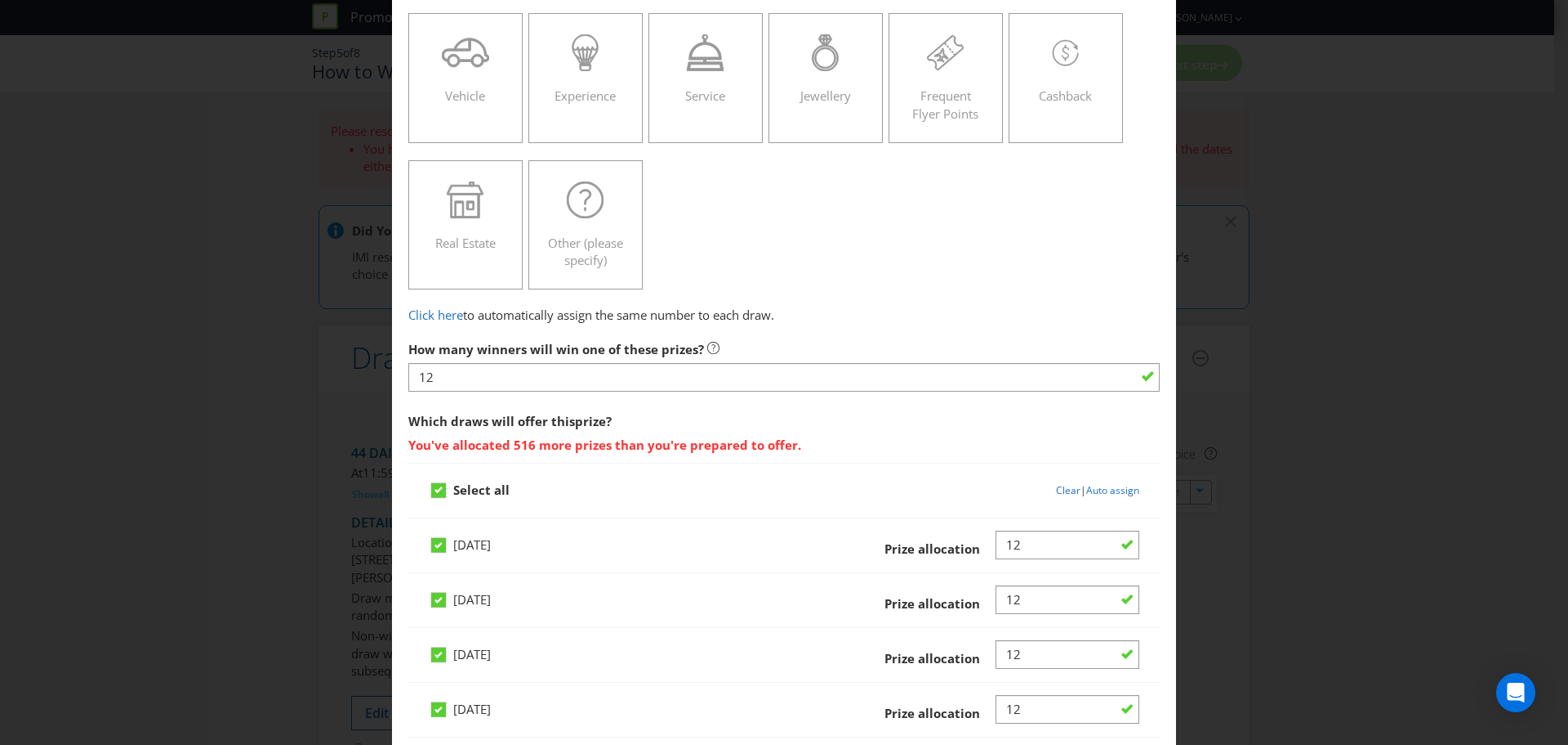
click at [573, 446] on span "You've allocated 516 more prizes than you're prepared to offer." at bounding box center [784, 442] width 752 height 24
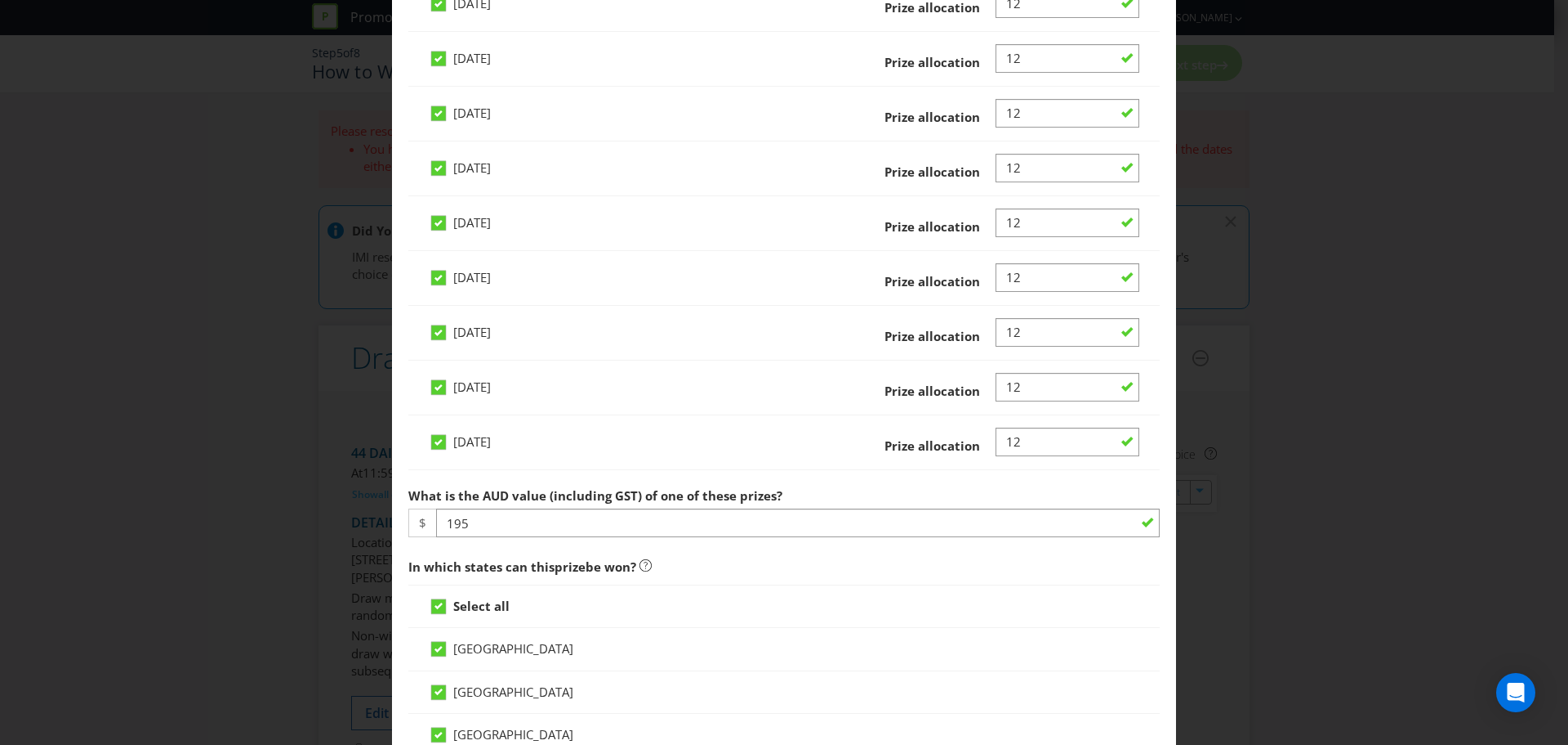
scroll to position [2779, 0]
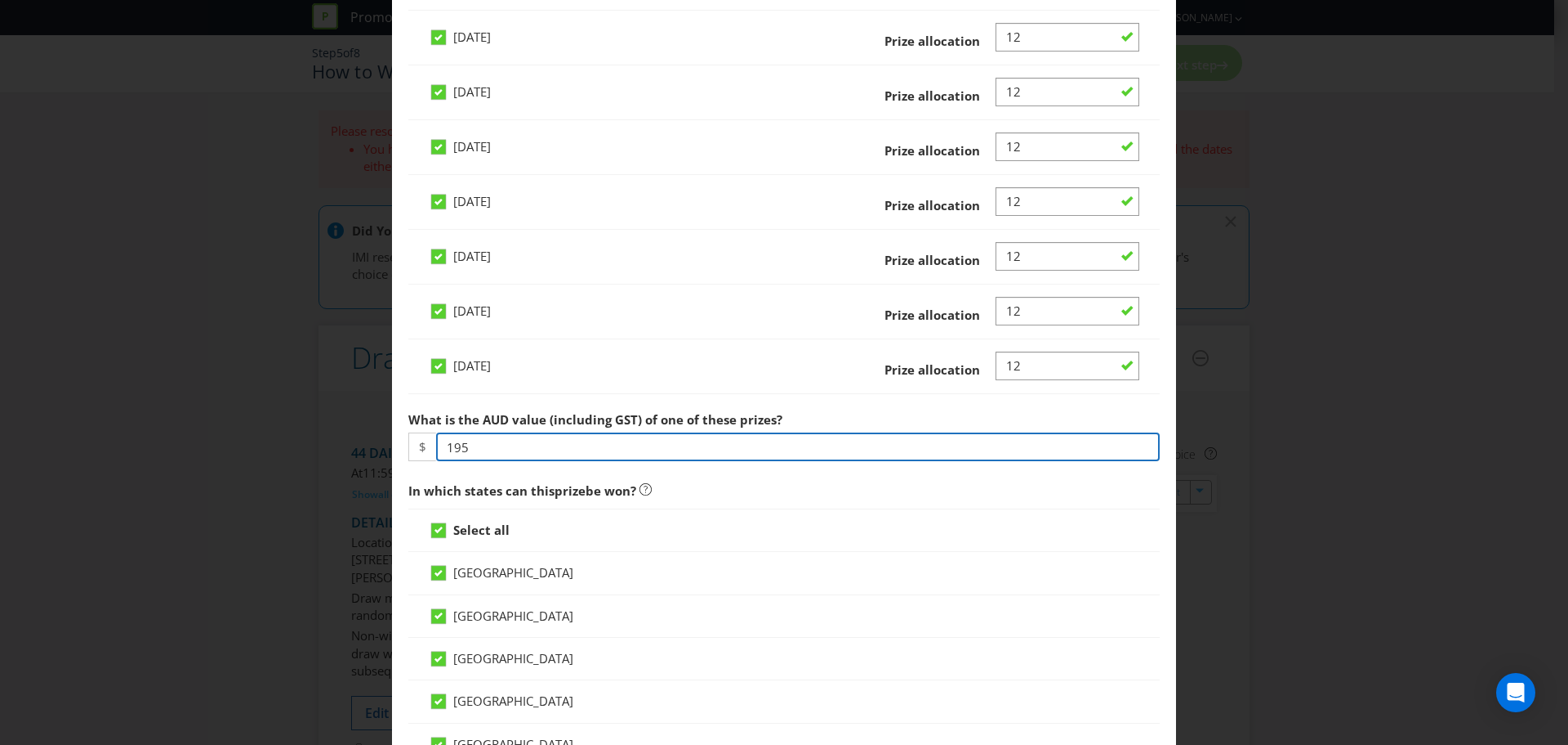
drag, startPoint x: 476, startPoint y: 448, endPoint x: 425, endPoint y: 444, distance: 51.2
click at [425, 444] on div "$ 195" at bounding box center [784, 447] width 752 height 29
type input "20"
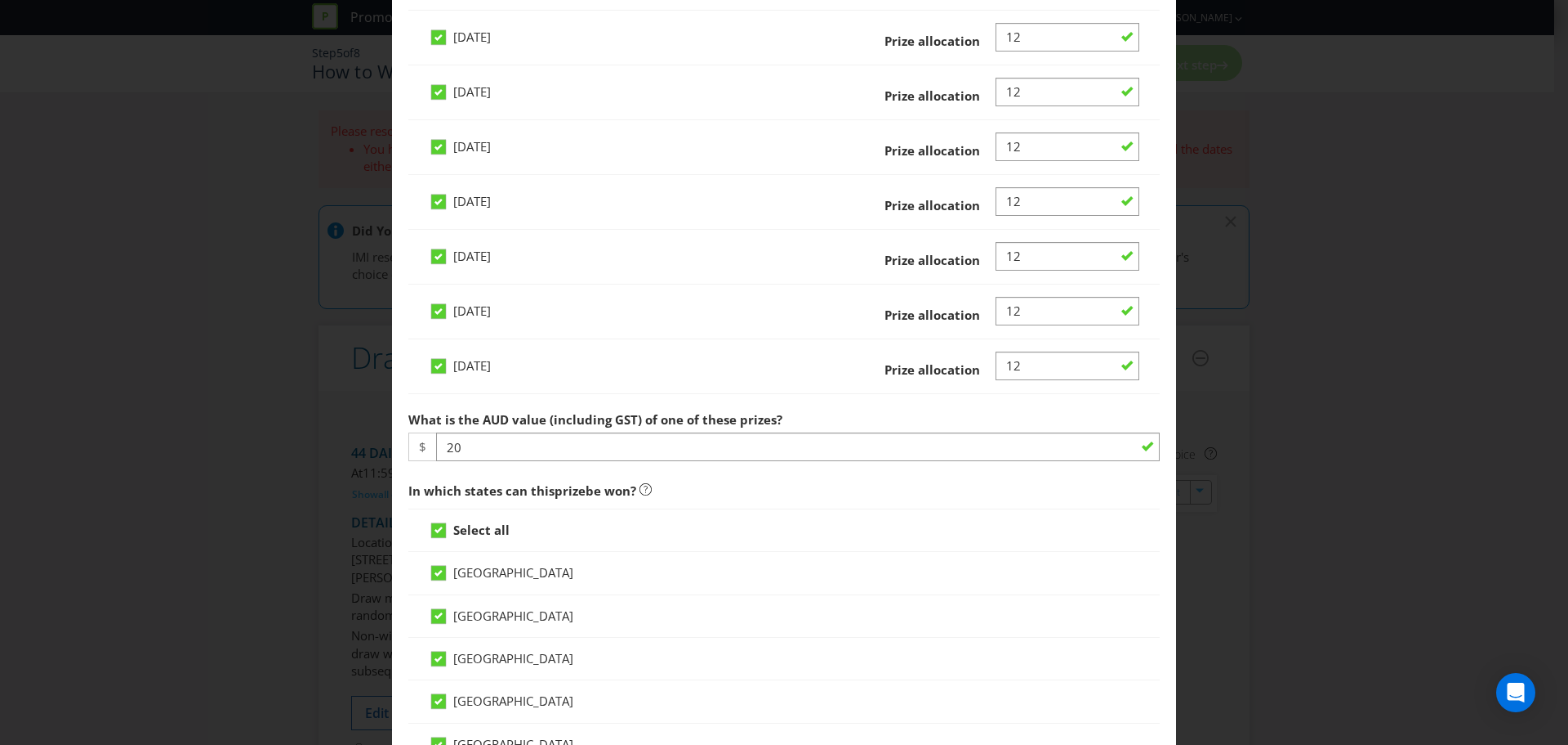
click at [1273, 507] on div "Edit Prize Australian Capital Territory New South Wales Northern Territory Quee…" at bounding box center [784, 372] width 1568 height 745
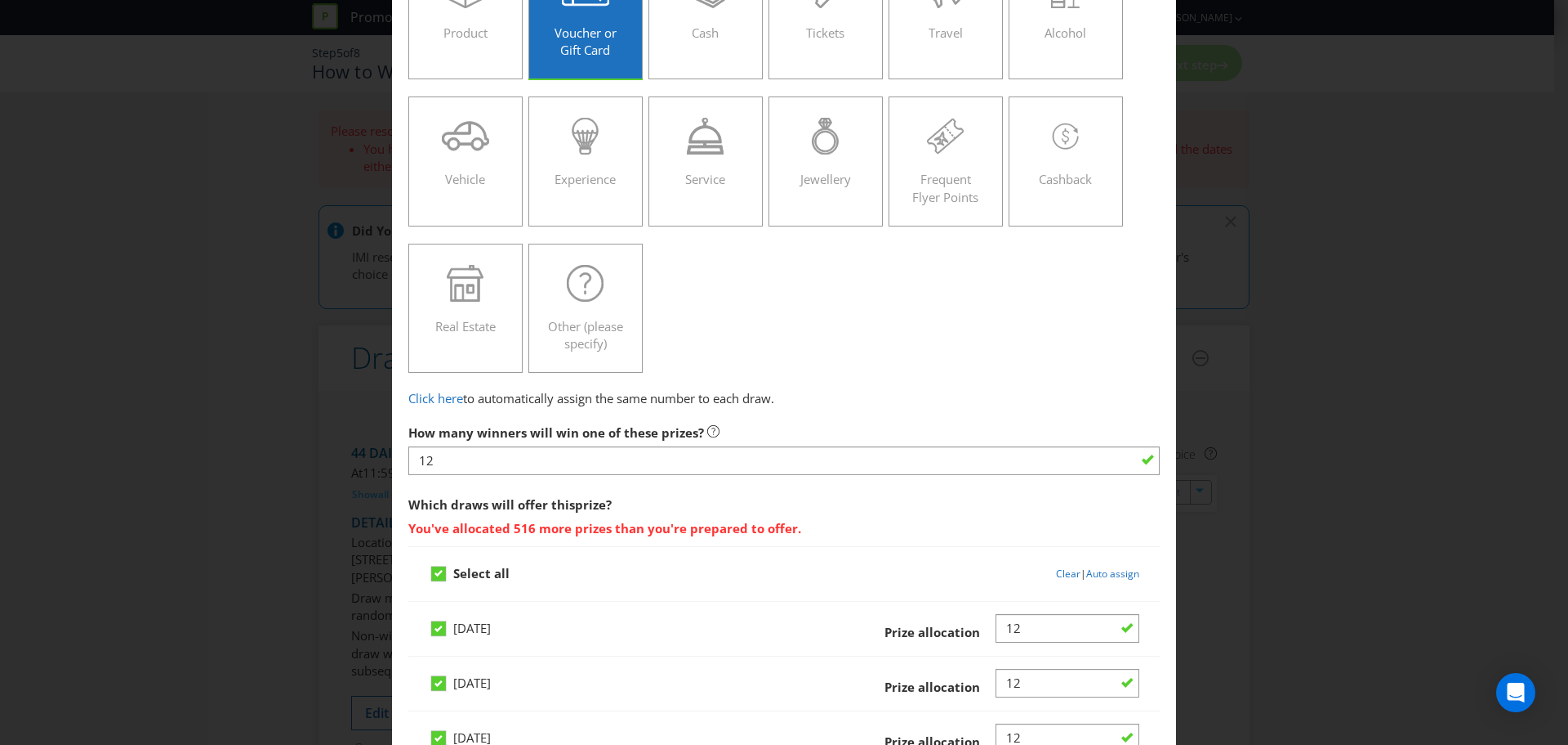
scroll to position [99, 0]
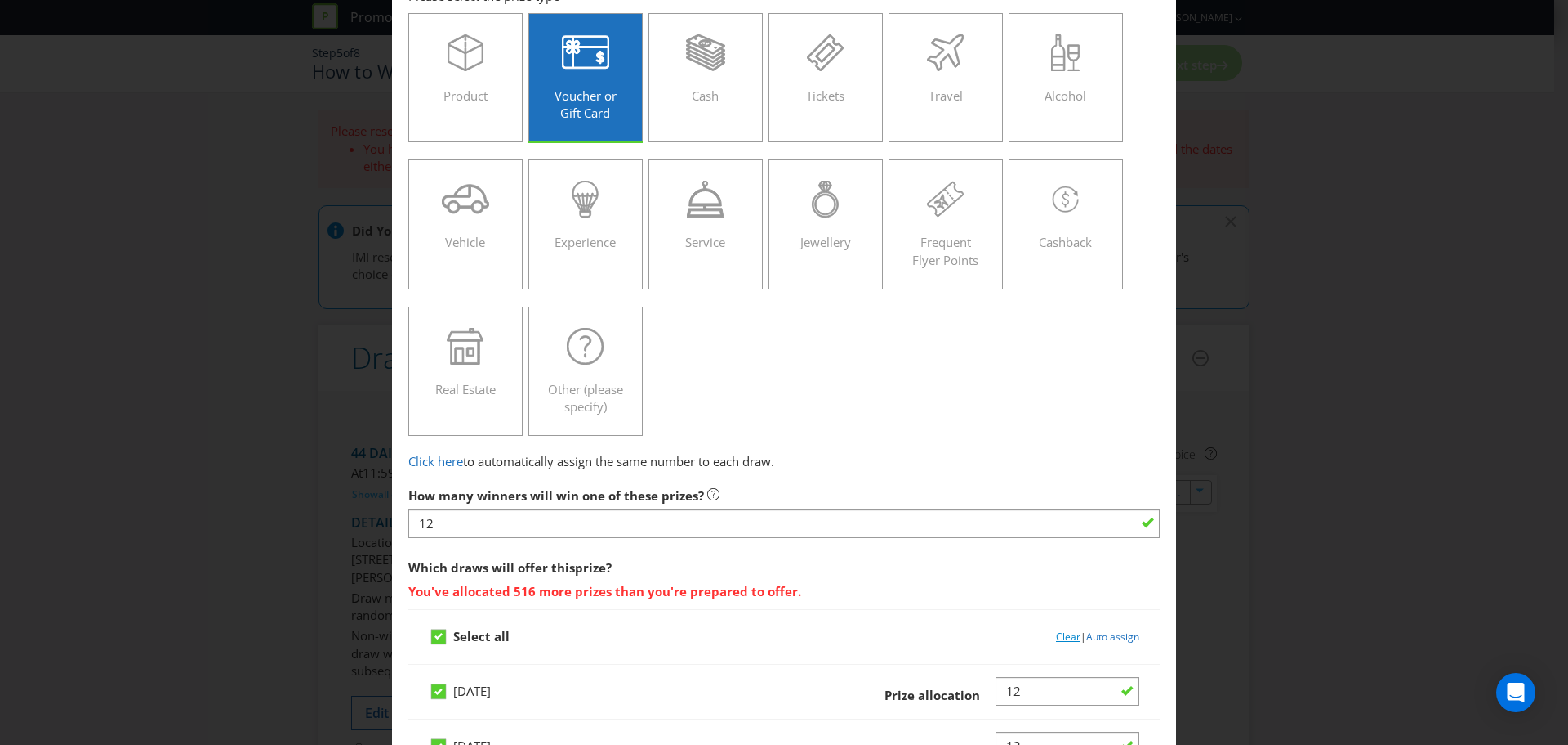
click at [1056, 639] on link "Clear" at bounding box center [1068, 636] width 25 height 14
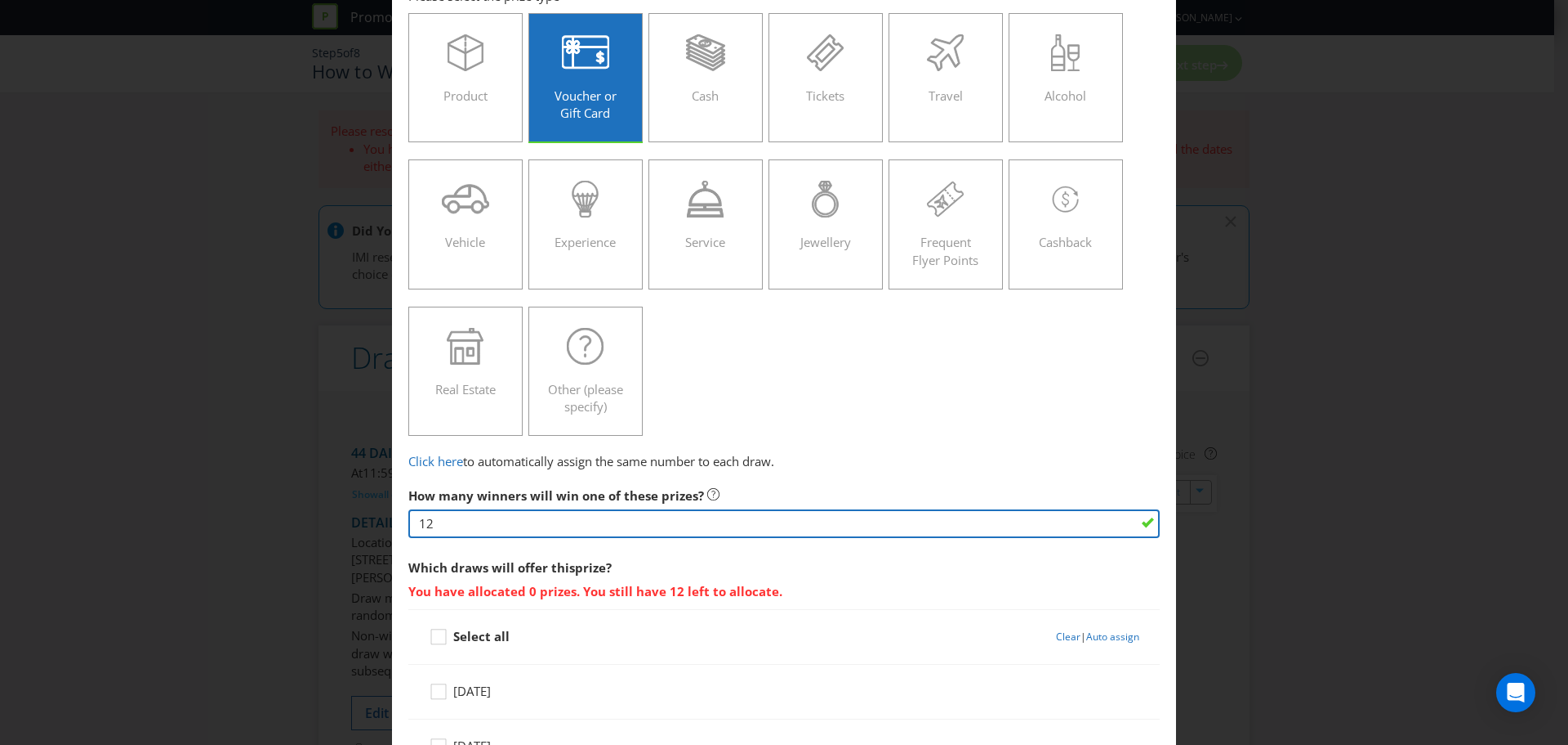
drag, startPoint x: 444, startPoint y: 523, endPoint x: 399, endPoint y: 523, distance: 45.0
type input "528"
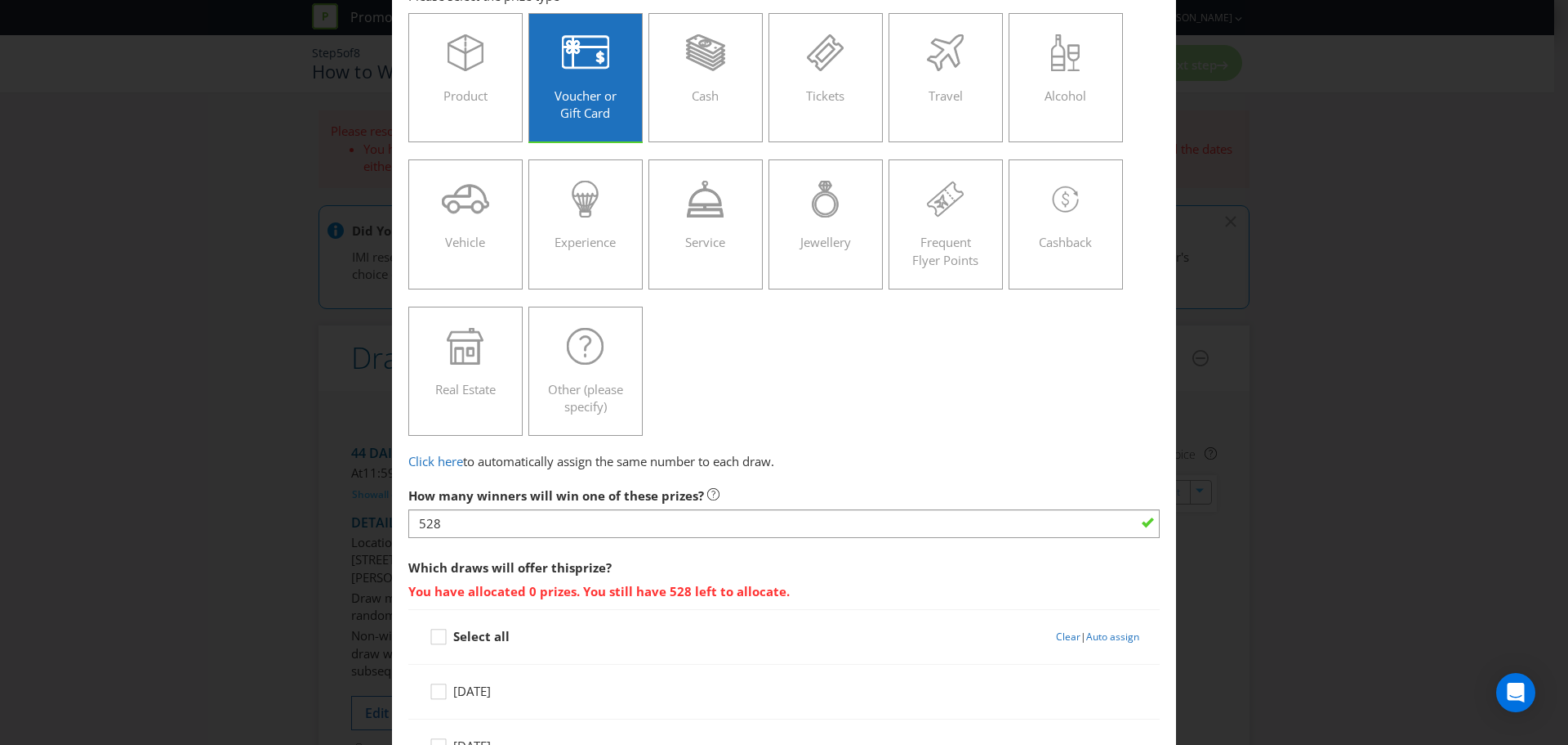
click at [1326, 494] on div "Edit Prize Australian Capital Territory New South Wales Northern Territory Quee…" at bounding box center [784, 372] width 1568 height 745
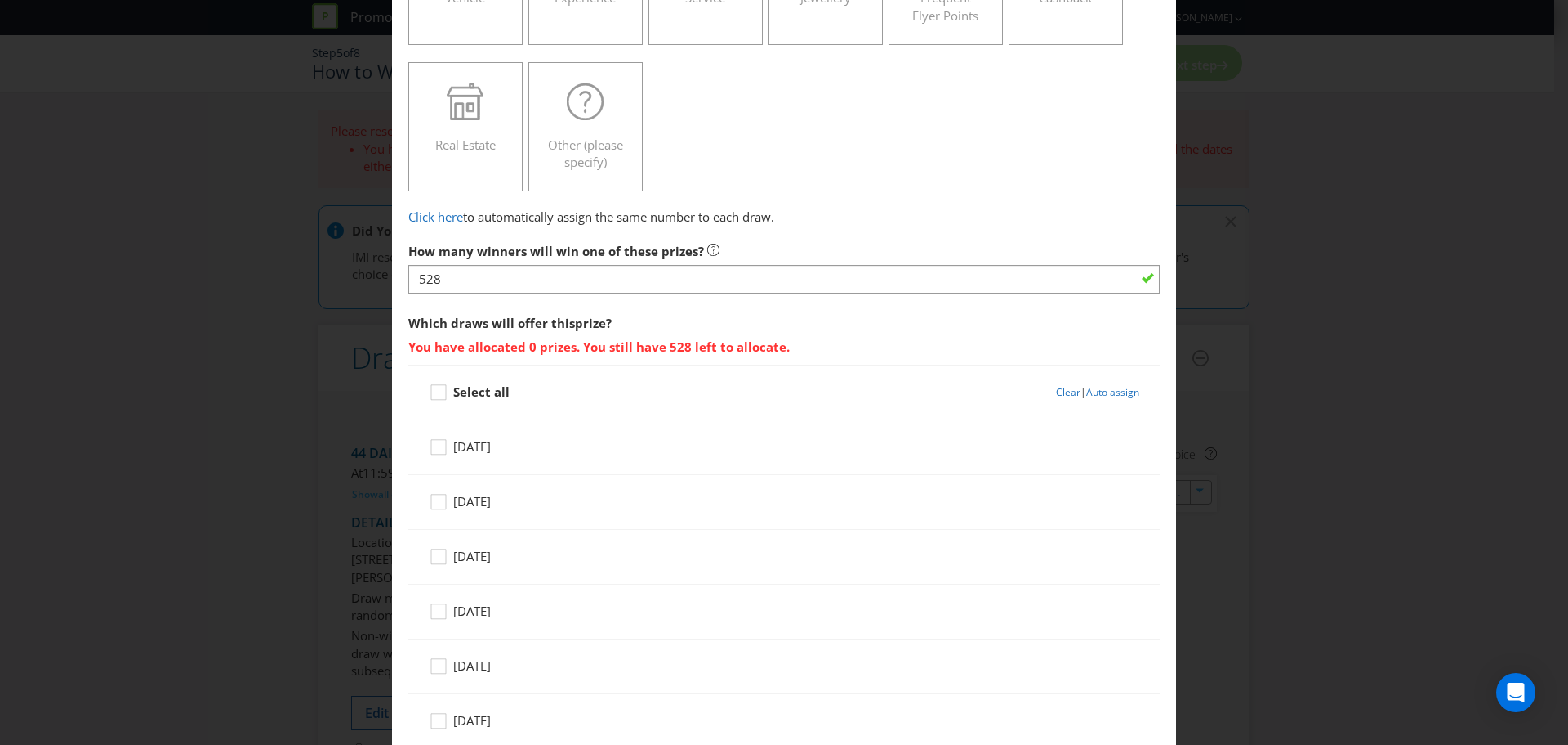
scroll to position [344, 0]
click at [438, 388] on div at bounding box center [438, 385] width 8 height 8
click at [0, 0] on input "Select all" at bounding box center [0, 0] width 0 height 0
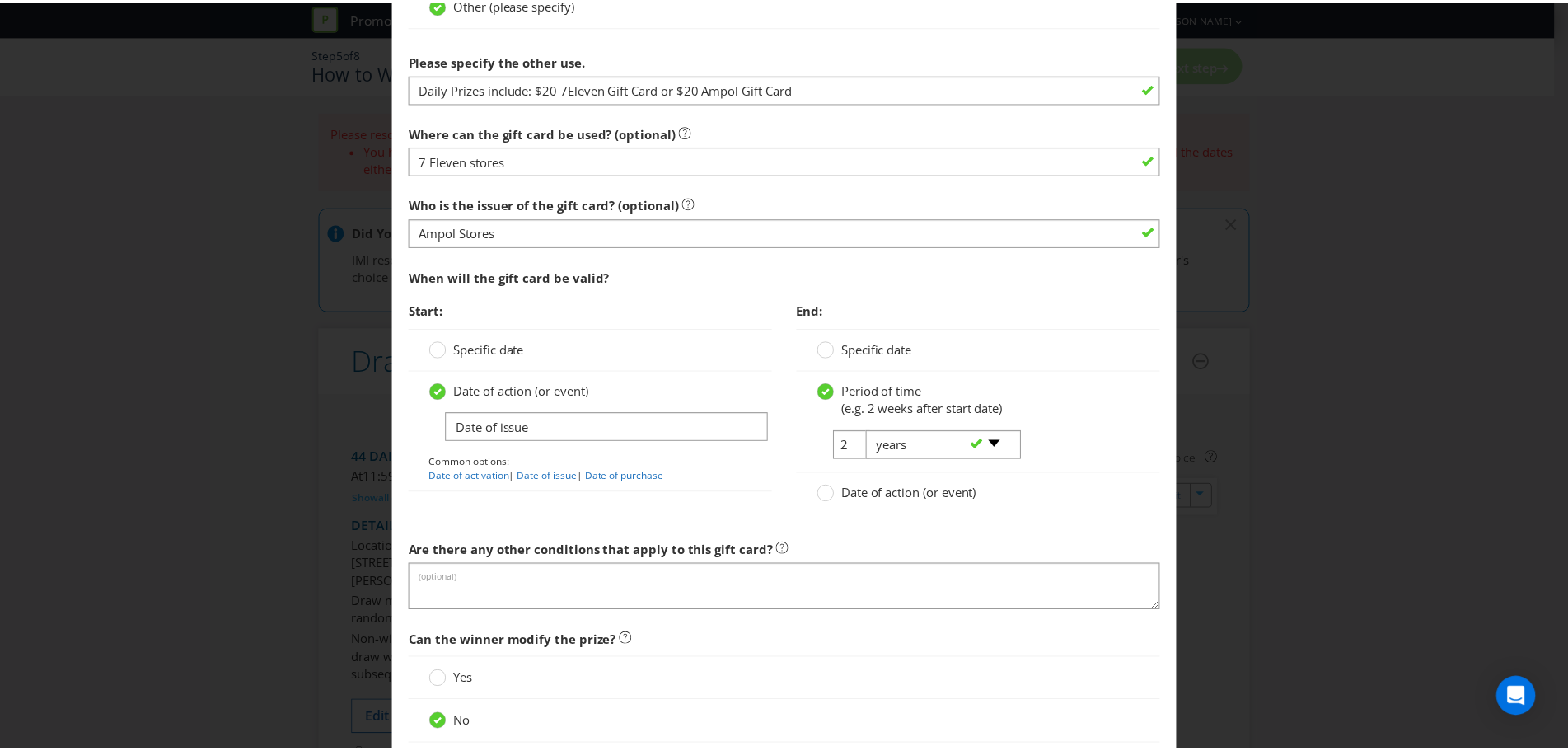
scroll to position [4272, 0]
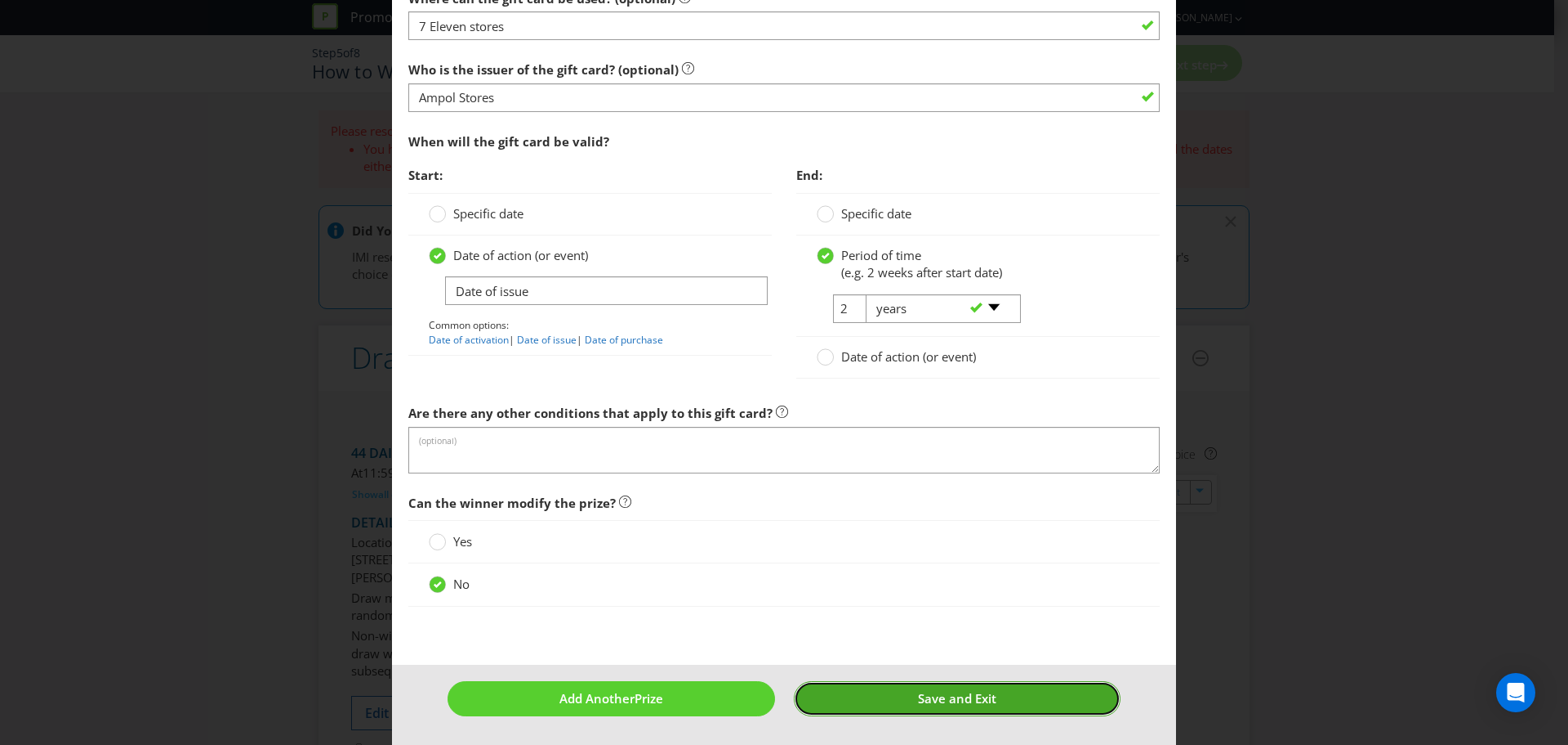
click at [924, 686] on button "Save and Exit" at bounding box center [958, 698] width 328 height 35
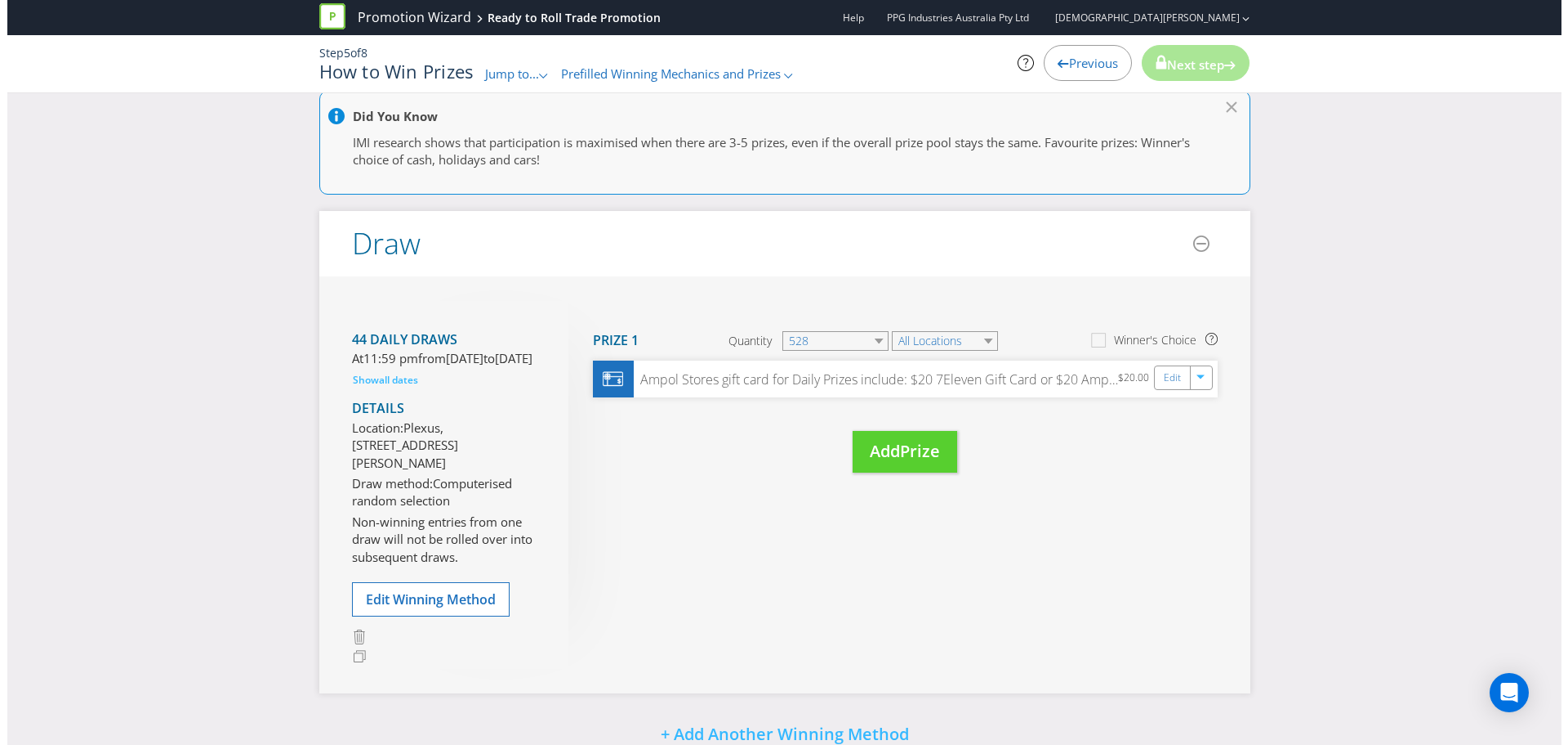
scroll to position [245, 0]
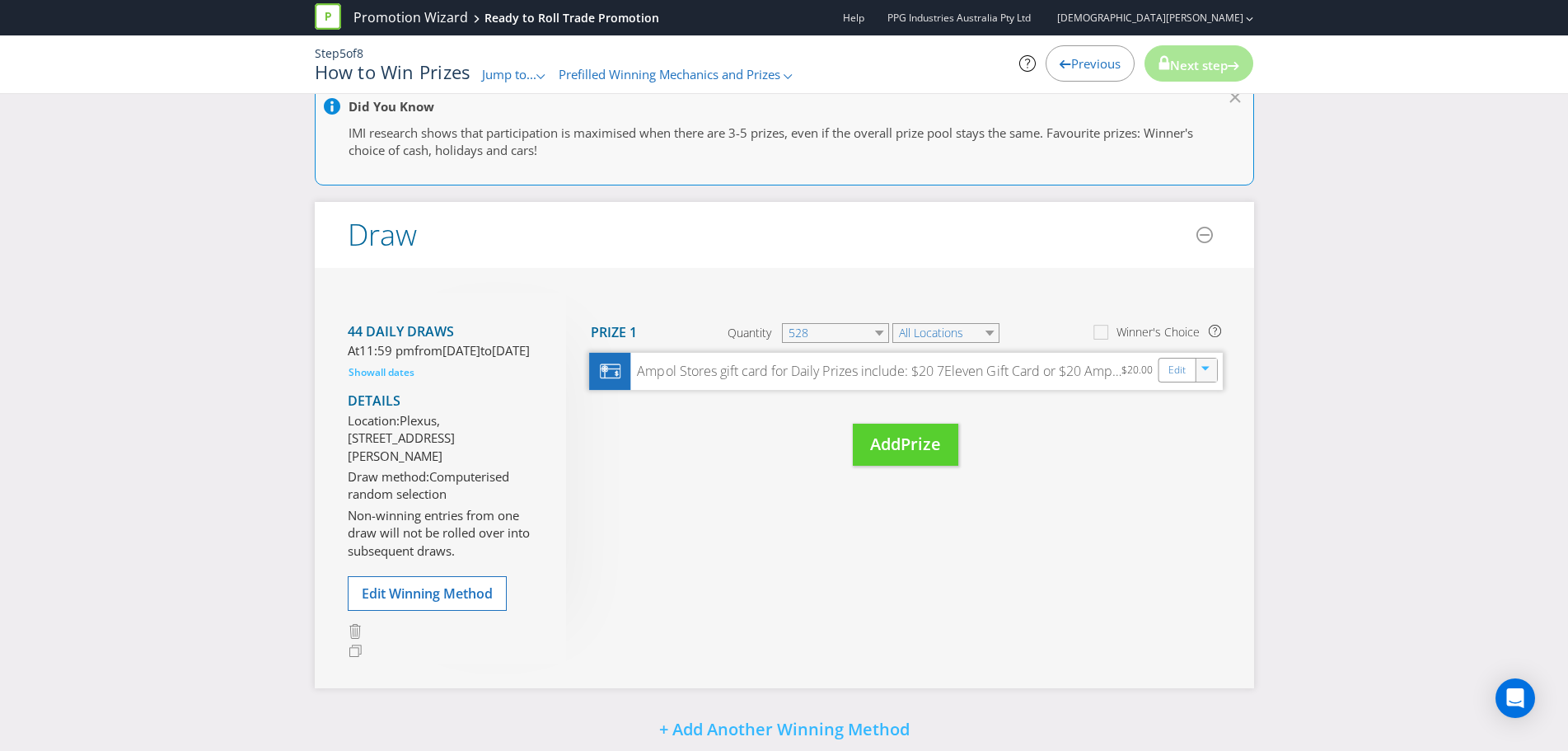
click at [1202, 369] on icon "button" at bounding box center [1205, 372] width 10 height 10
click at [1177, 368] on link "Edit" at bounding box center [1176, 370] width 18 height 19
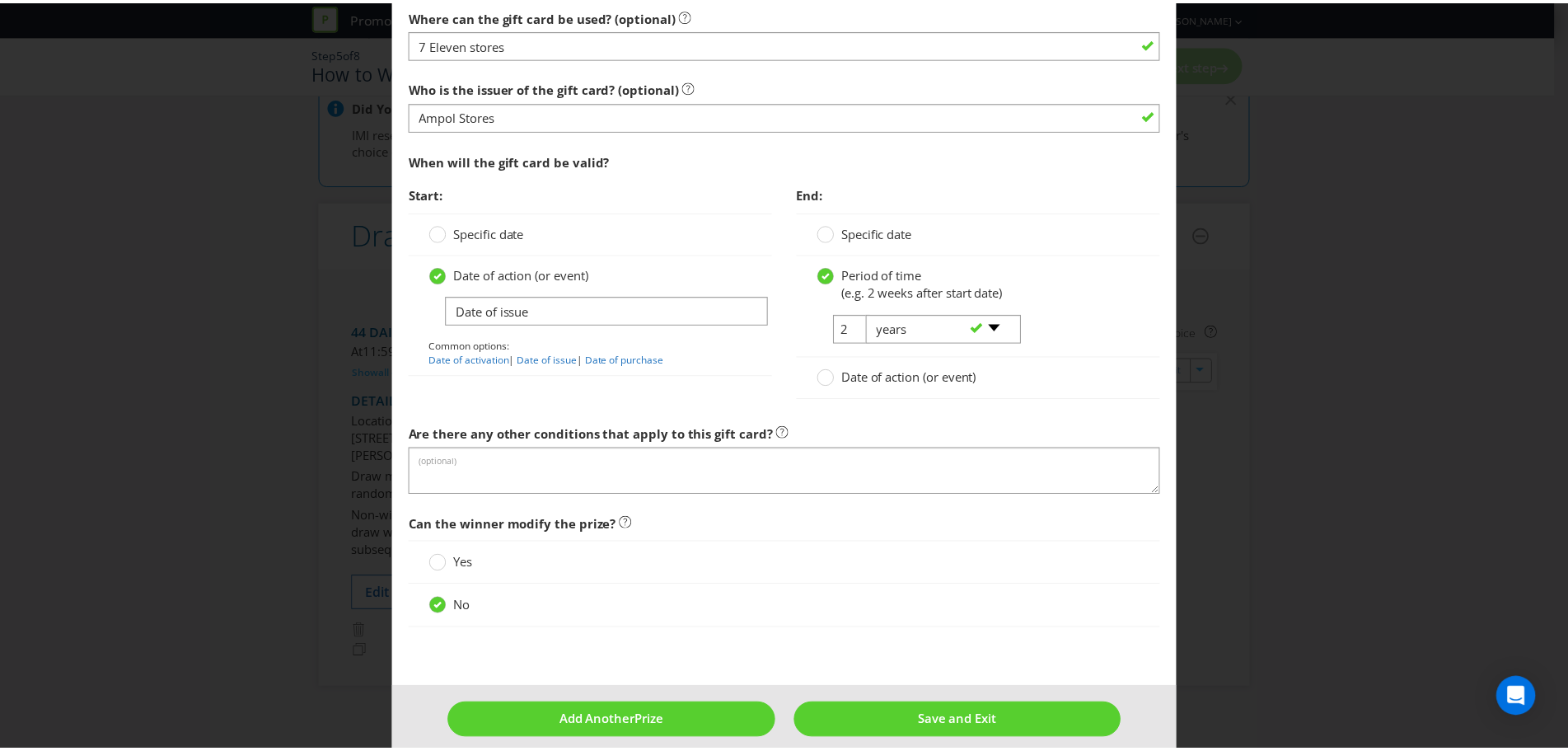
scroll to position [4272, 0]
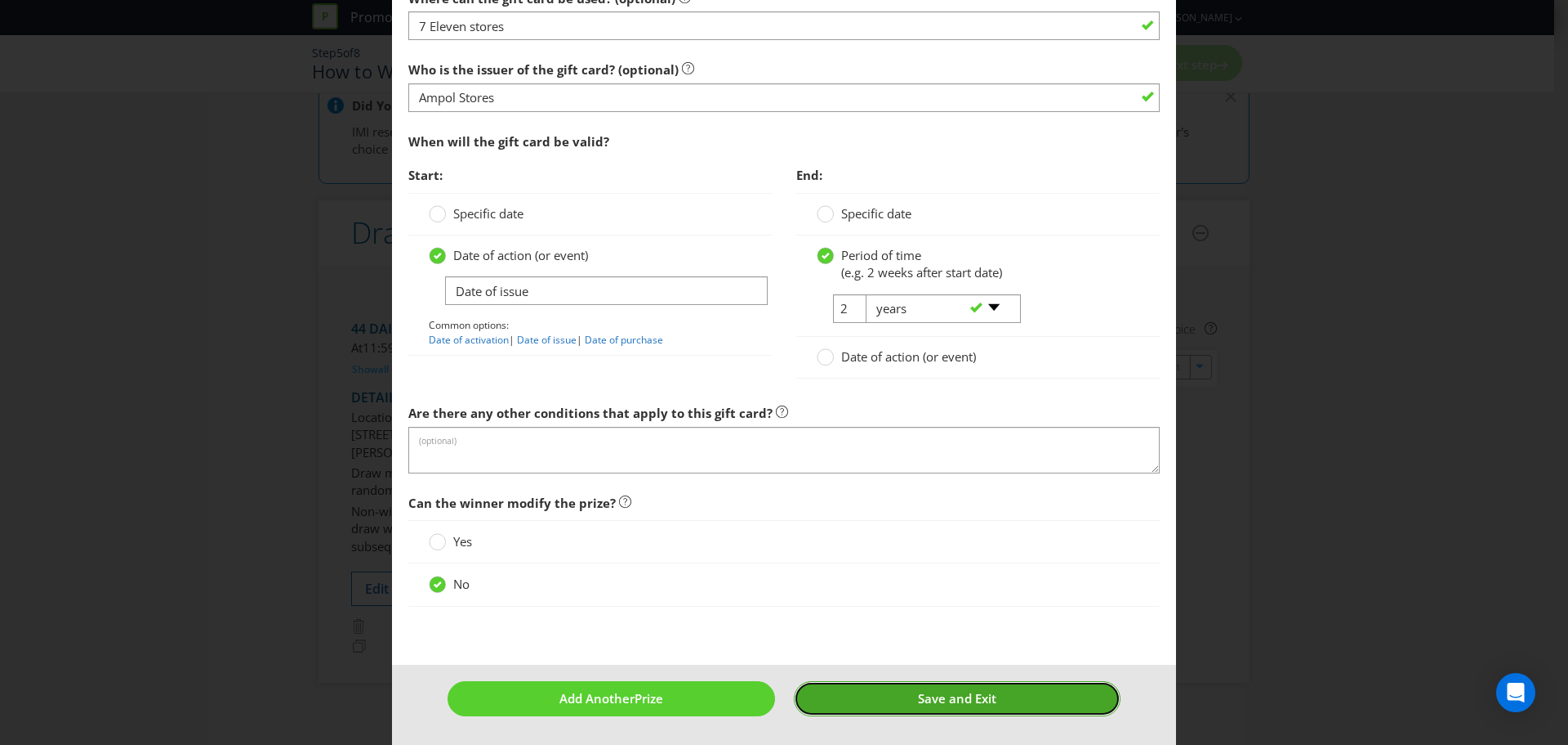
click at [937, 692] on span "Save and Exit" at bounding box center [957, 698] width 78 height 17
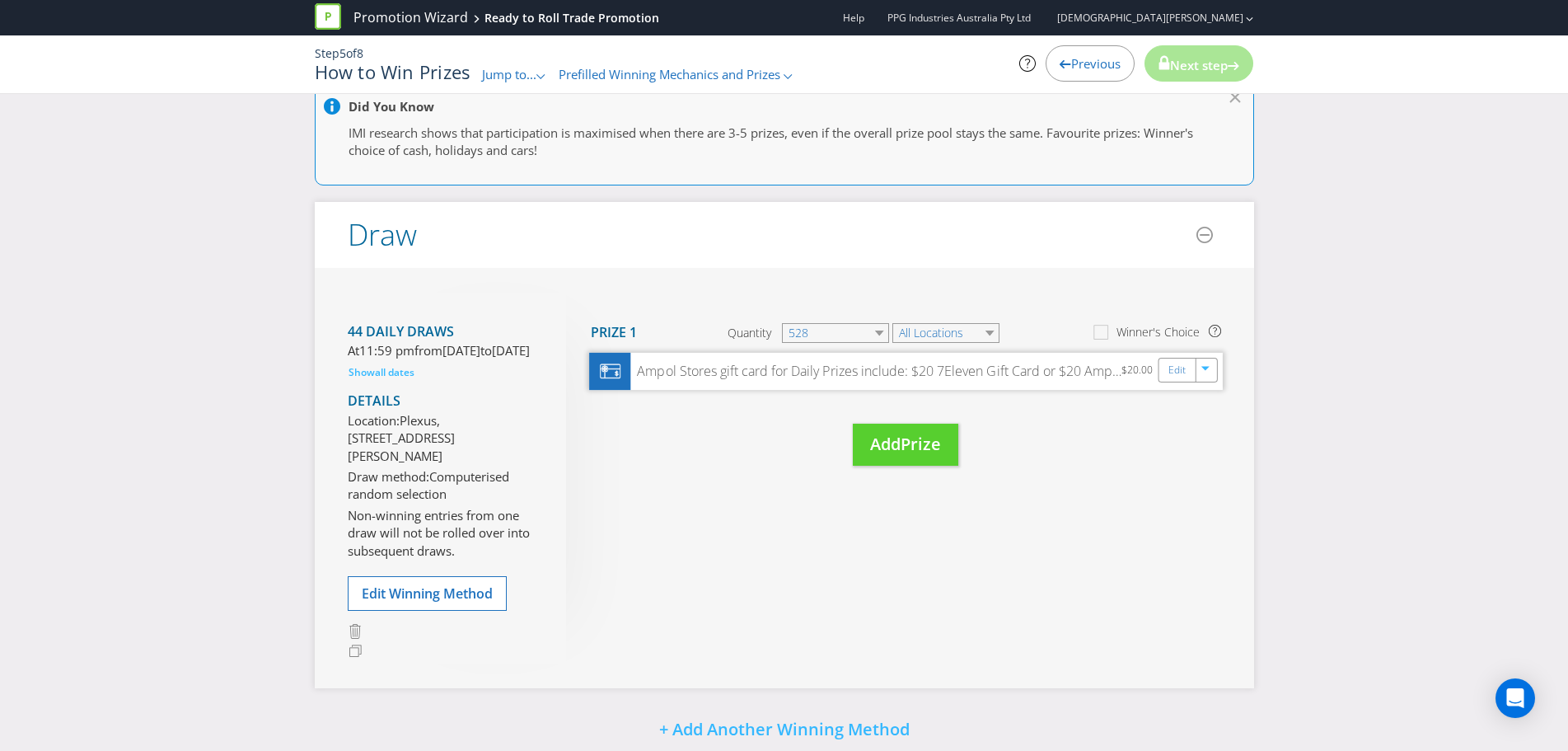
click at [842, 380] on div "Ampol Stores gift card for Daily Prizes include: $20 7Eleven Gift Card or $20 A…" at bounding box center [906, 372] width 633 height 37
click at [842, 375] on div "Ampol Stores gift card for Daily Prizes include: $20 7Eleven Gift Card or $20 A…" at bounding box center [876, 371] width 491 height 19
click at [878, 379] on div "Ampol Stores gift card for Daily Prizes include: $20 7Eleven Gift Card or $20 A…" at bounding box center [876, 371] width 491 height 19
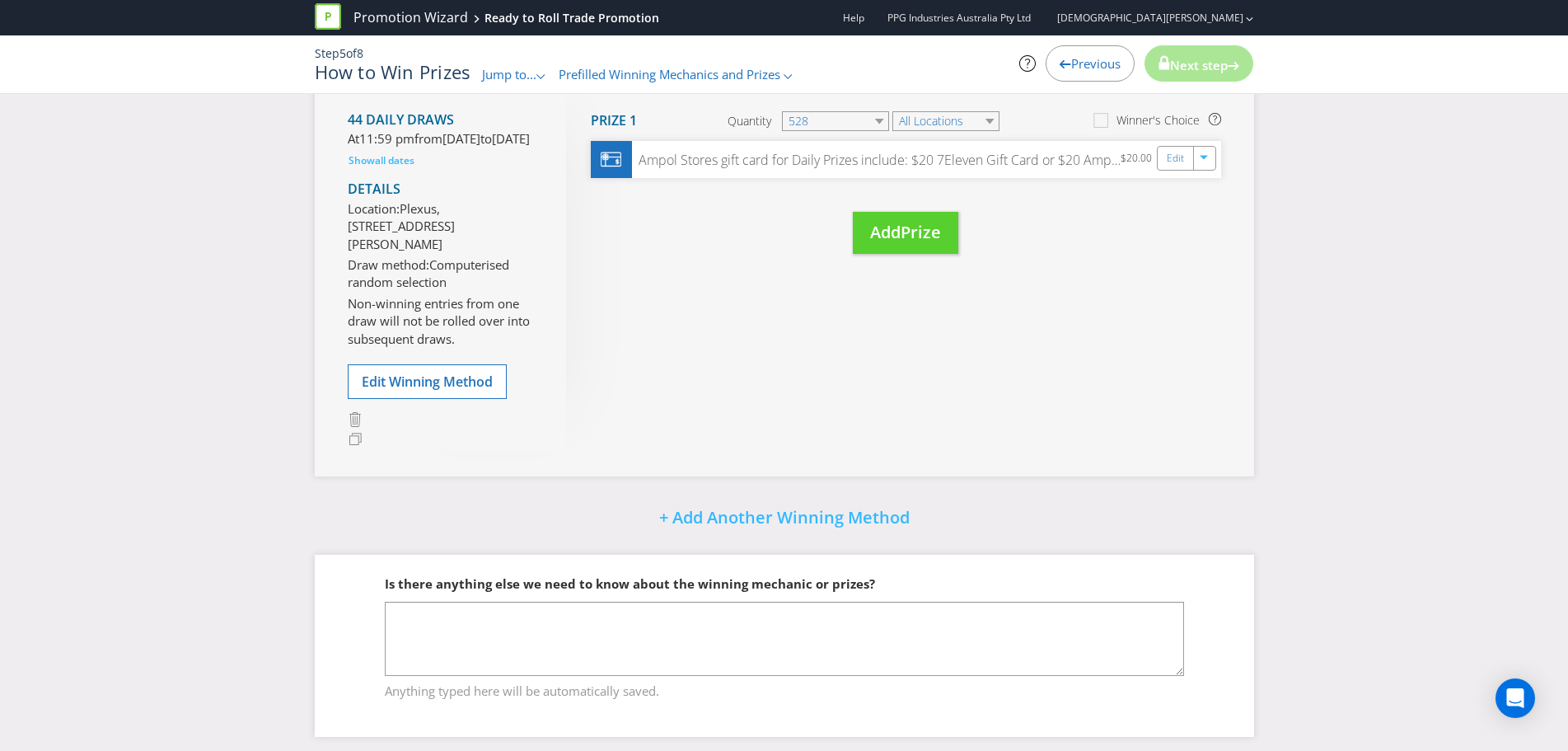
scroll to position [505, 0]
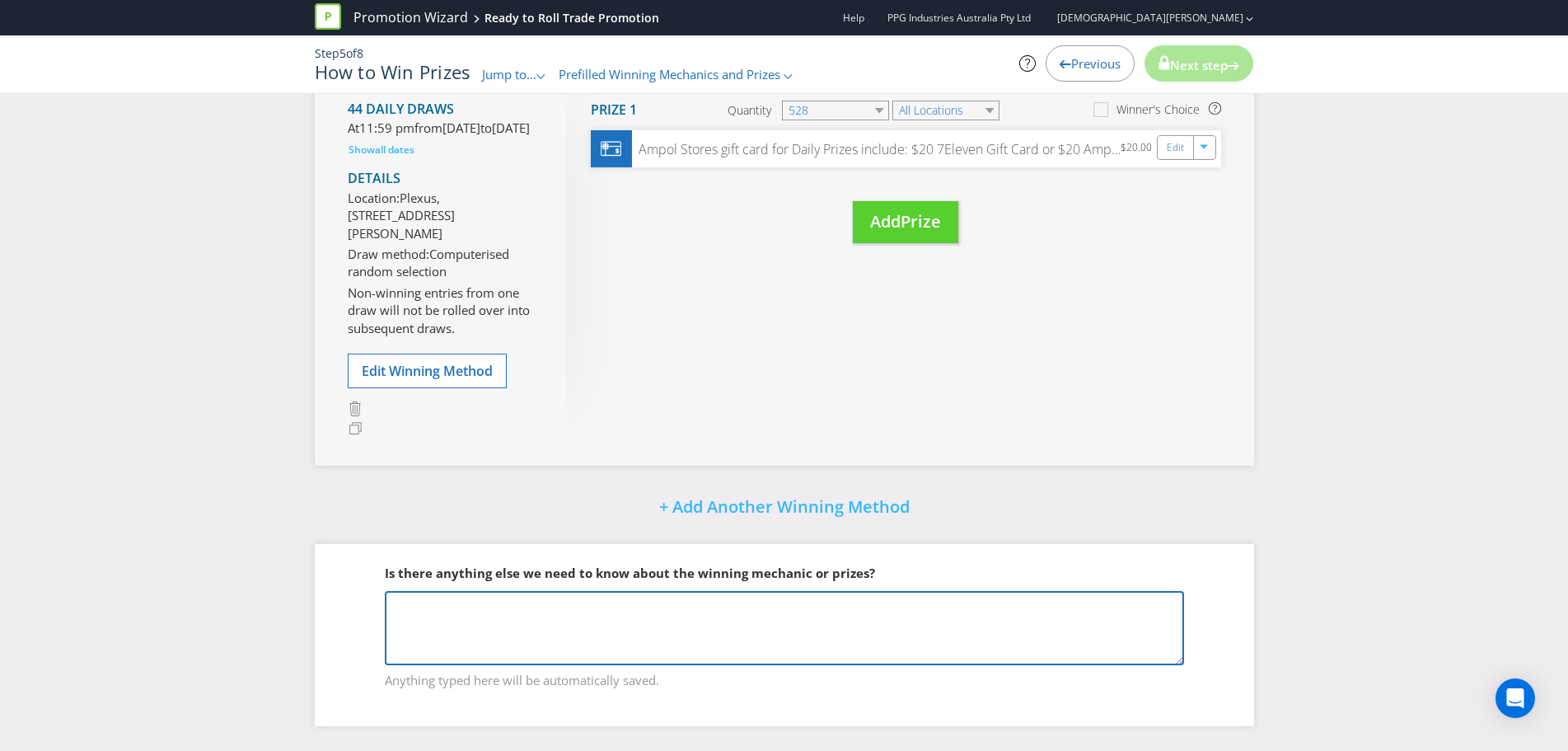
click at [544, 625] on textarea at bounding box center [784, 628] width 799 height 74
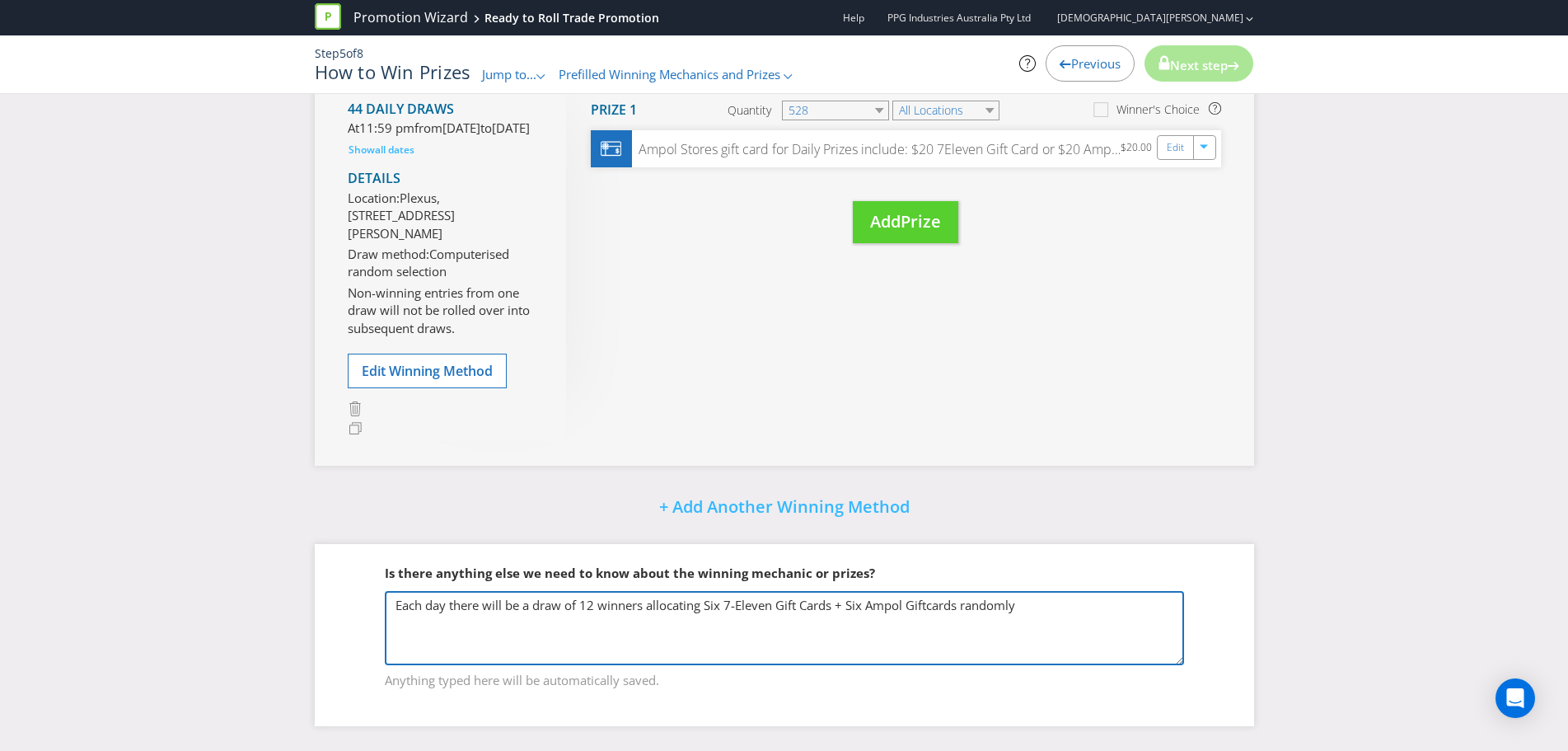
click at [702, 602] on textarea "Each day there will be a draw of 12 winners allocating Six 7-Eleven Gift Cards …" at bounding box center [784, 628] width 799 height 74
click at [1042, 604] on textarea "Each day there will be a draw of 12 winners allocating: Six 7-Eleven Gift Cards…" at bounding box center [784, 628] width 799 height 74
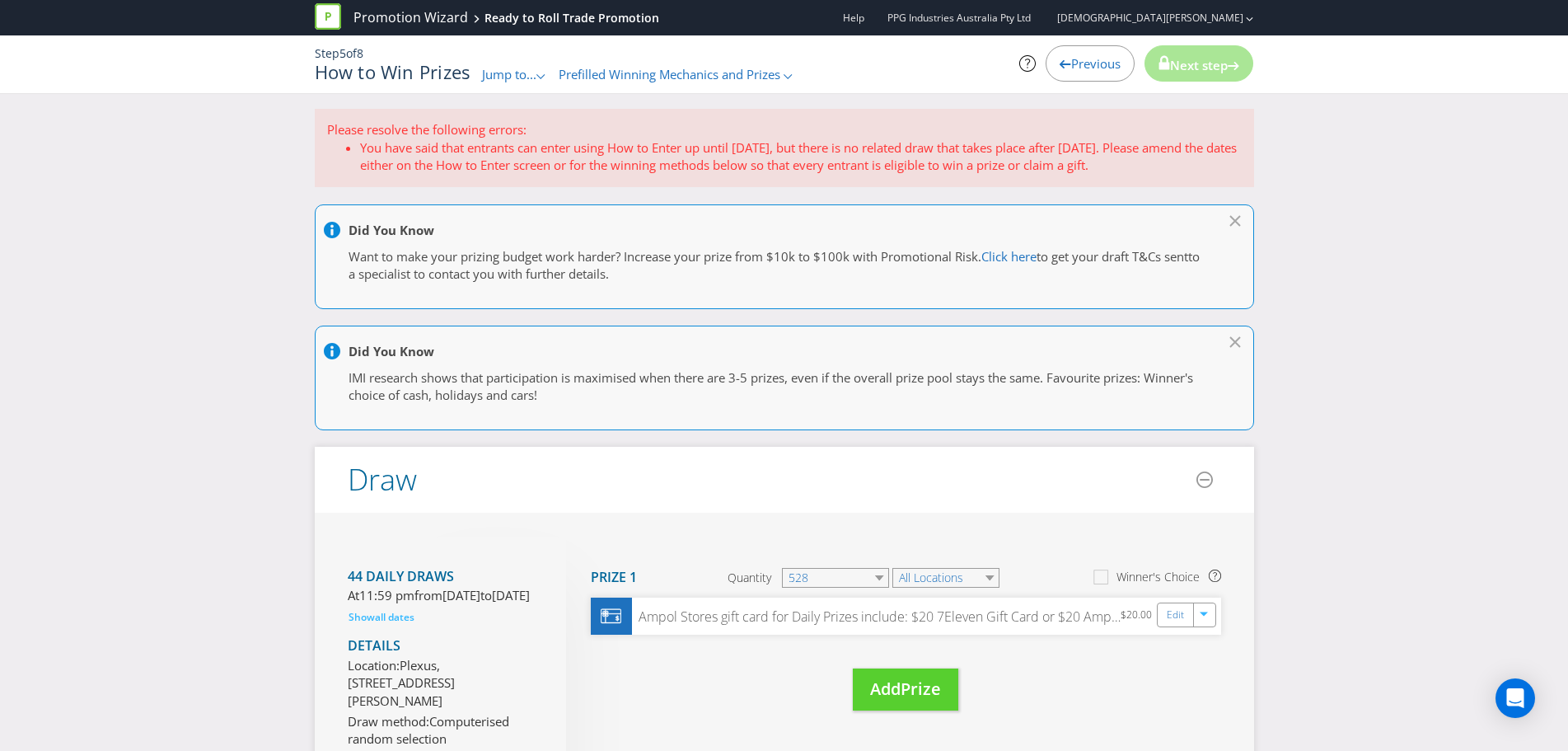
scroll to position [0, 0]
type textarea "Each day there will be a draw of 12 winners allocating: Six 7-Eleven Gift Cards…"
click at [495, 138] on p "Please resolve the following errors:" at bounding box center [784, 133] width 914 height 18
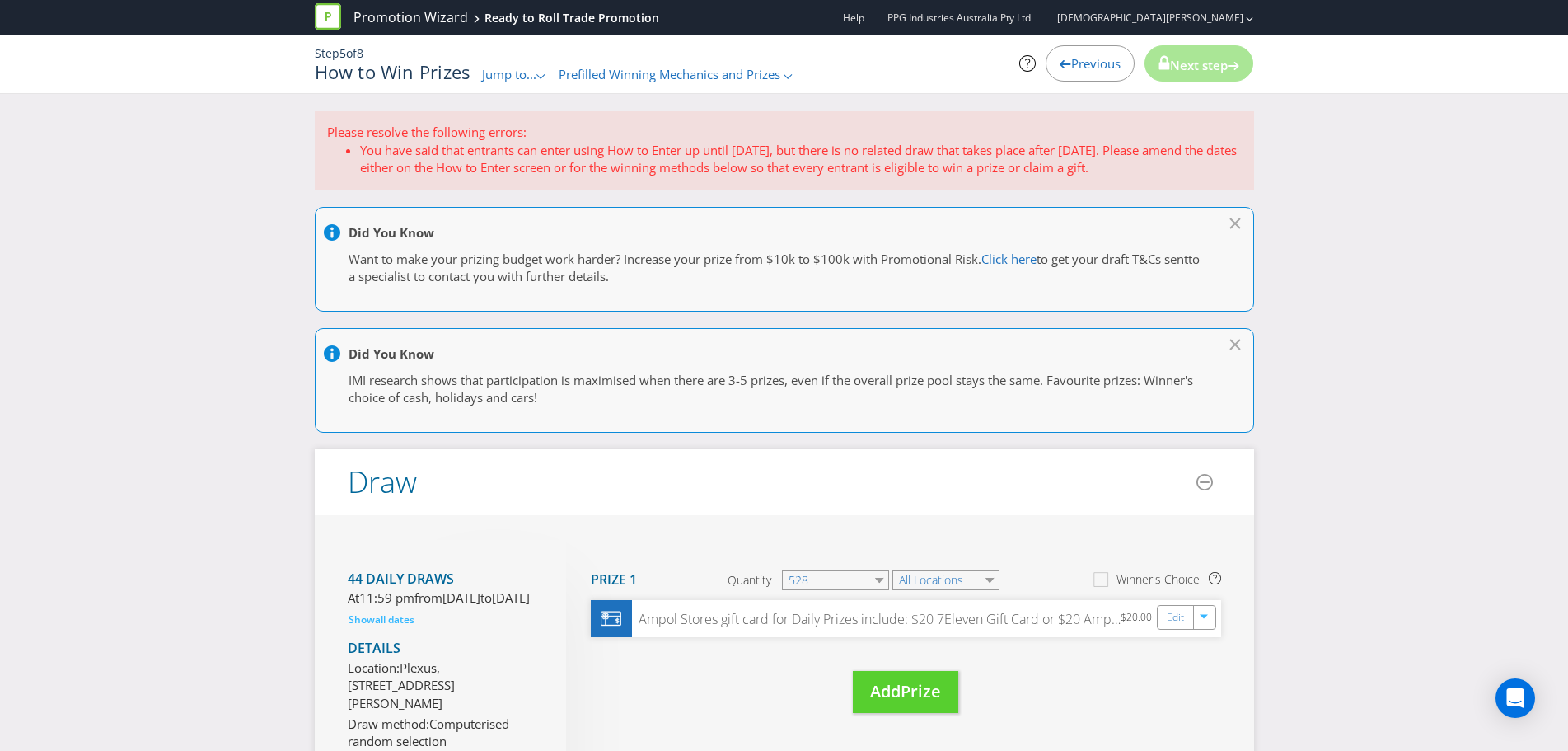
click at [547, 77] on div ".st0{fill-rule:evenodd;clip-rule:evenodd;}" at bounding box center [540, 75] width 10 height 18
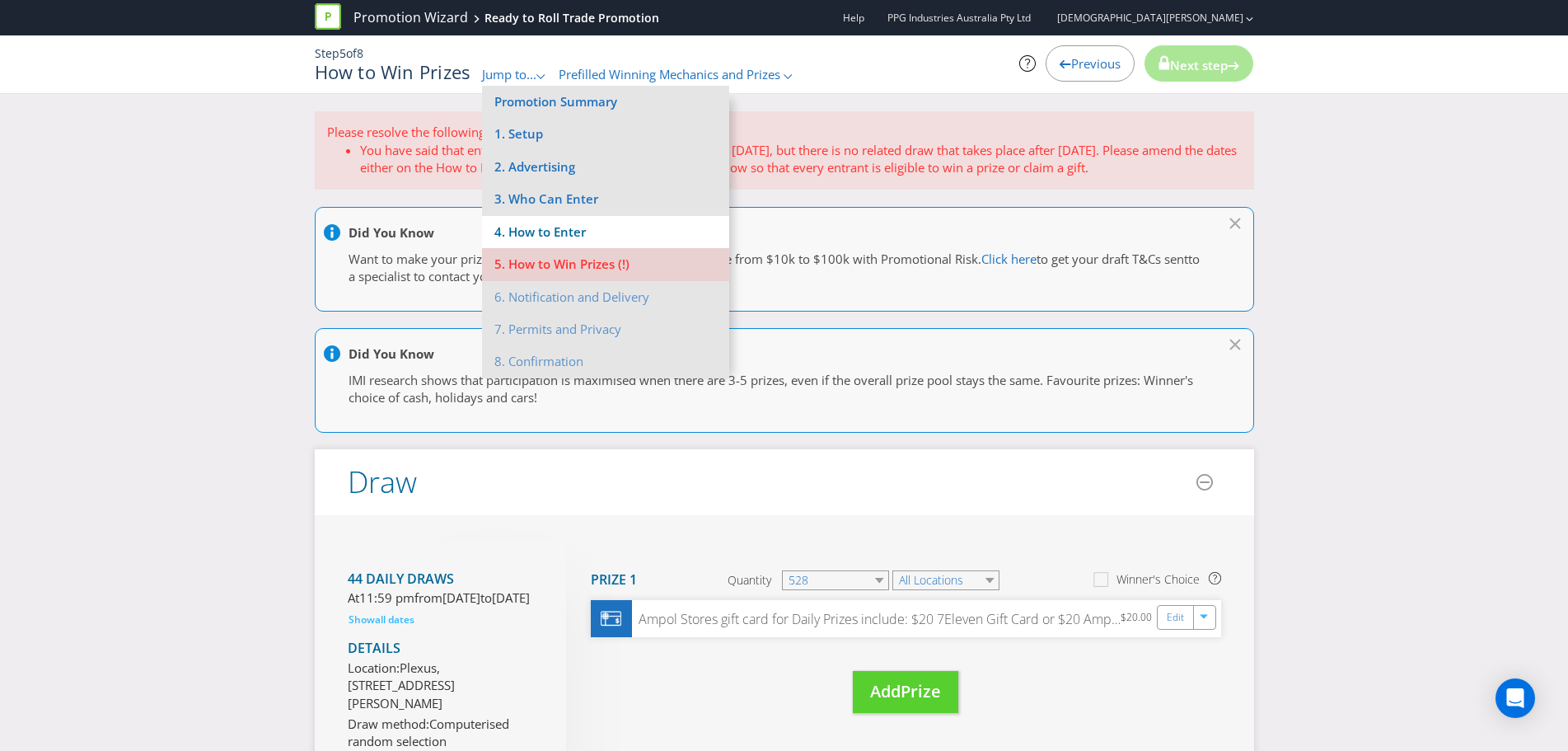
click at [553, 234] on li "4. How to Enter" at bounding box center [605, 232] width 247 height 32
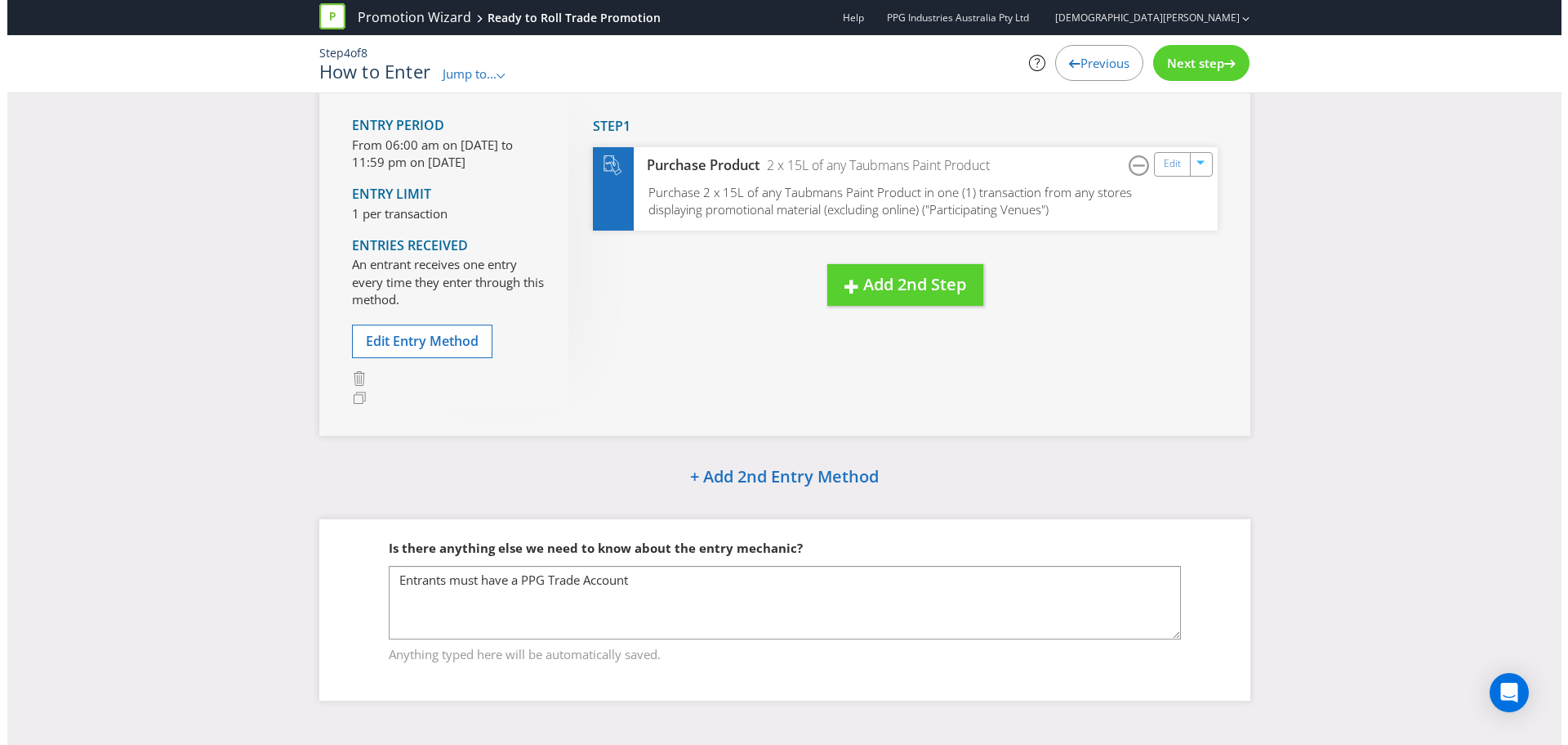
scroll to position [32, 0]
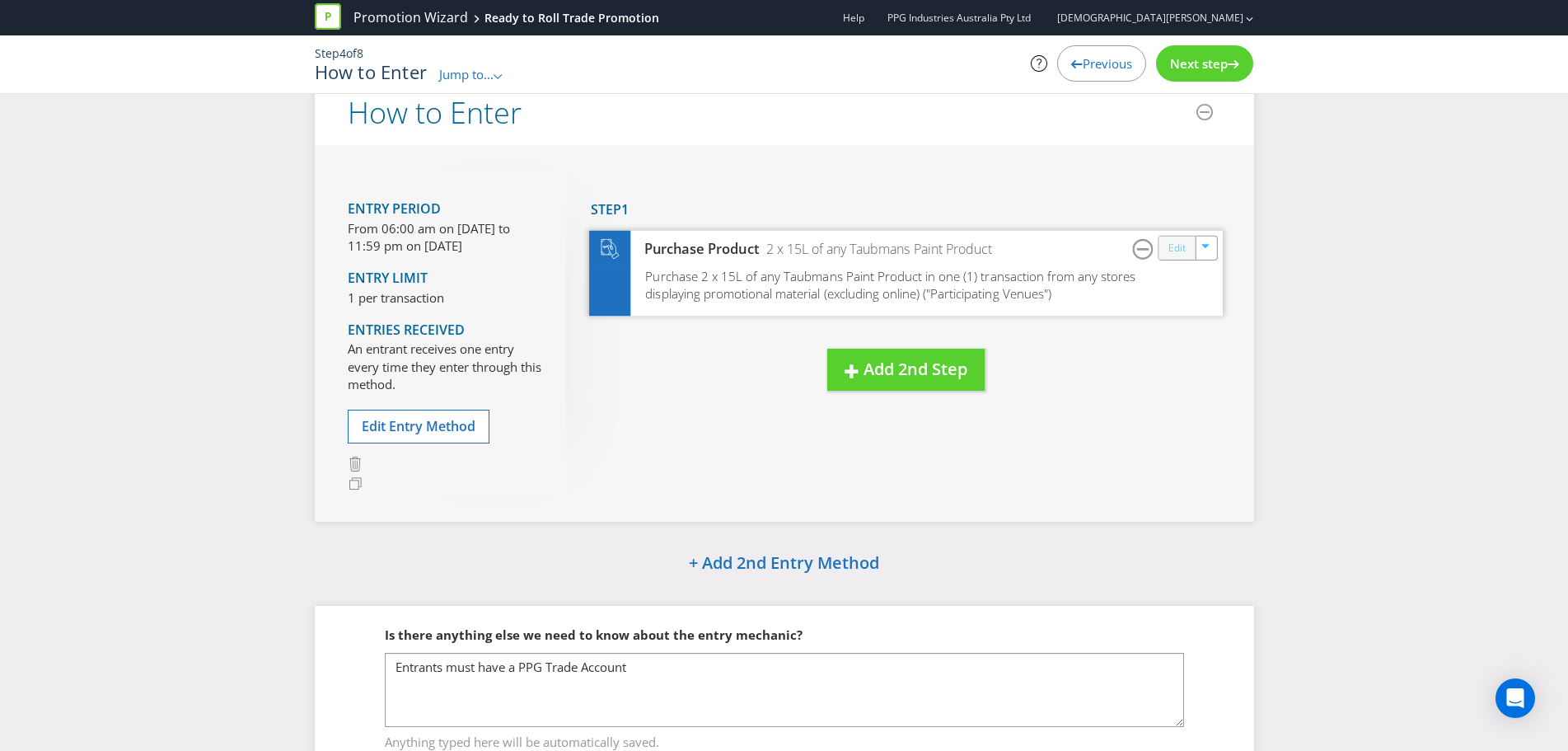
click at [1178, 252] on link "Edit" at bounding box center [1176, 247] width 18 height 19
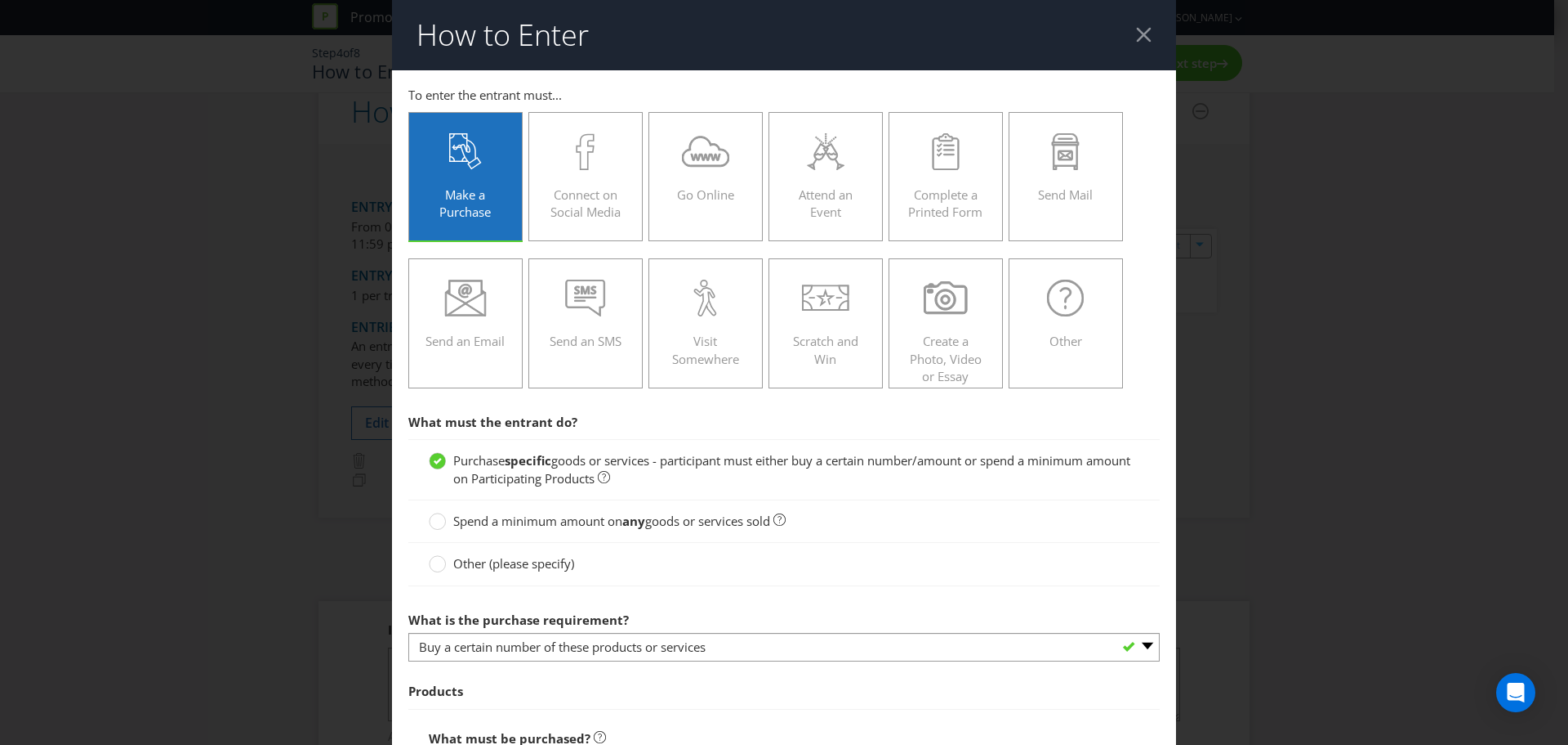
click at [1140, 40] on div at bounding box center [1144, 35] width 16 height 16
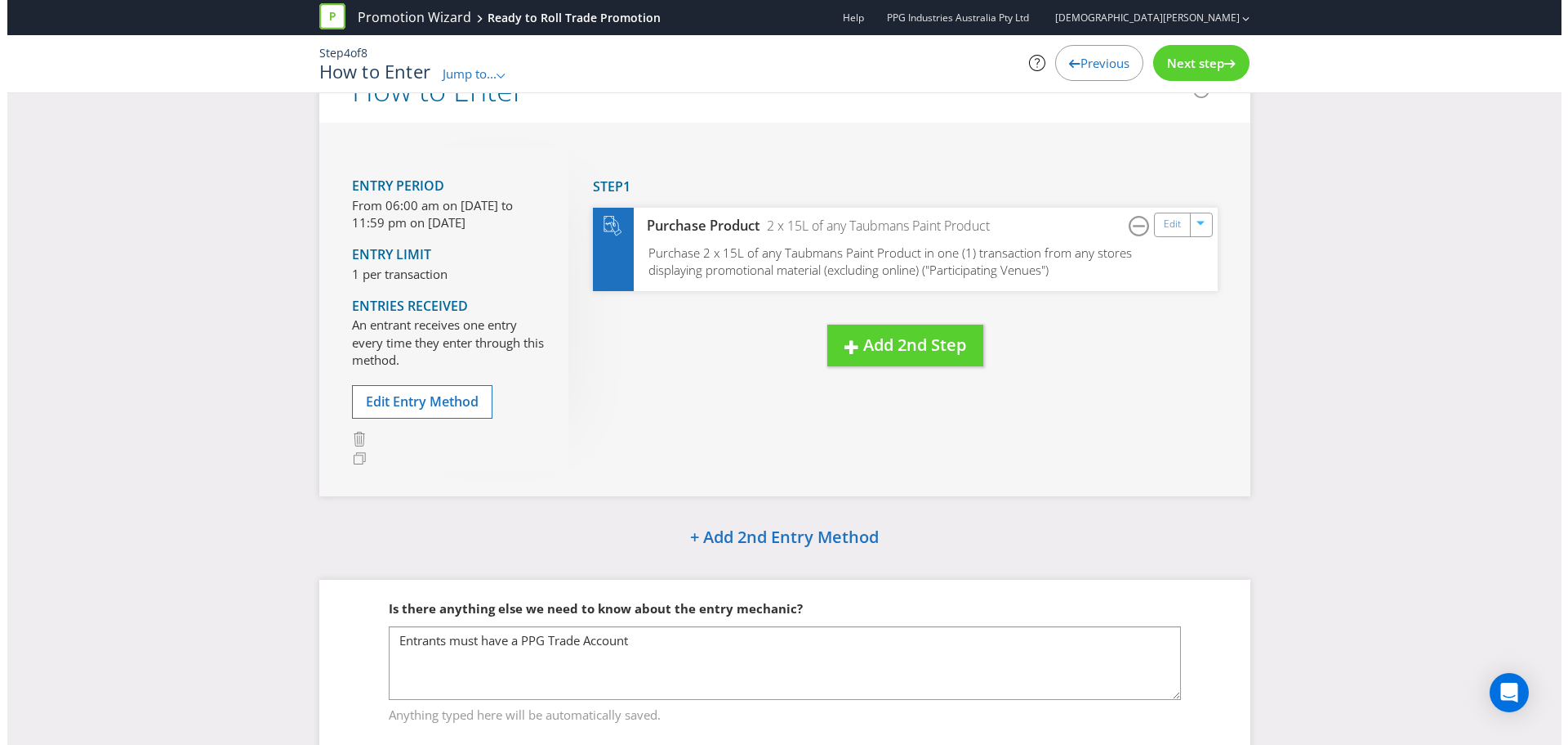
scroll to position [82, 0]
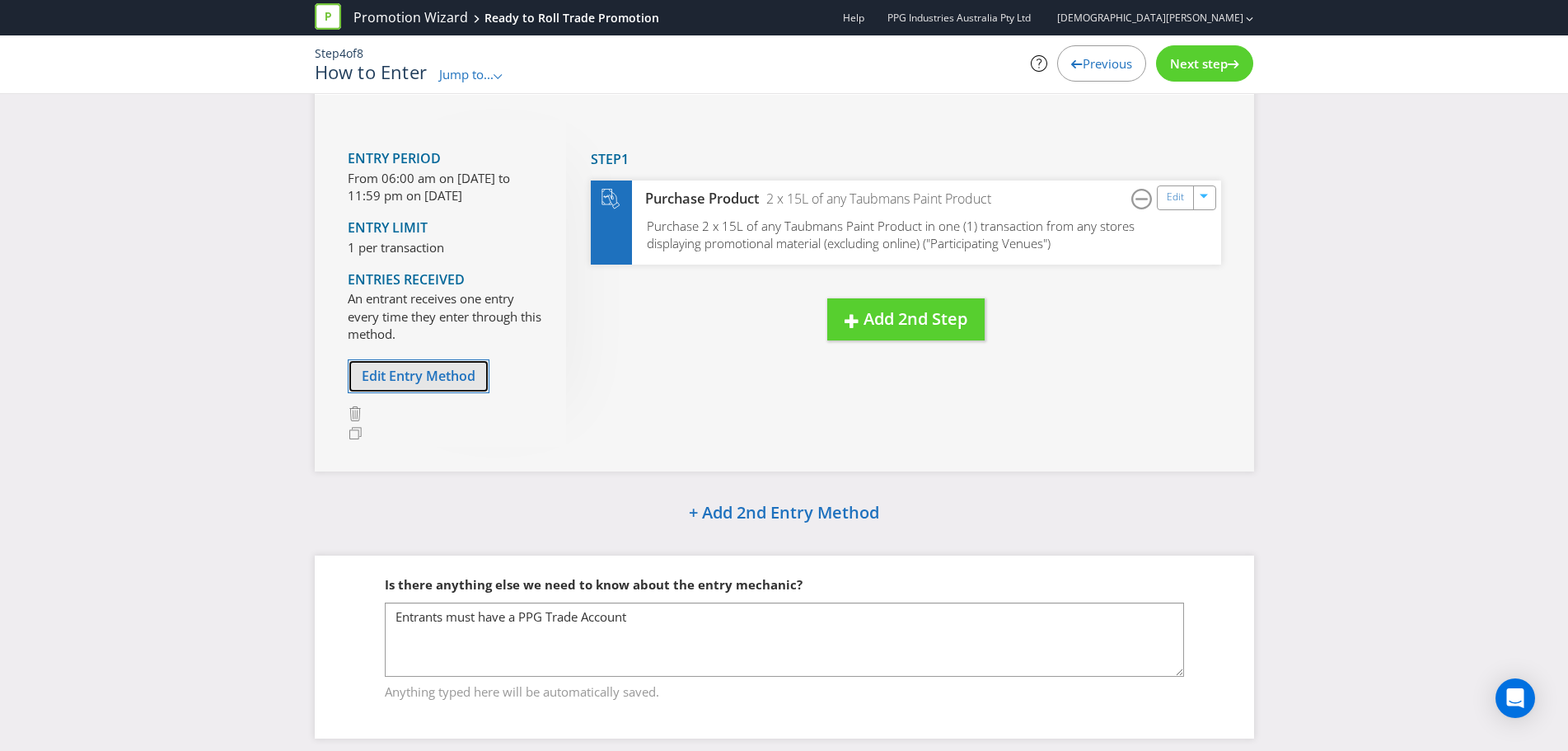
click at [388, 374] on span "Edit Entry Method" at bounding box center [418, 376] width 114 height 18
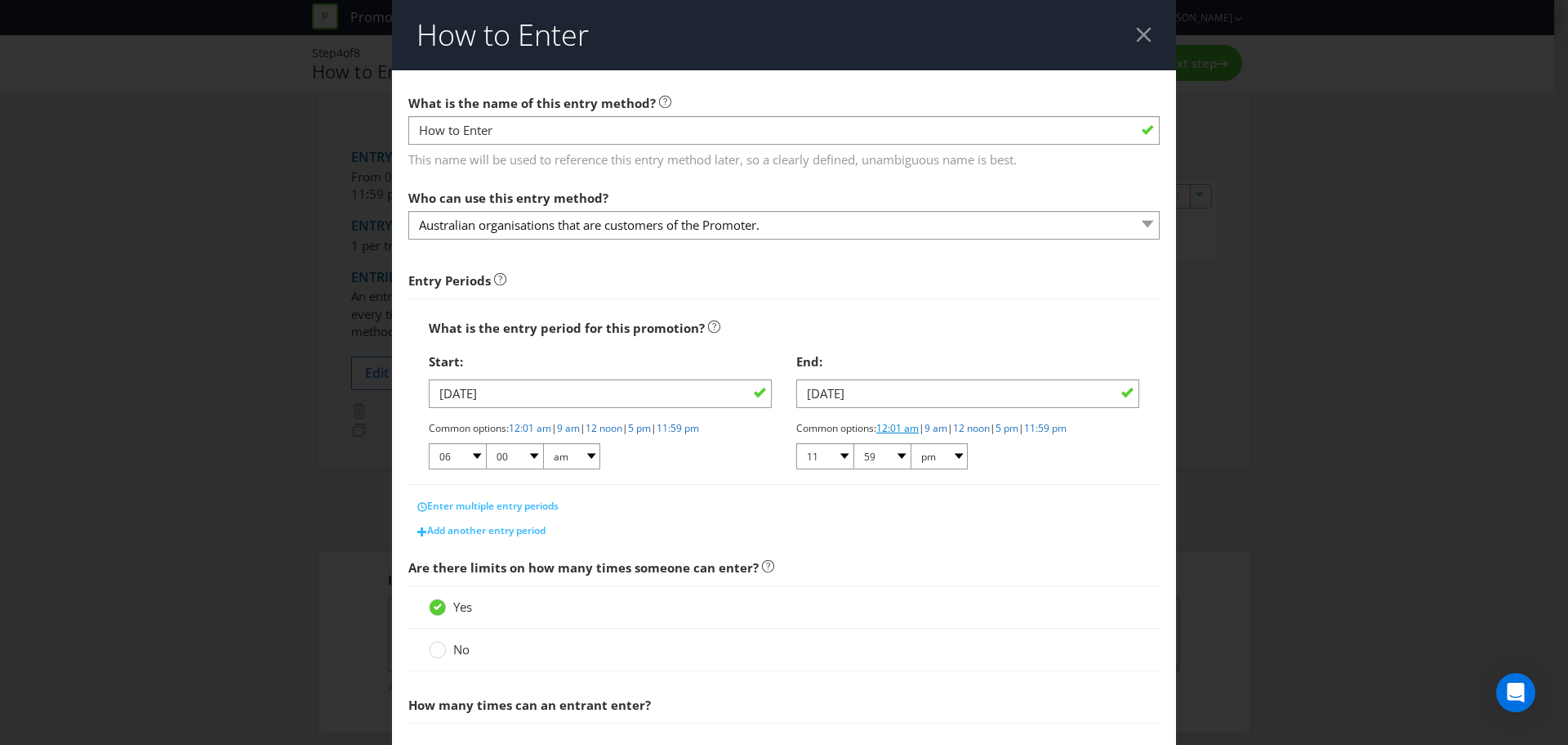
click at [883, 430] on link "12:01 am" at bounding box center [898, 428] width 42 height 14
select select "12"
select select "01"
select select "am"
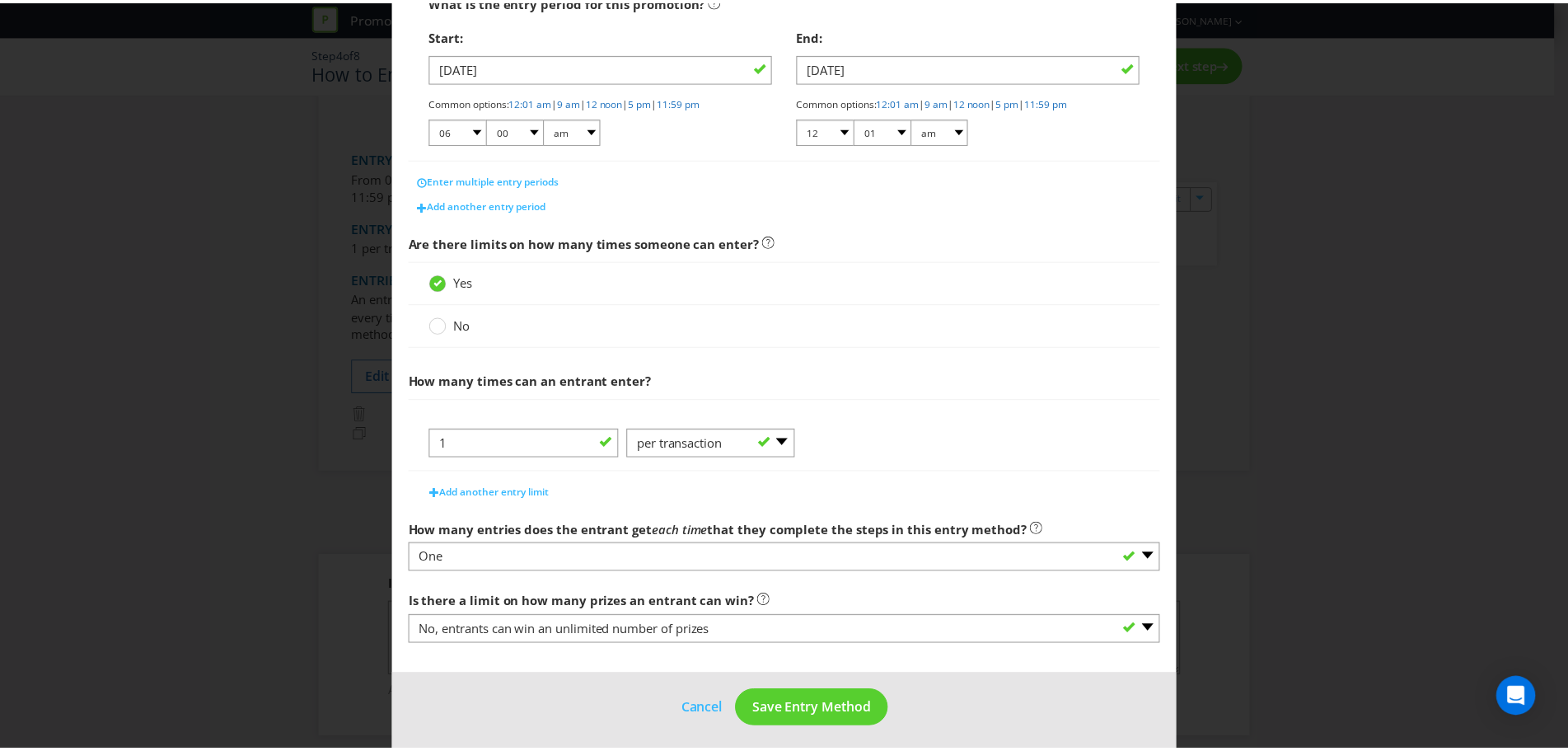
scroll to position [336, 0]
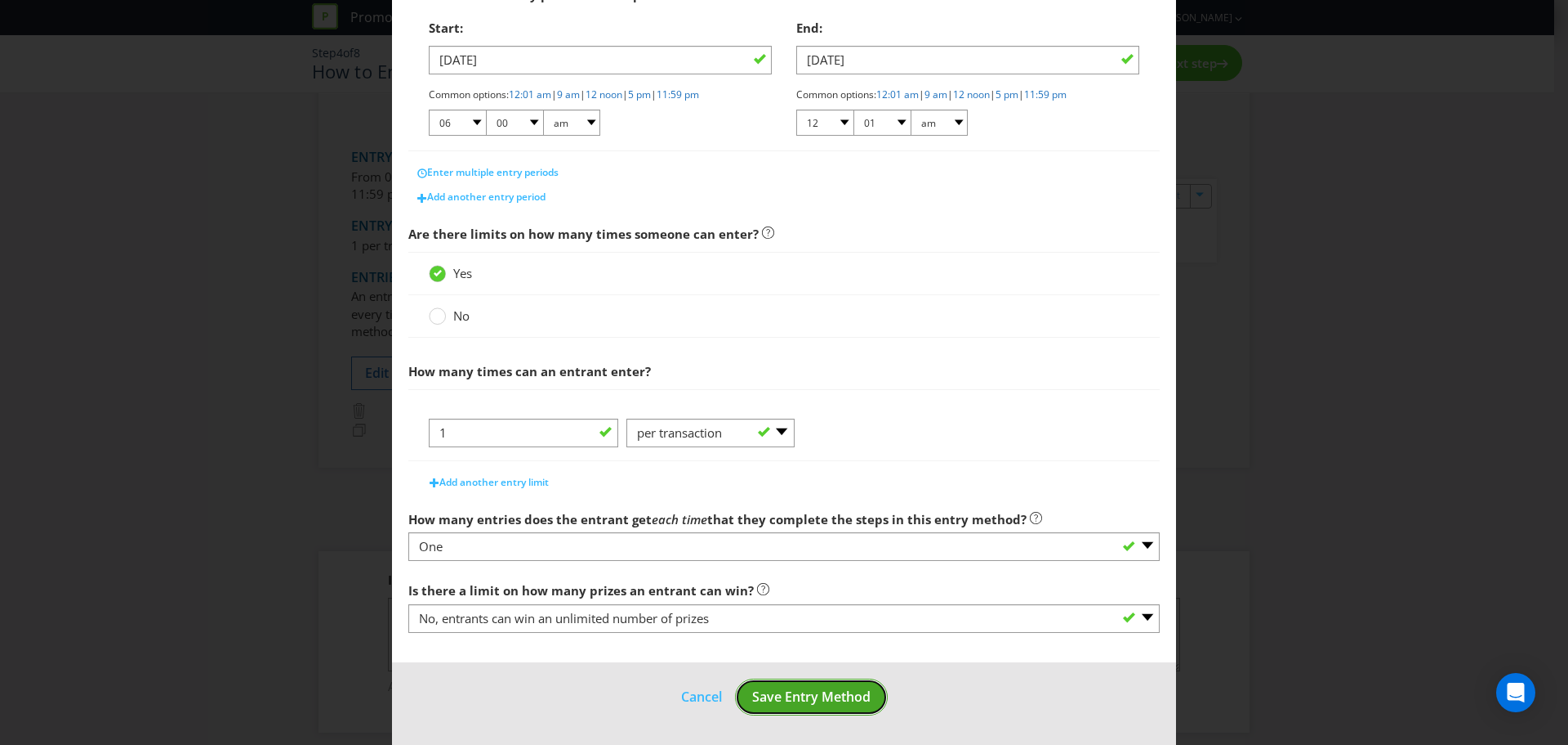
click at [780, 681] on button "Save Entry Method" at bounding box center [811, 697] width 153 height 37
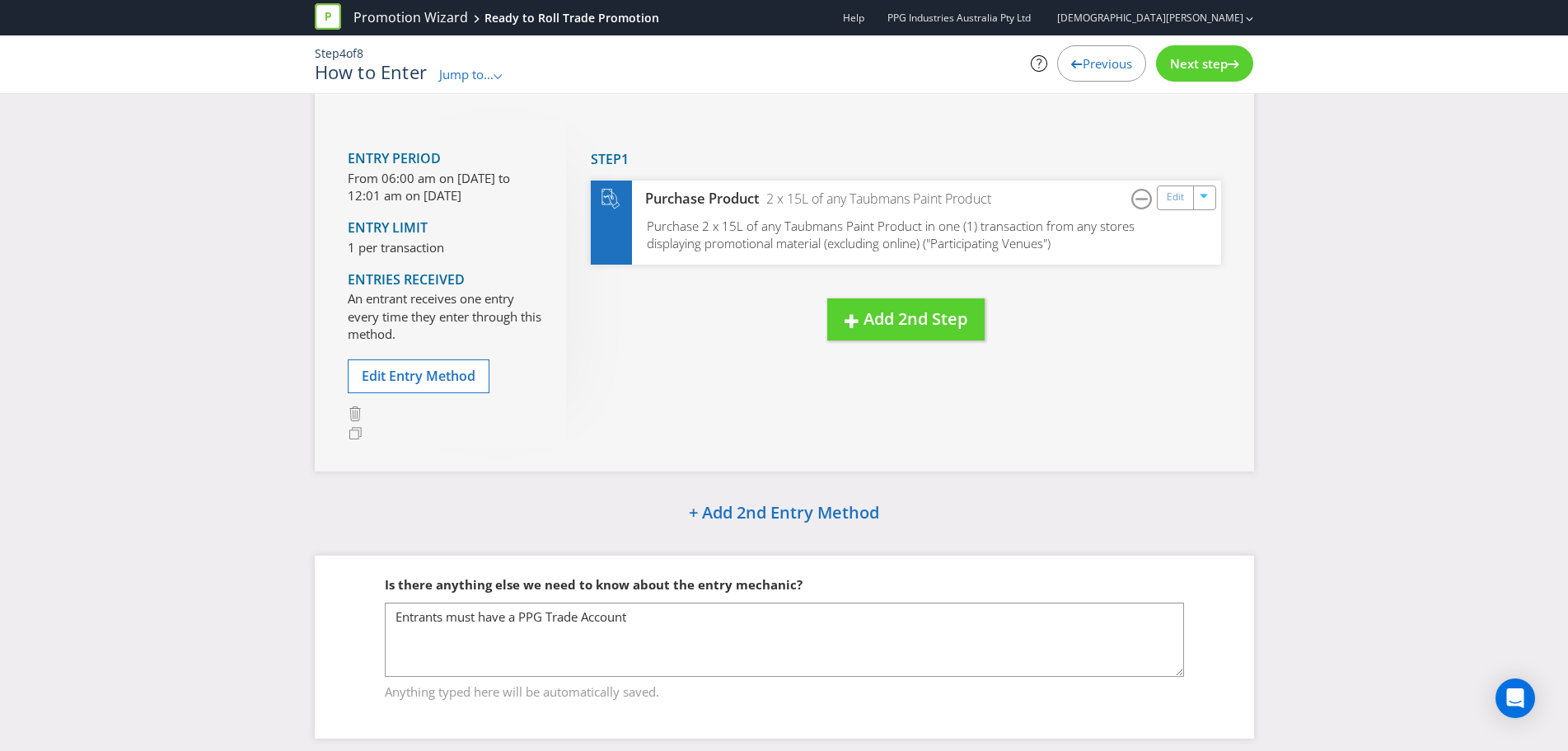
click at [1189, 68] on span "Next step" at bounding box center [1198, 63] width 57 height 17
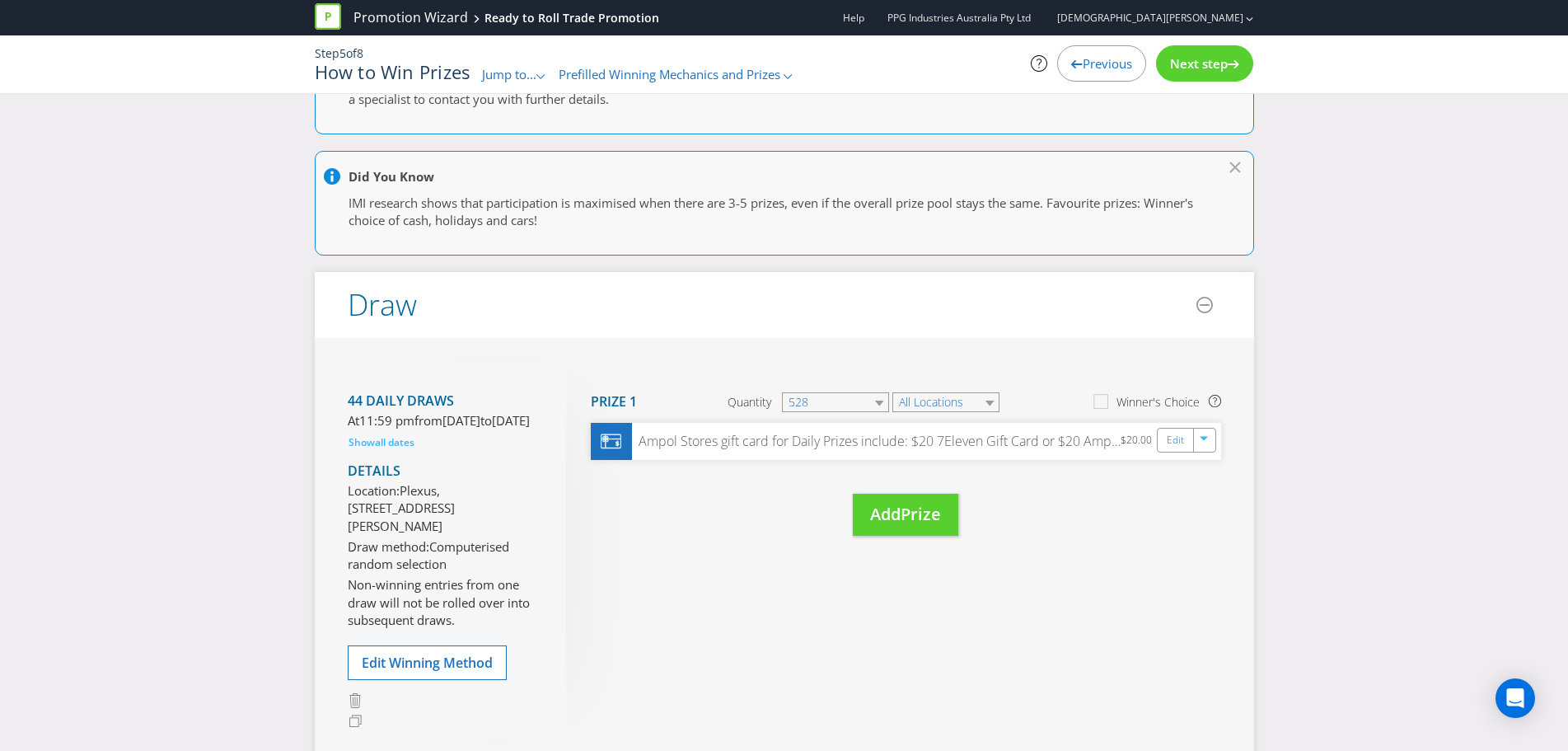
click at [1189, 68] on span "Next step" at bounding box center [1198, 63] width 57 height 17
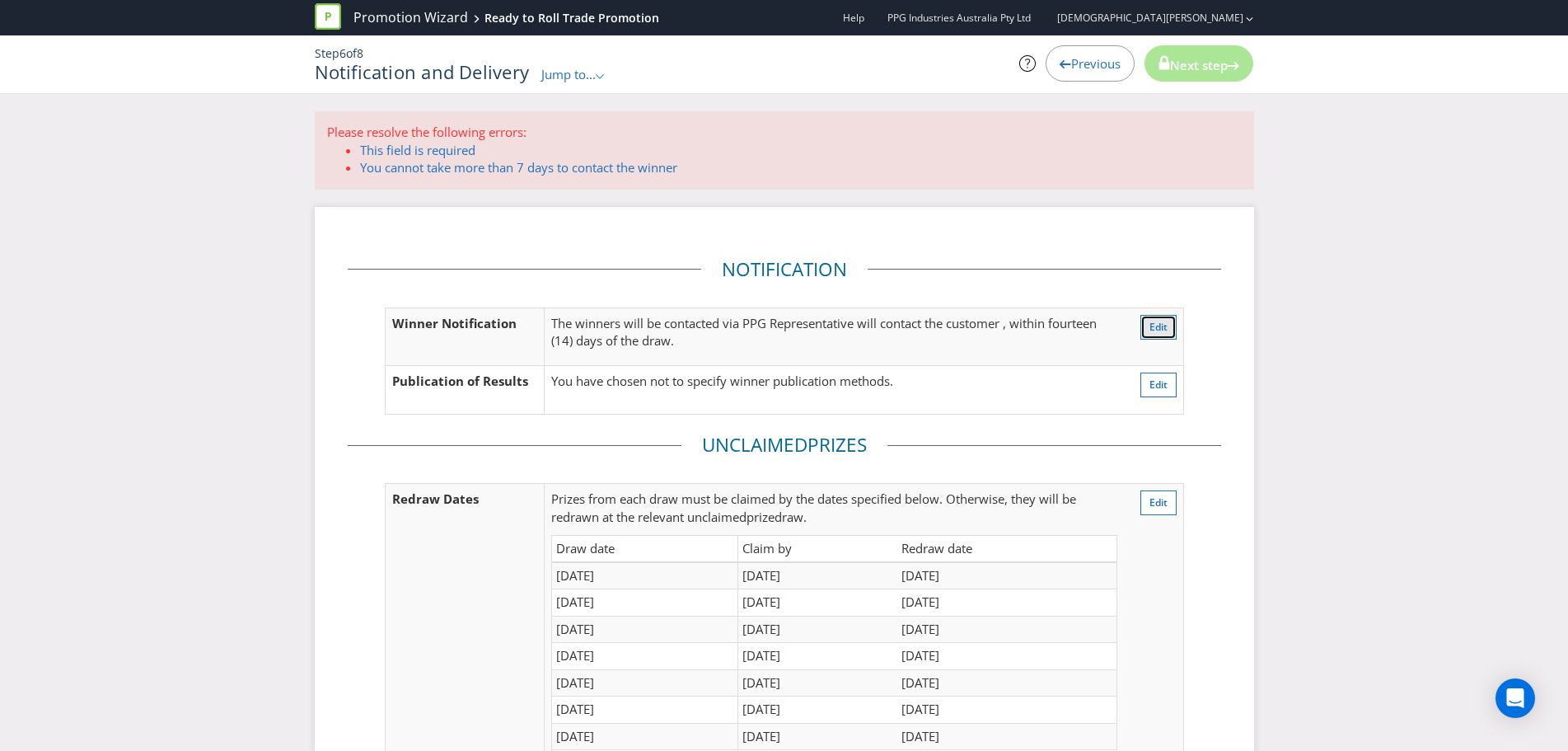
click at [1171, 329] on button "Edit" at bounding box center [1158, 327] width 36 height 25
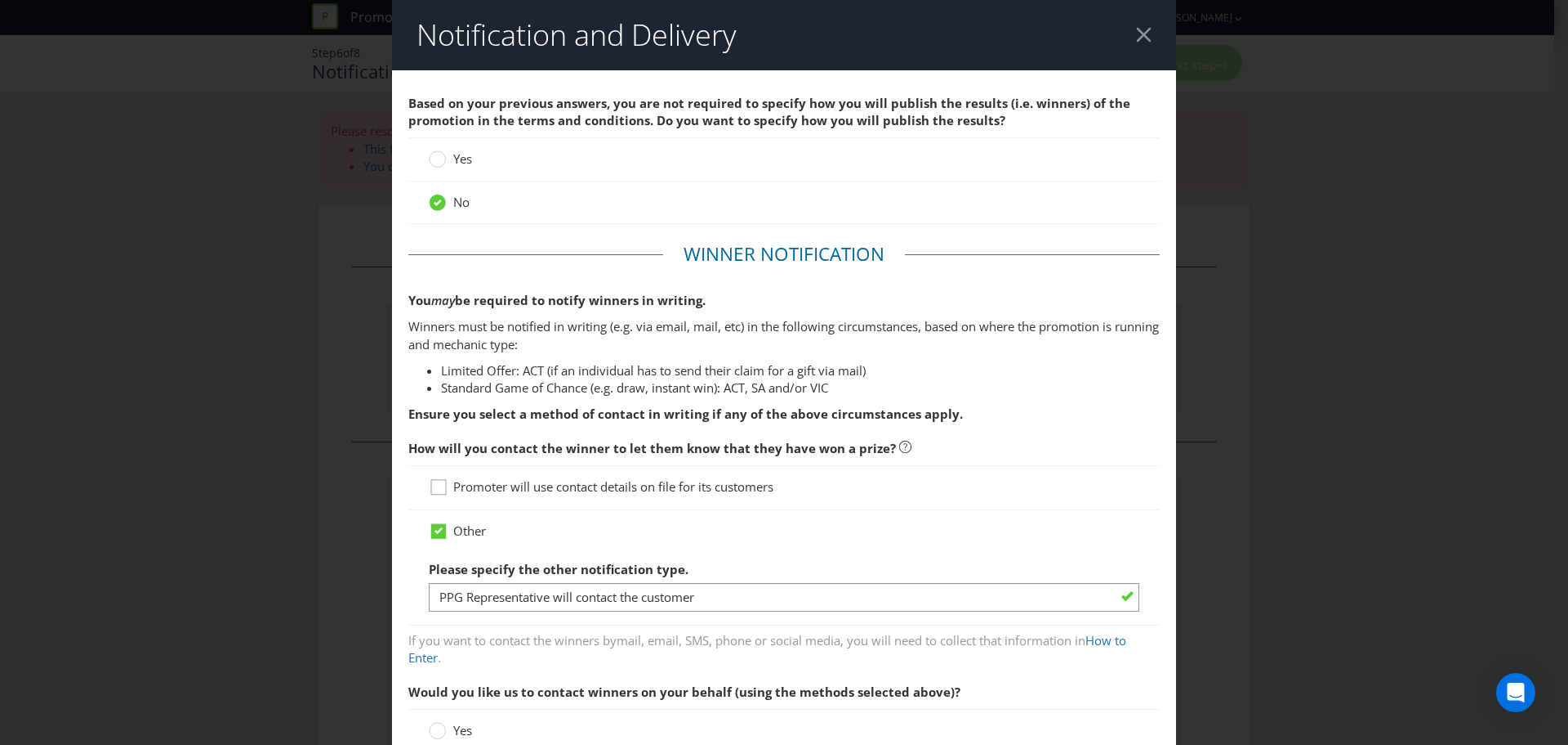
click at [445, 485] on icon at bounding box center [441, 491] width 25 height 25
click at [0, 0] on input "Promoter will use contact details on file for its customers" at bounding box center [0, 0] width 0 height 0
click at [436, 530] on icon at bounding box center [438, 530] width 8 height 6
click at [0, 0] on input "Other" at bounding box center [0, 0] width 0 height 0
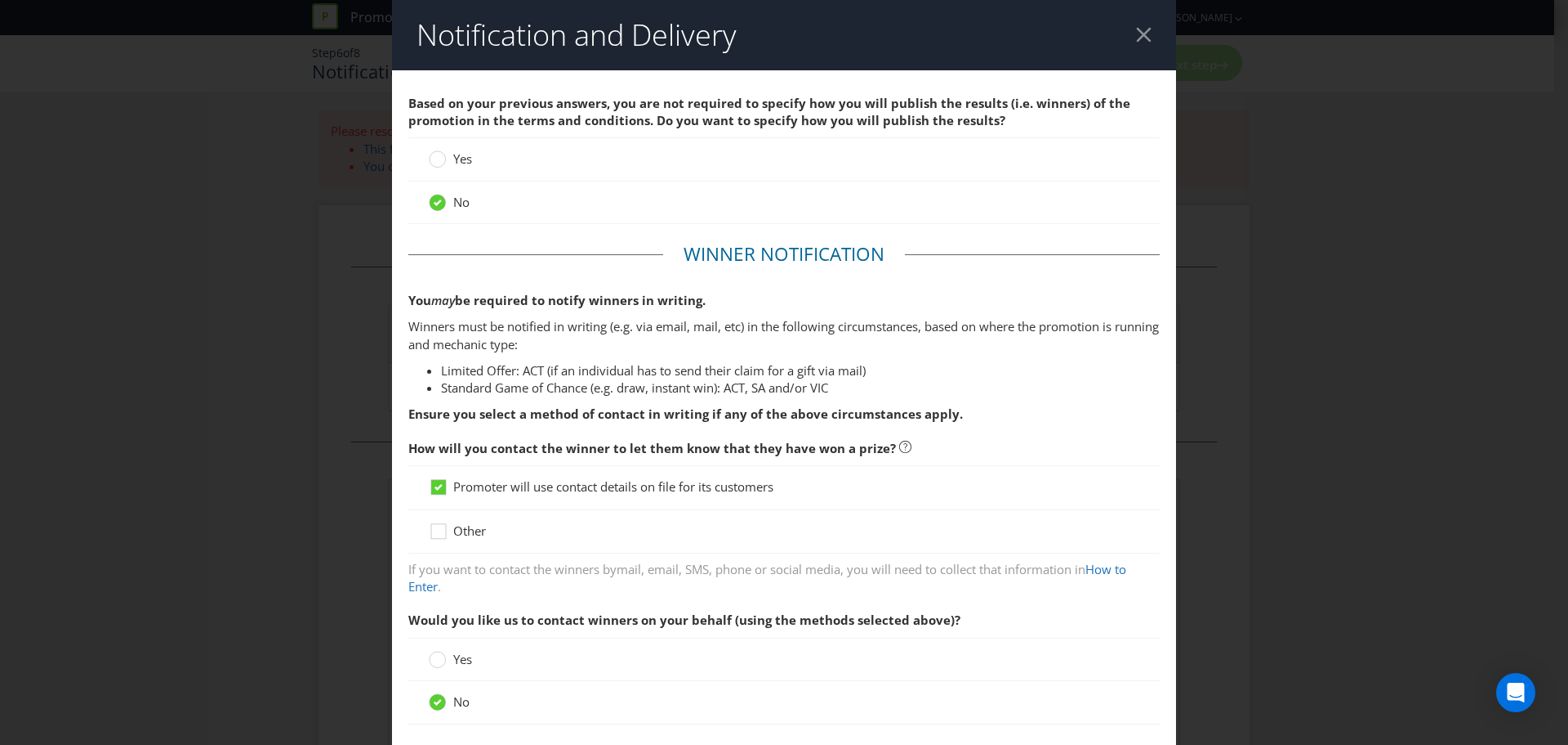
scroll to position [163, 0]
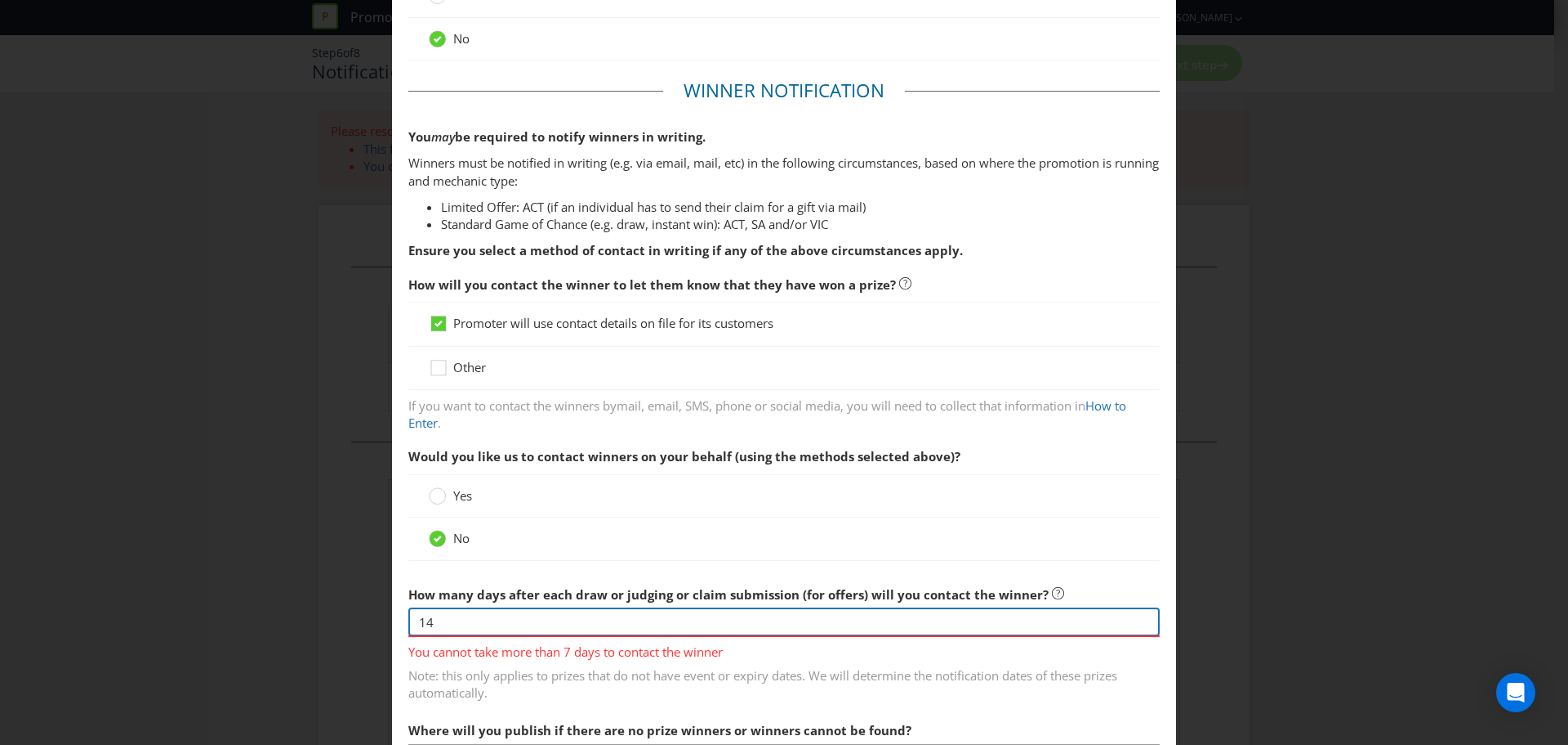
click at [425, 628] on input "14" at bounding box center [784, 621] width 752 height 29
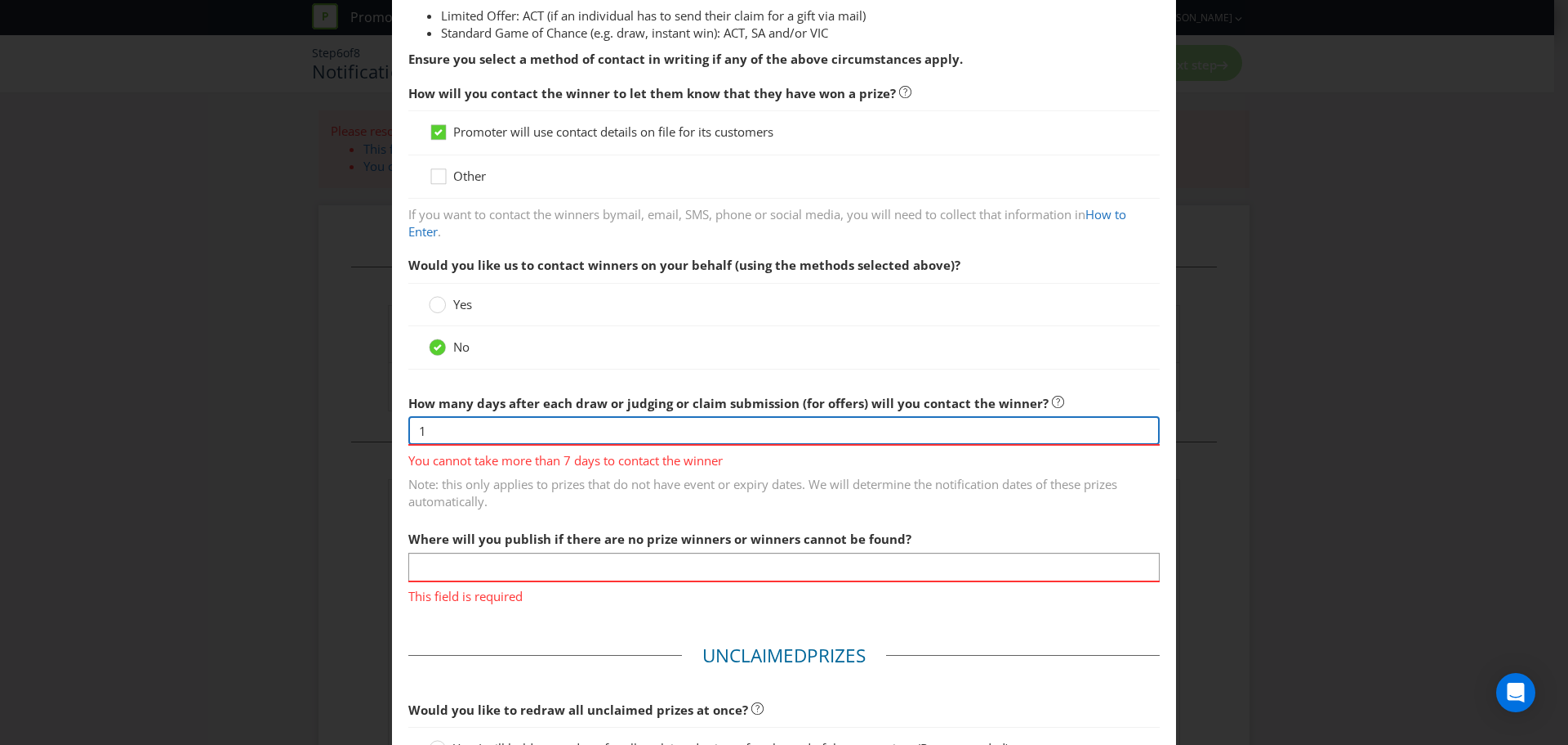
scroll to position [409, 0]
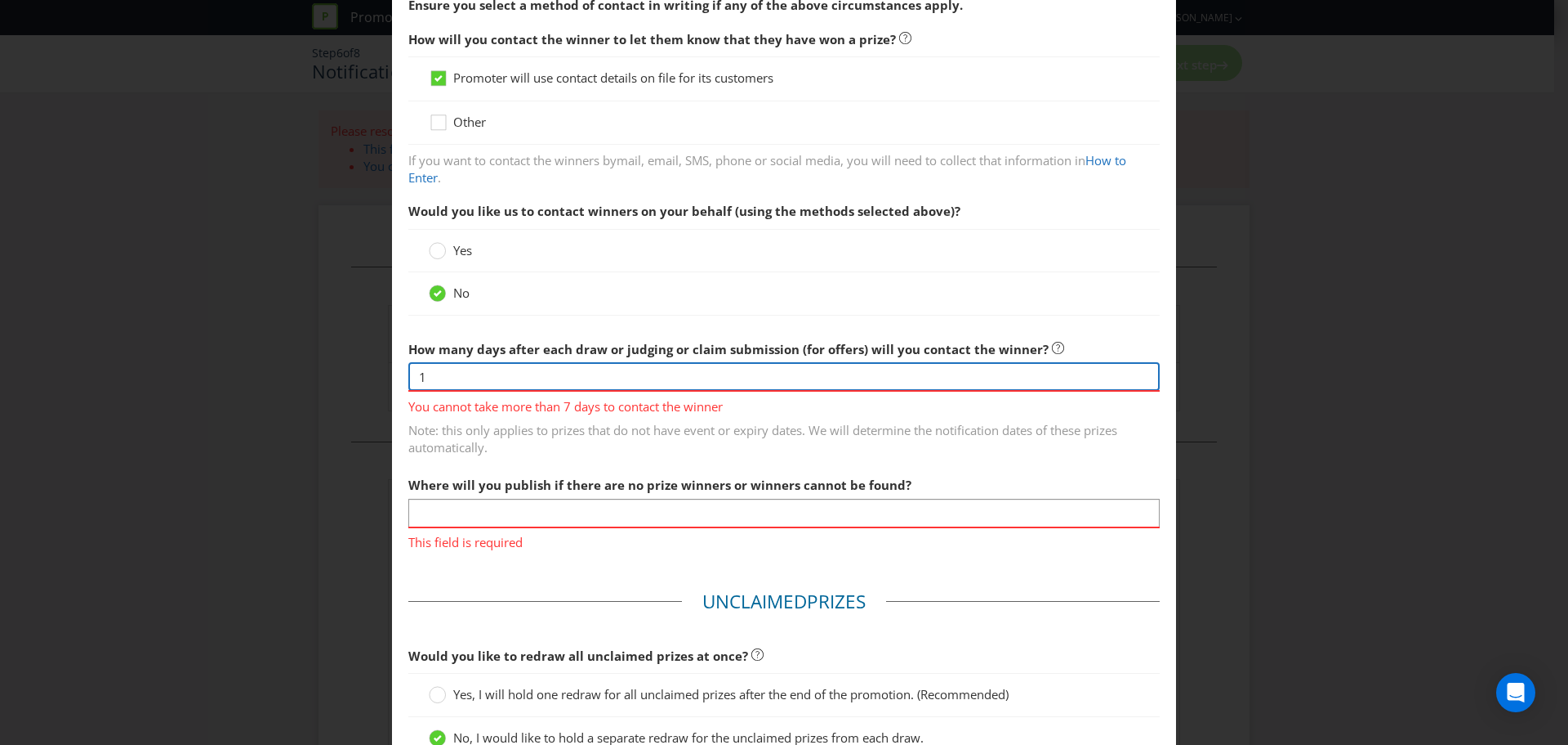
type input "1"
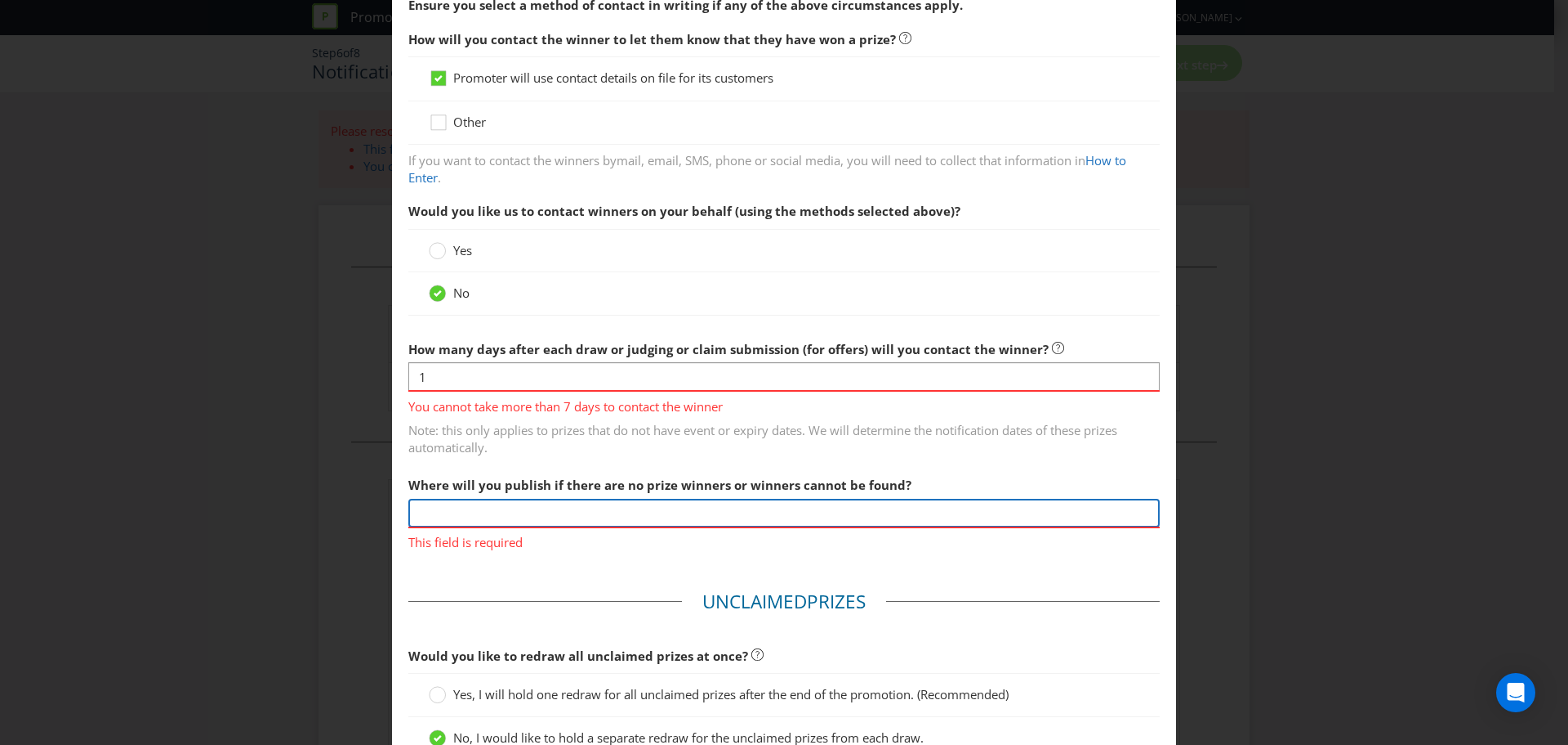
click at [445, 508] on div "Where will you publish if there are no prize winners or winners cannot be found…" at bounding box center [784, 510] width 752 height 82
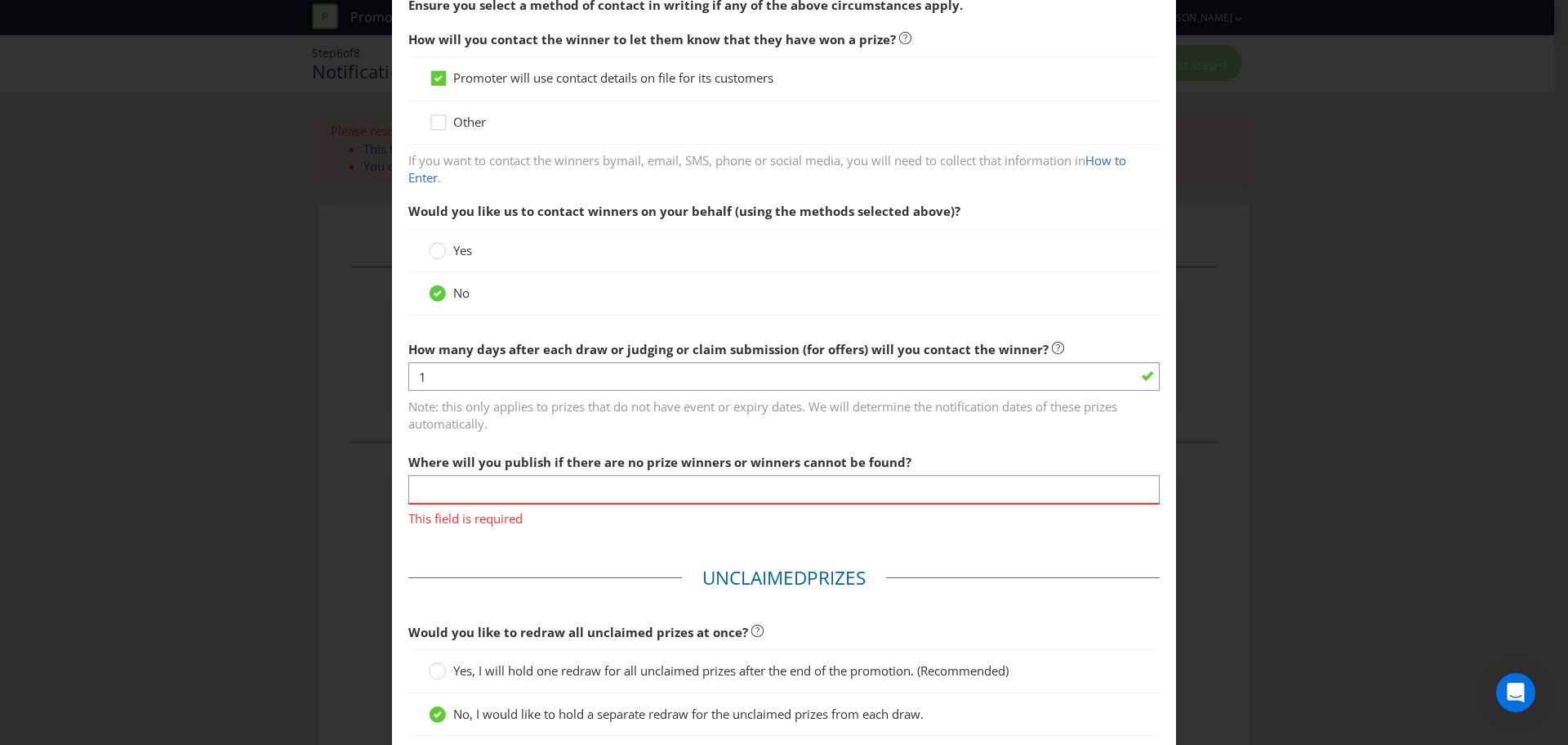
click at [290, 546] on div "Notification and Delivery Based on your previous answers, you are not required …" at bounding box center [784, 372] width 1568 height 745
click at [461, 551] on main "Based on your previous answers, you are not required to specify how you will pu…" at bounding box center [784, 356] width 784 height 1390
click at [538, 491] on input "text" at bounding box center [784, 489] width 752 height 29
click at [528, 448] on label "Where will you publish if there are no prize winners or winners cannot be found?" at bounding box center [662, 458] width 507 height 25
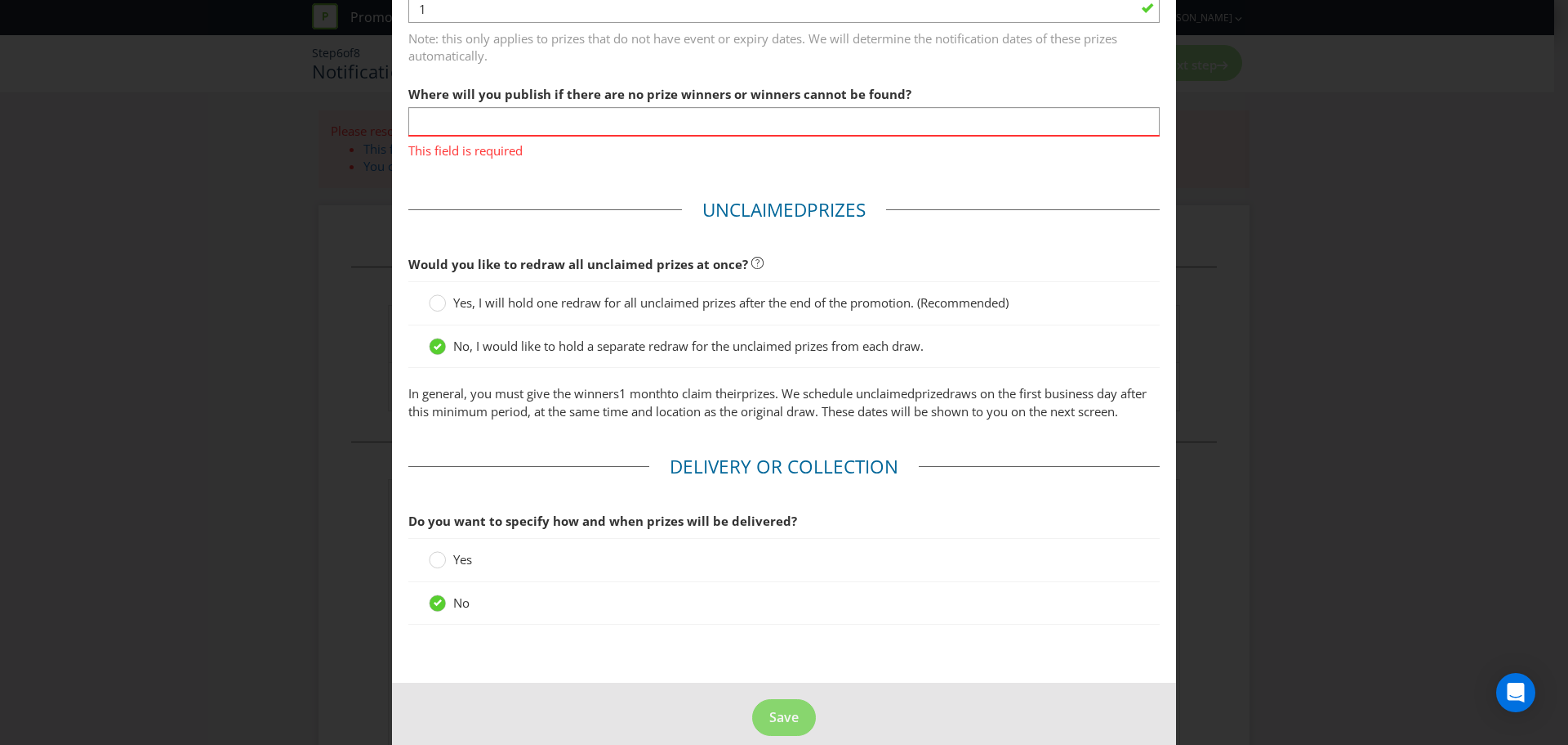
scroll to position [814, 0]
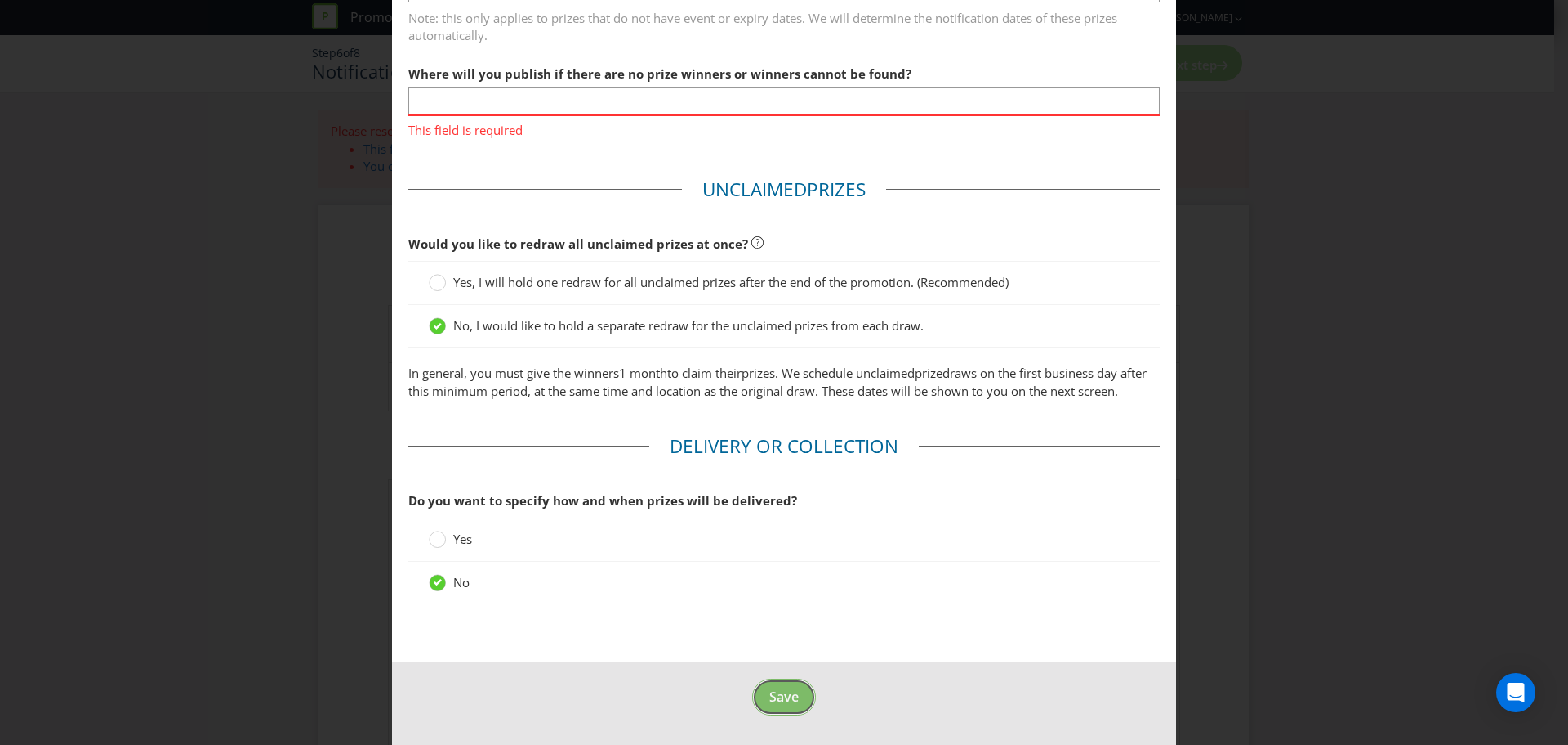
click at [798, 701] on button "Save" at bounding box center [784, 697] width 64 height 37
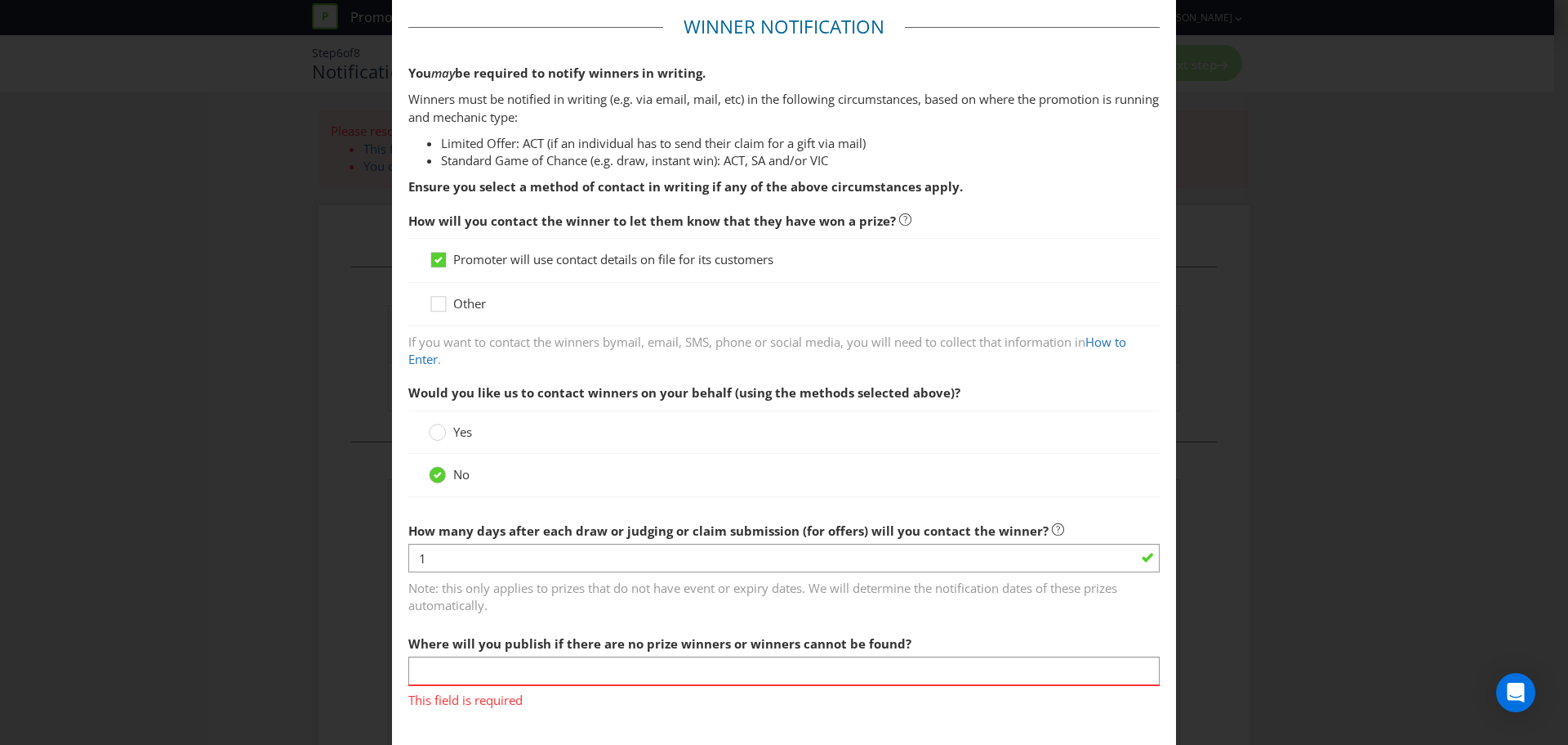
scroll to position [233, 0]
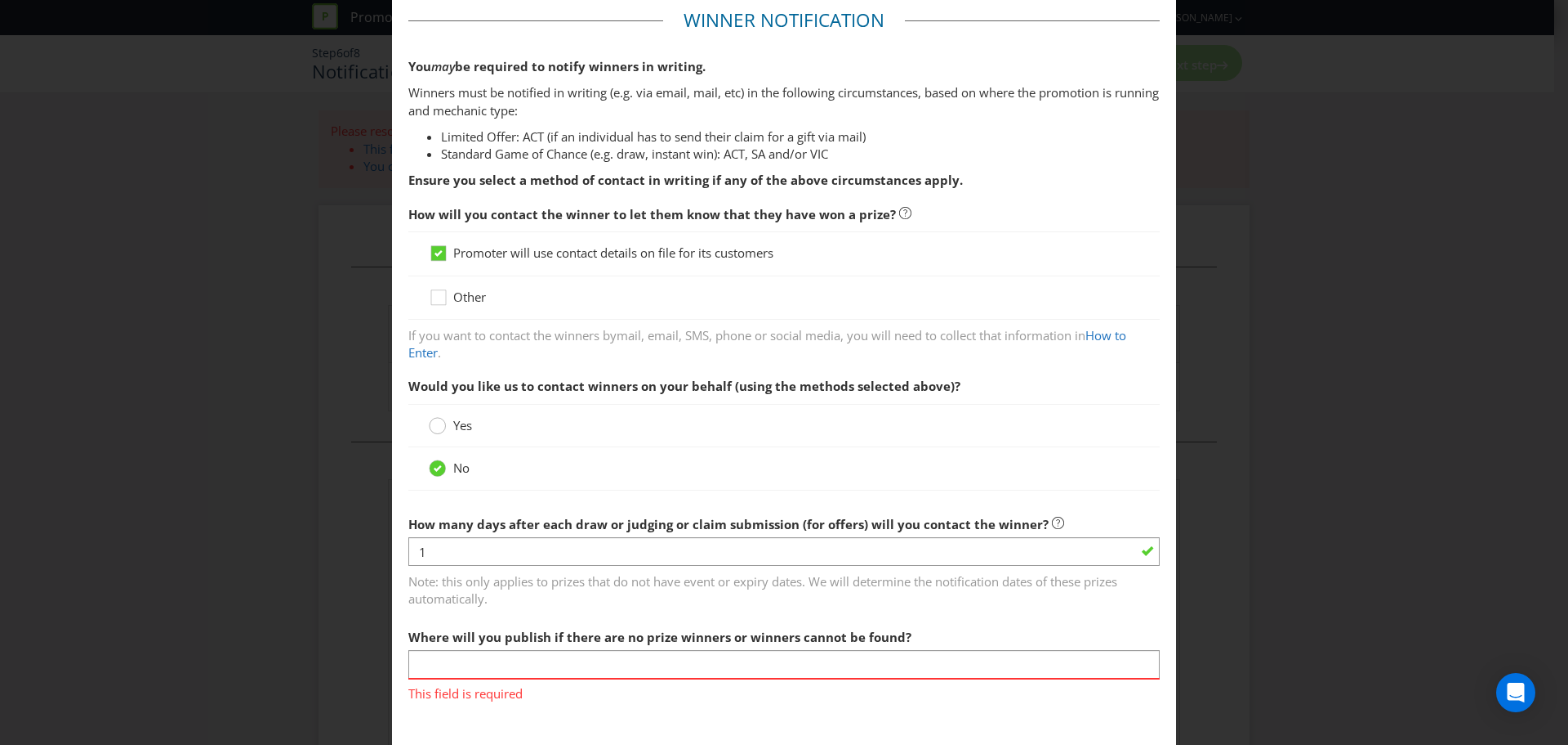
click at [434, 425] on circle at bounding box center [438, 426] width 17 height 17
click at [0, 0] on input "Yes" at bounding box center [0, 0] width 0 height 0
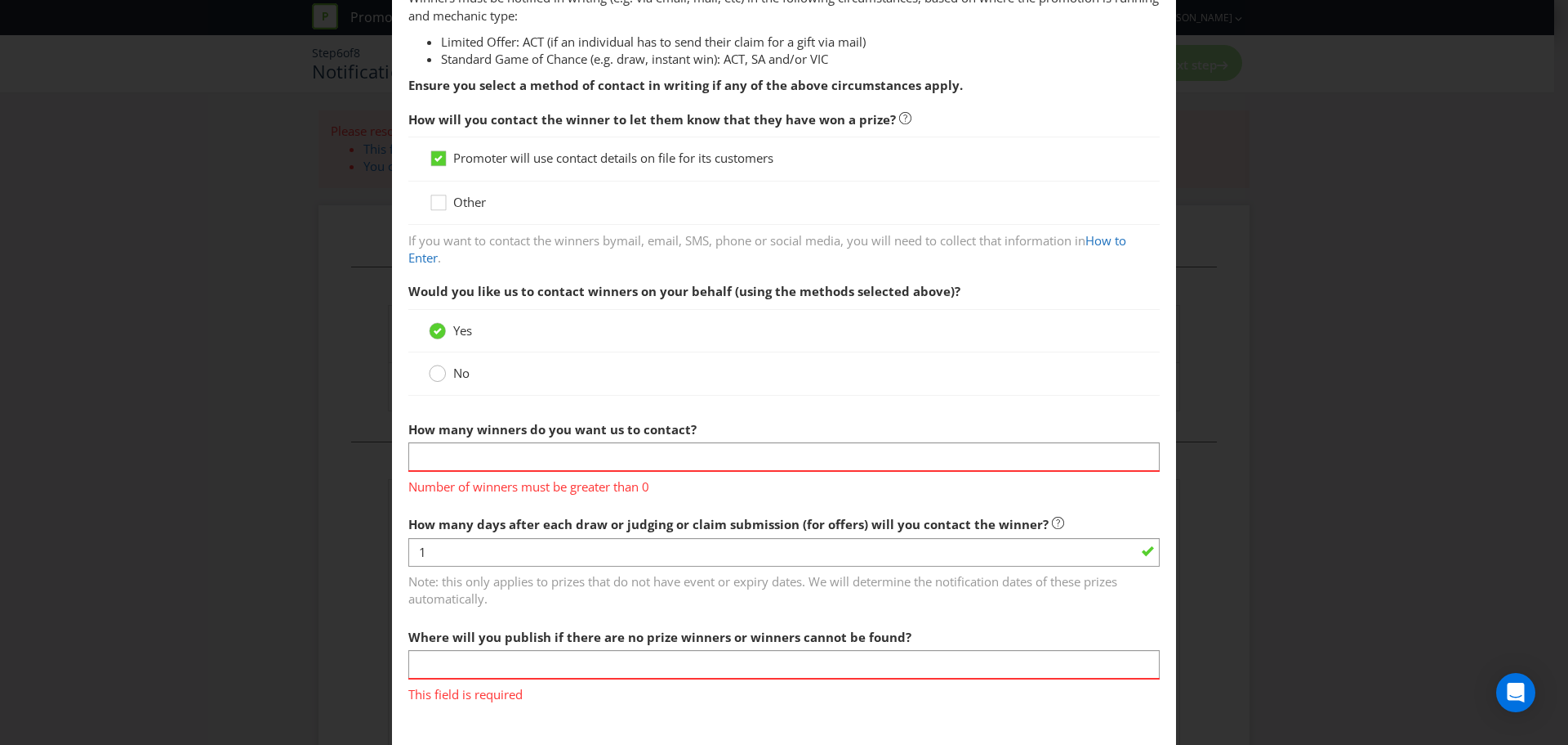
click at [435, 372] on div at bounding box center [438, 368] width 8 height 8
click at [0, 0] on input "No" at bounding box center [0, 0] width 0 height 0
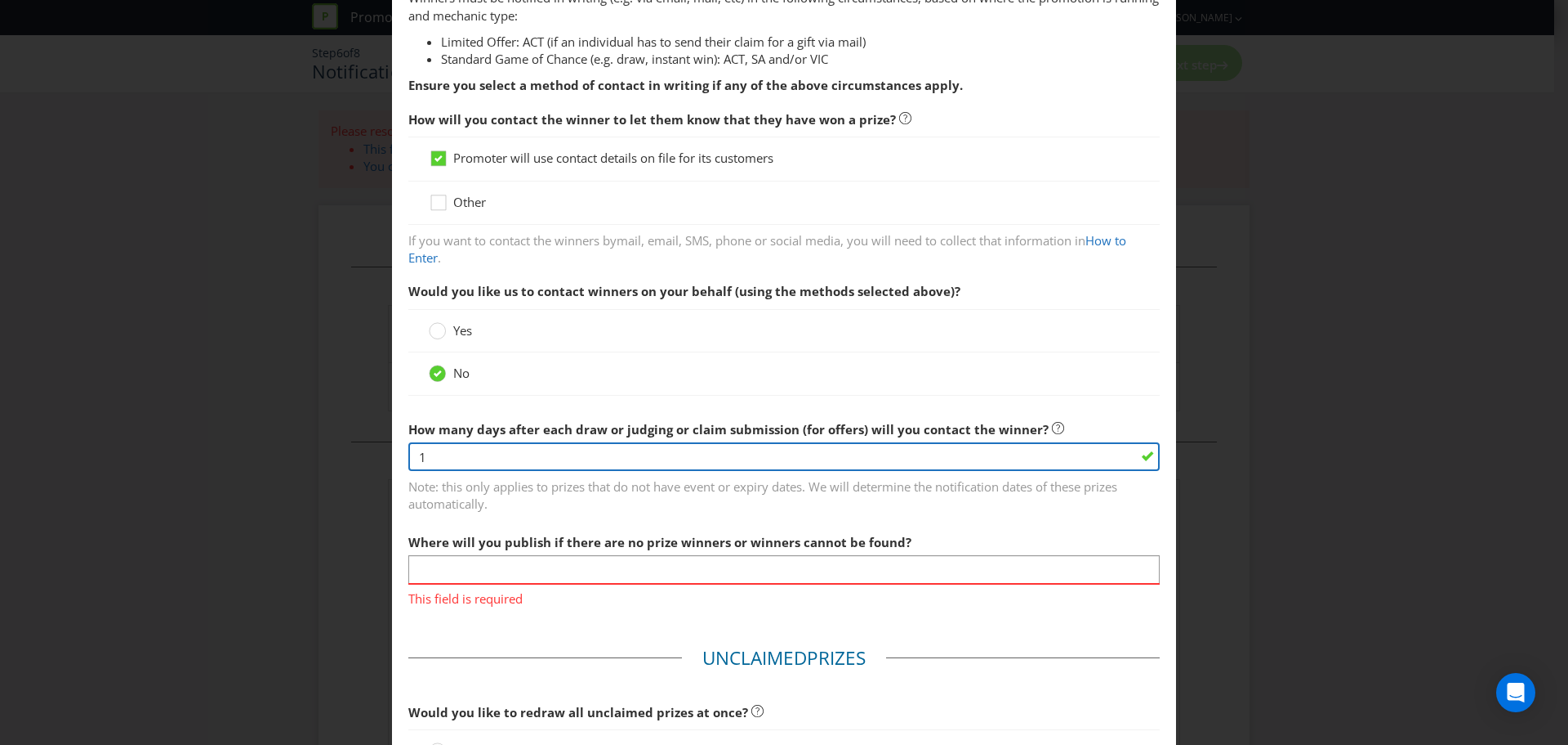
click at [429, 456] on input "1" at bounding box center [784, 456] width 752 height 29
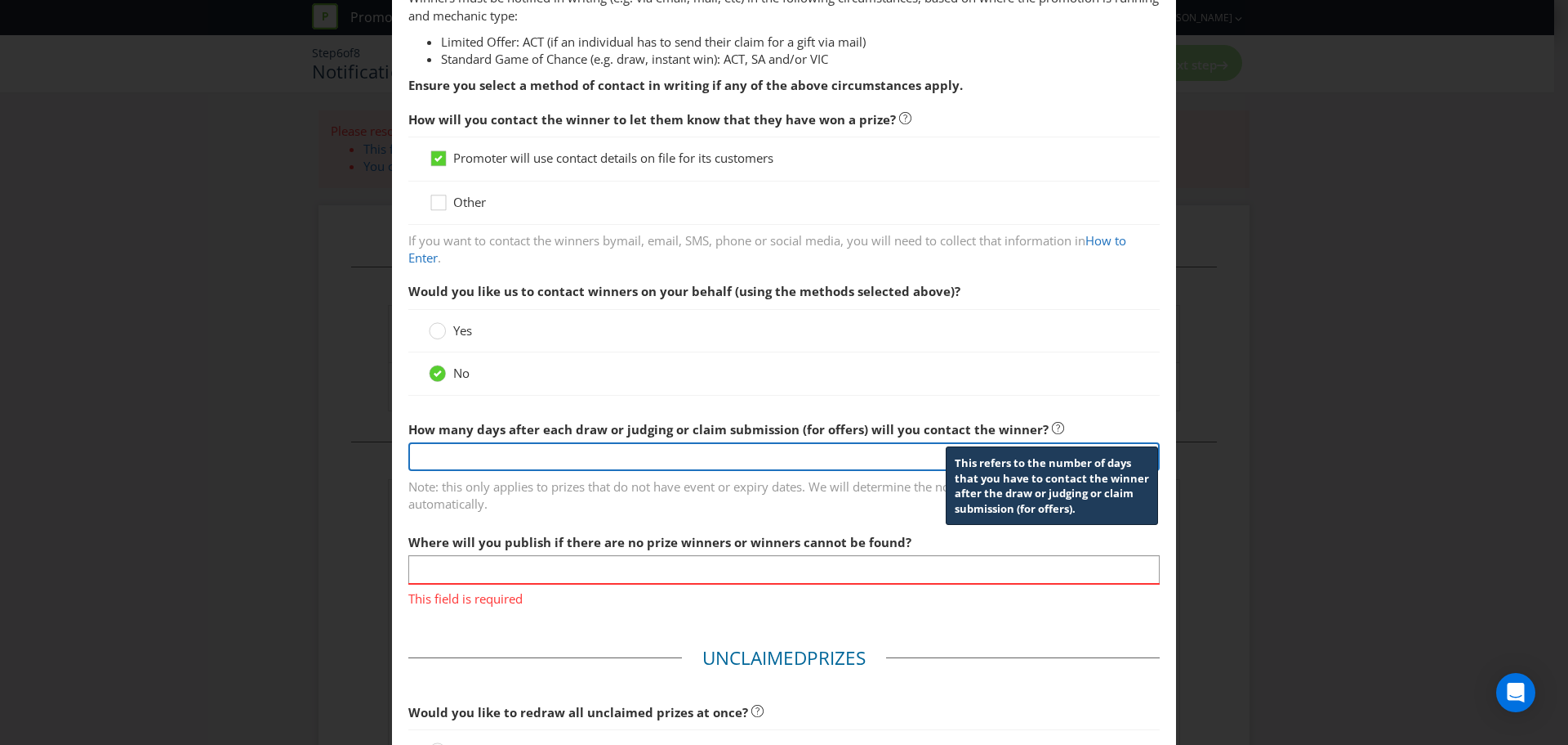
type input "2"
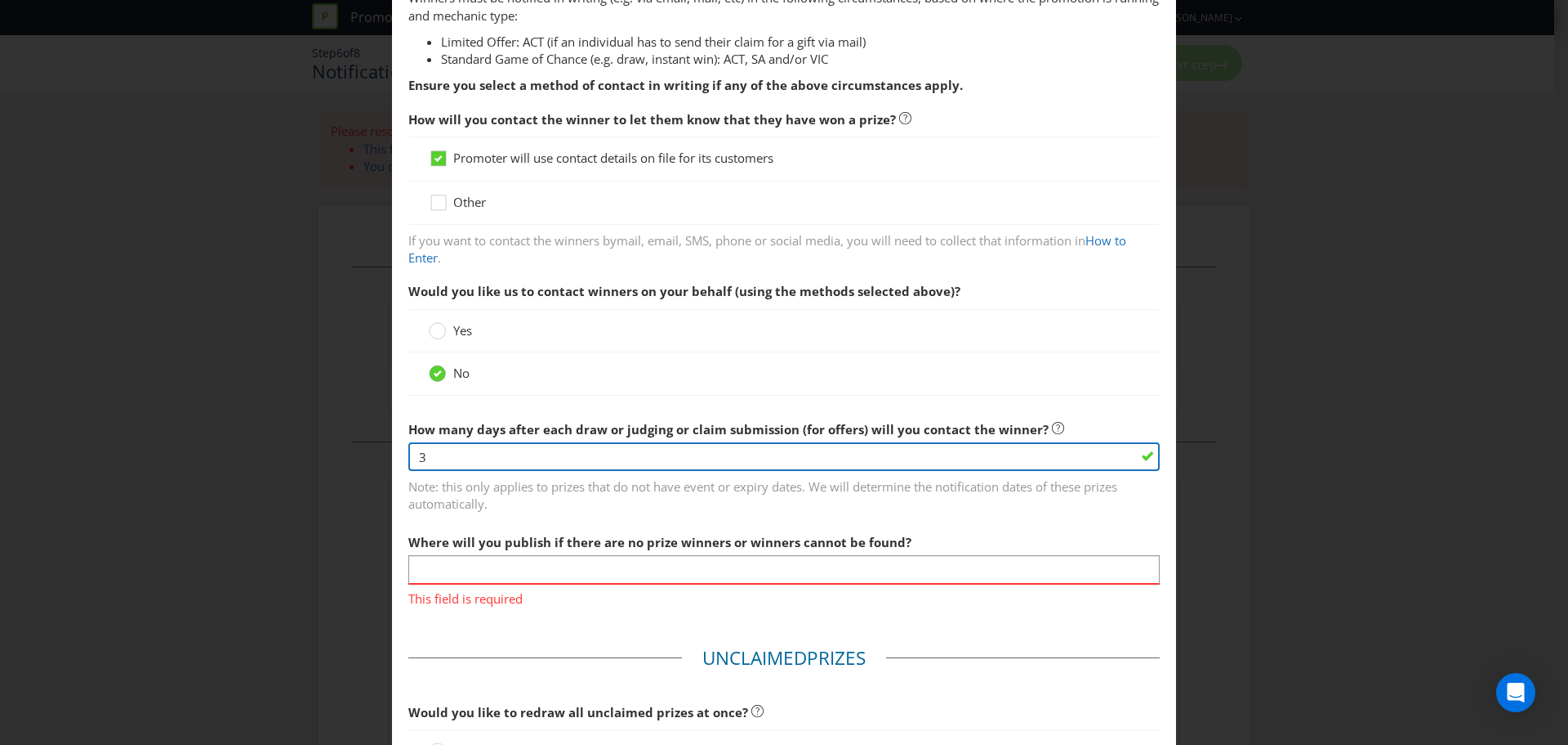
type input "3"
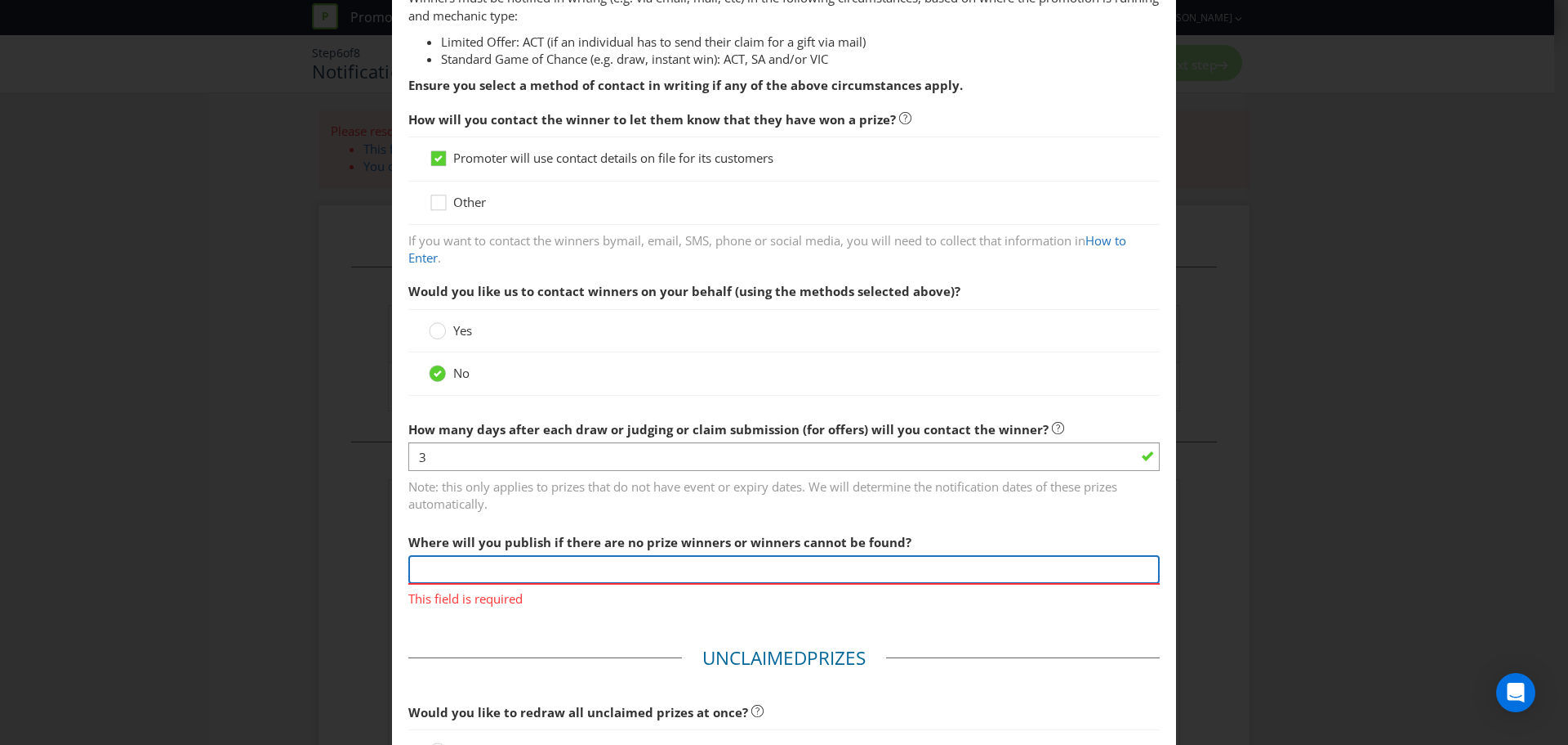
click at [456, 564] on input "text" at bounding box center [784, 569] width 752 height 29
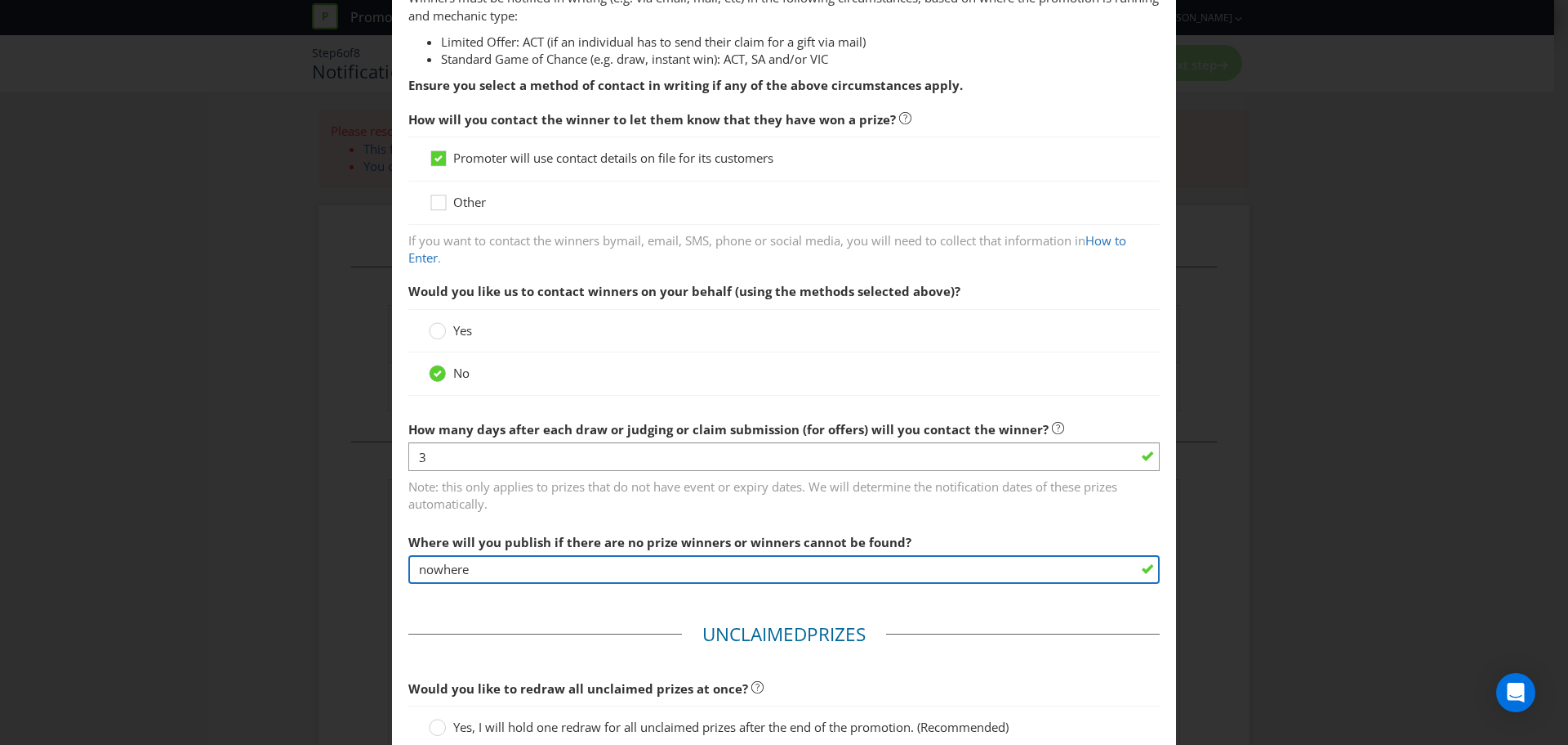
click at [495, 574] on input "nowhere" at bounding box center [784, 569] width 752 height 29
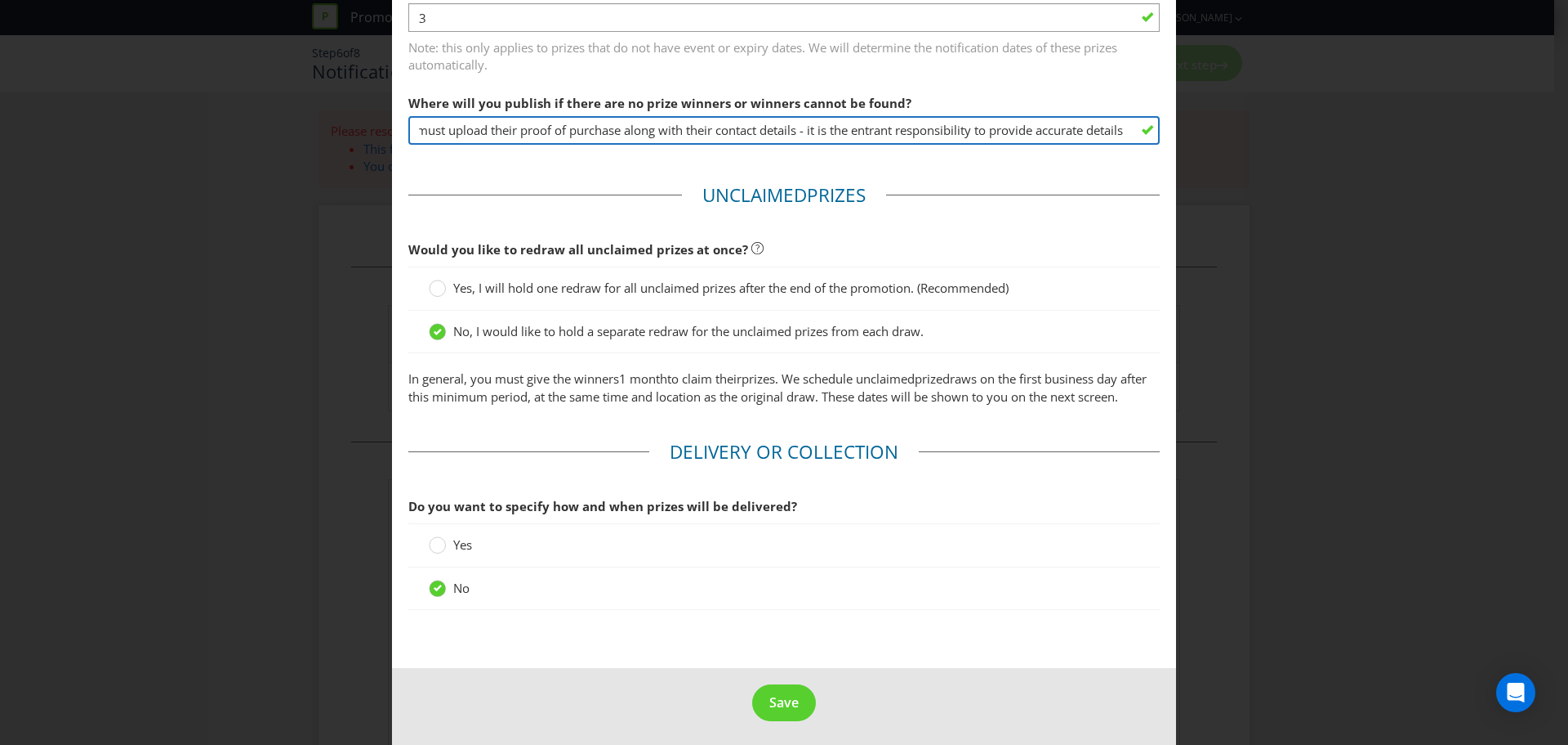
scroll to position [791, 0]
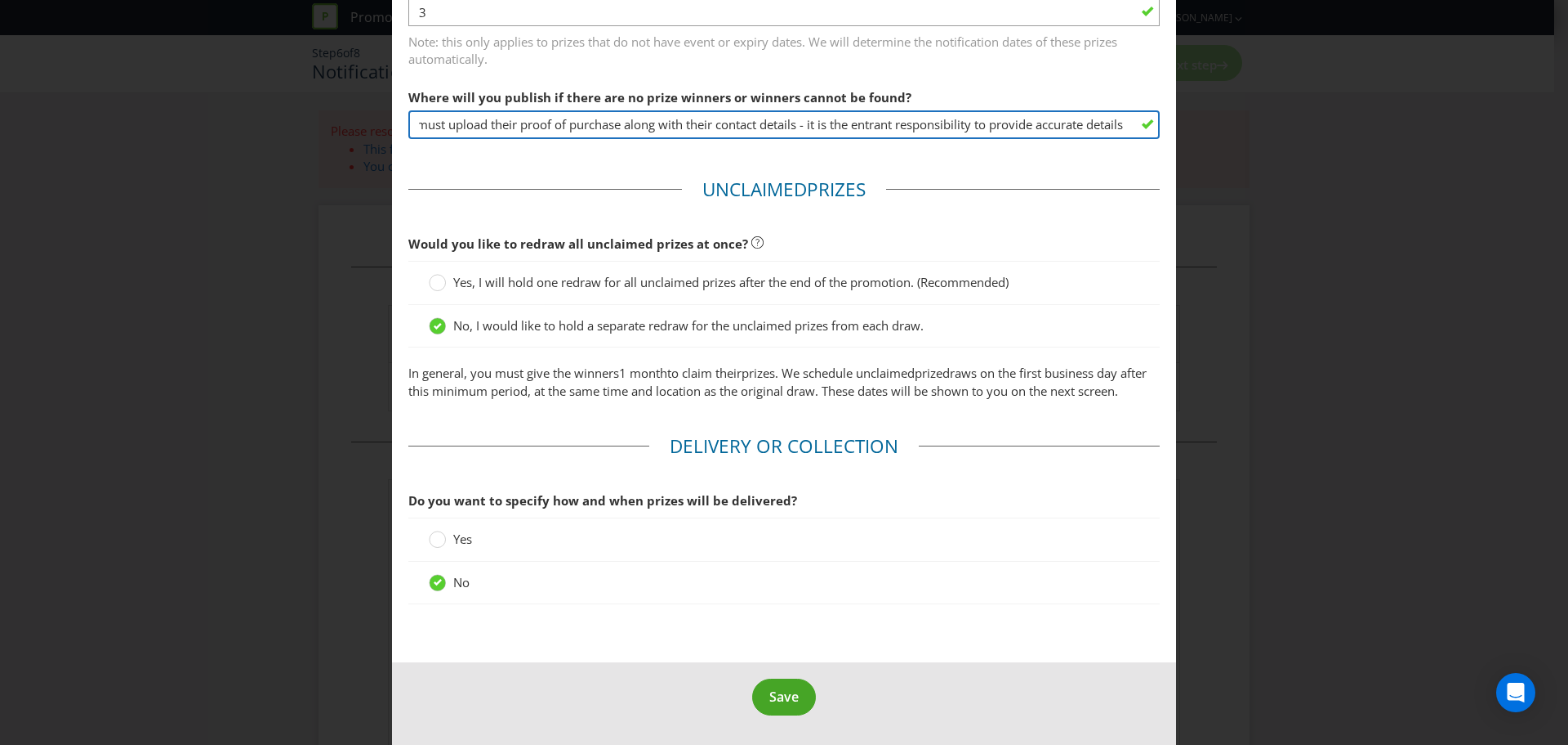
type input "nowhere - entrants must upload their proof of purchase along with their contact…"
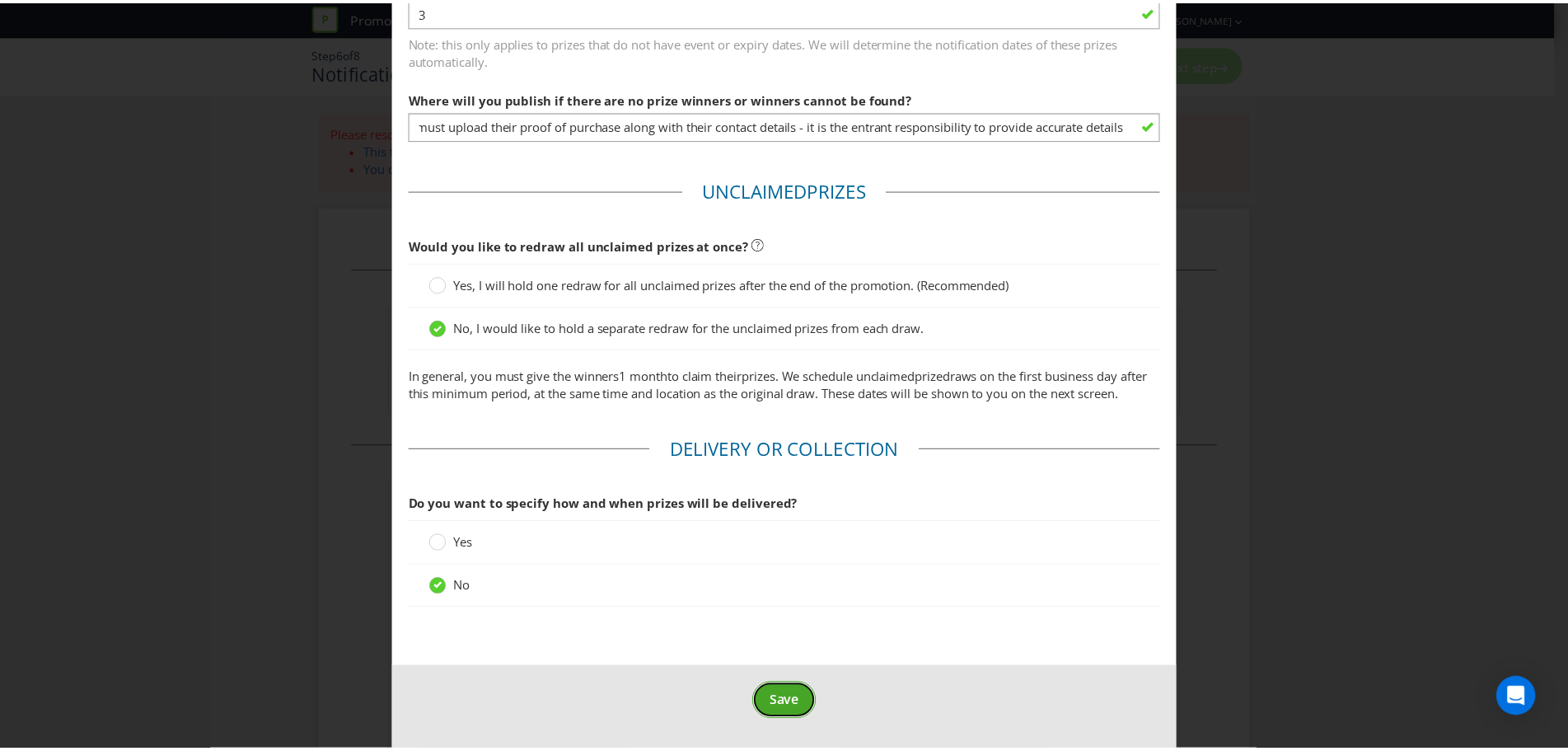
scroll to position [0, 0]
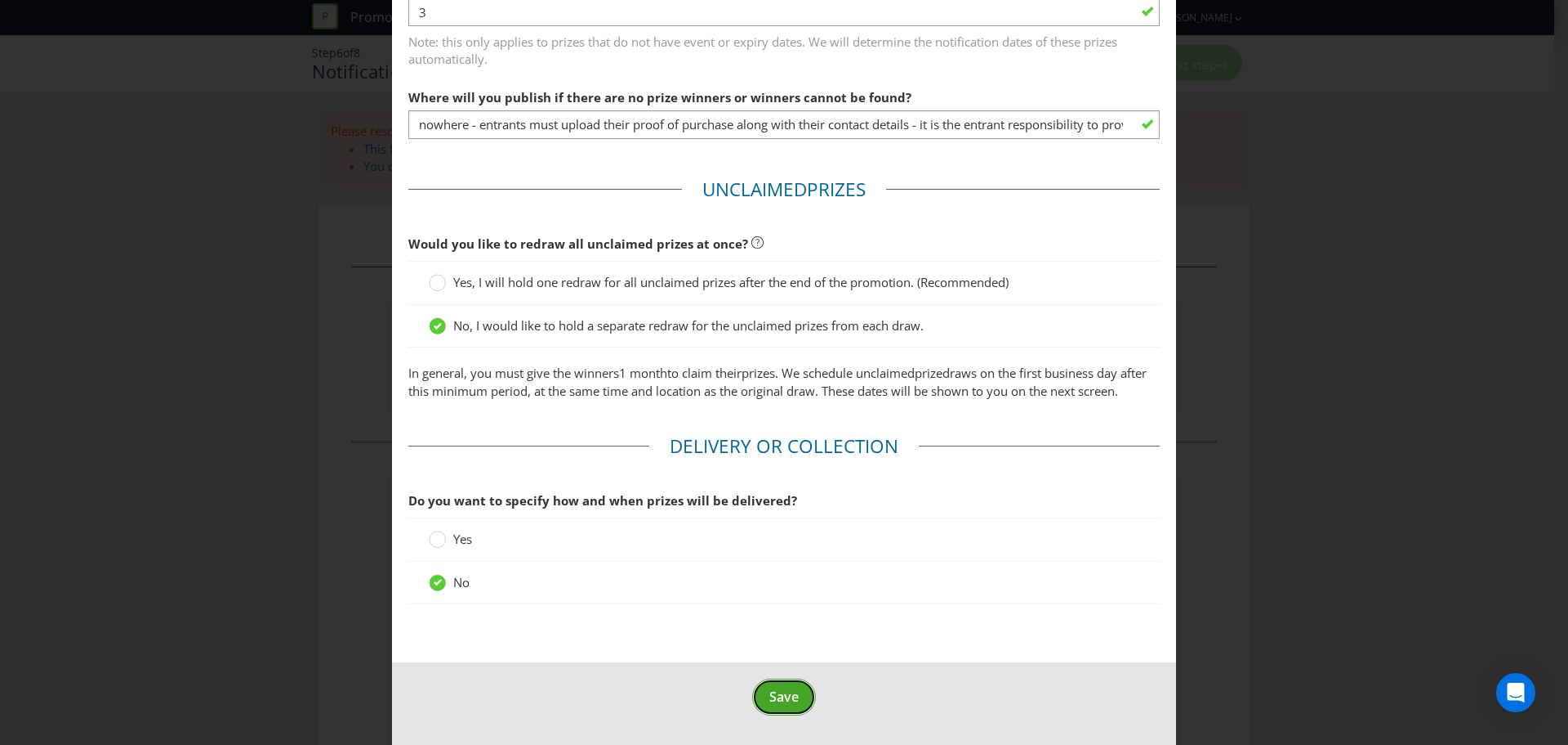
click at [772, 698] on span "Save" at bounding box center [784, 696] width 30 height 18
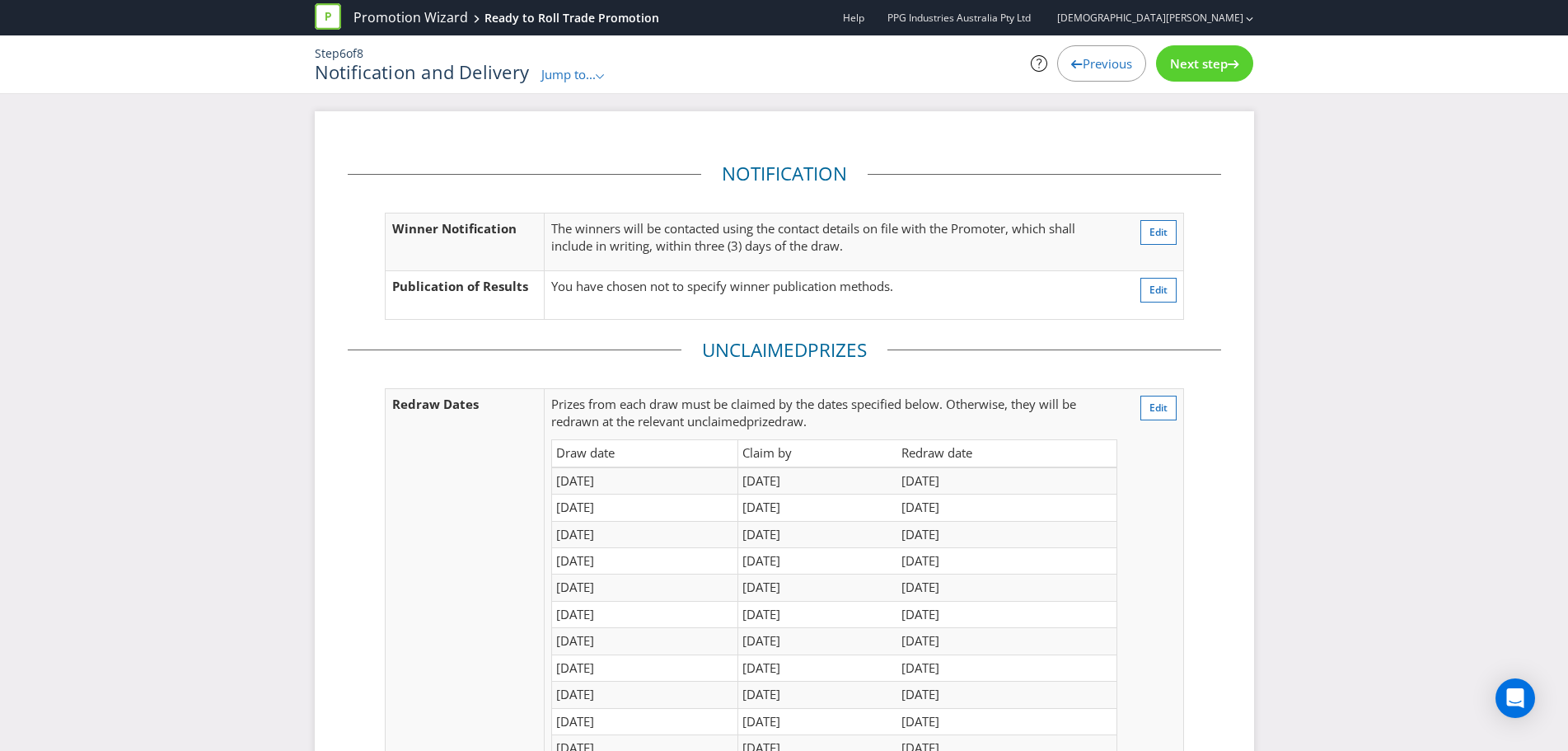
click at [1201, 71] on span "Next step" at bounding box center [1198, 63] width 57 height 17
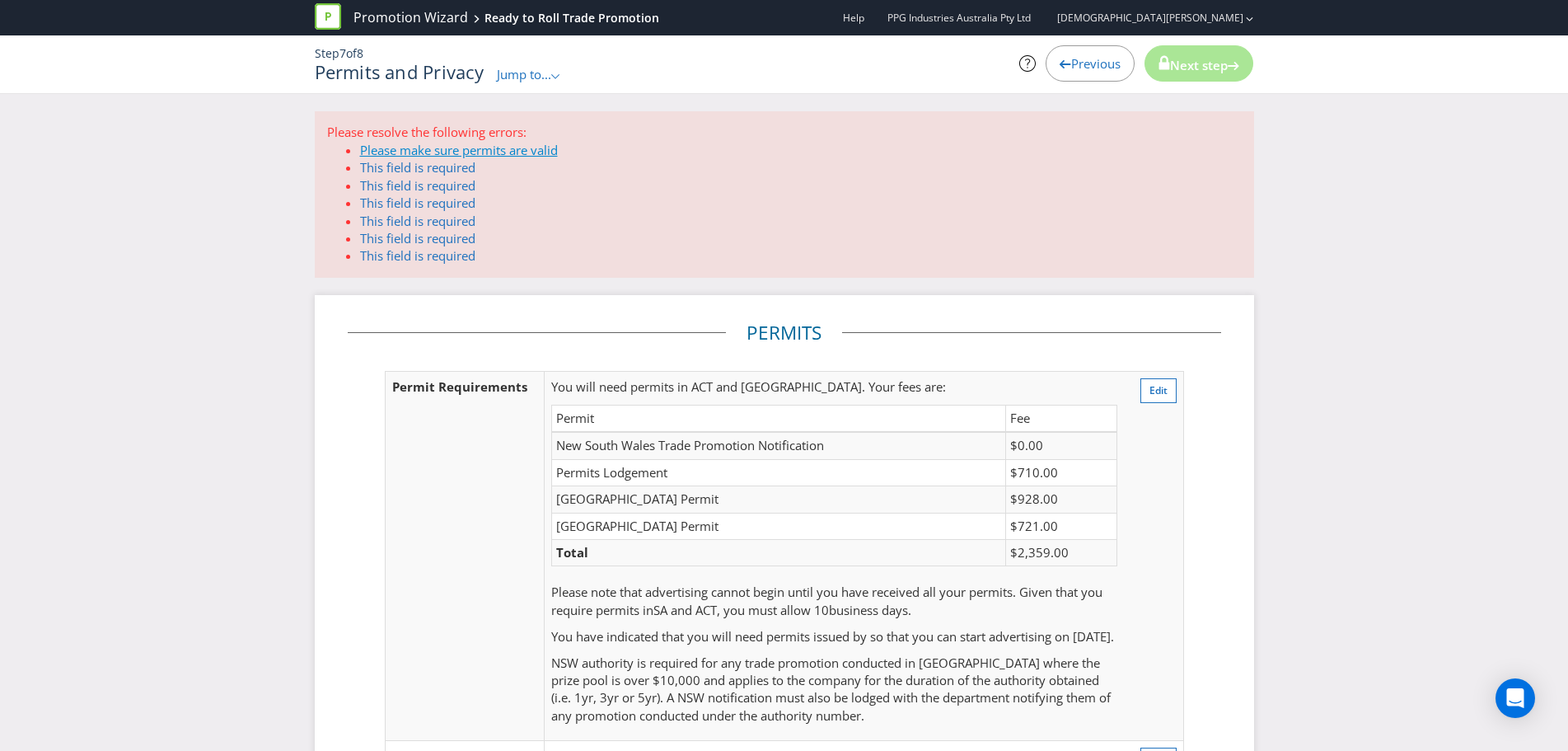
click at [447, 145] on link "Please make sure permits are valid" at bounding box center [459, 149] width 198 height 17
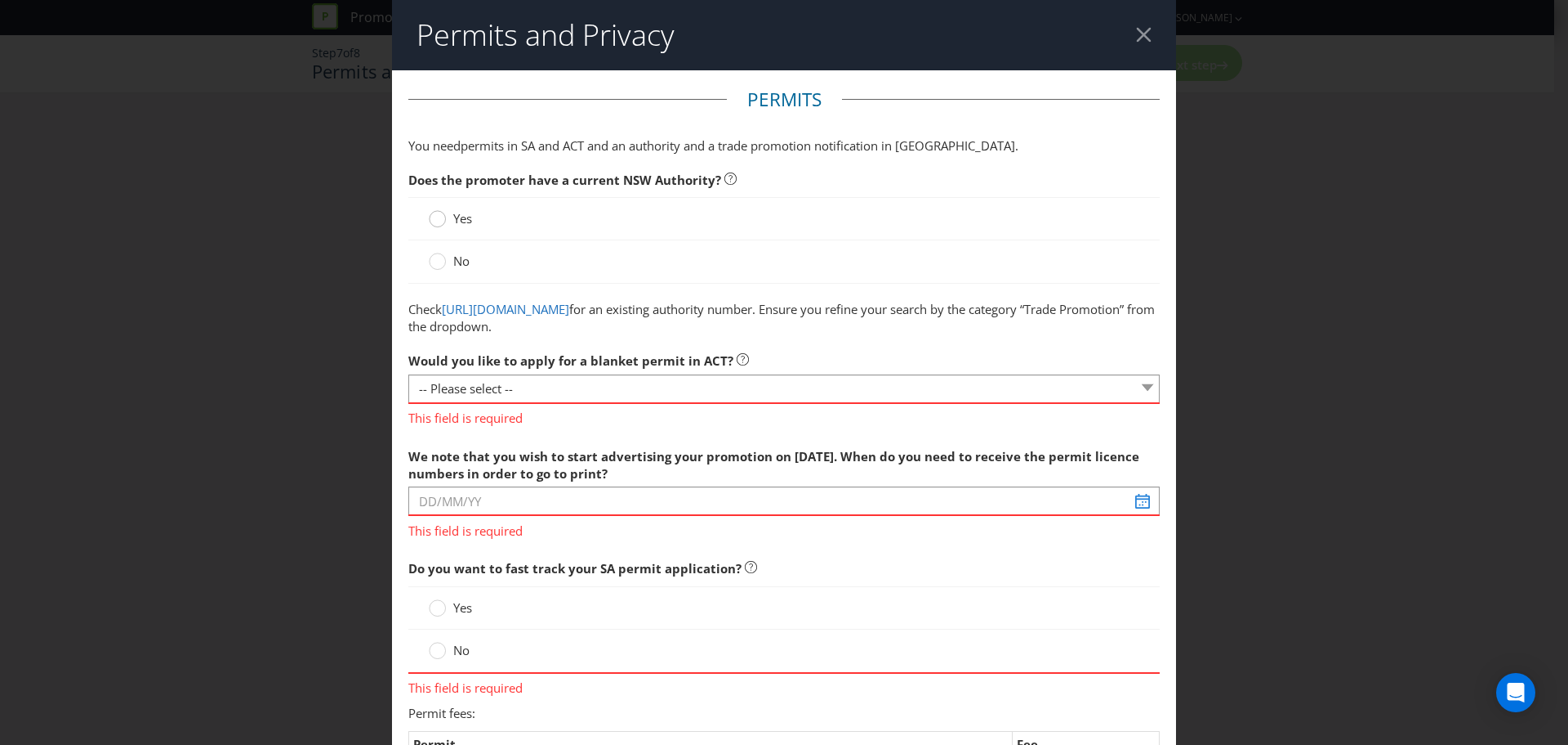
click at [435, 211] on div at bounding box center [438, 212] width 8 height 8
click at [0, 0] on input "Yes" at bounding box center [0, 0] width 0 height 0
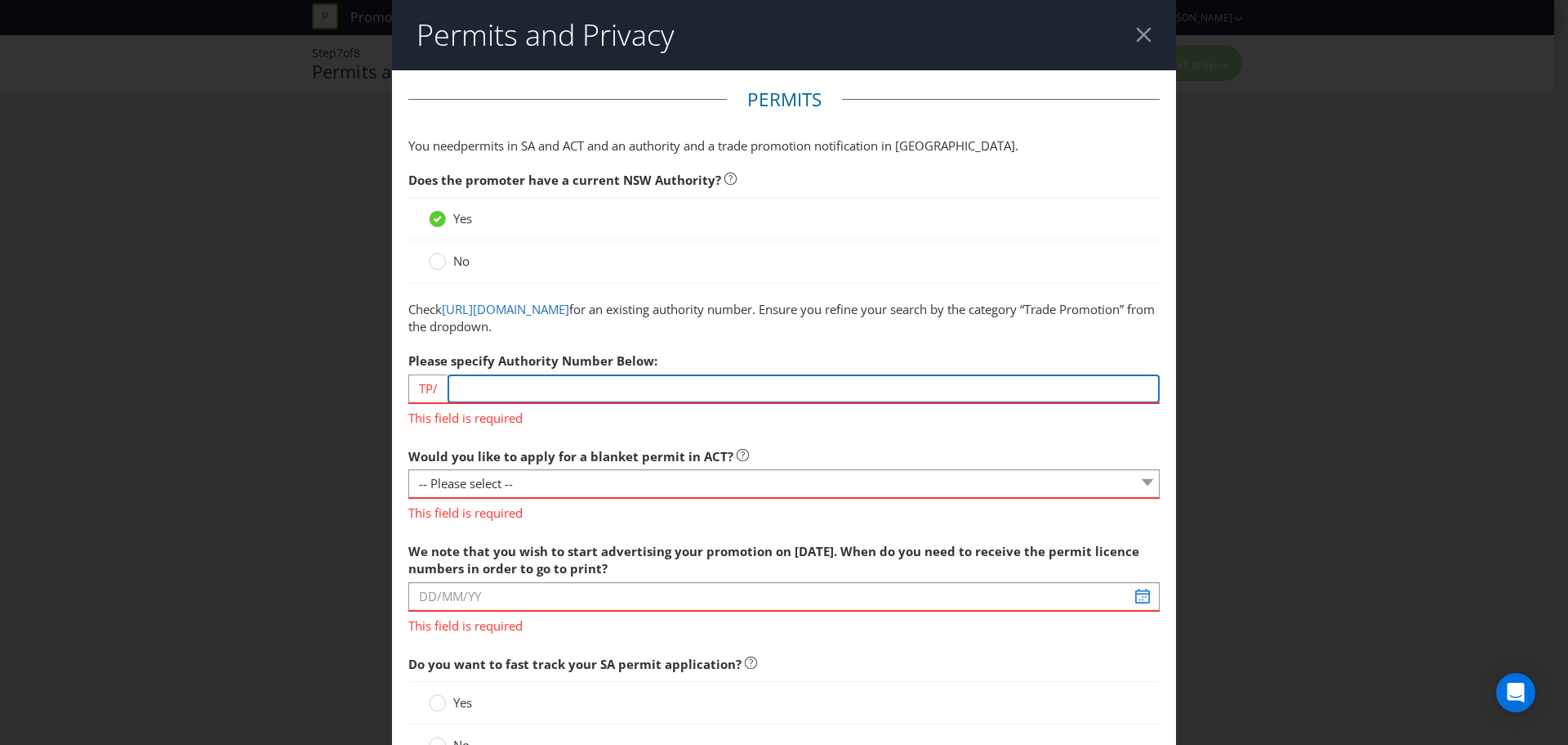
click at [453, 375] on input "number" at bounding box center [803, 389] width 712 height 29
paste input "04574"
type input "04574"
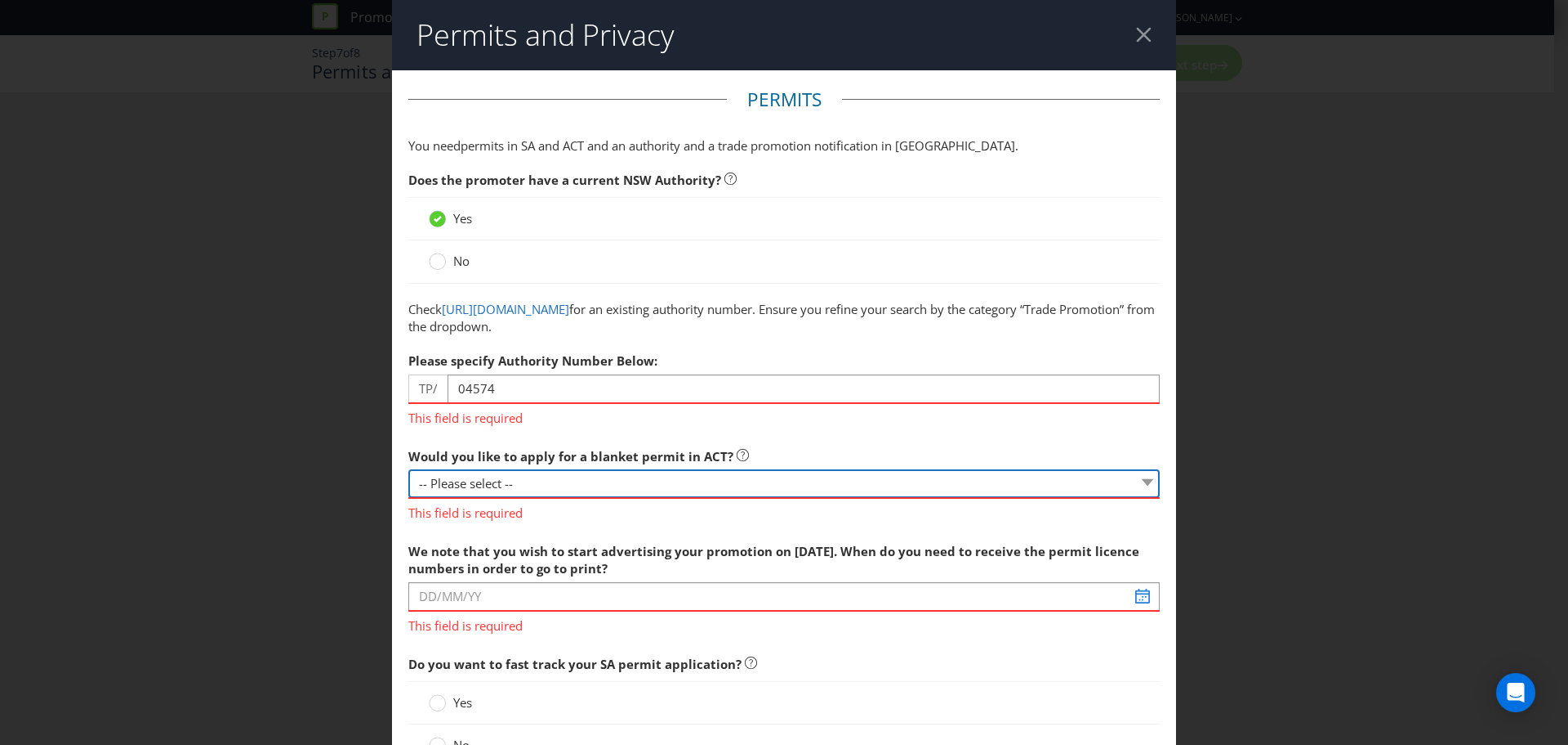
click at [540, 482] on div "Would you like to apply for a blanket permit in ACT? -- Please select -- Yes, p…" at bounding box center [784, 481] width 752 height 82
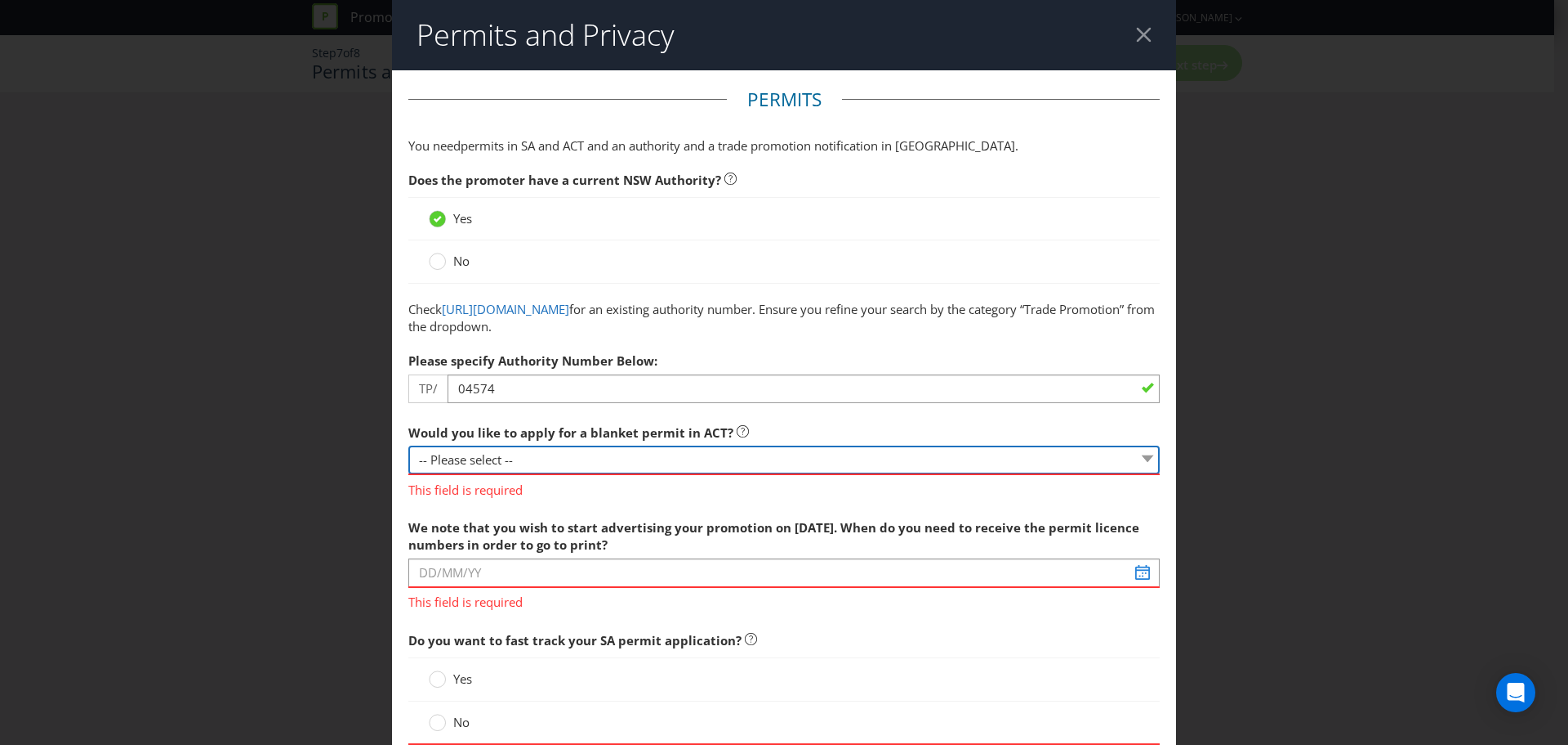
select select "NO_NONE"
click at [409, 446] on select "-- Please select -- Yes, please apply for a new blanket permit No, this promoti…" at bounding box center [784, 460] width 752 height 29
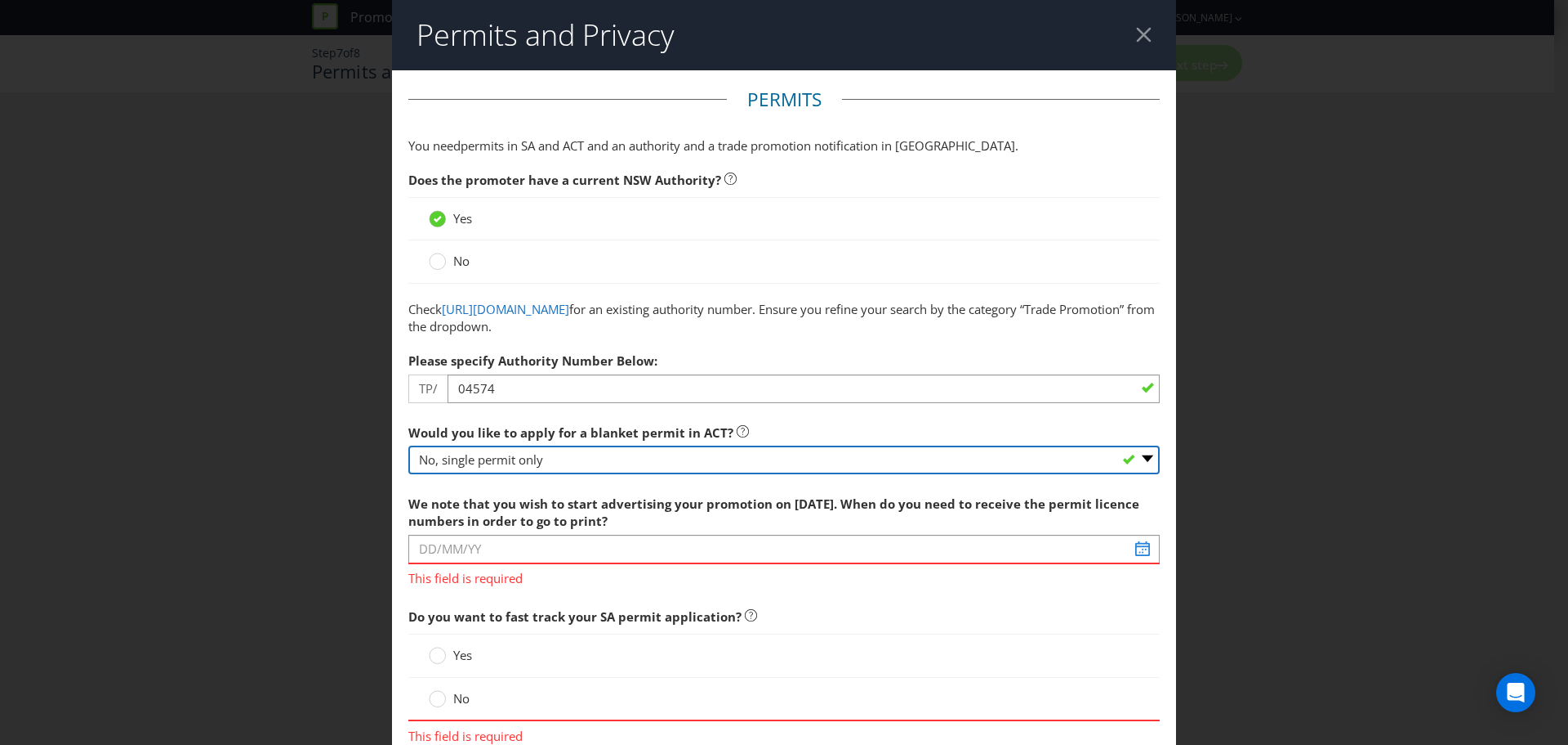
click at [504, 460] on select "-- Please select -- Yes, please apply for a new blanket permit No, this promoti…" at bounding box center [784, 460] width 752 height 29
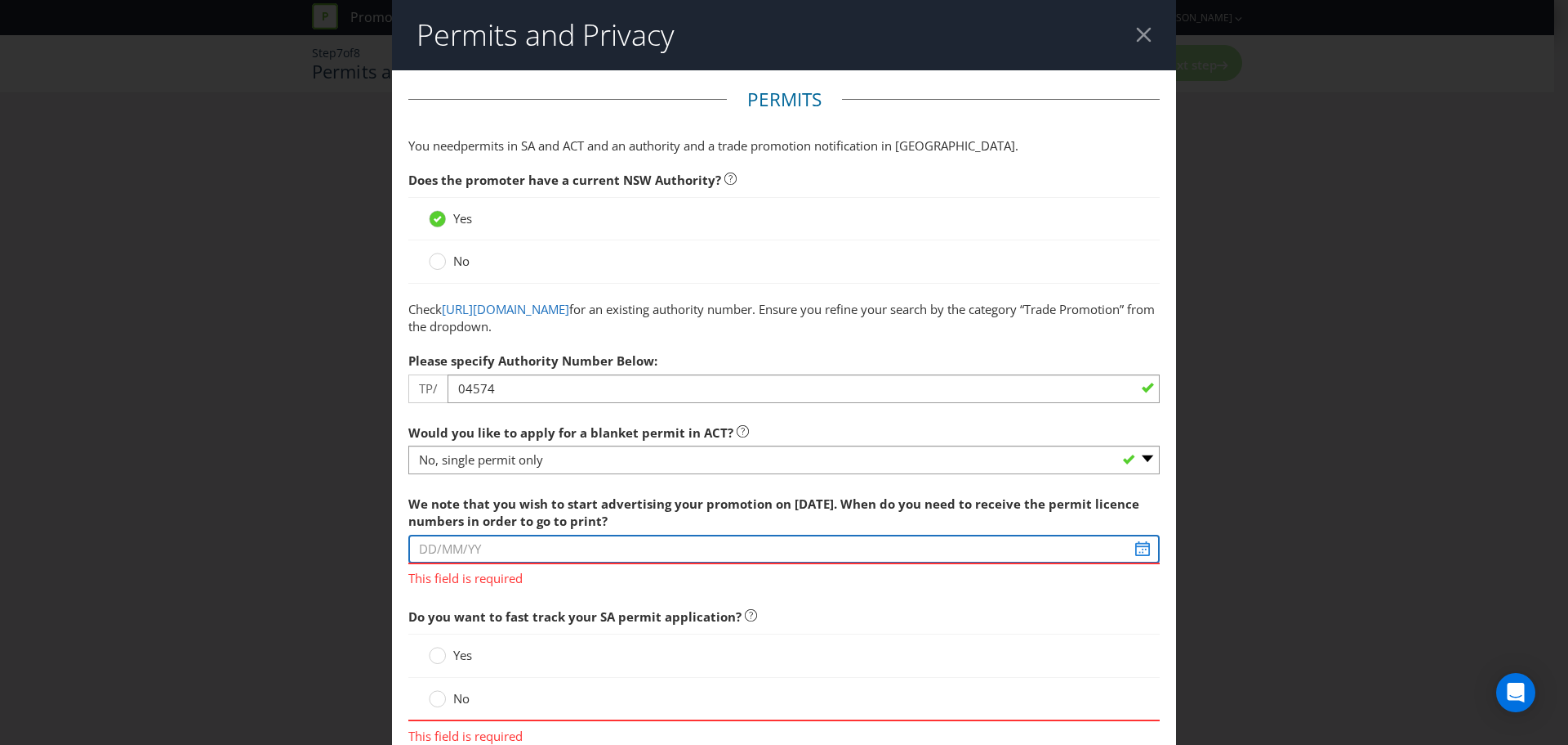
click at [474, 540] on input "text" at bounding box center [784, 548] width 752 height 29
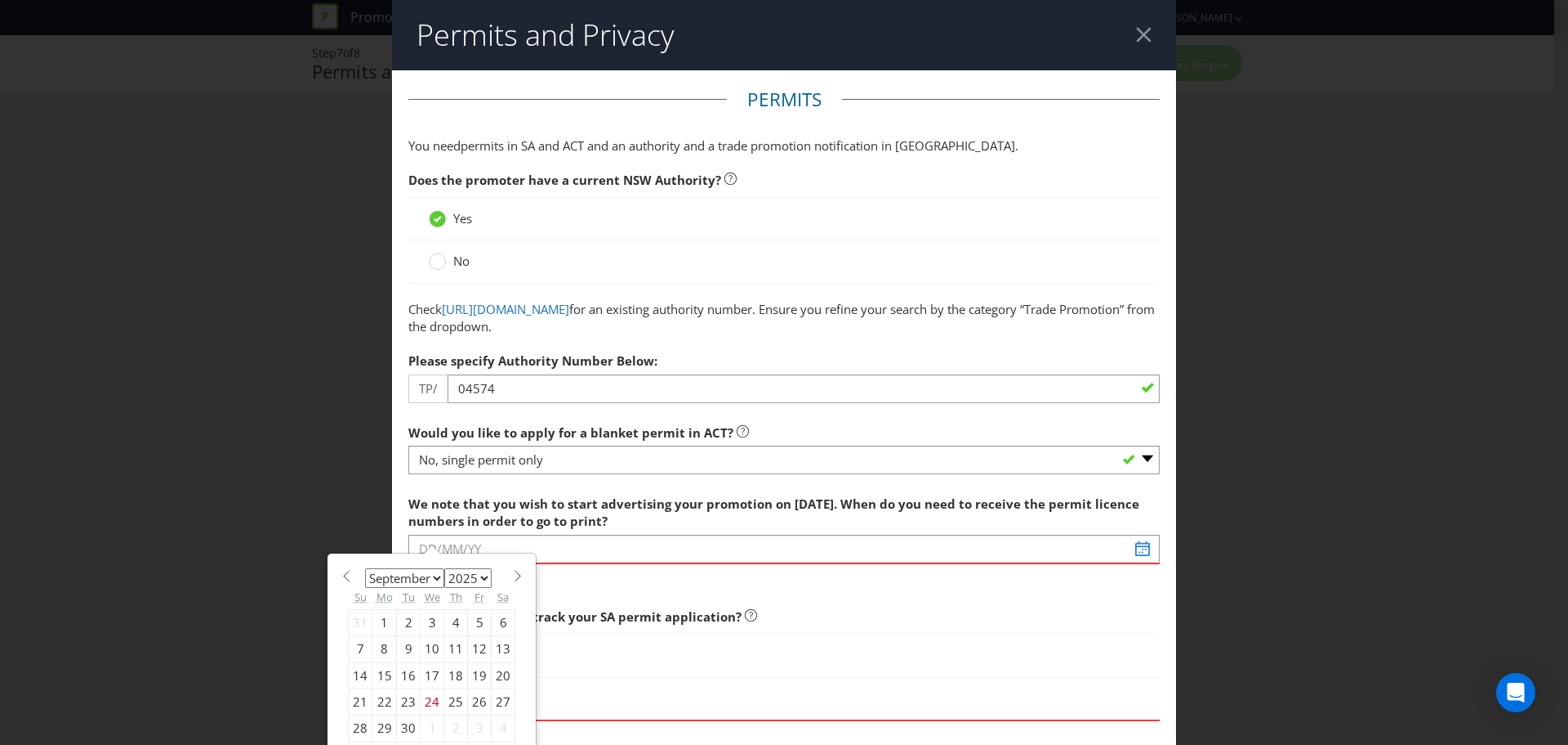
click at [434, 577] on select "January February March April May June July August September October November De…" at bounding box center [404, 577] width 79 height 19
select select "9"
click at [365, 568] on select "January February March April May June July August September October November De…" at bounding box center [404, 577] width 79 height 19
click at [470, 619] on div "3" at bounding box center [480, 622] width 24 height 26
type input "03/10/25"
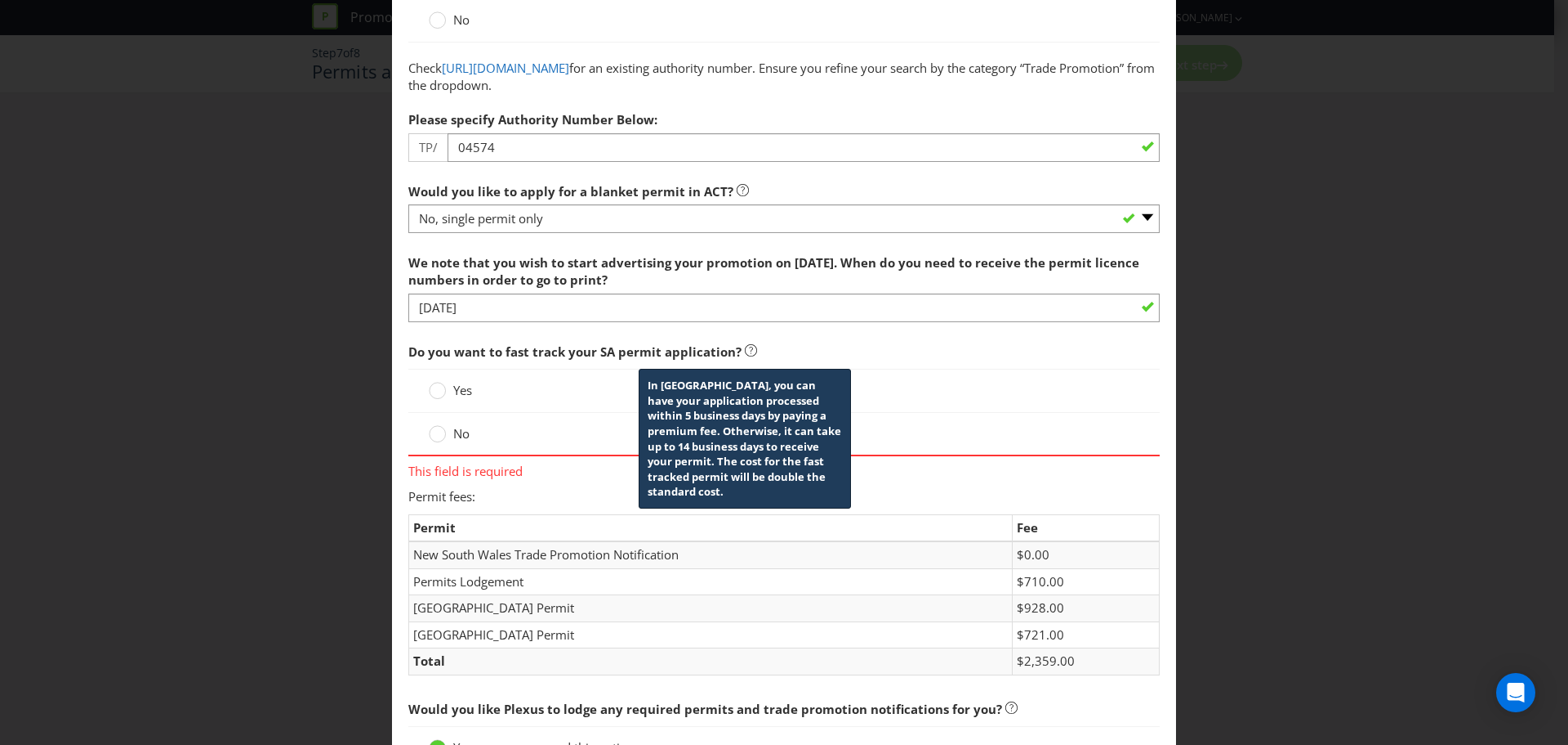
scroll to position [245, 0]
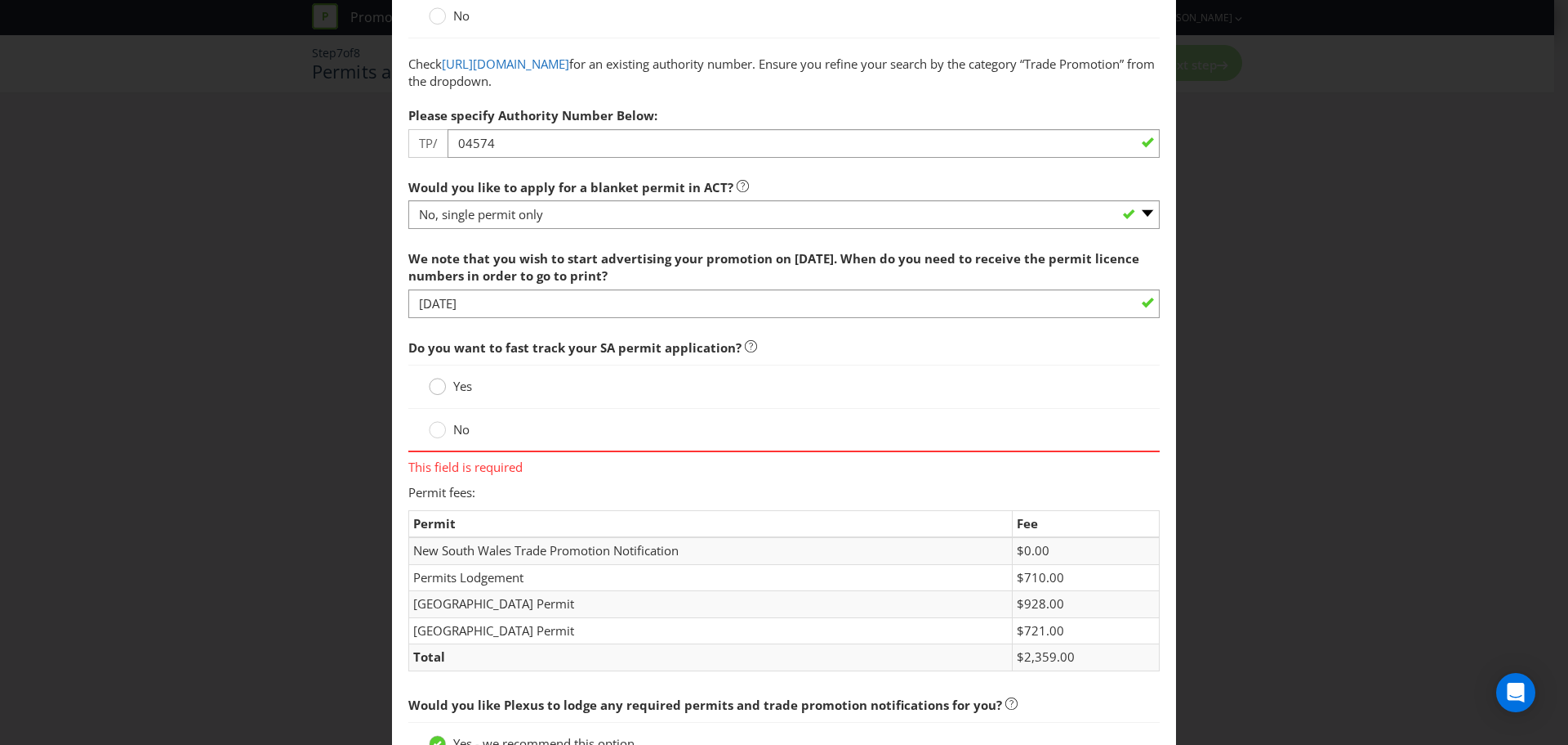
click at [440, 387] on circle at bounding box center [438, 386] width 17 height 17
click at [0, 0] on input "Yes" at bounding box center [0, 0] width 0 height 0
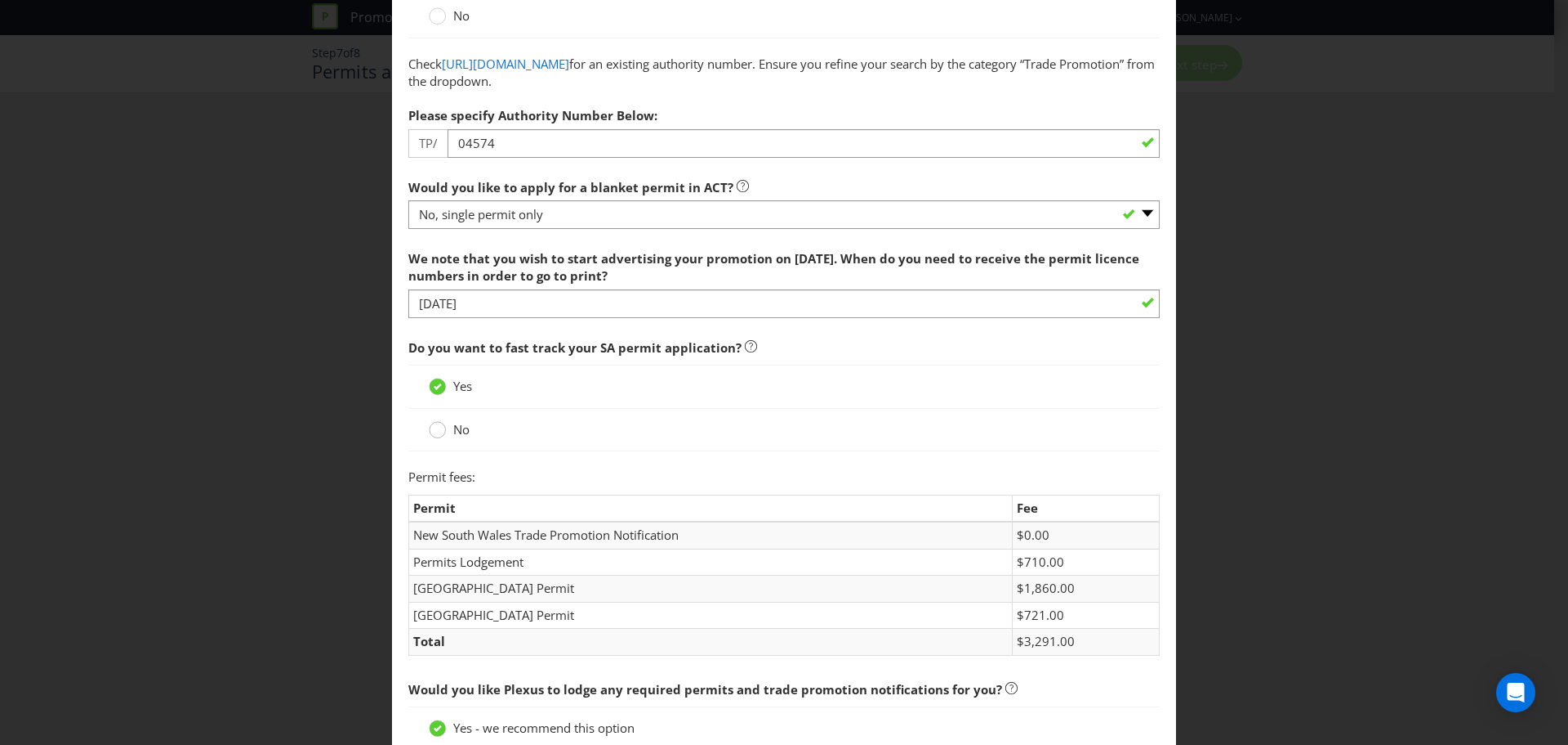
click at [436, 434] on circle at bounding box center [438, 430] width 17 height 17
click at [0, 0] on input "No" at bounding box center [0, 0] width 0 height 0
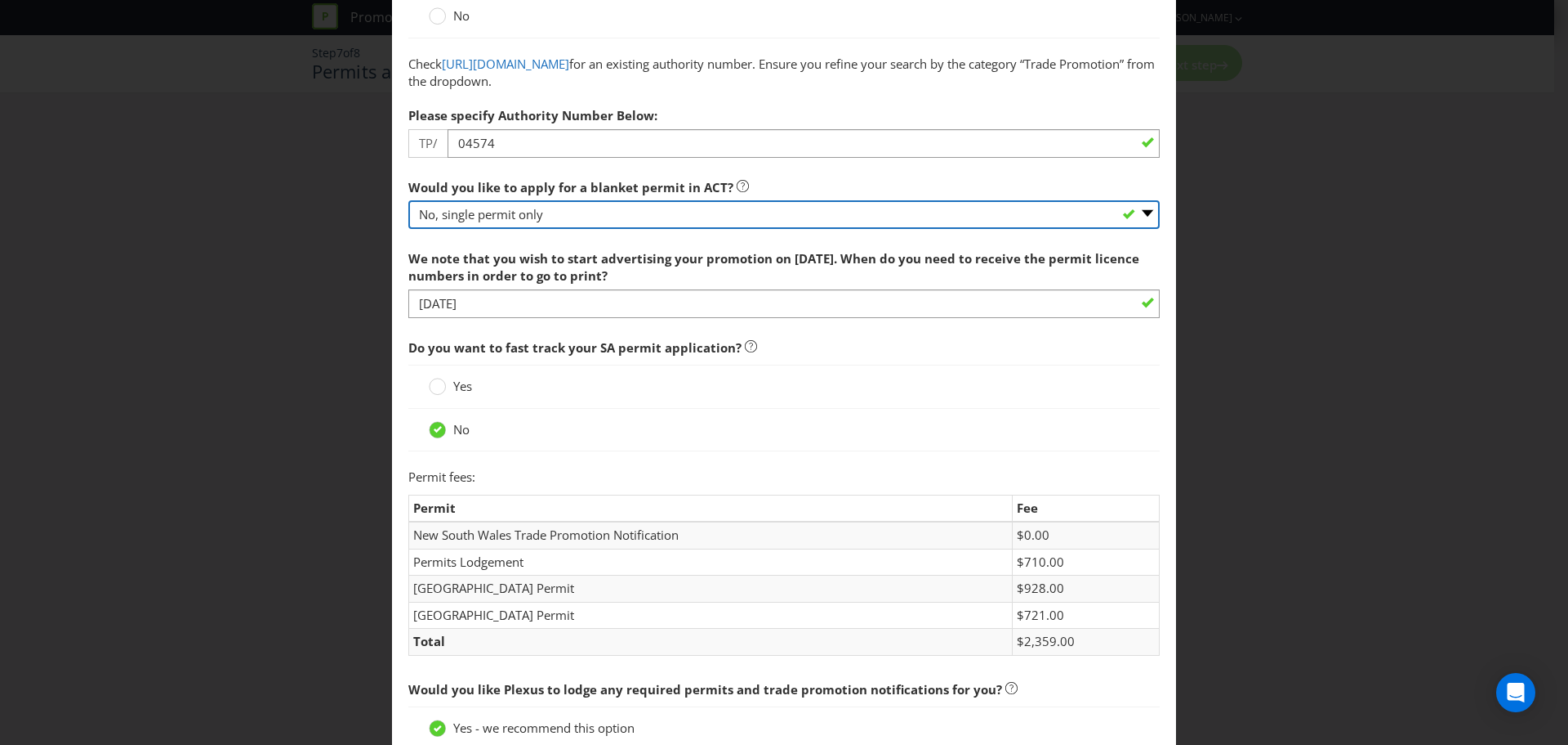
click at [553, 213] on select "-- Please select -- Yes, please apply for a new blanket permit No, this promoti…" at bounding box center [784, 214] width 752 height 29
click at [409, 200] on select "-- Please select -- Yes, please apply for a new blanket permit No, this promoti…" at bounding box center [784, 214] width 752 height 29
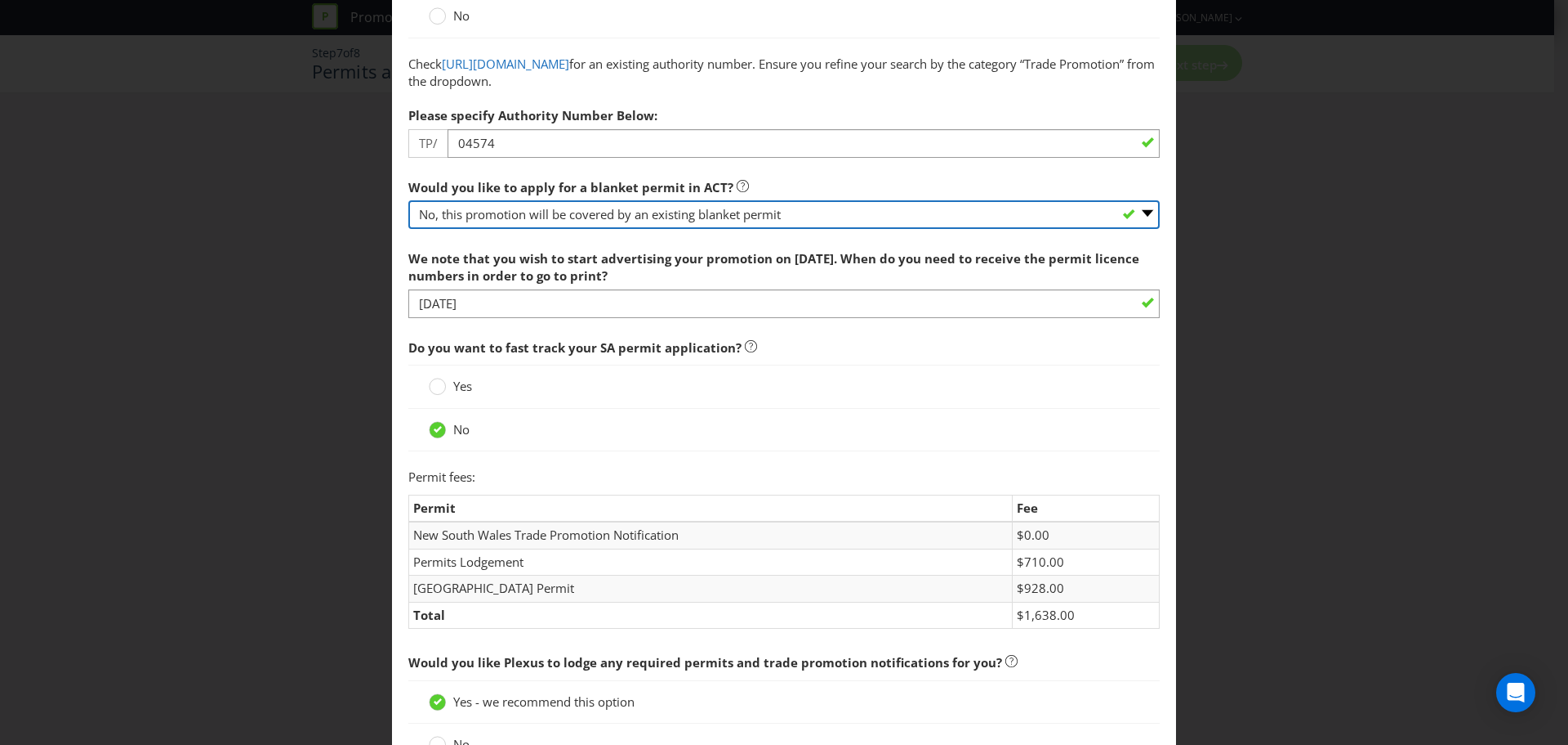
click at [578, 215] on select "-- Please select -- Yes, please apply for a new blanket permit No, this promoti…" at bounding box center [784, 214] width 752 height 29
click at [409, 200] on select "-- Please select -- Yes, please apply for a new blanket permit No, this promoti…" at bounding box center [784, 214] width 752 height 29
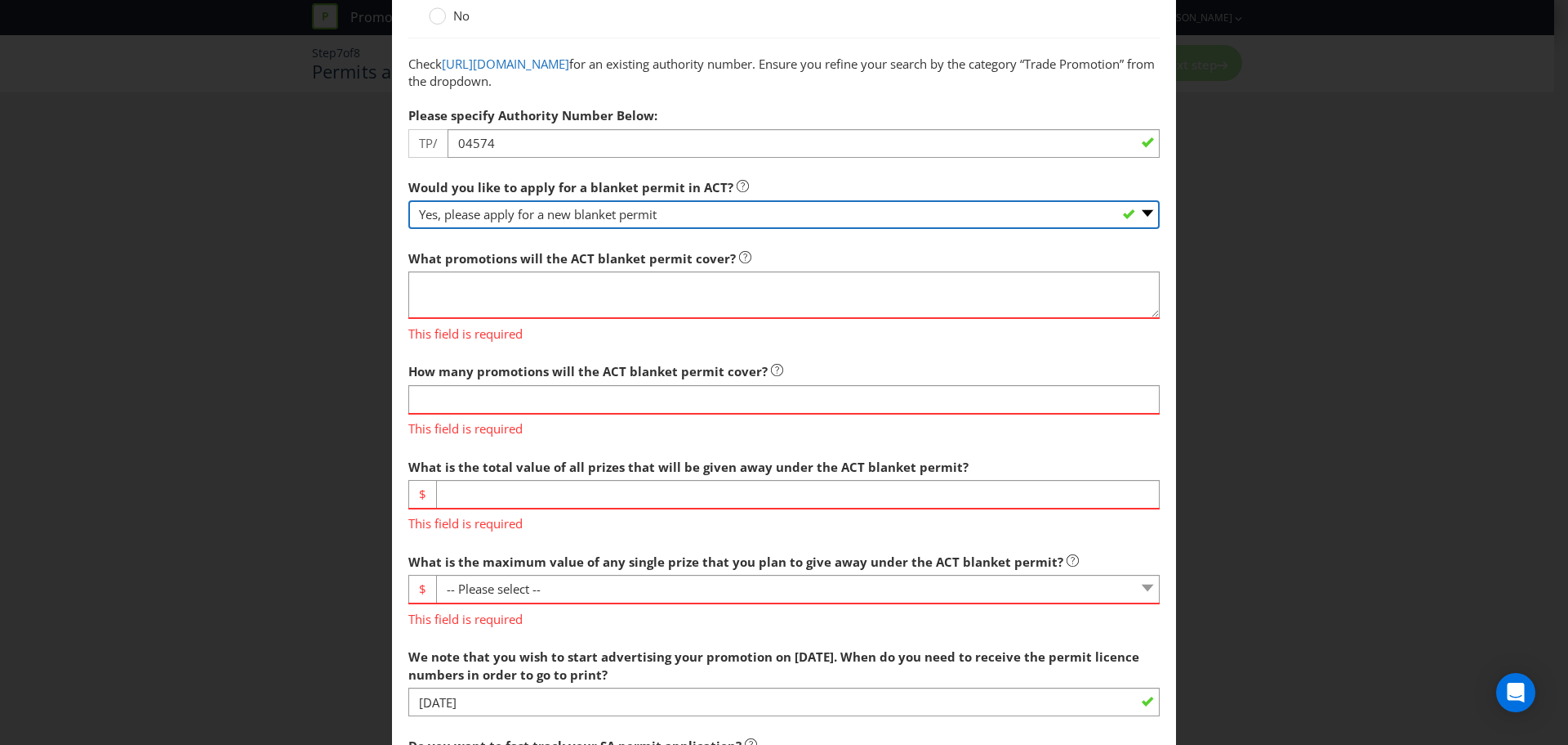
click at [659, 211] on select "-- Please select -- Yes, please apply for a new blanket permit No, this promoti…" at bounding box center [784, 214] width 752 height 29
click at [525, 218] on select "-- Please select -- Yes, please apply for a new blanket permit No, this promoti…" at bounding box center [784, 214] width 752 height 29
select select "NO_NONE"
click at [409, 200] on select "-- Please select -- Yes, please apply for a new blanket permit No, this promoti…" at bounding box center [784, 214] width 752 height 29
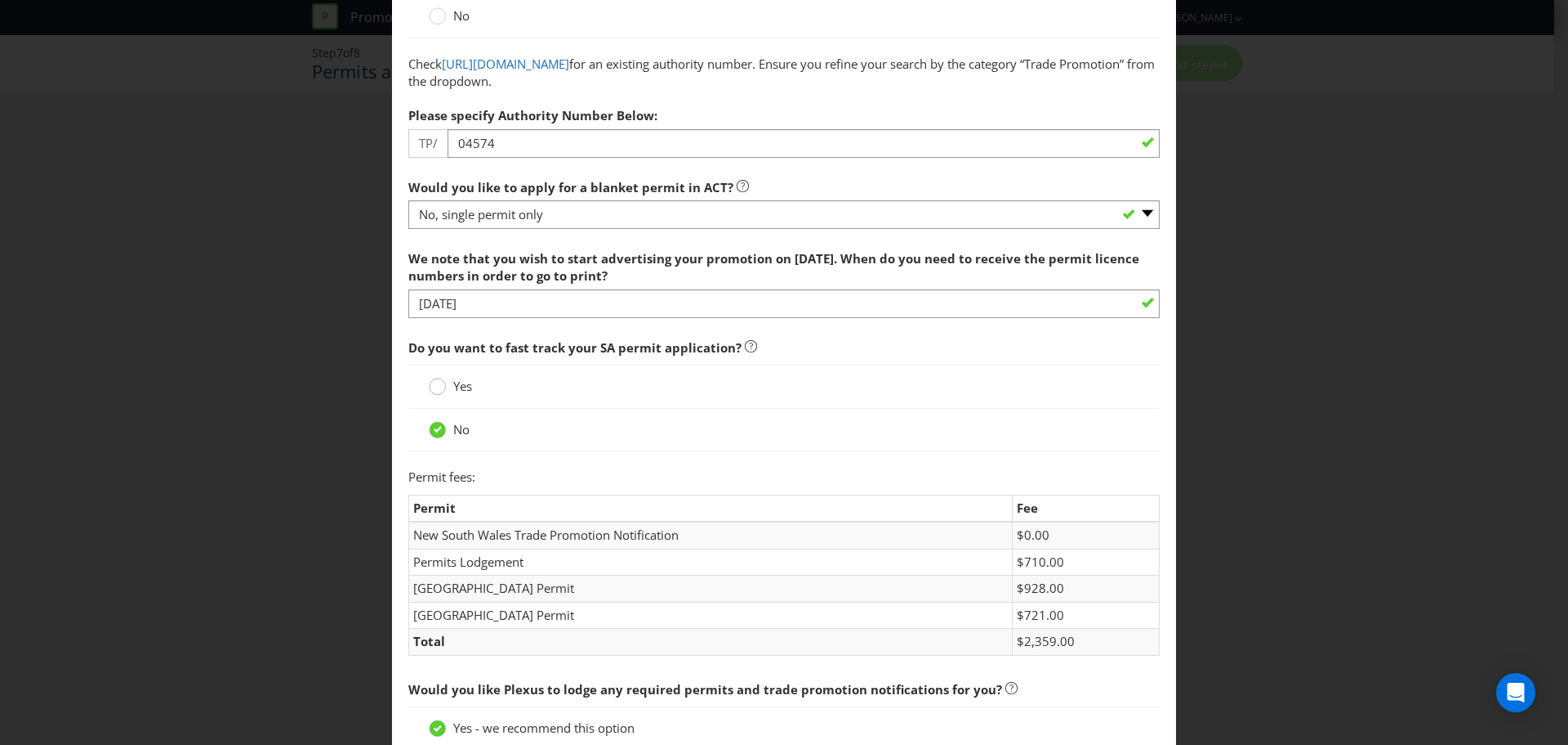
click at [436, 395] on div at bounding box center [437, 388] width 17 height 21
click at [0, 0] on input "Yes" at bounding box center [0, 0] width 0 height 0
click at [433, 430] on circle at bounding box center [438, 430] width 17 height 17
click at [0, 0] on input "No" at bounding box center [0, 0] width 0 height 0
click at [441, 393] on icon at bounding box center [438, 386] width 18 height 18
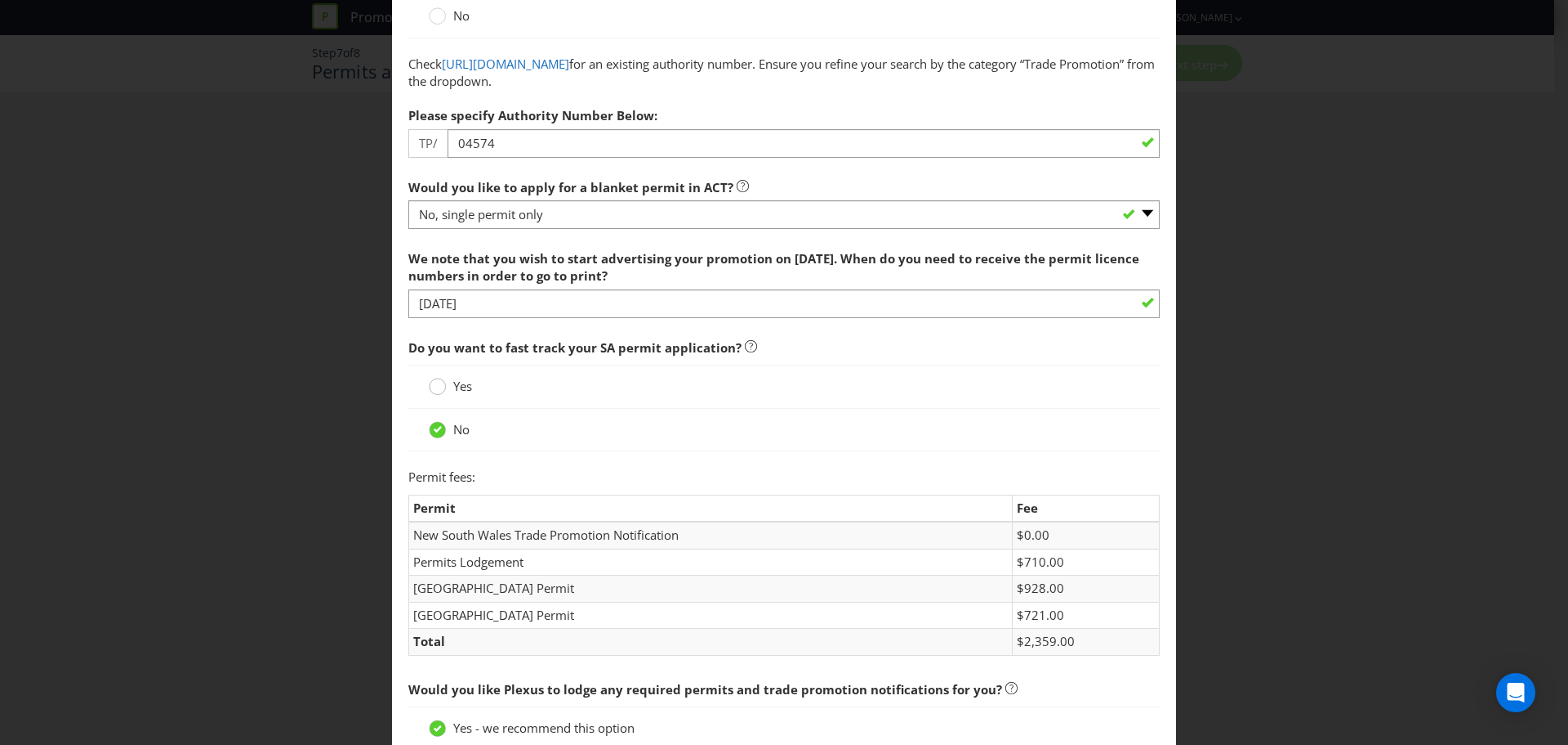
click at [0, 0] on input "Yes" at bounding box center [0, 0] width 0 height 0
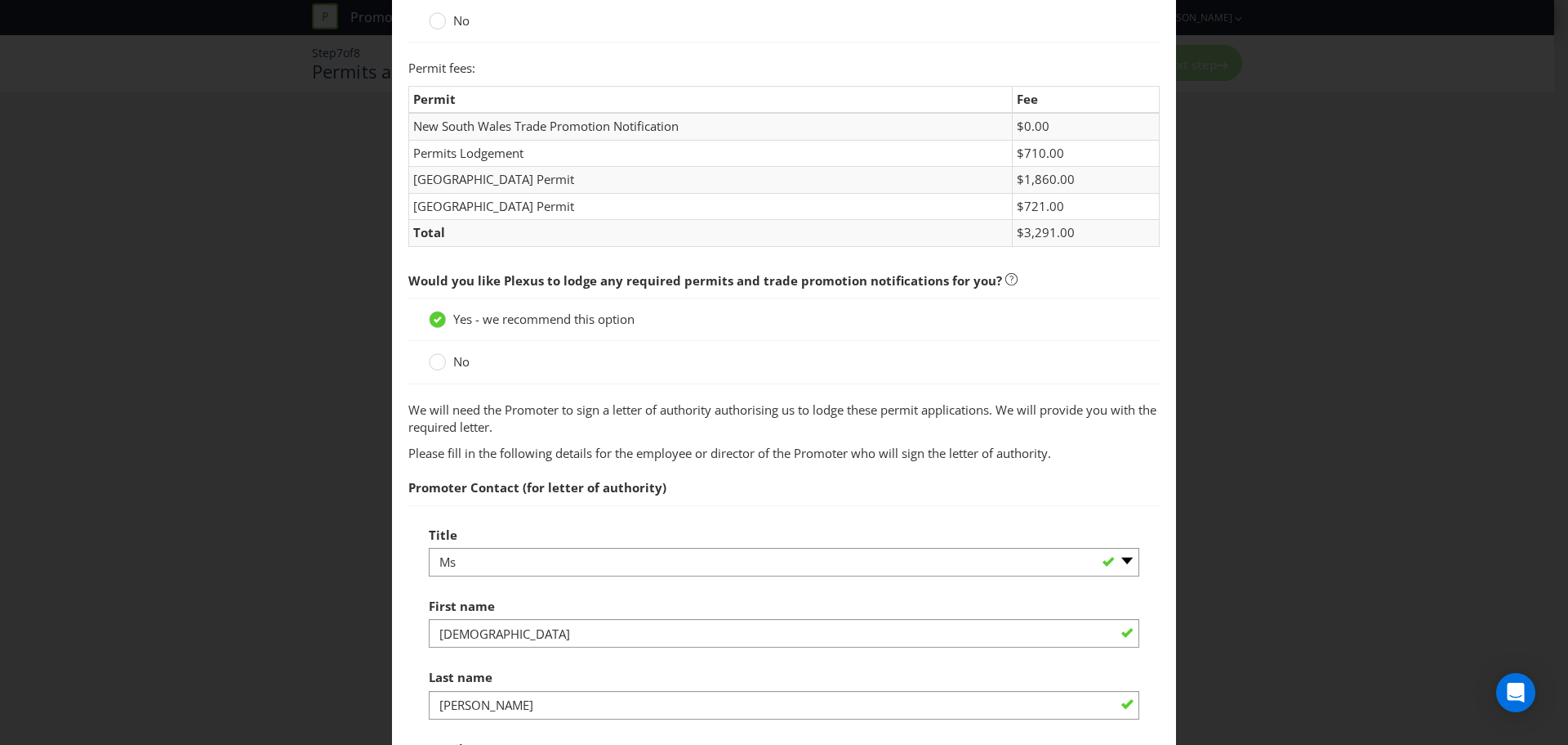
scroll to position [735, 0]
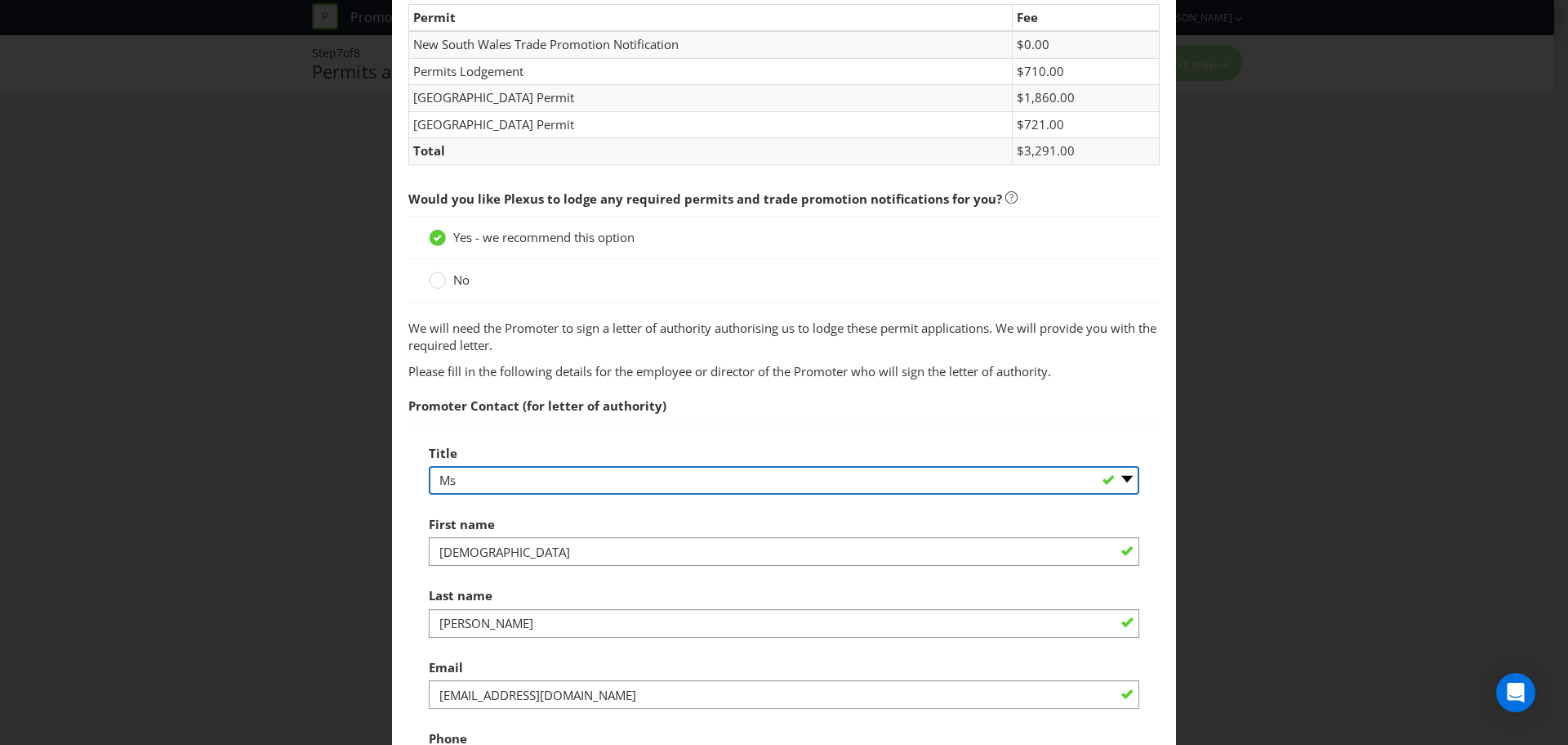
click at [460, 486] on select "-- Please select -- Mr Ms Mrs Miss Other (please specify)" at bounding box center [784, 480] width 710 height 29
click at [429, 466] on select "-- Please select -- Mr Ms Mrs Miss Other (please specify)" at bounding box center [784, 480] width 710 height 29
click at [463, 480] on select "-- Please select -- Mr Ms Mrs Miss Other (please specify)" at bounding box center [784, 480] width 710 height 29
select select "MR"
click at [429, 466] on select "-- Please select -- Mr Ms Mrs Miss Other (please specify)" at bounding box center [784, 480] width 710 height 29
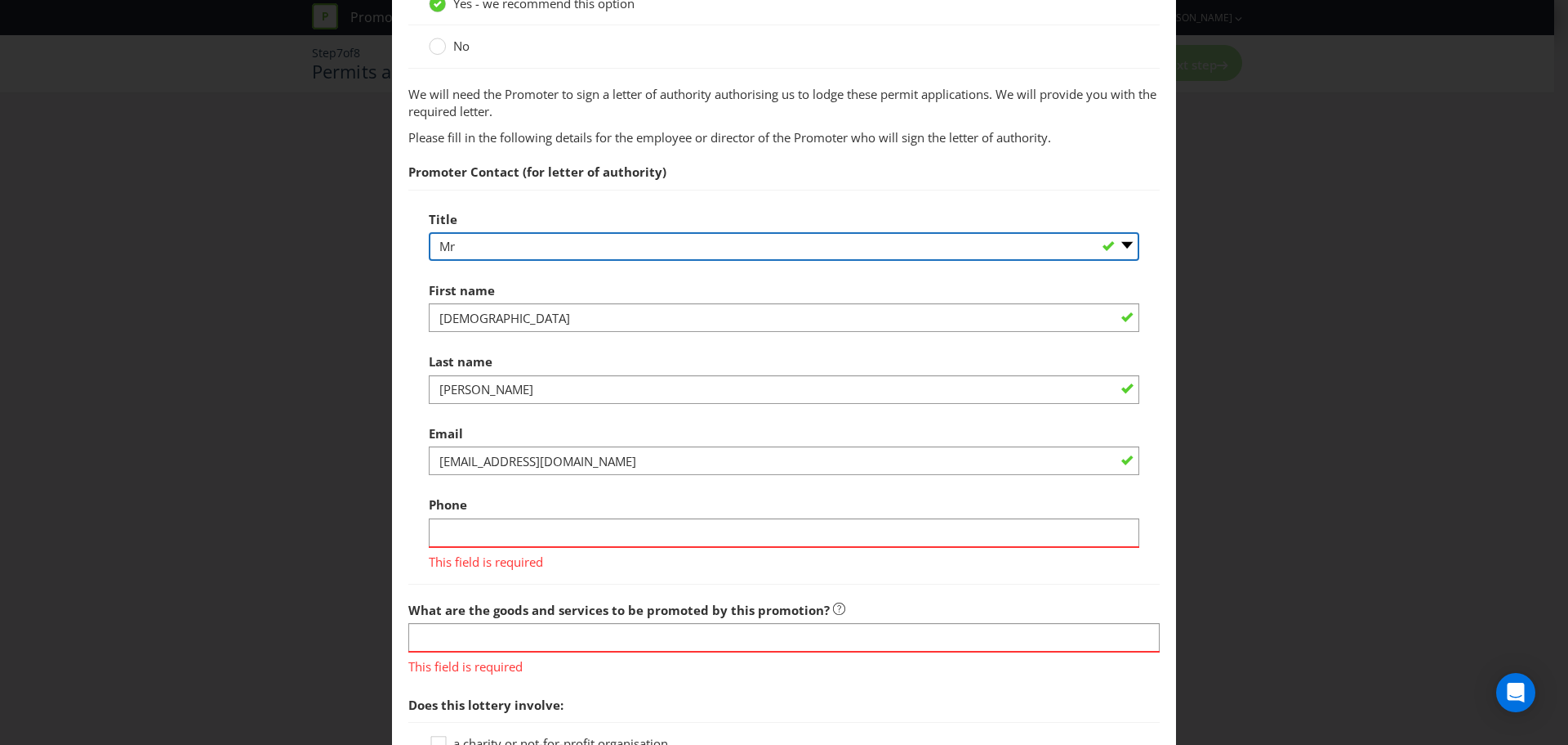
scroll to position [981, 0]
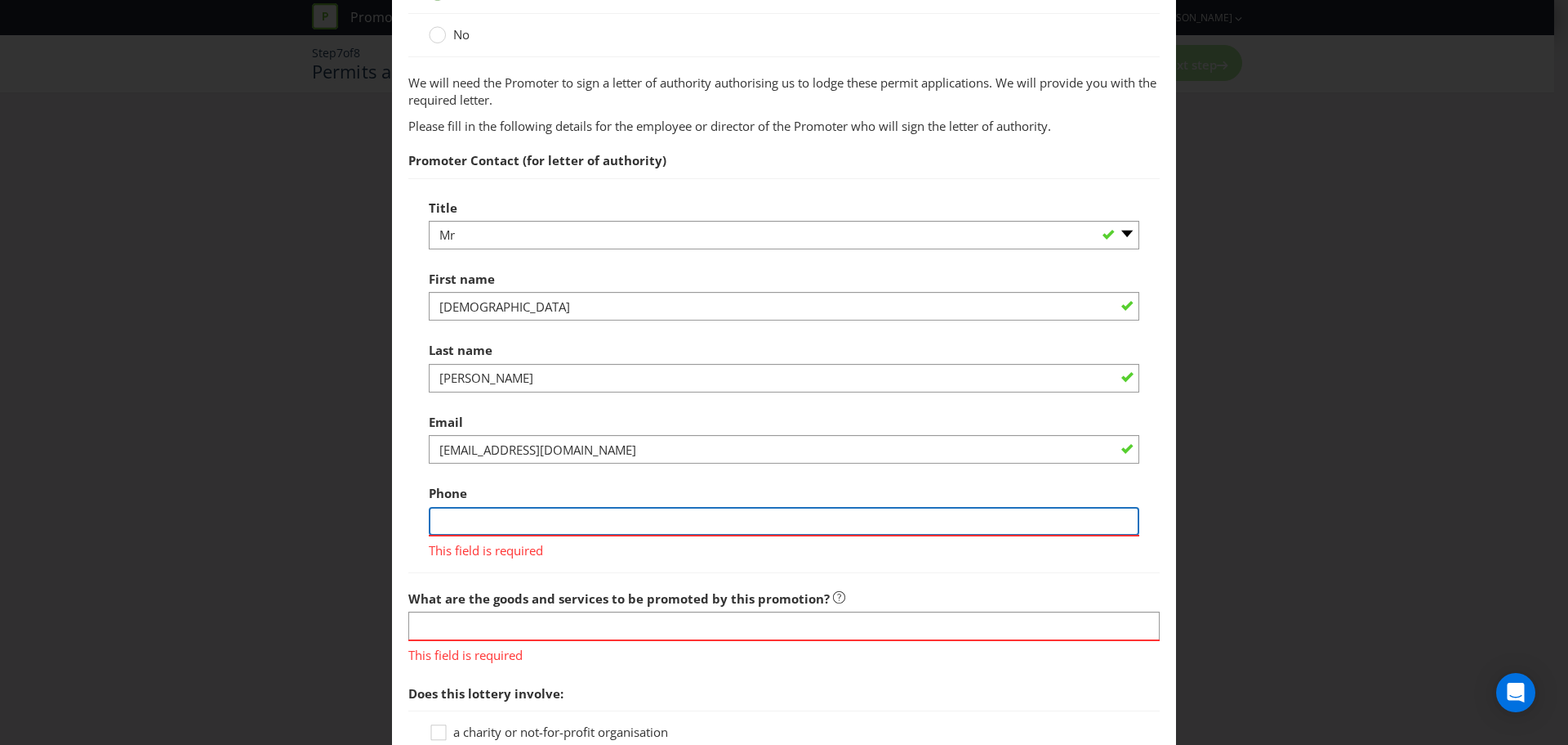
click at [484, 519] on input "text" at bounding box center [784, 521] width 710 height 29
drag, startPoint x: 448, startPoint y: 501, endPoint x: 445, endPoint y: 512, distance: 11.4
click at [445, 498] on span "Phone" at bounding box center [448, 492] width 39 height 17
click at [445, 514] on input "text" at bounding box center [784, 521] width 710 height 29
type input "0492304099"
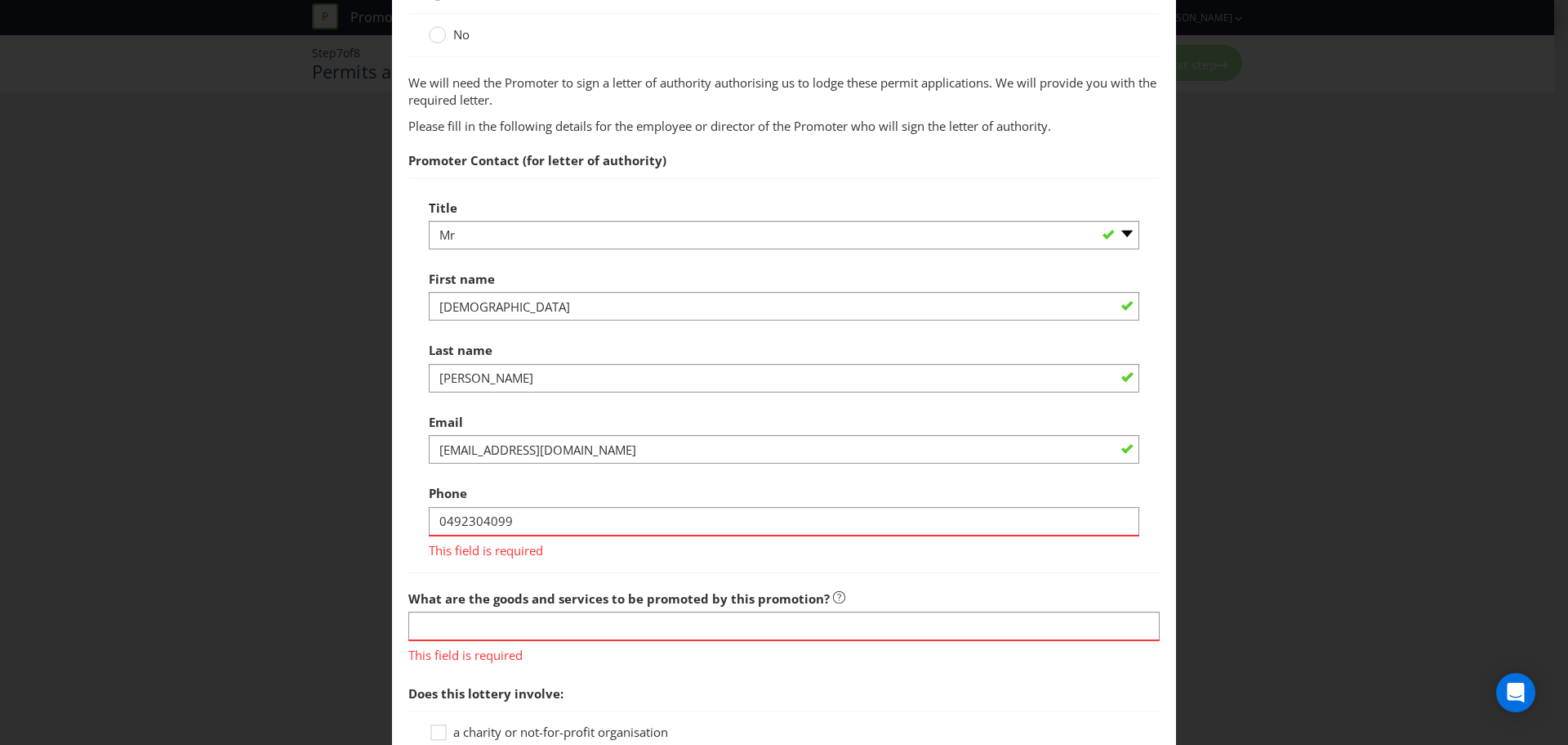
click at [518, 572] on span "Would you like Plexus to lodge any required permits and trade promotion notific…" at bounding box center [784, 300] width 752 height 727
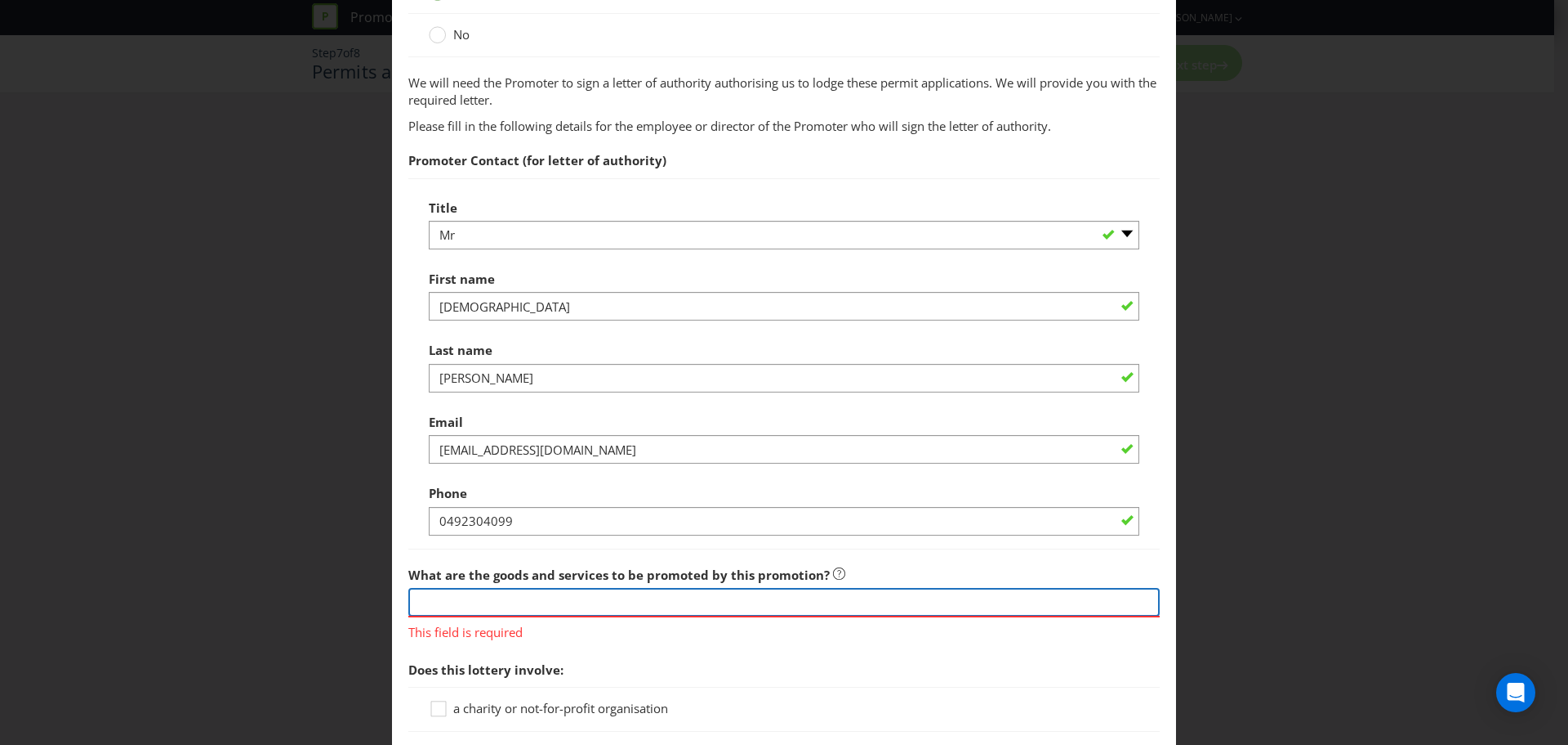
click at [659, 595] on input "text" at bounding box center [784, 602] width 752 height 29
click at [462, 607] on input "text" at bounding box center [784, 602] width 752 height 29
type input "Paint Products"
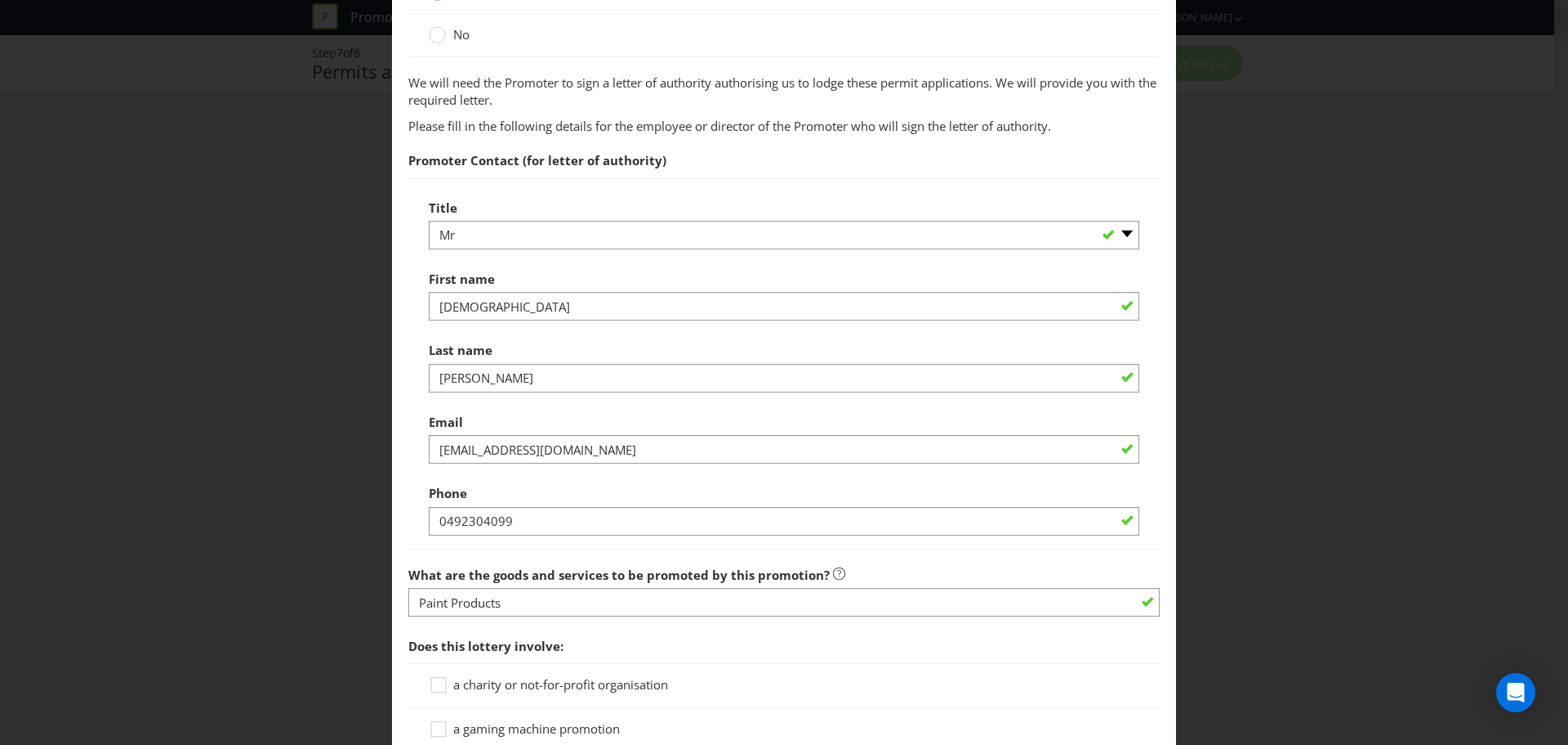
click at [482, 647] on fieldset "Permits You need permits in SA and ACT and an authority and a trade promotion n…" at bounding box center [784, 32] width 752 height 1852
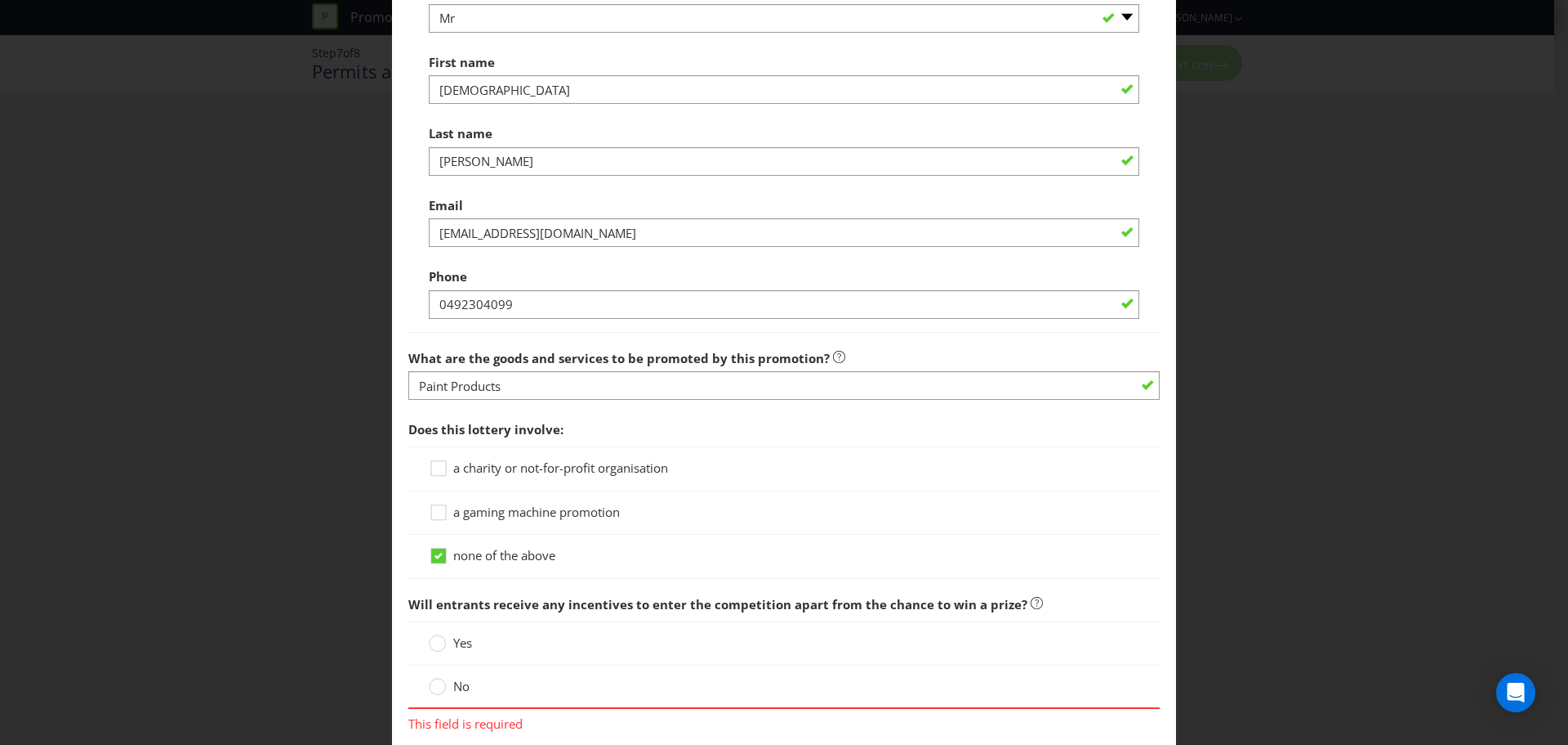
scroll to position [1226, 0]
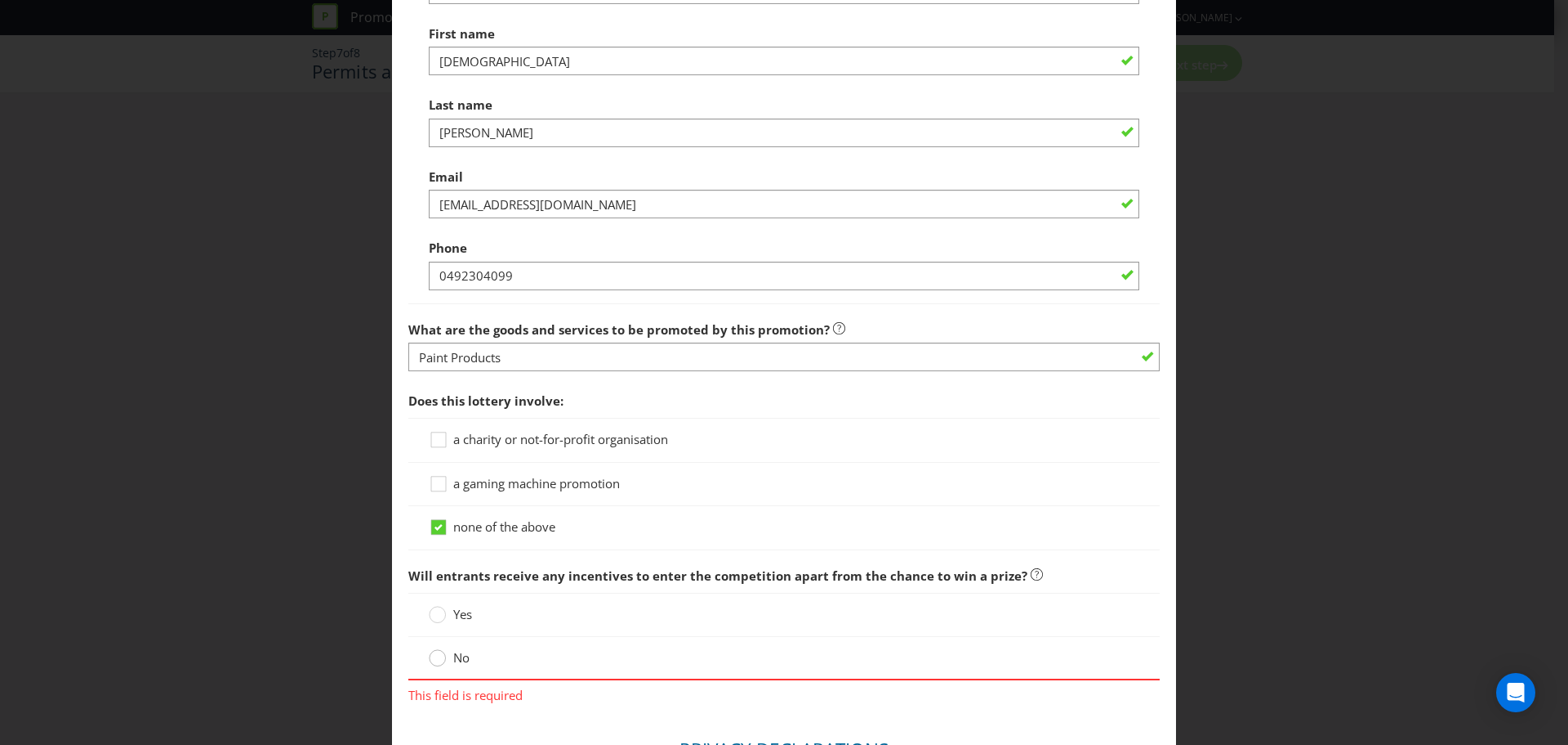
click at [439, 659] on circle at bounding box center [438, 658] width 17 height 17
click at [0, 0] on input "No" at bounding box center [0, 0] width 0 height 0
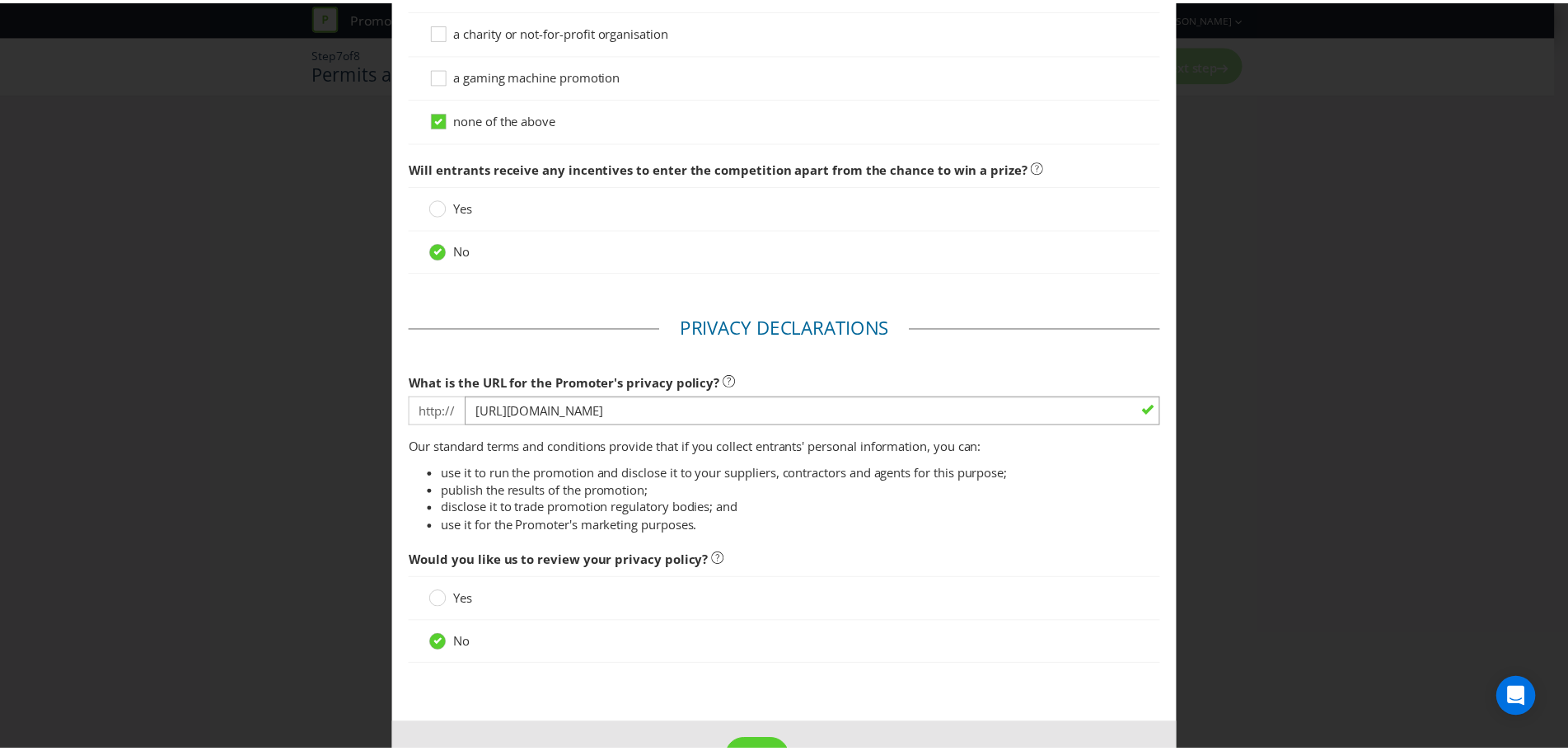
scroll to position [1704, 0]
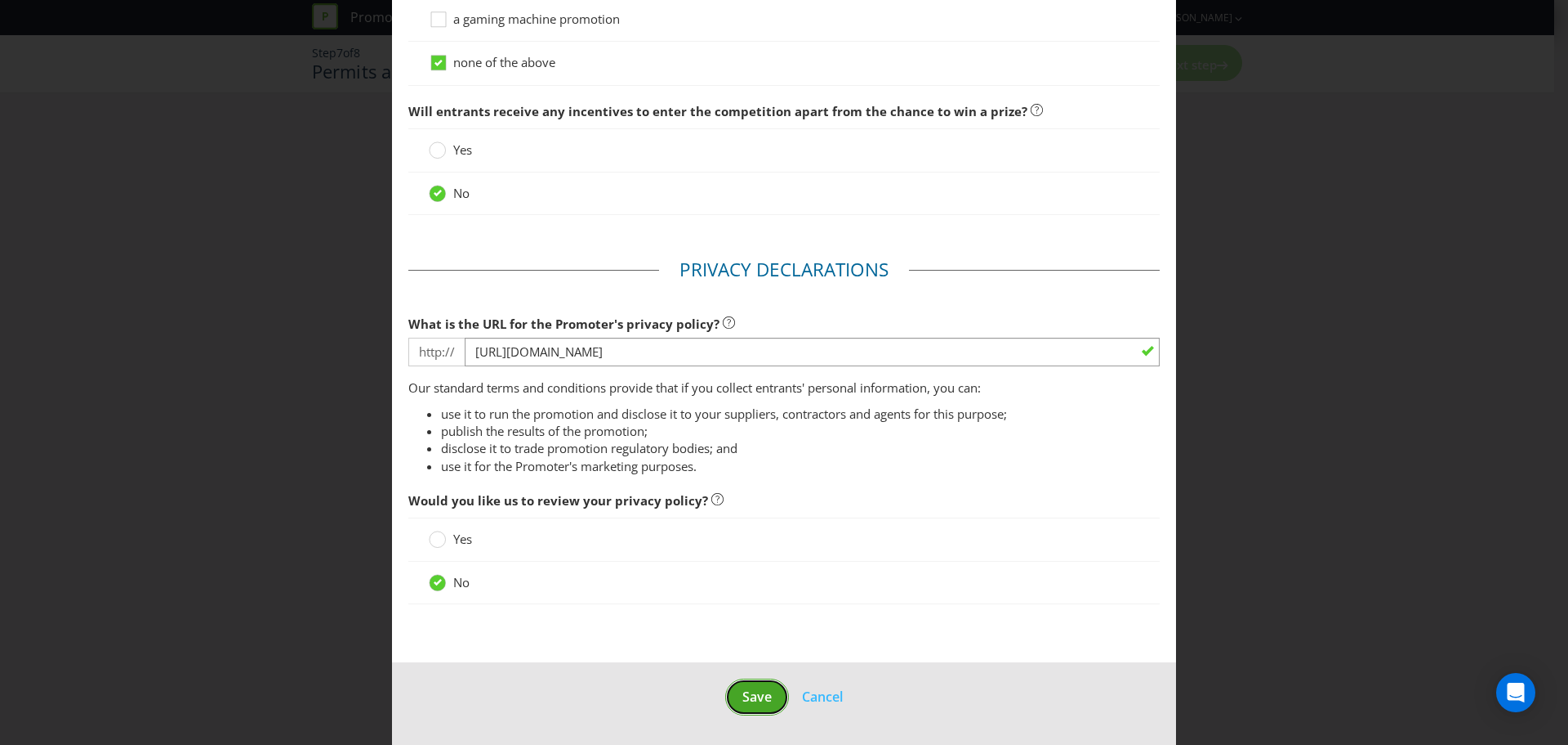
click at [748, 696] on span "Save" at bounding box center [758, 696] width 30 height 18
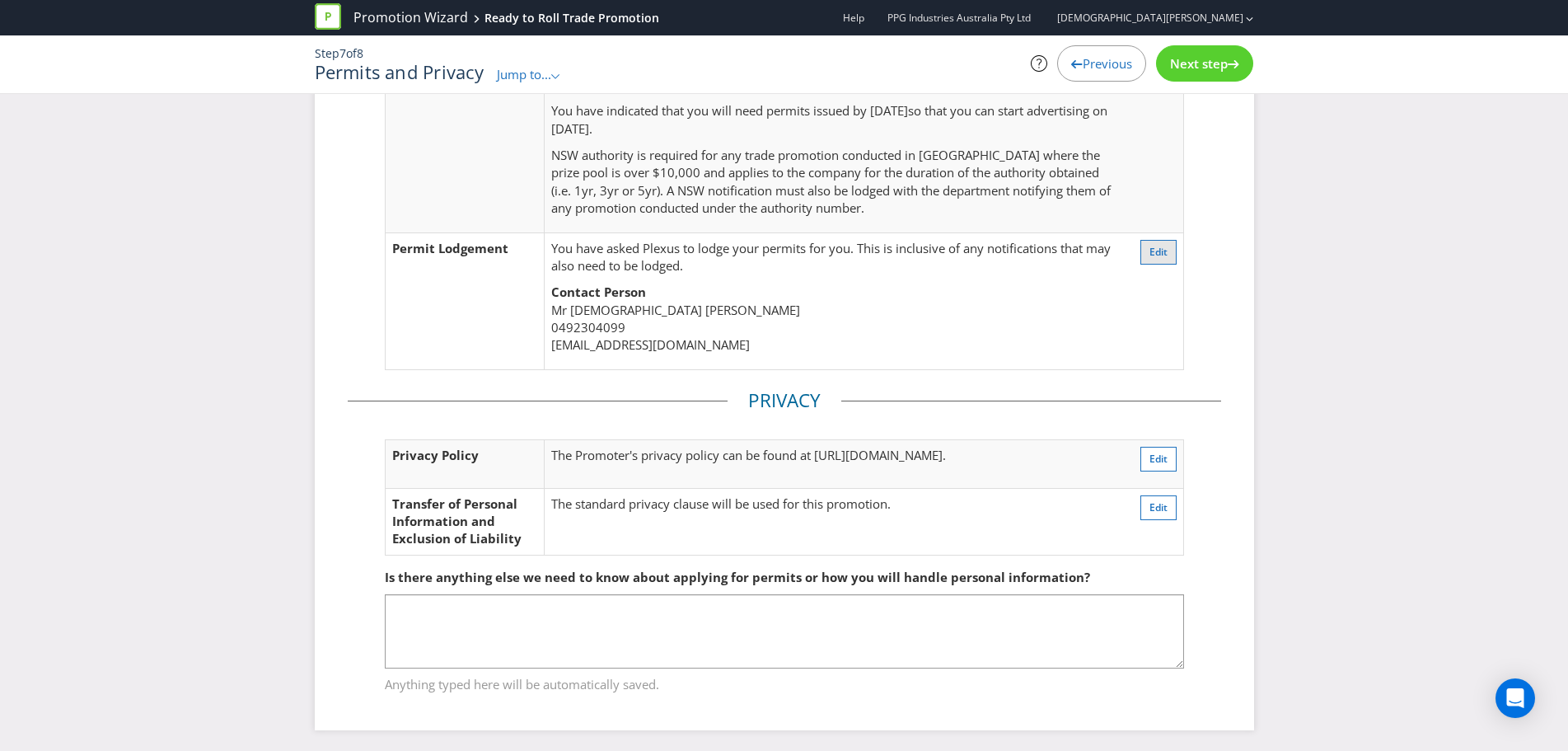
scroll to position [346, 0]
click at [1184, 70] on span "Next step" at bounding box center [1198, 63] width 57 height 17
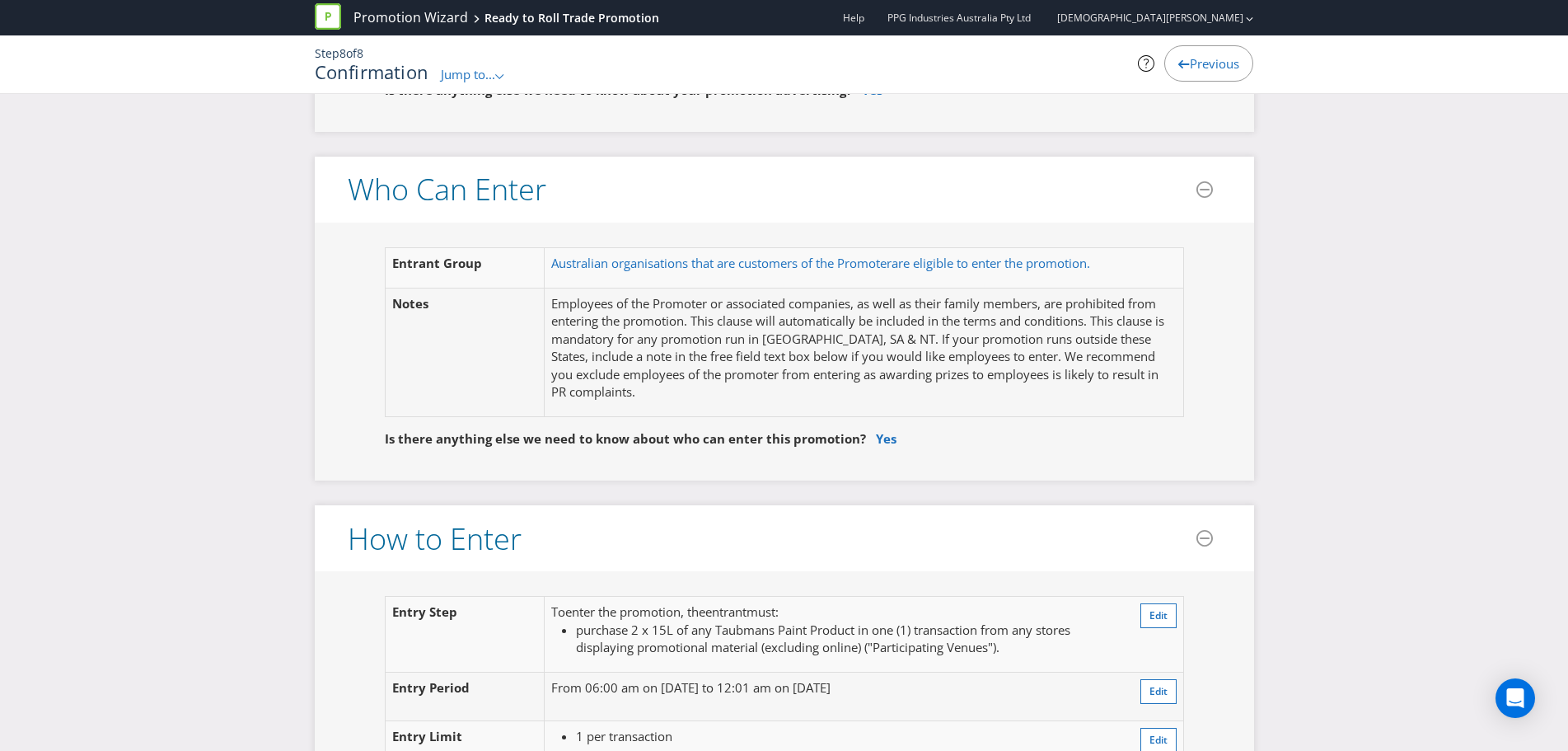
scroll to position [1005, 0]
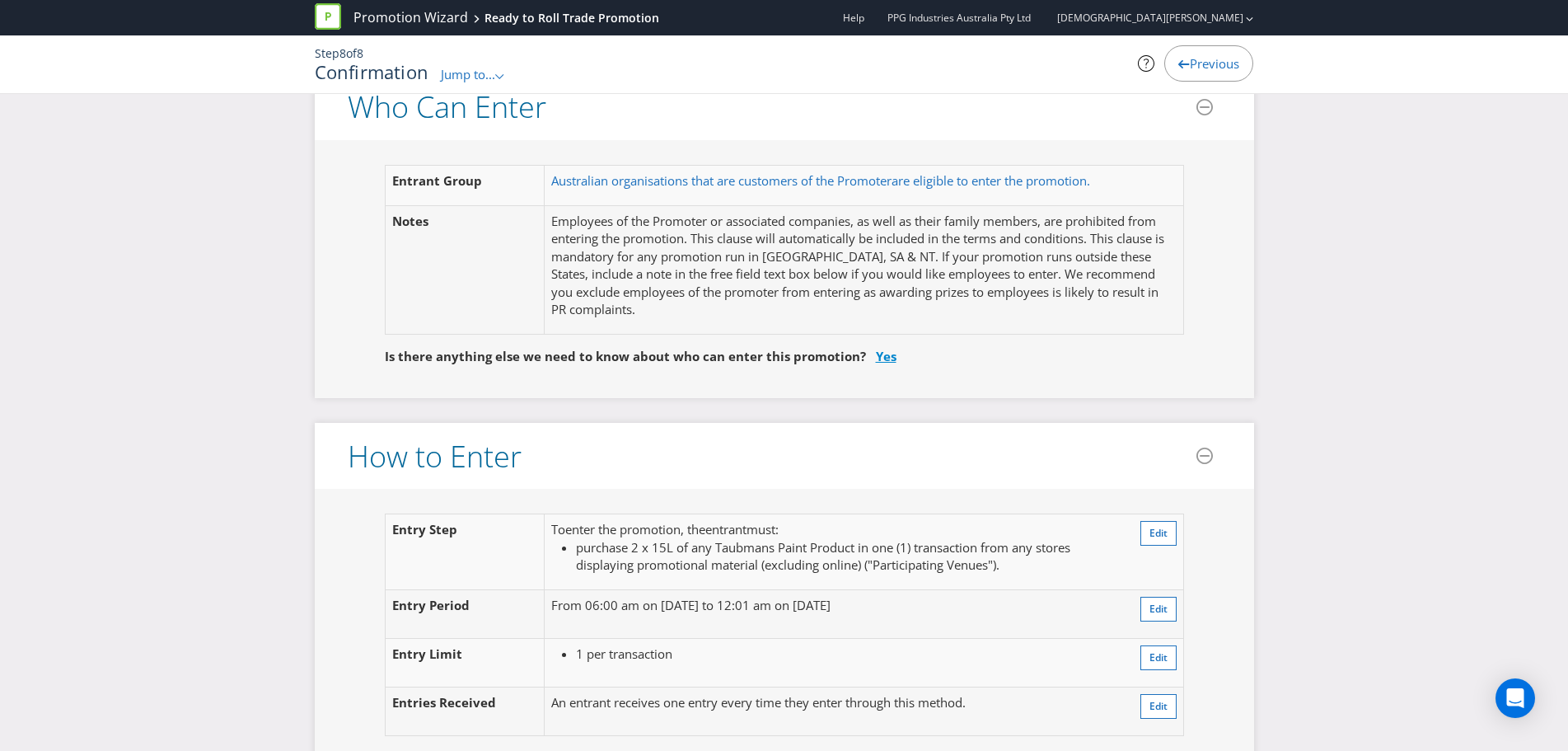
click at [880, 362] on link "Yes" at bounding box center [885, 356] width 20 height 17
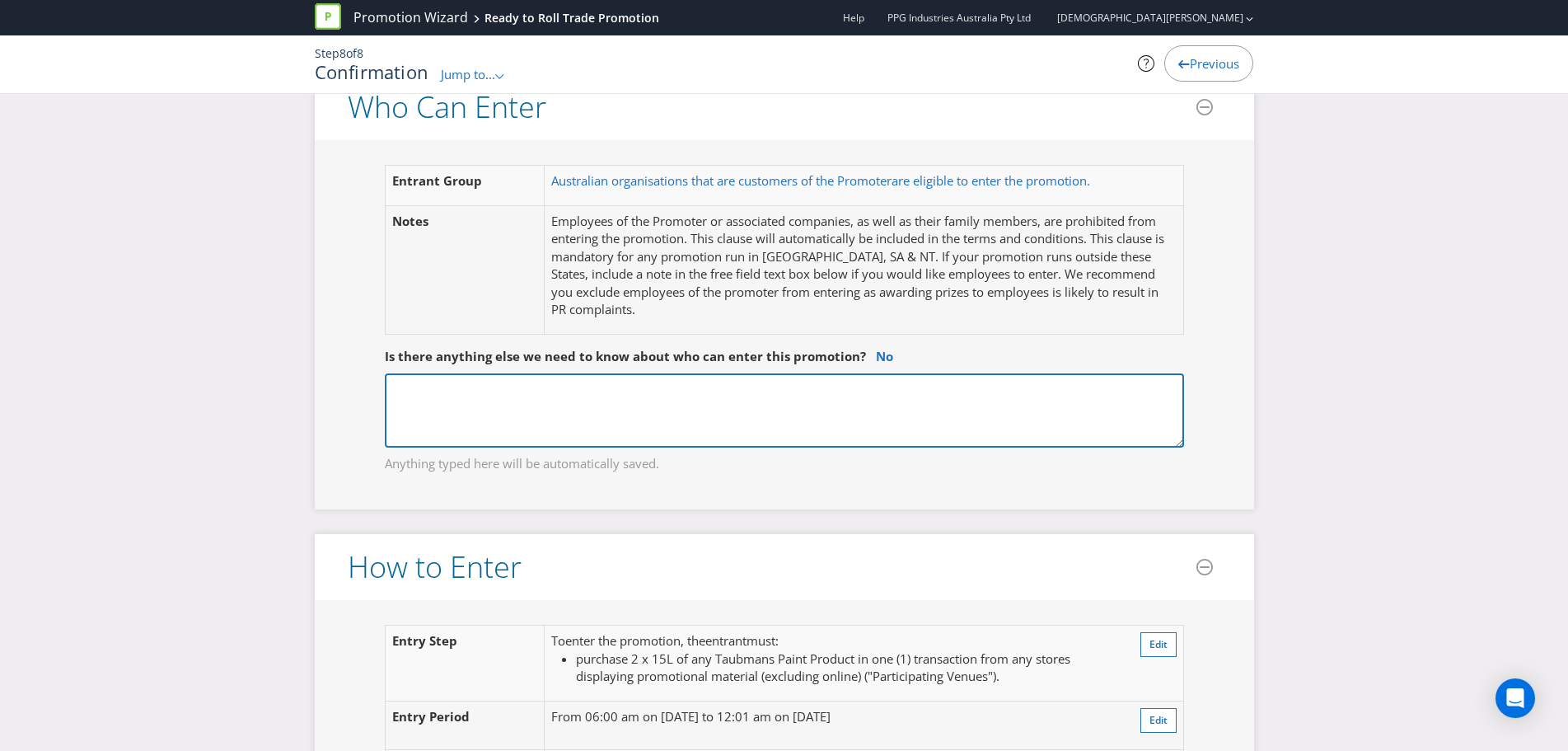
click at [569, 415] on textarea at bounding box center [784, 410] width 799 height 74
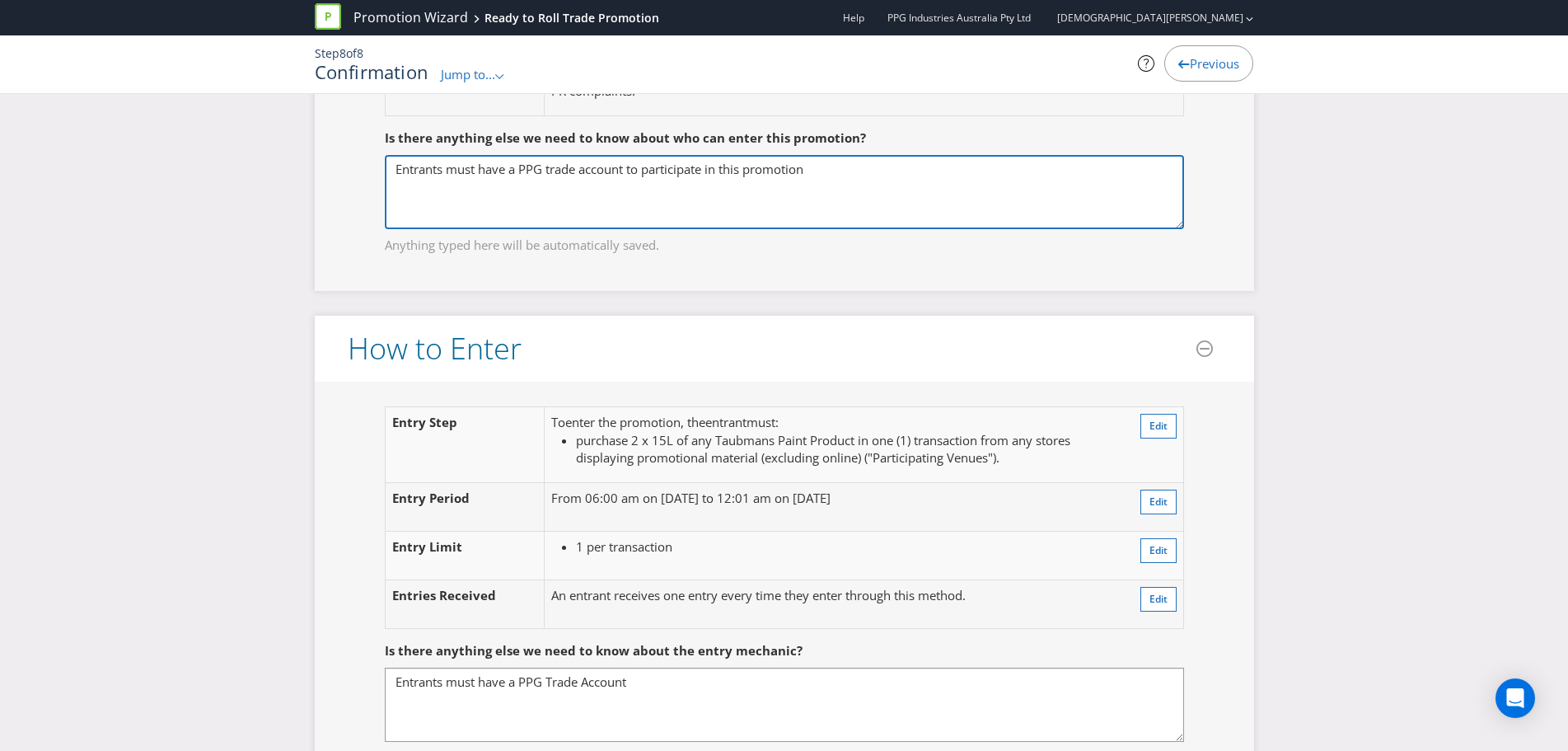
scroll to position [1253, 0]
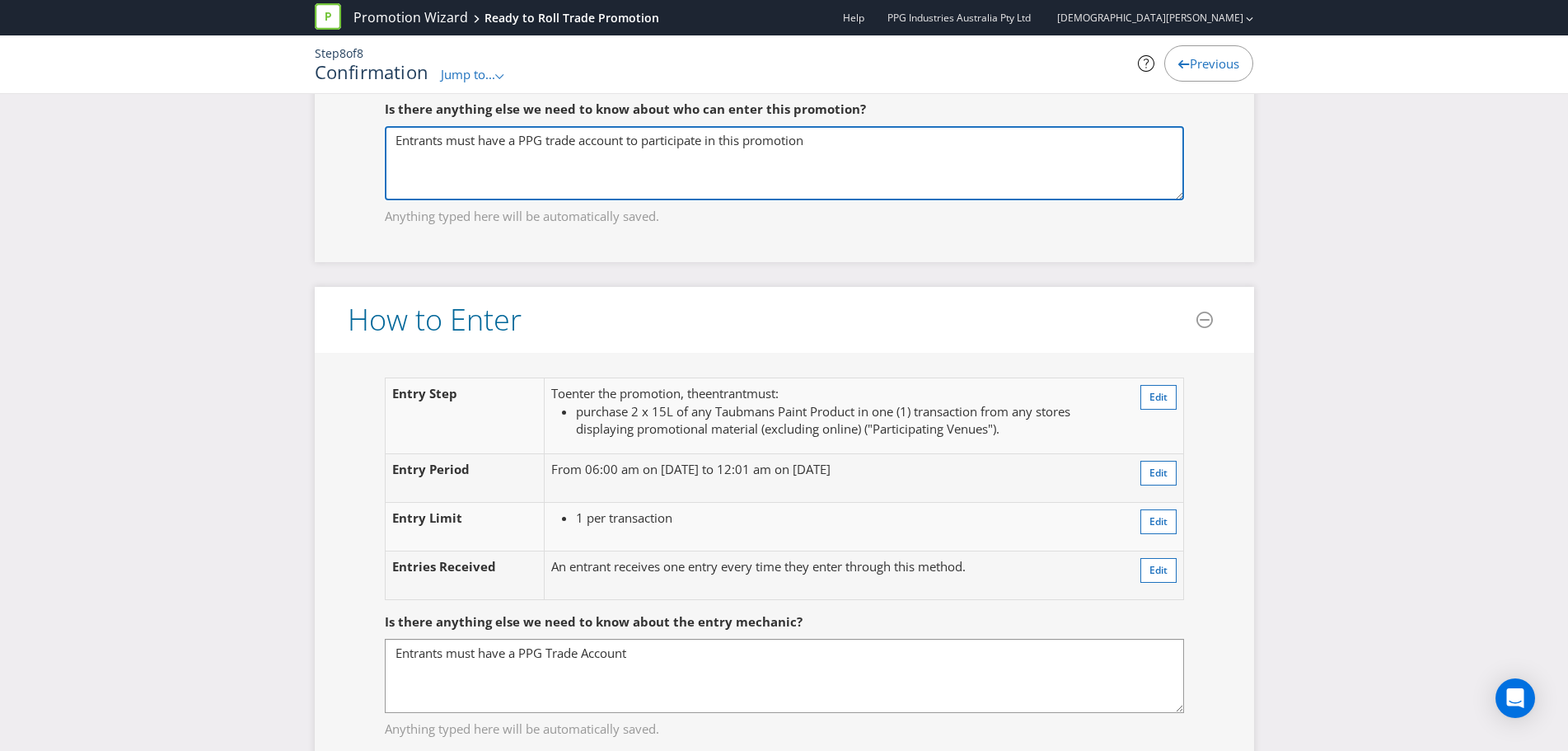
type textarea "Entrants must have a PPG trade account to participate in this promotion"
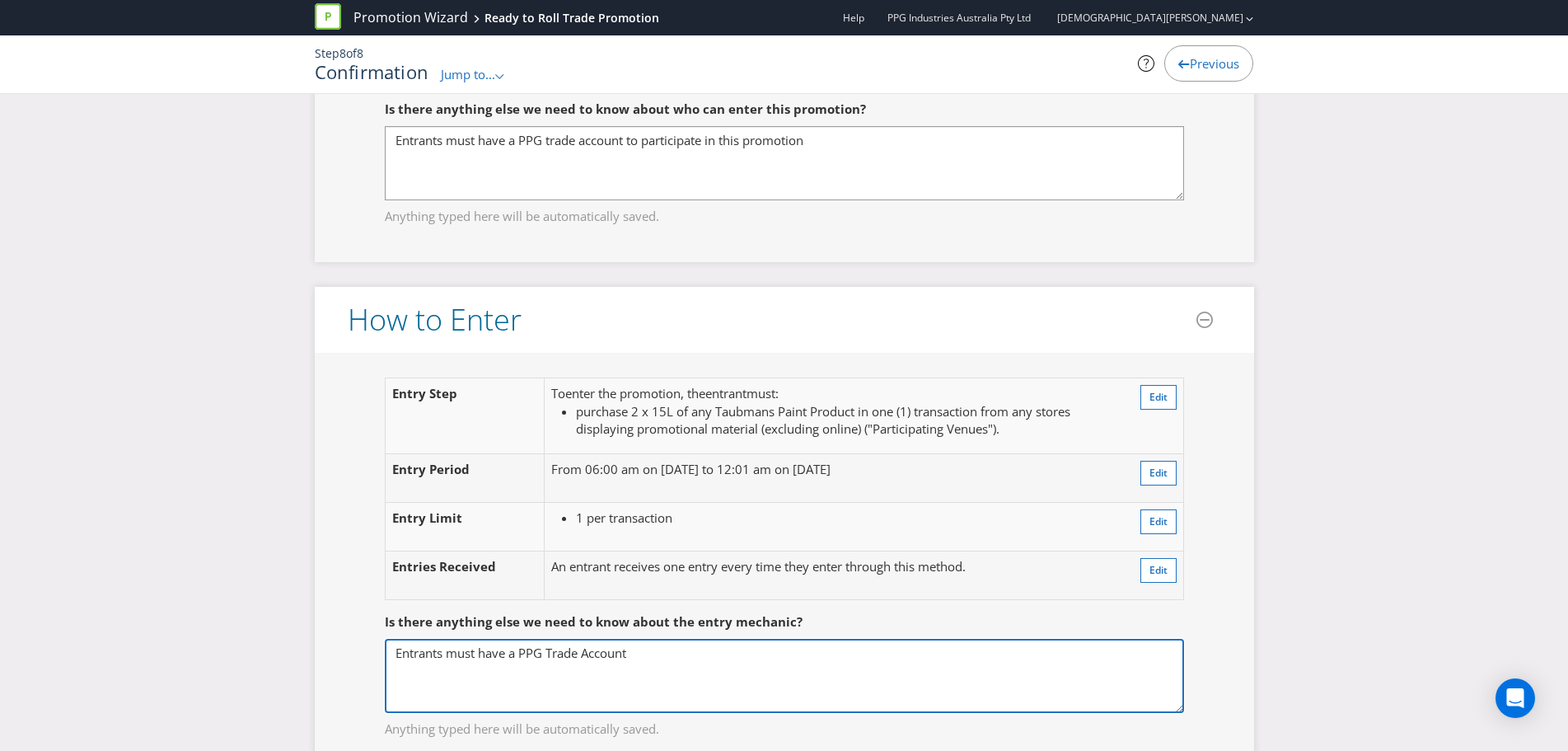
click at [639, 657] on textarea "Entrants must have a PPG Trade Account" at bounding box center [784, 676] width 799 height 74
type textarea "Entrants must have a PPG Trade Account."
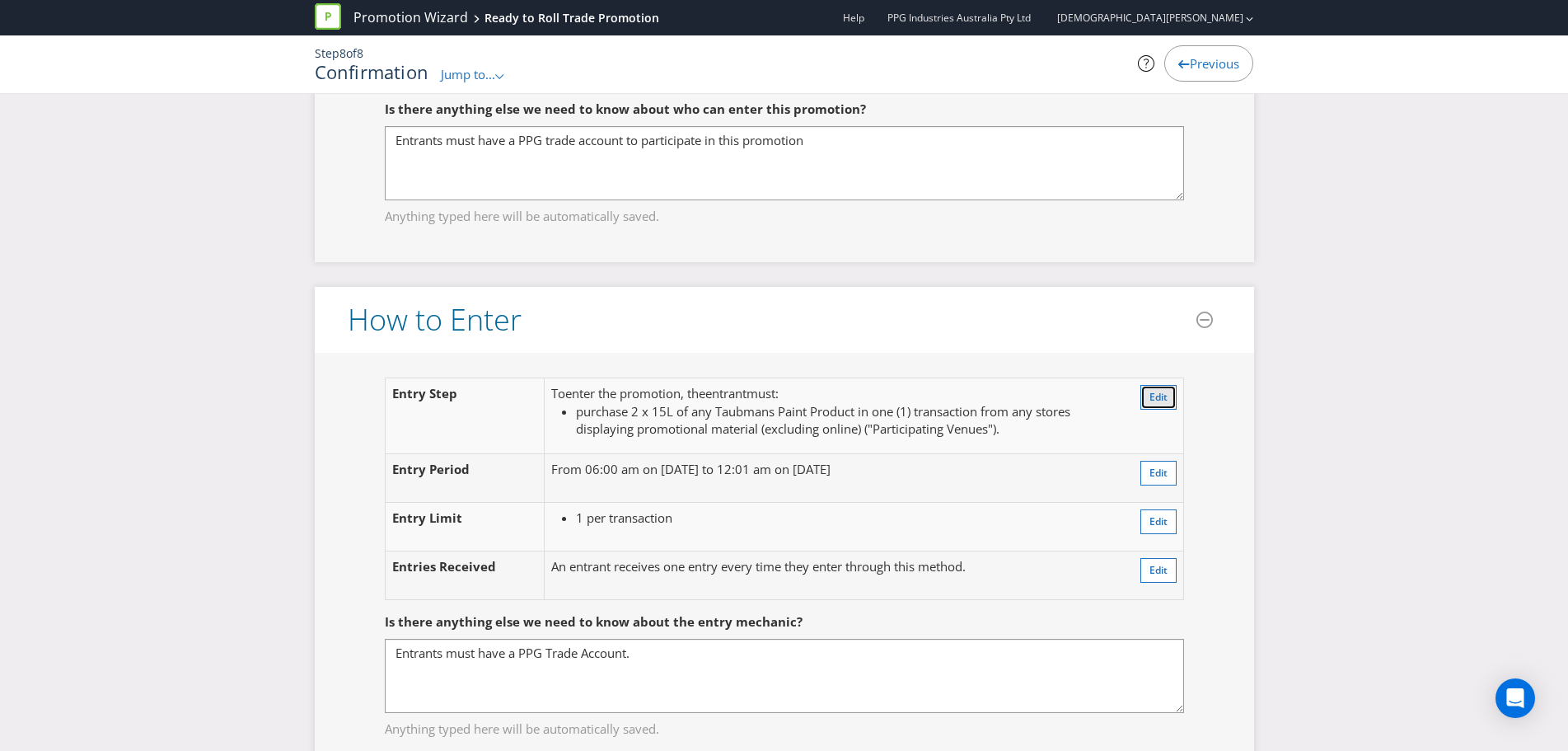
click at [1152, 395] on span "Edit" at bounding box center [1158, 397] width 18 height 14
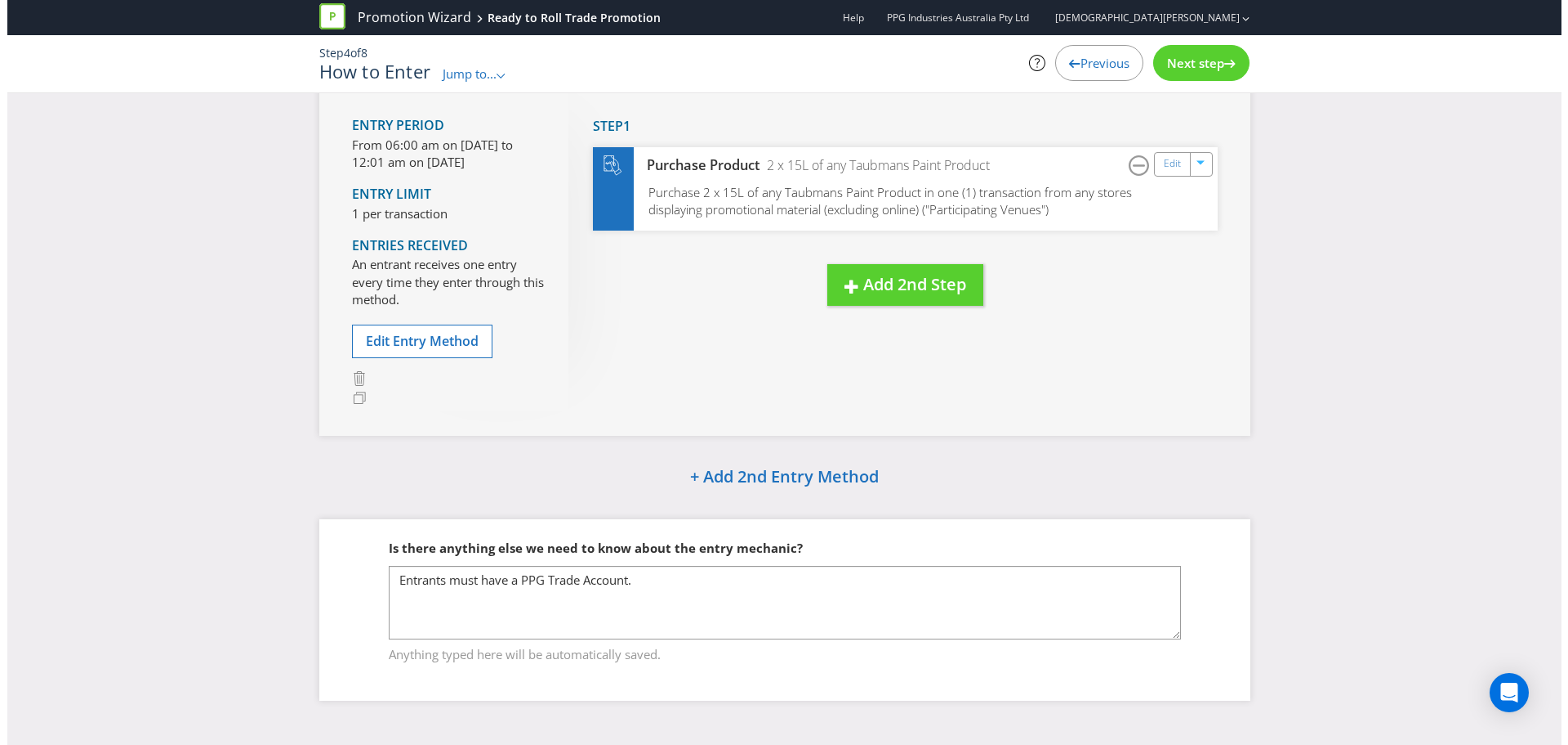
scroll to position [113, 0]
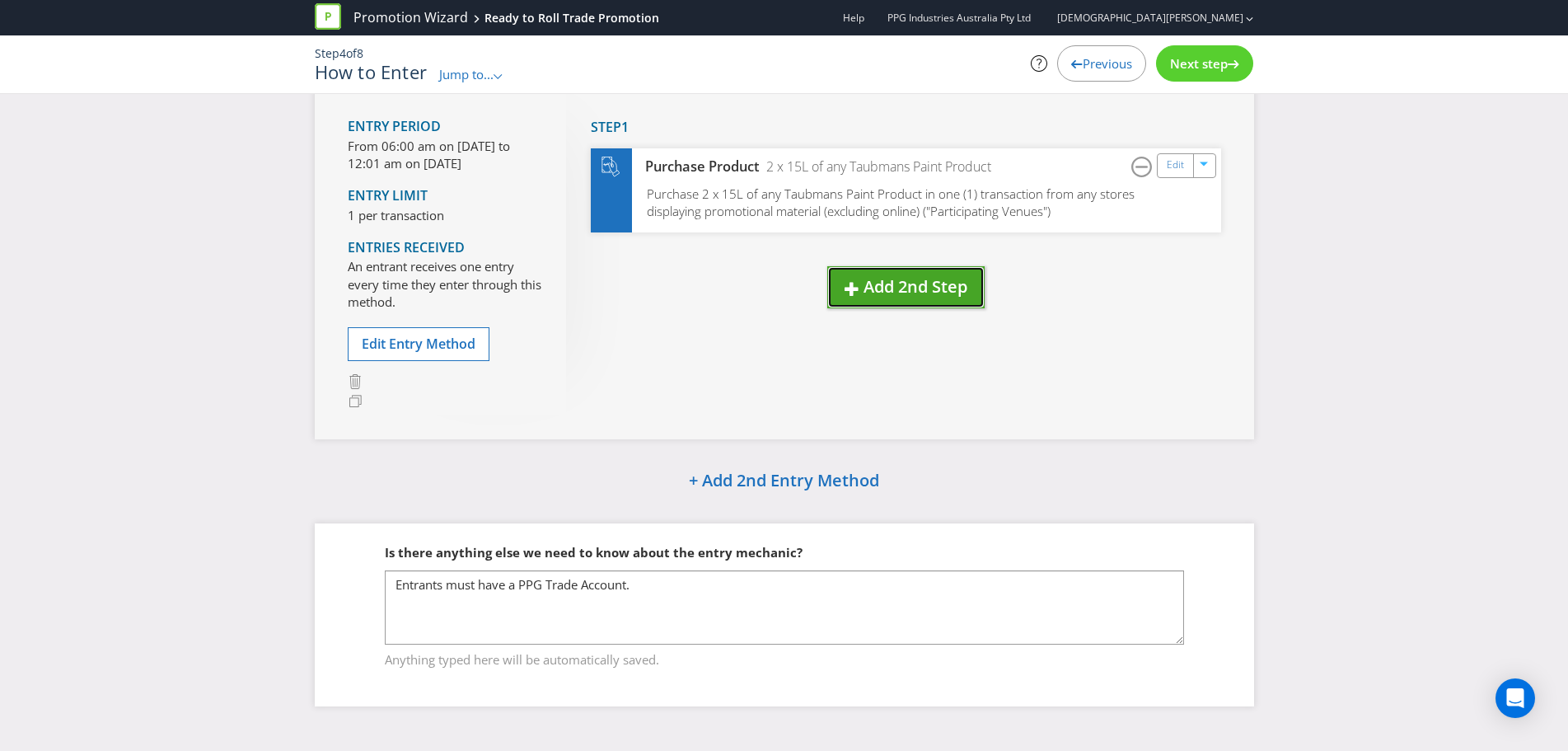
click at [880, 278] on span "Add 2nd Step" at bounding box center [914, 286] width 103 height 22
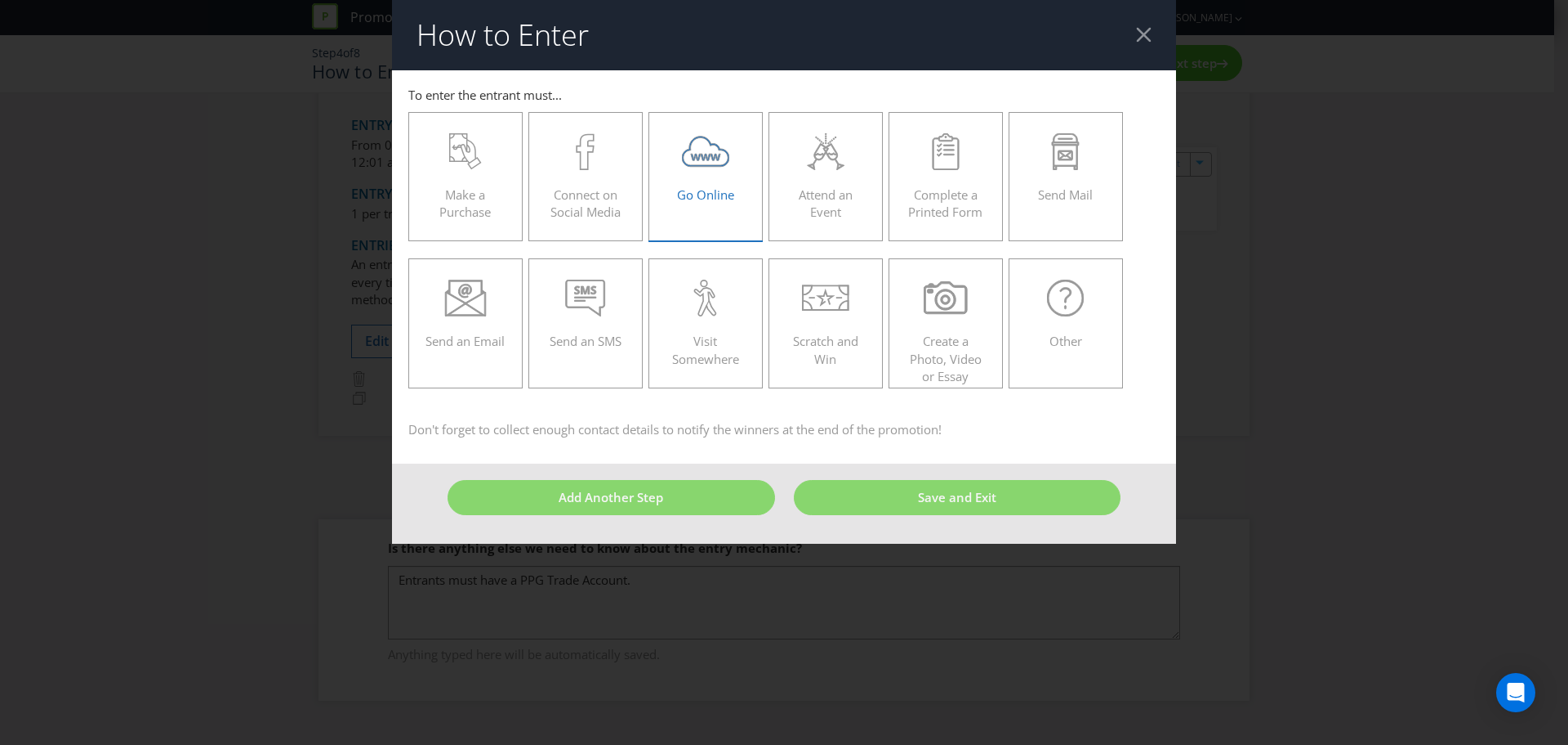
click at [699, 193] on span "Go Online" at bounding box center [705, 194] width 57 height 17
click at [0, 0] on input "Go Online" at bounding box center [0, 0] width 0 height 0
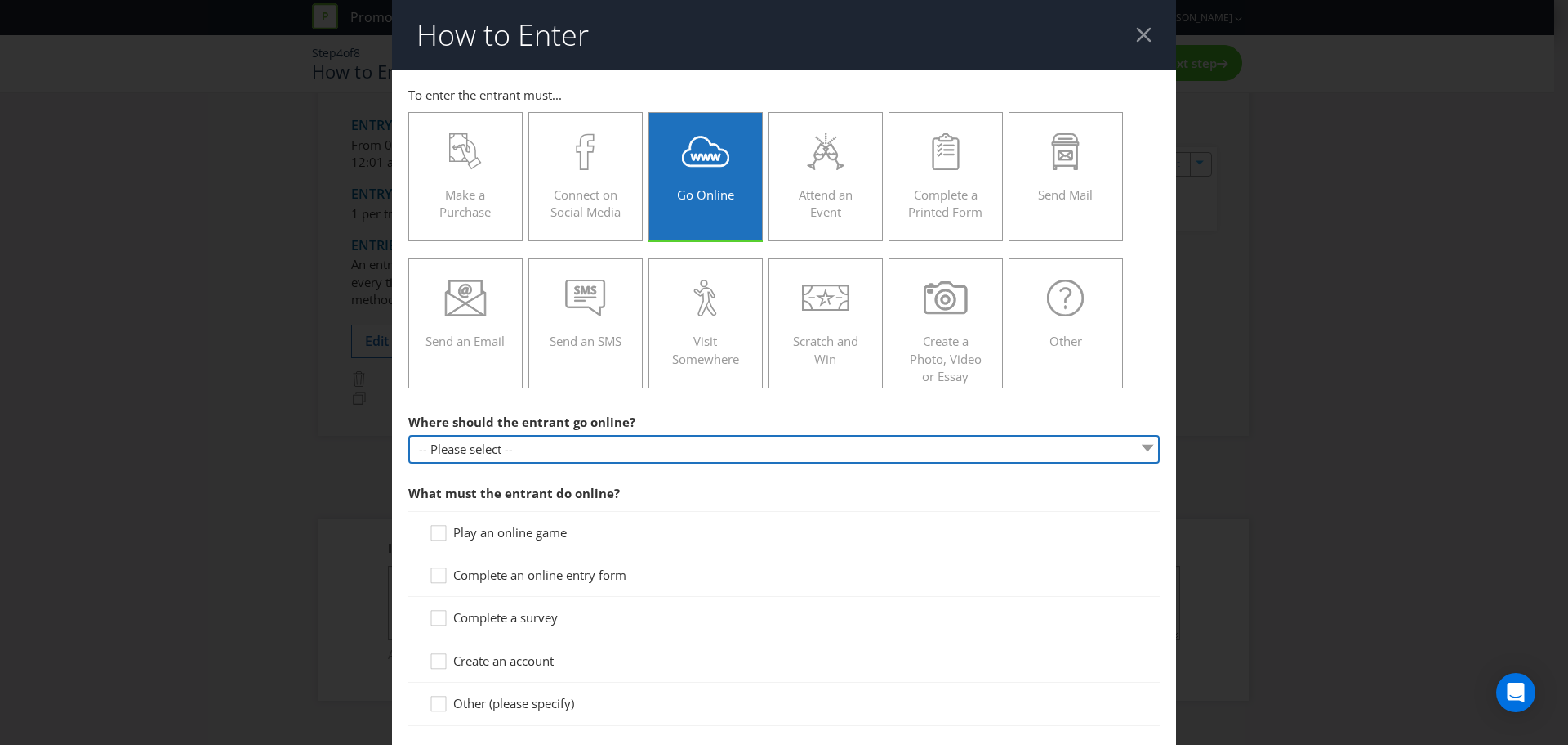
click at [545, 448] on select "-- Please select -- At a specific URL Using a direct link sent to the entrant b…" at bounding box center [784, 449] width 752 height 29
select select "OTHER"
click at [409, 435] on select "-- Please select -- At a specific URL Using a direct link sent to the entrant b…" at bounding box center [784, 449] width 752 height 29
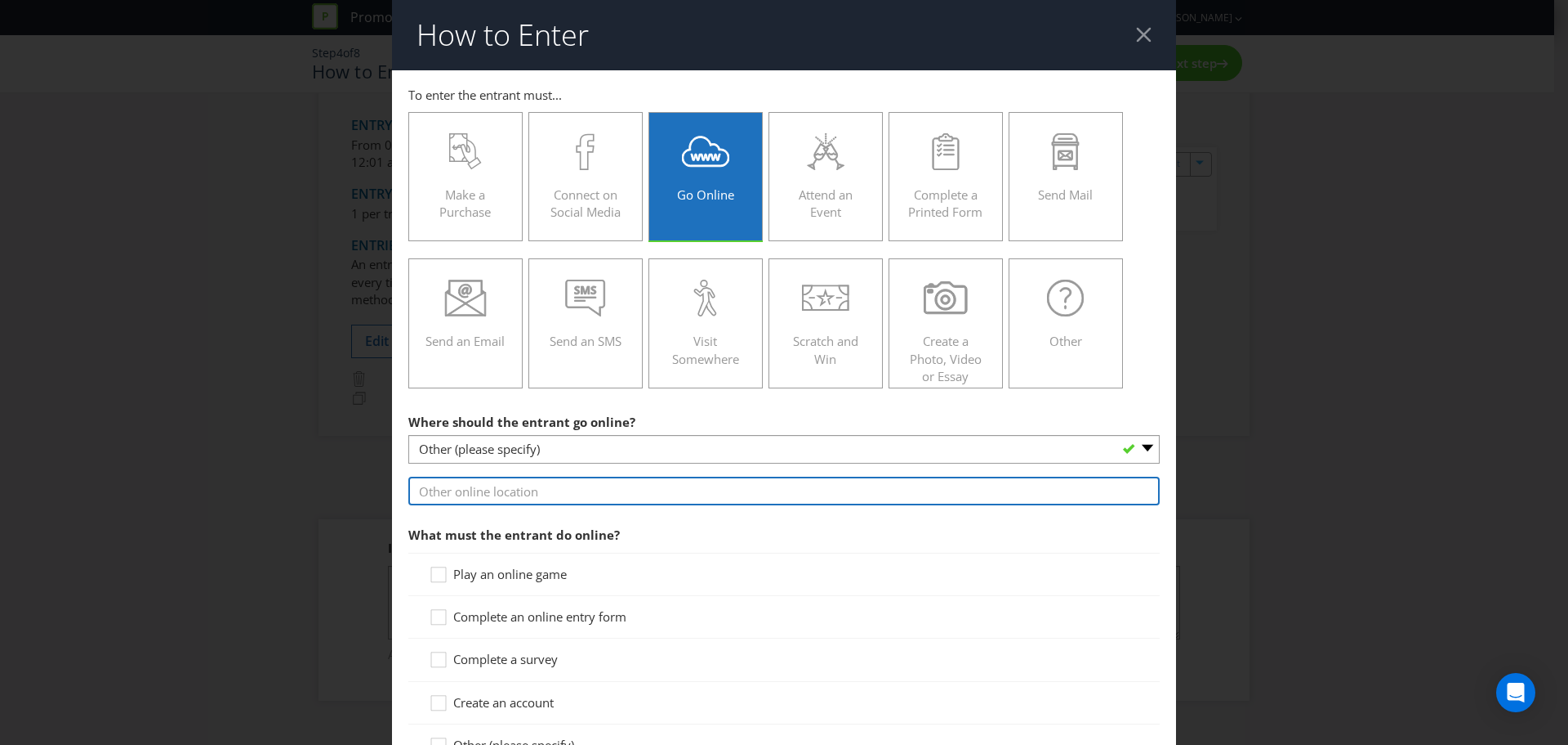
click at [464, 490] on input "text" at bounding box center [784, 491] width 752 height 29
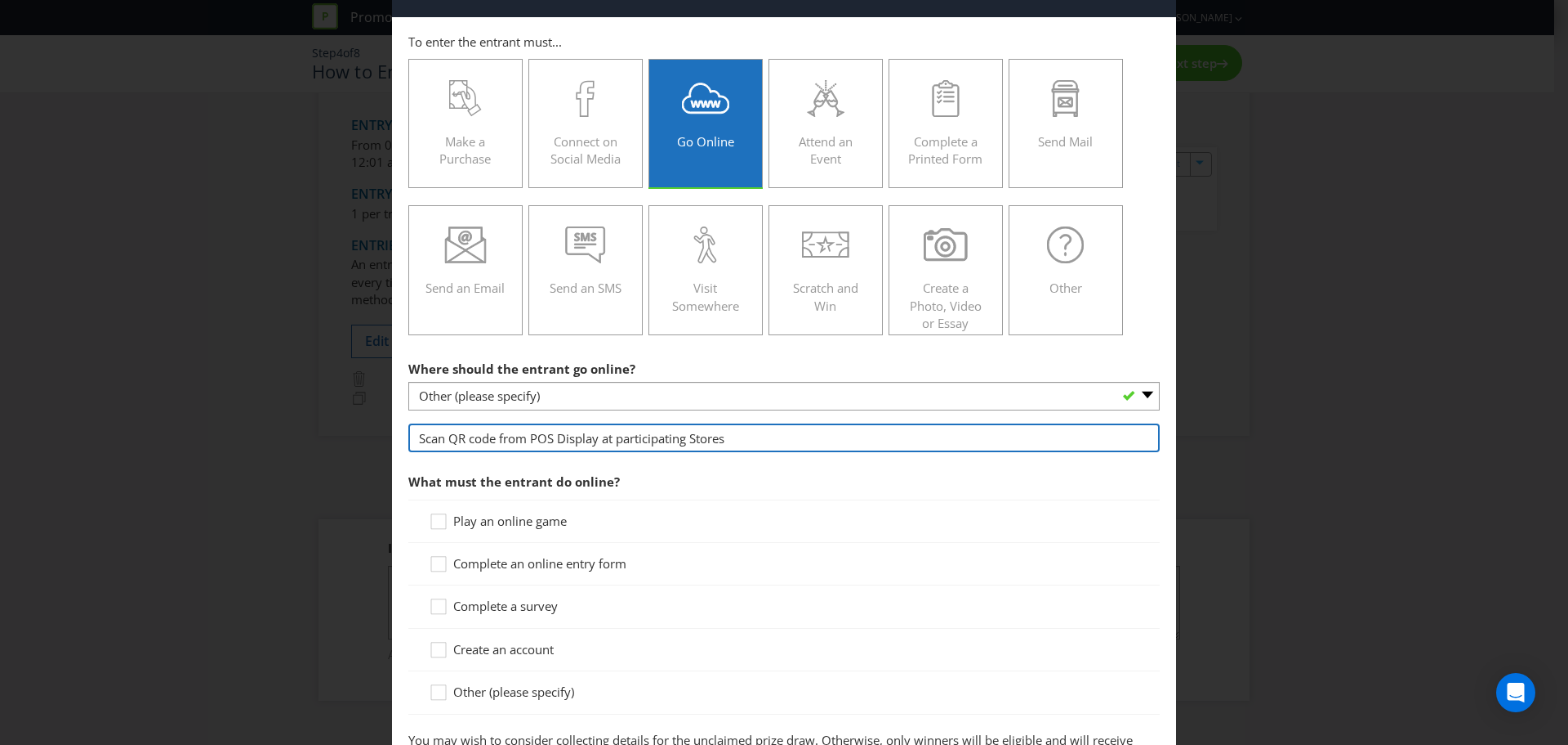
scroll to position [82, 0]
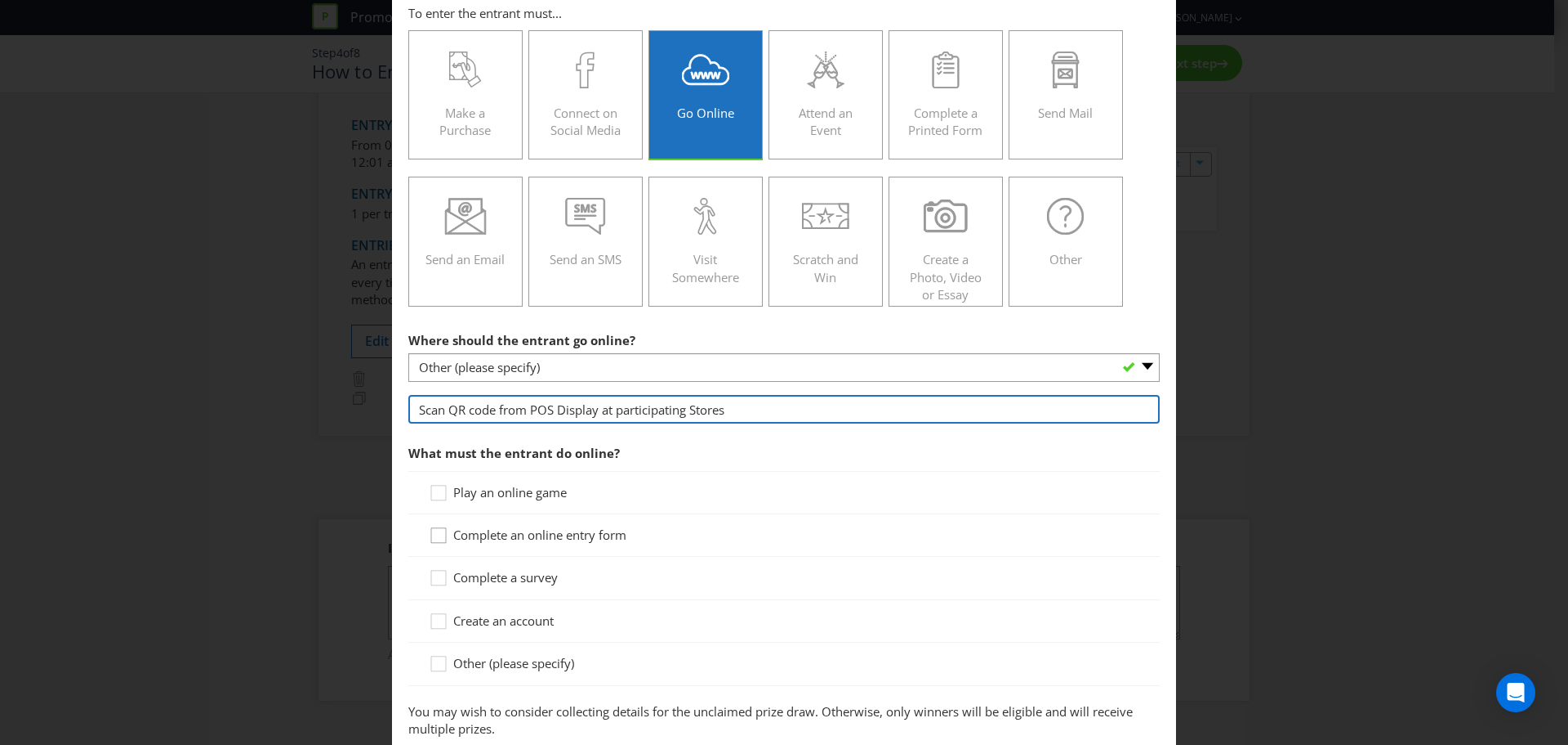
type input "Scan QR code from POS Display at participating Stores"
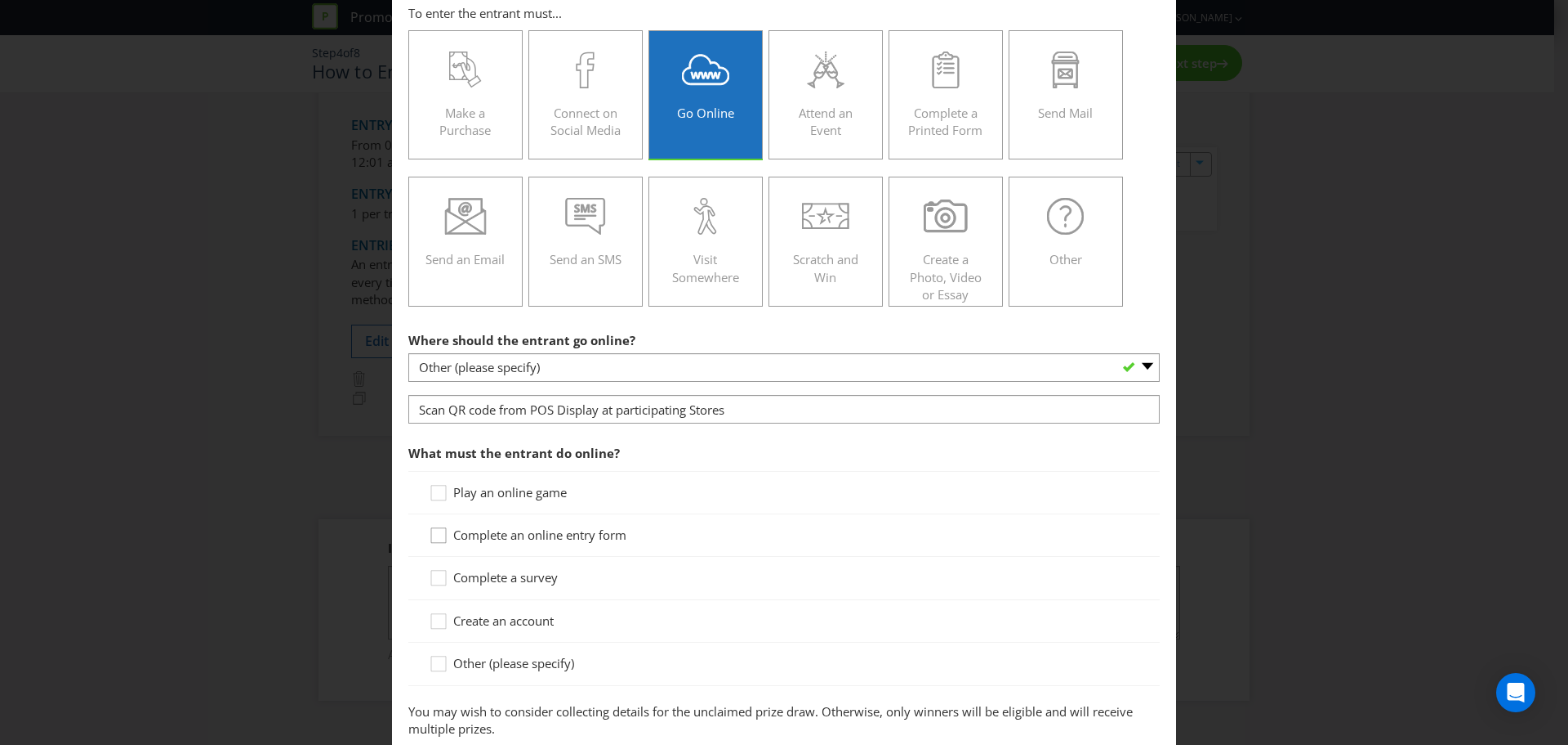
click at [444, 536] on icon at bounding box center [441, 539] width 25 height 25
click at [0, 0] on input "Complete an online entry form" at bounding box center [0, 0] width 0 height 0
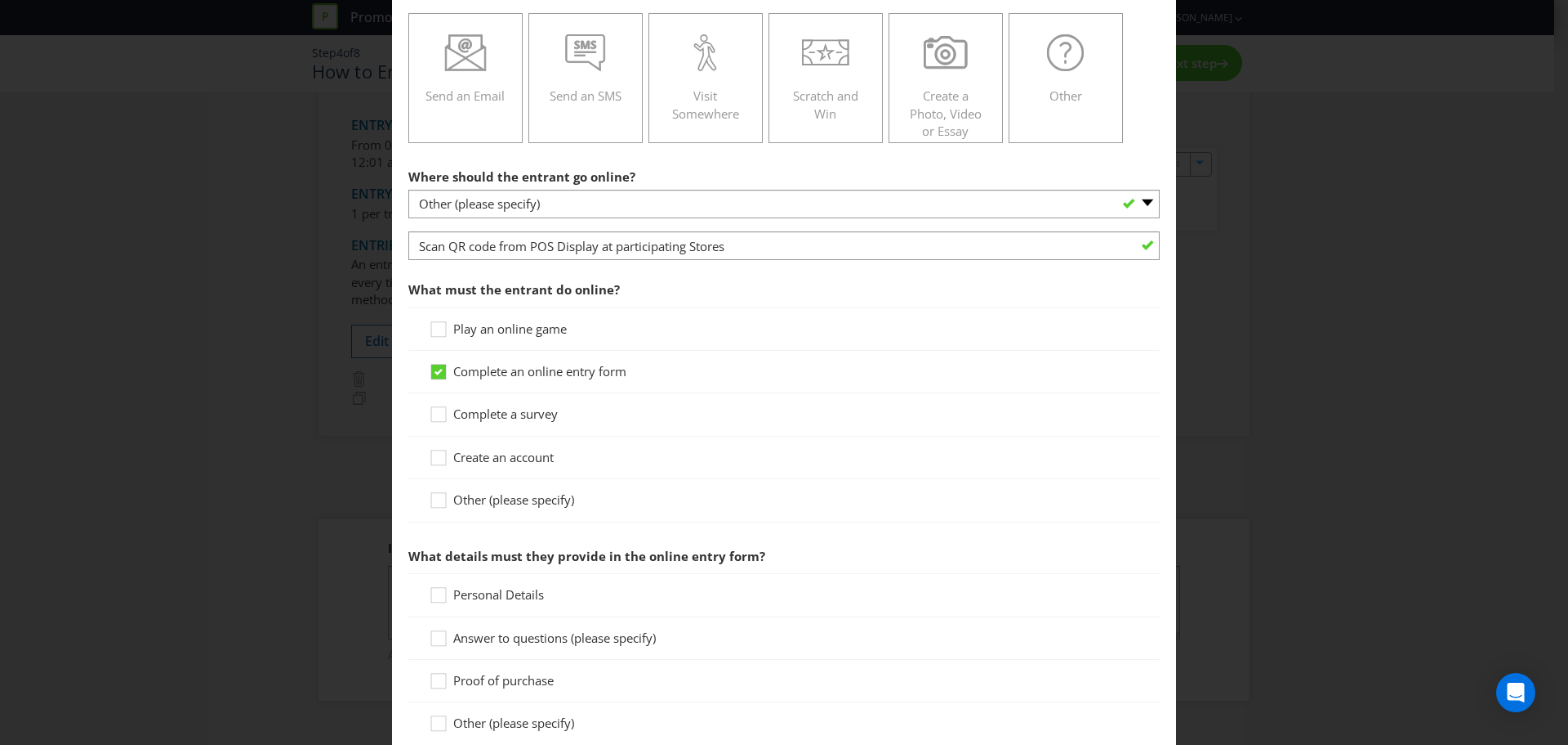
scroll to position [327, 0]
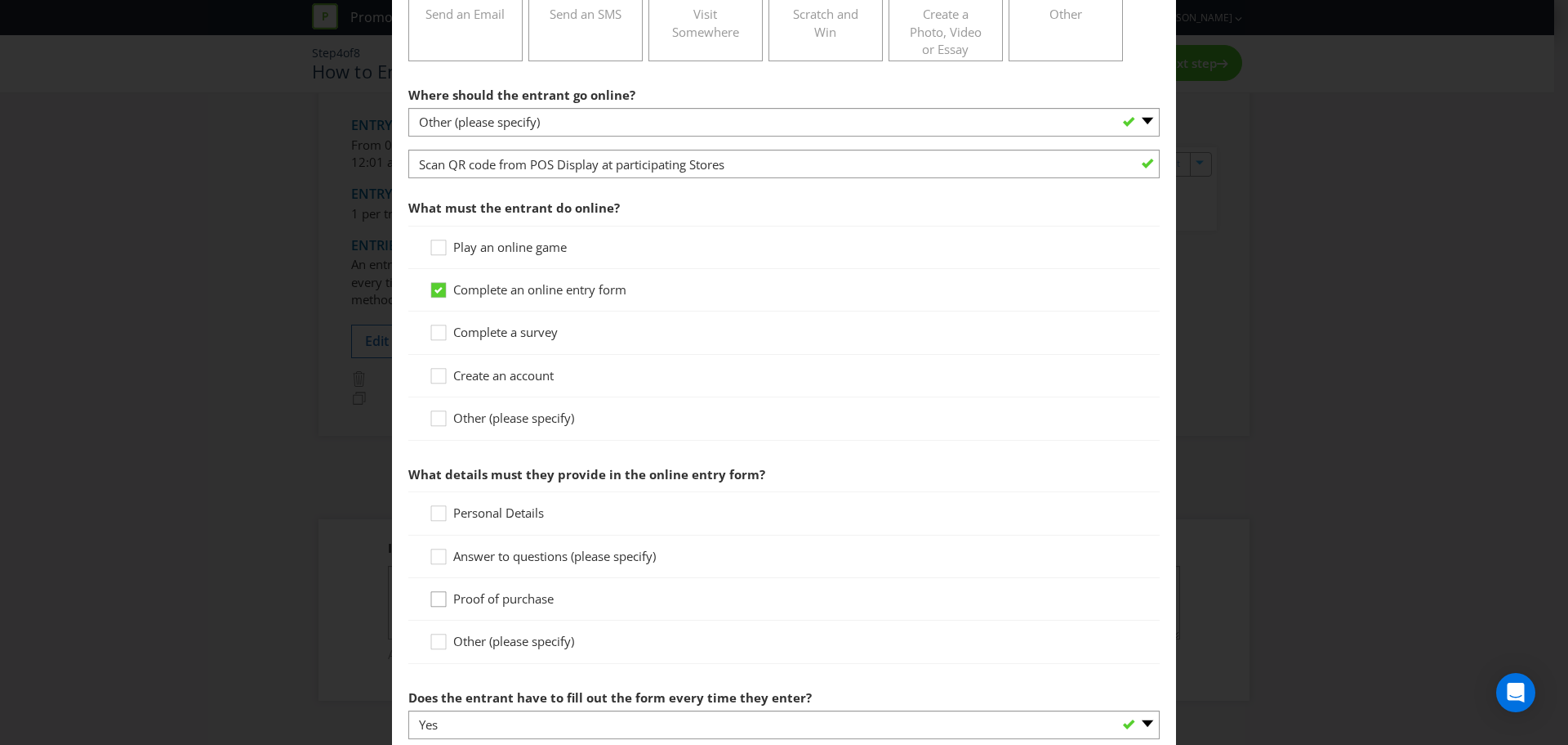
click at [435, 593] on div at bounding box center [438, 593] width 8 height 8
click at [0, 0] on input "Proof of purchase" at bounding box center [0, 0] width 0 height 0
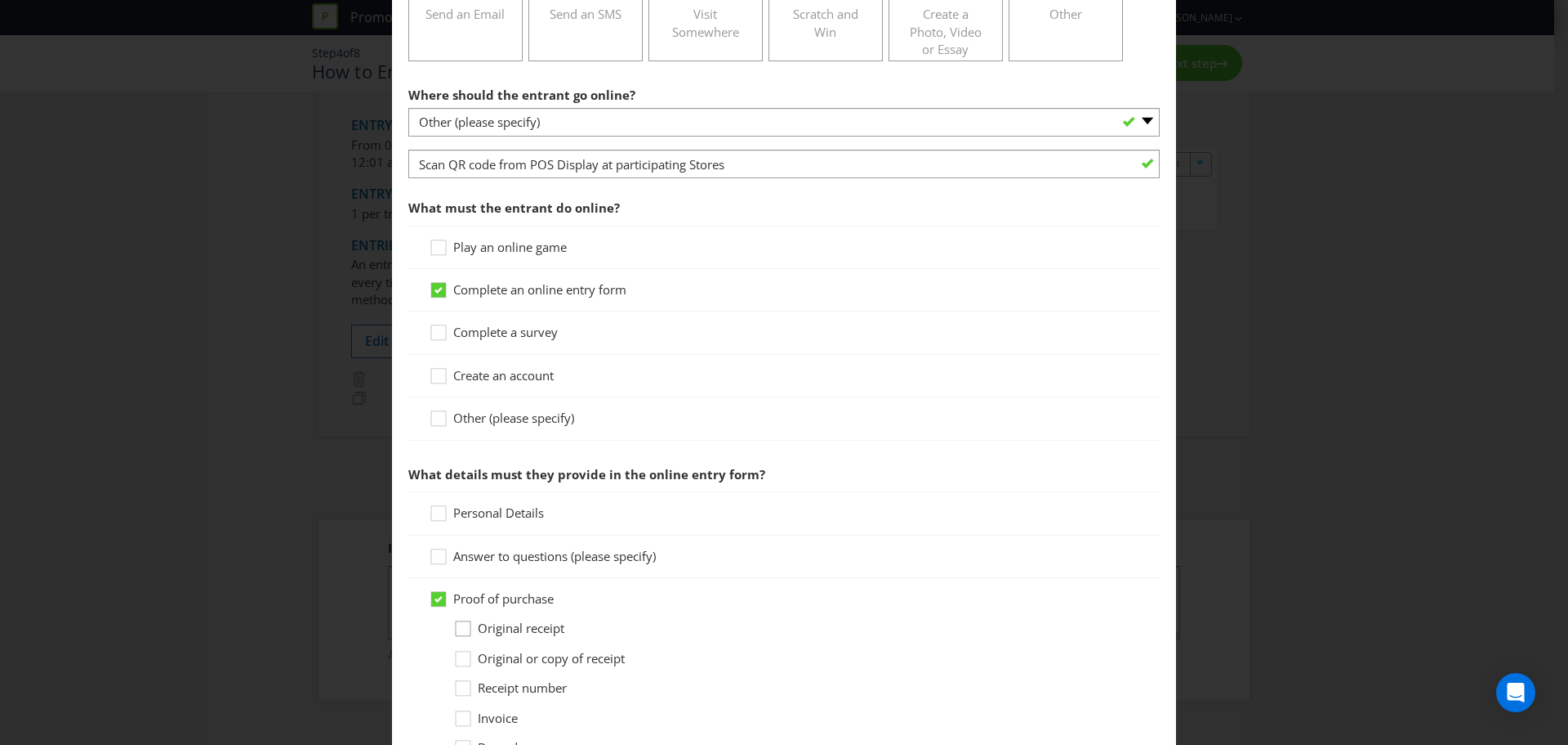
click at [460, 629] on icon at bounding box center [466, 632] width 25 height 25
click at [0, 0] on input "Original receipt" at bounding box center [0, 0] width 0 height 0
click at [437, 515] on icon at bounding box center [441, 517] width 25 height 25
click at [0, 0] on input "Personal Details" at bounding box center [0, 0] width 0 height 0
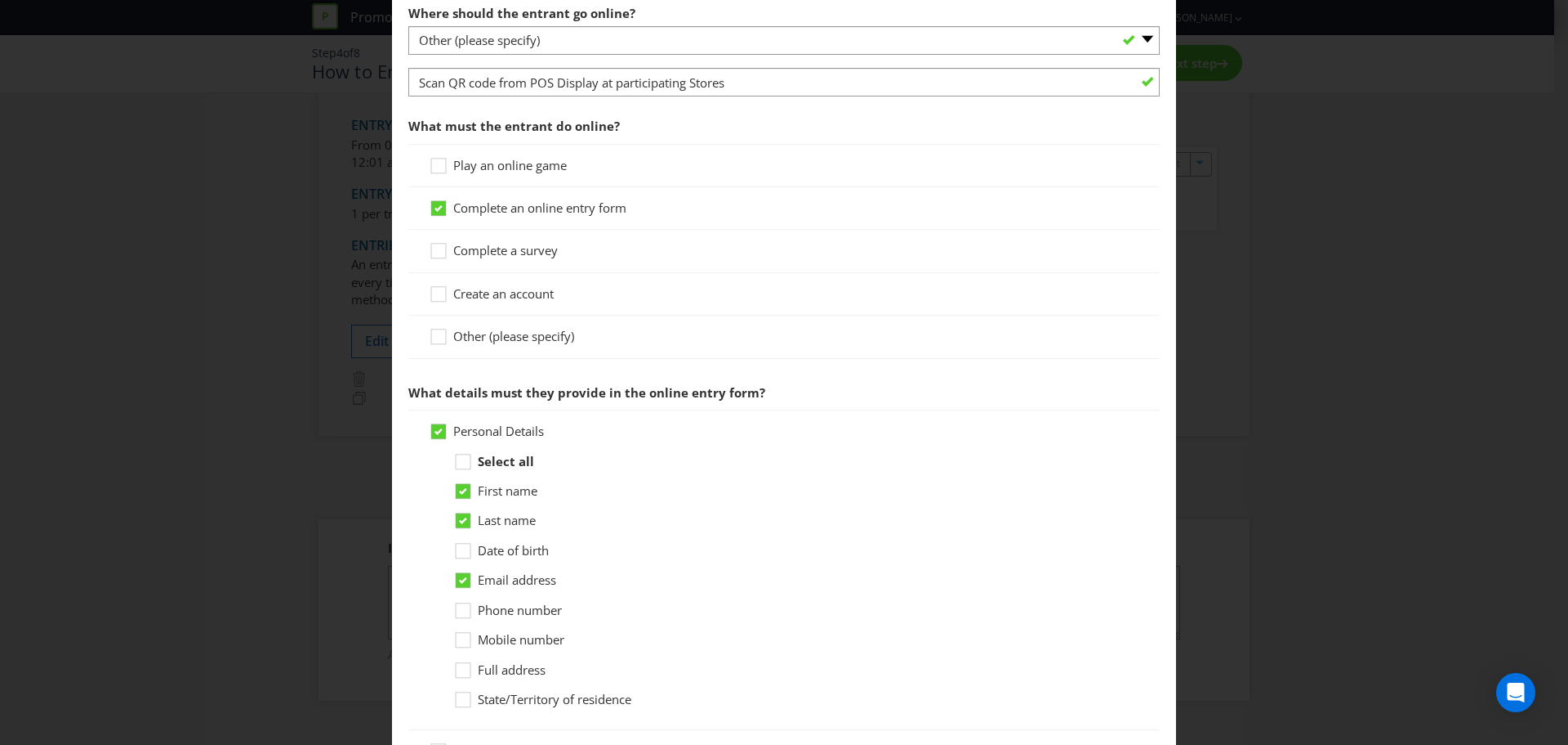
scroll to position [491, 0]
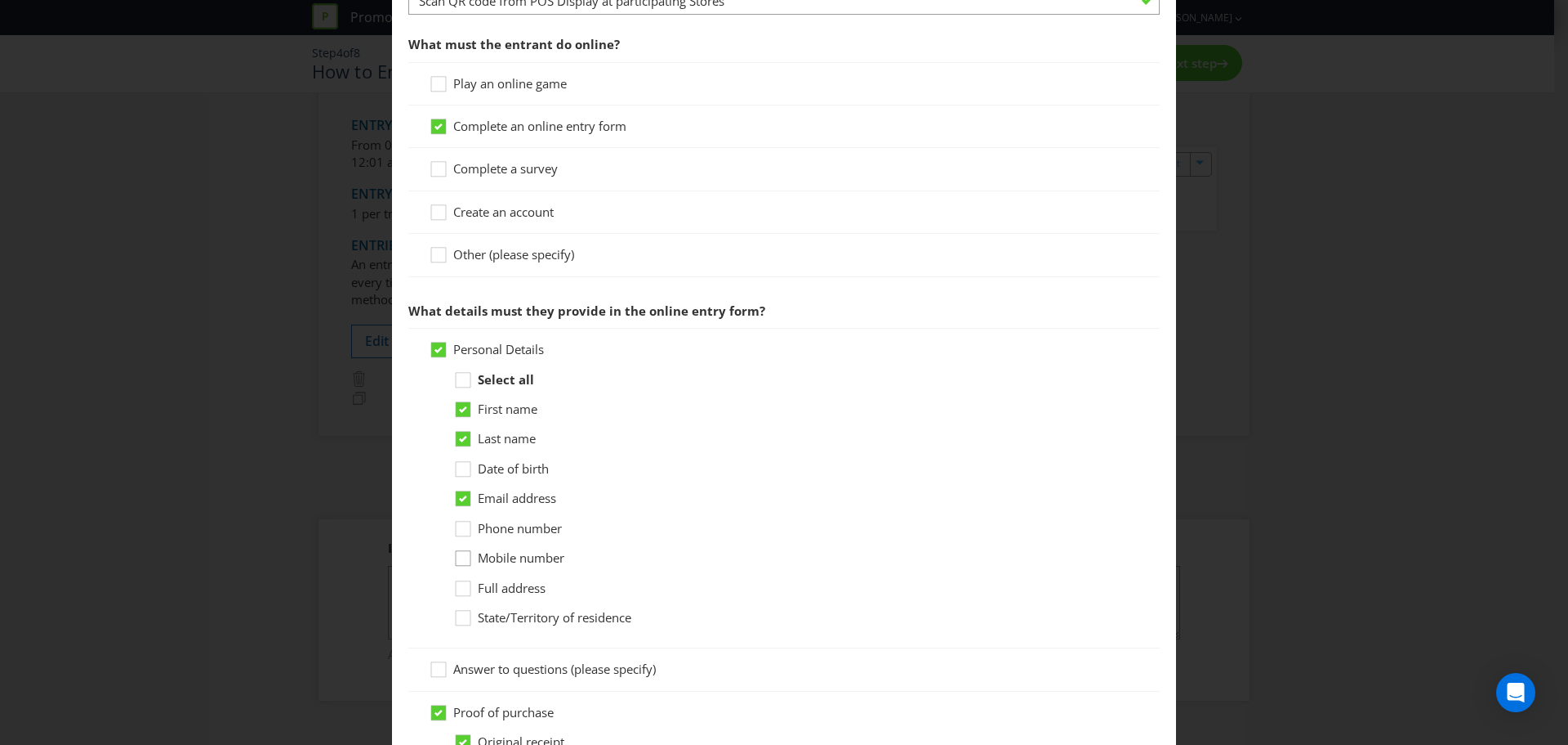
click at [463, 553] on div at bounding box center [463, 552] width 8 height 8
click at [0, 0] on input "Mobile number" at bounding box center [0, 0] width 0 height 0
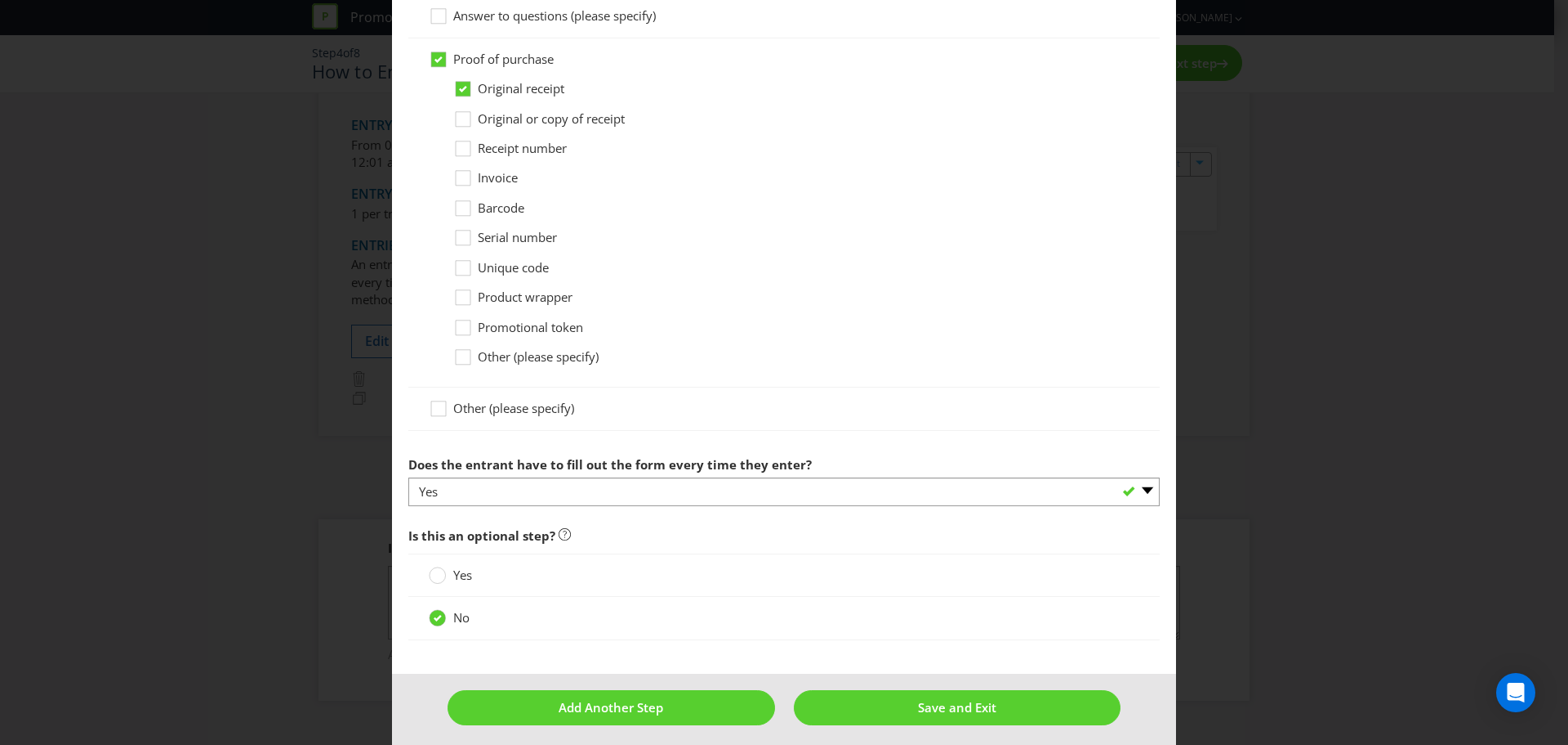
scroll to position [1152, 0]
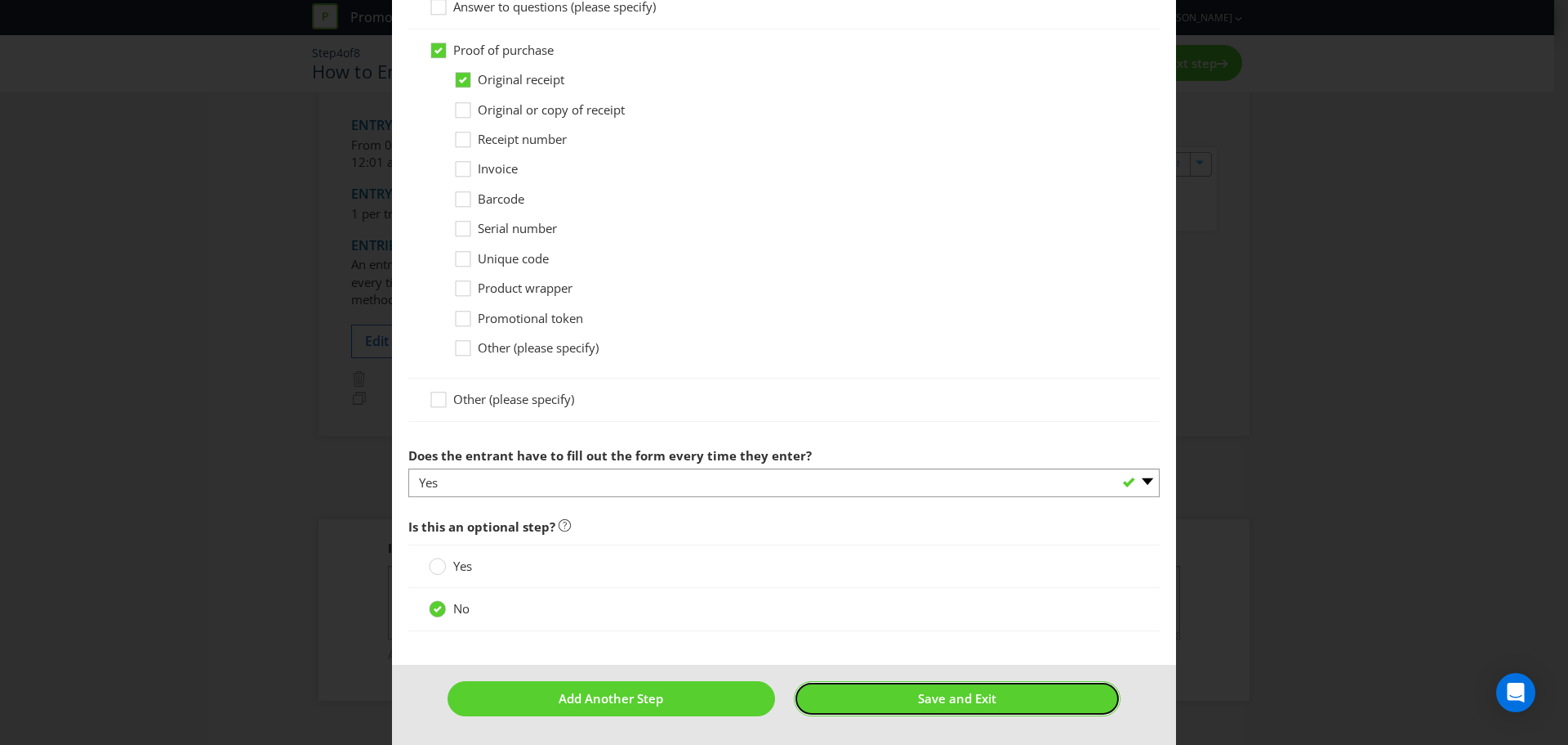
click at [930, 696] on span "Save and Exit" at bounding box center [957, 698] width 78 height 17
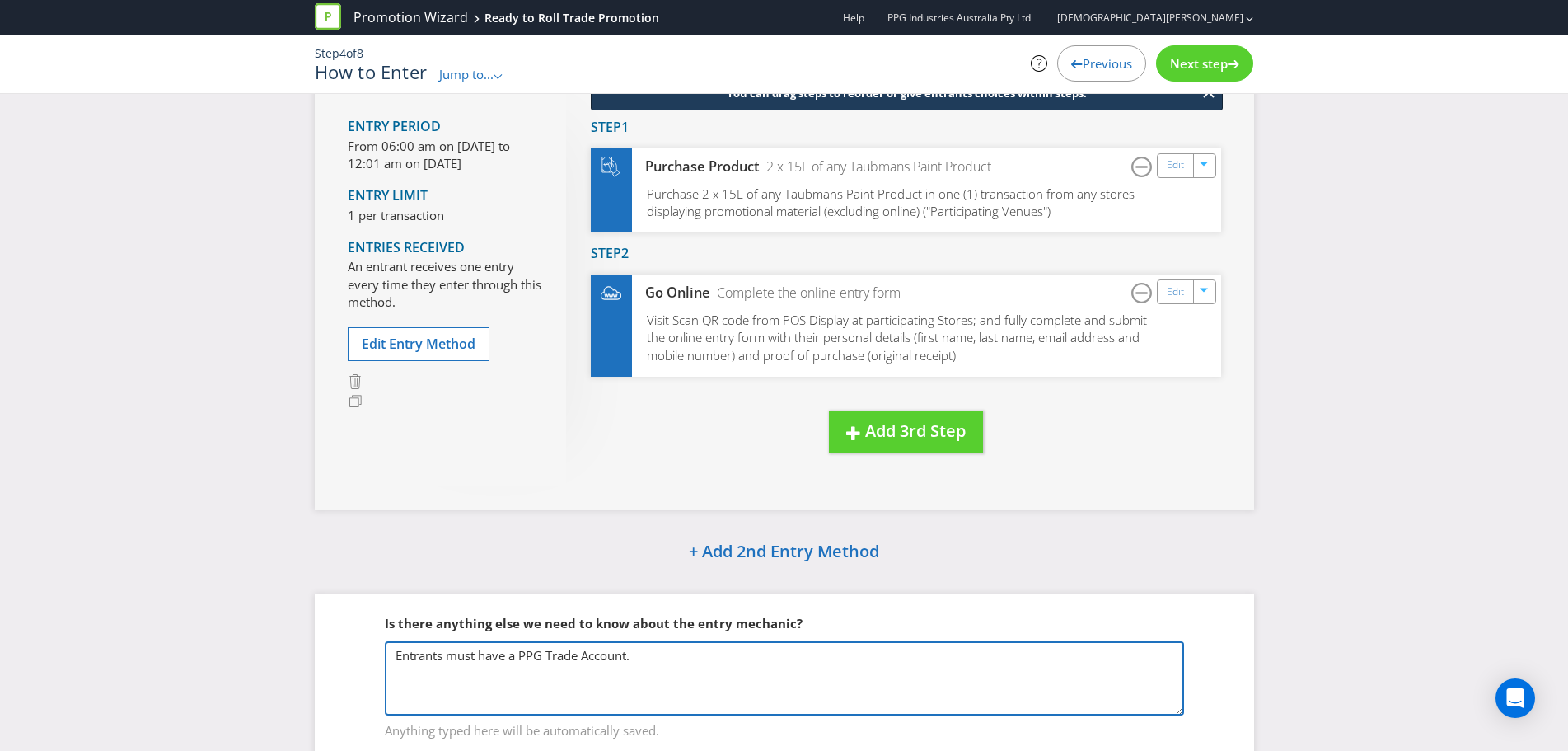
click at [660, 665] on textarea "Entrants must have a PPG Trade Account." at bounding box center [784, 678] width 799 height 74
type textarea "Entrants must have a PPG Trade Account. Entrants must upload their proof of pur…"
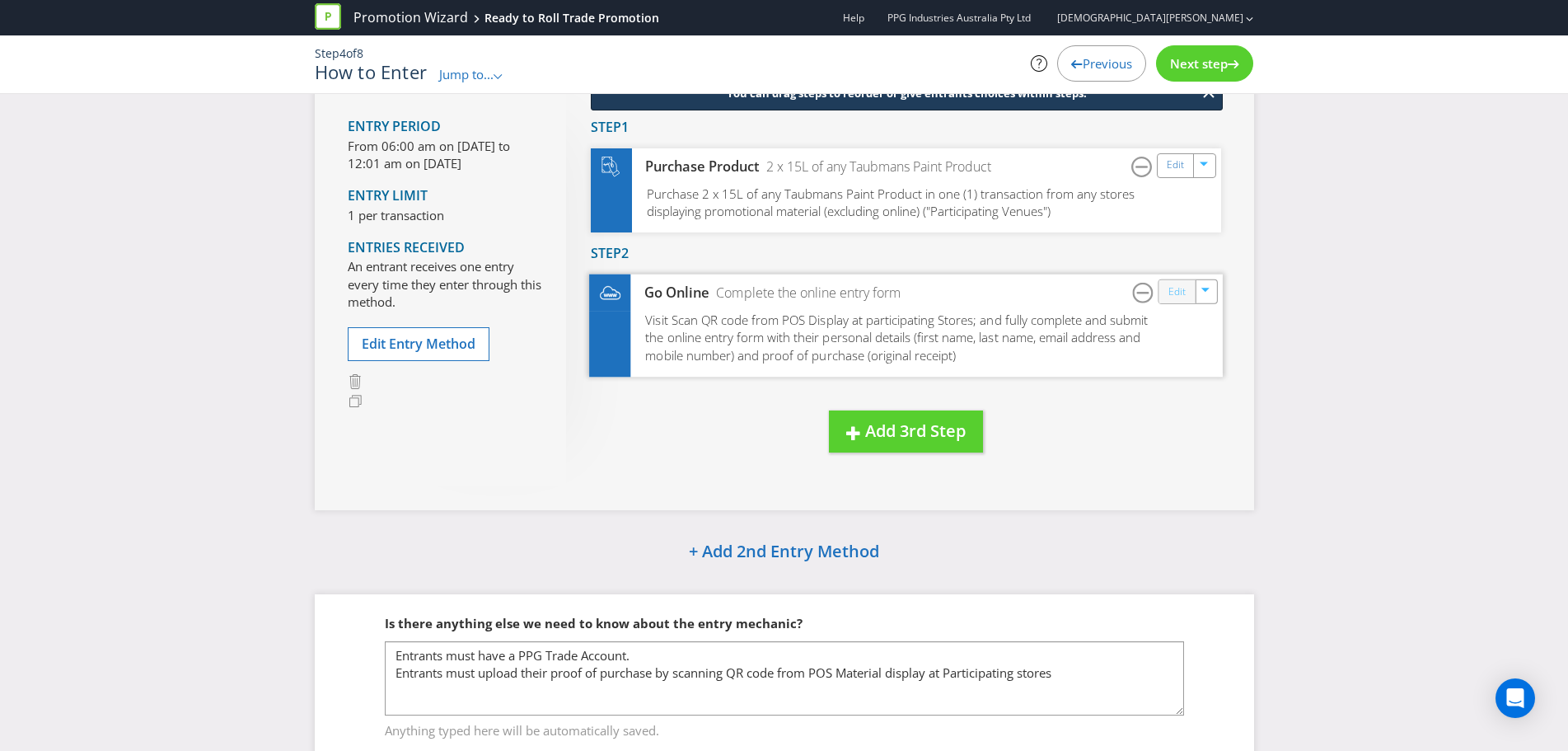
click at [1180, 289] on link "Edit" at bounding box center [1176, 291] width 18 height 19
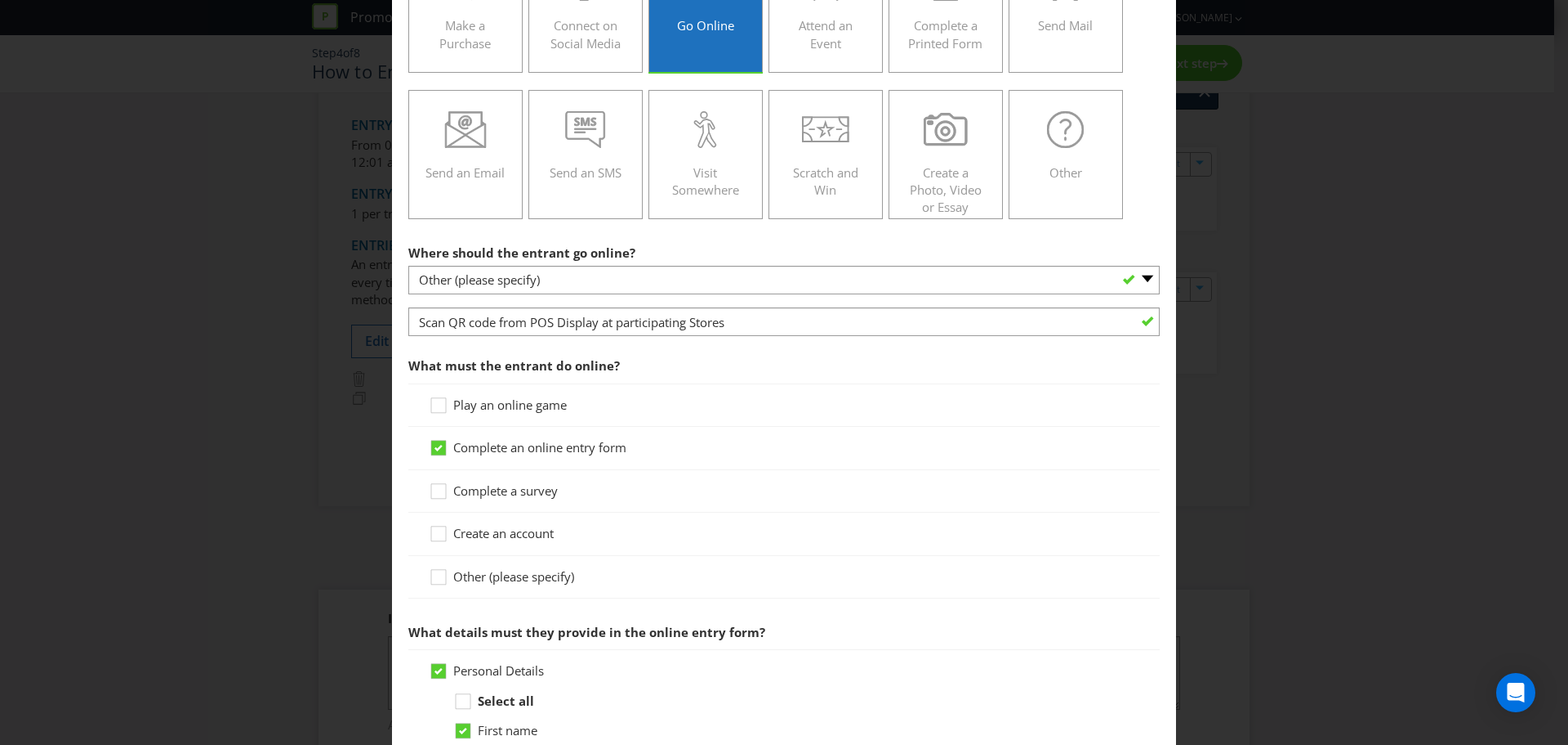
scroll to position [327, 0]
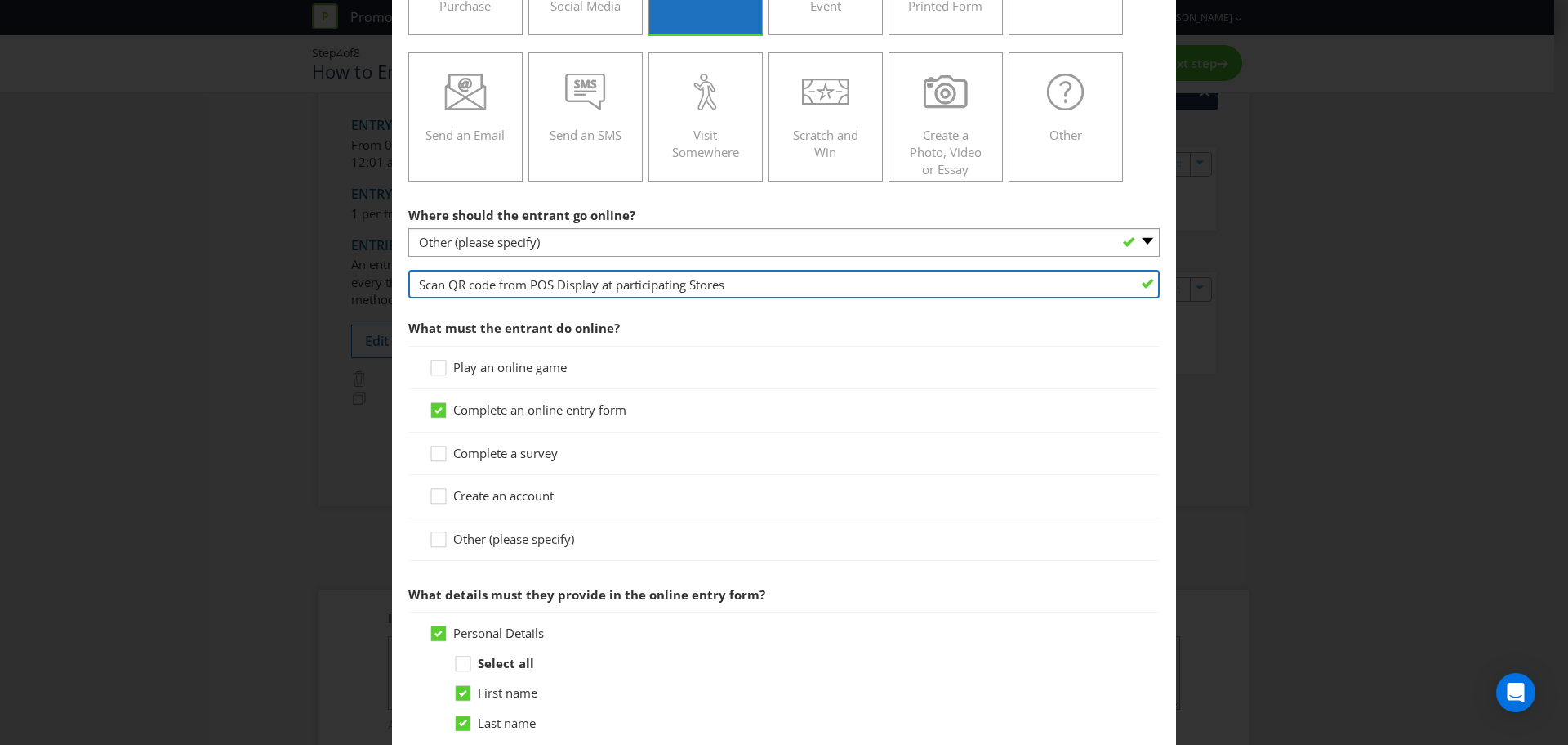
click at [552, 289] on input "Scan QR code from POS Display at participating Stores" at bounding box center [784, 283] width 752 height 29
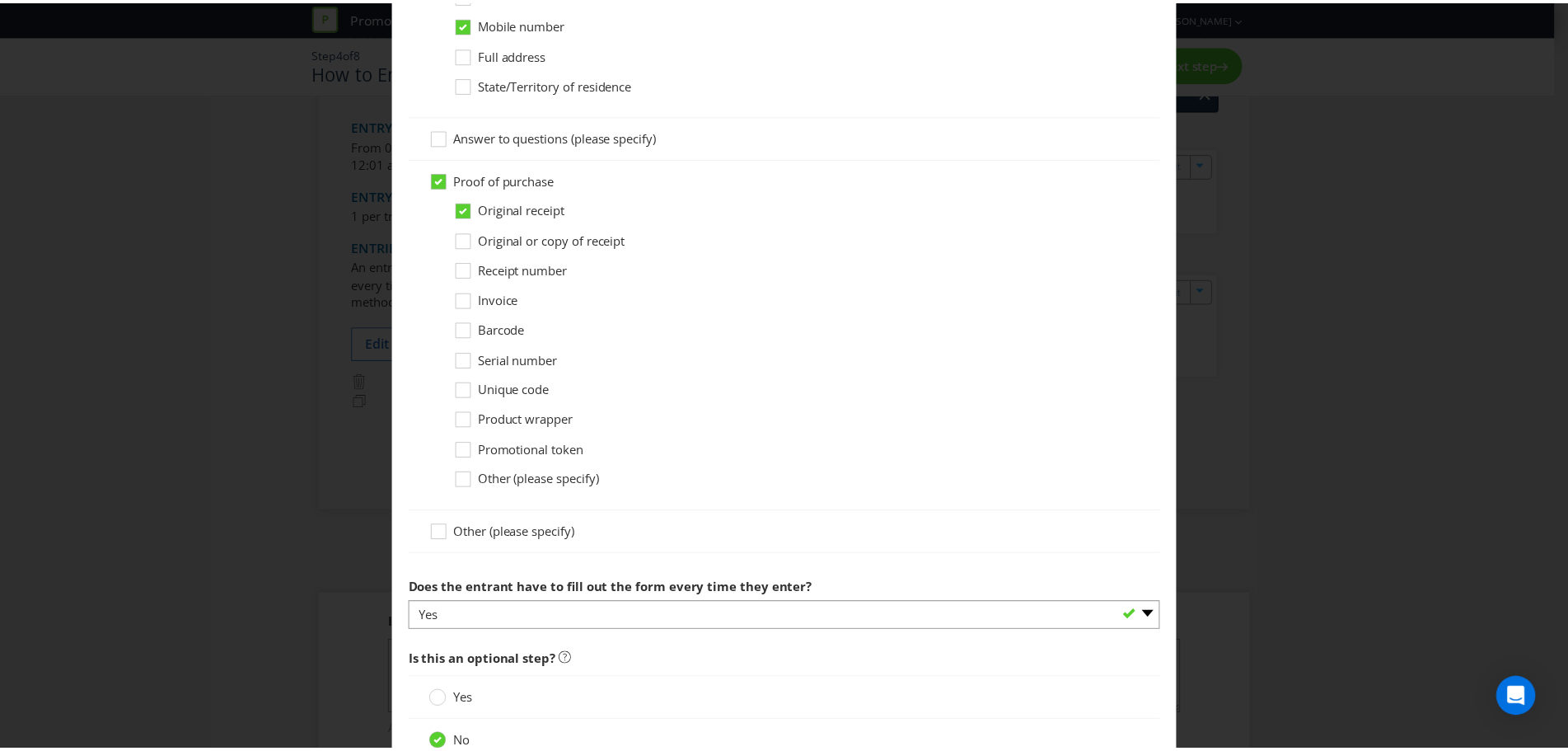
scroll to position [1283, 0]
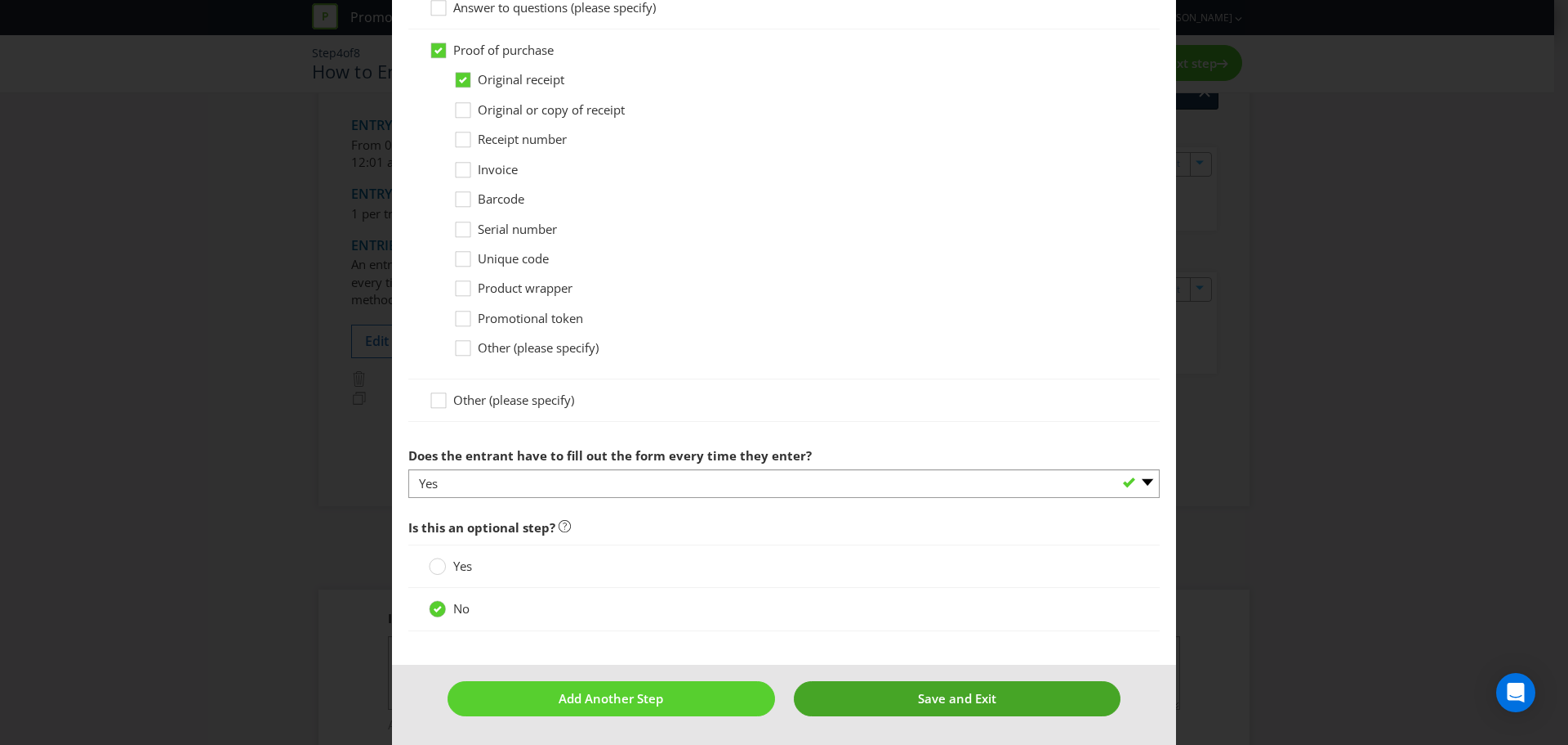
type input "Scan QR code from POS Material Display at participating Stores"
click at [923, 703] on span "Save and Exit" at bounding box center [957, 698] width 78 height 17
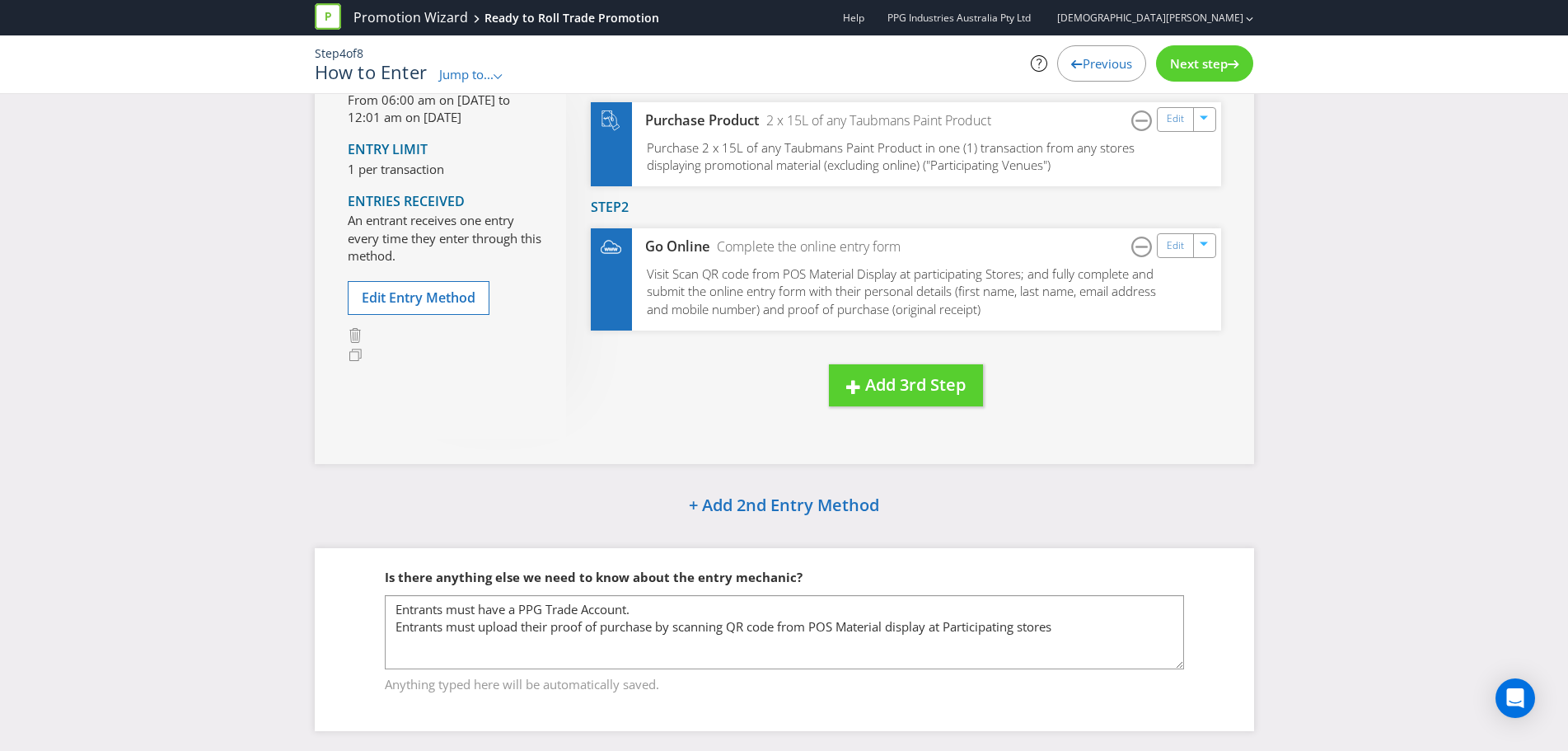
scroll to position [186, 0]
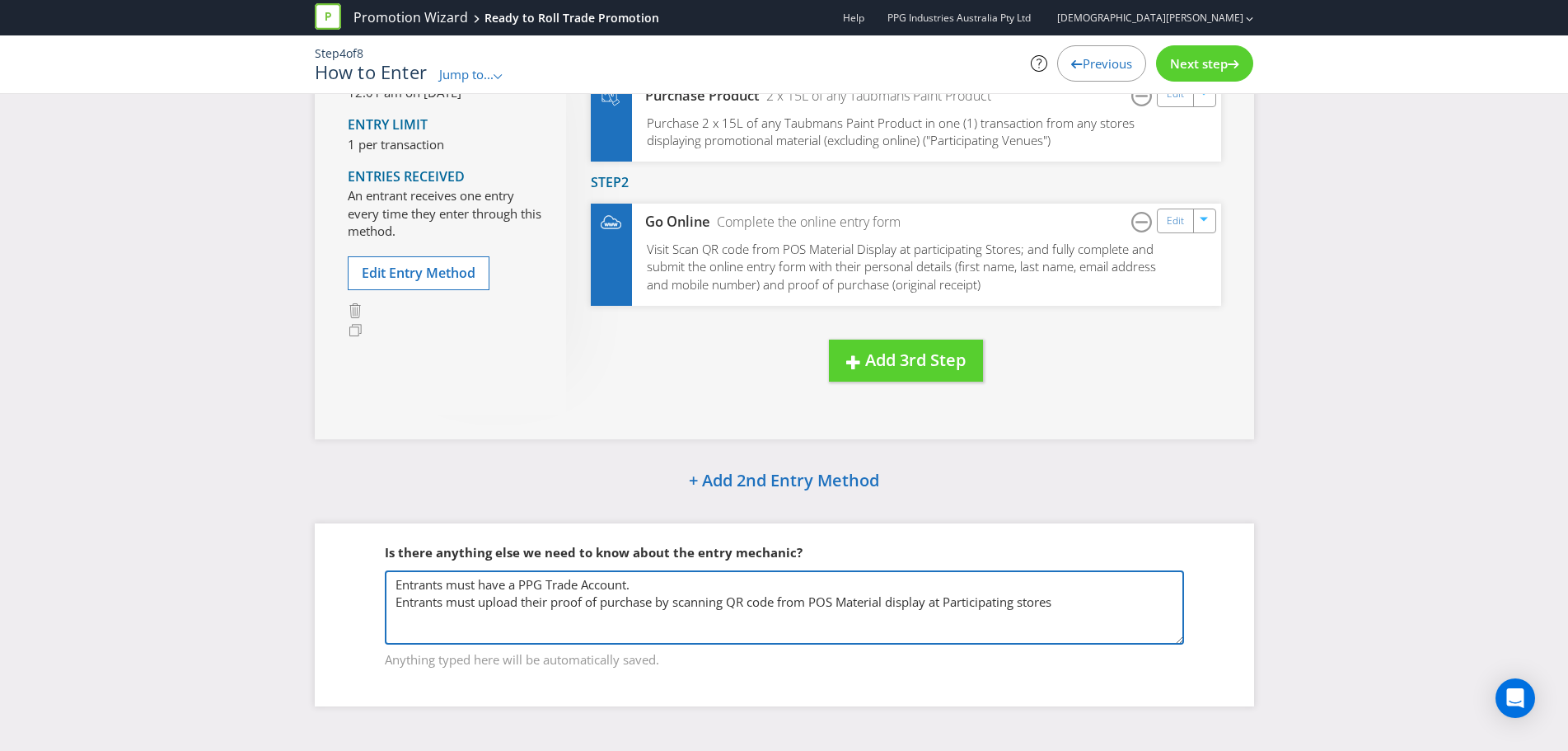
click at [1067, 604] on textarea "Entrants must have a PPG Trade Account." at bounding box center [784, 608] width 799 height 74
type textarea "Entrants must have a PPG Trade Account. Entrants must upload their proof of pur…"
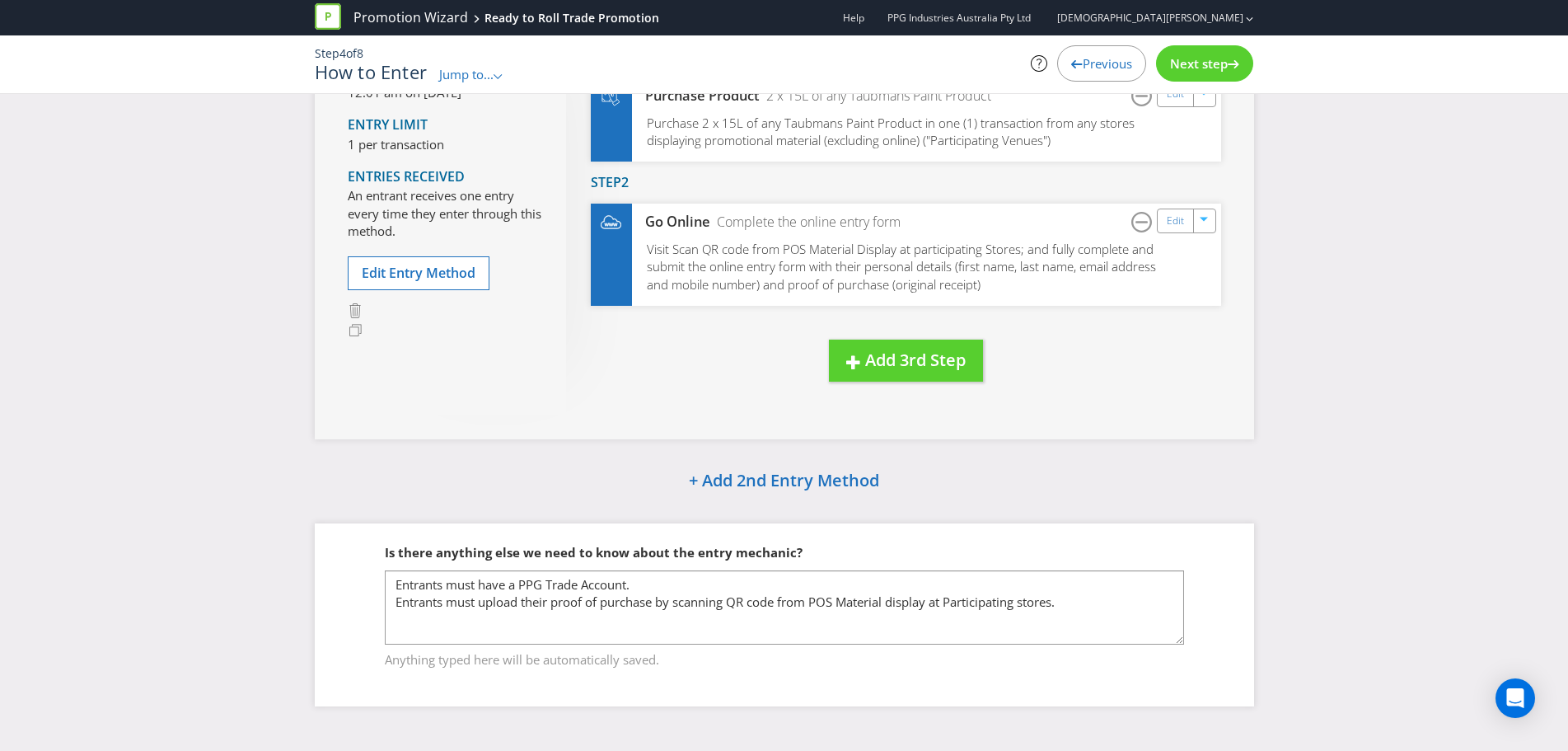
click at [1203, 59] on span "Next step" at bounding box center [1198, 63] width 57 height 17
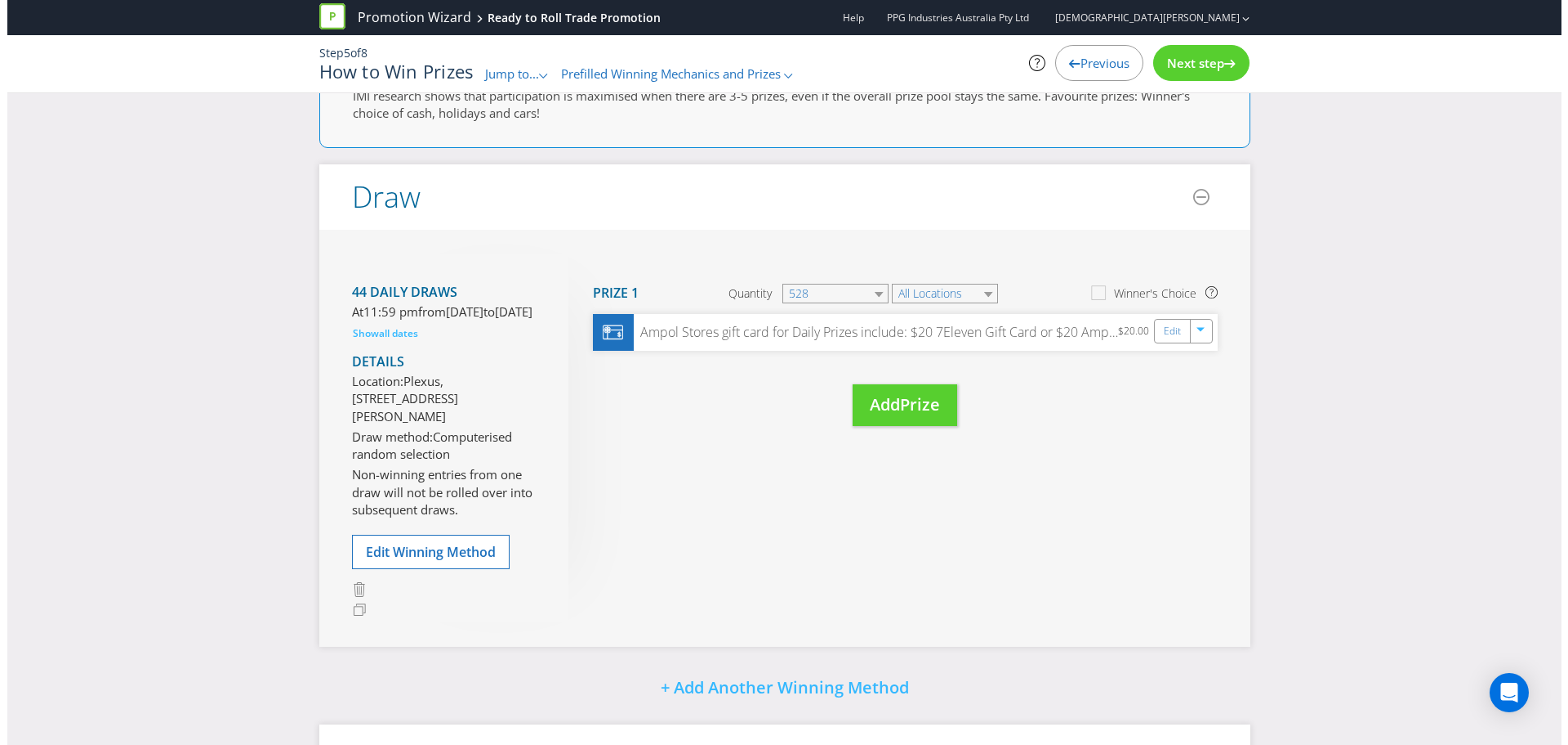
scroll to position [161, 0]
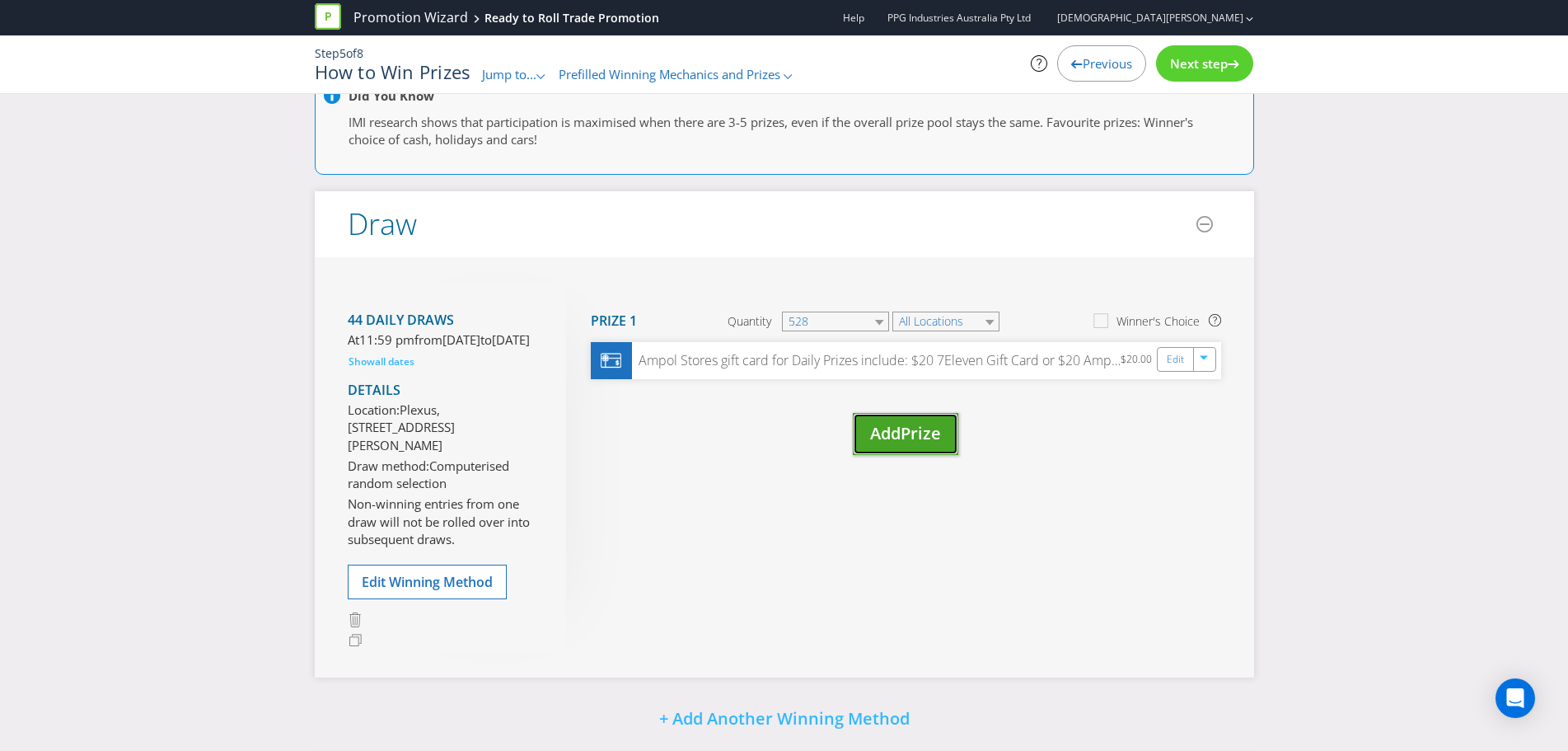
click at [899, 434] on span "Add" at bounding box center [885, 433] width 30 height 22
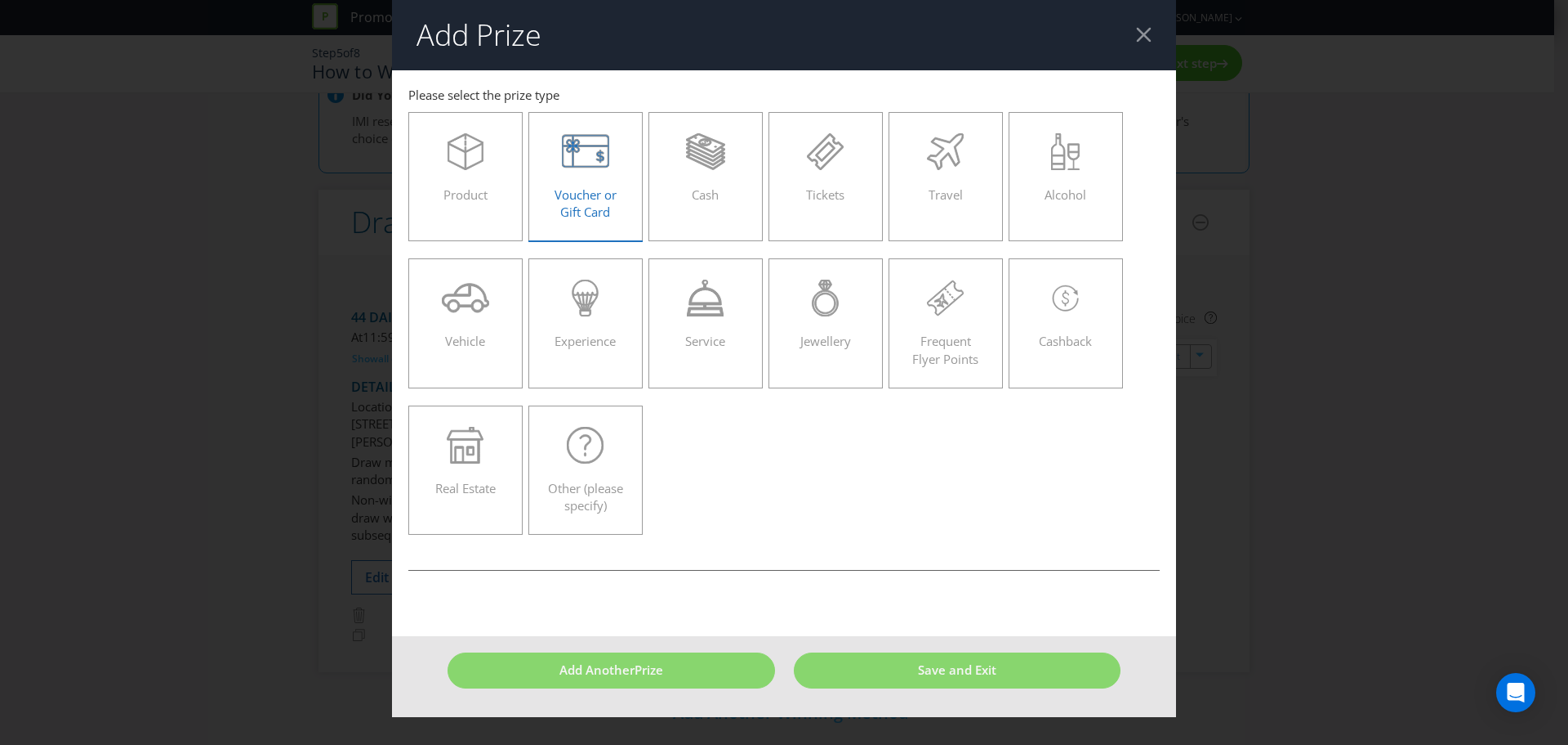
click at [598, 211] on span "Voucher or Gift Card" at bounding box center [585, 203] width 62 height 33
click at [0, 0] on input "Voucher or Gift Card" at bounding box center [0, 0] width 0 height 0
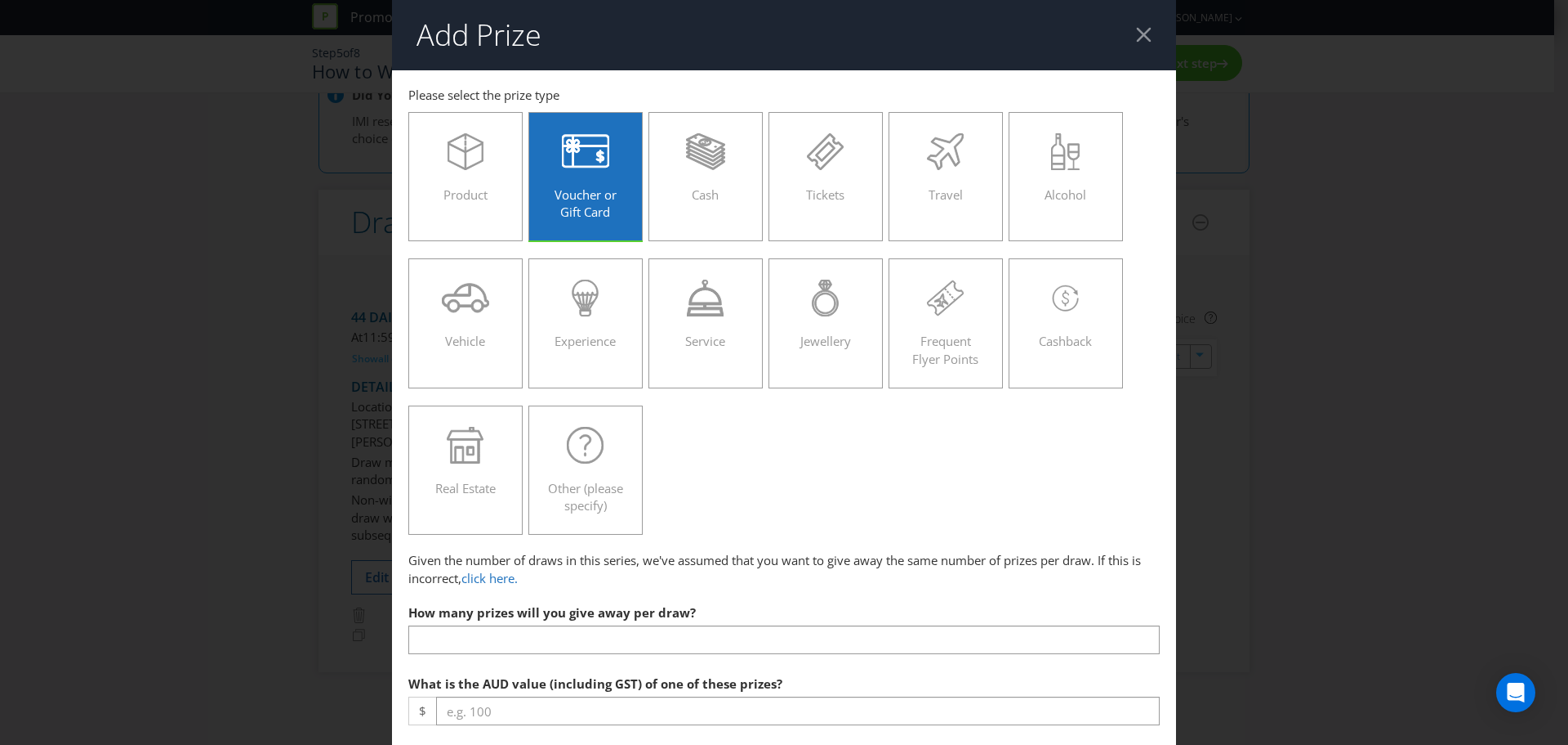
click at [1137, 36] on div at bounding box center [1144, 35] width 16 height 16
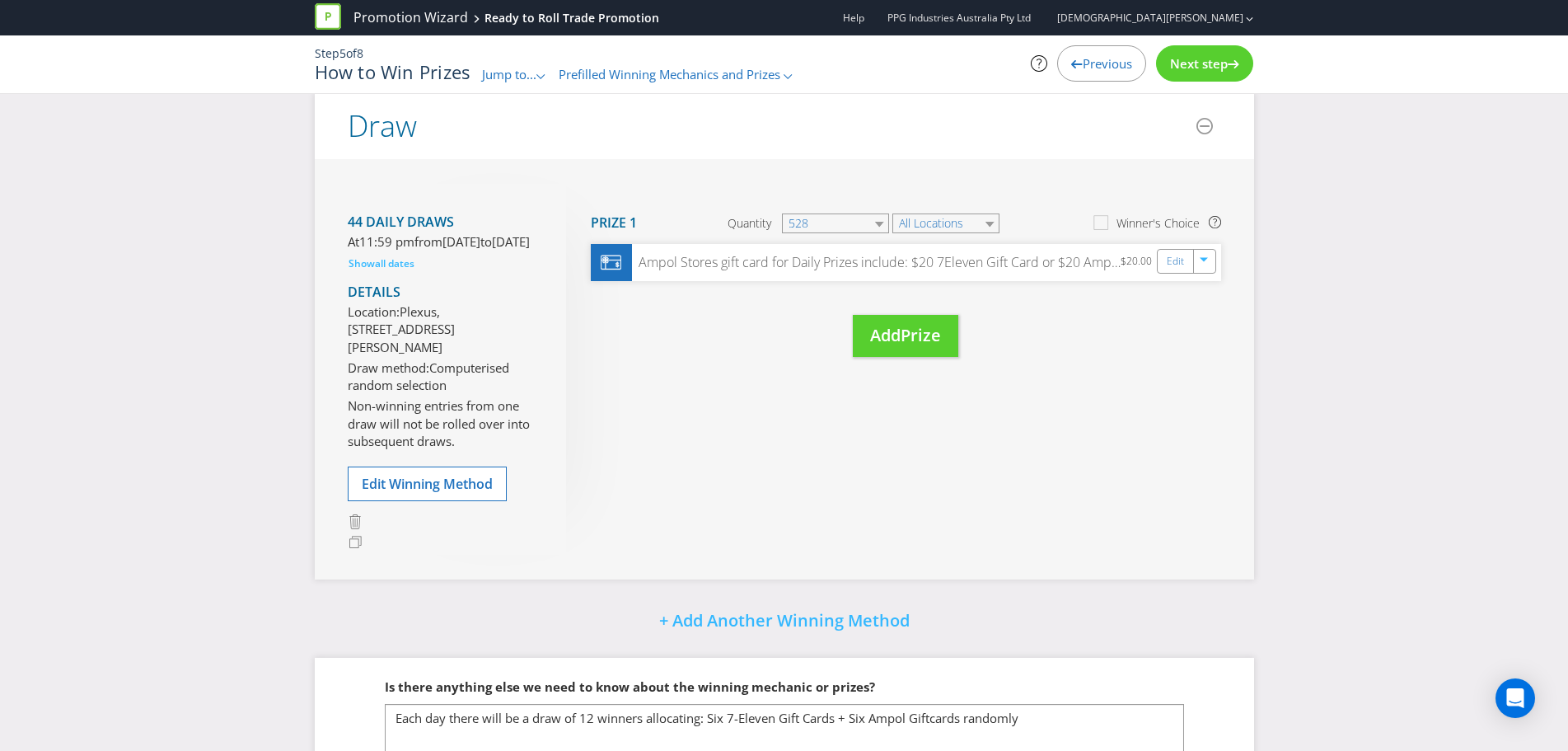
scroll to position [410, 0]
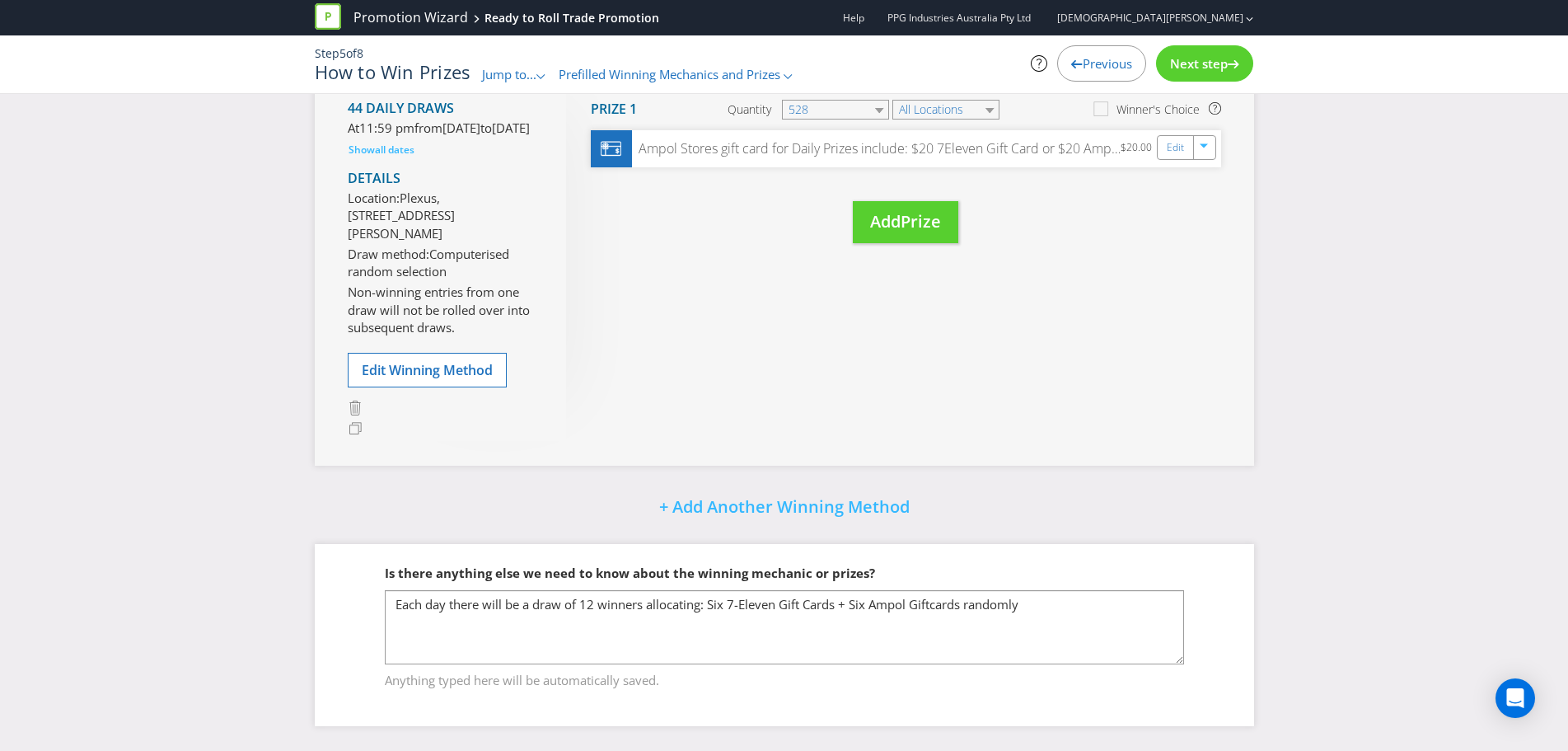
click at [1185, 73] on div "Next step" at bounding box center [1205, 63] width 97 height 36
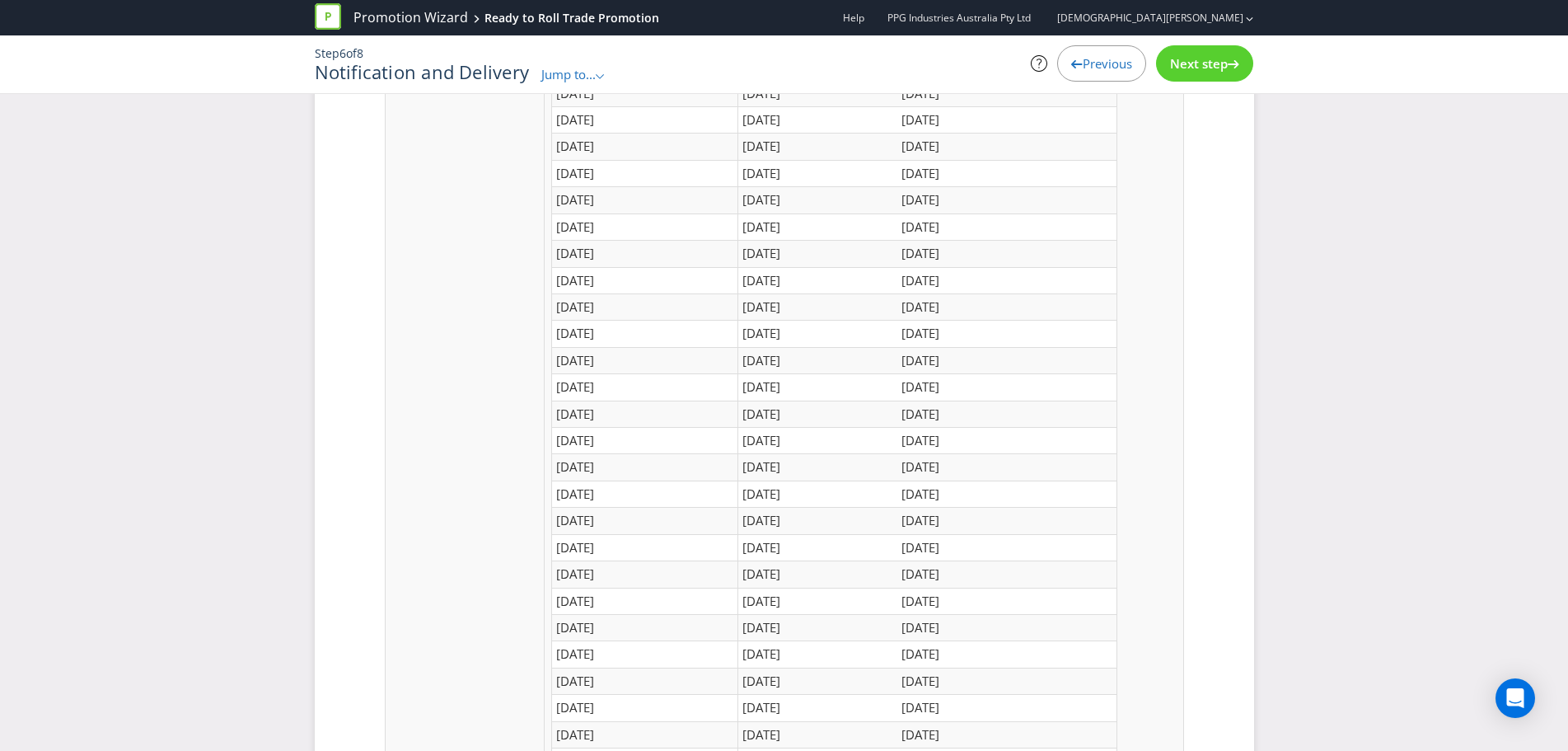
scroll to position [1178, 0]
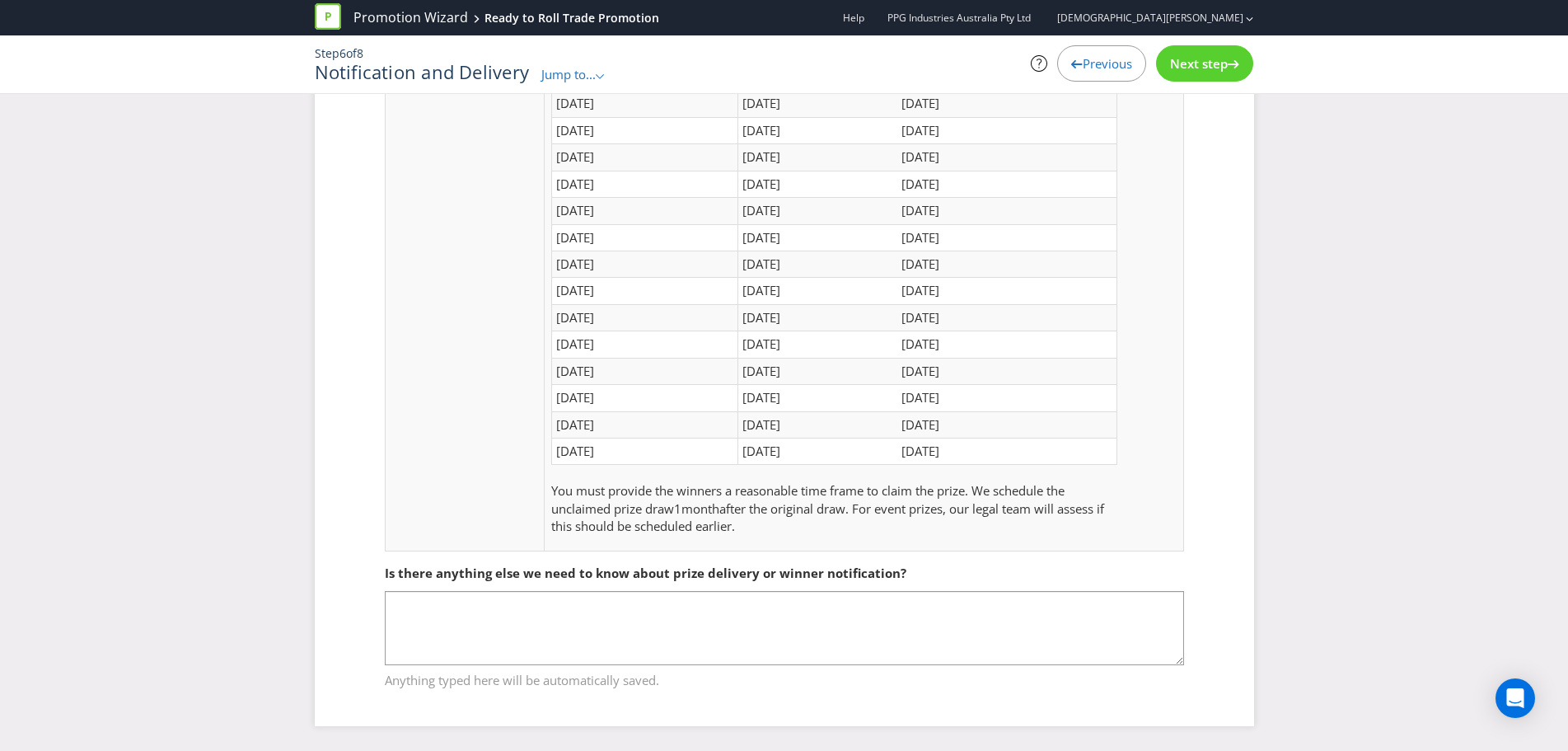
click at [1191, 73] on div "Next step" at bounding box center [1205, 63] width 97 height 36
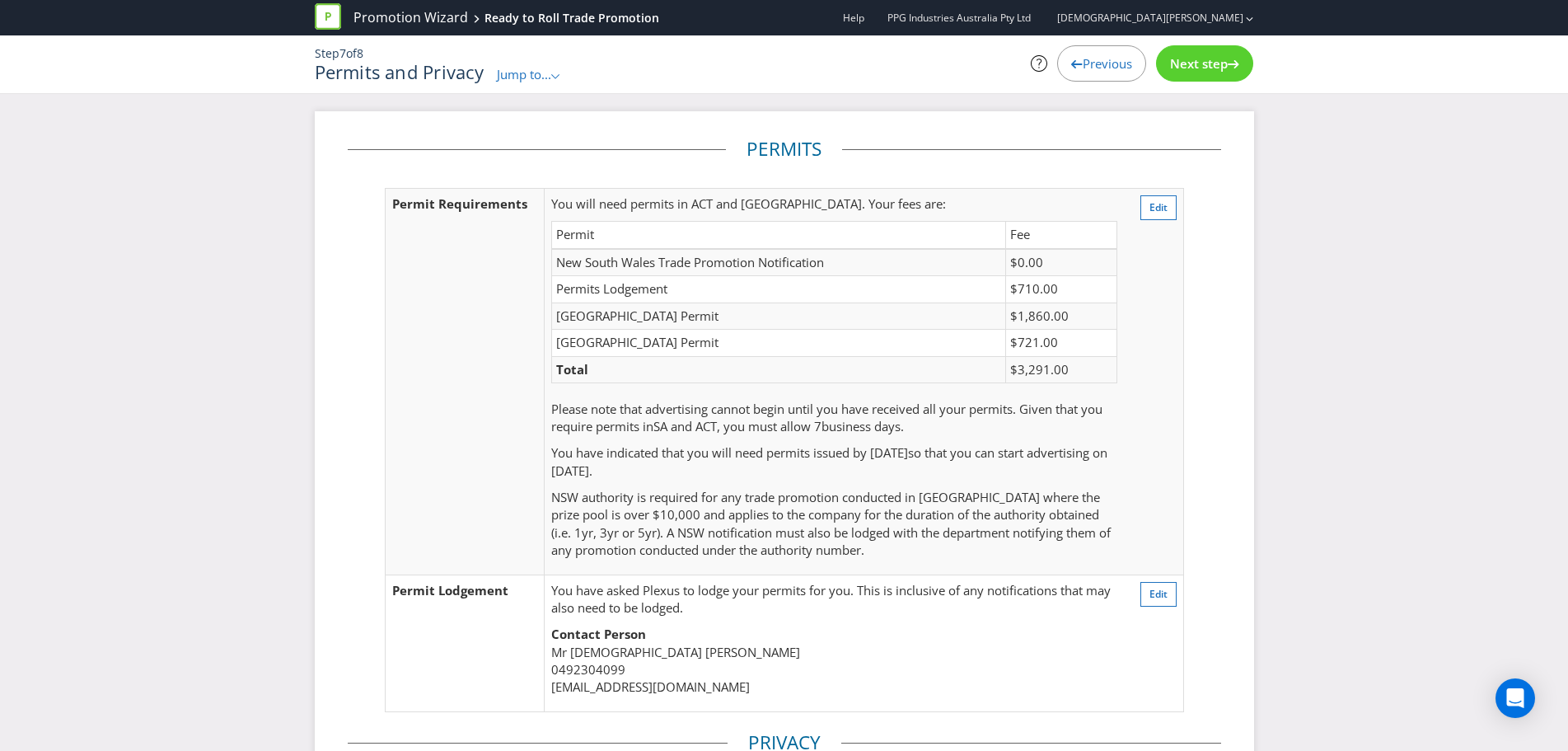
click at [1197, 66] on span "Next step" at bounding box center [1198, 63] width 57 height 17
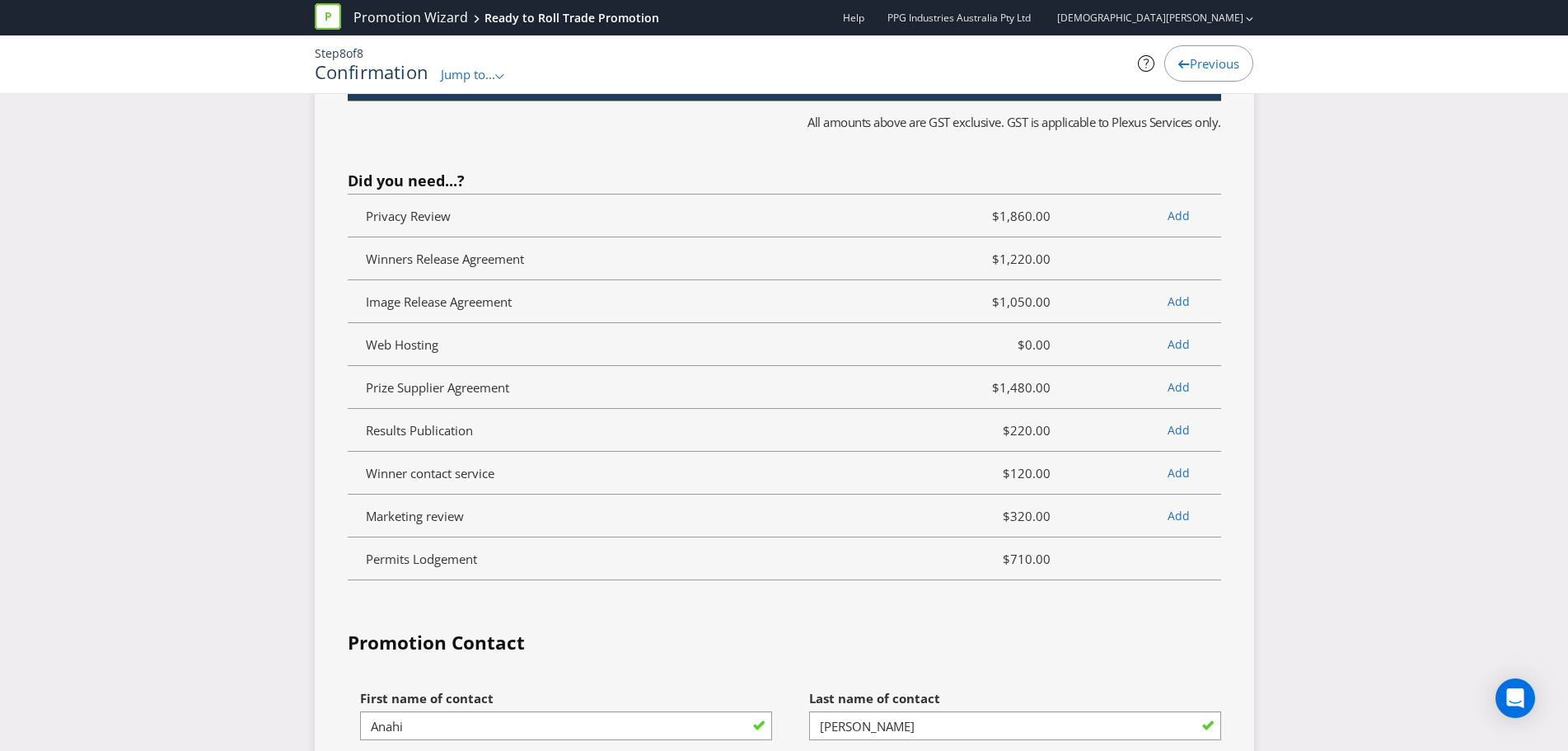
scroll to position [7170, 0]
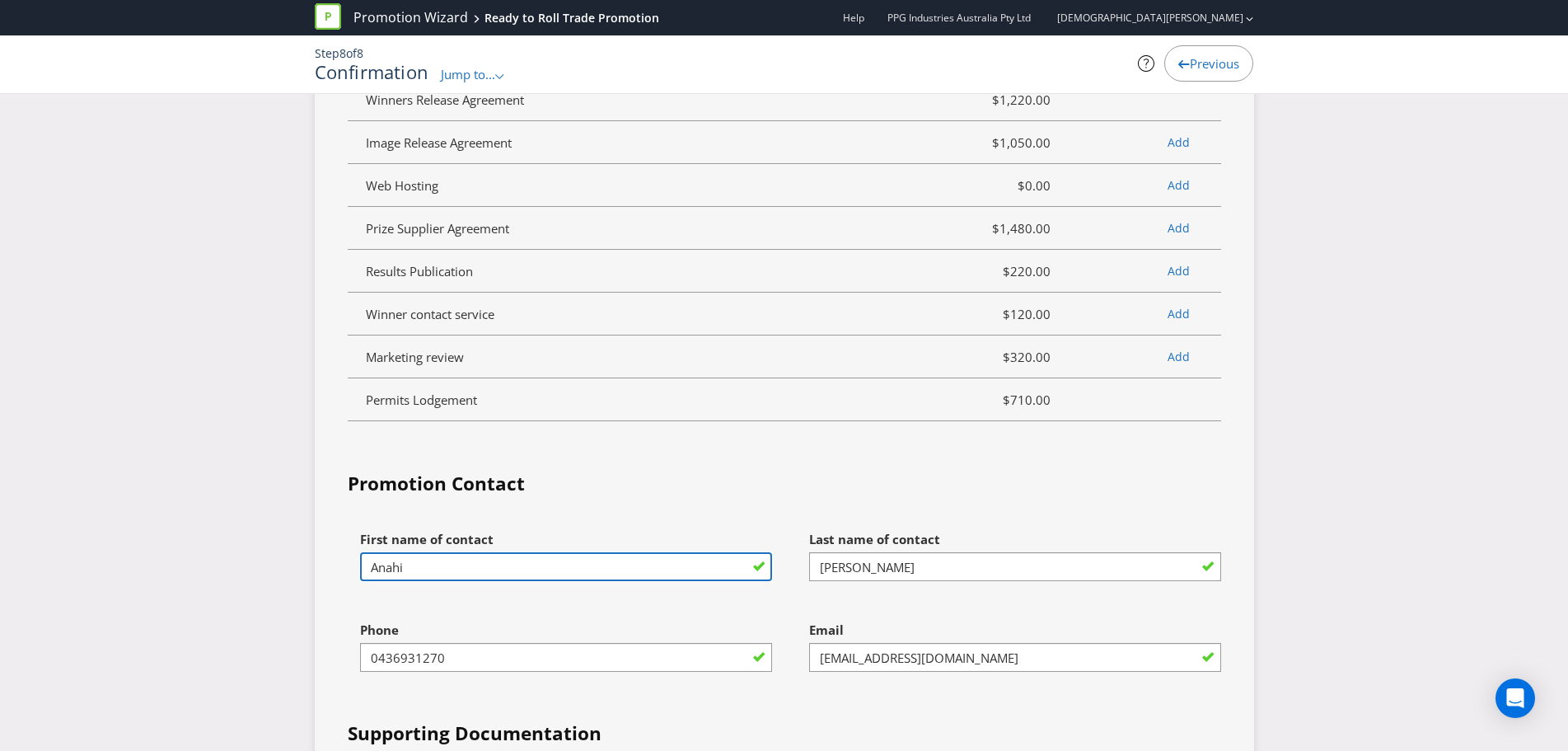
click at [494, 565] on input "Anahi" at bounding box center [566, 566] width 412 height 29
drag, startPoint x: 420, startPoint y: 577, endPoint x: 303, endPoint y: 559, distance: 118.4
type input "[DEMOGRAPHIC_DATA]"
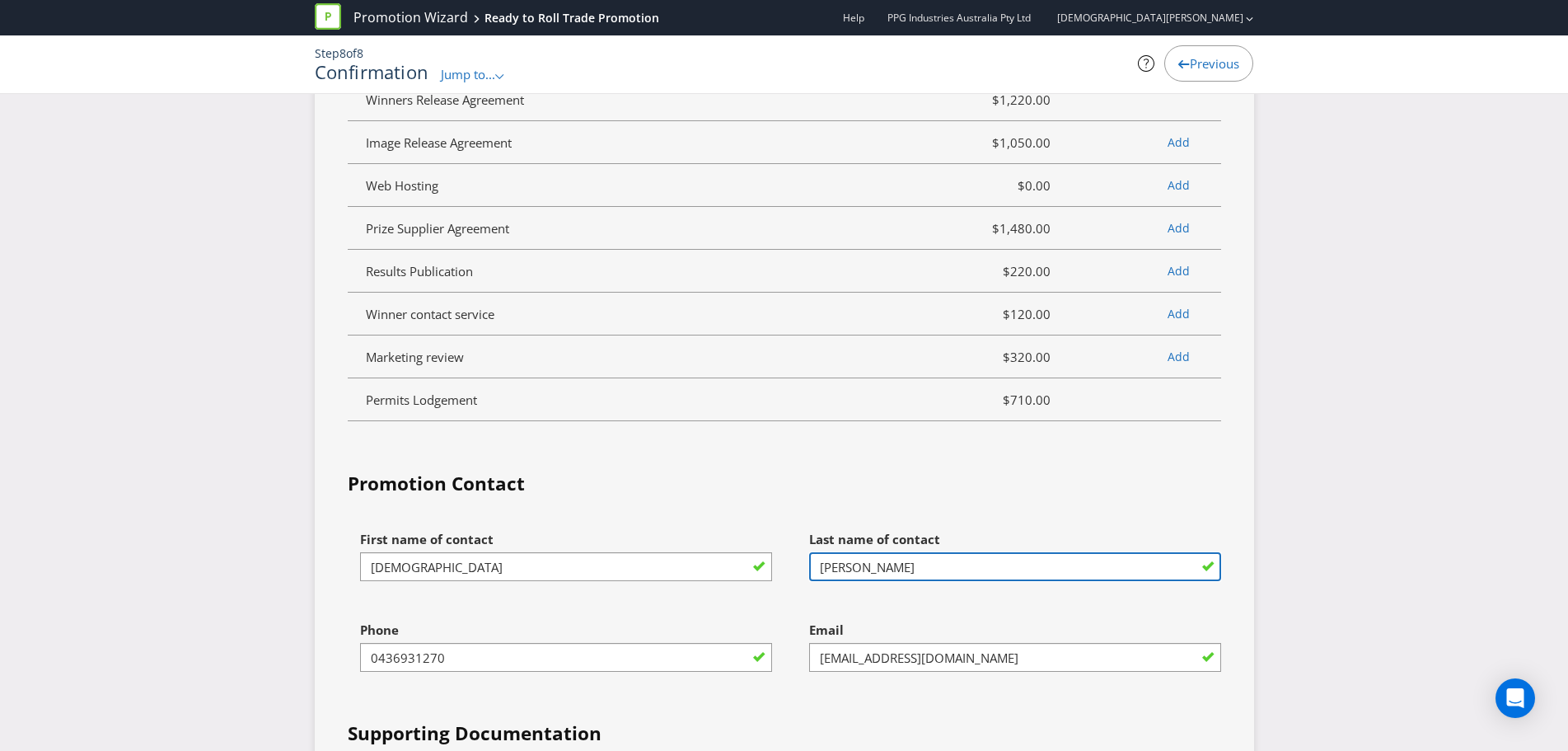
click at [882, 574] on input "Martinez" at bounding box center [1015, 566] width 412 height 29
drag, startPoint x: 883, startPoint y: 572, endPoint x: 775, endPoint y: 568, distance: 108.1
click at [775, 568] on div "First name of contact Jesus Last name of contact Martinez Phone 0436931270 Emai…" at bounding box center [784, 752] width 898 height 458
type input "[PERSON_NAME]"
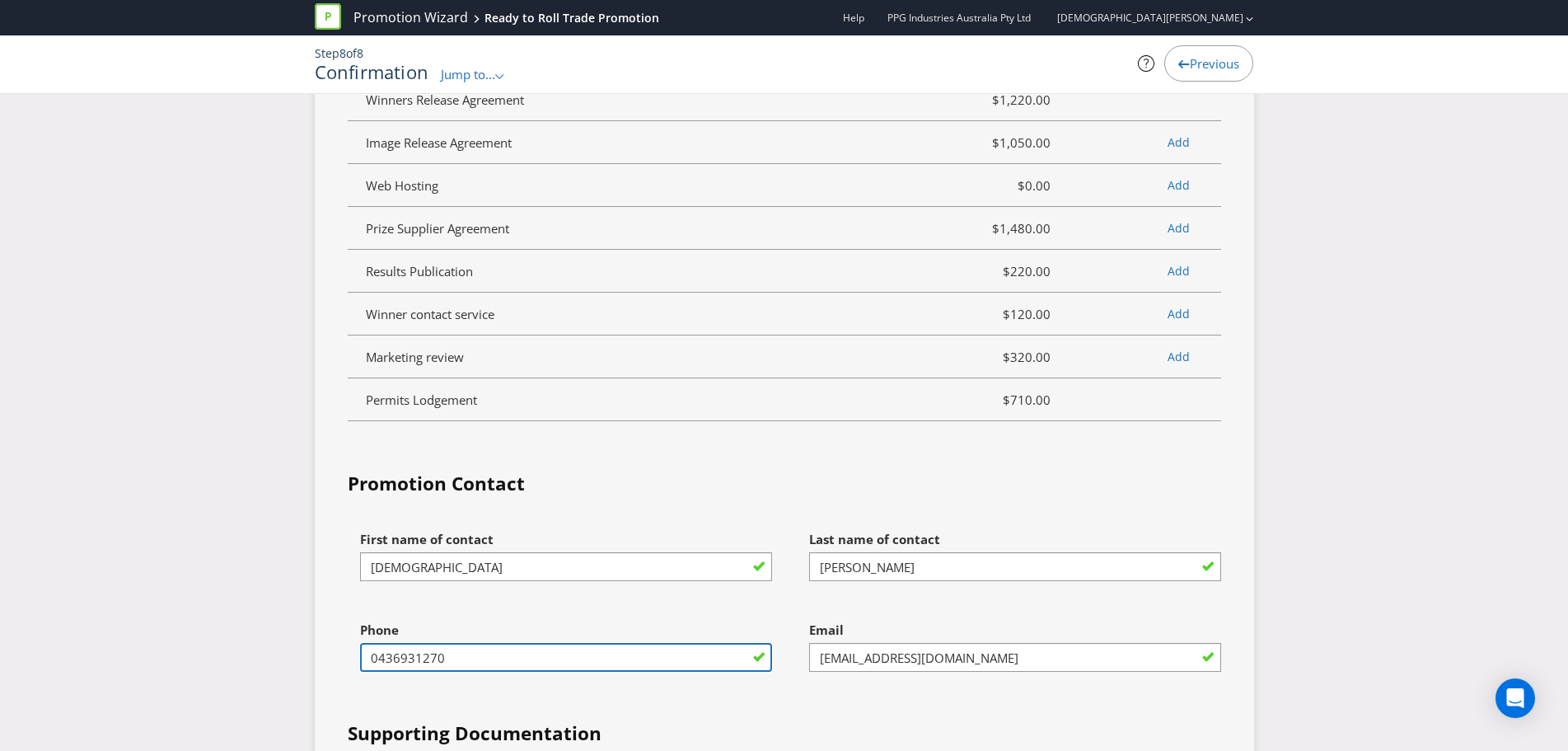
click at [455, 660] on input "0436931270" at bounding box center [566, 657] width 412 height 29
drag, startPoint x: 455, startPoint y: 660, endPoint x: 348, endPoint y: 644, distance: 108.2
click at [348, 644] on div "Phone 0436931270" at bounding box center [560, 658] width 449 height 90
type input "0492304099"
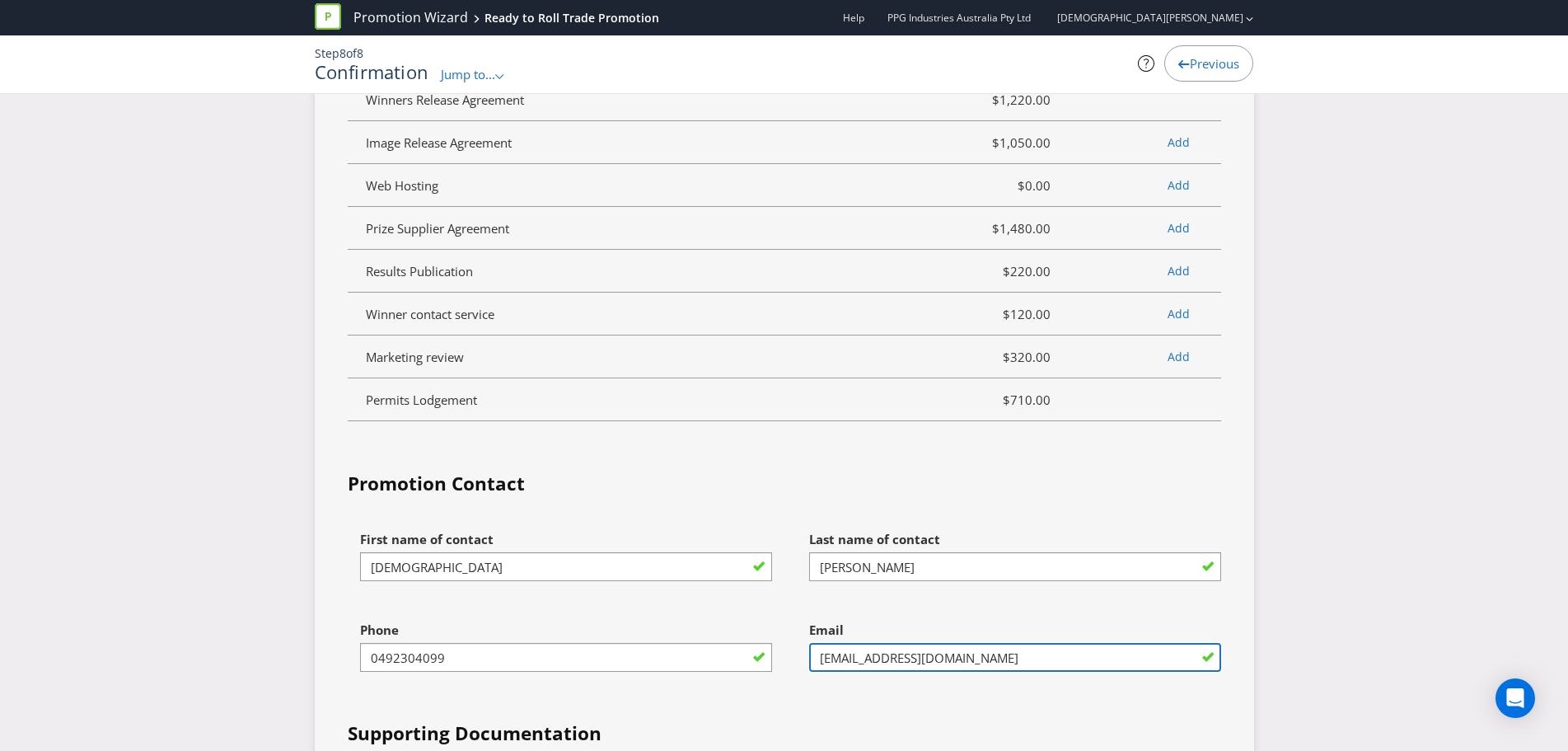
click at [685, 681] on div "First name of contact Jesus Last name of contact Ibarra Phone 0492304099 Email …" at bounding box center [784, 752] width 898 height 458
type input "[EMAIL_ADDRESS][DOMAIN_NAME]"
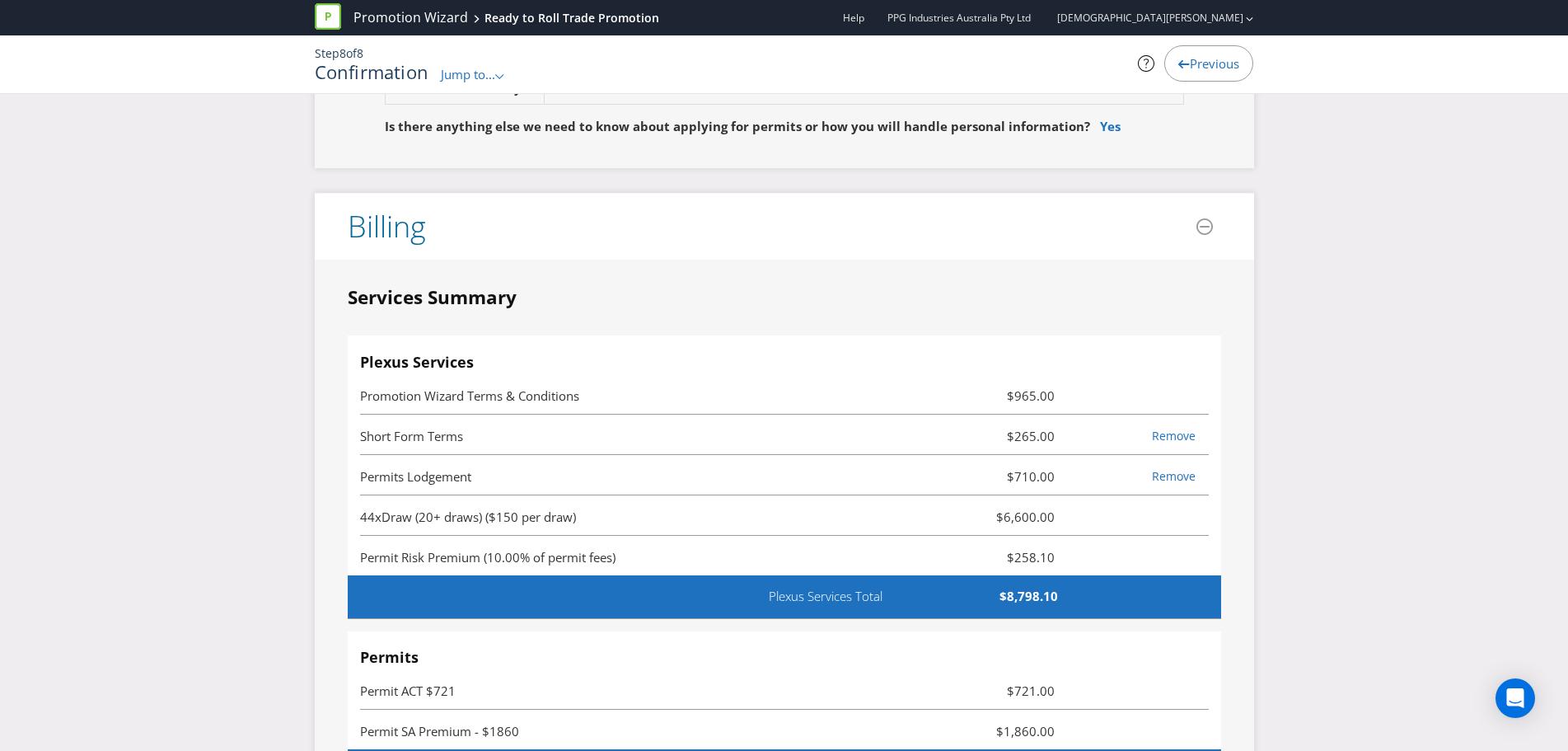
scroll to position [6295, 0]
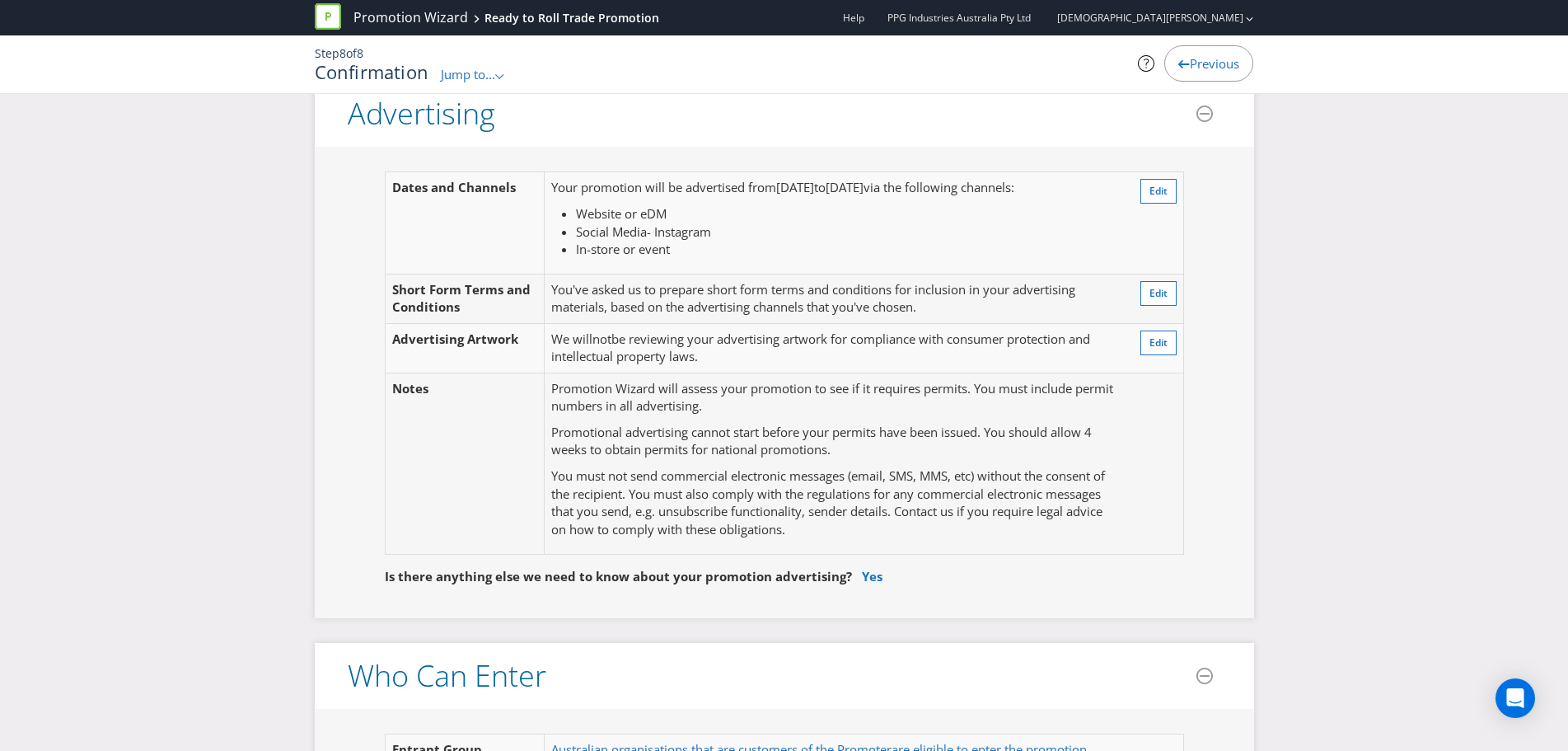
scroll to position [407, 0]
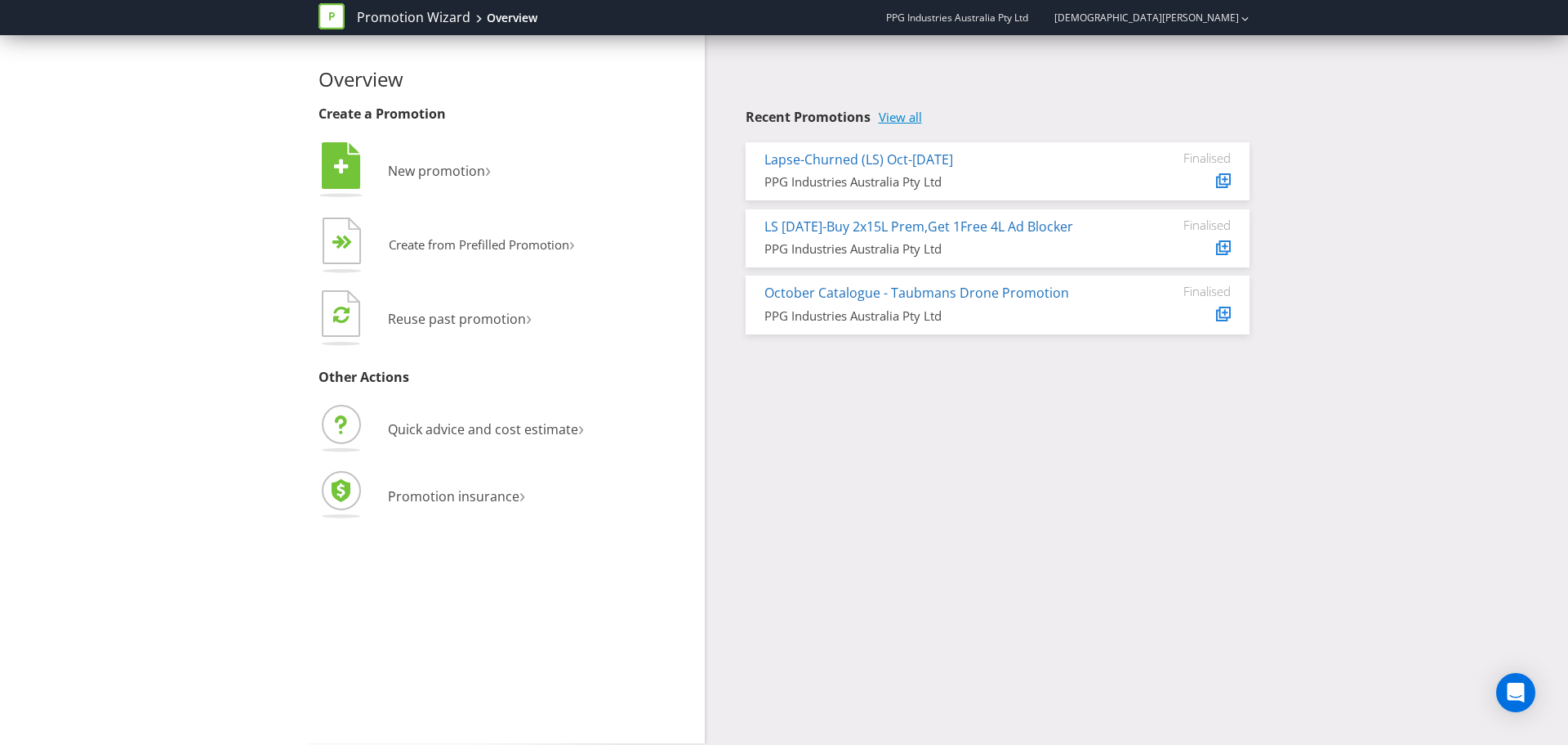
click at [891, 119] on link "View all" at bounding box center [900, 118] width 43 height 14
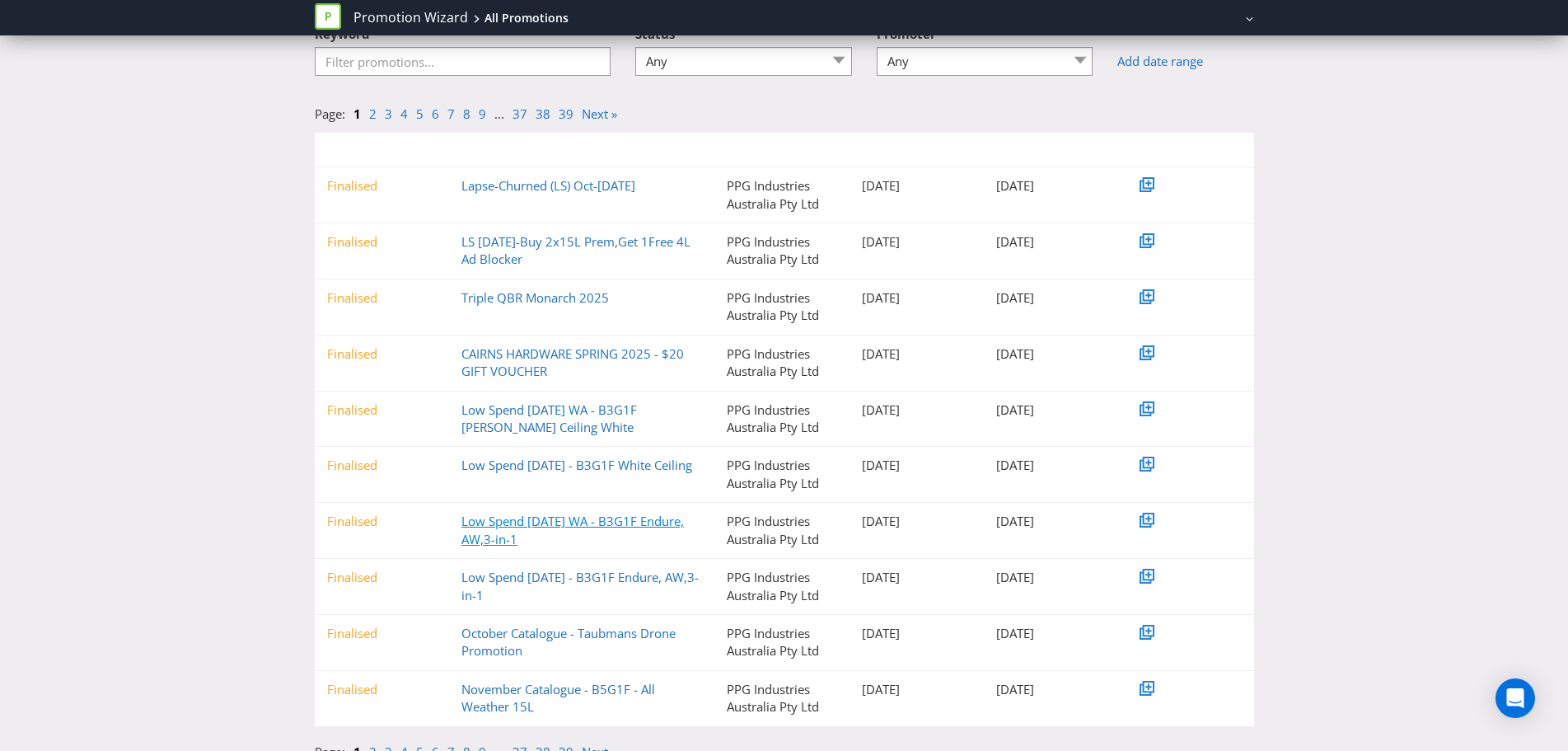
scroll to position [138, 0]
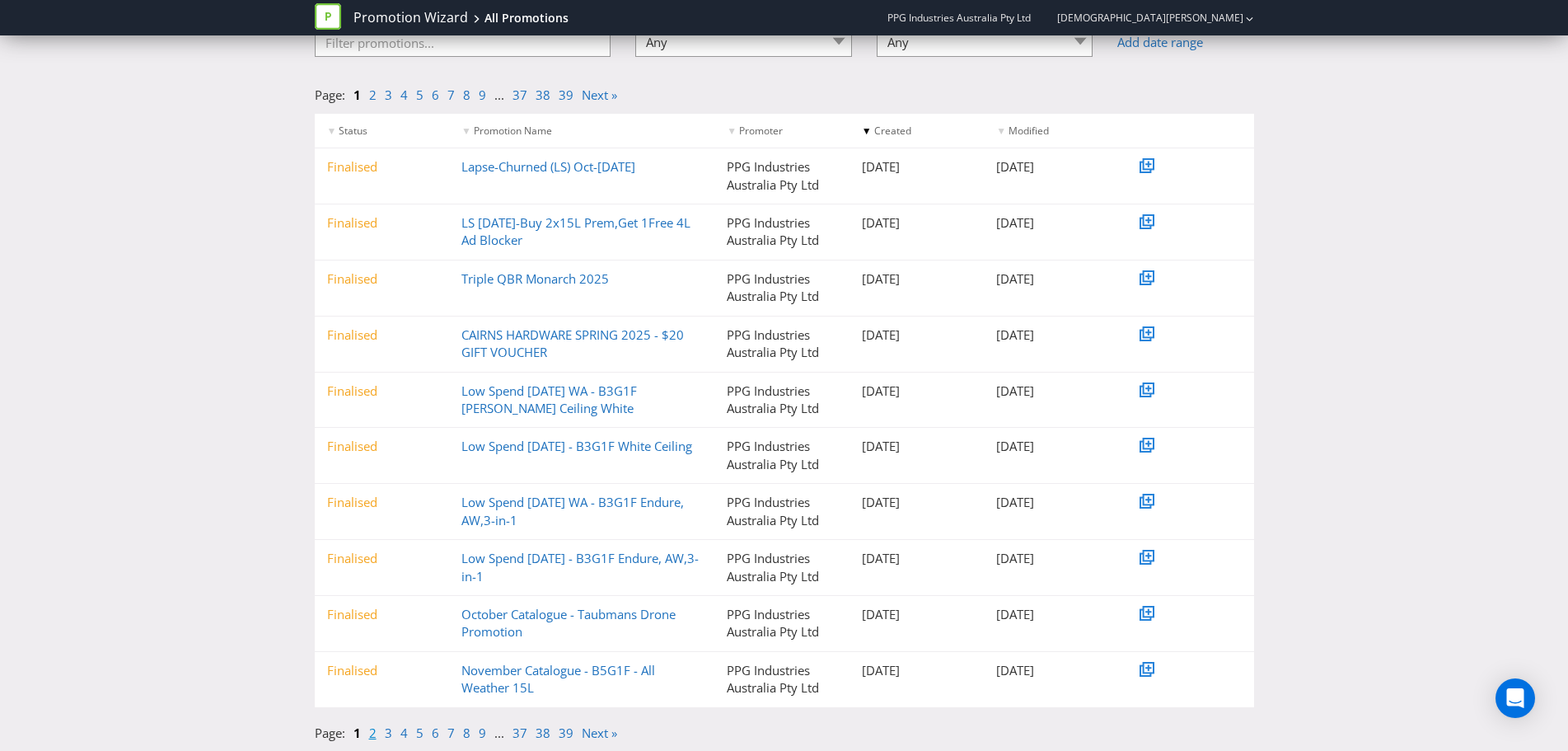
click at [376, 733] on link "2" at bounding box center [372, 732] width 7 height 17
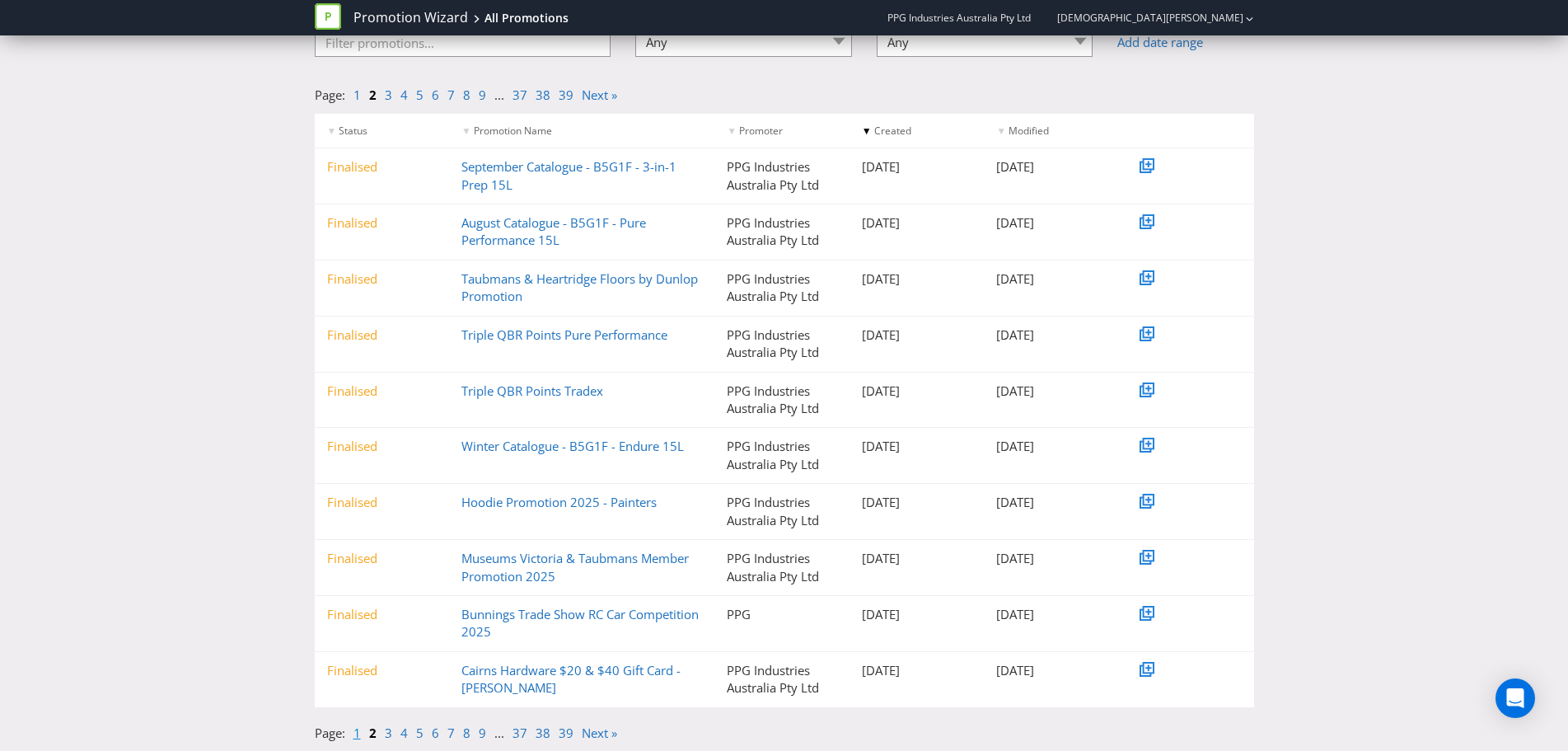
click at [357, 735] on link "1" at bounding box center [357, 732] width 7 height 17
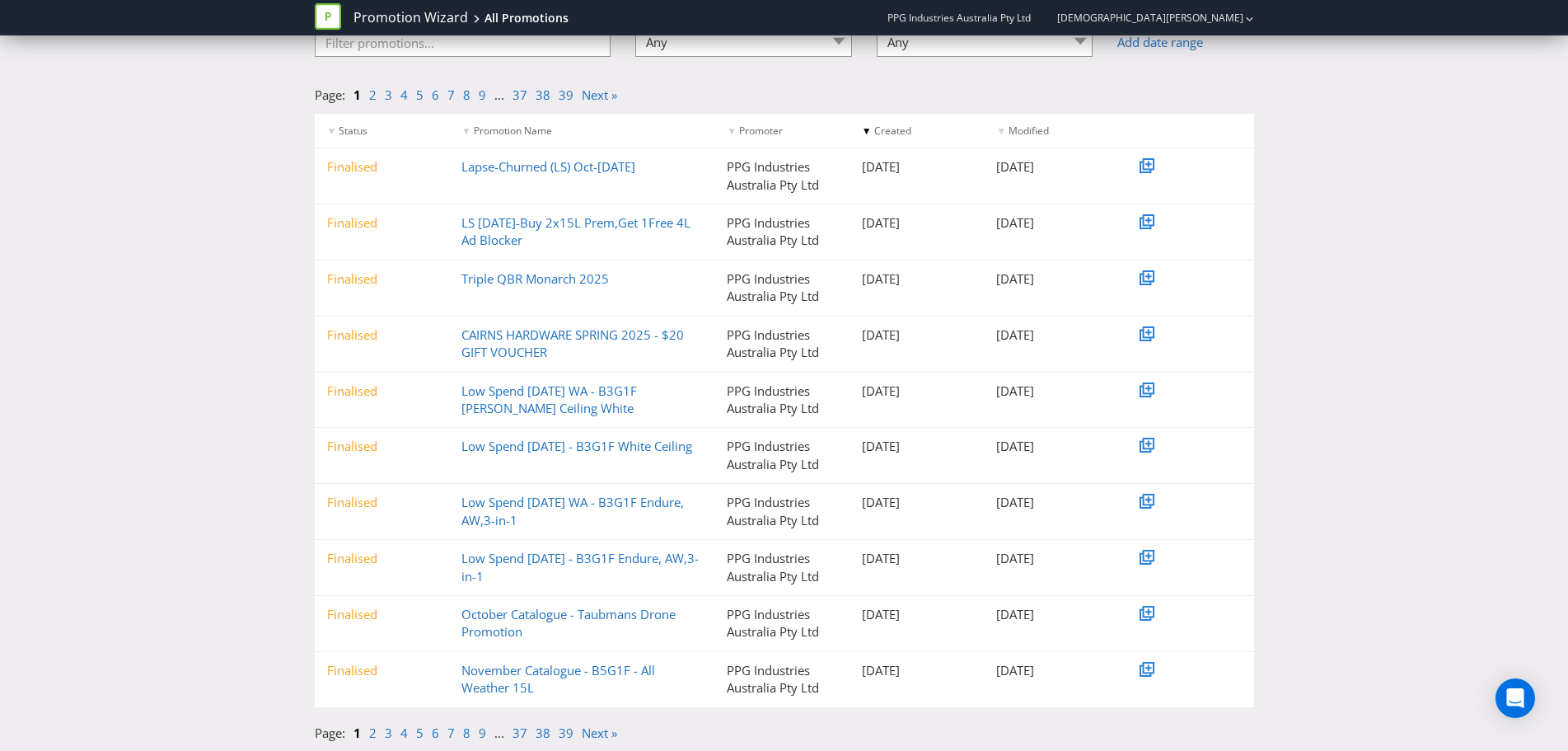
click at [377, 735] on li "2" at bounding box center [377, 733] width 16 height 18
click at [375, 735] on link "2" at bounding box center [372, 732] width 7 height 17
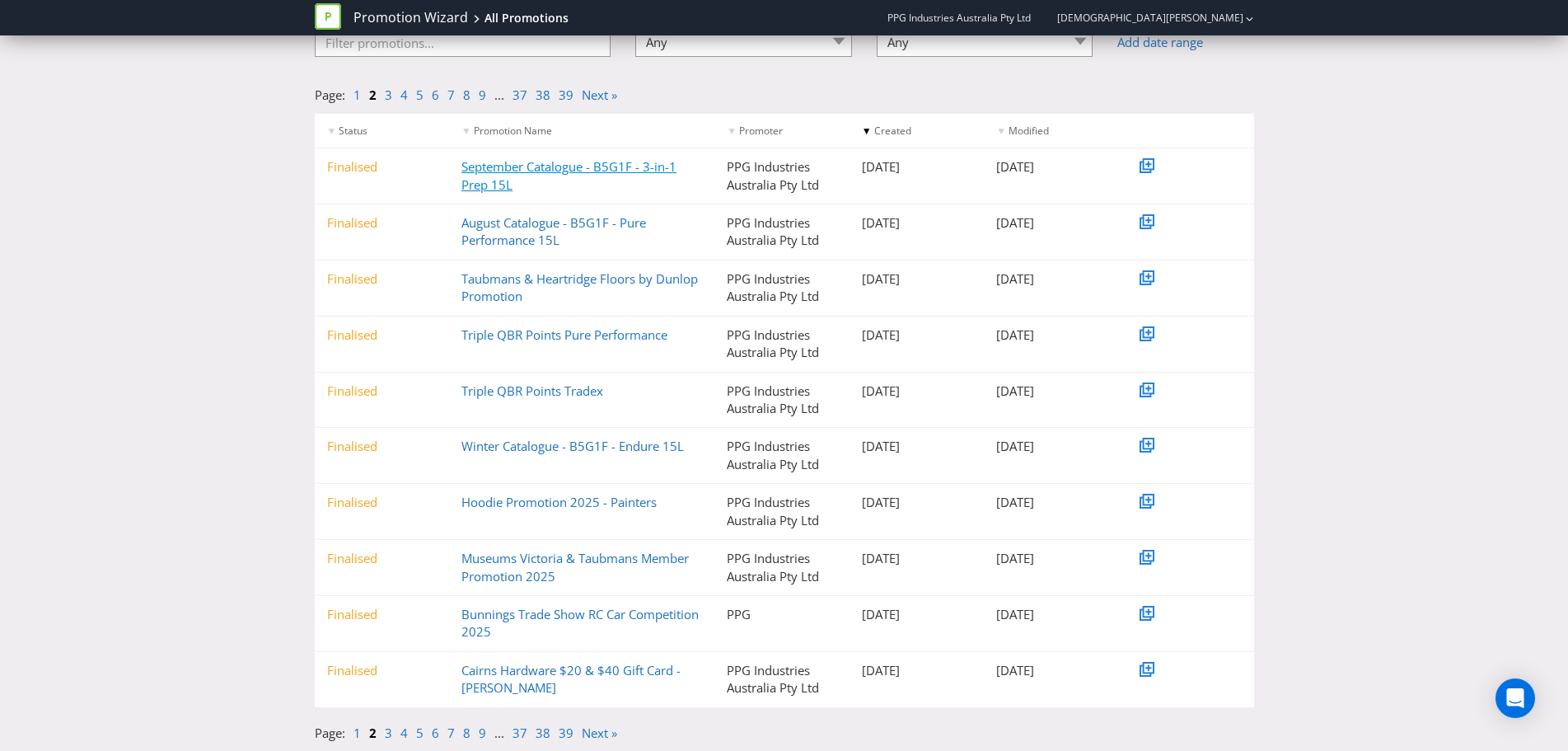
click at [486, 167] on link "September Catalogue - B5G1F - 3-in-1 Prep 15L" at bounding box center [569, 175] width 215 height 34
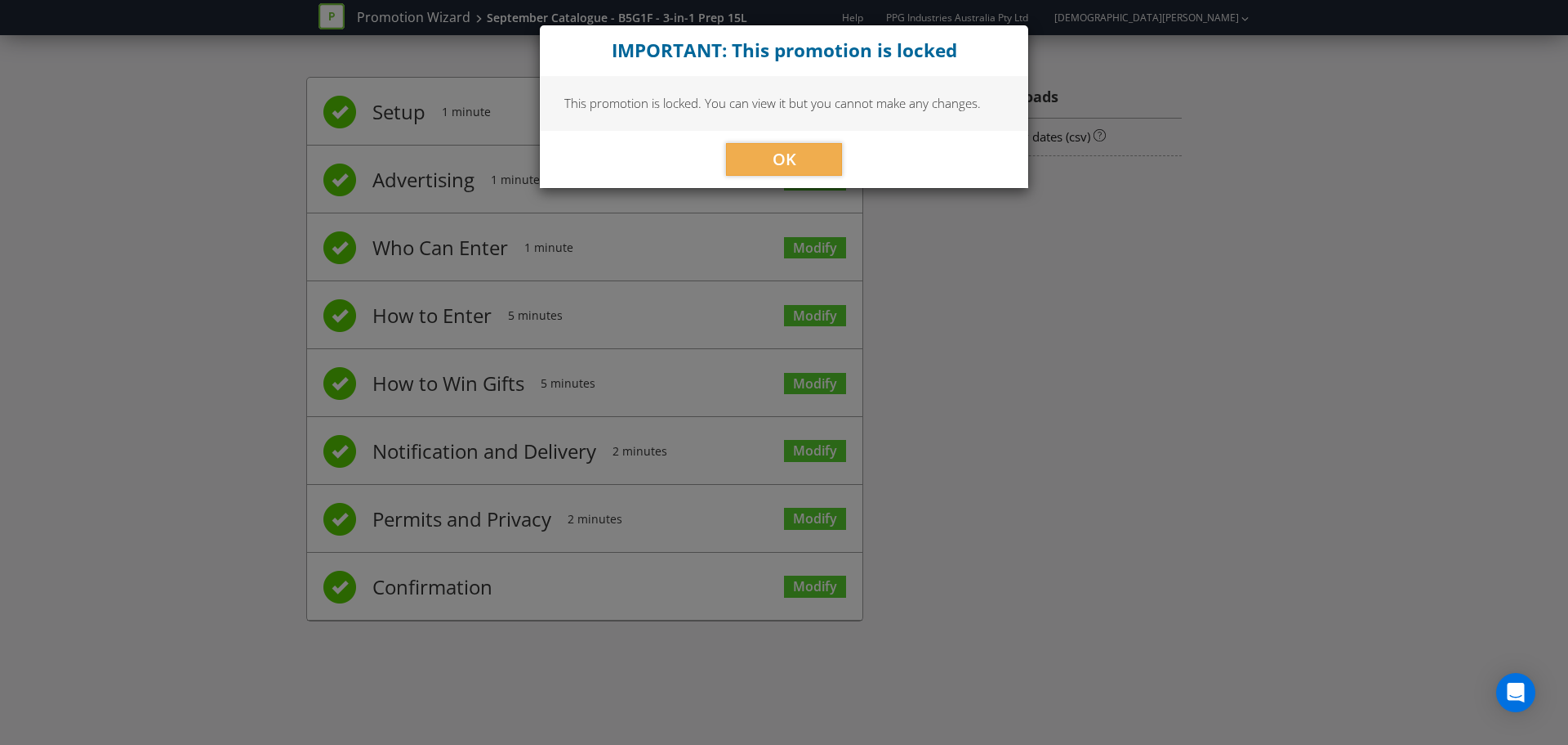
click at [780, 140] on div "OK" at bounding box center [784, 159] width 488 height 57
click at [800, 169] on button "OK" at bounding box center [784, 159] width 116 height 32
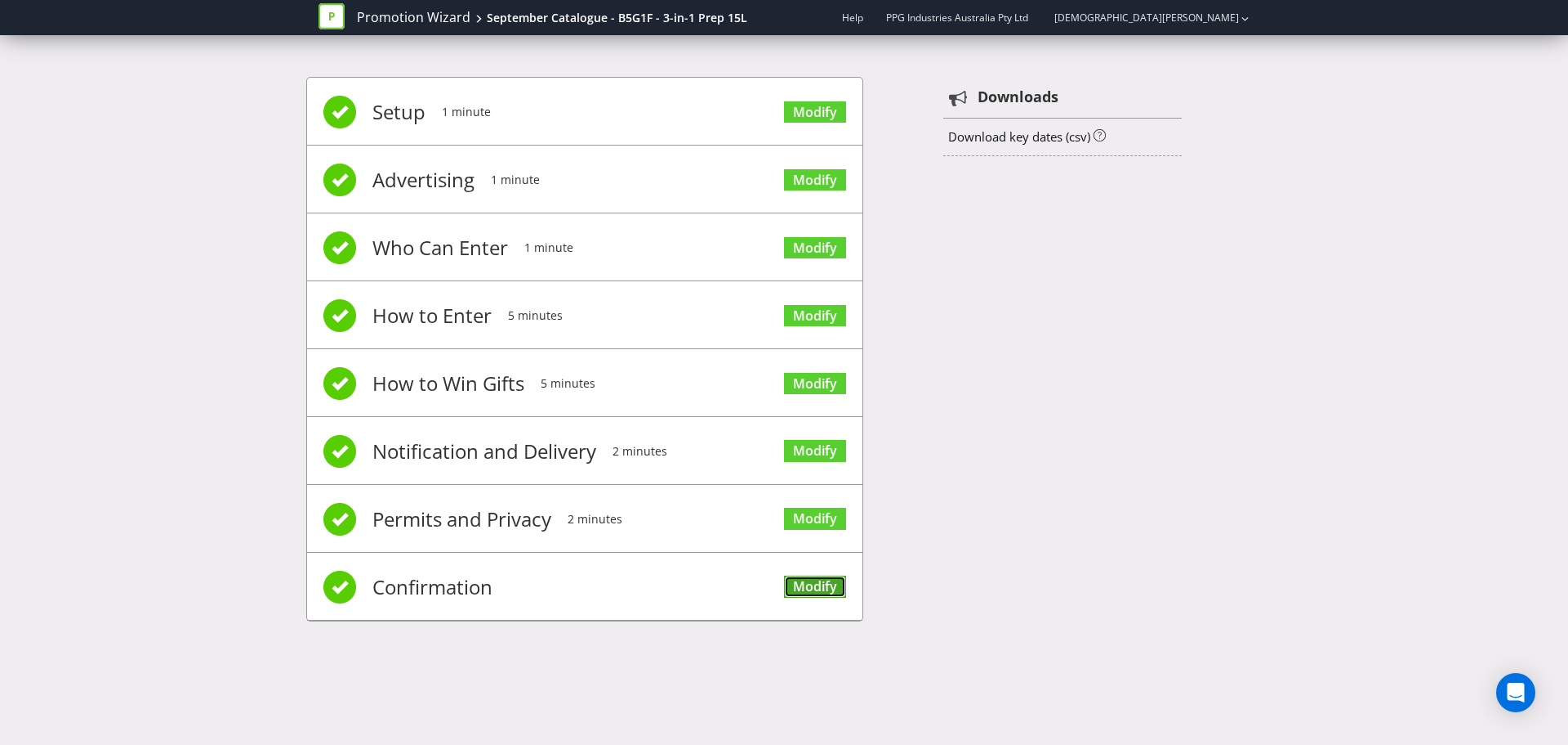
click at [817, 591] on link "Modify" at bounding box center [815, 586] width 62 height 22
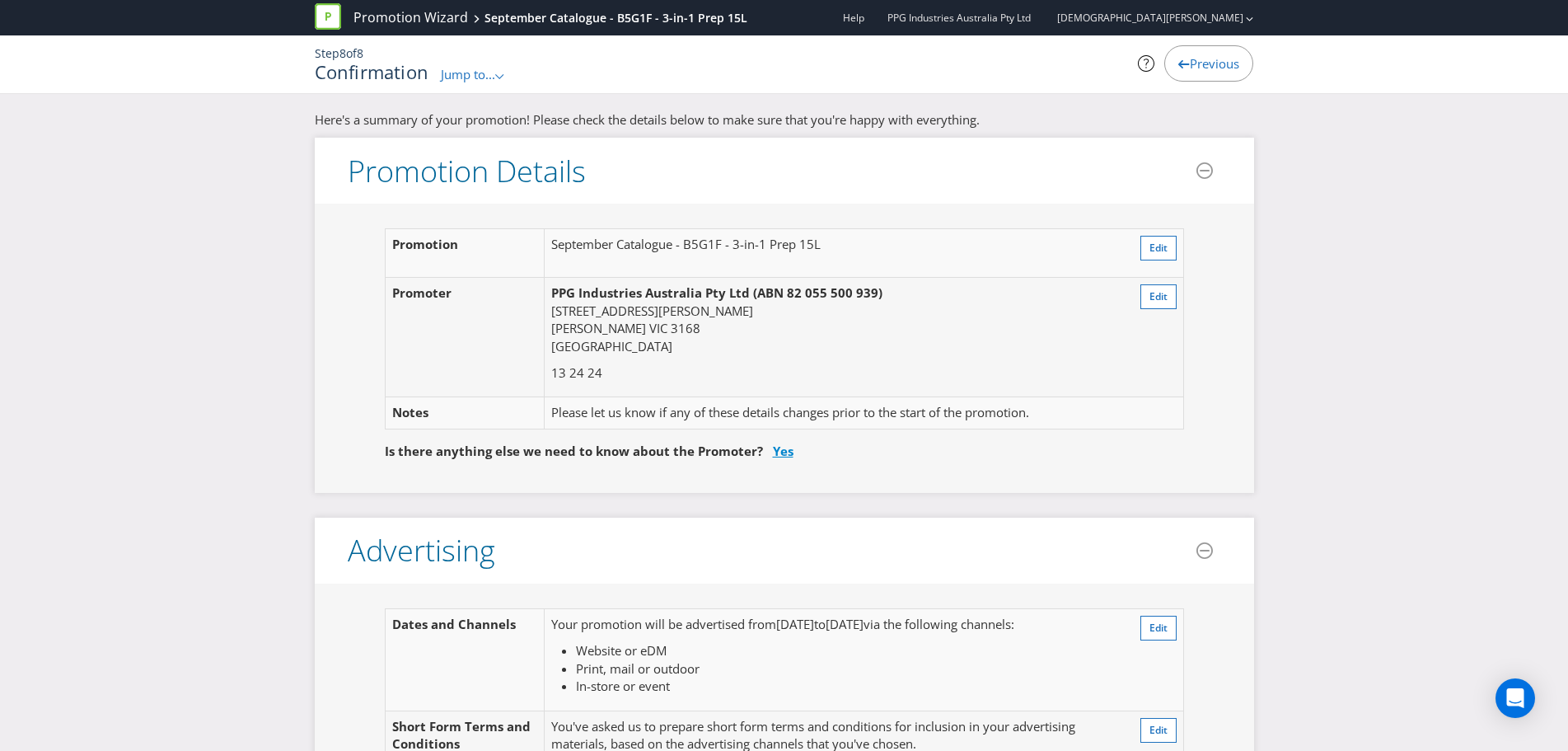
click at [776, 452] on link "Yes" at bounding box center [783, 450] width 20 height 17
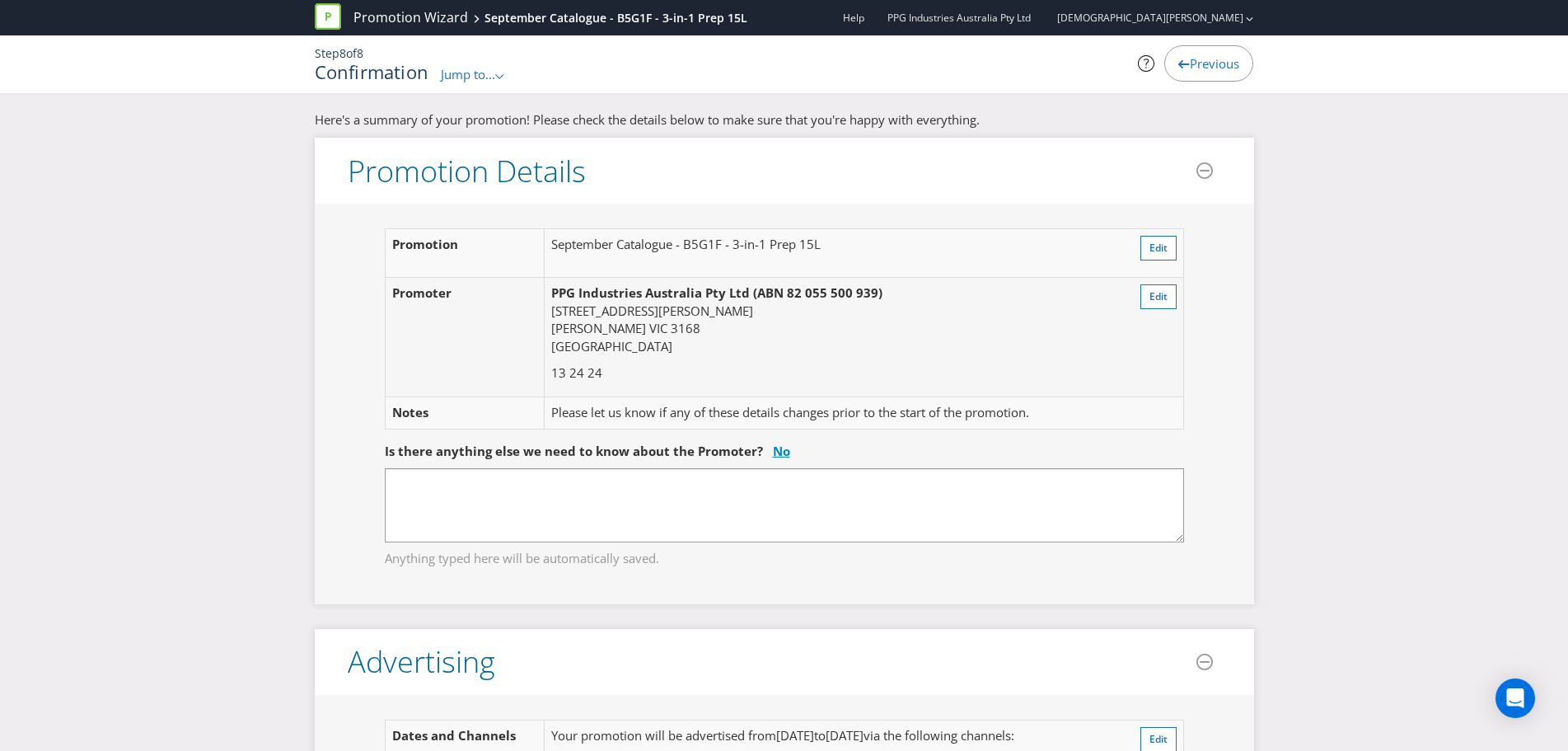
click at [776, 452] on link "No" at bounding box center [782, 450] width 18 height 17
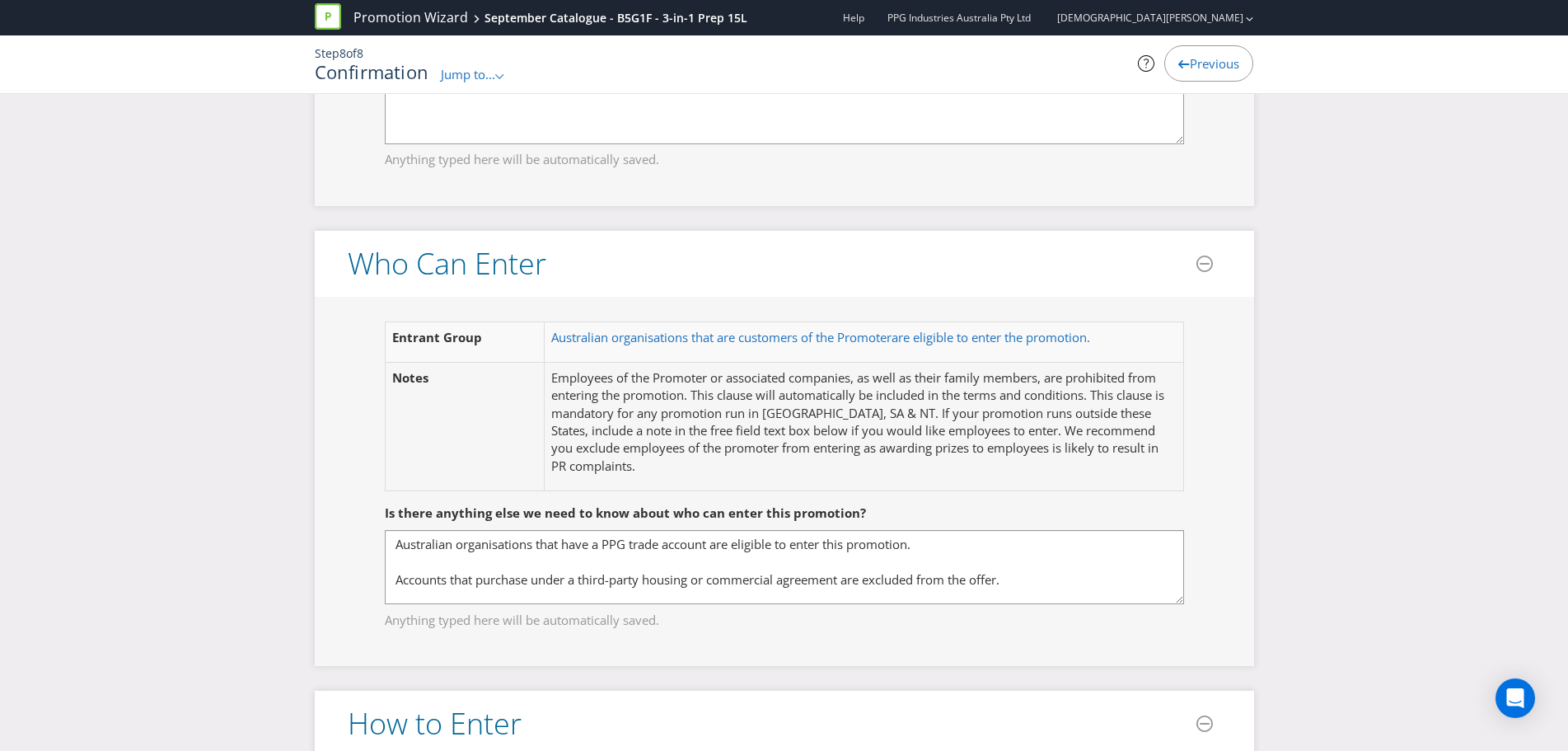
scroll to position [989, 0]
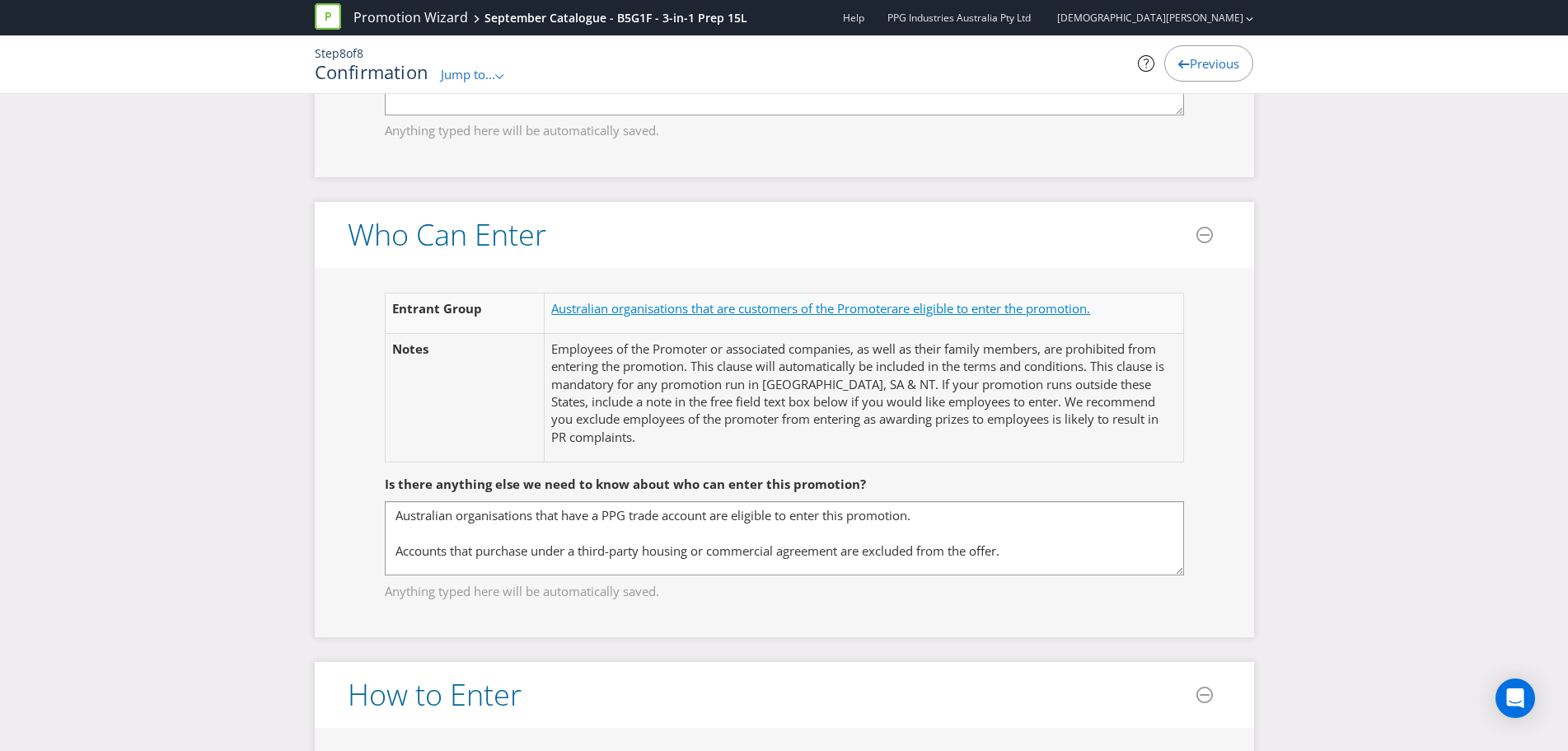
click at [717, 307] on span "Australian organisations that are customers of the Promoter" at bounding box center [721, 308] width 340 height 17
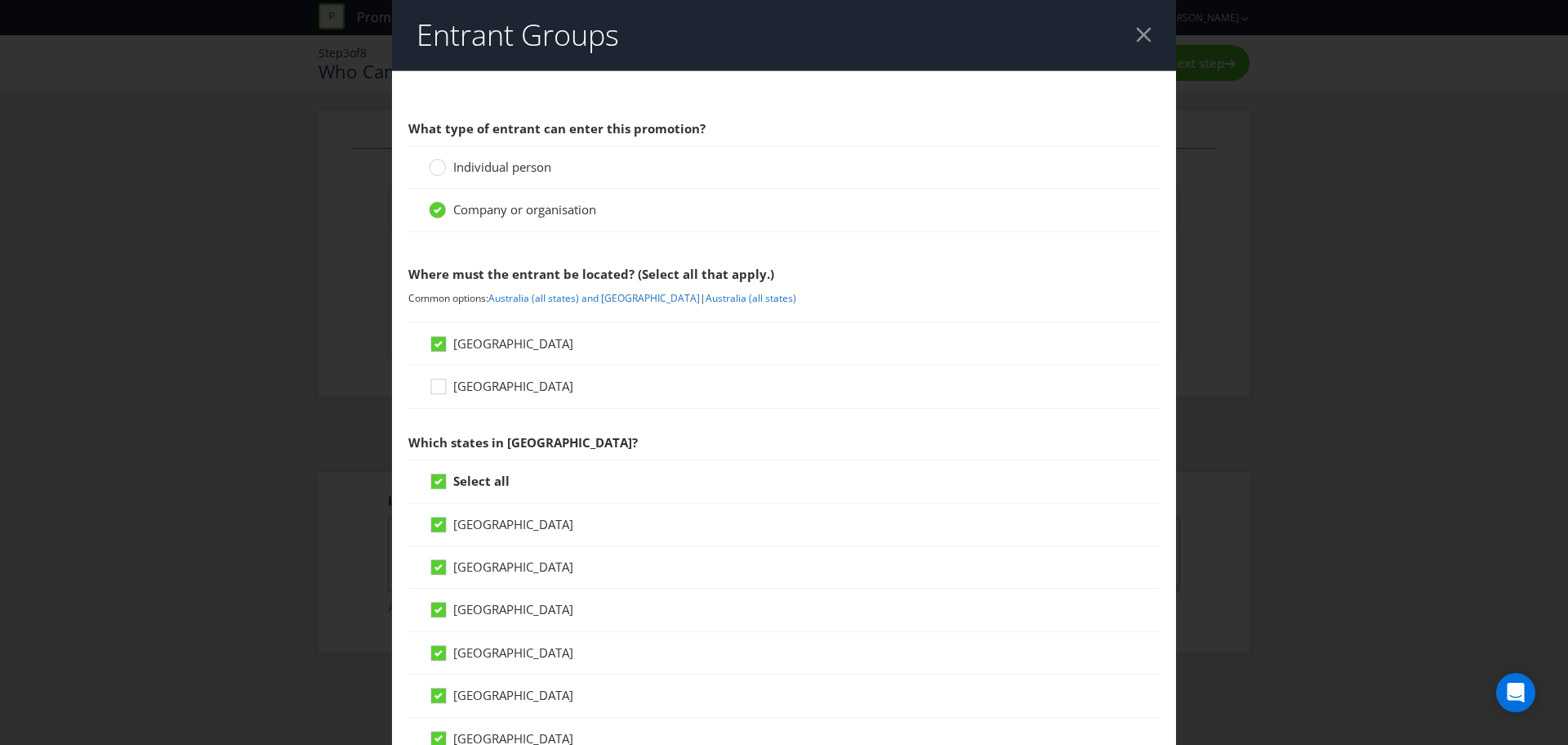
click at [1125, 39] on header "Entrant Groups" at bounding box center [784, 35] width 784 height 70
click at [1137, 29] on div at bounding box center [1144, 35] width 16 height 16
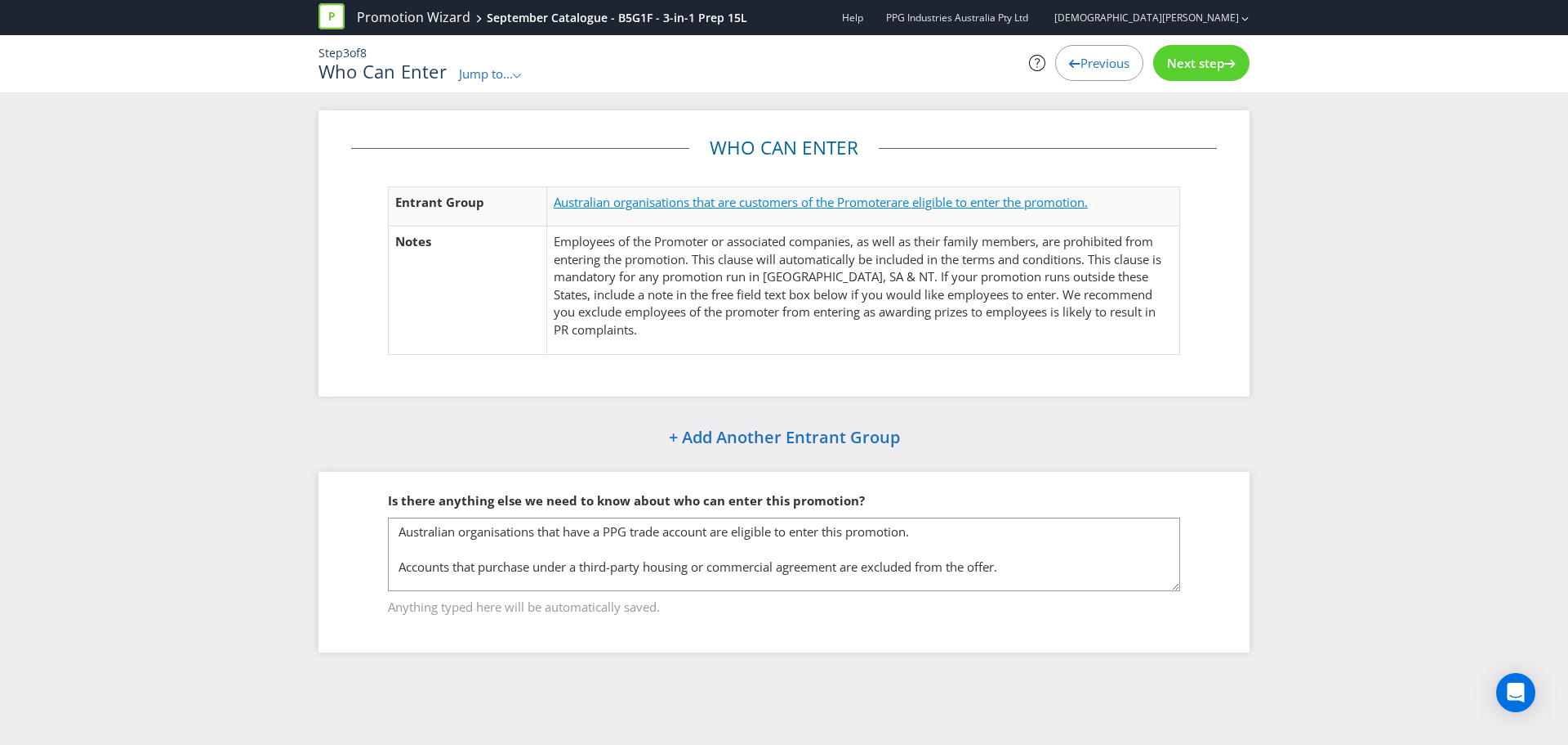
click at [638, 199] on span "Australian organisations that are customers of the Promoter" at bounding box center [723, 202] width 338 height 17
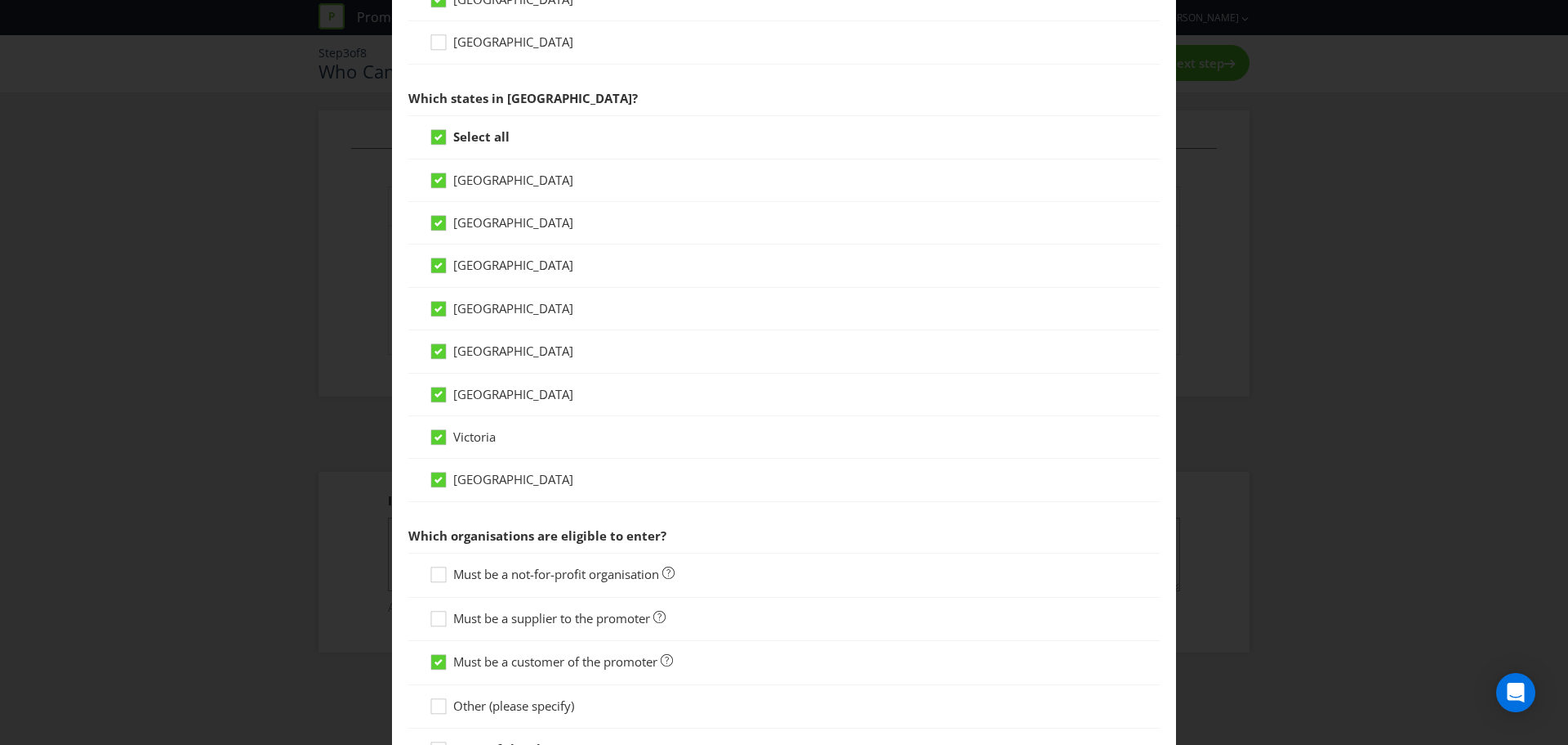
scroll to position [487, 0]
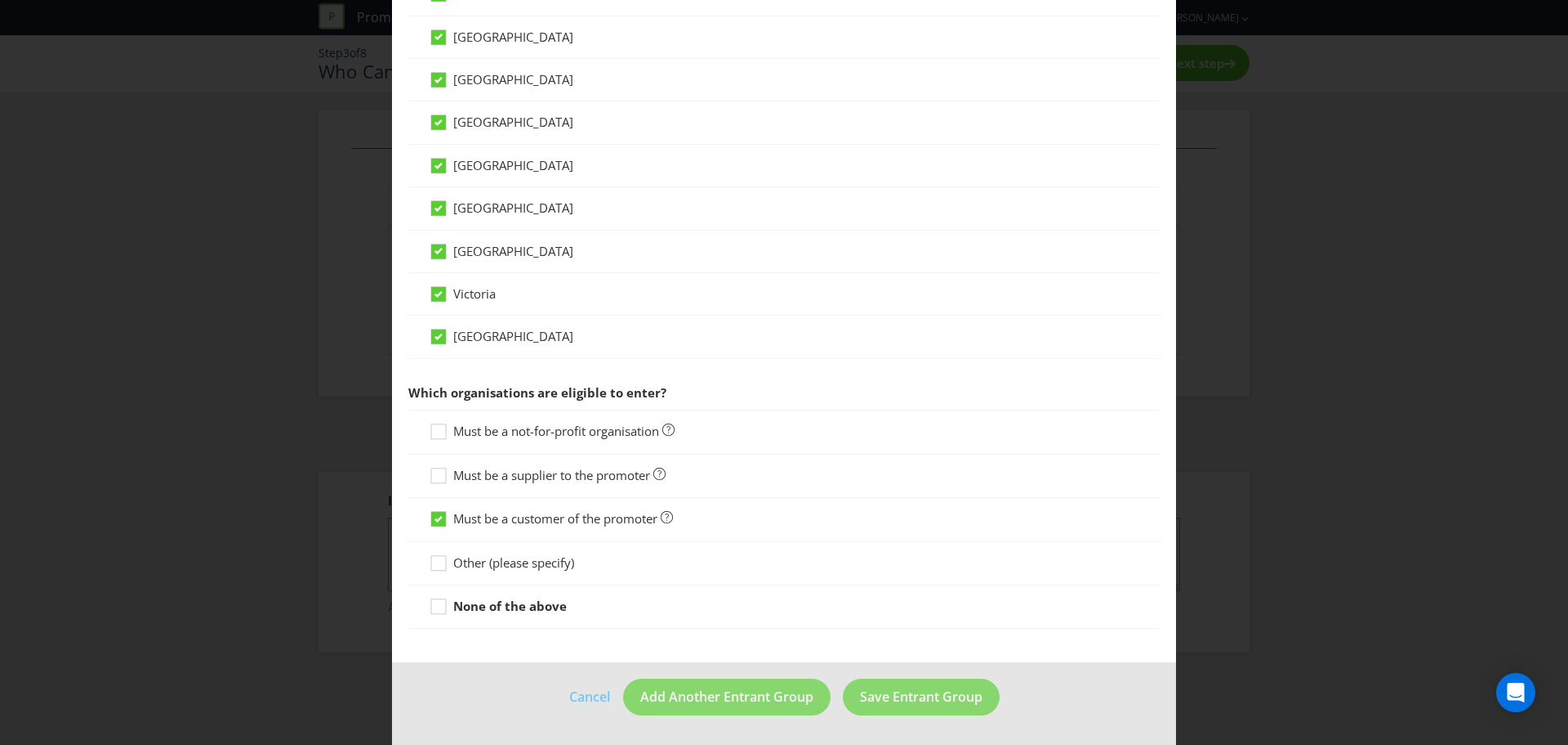
drag, startPoint x: 1336, startPoint y: 254, endPoint x: 1336, endPoint y: 267, distance: 13.0
click at [1337, 254] on div "Entrant Groups What type of entrant can enter this promotion? Individual person…" at bounding box center [784, 372] width 1568 height 745
click at [583, 705] on footer "Cancel Add Another Entrant Group Save Entrant Group" at bounding box center [784, 704] width 784 height 82
click at [587, 695] on footer "Cancel Add Another Entrant Group Save Entrant Group" at bounding box center [784, 704] width 784 height 82
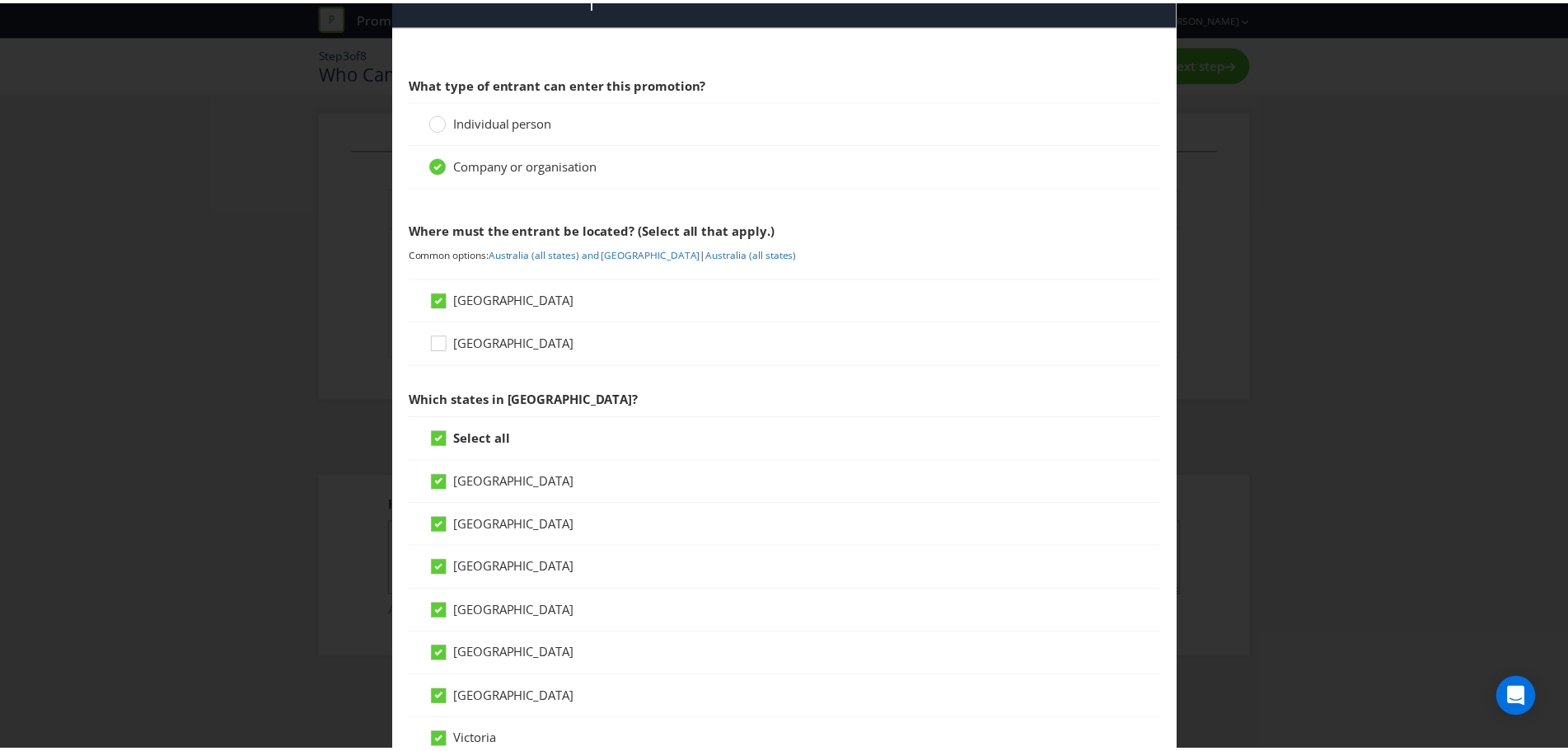
scroll to position [0, 0]
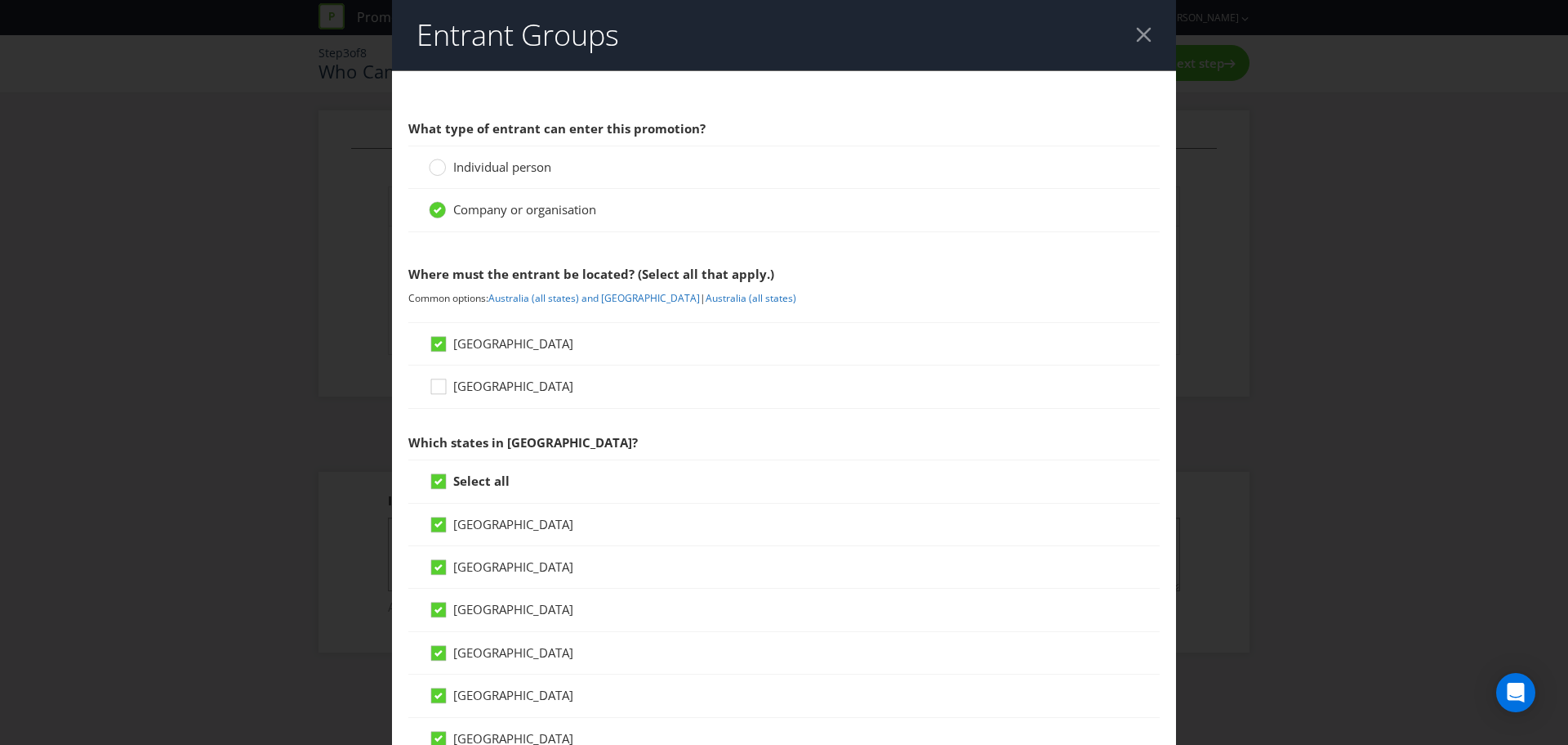
click at [1137, 36] on div at bounding box center [1144, 35] width 16 height 16
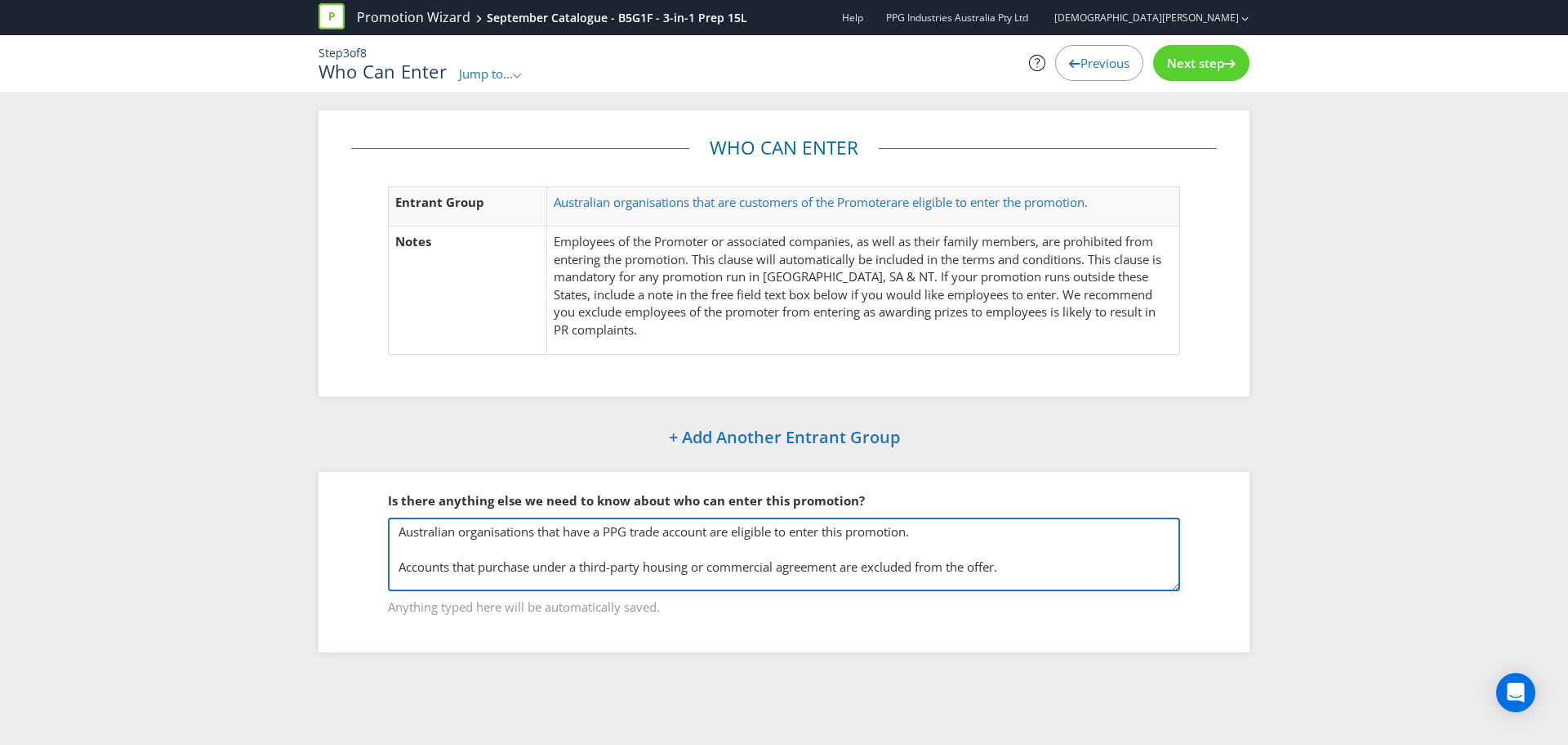
click at [924, 528] on textarea "Australian organisations that have a PPG trade account are eligible to enter th…" at bounding box center [784, 555] width 793 height 74
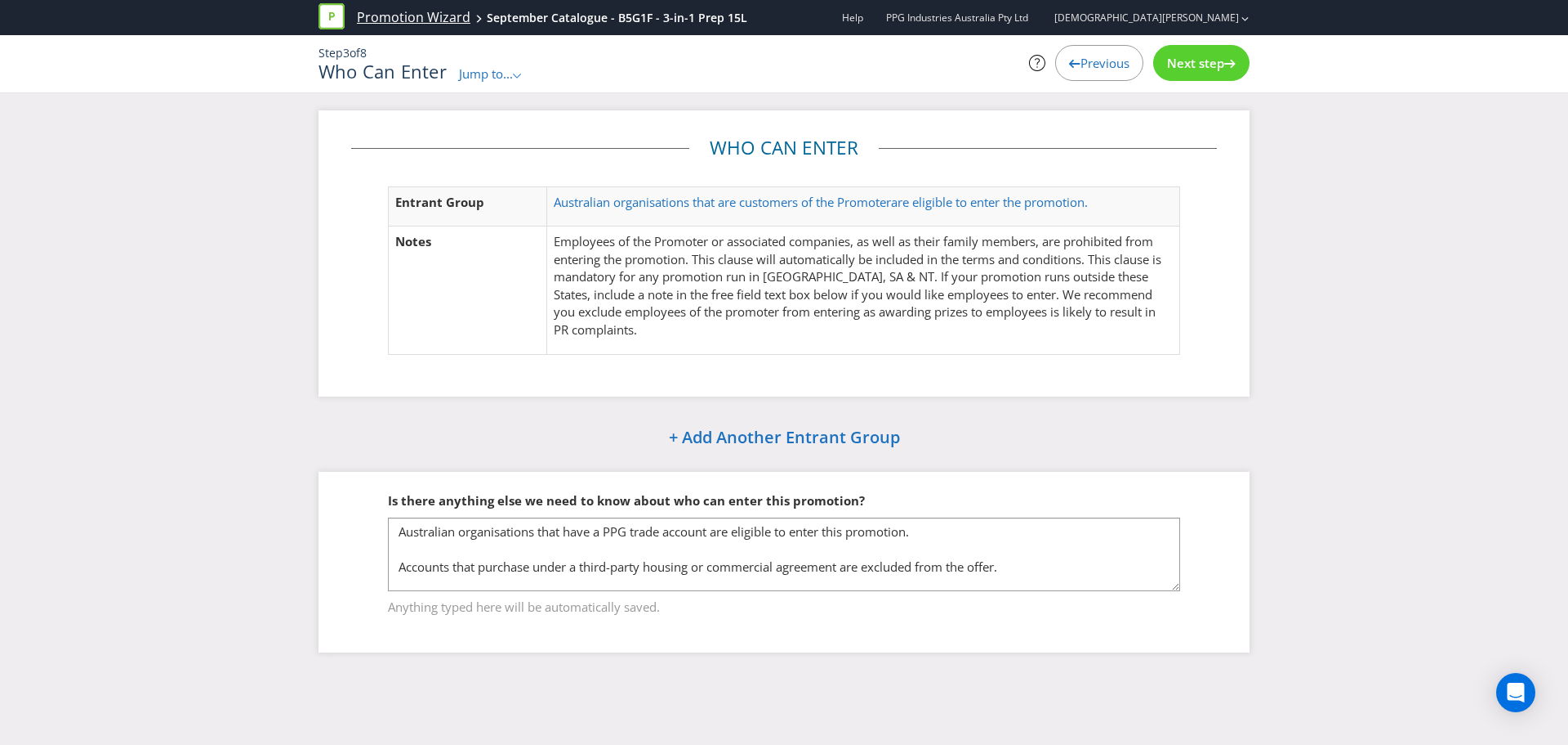
click at [367, 18] on link "Promotion Wizard" at bounding box center [413, 17] width 113 height 18
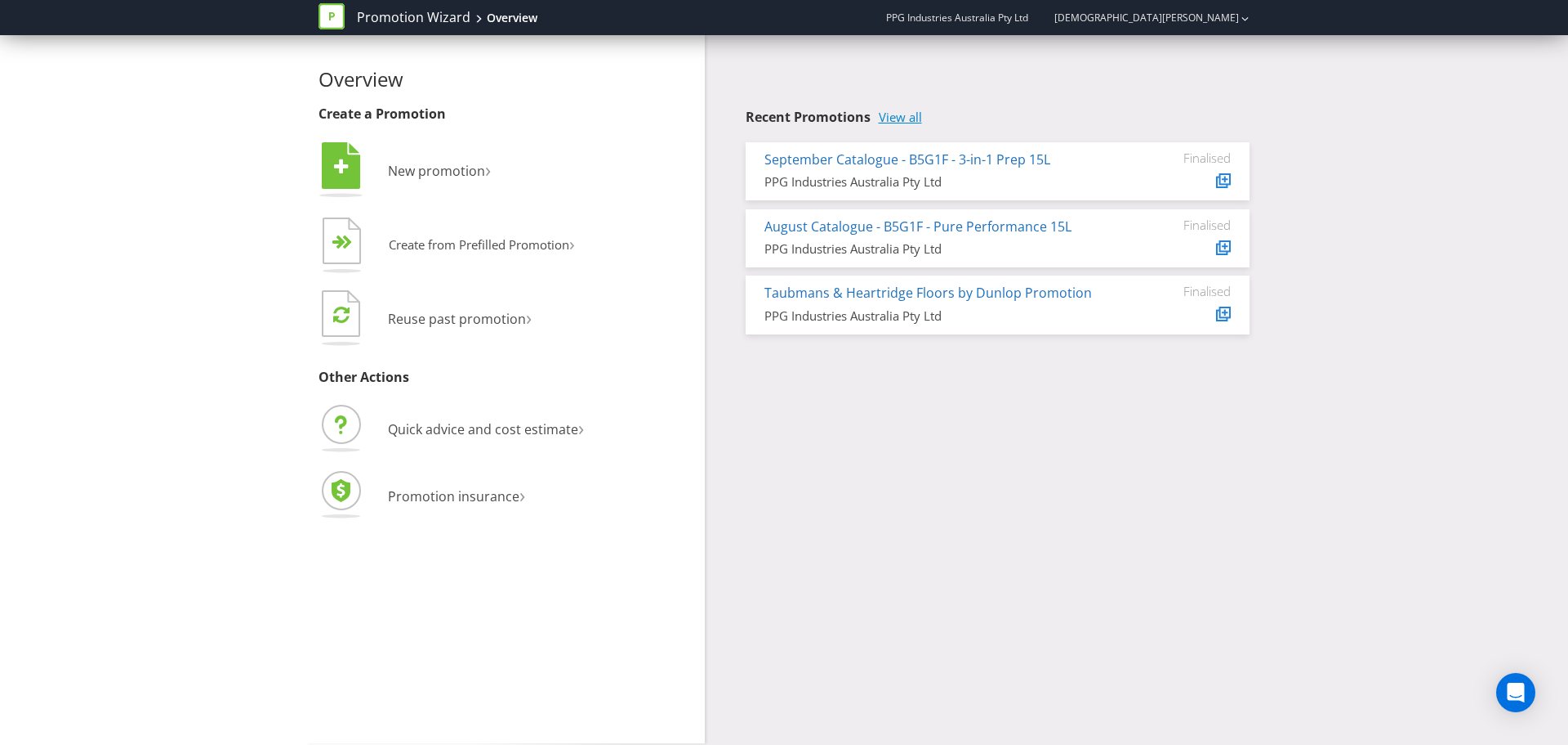
click at [901, 117] on link "View all" at bounding box center [900, 118] width 43 height 14
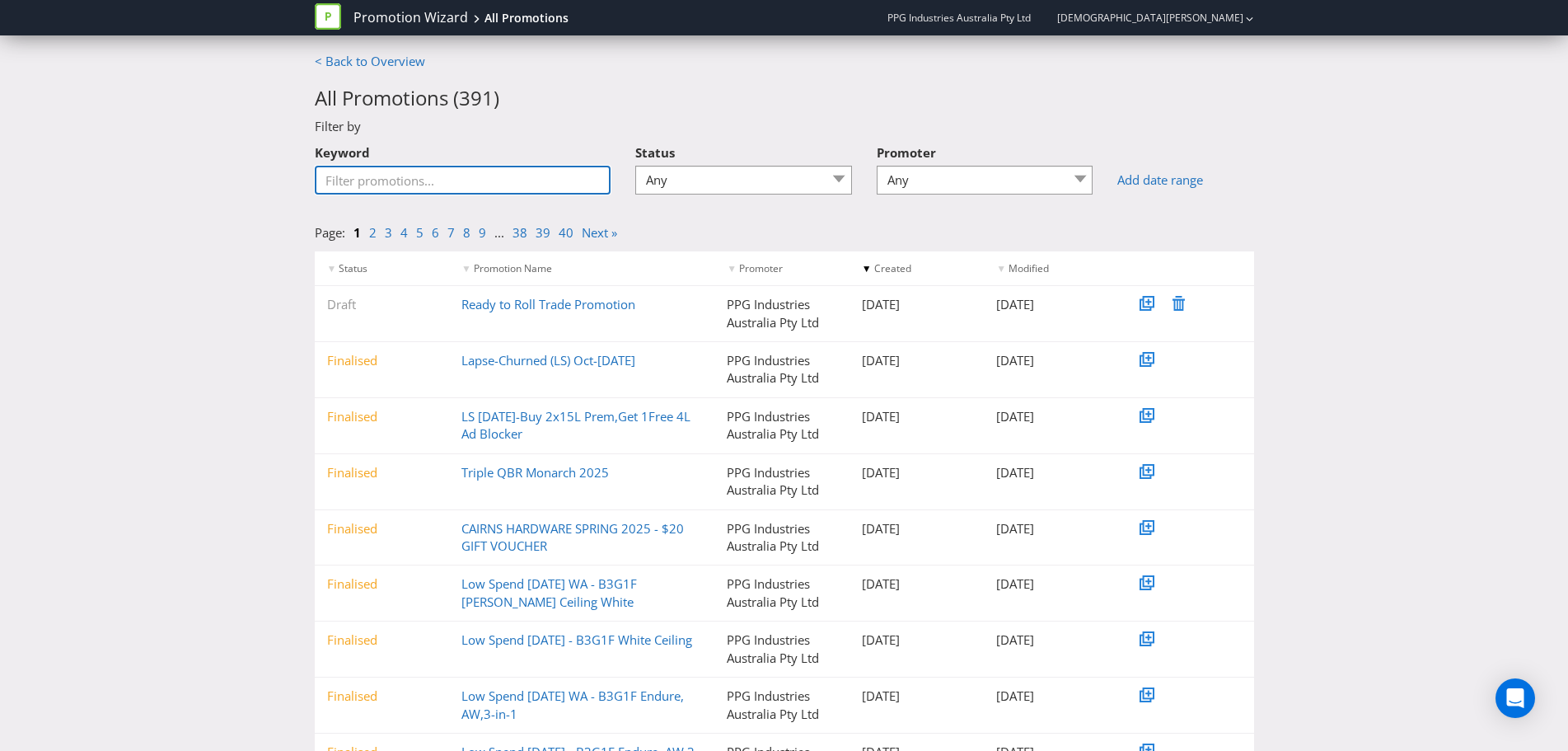
click at [429, 185] on input "Keyword" at bounding box center [463, 180] width 296 height 29
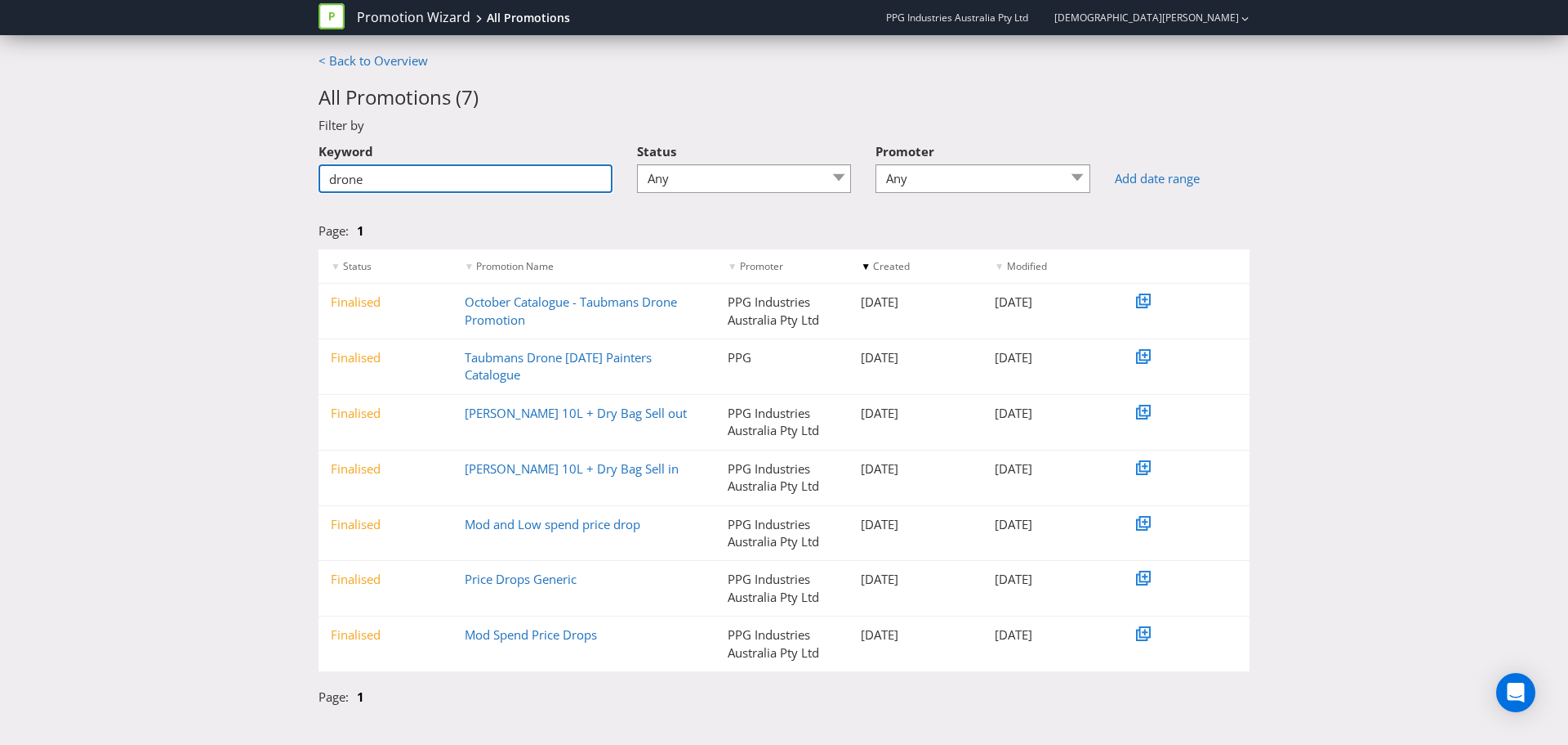
type input "drone"
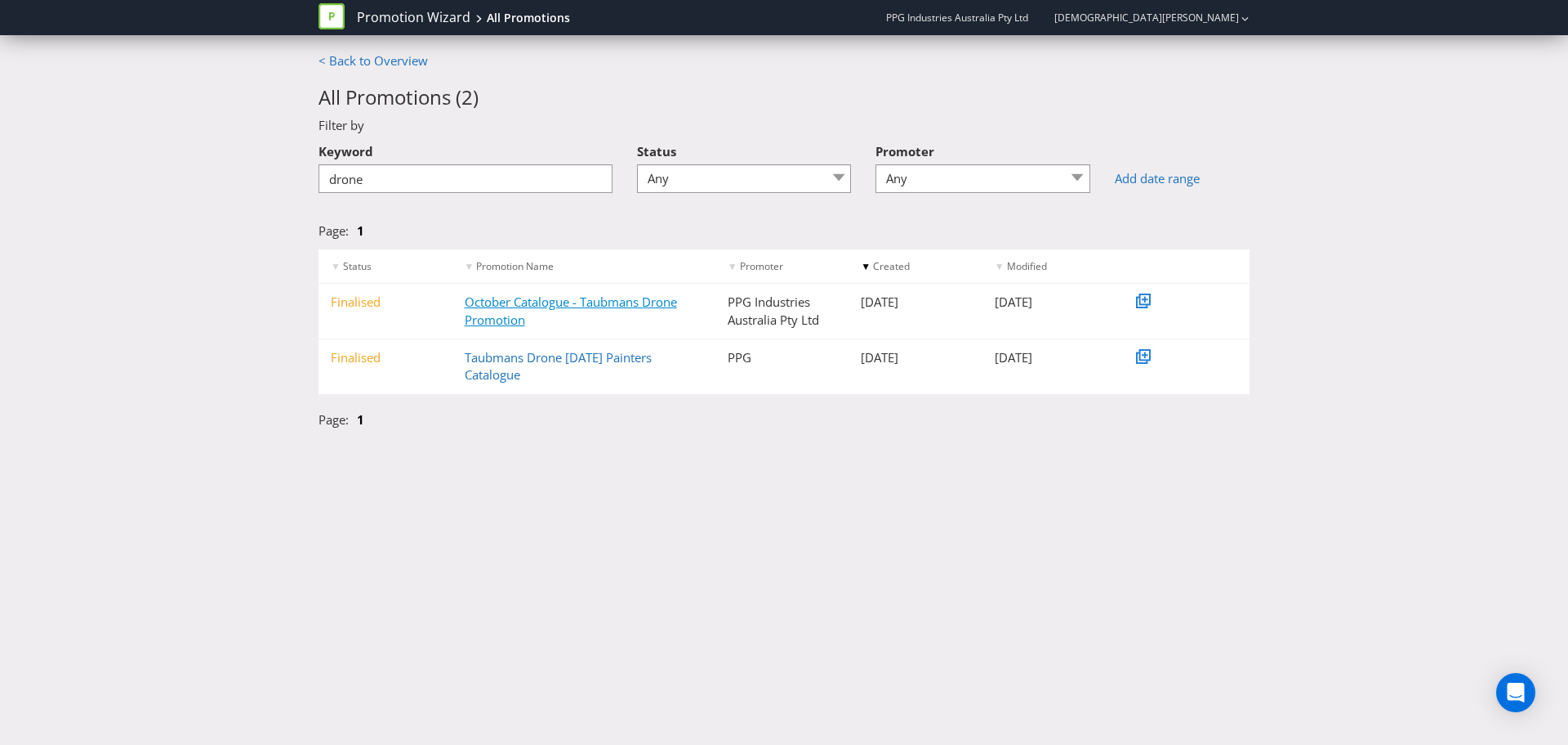
click at [511, 313] on link "October Catalogue - Taubmans Drone Promotion" at bounding box center [571, 310] width 212 height 33
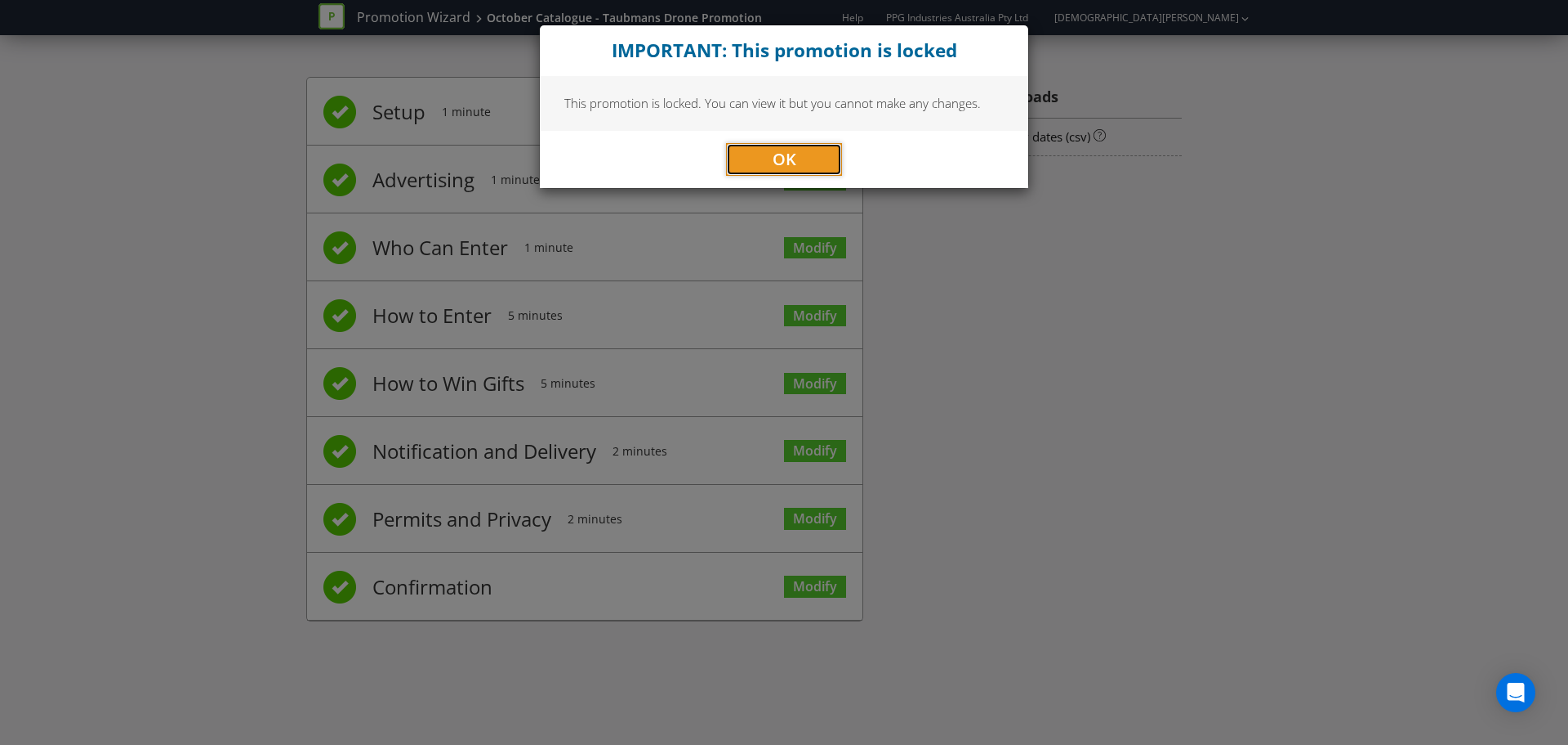
click at [788, 155] on span "OK" at bounding box center [784, 159] width 24 height 22
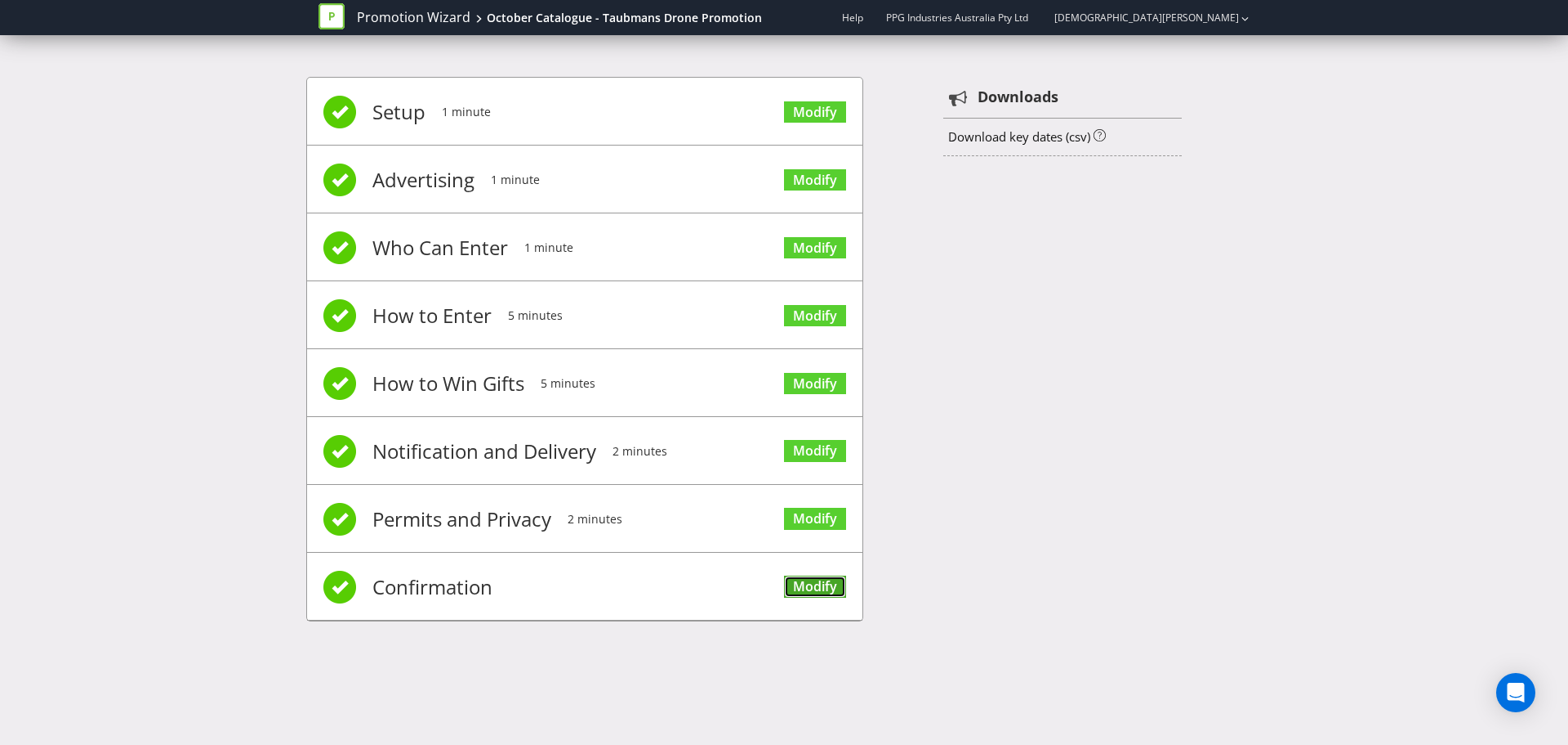
click at [824, 597] on link "Modify" at bounding box center [815, 586] width 62 height 22
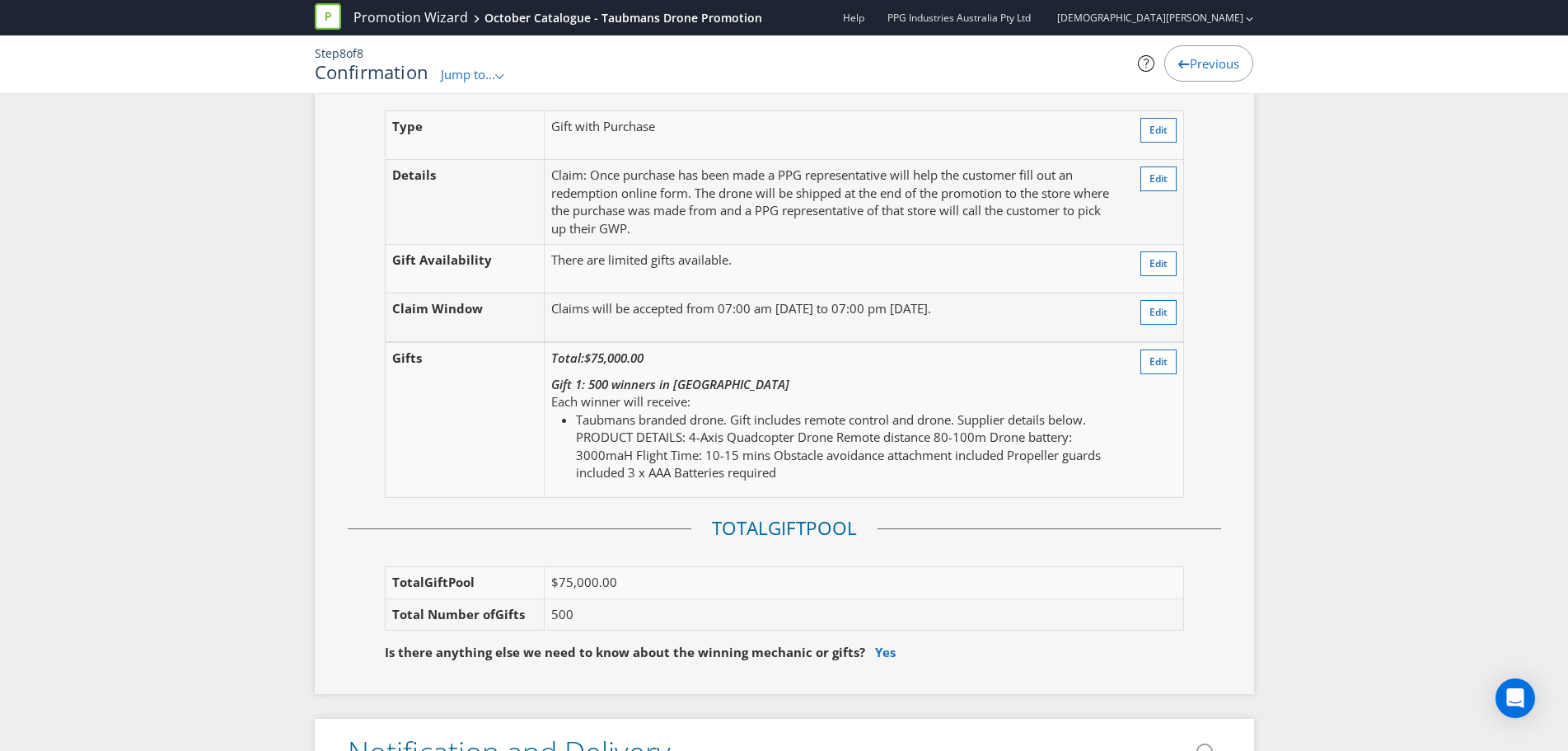
scroll to position [1812, 0]
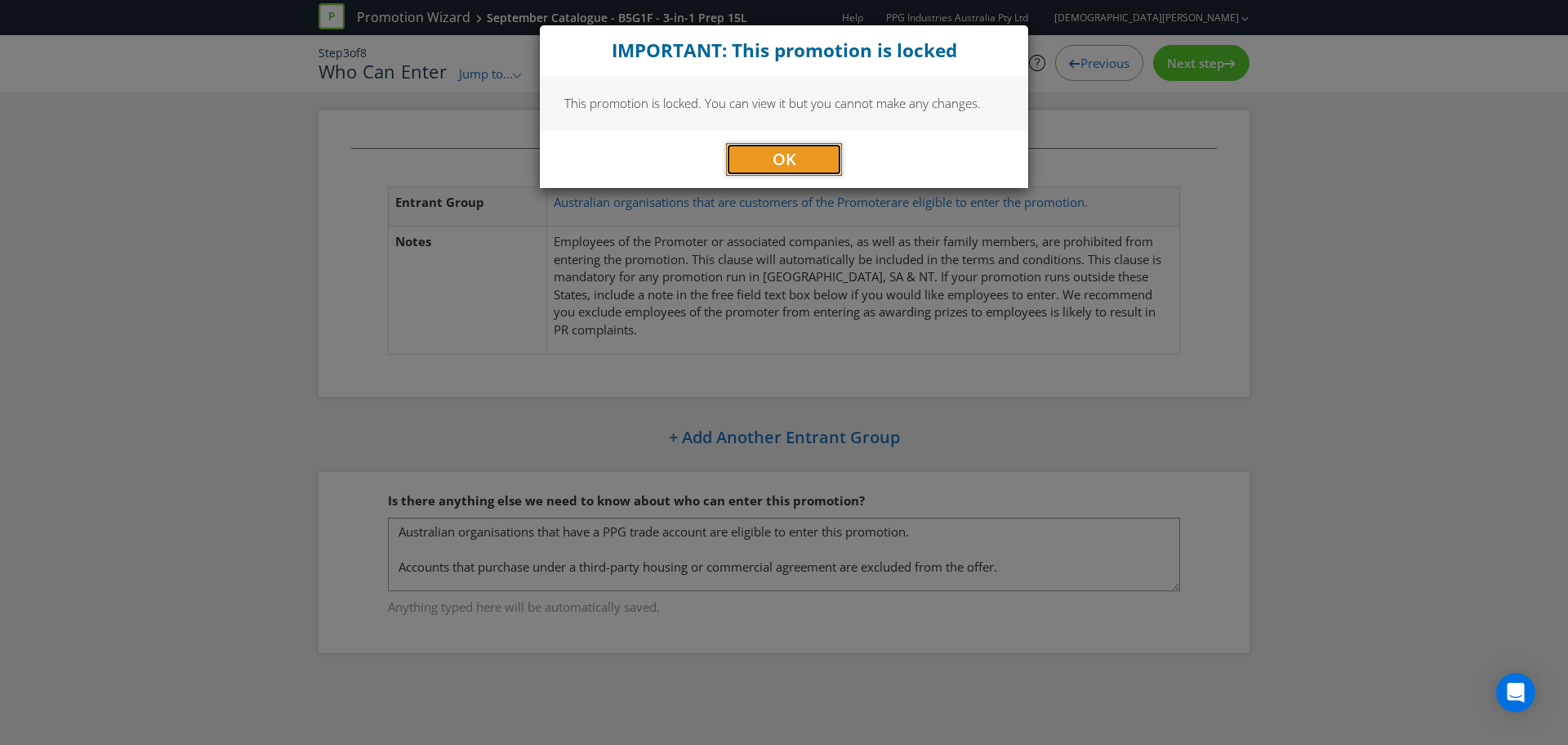
drag, startPoint x: 797, startPoint y: 154, endPoint x: 781, endPoint y: 165, distance: 19.4
click at [795, 154] on button "OK" at bounding box center [784, 159] width 116 height 32
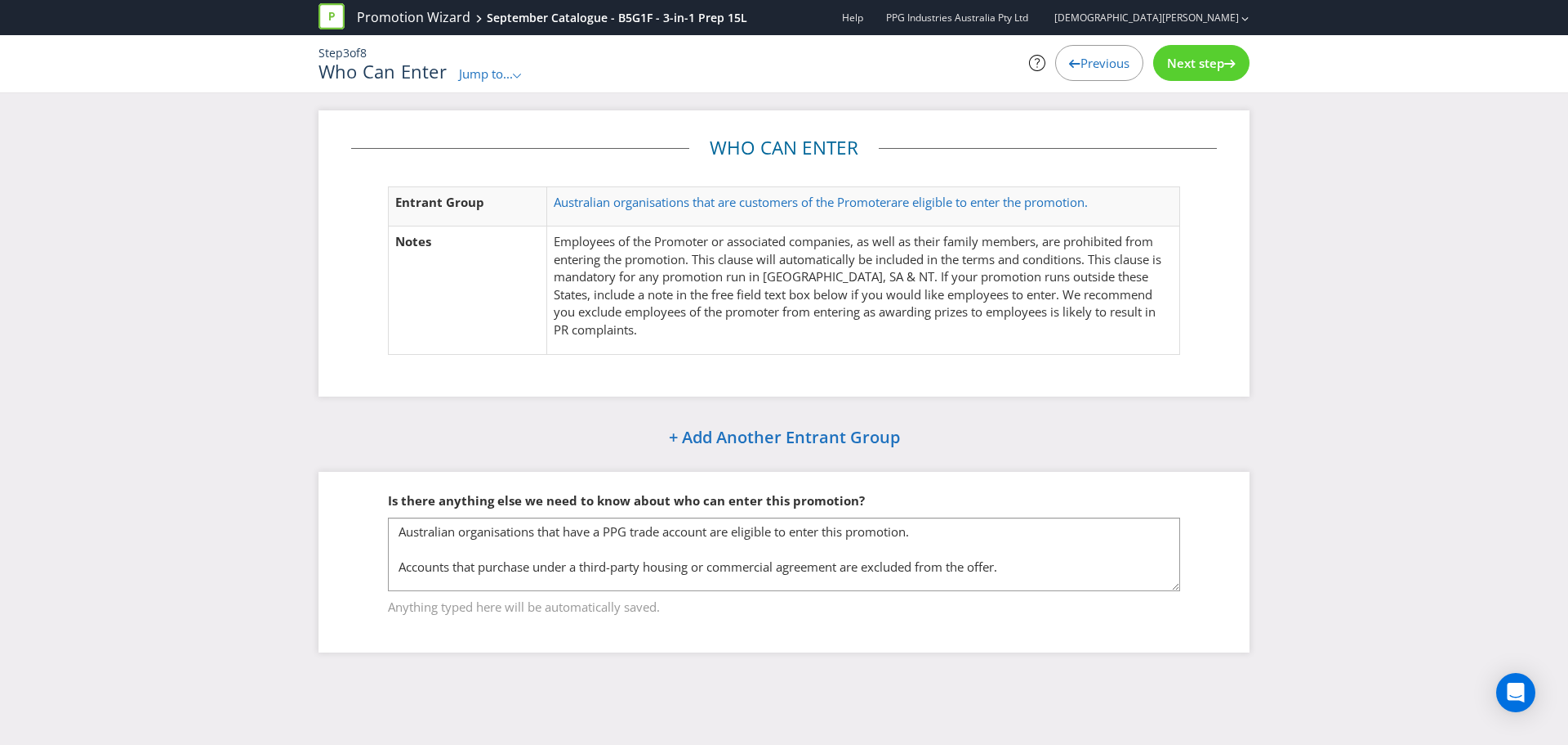
click at [1187, 70] on span "Next step" at bounding box center [1195, 62] width 57 height 17
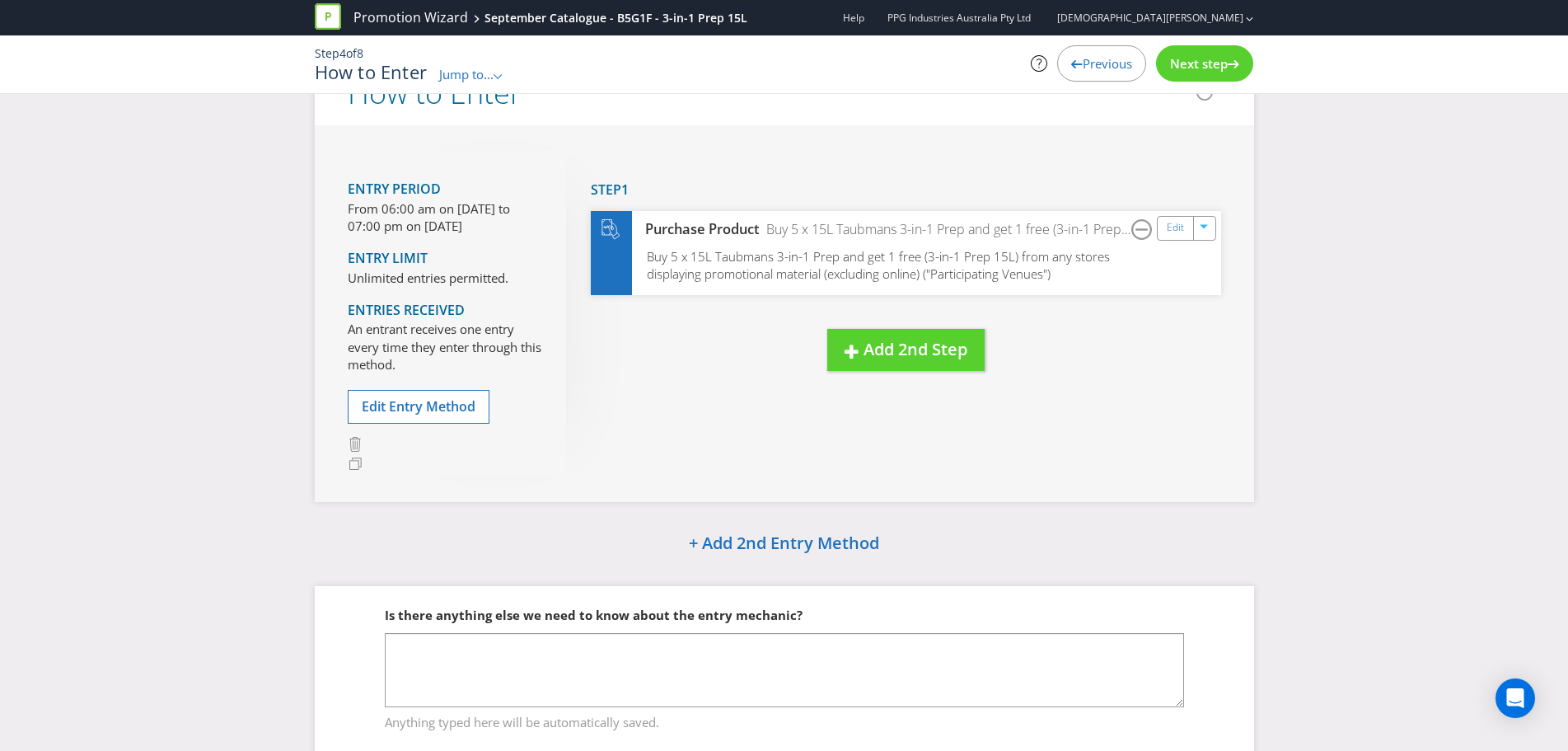
scroll to position [114, 0]
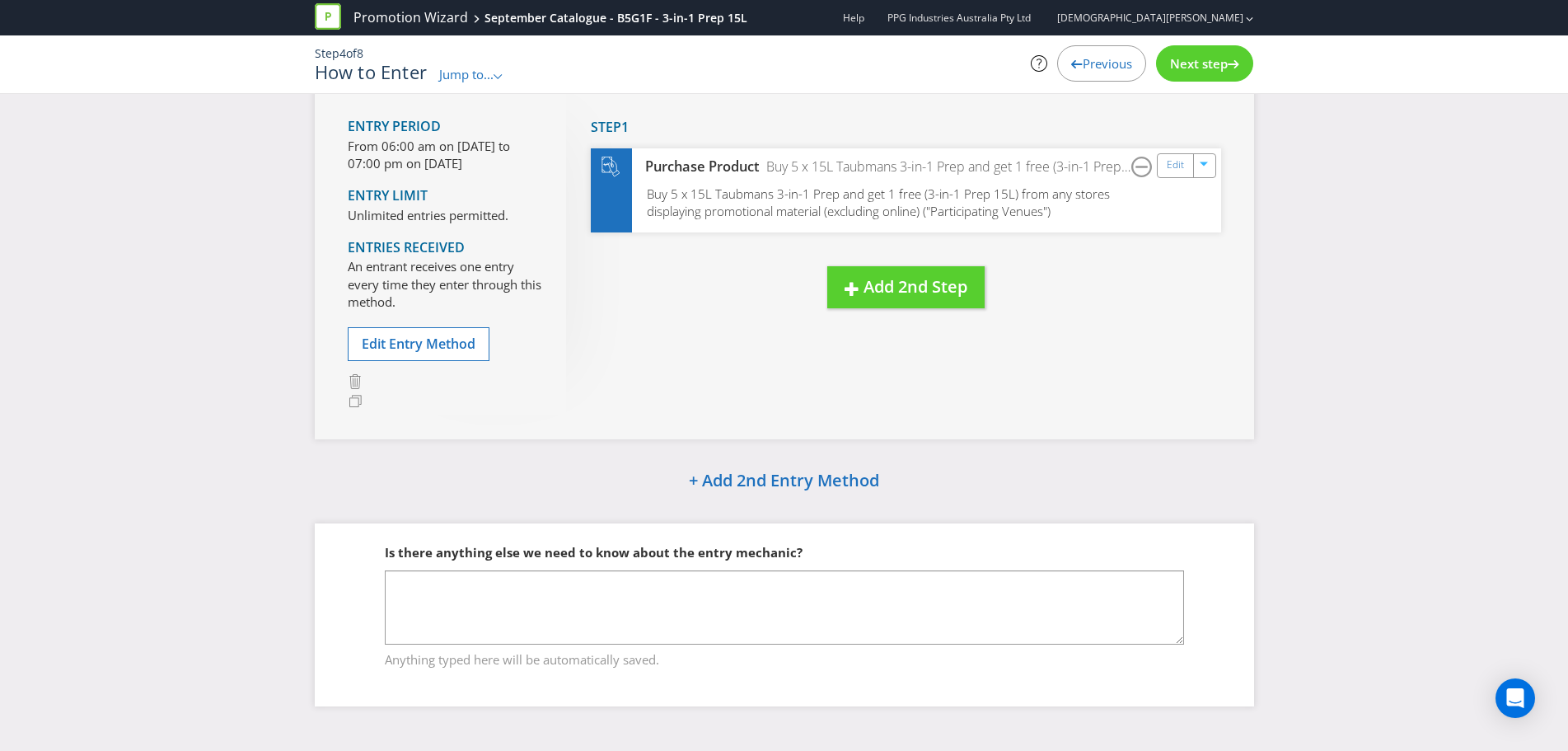
click at [1207, 69] on span "Next step" at bounding box center [1198, 63] width 57 height 17
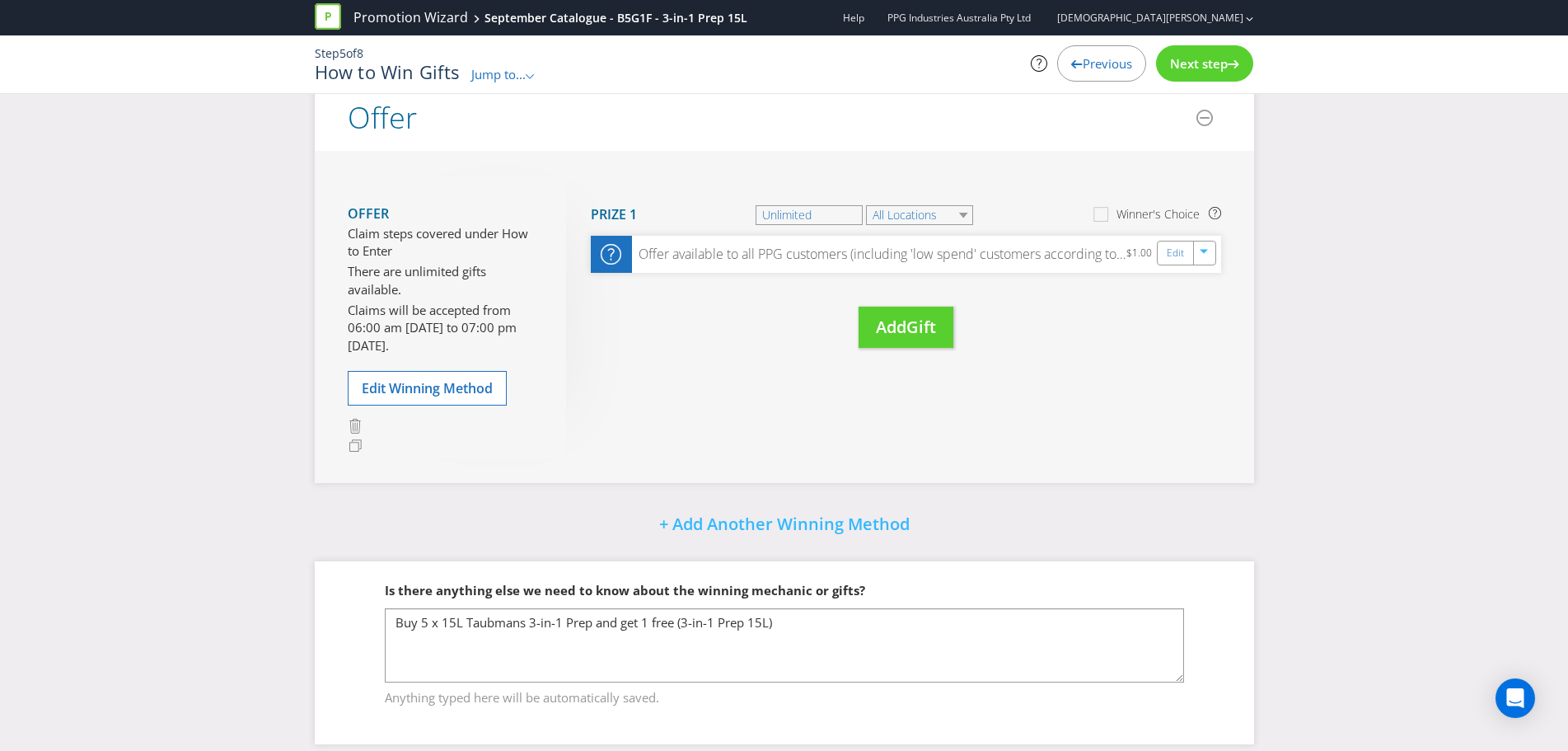
scroll to position [166, 0]
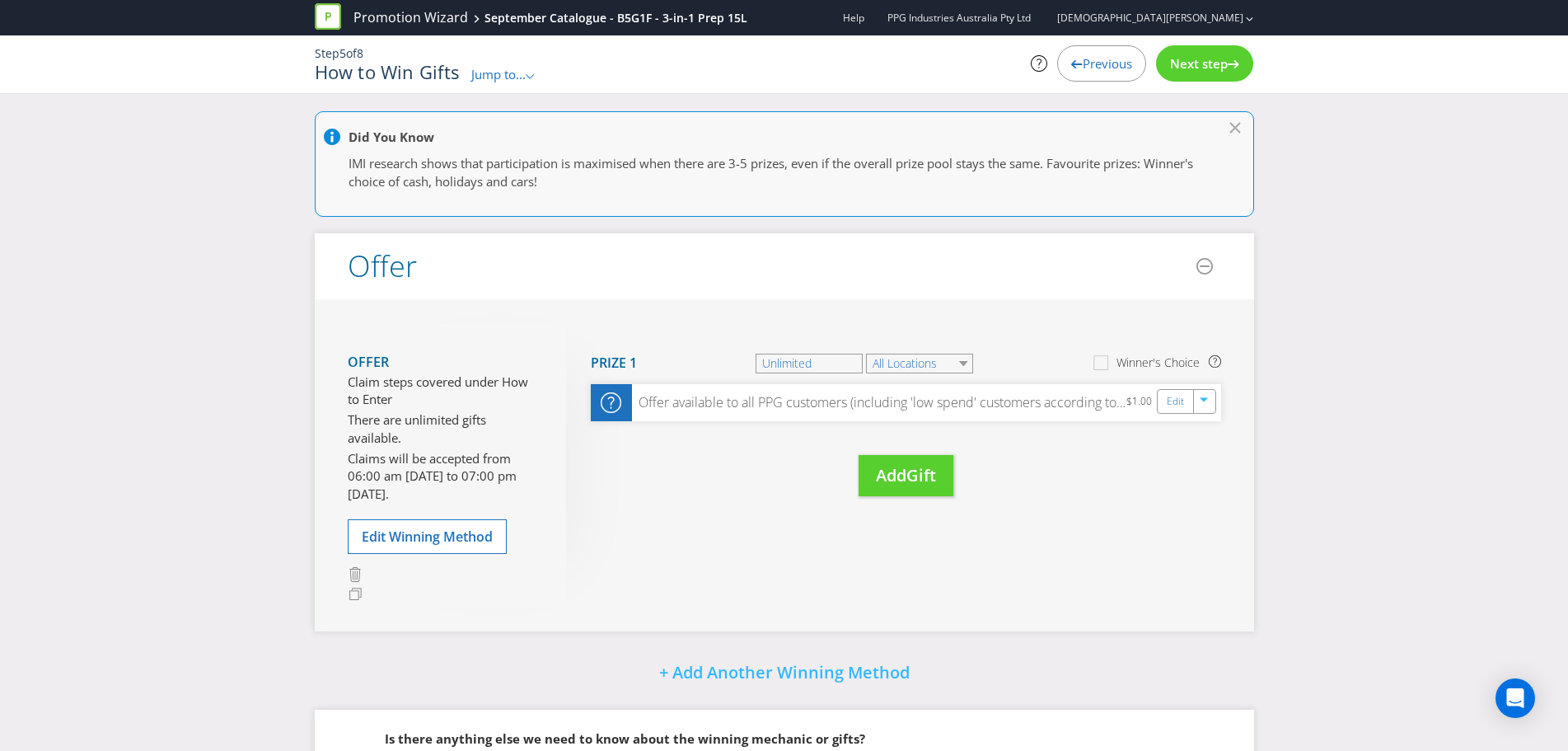
scroll to position [166, 0]
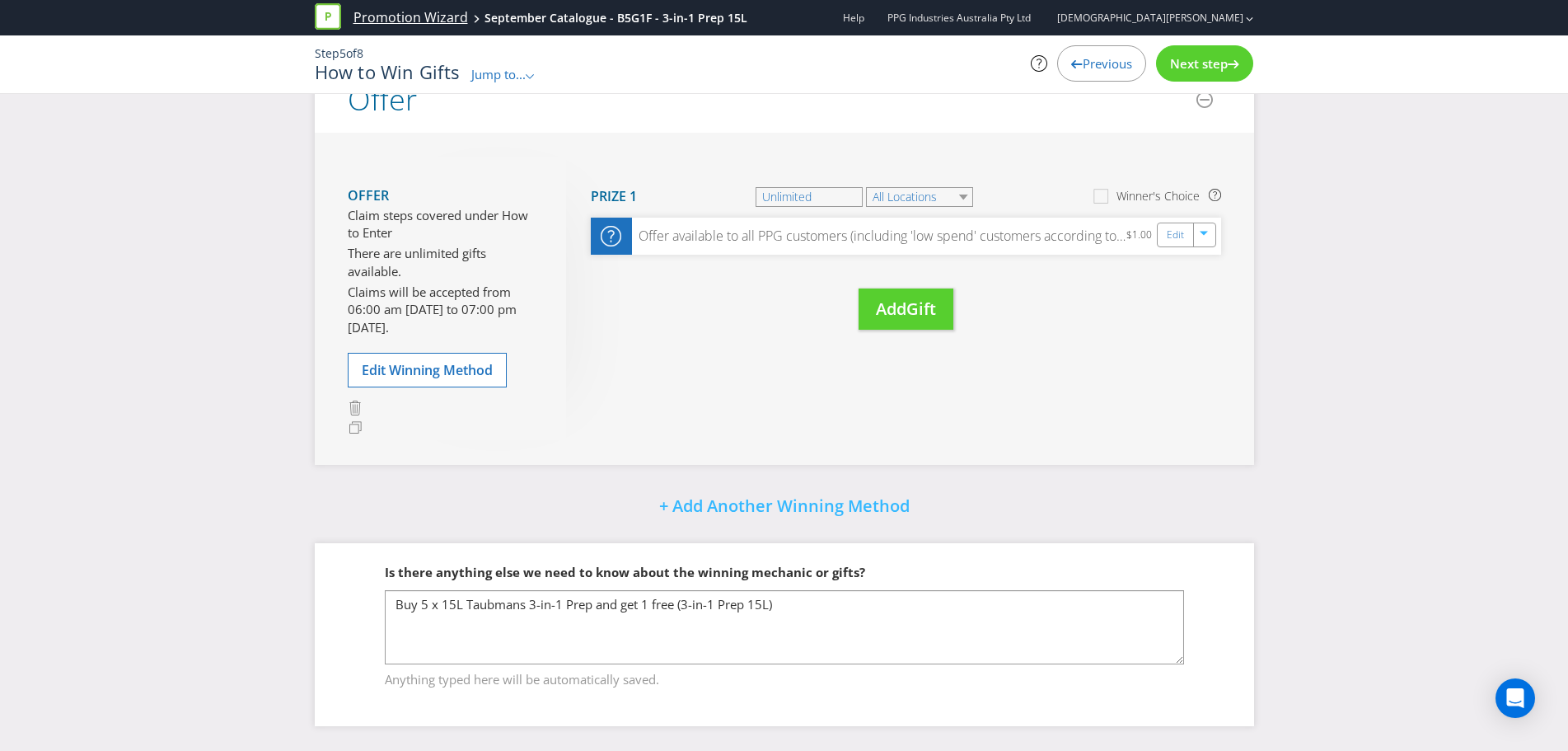
click at [395, 25] on link "Promotion Wizard" at bounding box center [410, 17] width 114 height 19
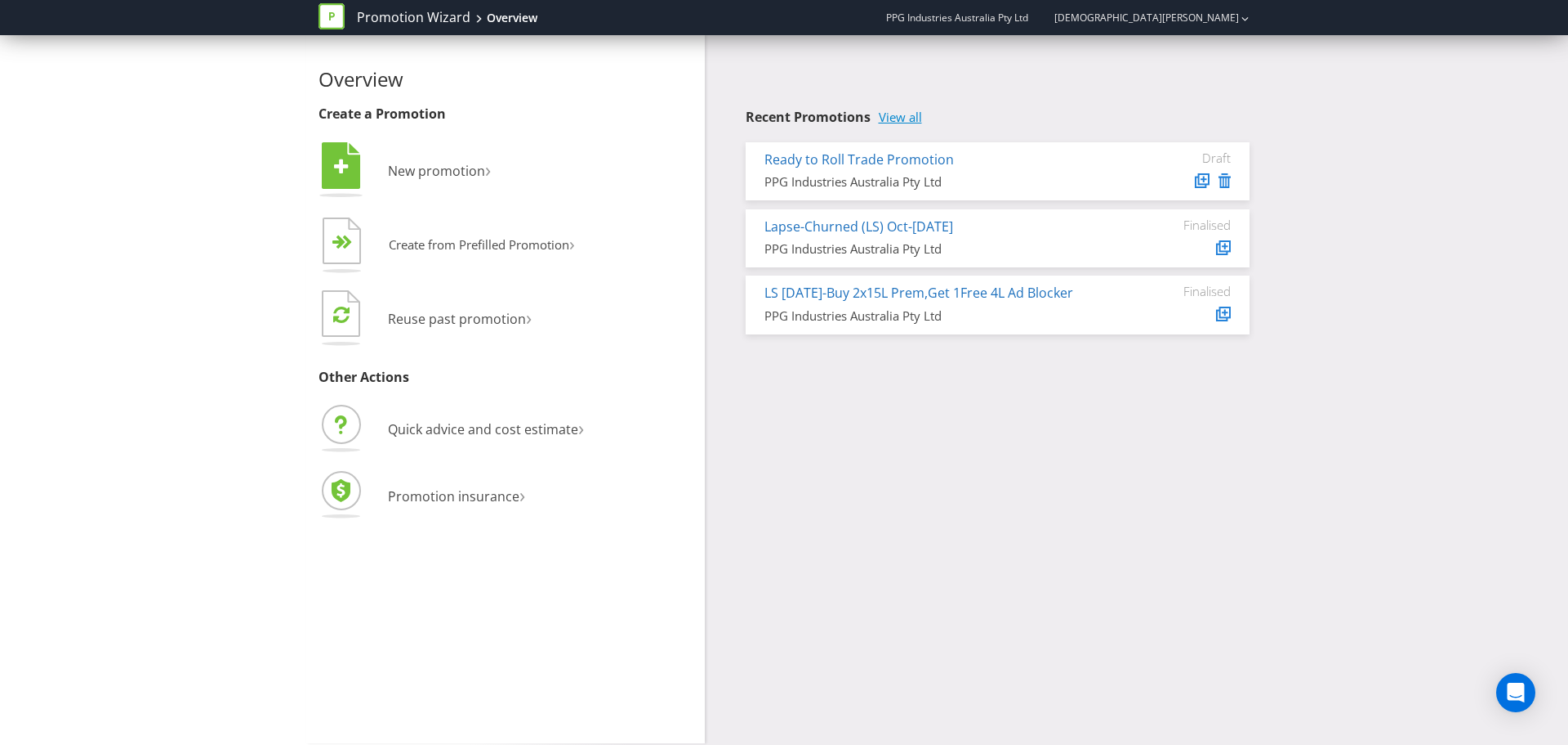
click at [905, 118] on link "View all" at bounding box center [900, 118] width 43 height 14
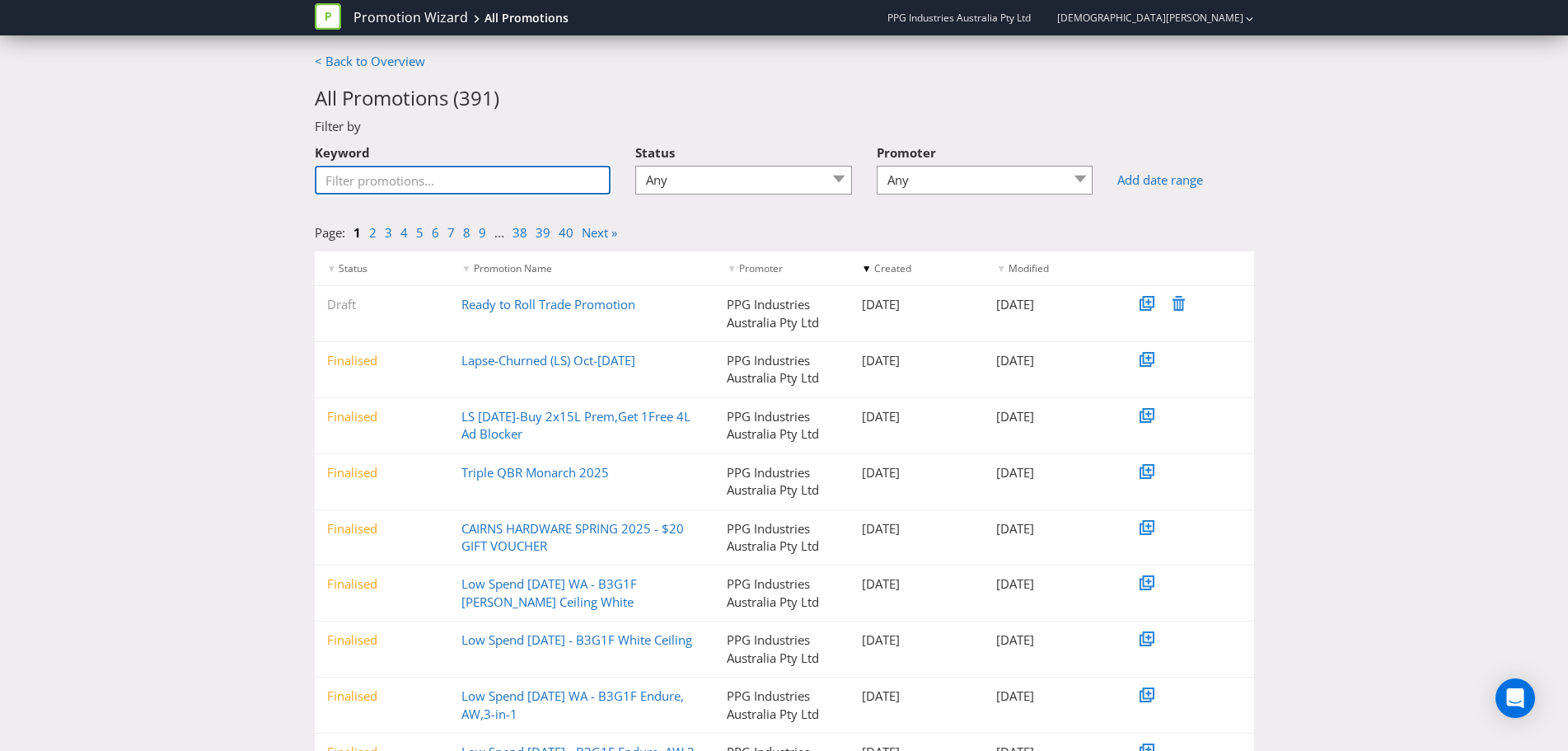
click at [382, 180] on input "Keyword" at bounding box center [463, 180] width 296 height 29
type input "fuel"
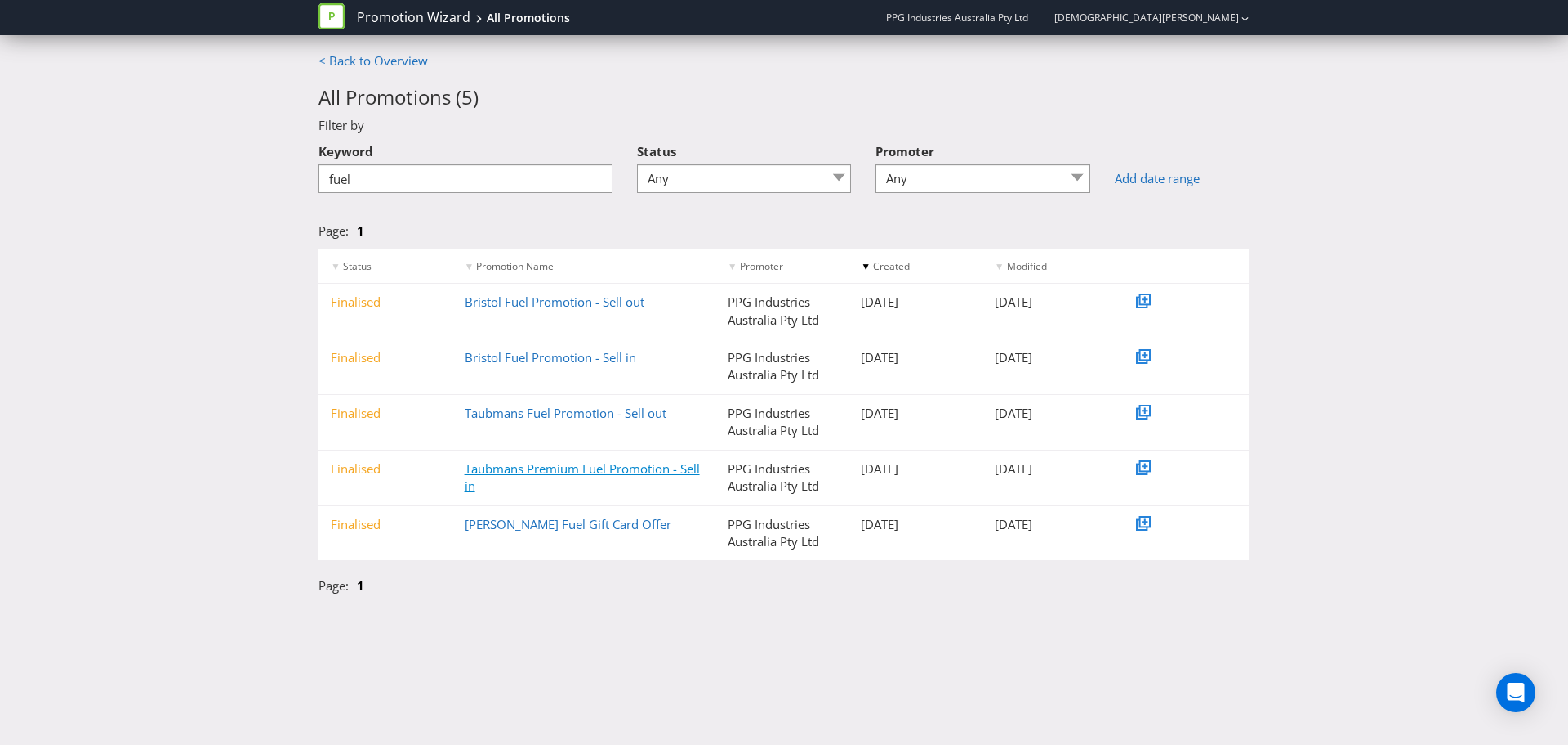
click at [531, 469] on link "Taubmans Premium Fuel Promotion - Sell in" at bounding box center [582, 476] width 235 height 33
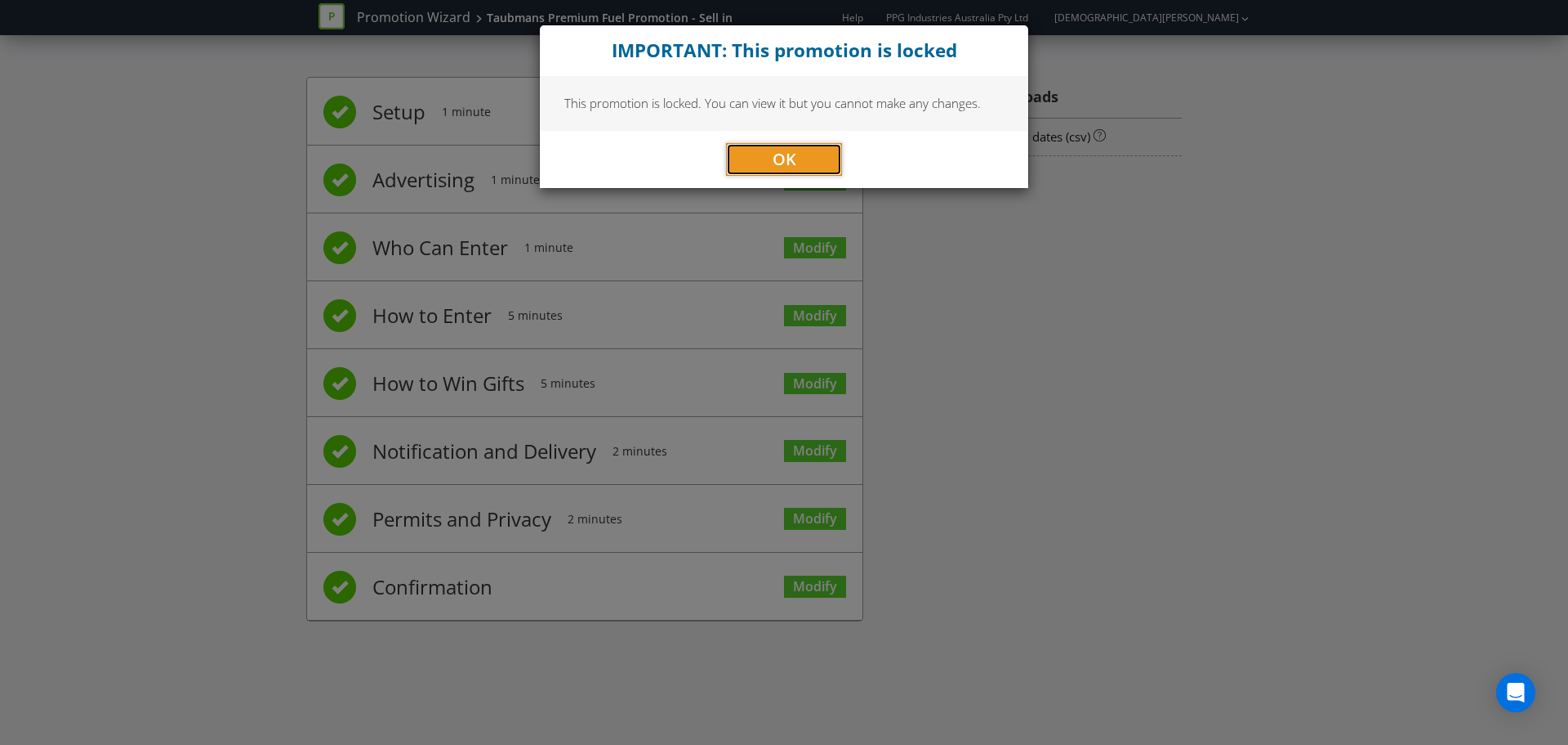
click at [788, 156] on span "OK" at bounding box center [784, 159] width 24 height 22
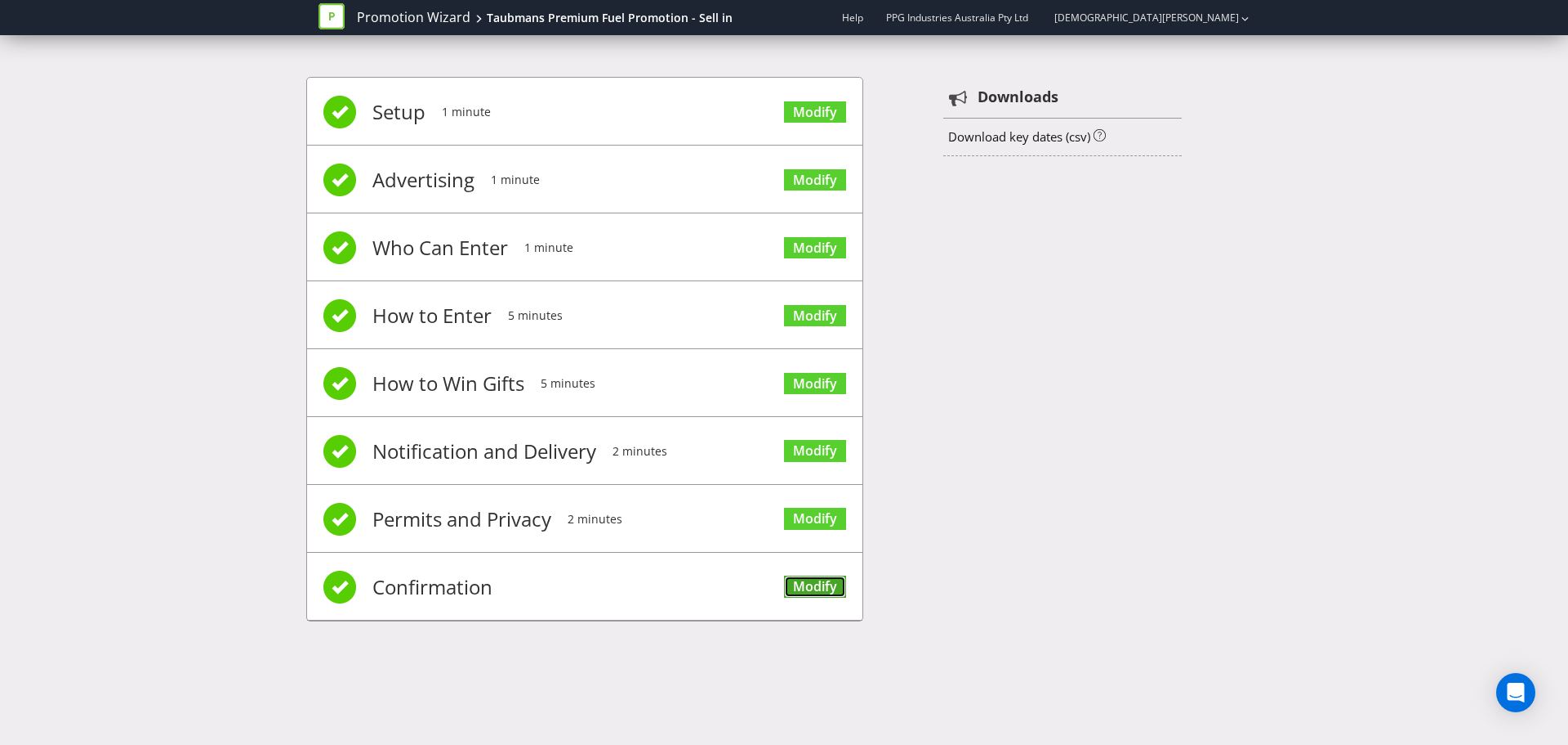
click at [817, 594] on link "Modify" at bounding box center [815, 586] width 62 height 22
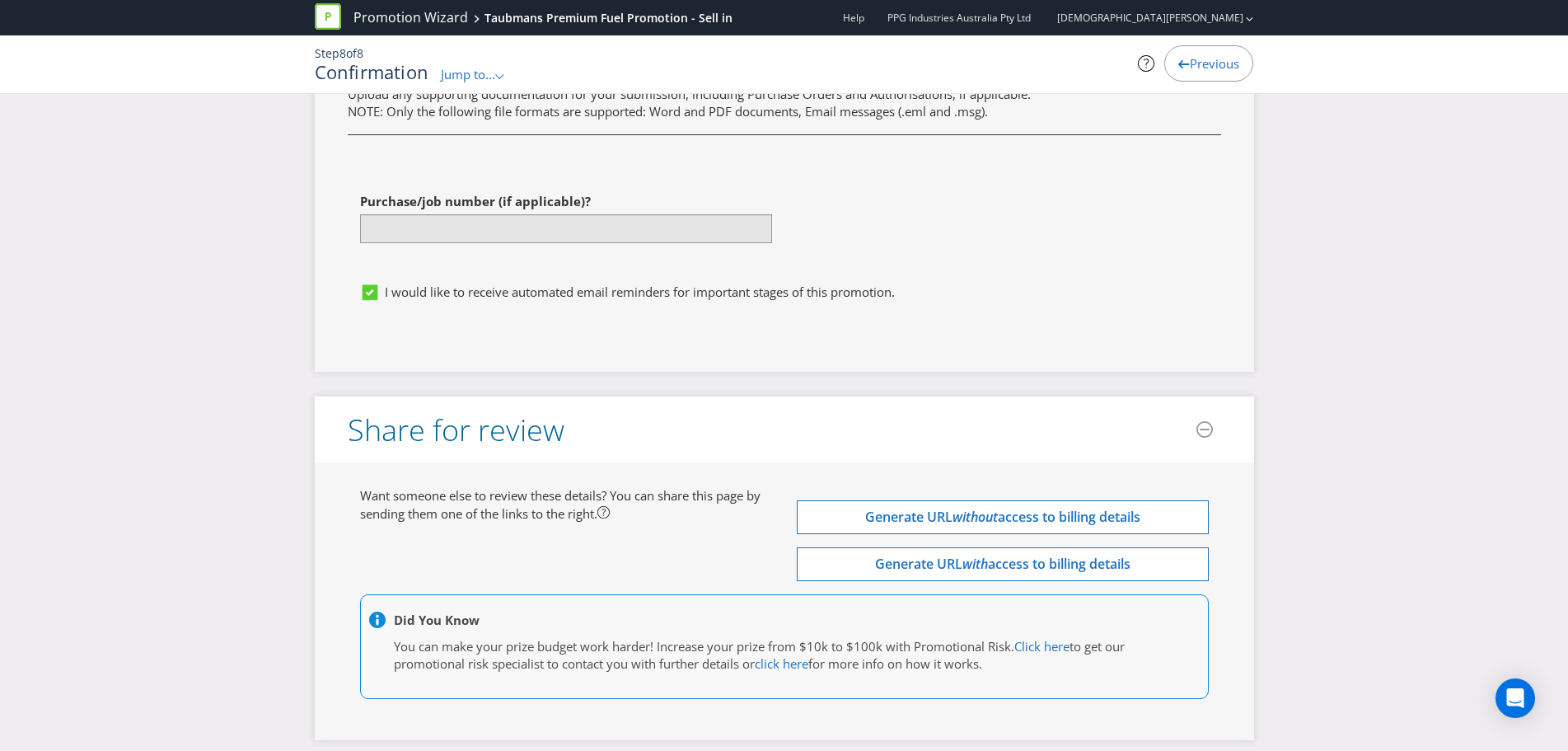
scroll to position [4785, 0]
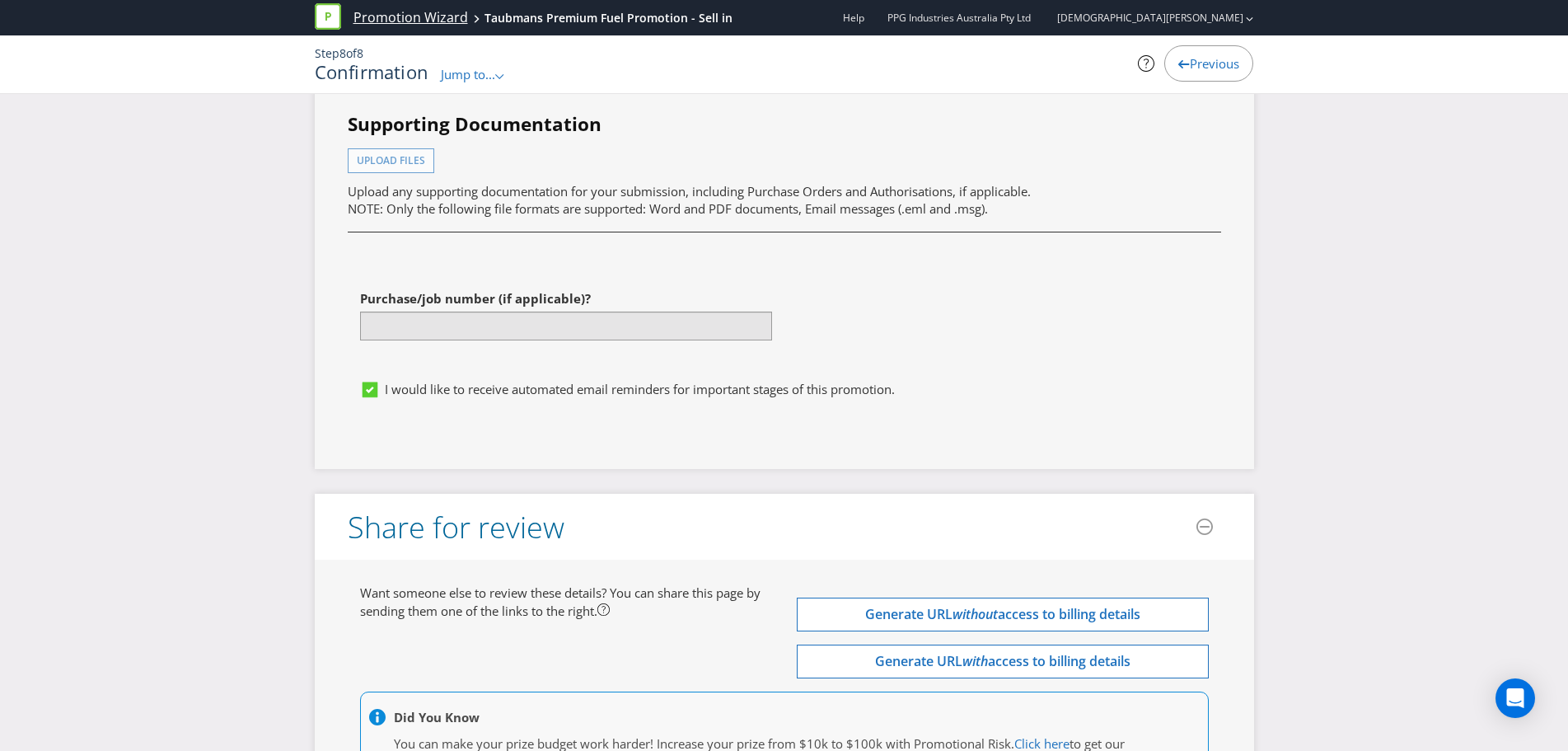
click at [399, 18] on link "Promotion Wizard" at bounding box center [410, 17] width 114 height 19
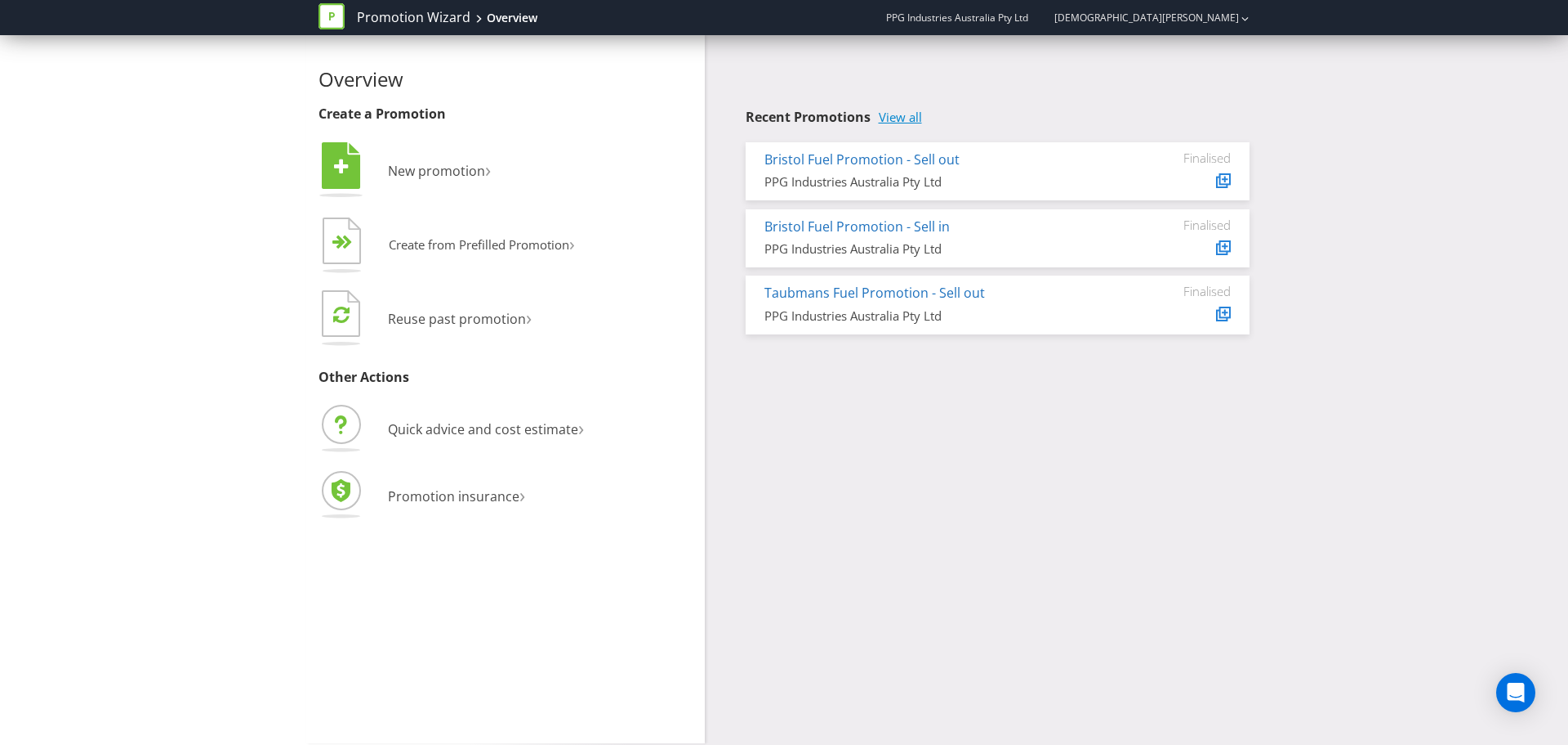
click at [887, 111] on link "View all" at bounding box center [900, 118] width 43 height 14
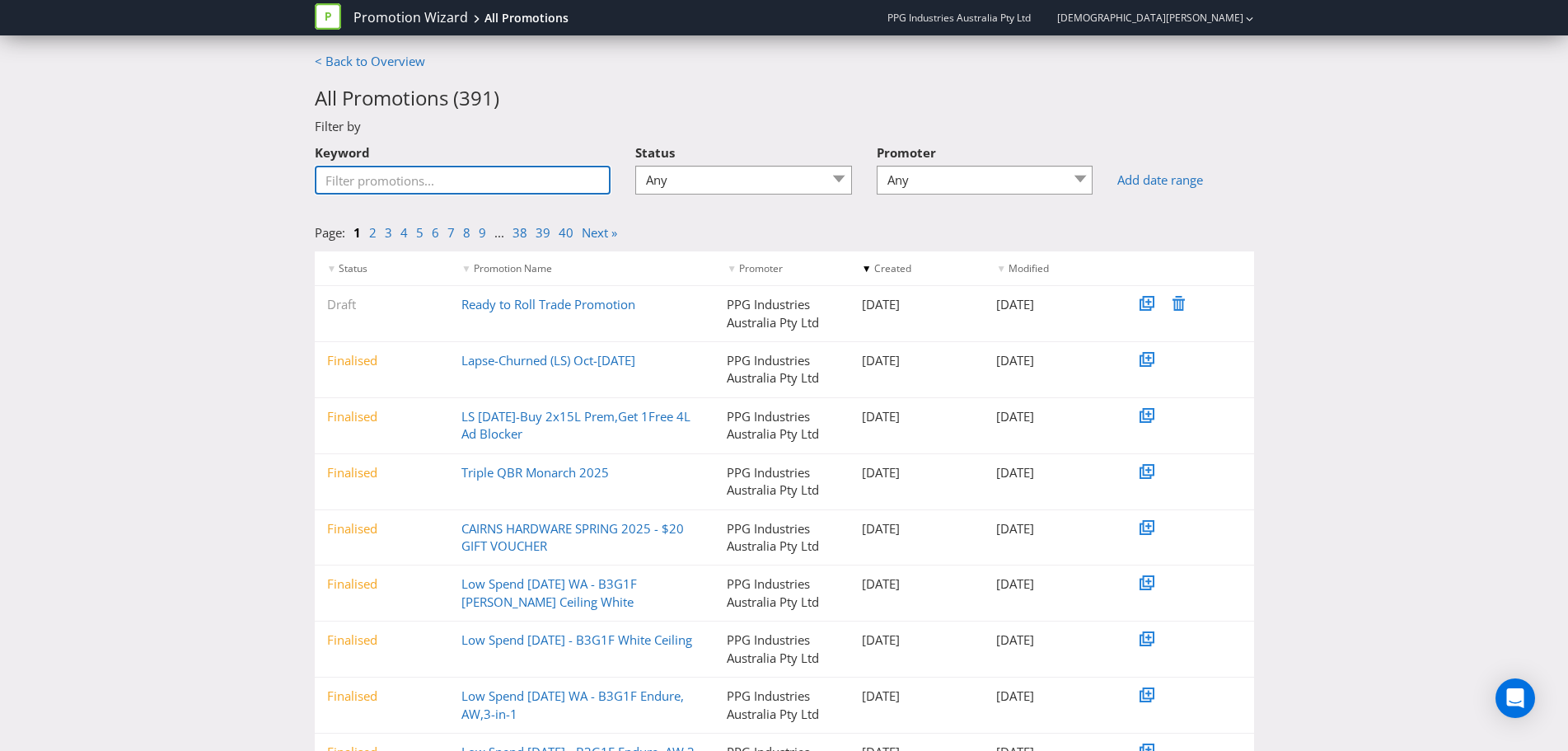
click at [430, 181] on input "Keyword" at bounding box center [463, 180] width 296 height 29
type input "drone"
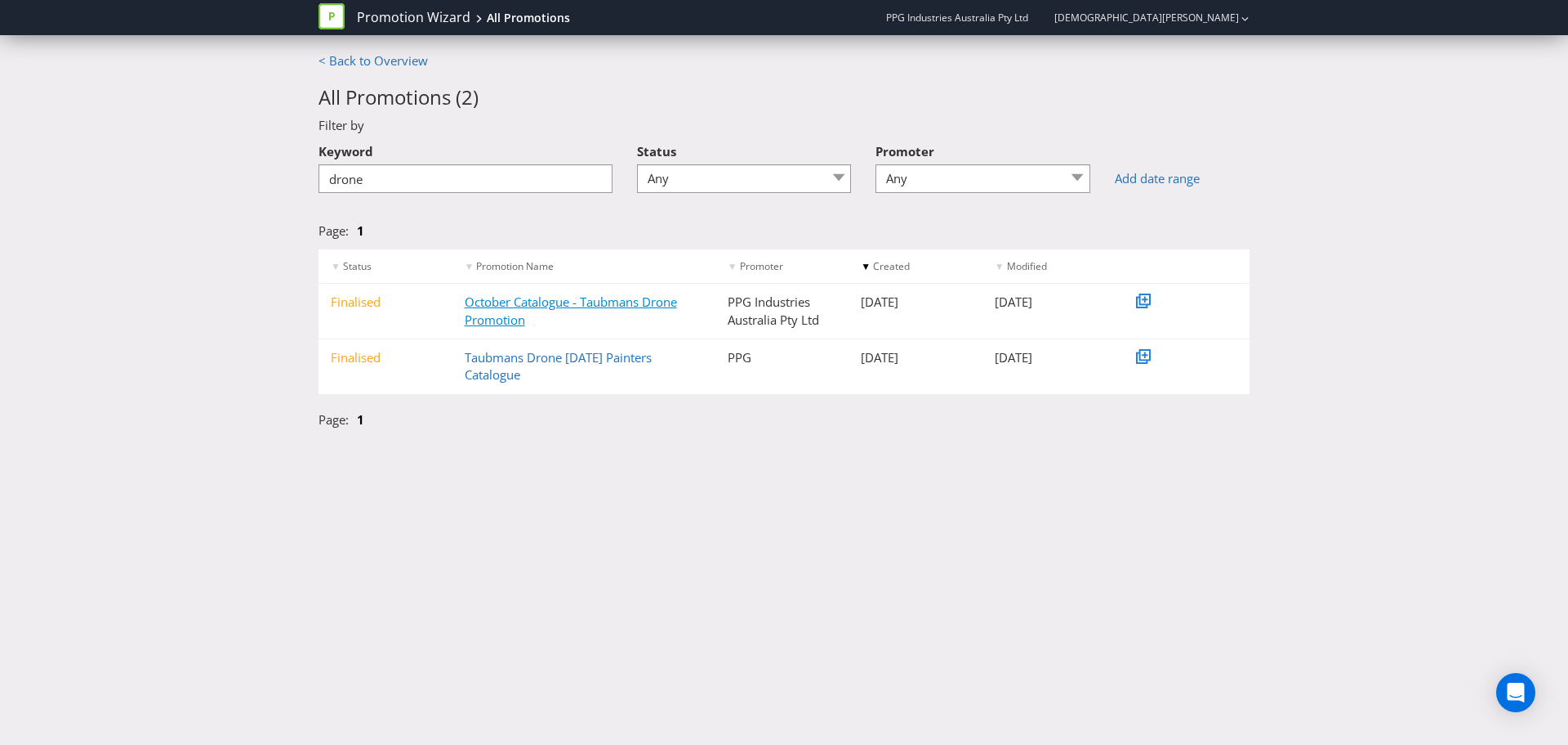
click at [519, 307] on link "October Catalogue - Taubmans Drone Promotion" at bounding box center [571, 310] width 212 height 33
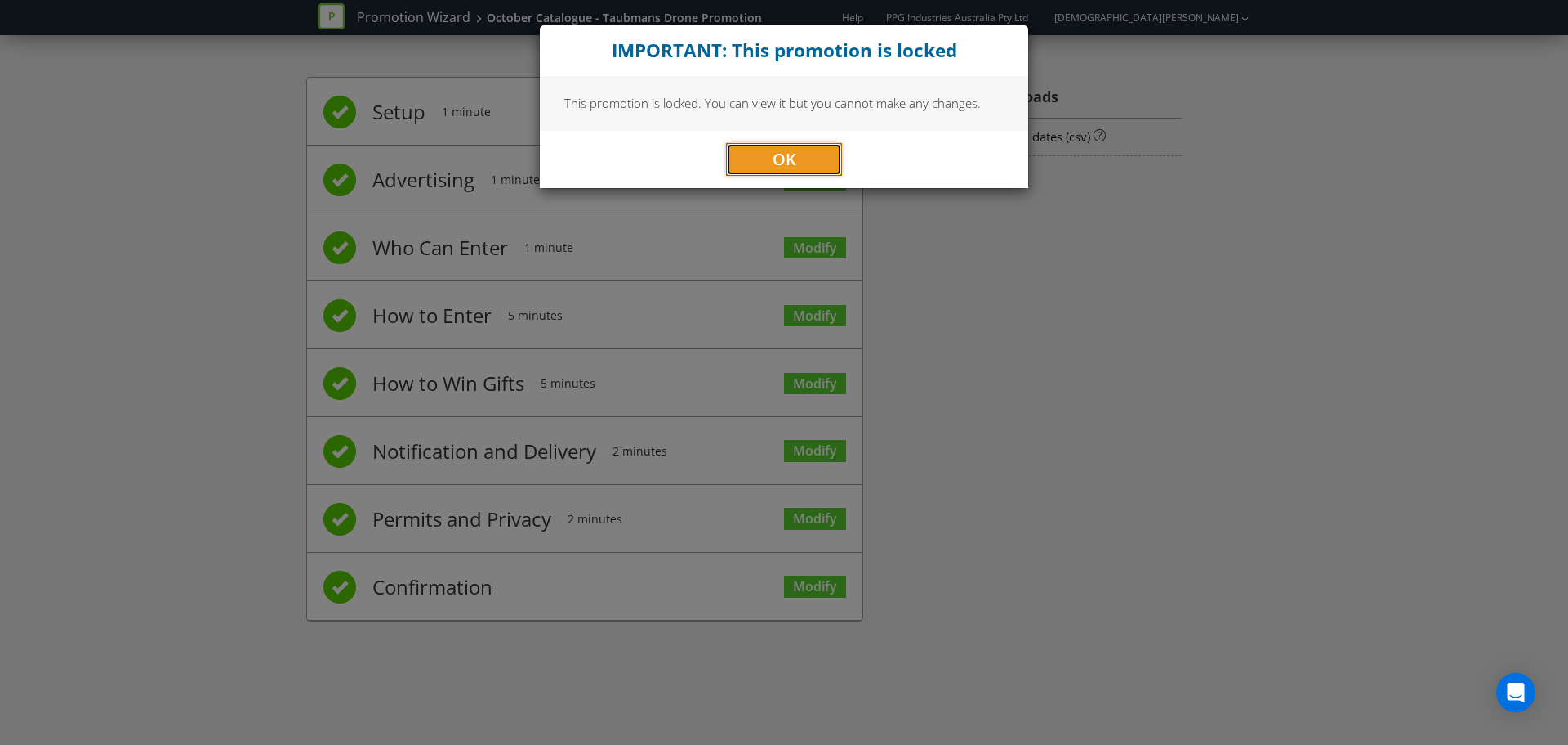
drag, startPoint x: 748, startPoint y: 161, endPoint x: 807, endPoint y: 533, distance: 376.6
click at [749, 161] on button "OK" at bounding box center [784, 159] width 116 height 32
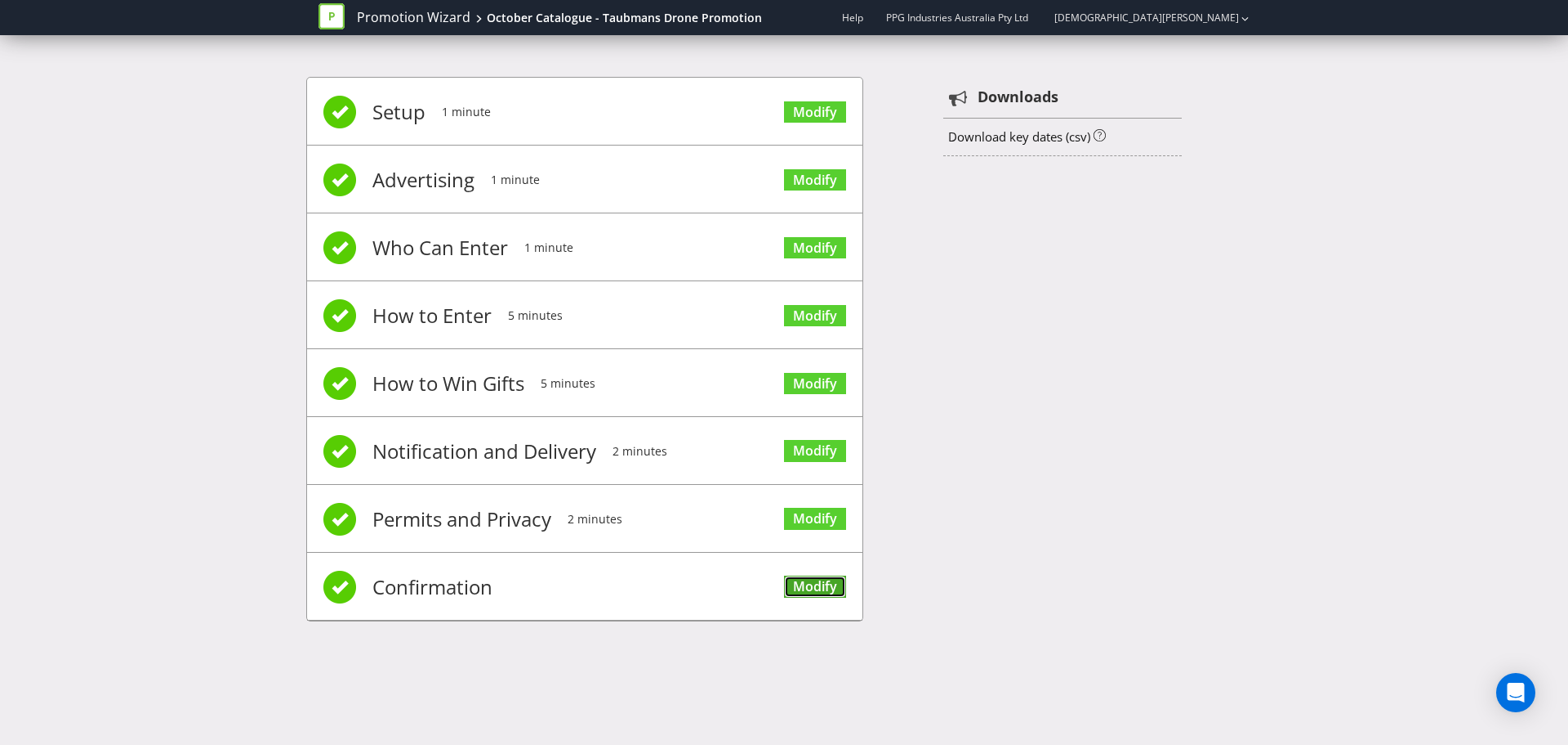
click at [814, 591] on link "Modify" at bounding box center [815, 586] width 62 height 22
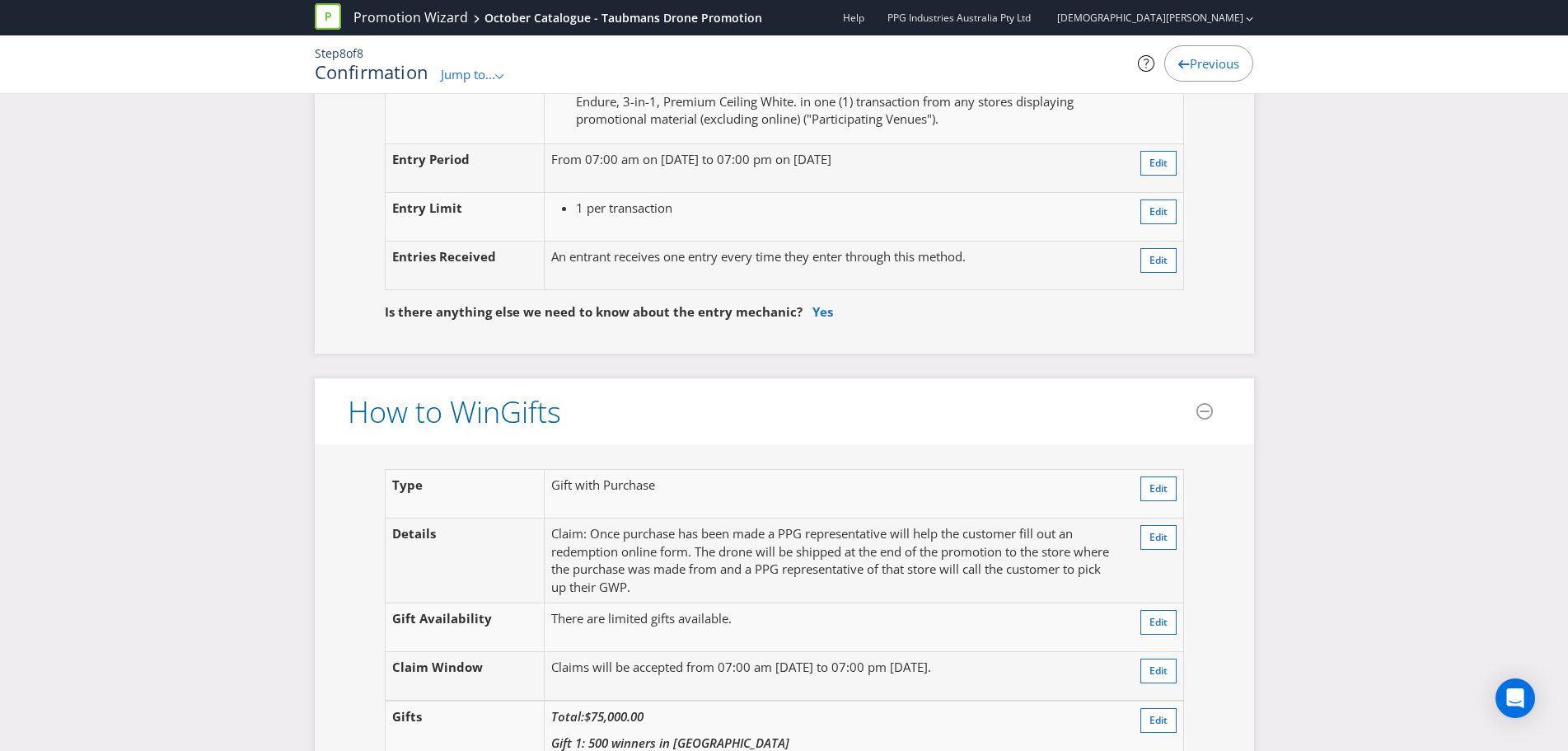
scroll to position [1401, 0]
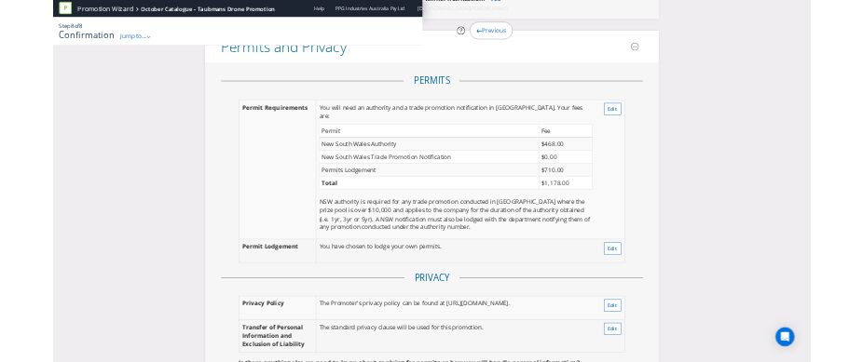
scroll to position [3238, 0]
